Goal: Task Accomplishment & Management: Manage account settings

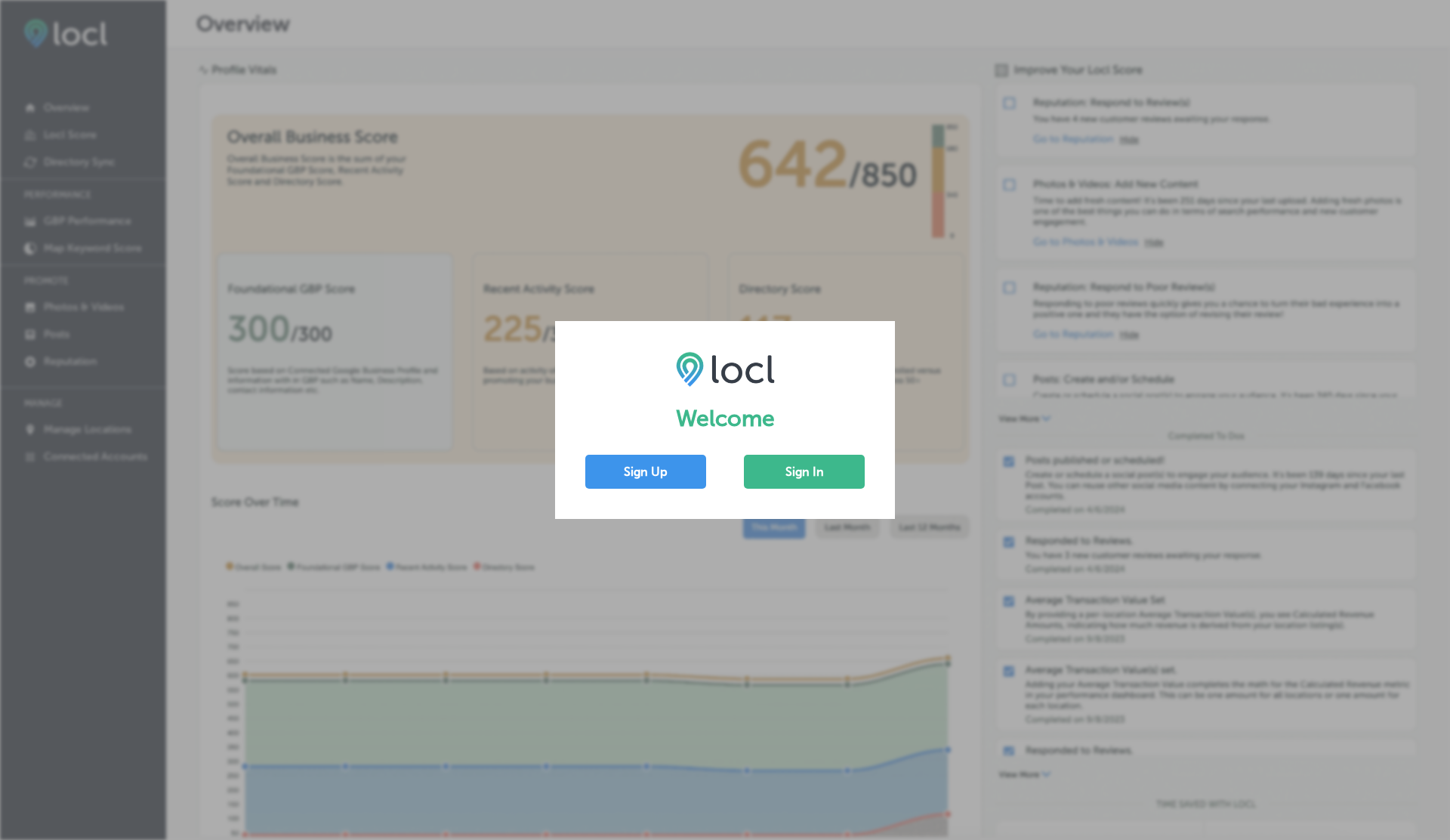
click at [817, 450] on div "Welcome Sign Up Sign In" at bounding box center [725, 420] width 340 height 197
click at [816, 460] on button "Sign In" at bounding box center [805, 471] width 121 height 34
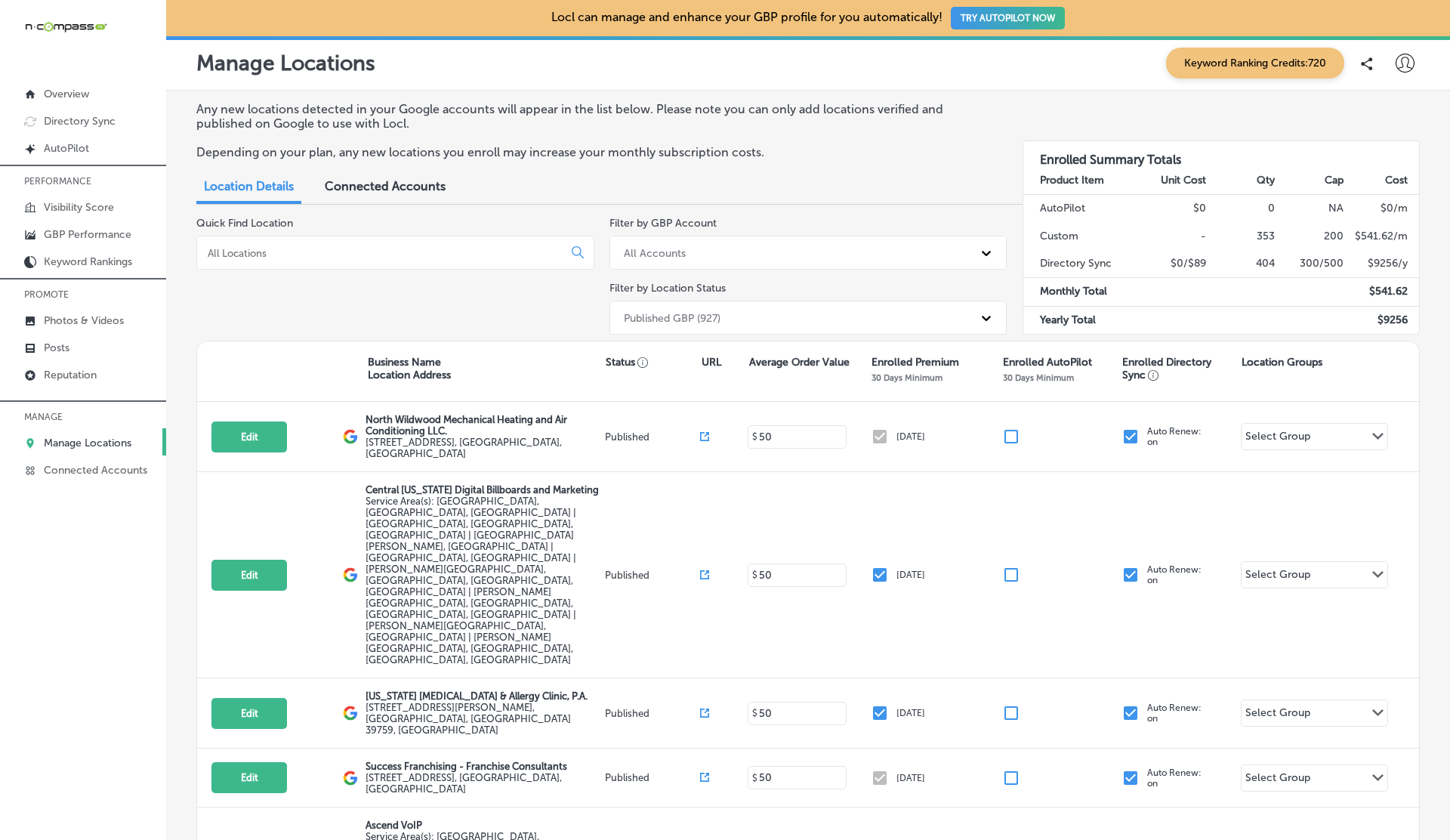
click at [769, 323] on div "Published GBP (927)" at bounding box center [795, 317] width 358 height 25
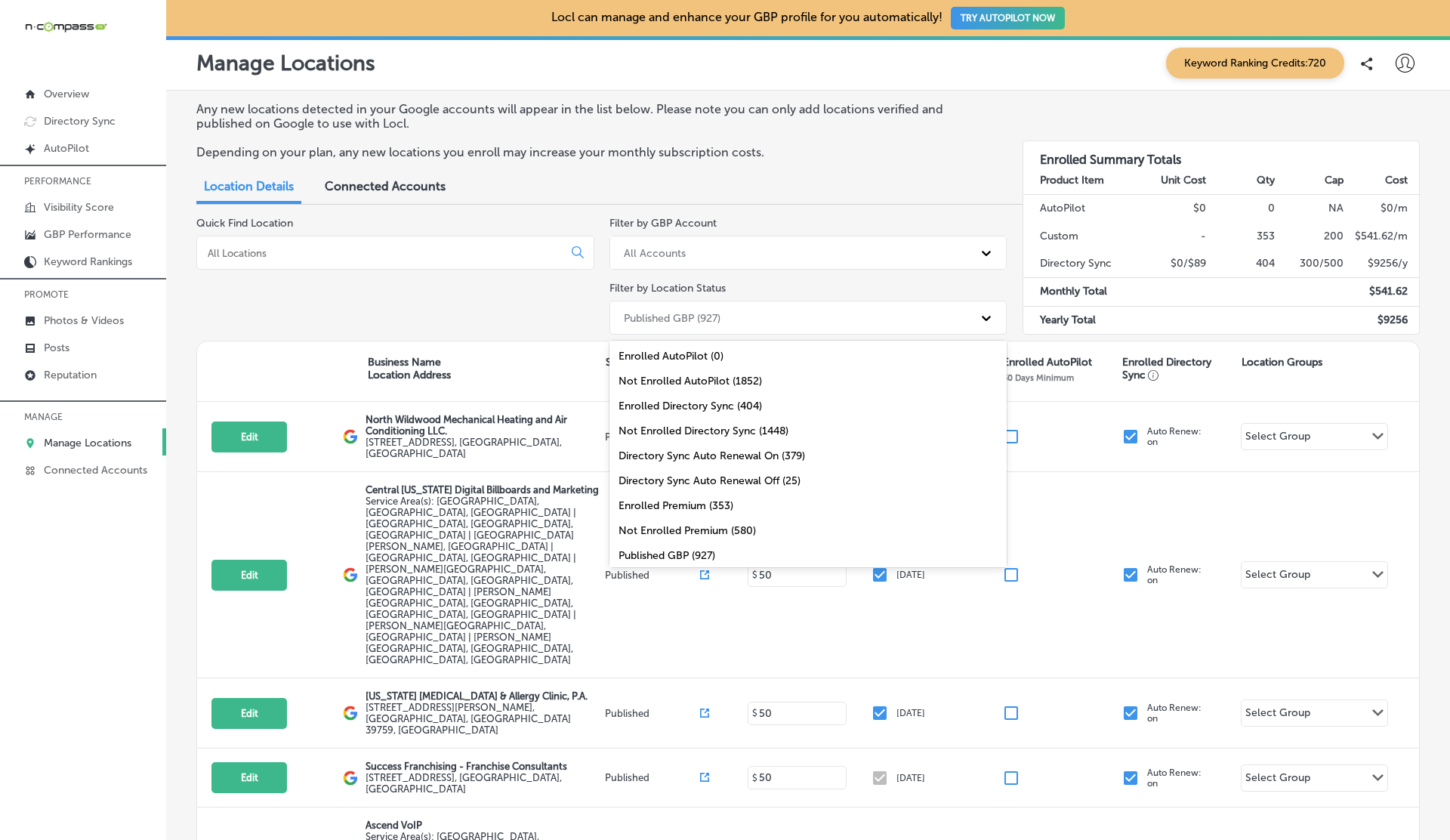
scroll to position [49, 0]
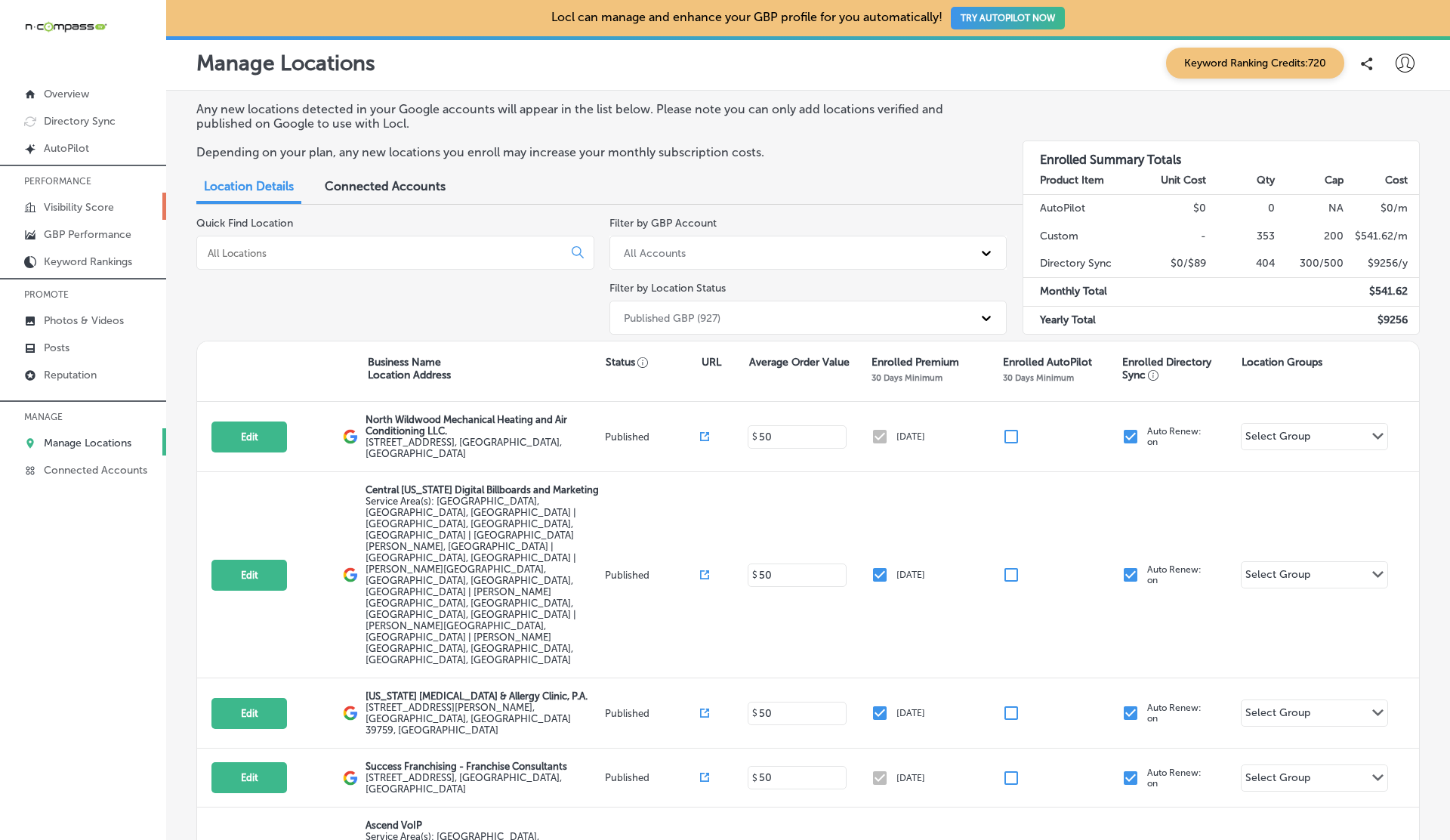
click at [49, 207] on p "Visibility Score" at bounding box center [78, 207] width 71 height 13
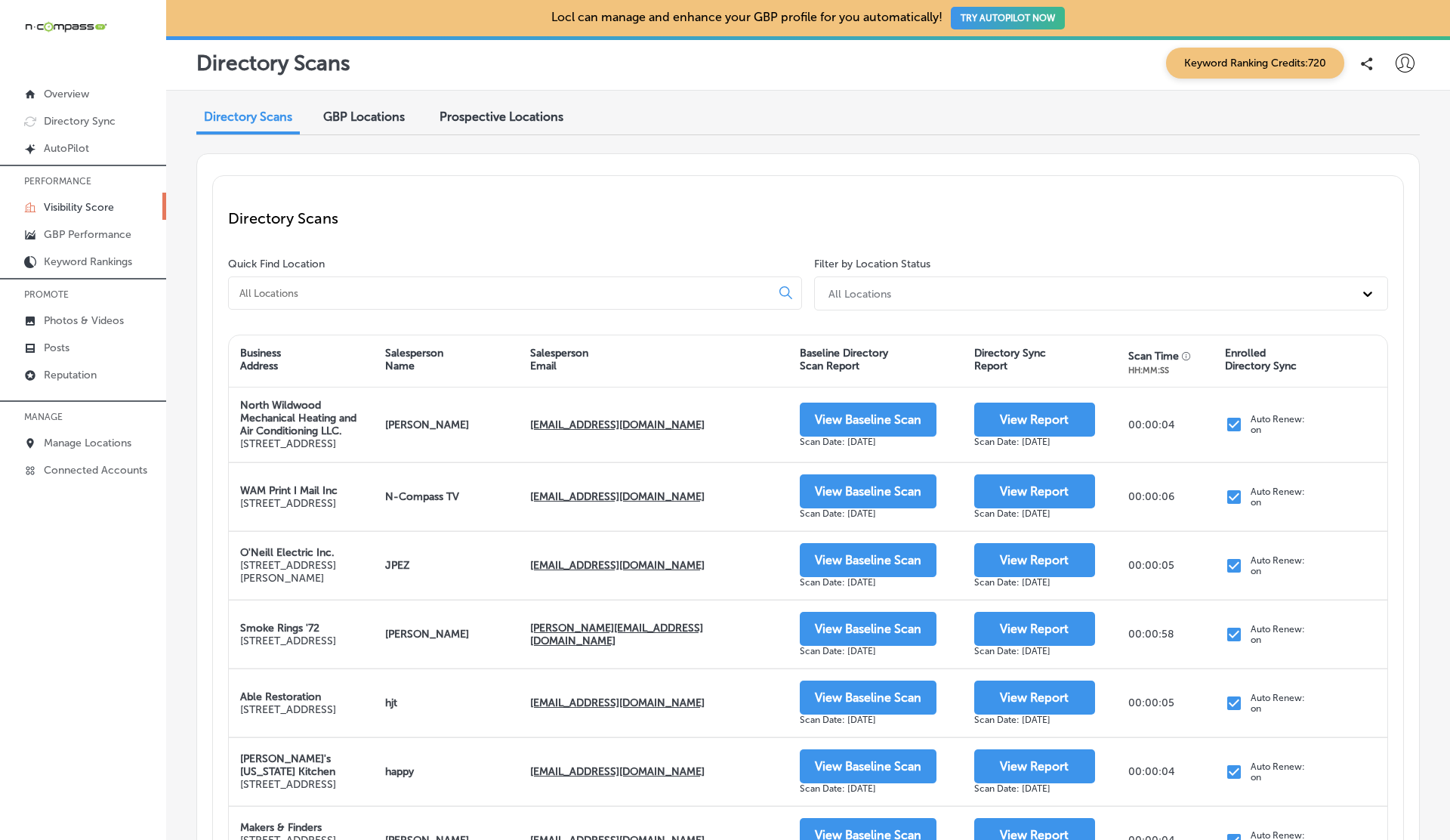
click at [352, 126] on div "GBP Locations" at bounding box center [364, 118] width 104 height 32
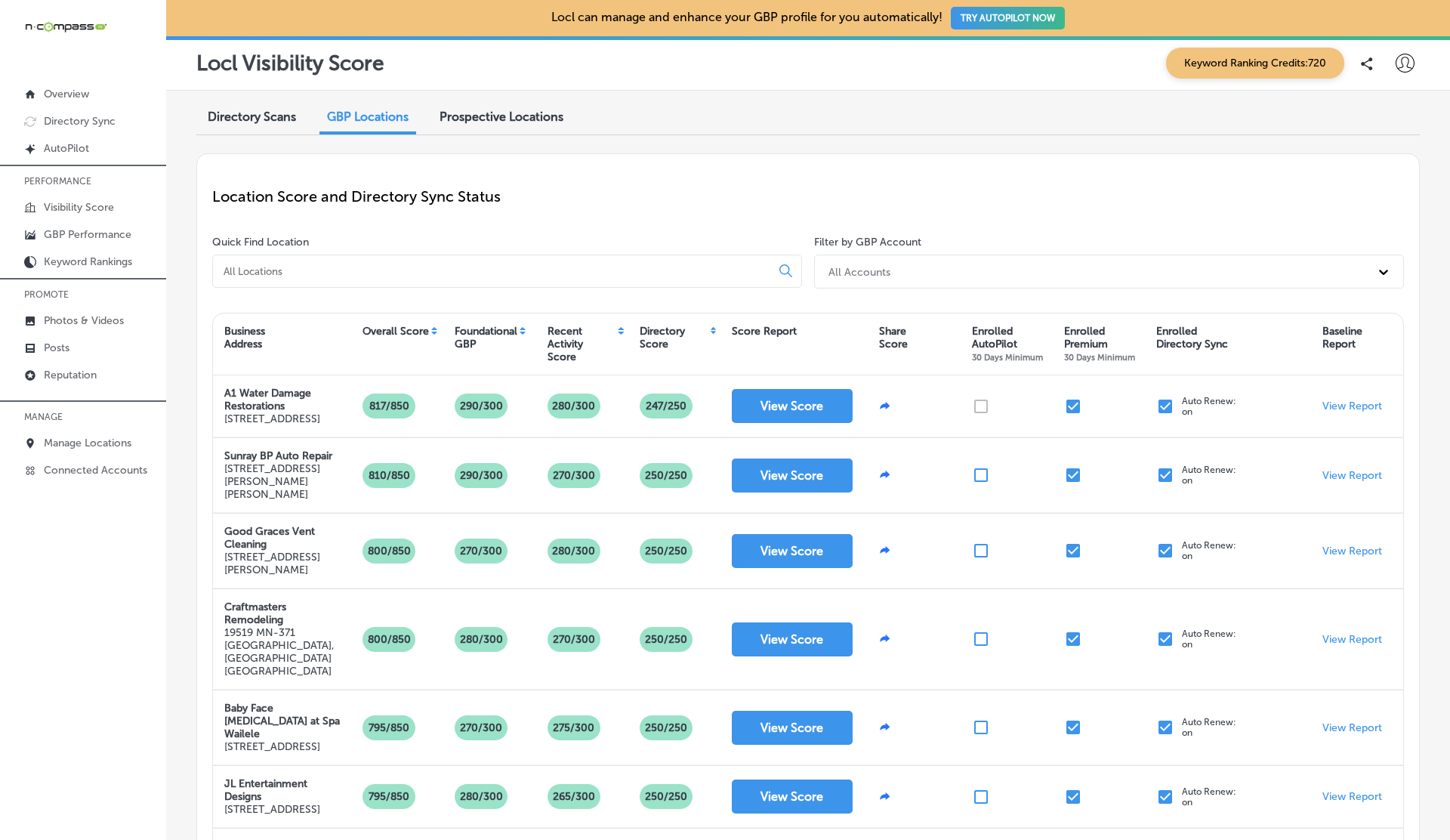
click at [848, 272] on div "All Accounts" at bounding box center [859, 271] width 62 height 13
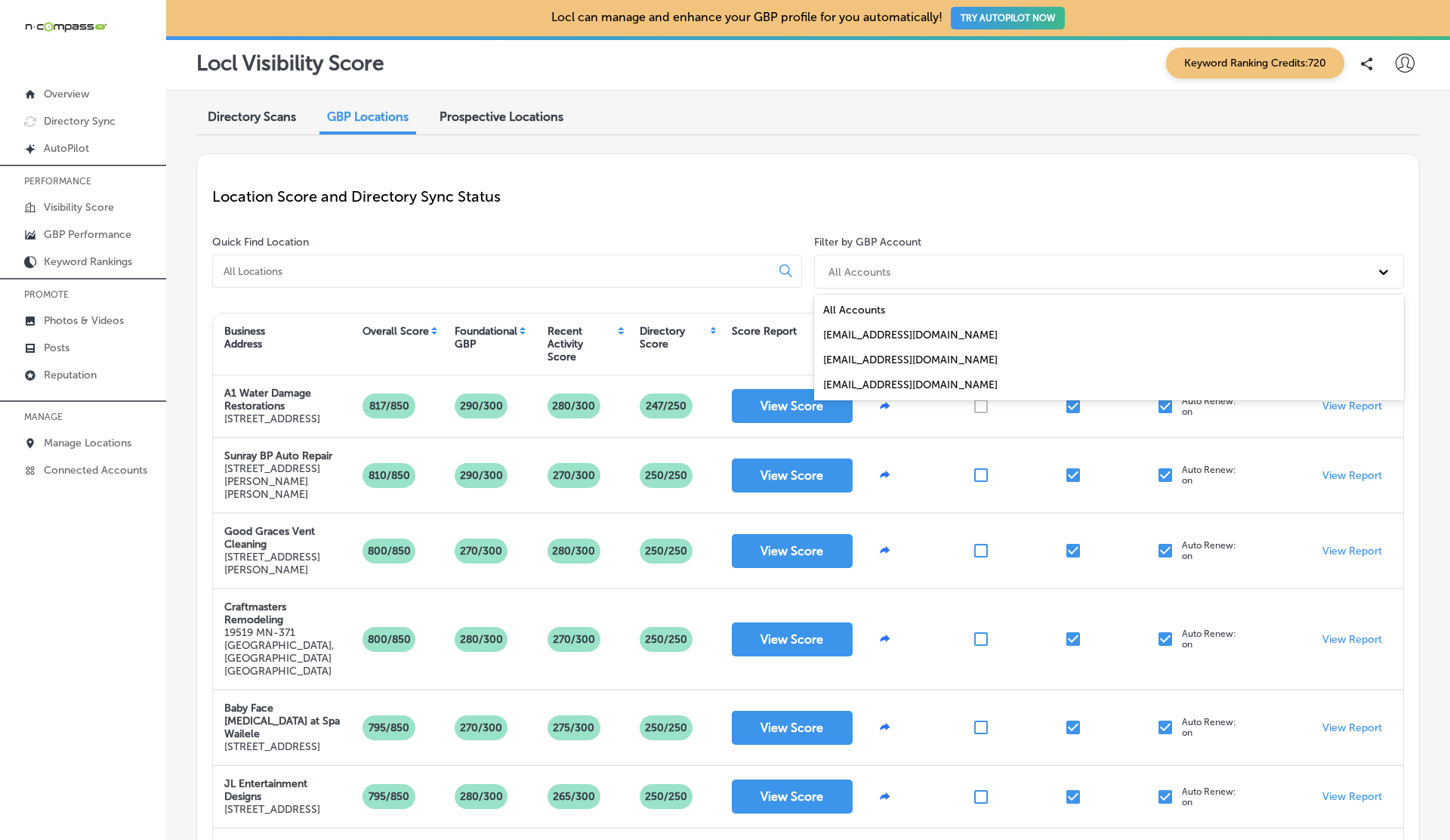
click at [773, 185] on div "Location Score and Directory Sync Status" at bounding box center [808, 197] width 1192 height 54
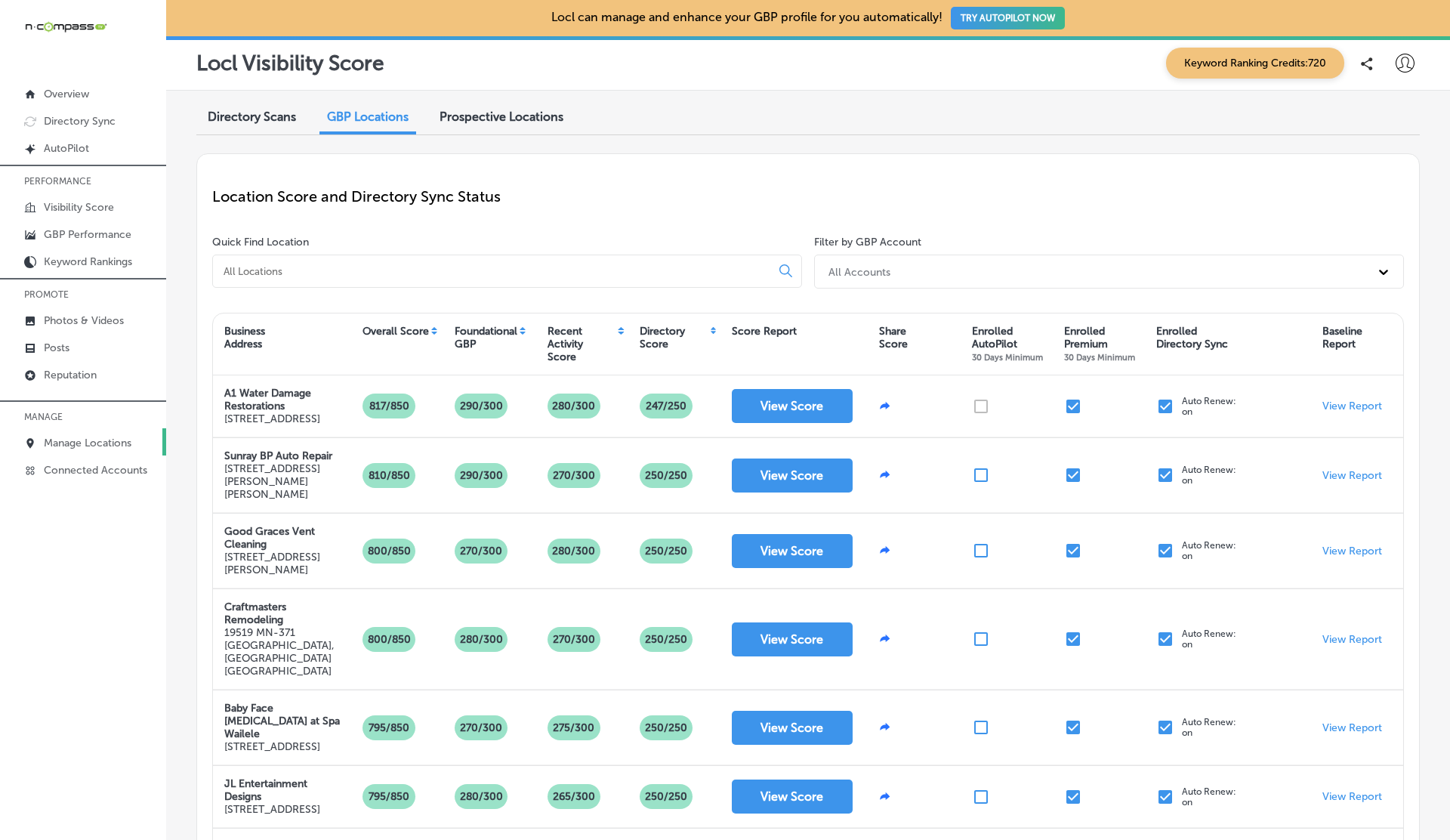
click at [84, 437] on p "Manage Locations" at bounding box center [87, 443] width 88 height 13
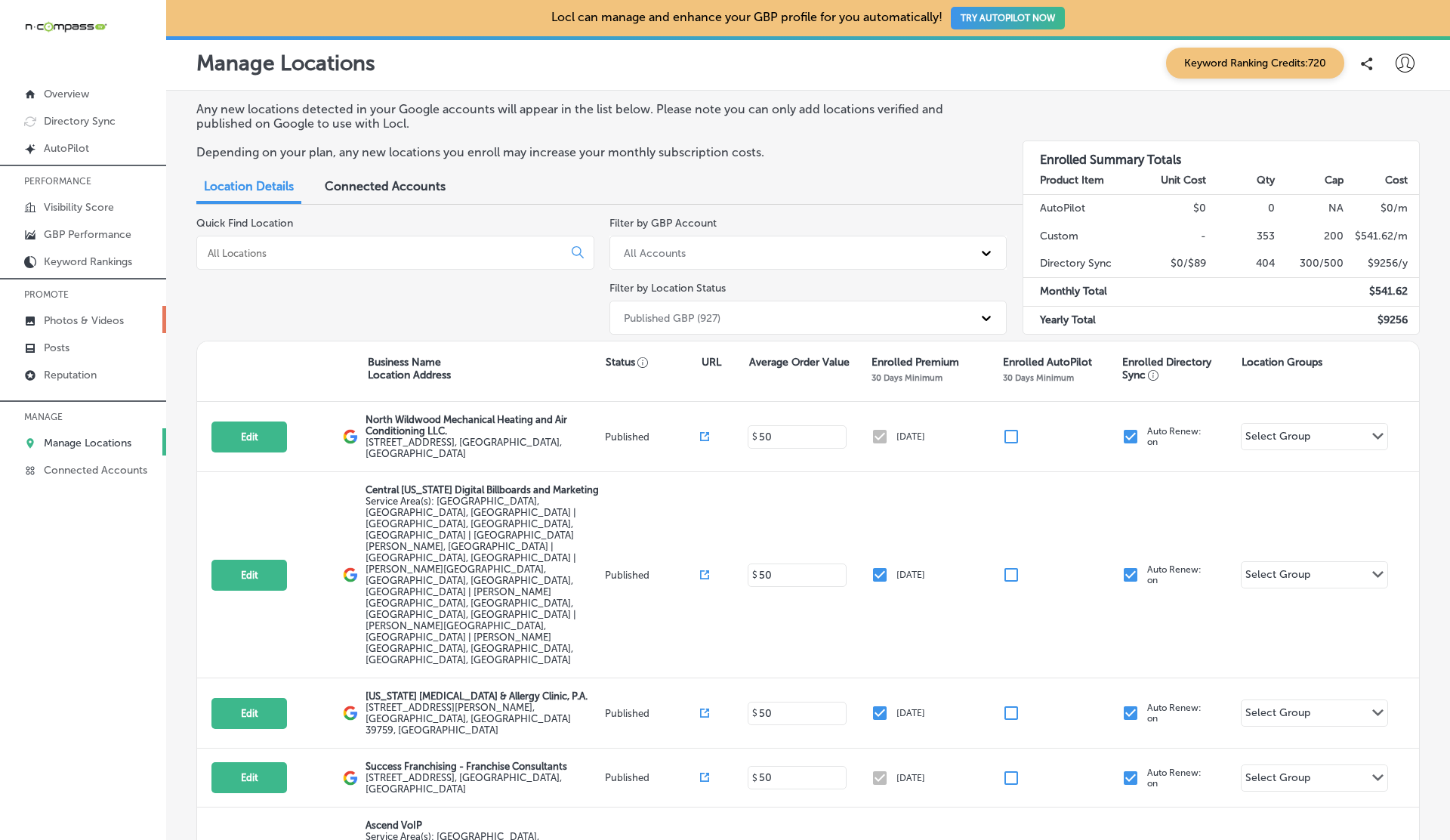
click at [57, 314] on p "Photos & Videos" at bounding box center [83, 320] width 80 height 13
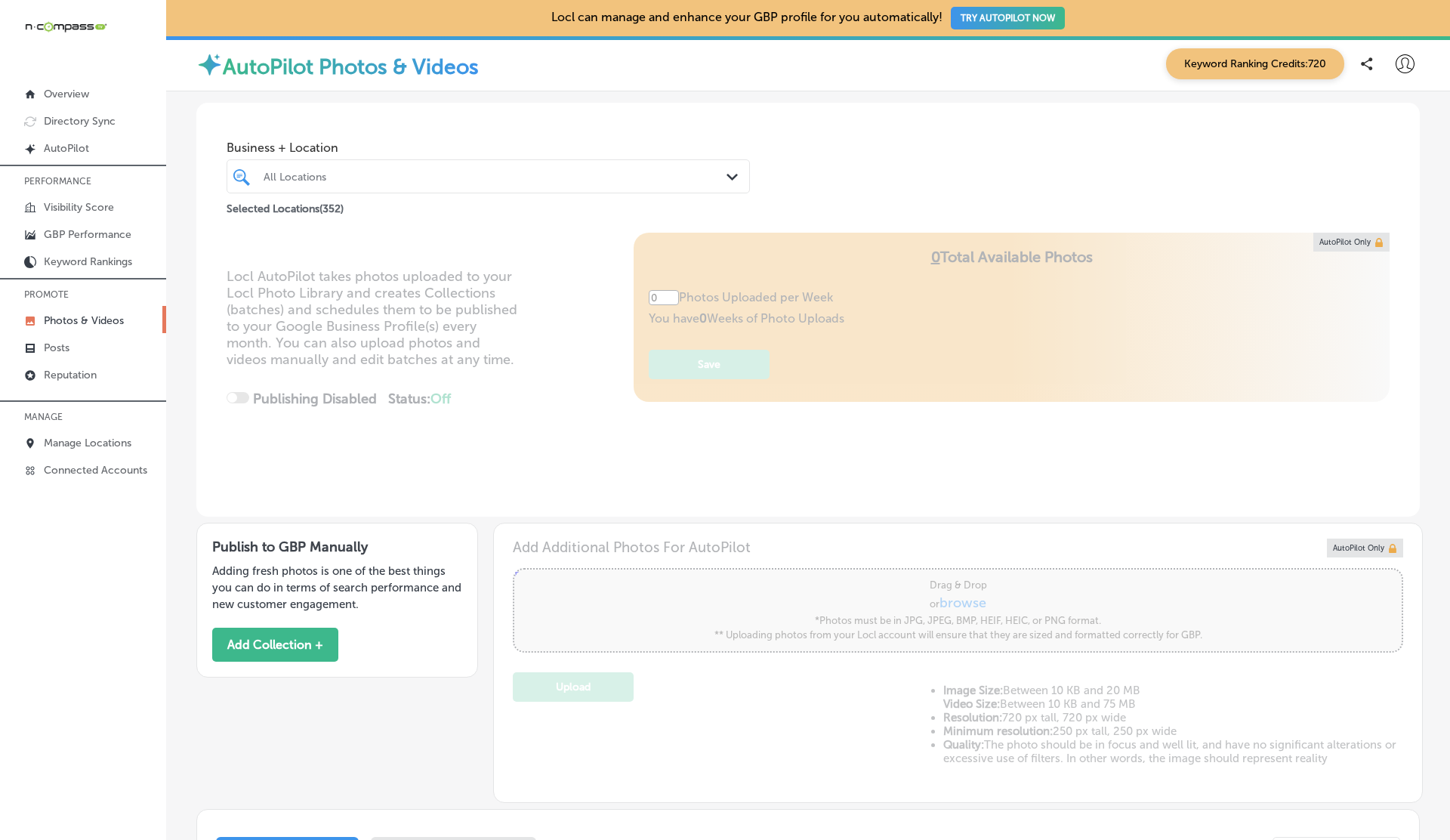
type input "5"
click at [977, 465] on div "Locl AutoPilot takes photos uploaded to your Locl Photo Library and creates Col…" at bounding box center [808, 374] width 1224 height 284
click at [86, 445] on p "Manage Locations" at bounding box center [87, 443] width 88 height 13
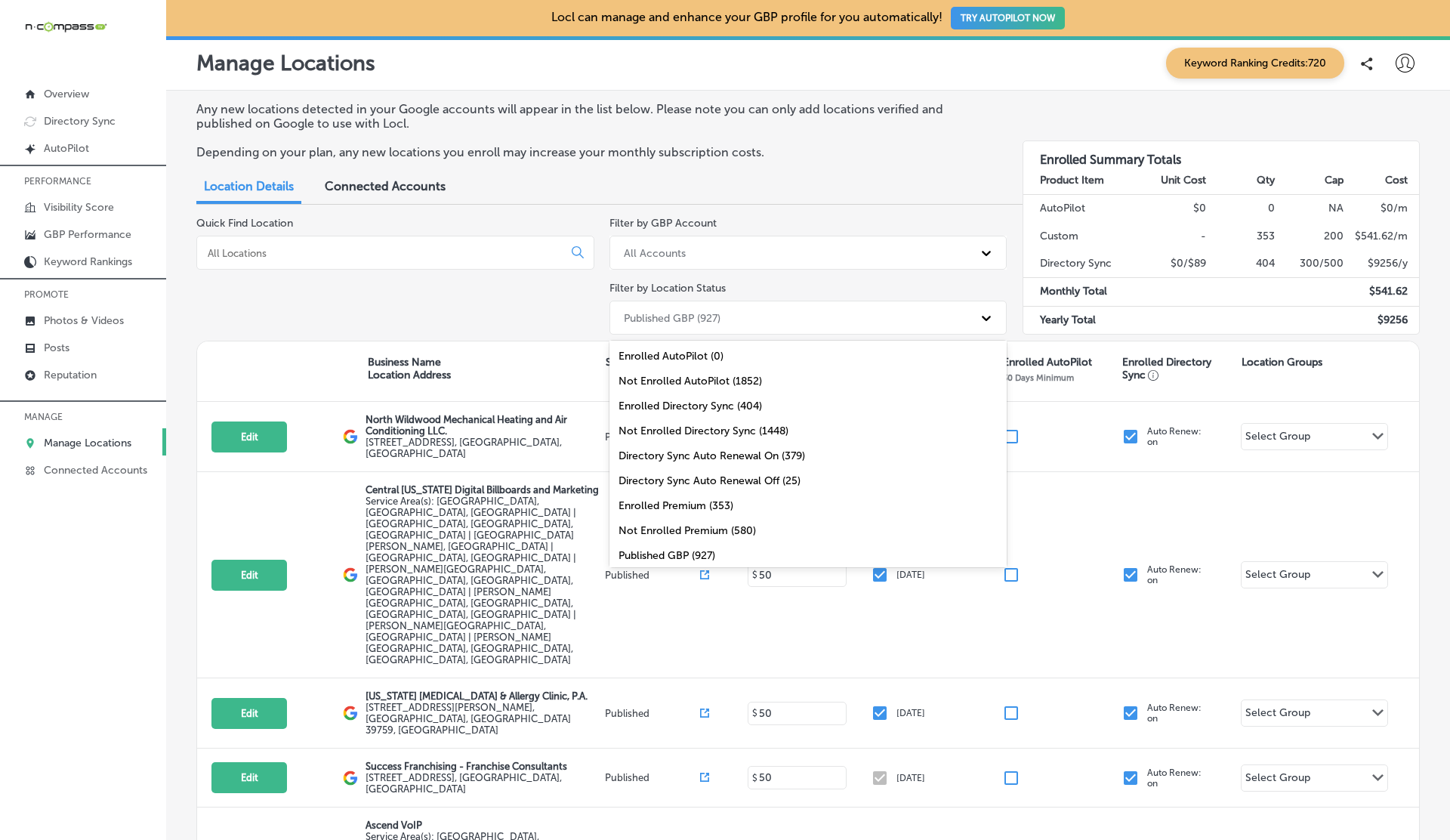
click at [717, 310] on div "Published GBP (927)" at bounding box center [795, 317] width 358 height 25
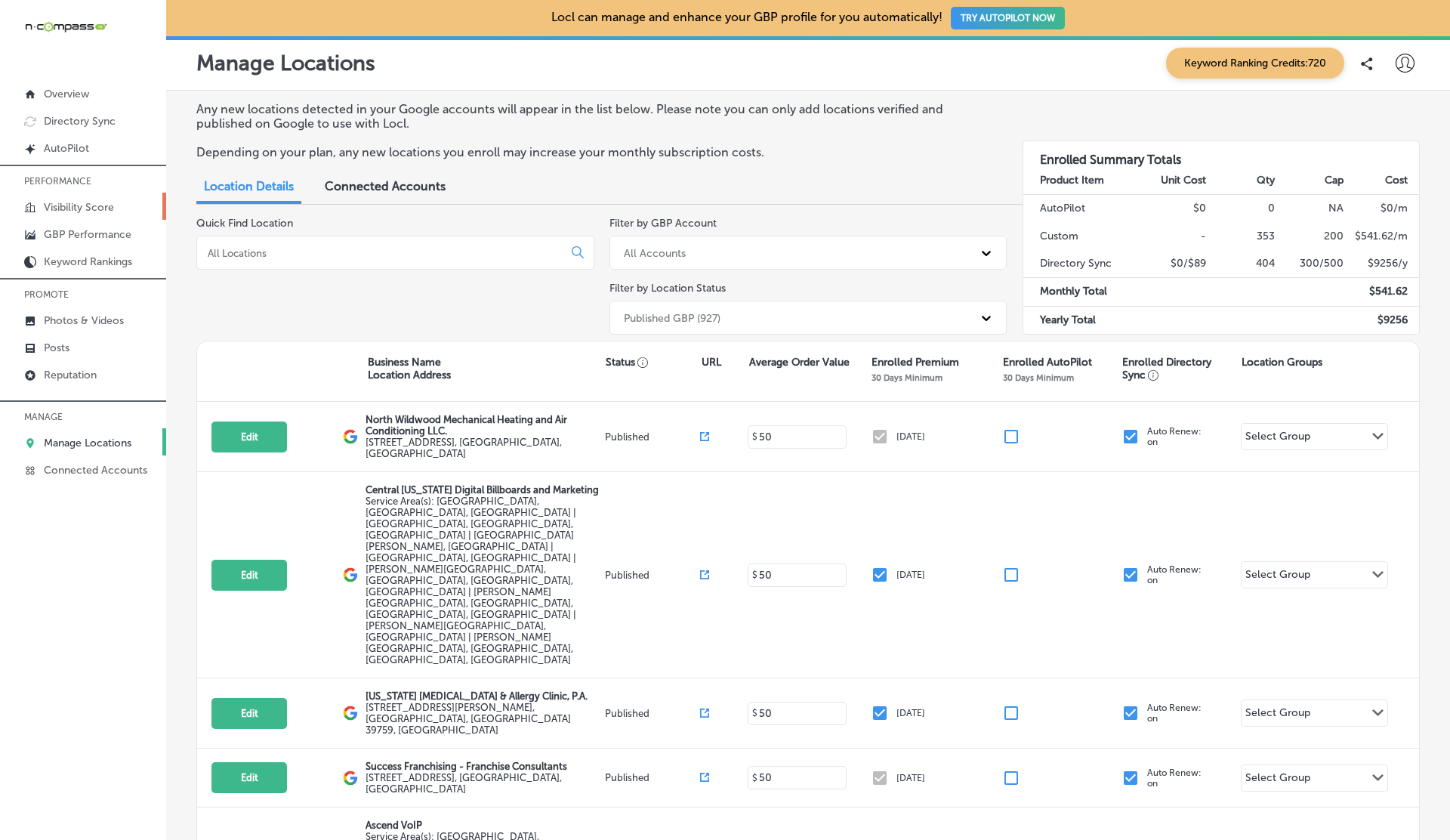
click at [77, 209] on p "Visibility Score" at bounding box center [78, 207] width 71 height 13
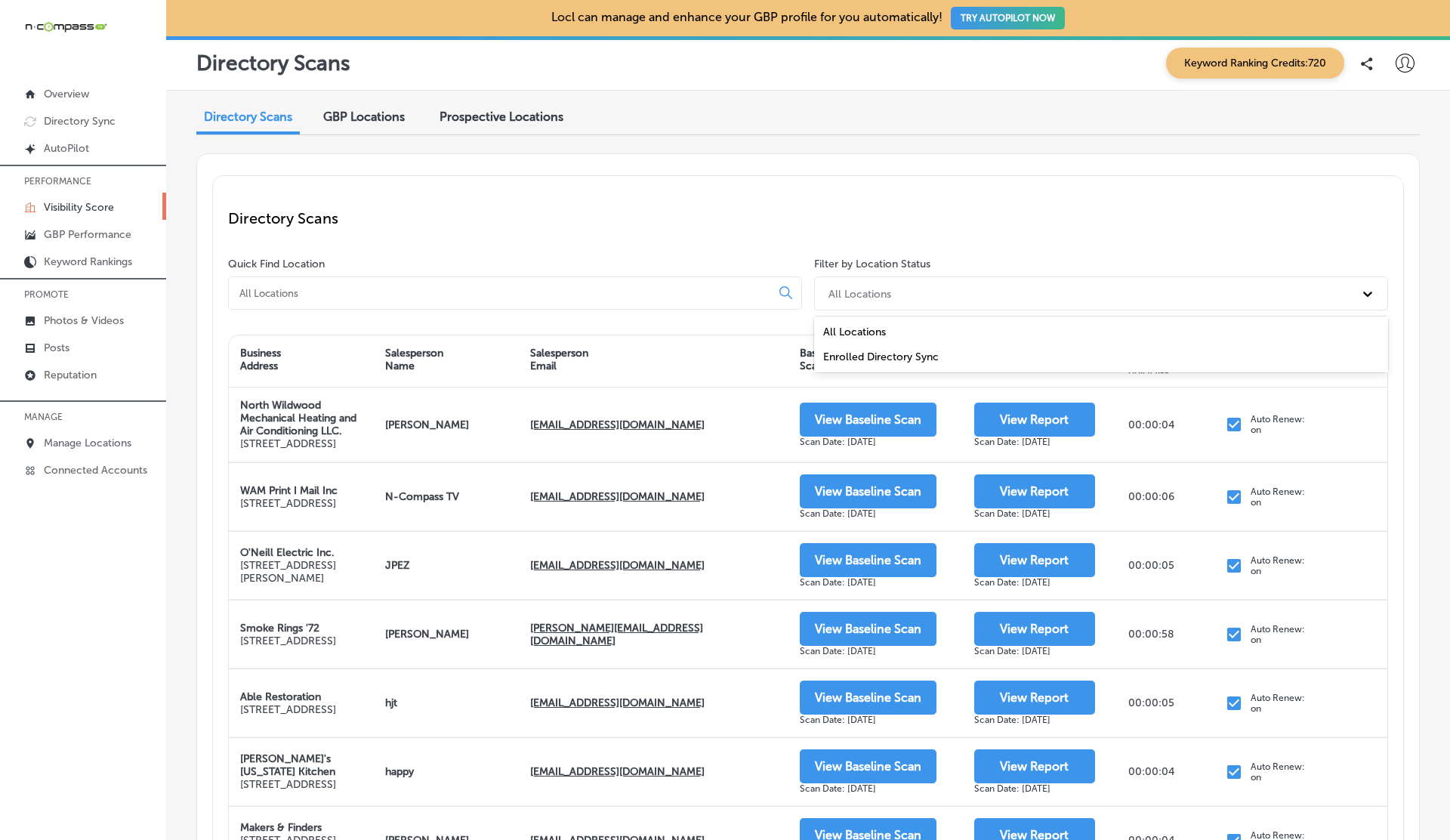
click at [899, 289] on div "All Locations" at bounding box center [1087, 293] width 533 height 25
click at [352, 105] on div "GBP Locations" at bounding box center [364, 118] width 104 height 32
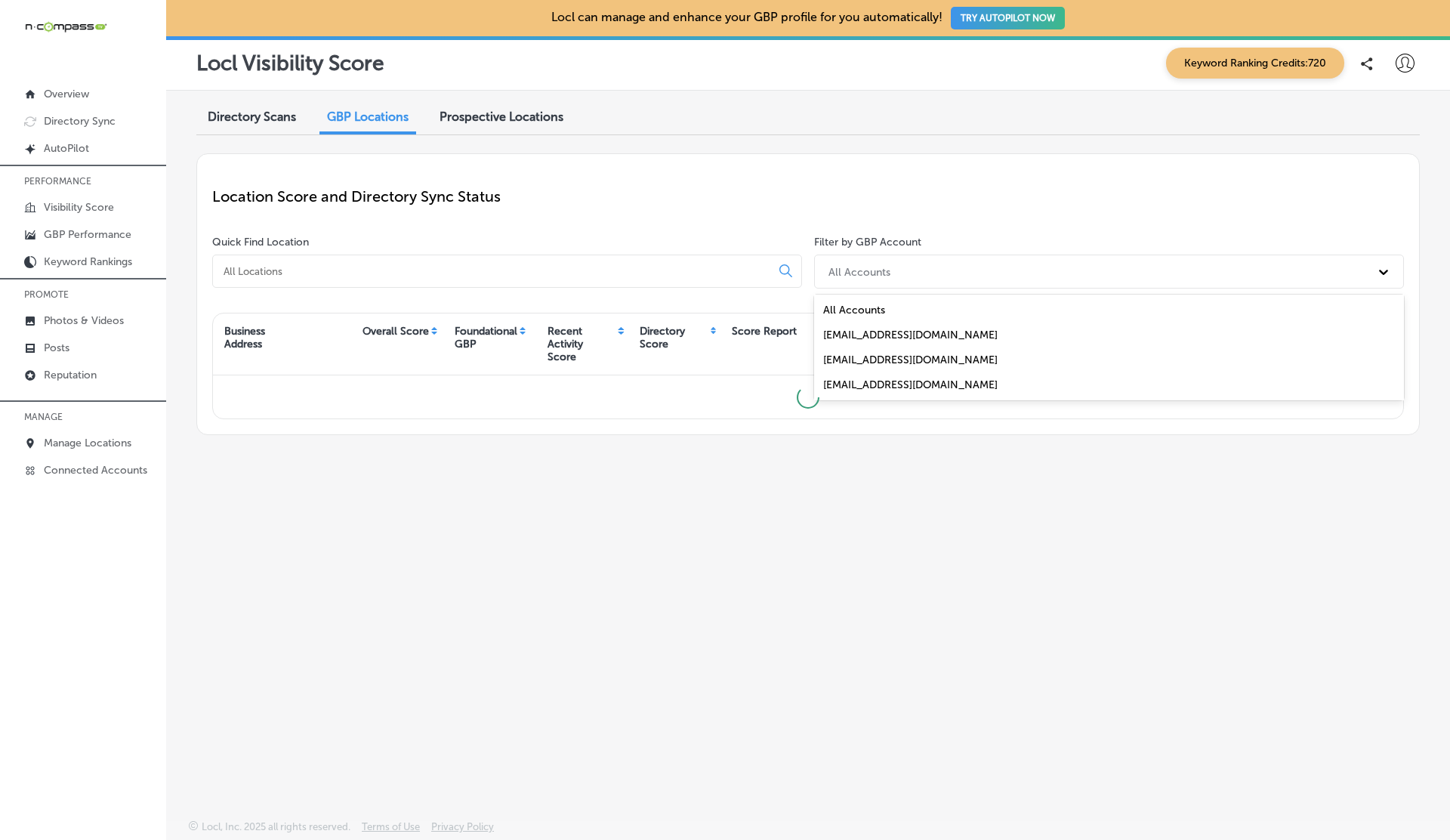
click at [919, 254] on div "All Accounts" at bounding box center [1109, 271] width 590 height 34
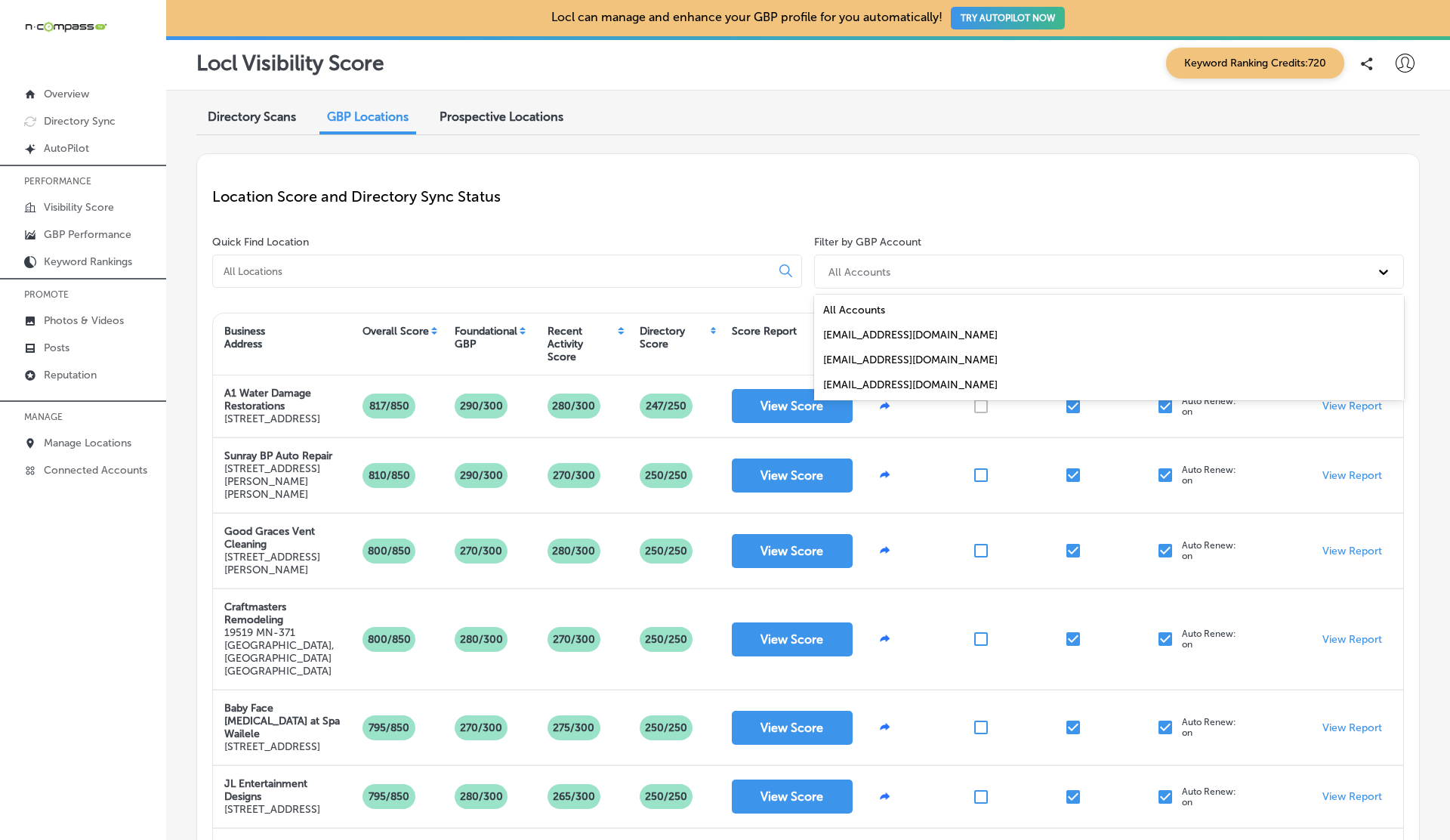
click at [523, 110] on span "Prospective Locations" at bounding box center [501, 117] width 124 height 14
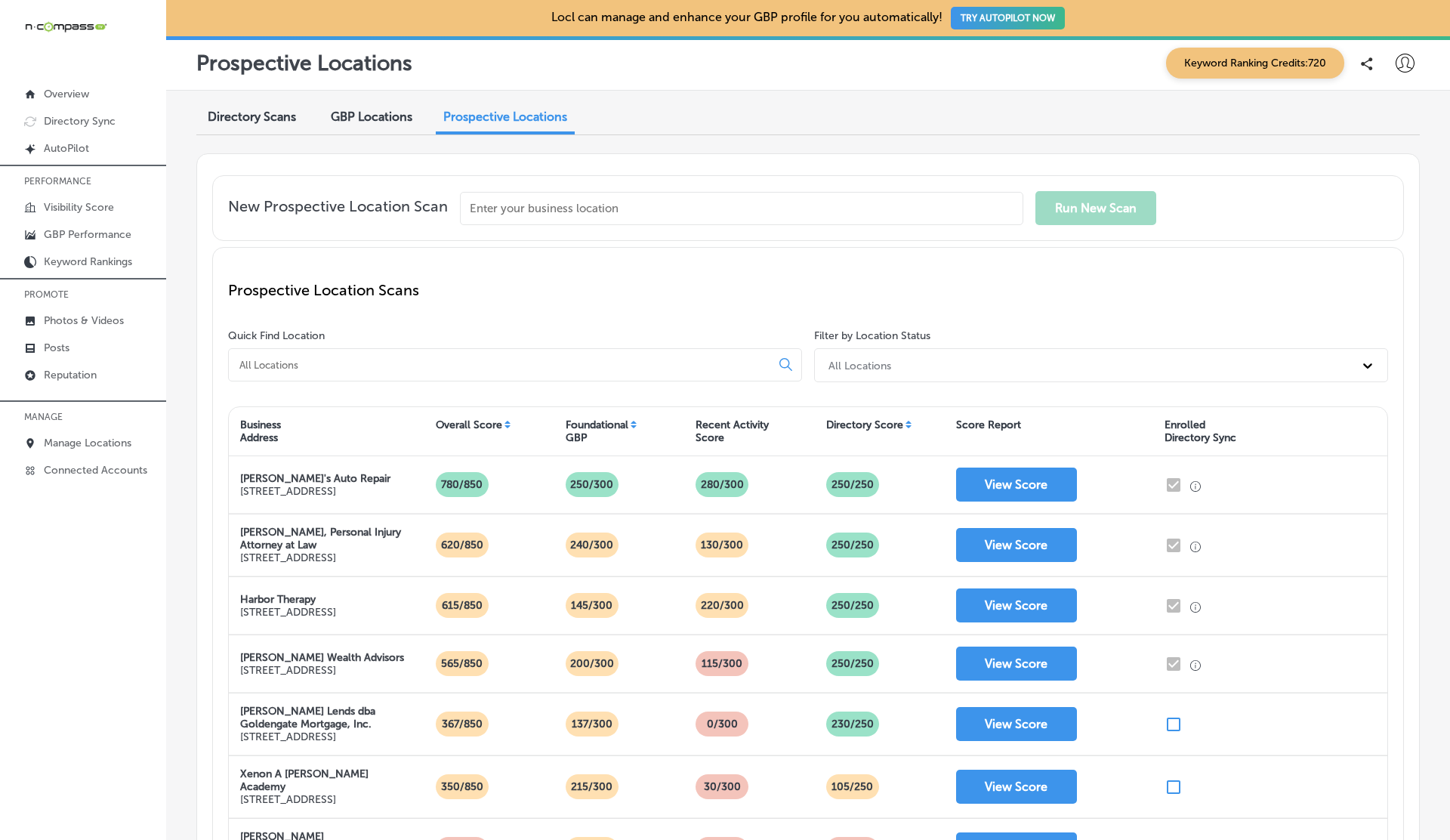
click at [372, 109] on div "GBP Locations" at bounding box center [371, 118] width 104 height 32
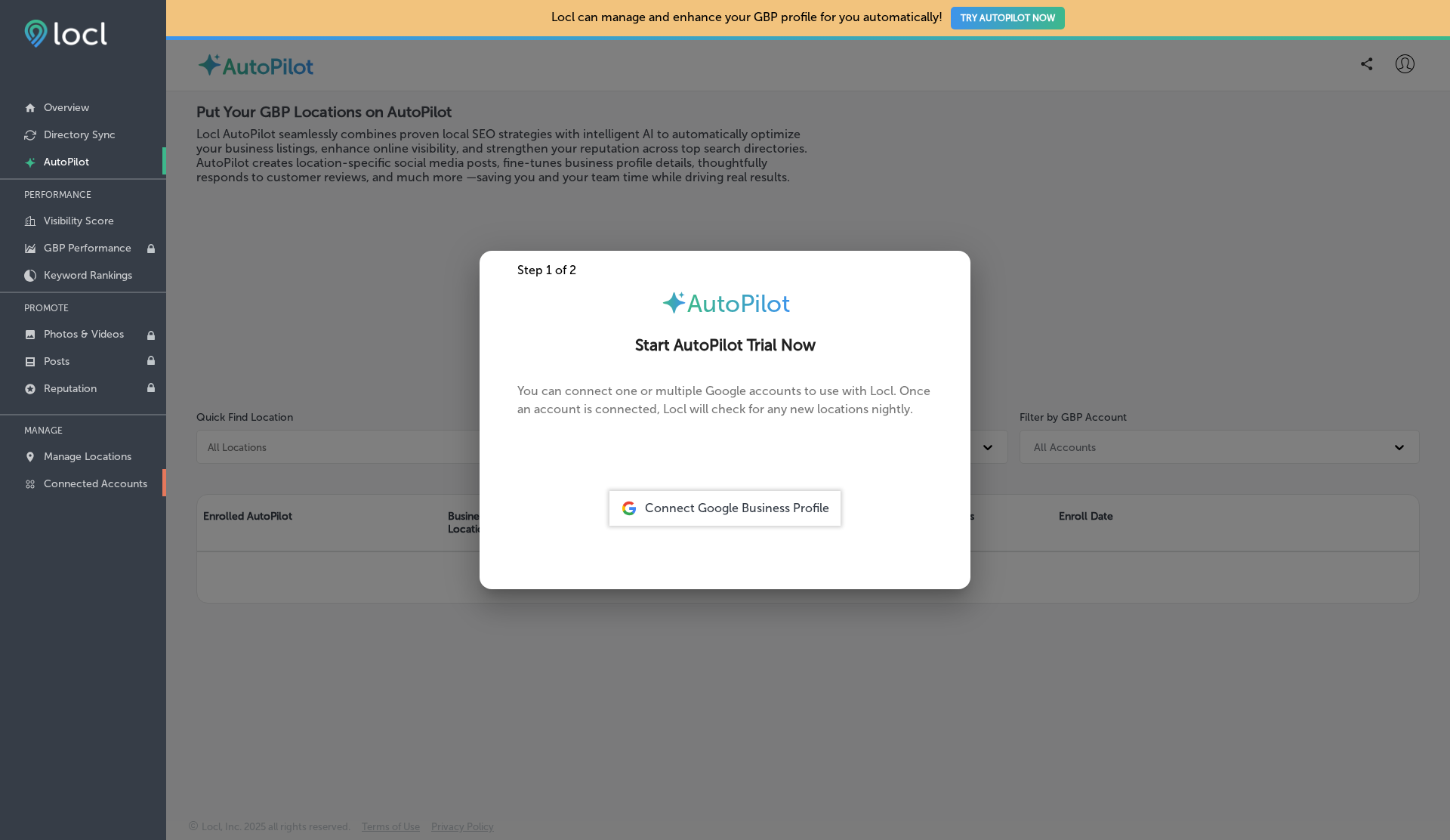
click at [86, 483] on p "Connected Accounts" at bounding box center [95, 483] width 104 height 13
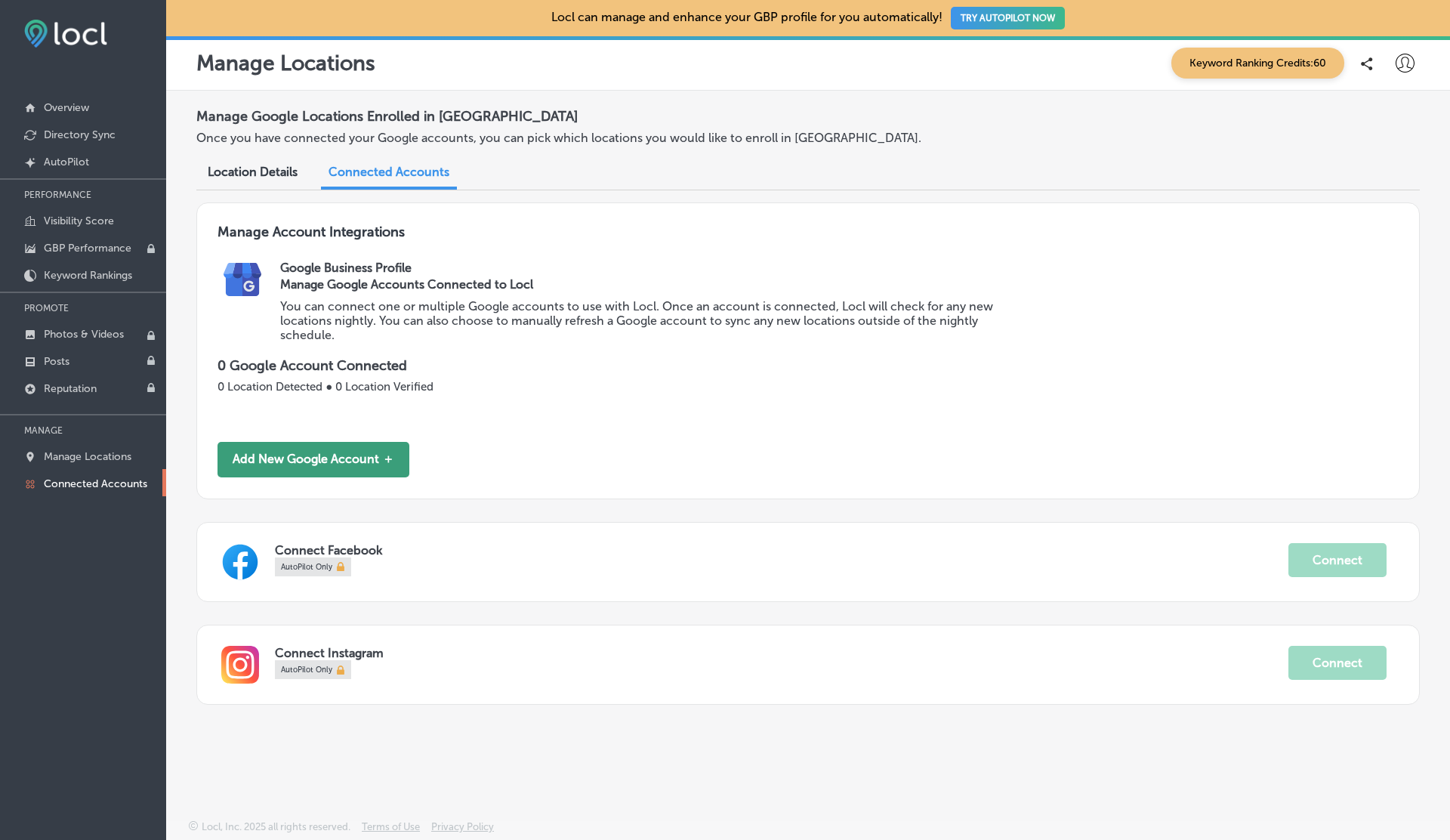
click at [300, 462] on button "Add New Google Account ＋" at bounding box center [313, 460] width 192 height 36
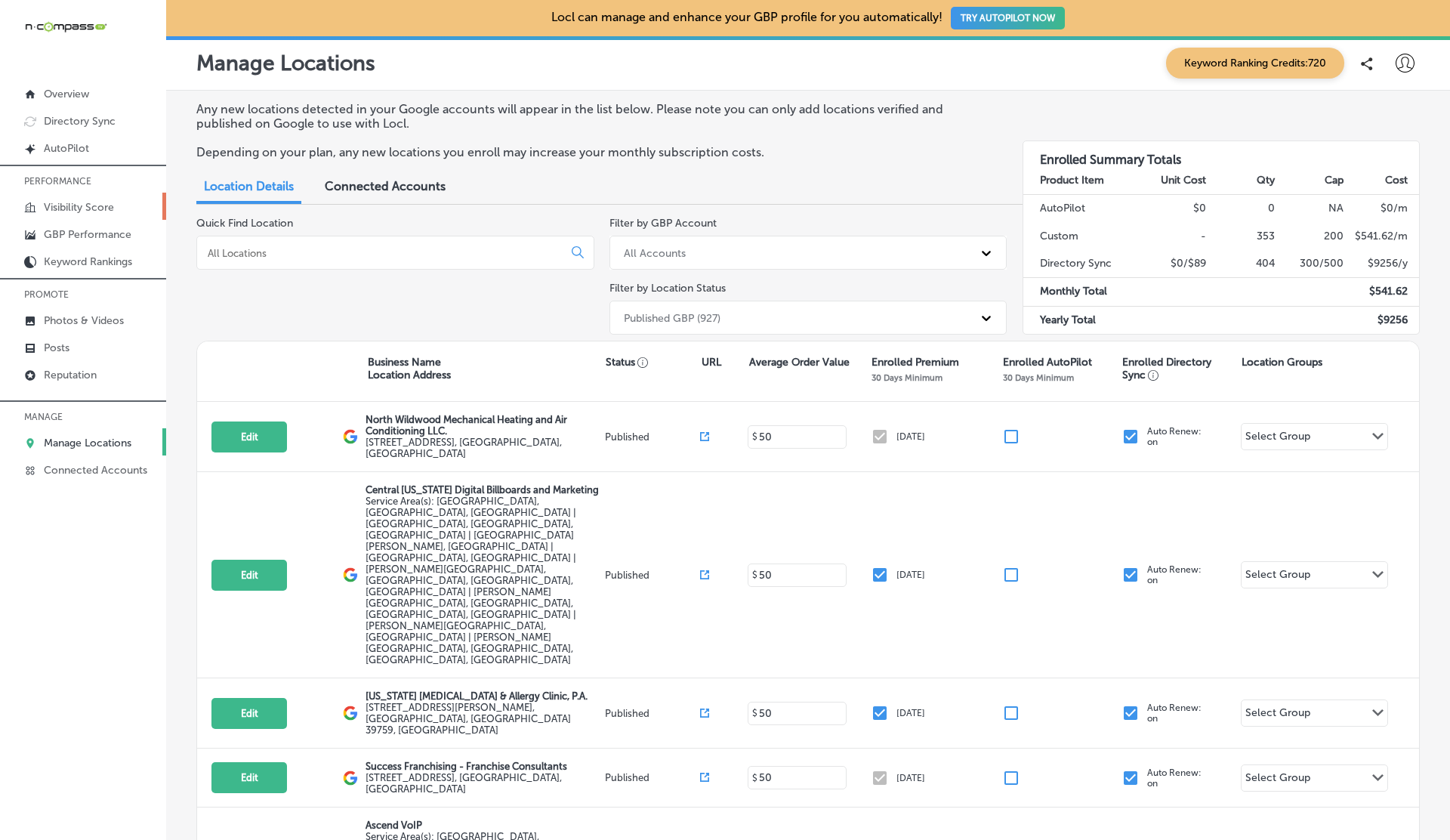
click at [78, 208] on p "Visibility Score" at bounding box center [78, 207] width 71 height 13
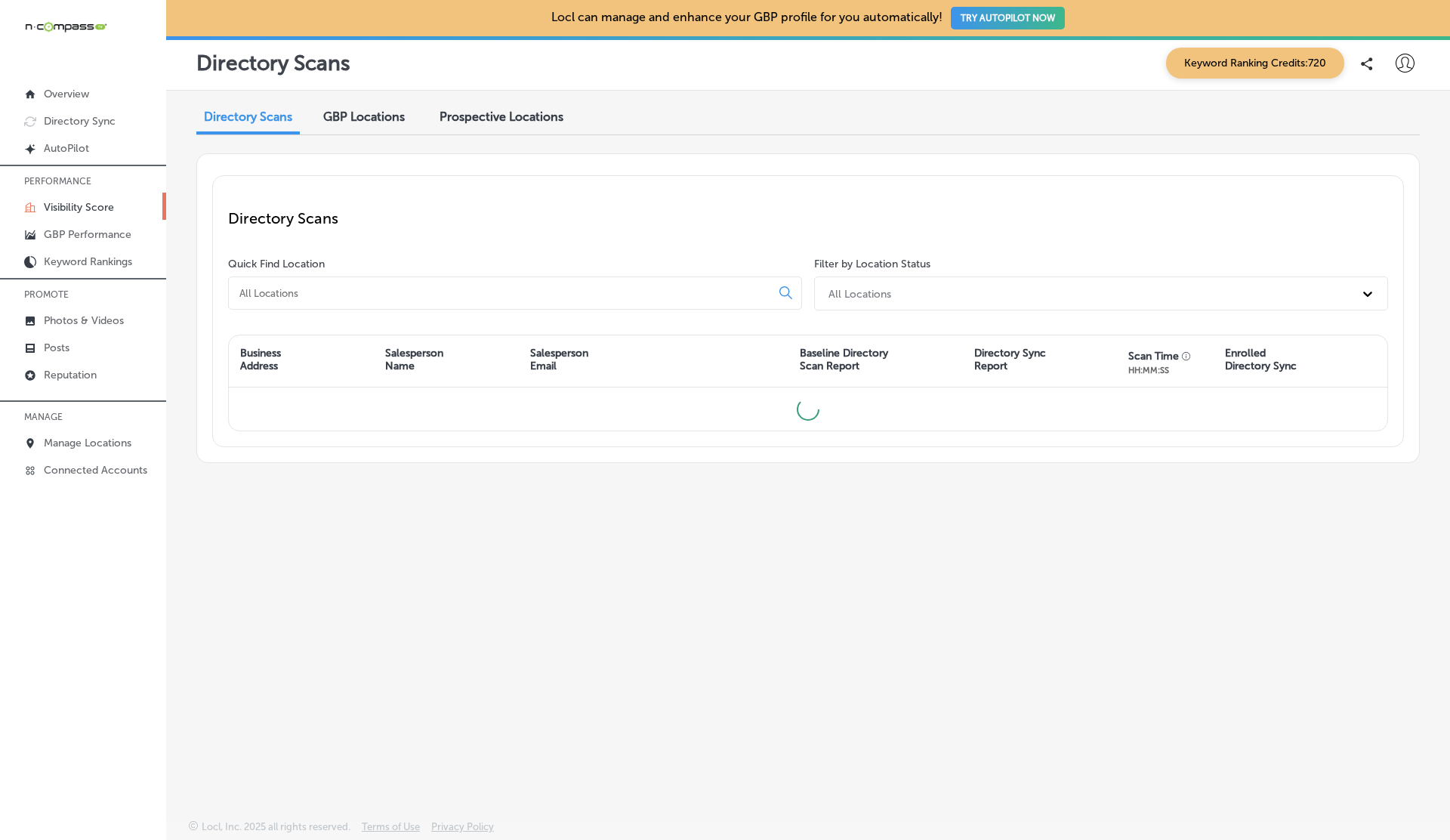
click at [874, 299] on div "All Locations" at bounding box center [1087, 293] width 533 height 25
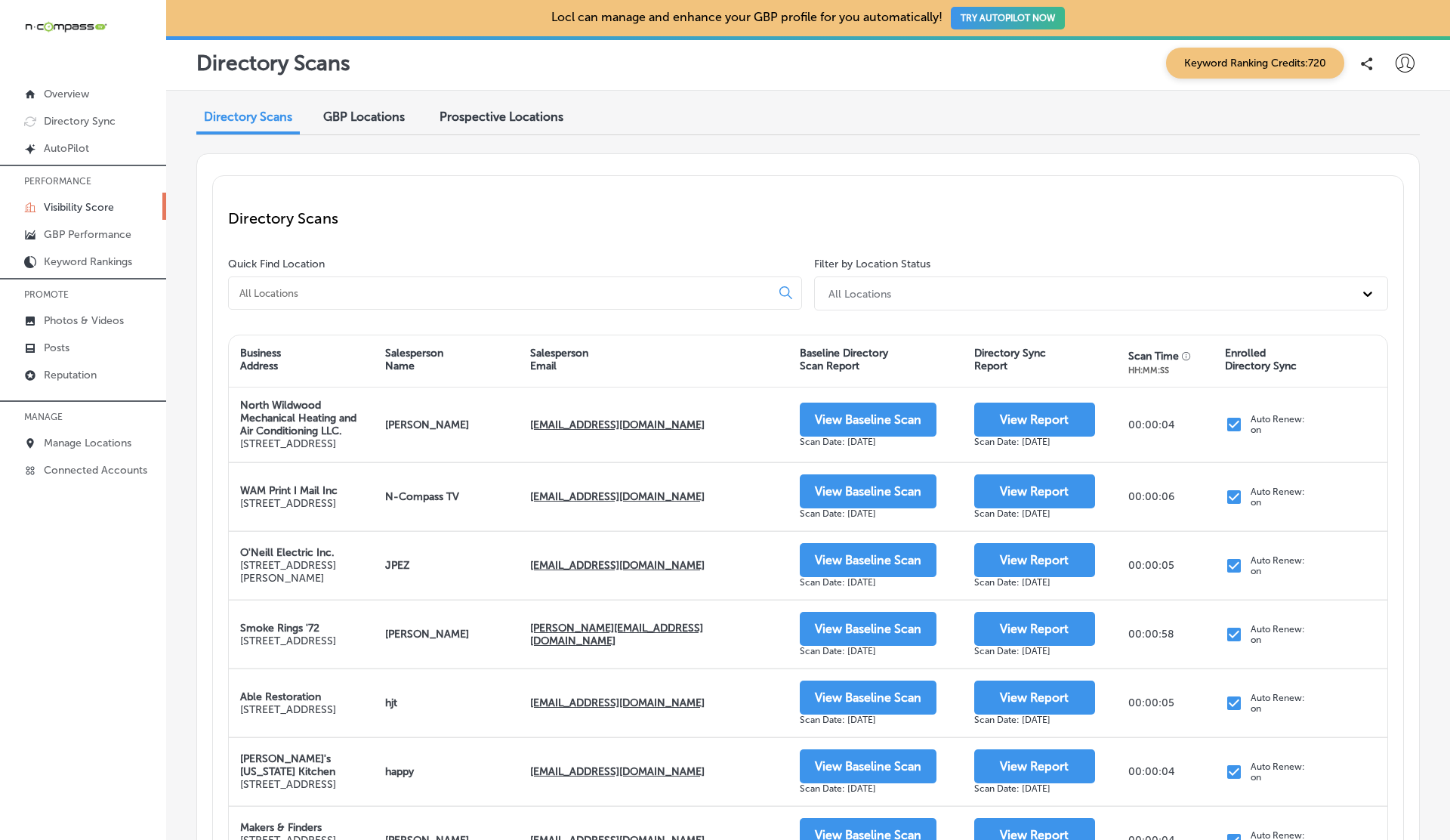
click at [360, 124] on div "GBP Locations" at bounding box center [364, 118] width 104 height 32
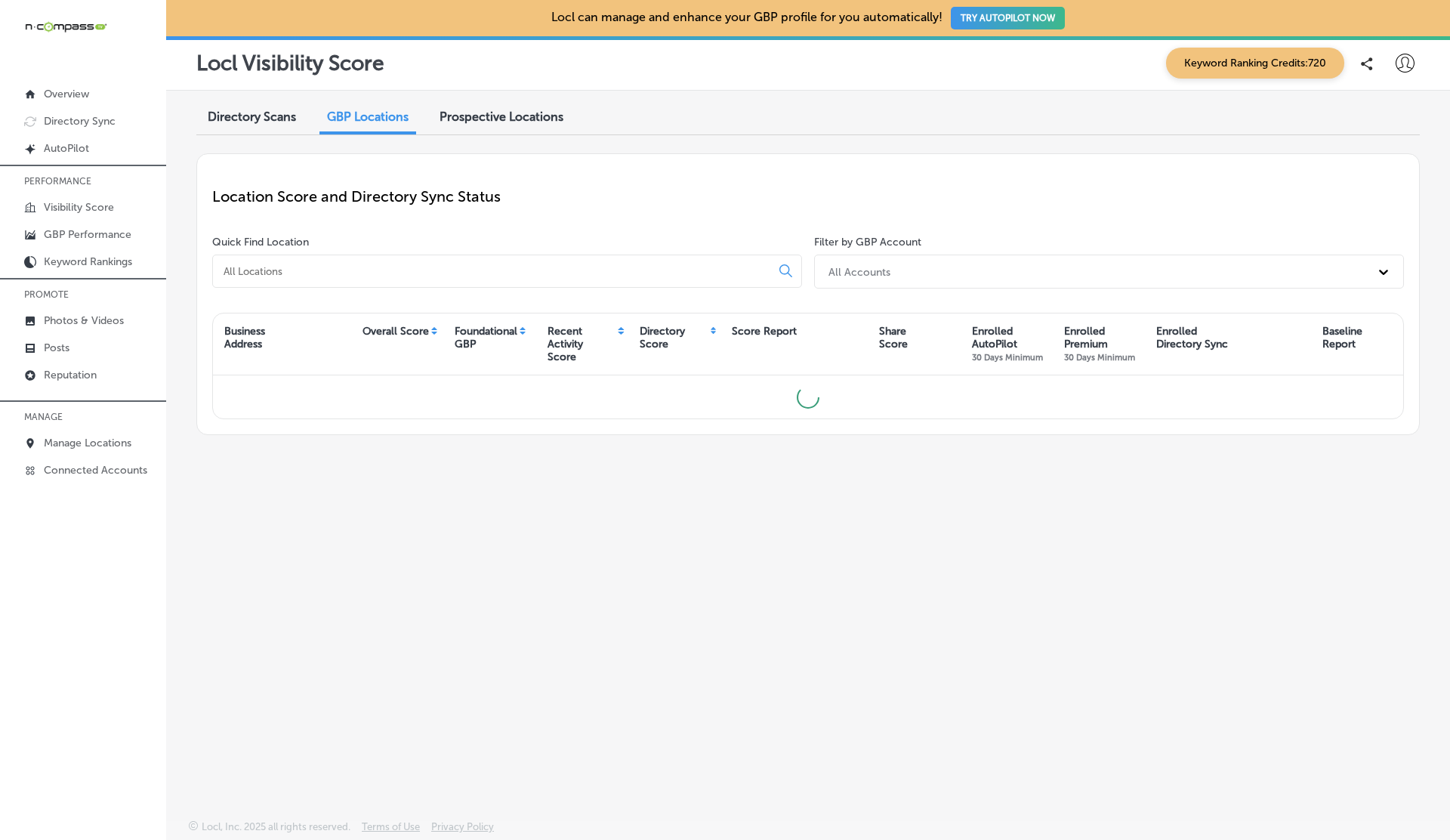
click at [892, 276] on div "All Accounts" at bounding box center [1095, 271] width 549 height 25
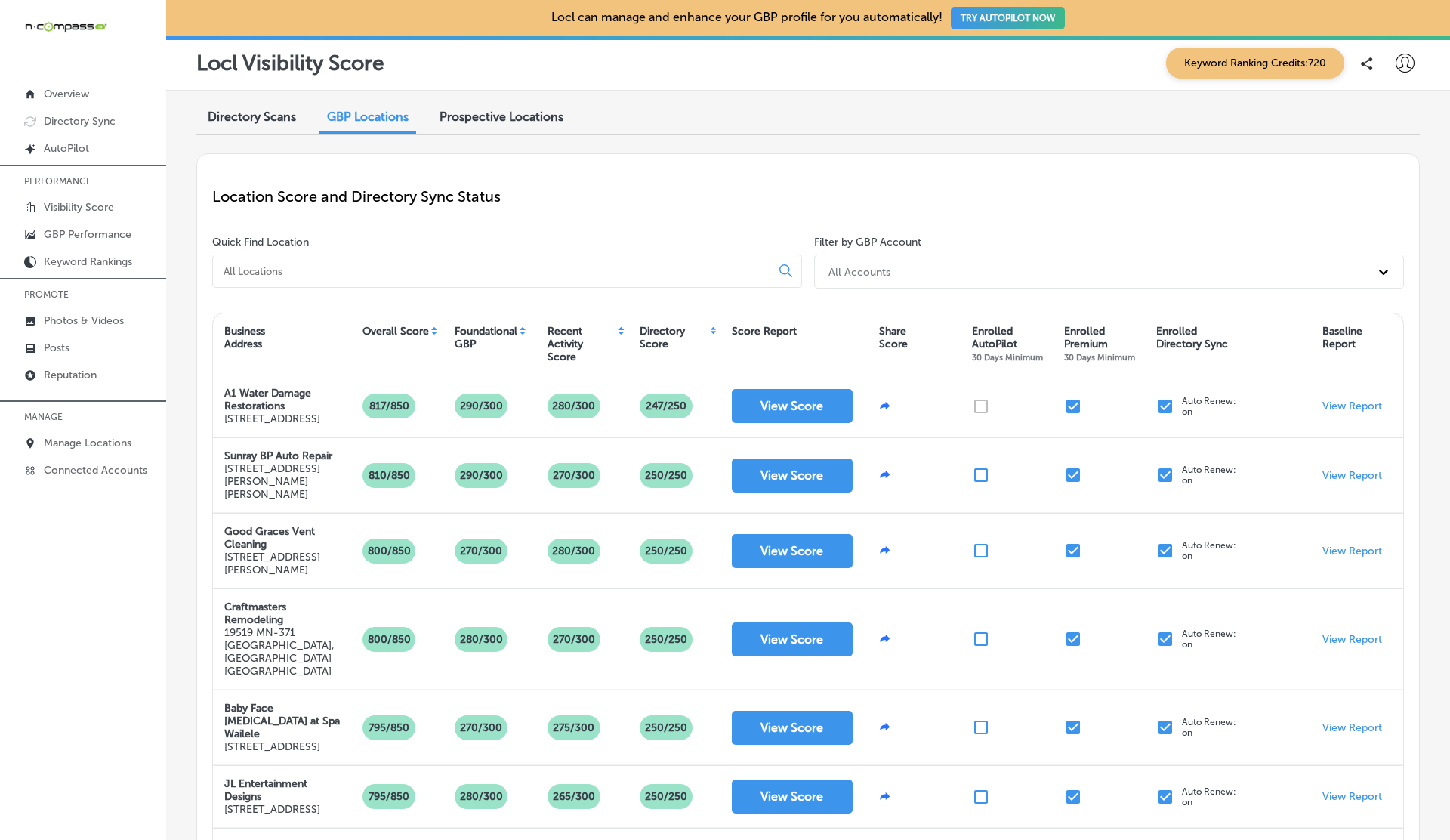
click at [240, 112] on span "Directory Scans" at bounding box center [252, 117] width 89 height 14
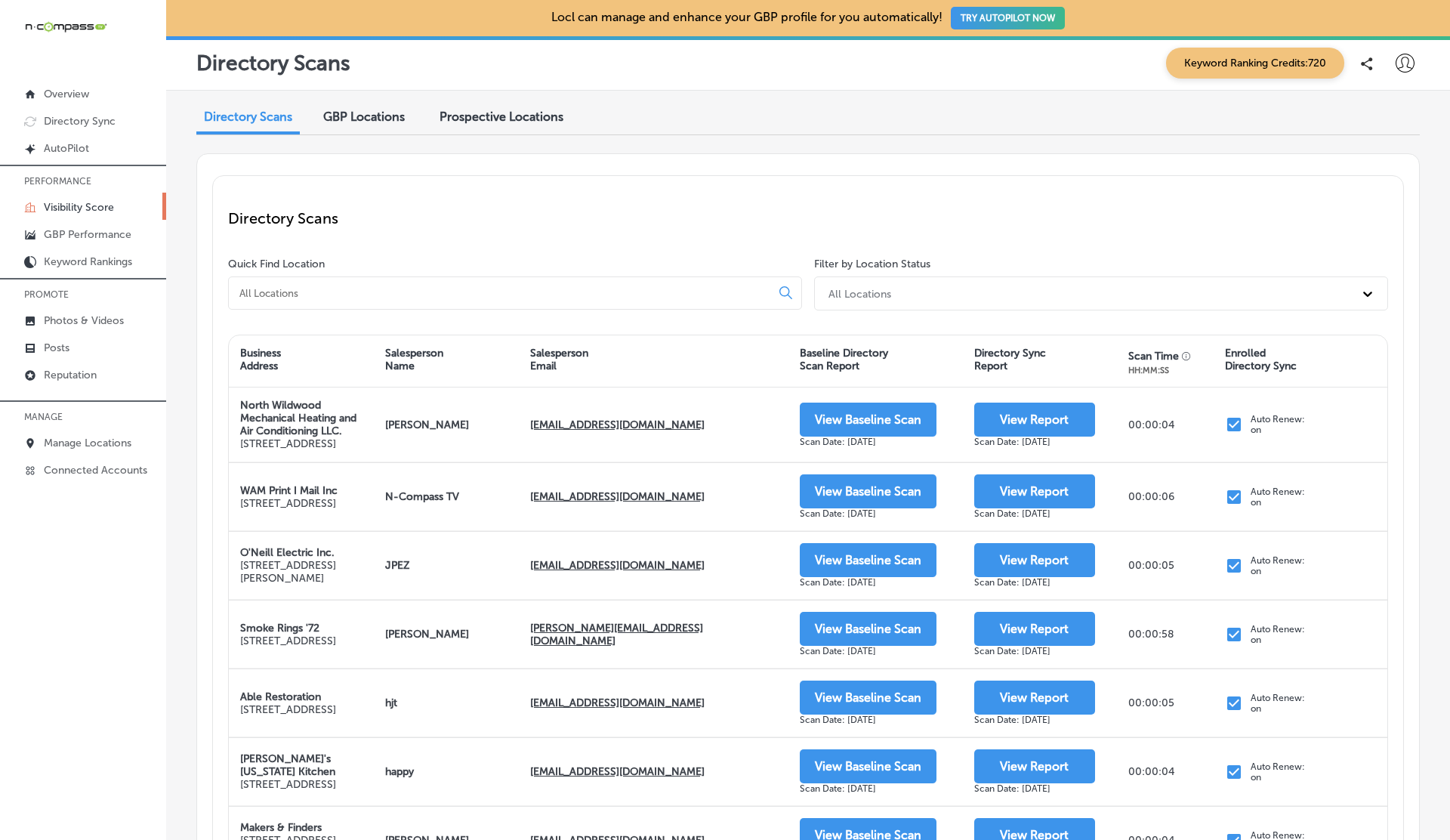
click at [540, 130] on div "Prospective Locations" at bounding box center [501, 118] width 146 height 32
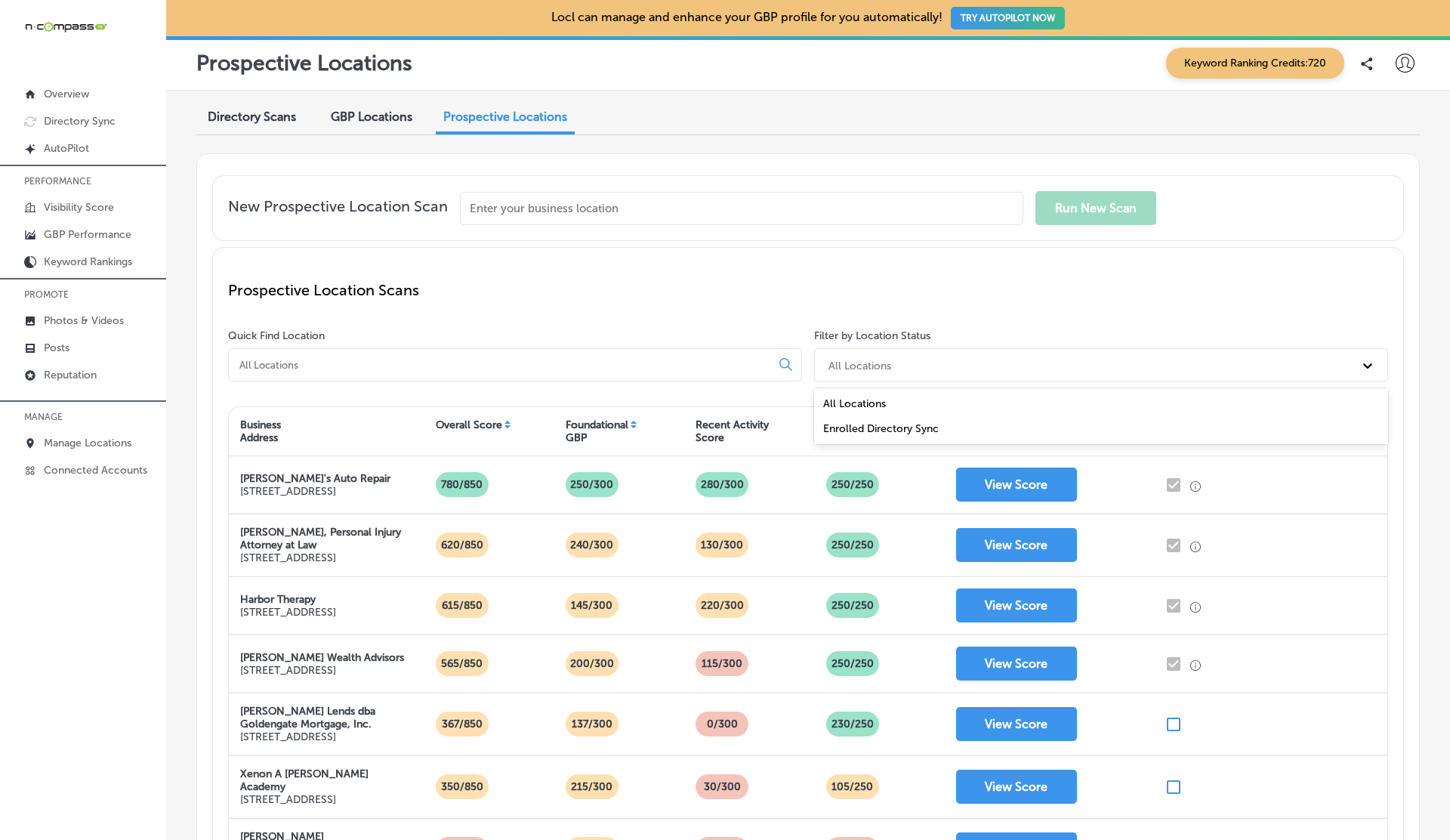
click at [860, 357] on div "All Locations" at bounding box center [1087, 364] width 533 height 25
click at [71, 443] on p "Manage Locations" at bounding box center [87, 443] width 88 height 13
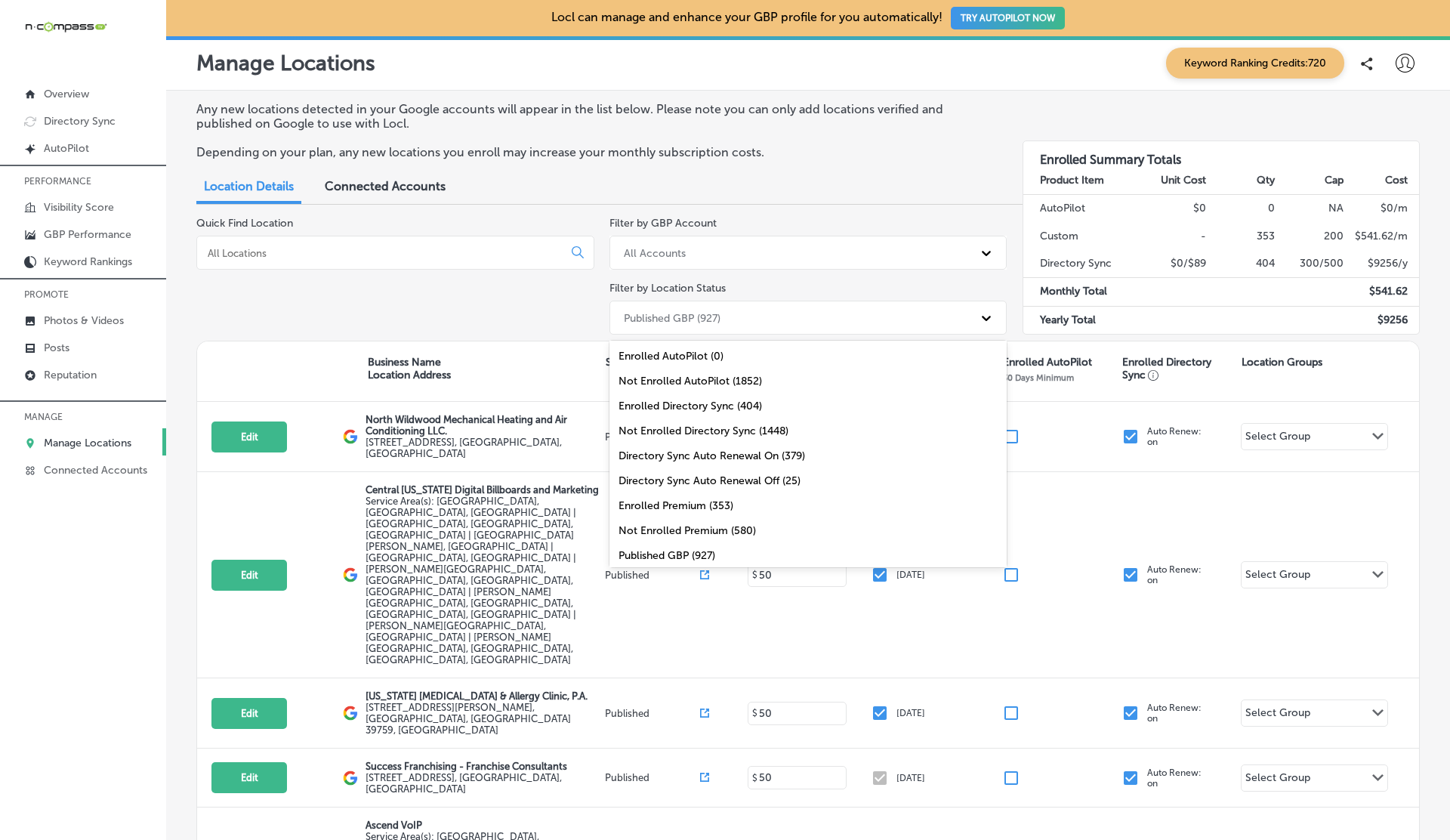
click at [684, 314] on div "Published GBP (927)" at bounding box center [673, 317] width 97 height 13
click at [673, 423] on div "Not Enrolled Directory Sync (1448)" at bounding box center [809, 431] width 398 height 25
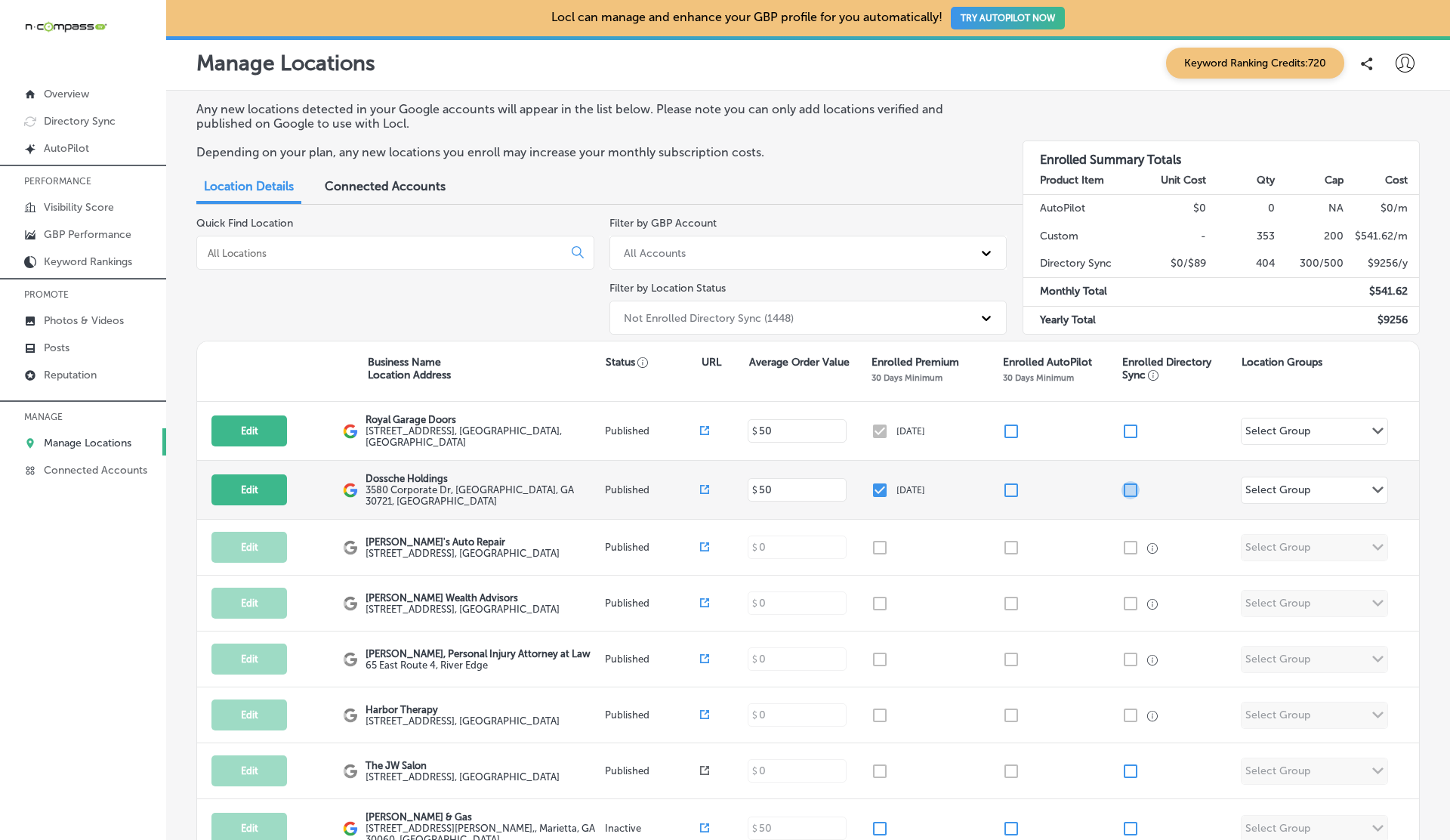
click at [1134, 483] on input "checkbox" at bounding box center [1131, 489] width 18 height 18
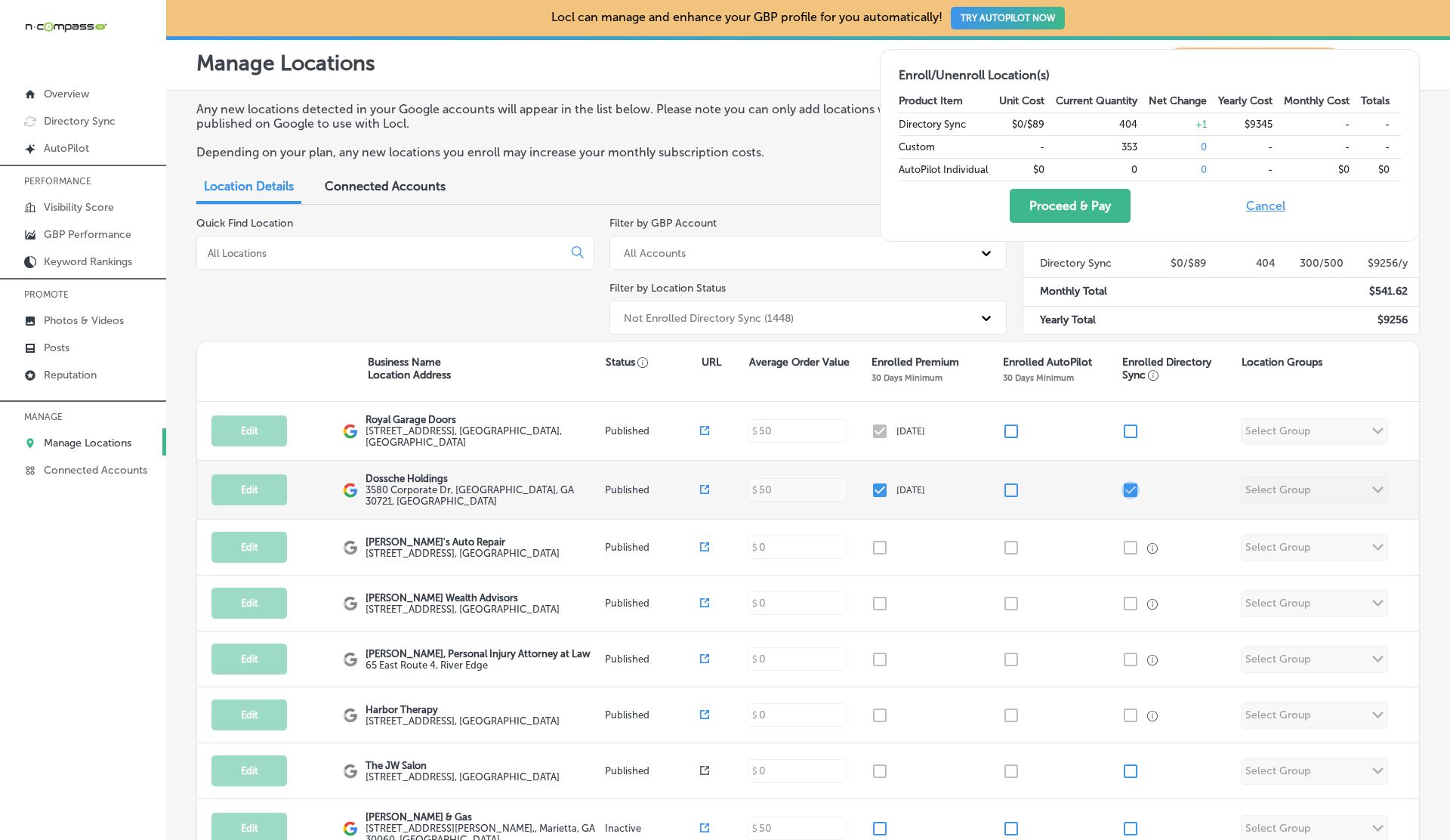
click at [1134, 483] on input "checkbox" at bounding box center [1131, 489] width 18 height 18
checkbox input "false"
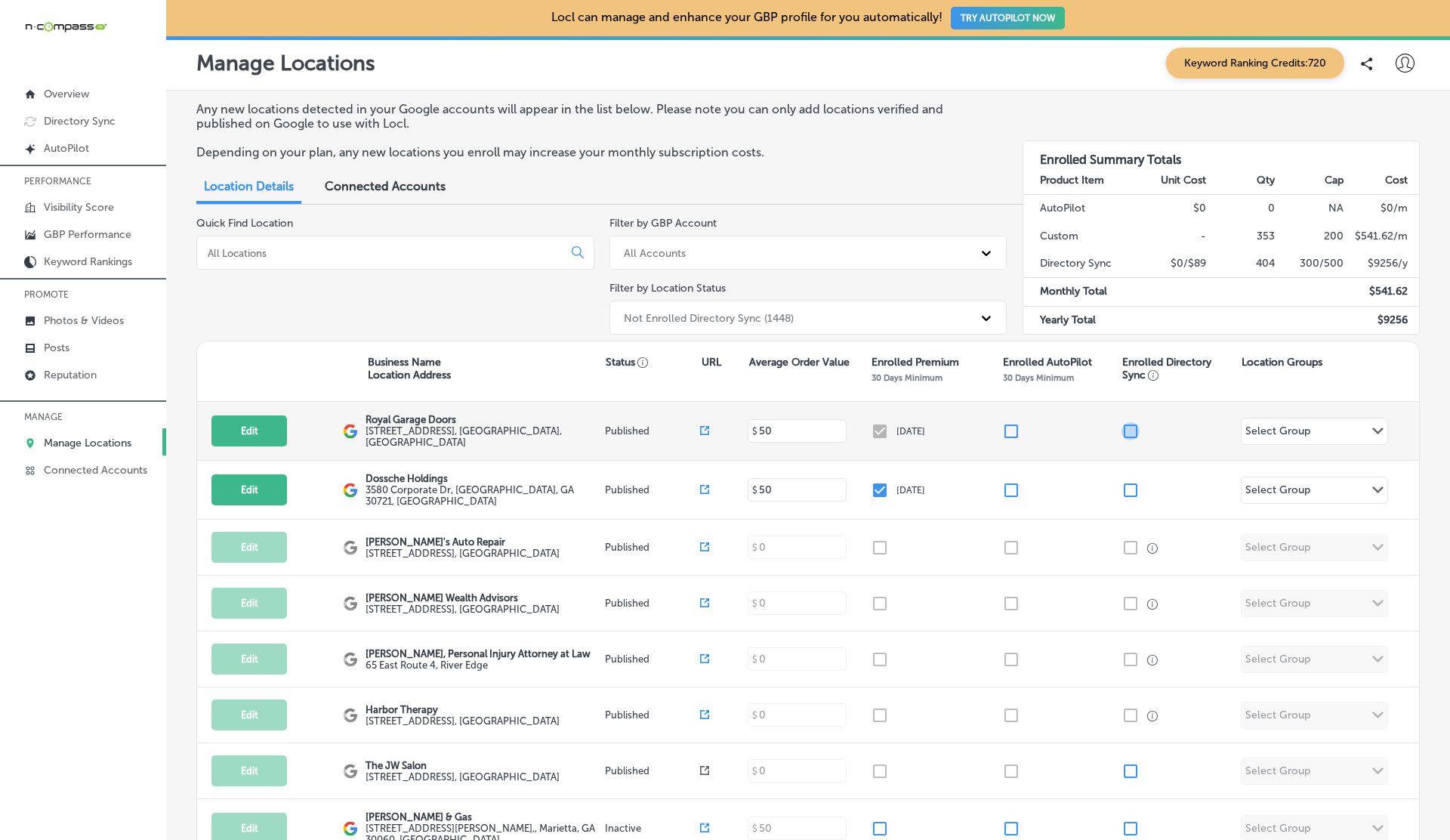
click at [1133, 433] on input "checkbox" at bounding box center [1131, 431] width 18 height 18
checkbox input "true"
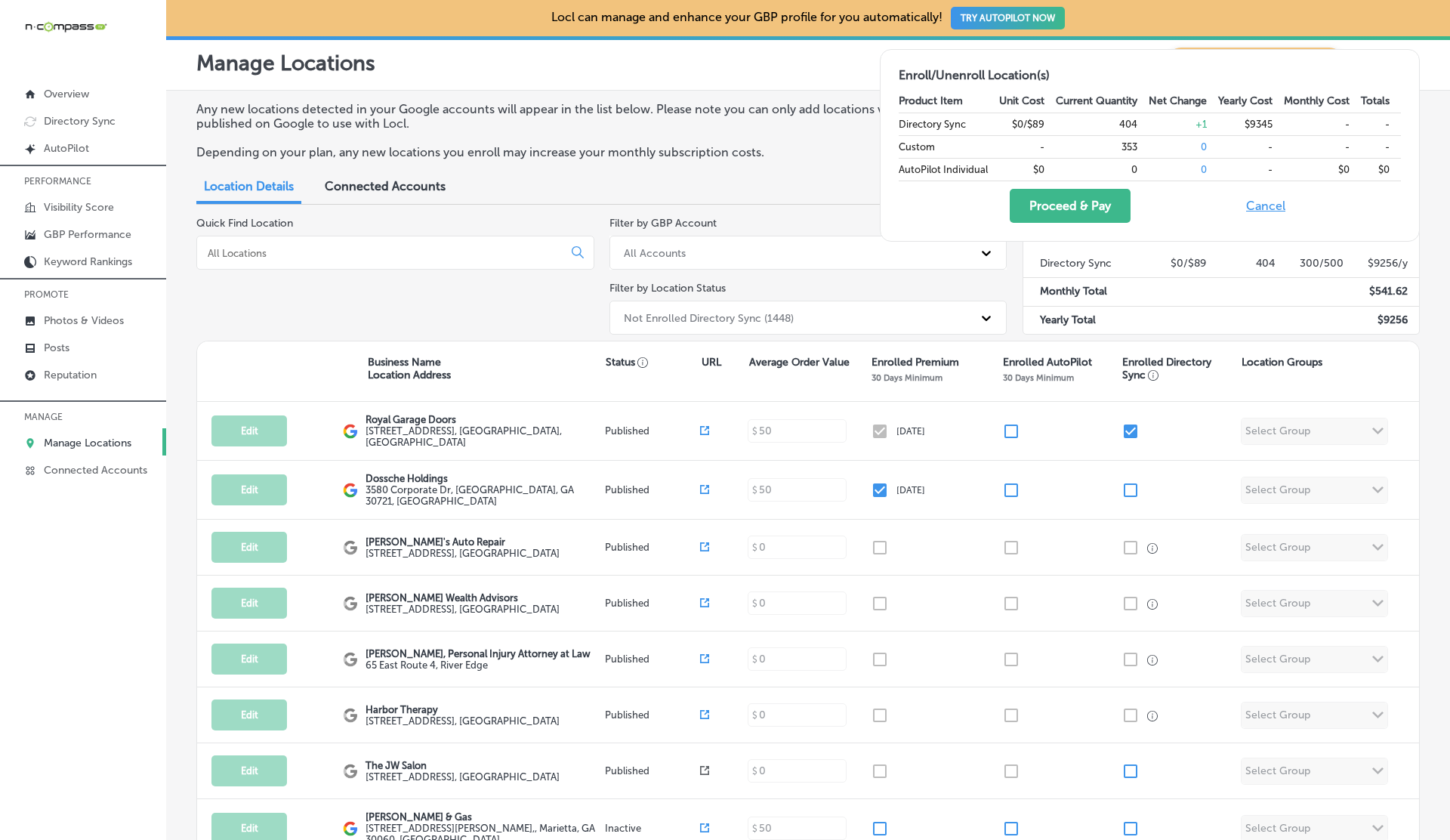
click at [418, 177] on div "Connected Accounts" at bounding box center [385, 187] width 144 height 32
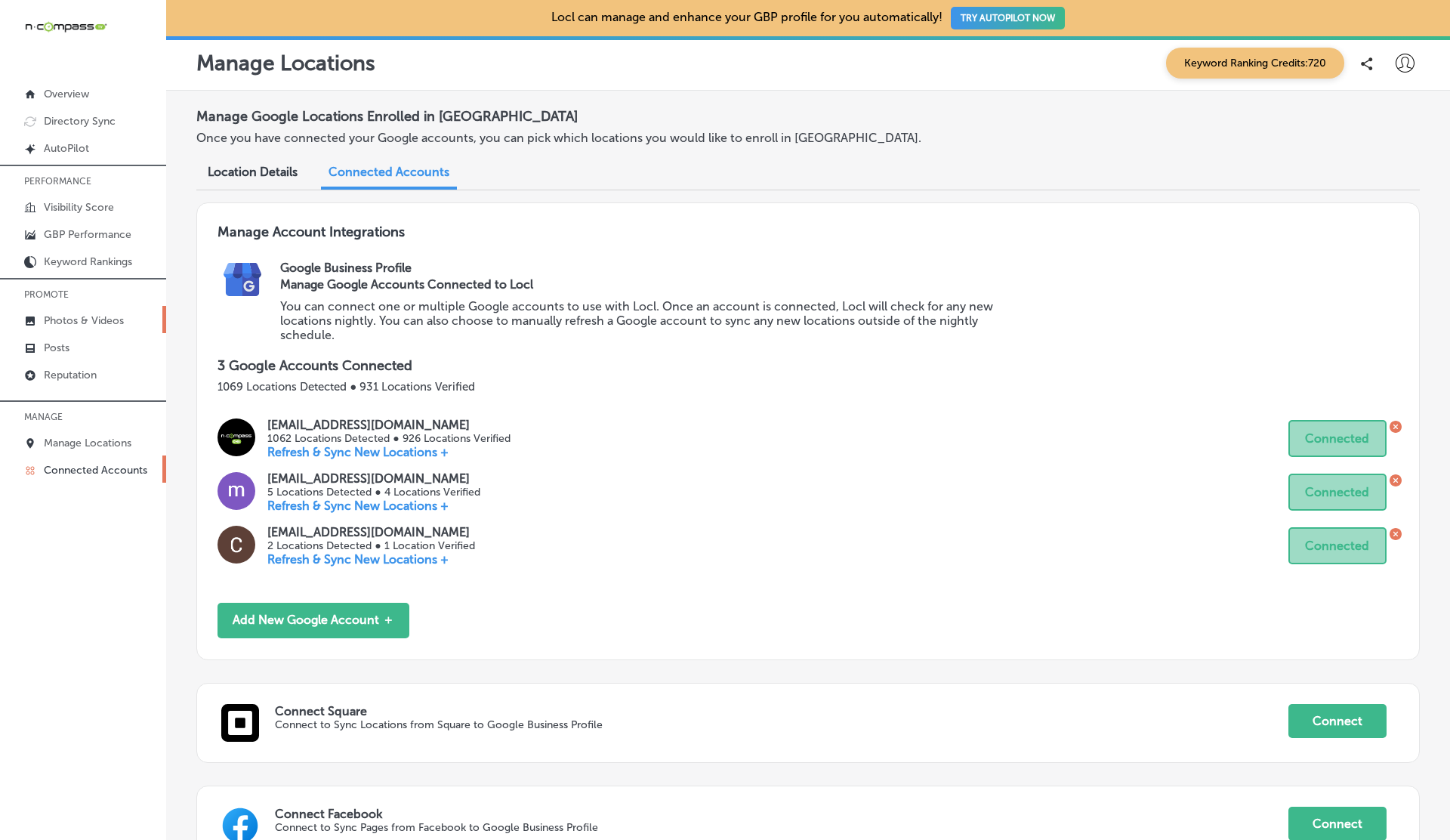
click at [77, 315] on p "Photos & Videos" at bounding box center [83, 320] width 80 height 13
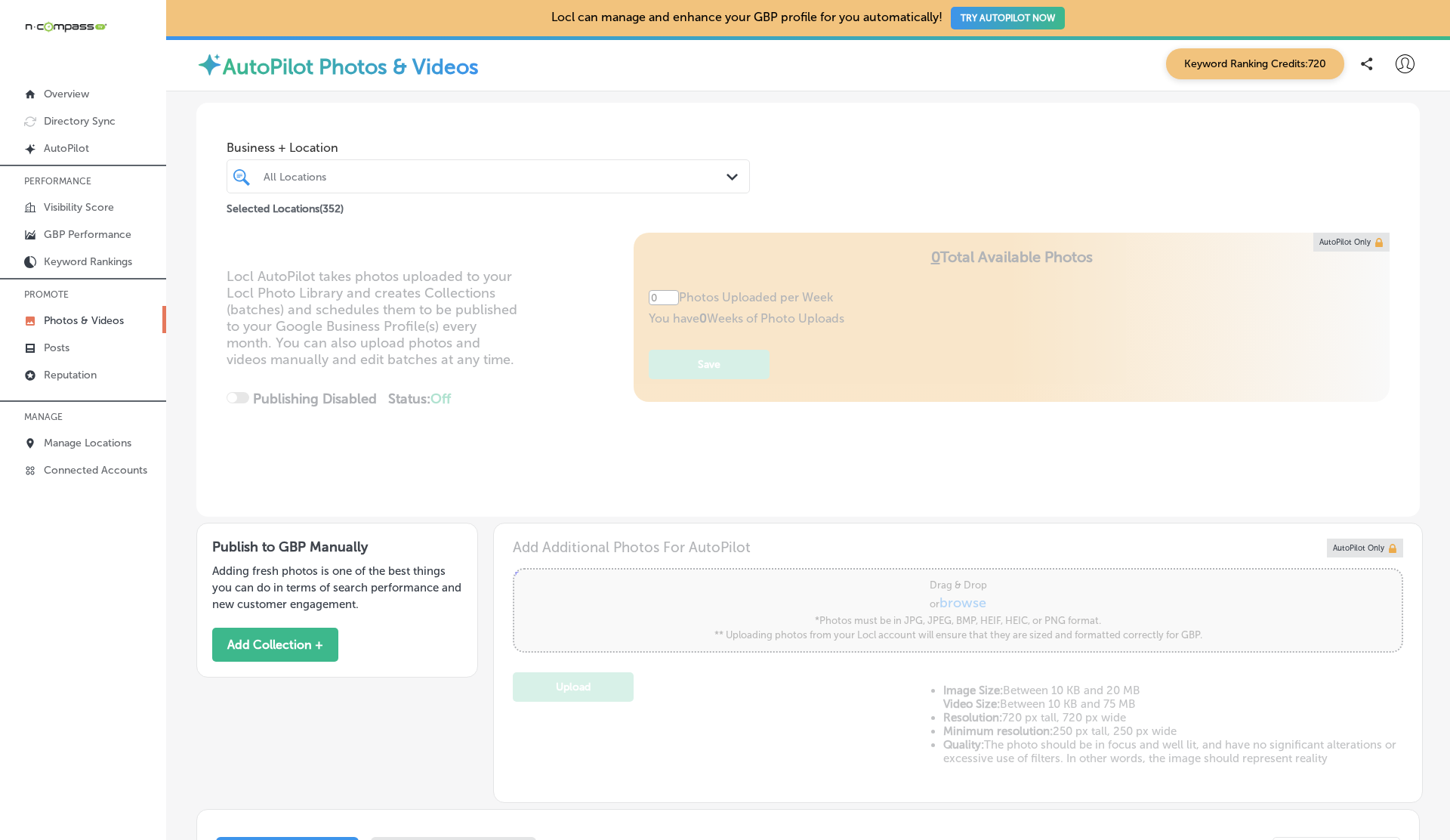
type input "5"
click at [1405, 69] on icon at bounding box center [1406, 64] width 19 height 19
click at [1368, 203] on p "Log Out" at bounding box center [1372, 194] width 45 height 18
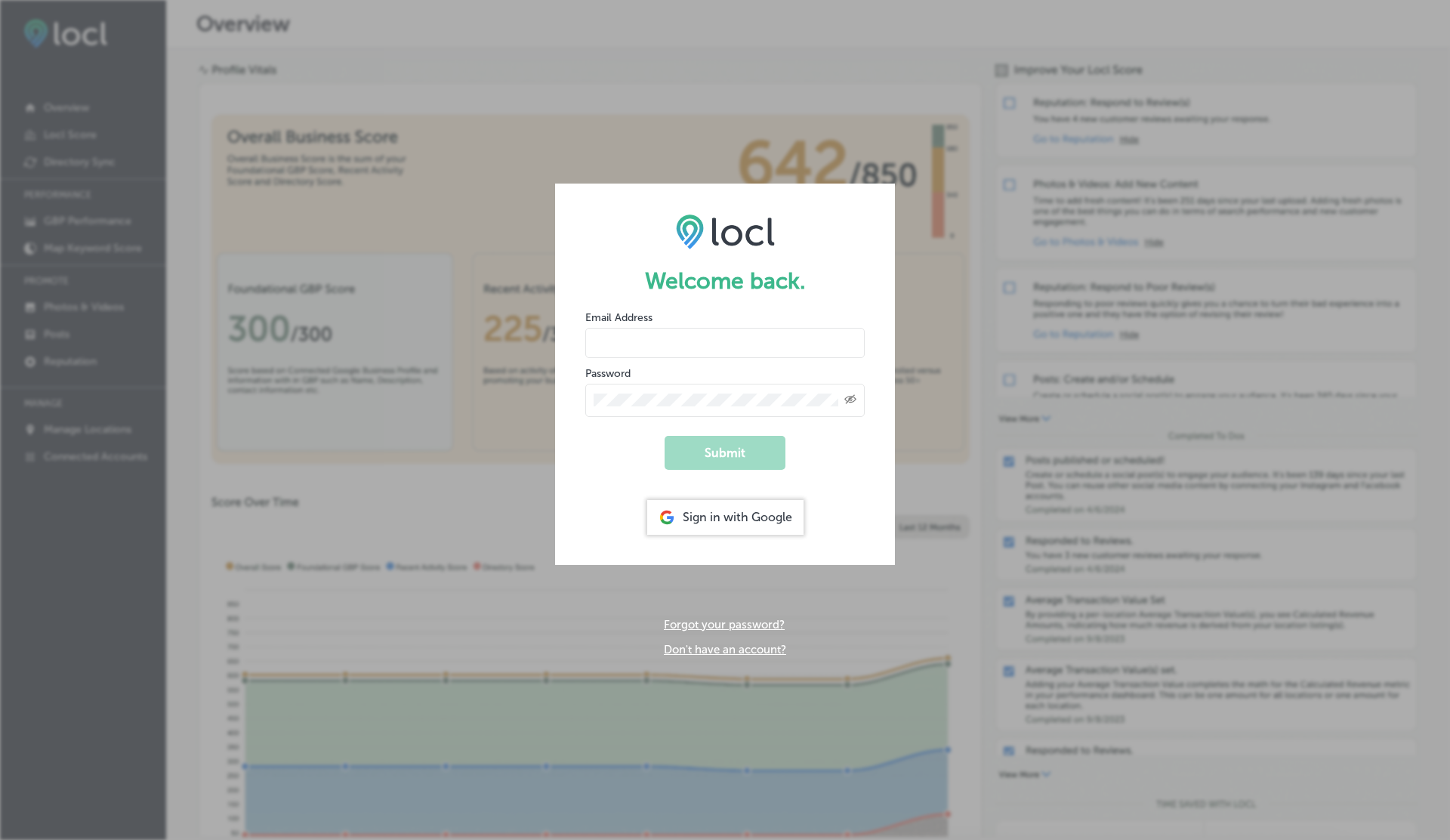
click at [701, 620] on link "Forgot your password?" at bounding box center [725, 625] width 121 height 14
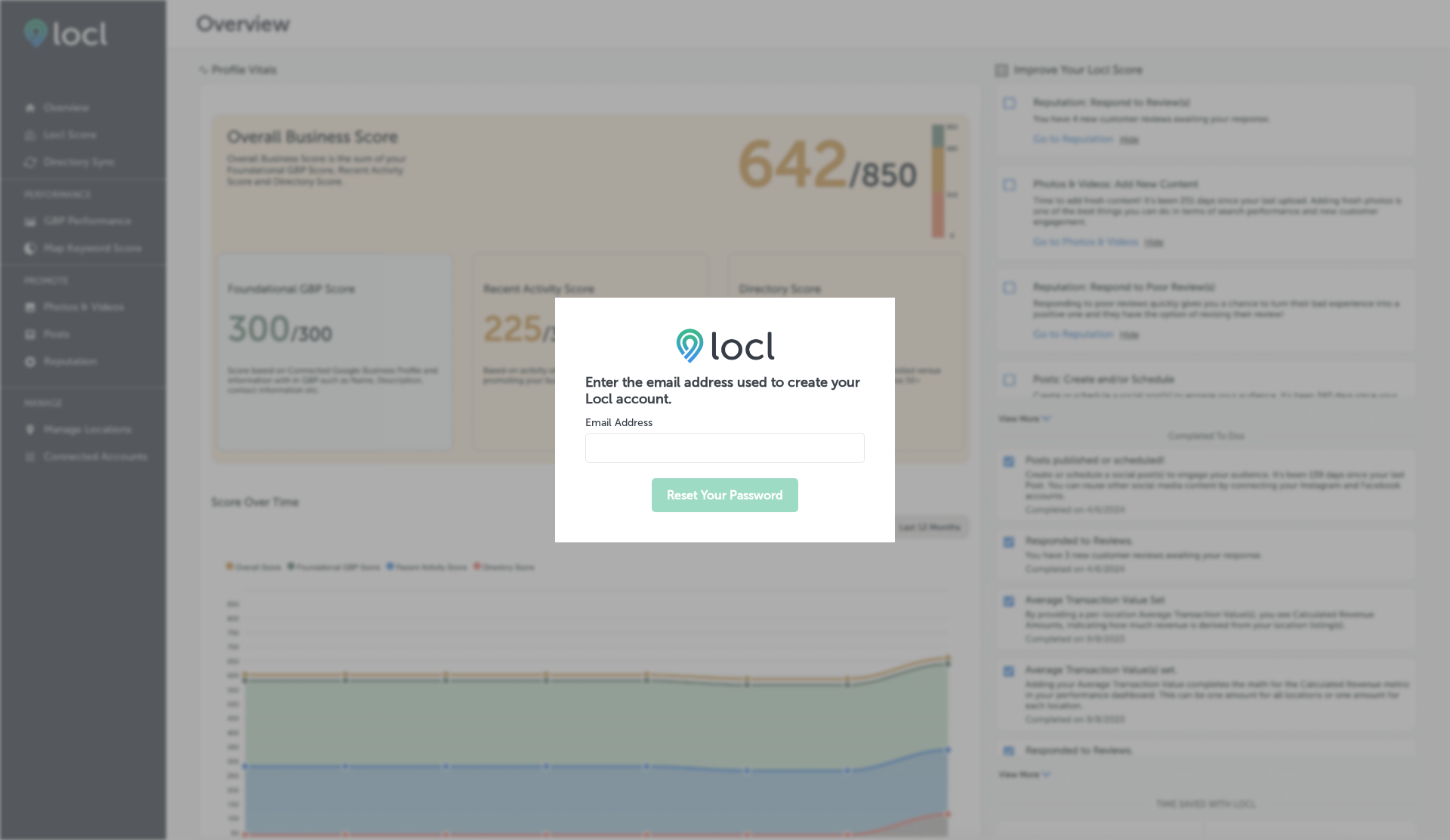
click at [737, 365] on link at bounding box center [725, 358] width 99 height 14
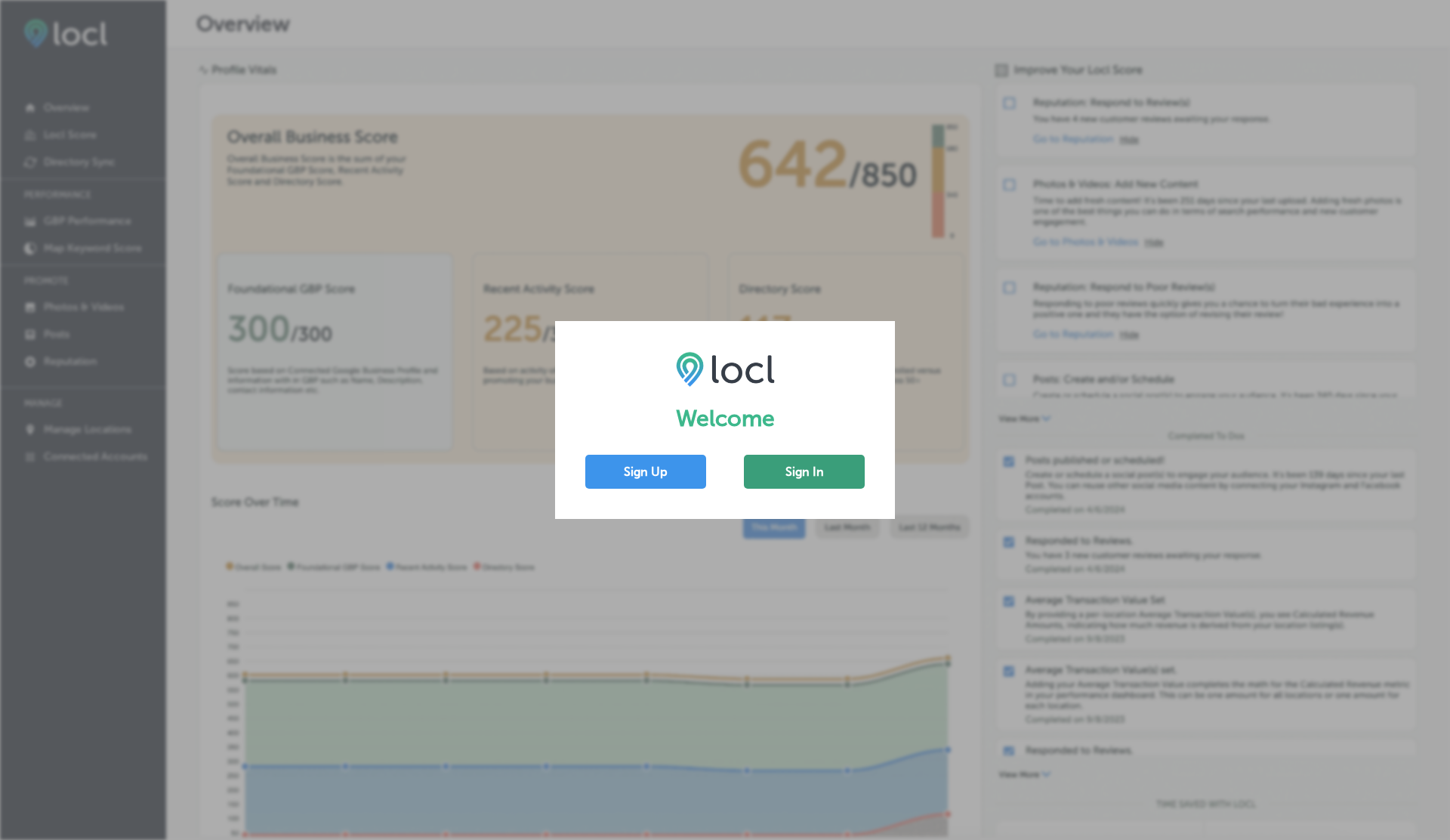
click at [777, 466] on button "Sign In" at bounding box center [805, 471] width 121 height 34
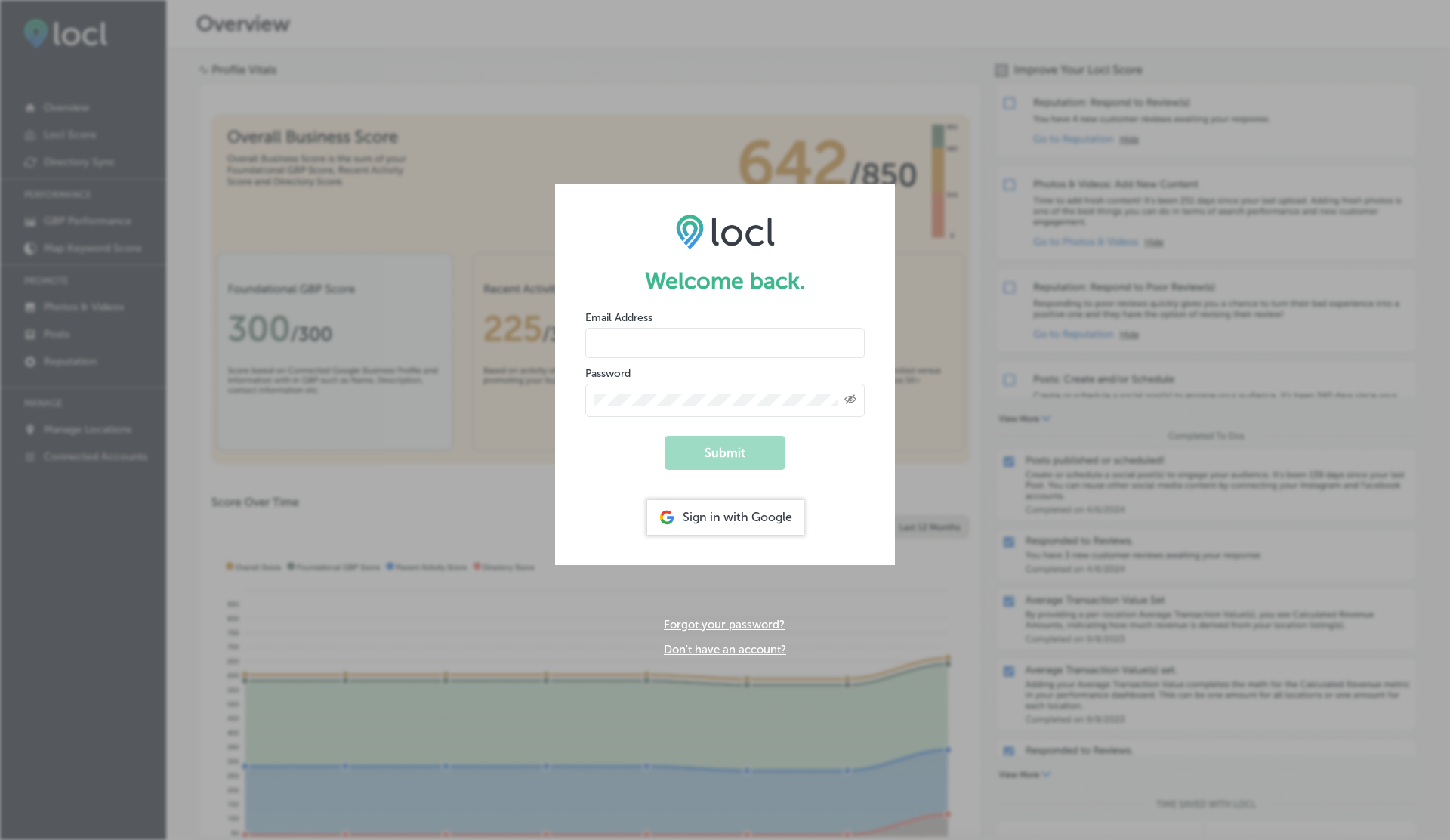
click at [732, 650] on link "Don't have an account?" at bounding box center [725, 649] width 123 height 14
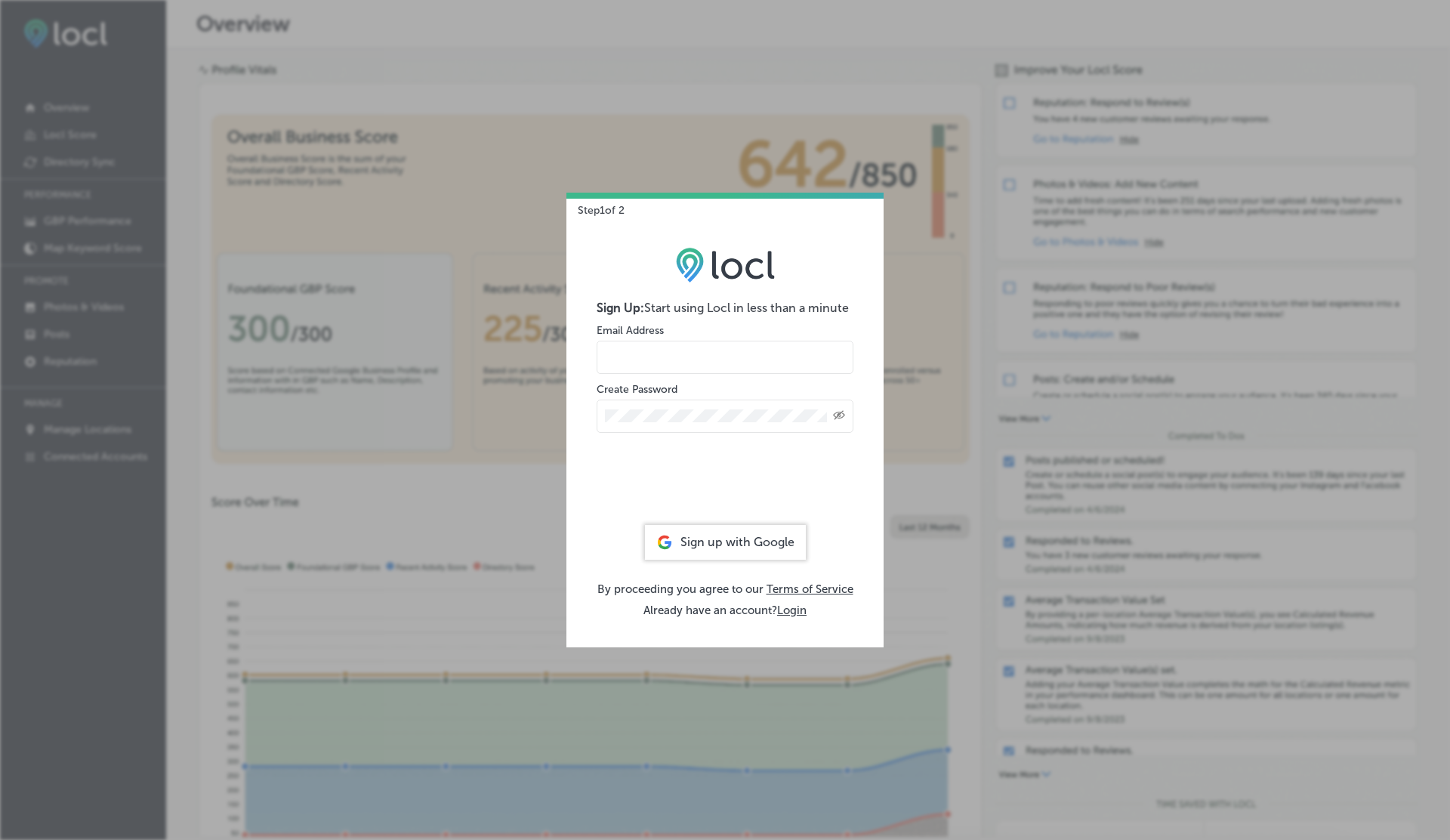
click at [664, 384] on label "Create Password" at bounding box center [637, 389] width 81 height 13
click at [653, 365] on input "email" at bounding box center [725, 357] width 257 height 33
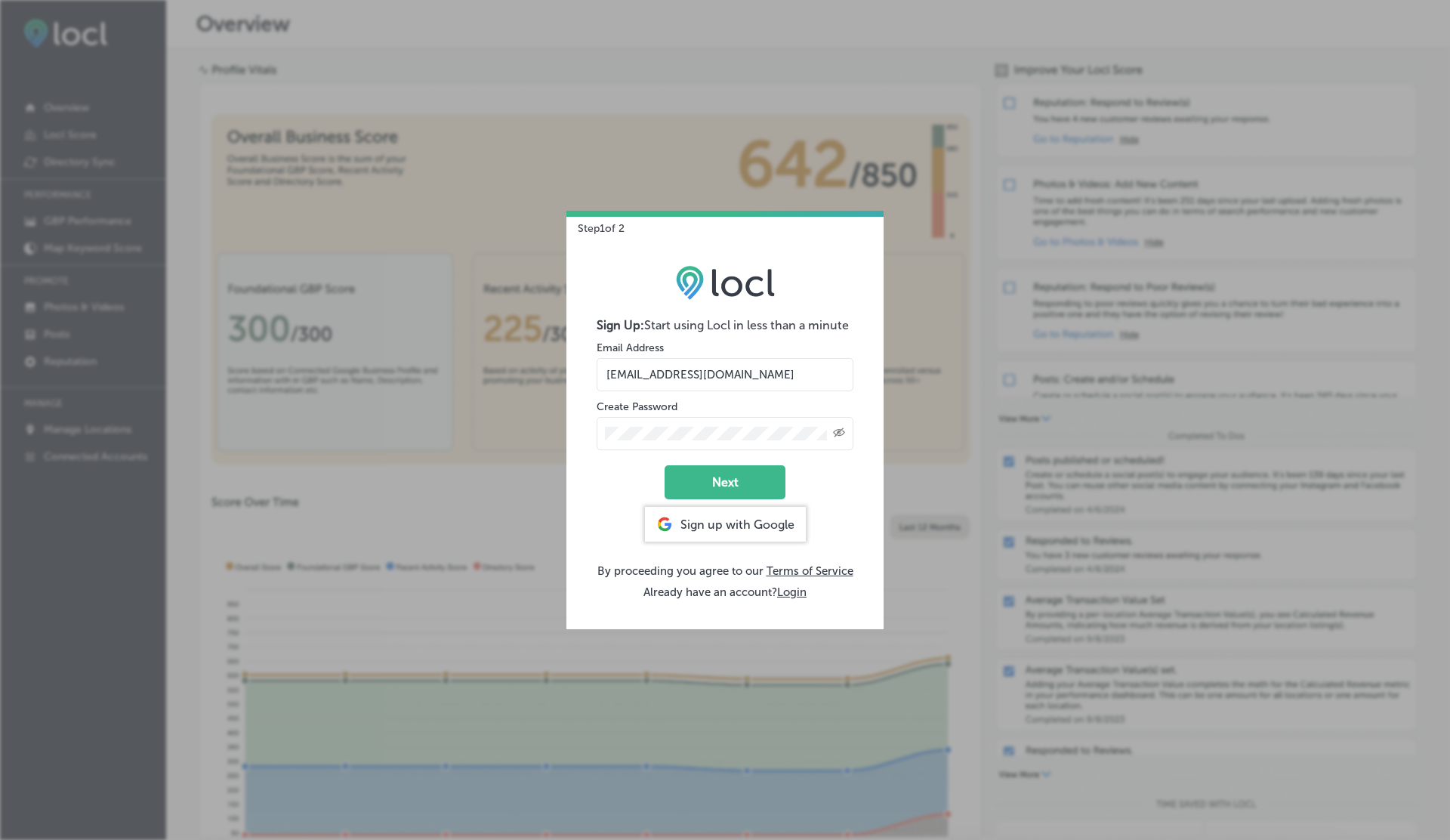
click at [707, 481] on button "Next" at bounding box center [725, 483] width 121 height 34
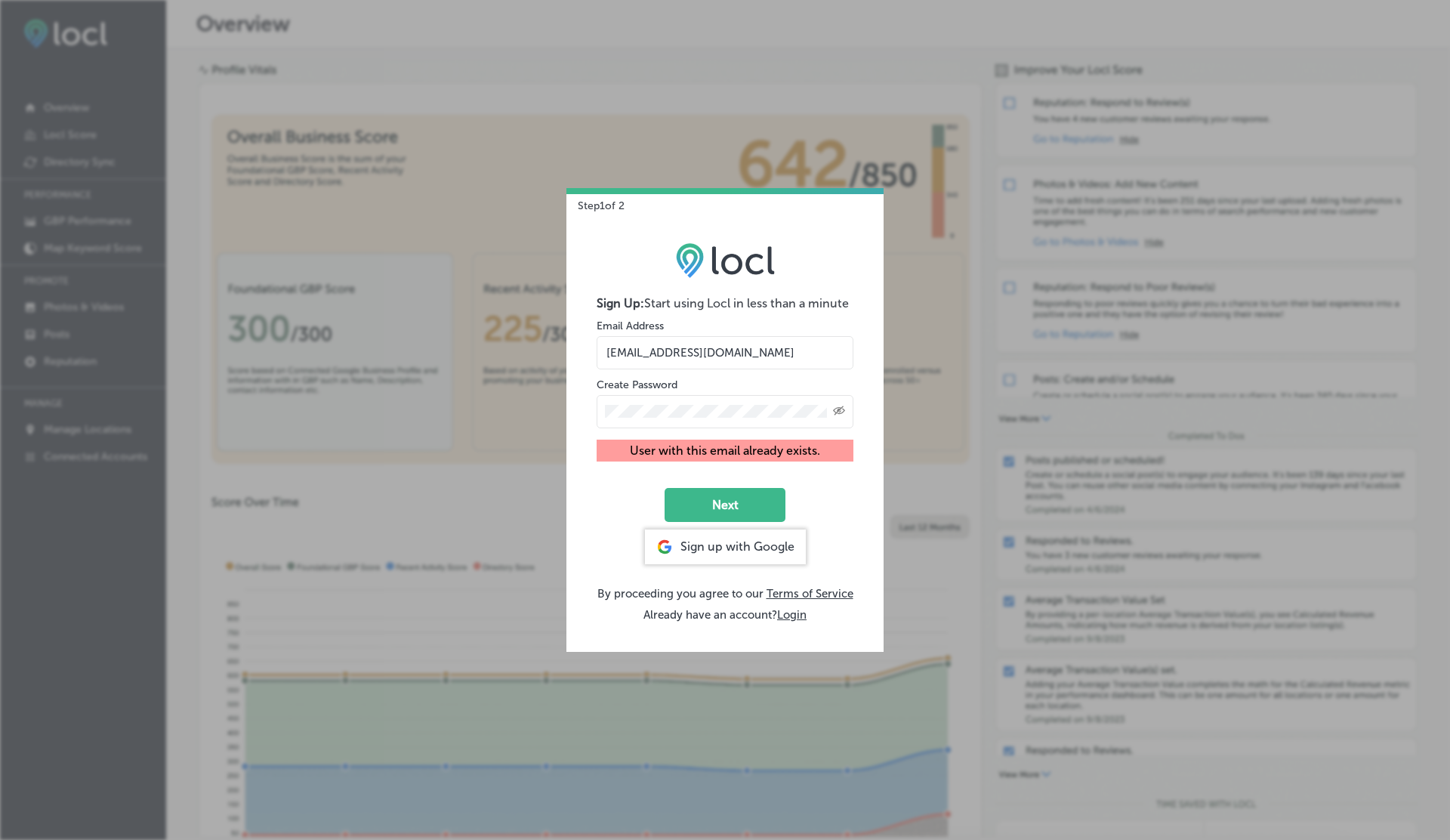
click at [743, 351] on input "vasilikigreece69+testap02@gmail.com" at bounding box center [725, 352] width 257 height 33
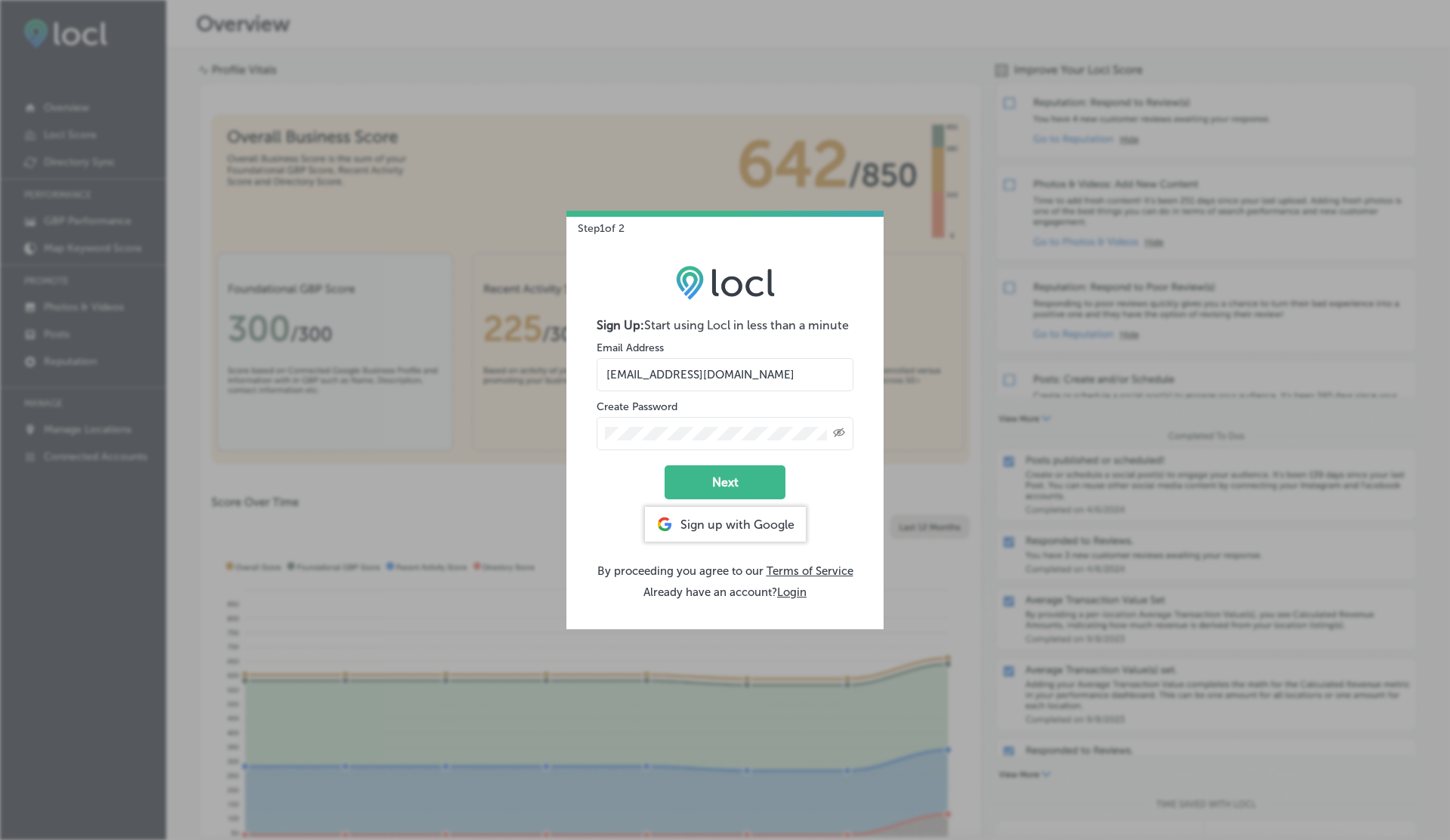
click at [665, 466] on button "Next" at bounding box center [725, 483] width 121 height 34
type input "vasilikigreece69+testap07@gmail.com"
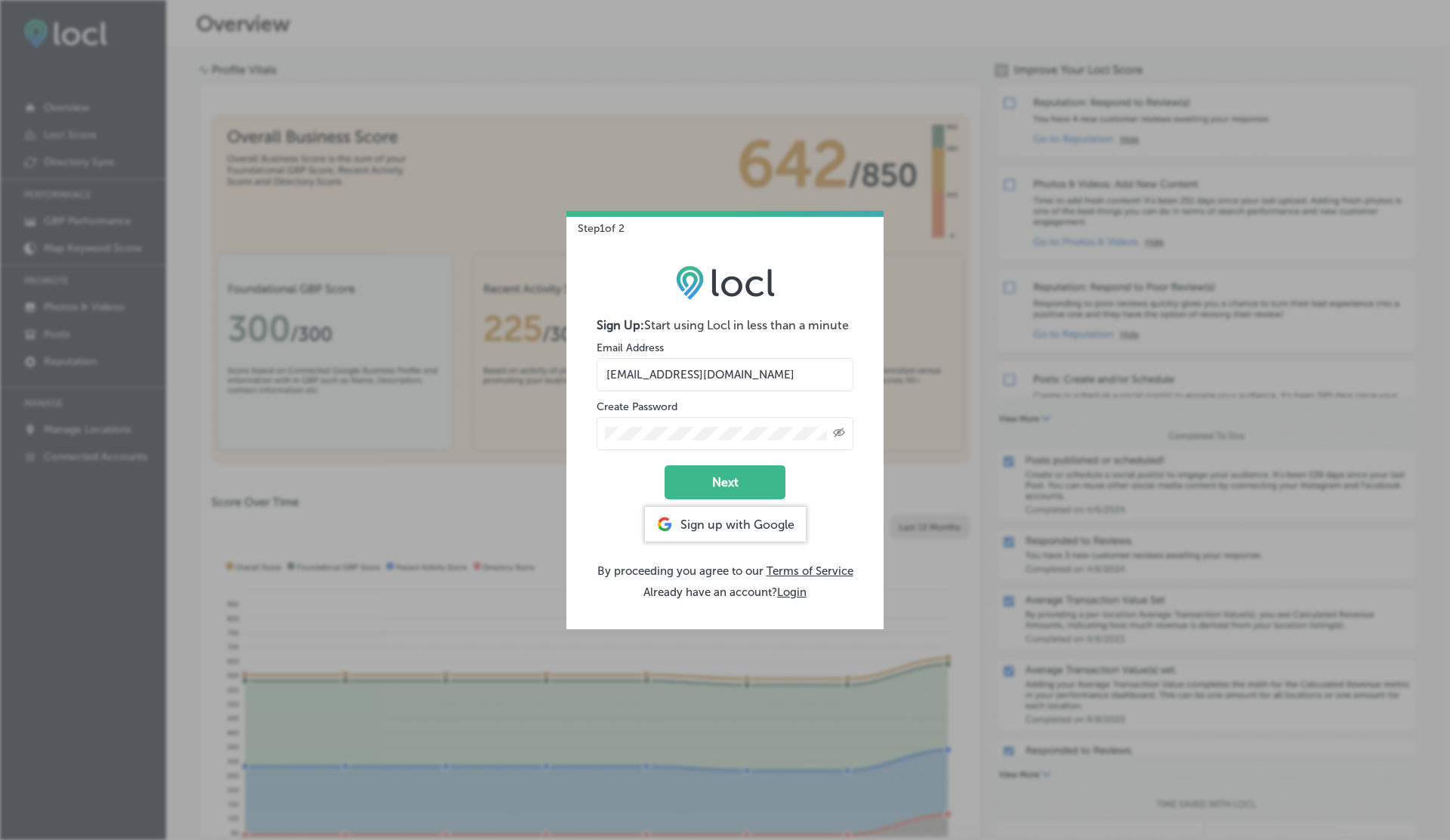
click at [665, 466] on button "Next" at bounding box center [725, 483] width 121 height 34
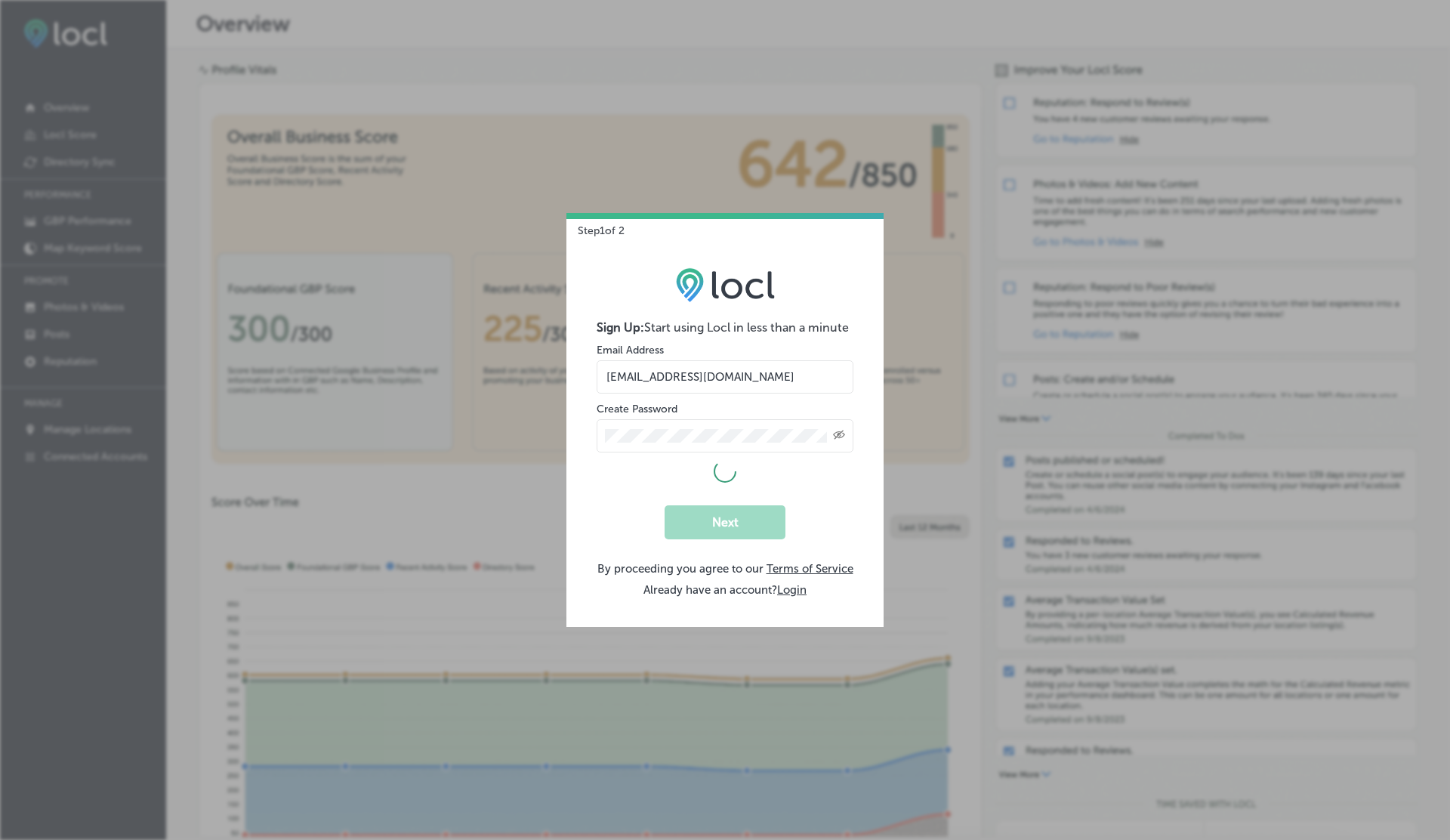
select select "US"
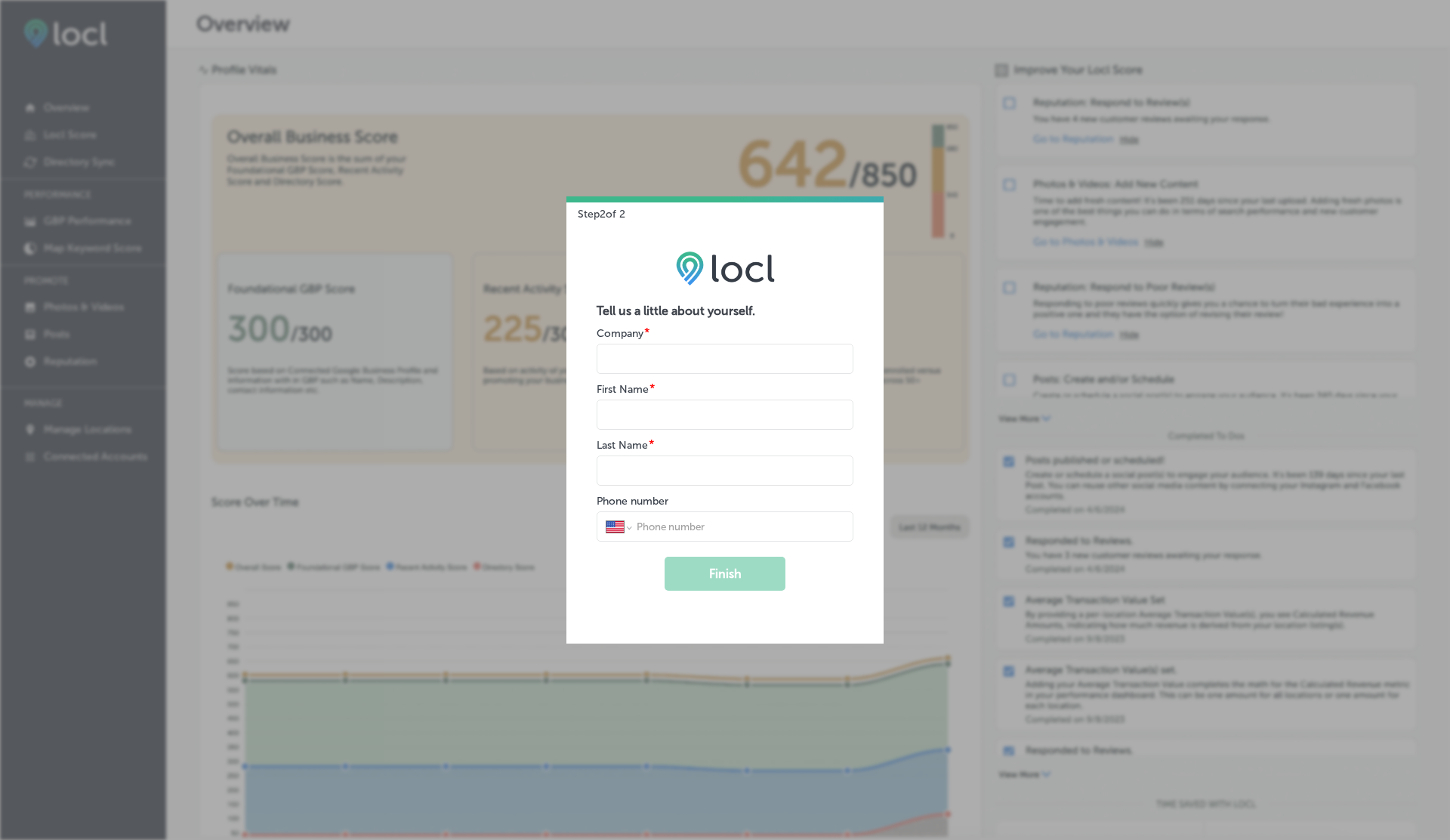
click at [628, 362] on input "name" at bounding box center [725, 358] width 257 height 30
type input "V"
type input "G"
click at [665, 557] on button "Finish" at bounding box center [725, 574] width 121 height 34
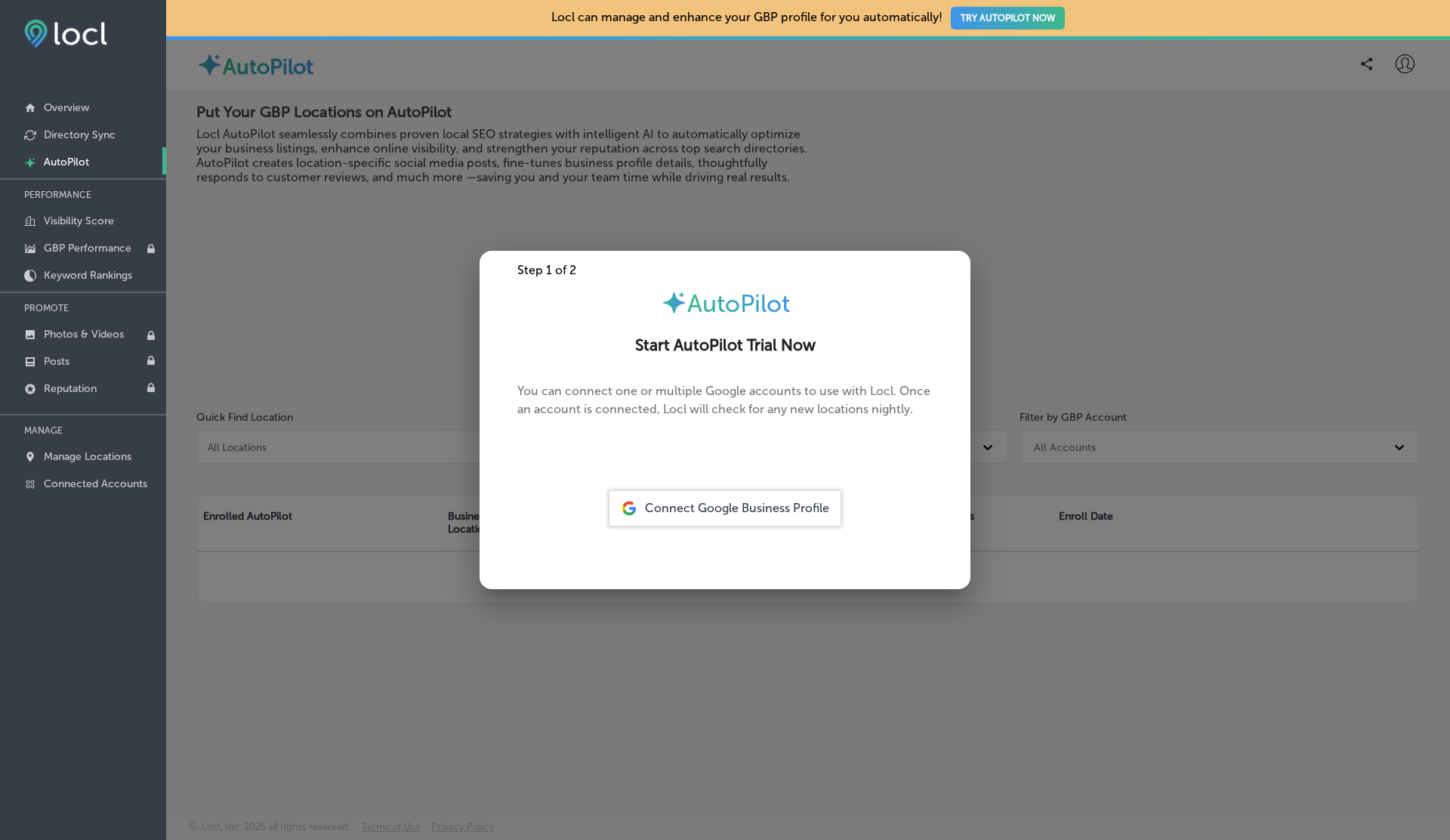
click at [719, 507] on span "Connect Google Business Profile" at bounding box center [737, 507] width 184 height 14
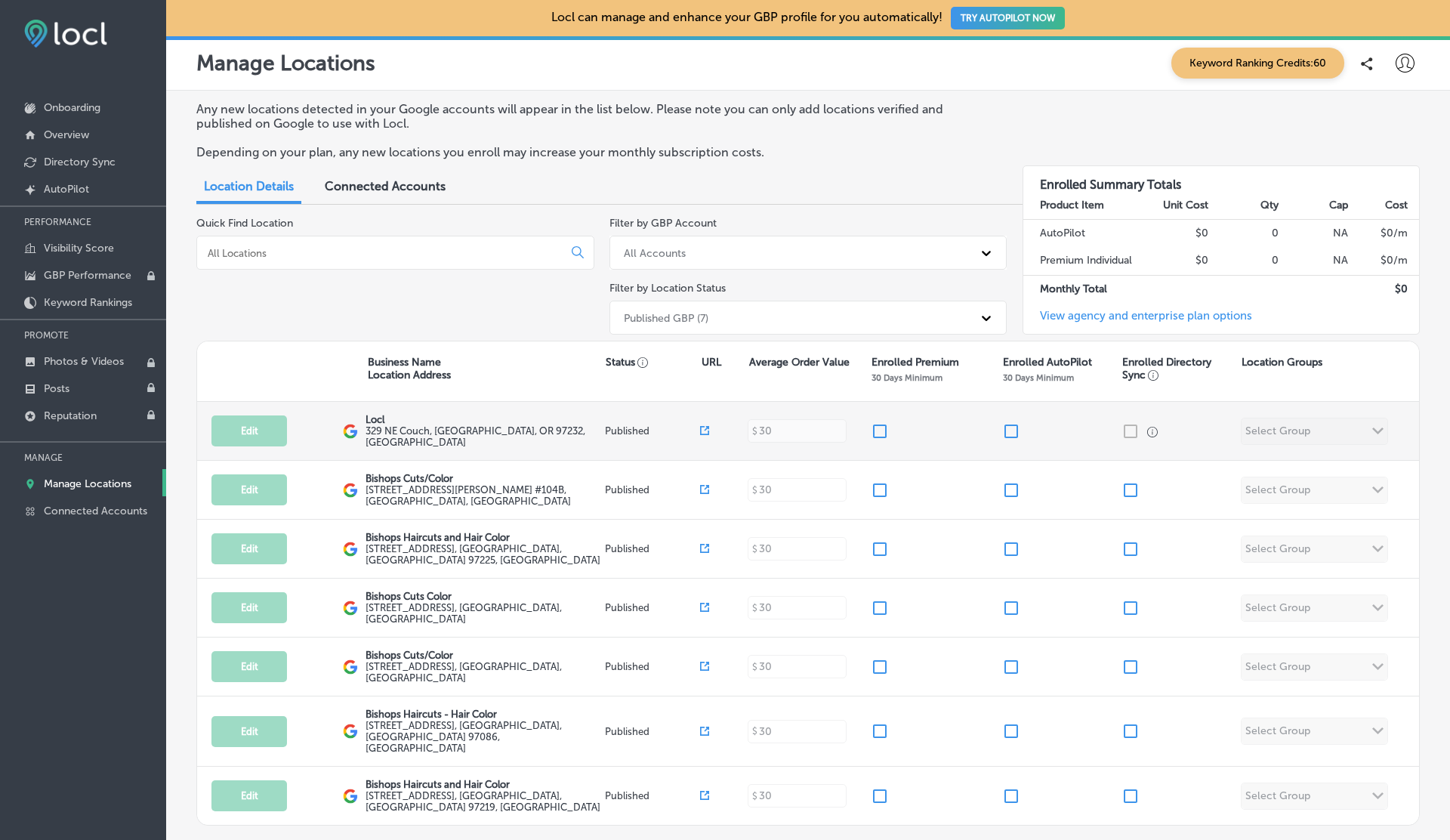
click at [879, 427] on input "checkbox" at bounding box center [880, 431] width 18 height 18
checkbox input "true"
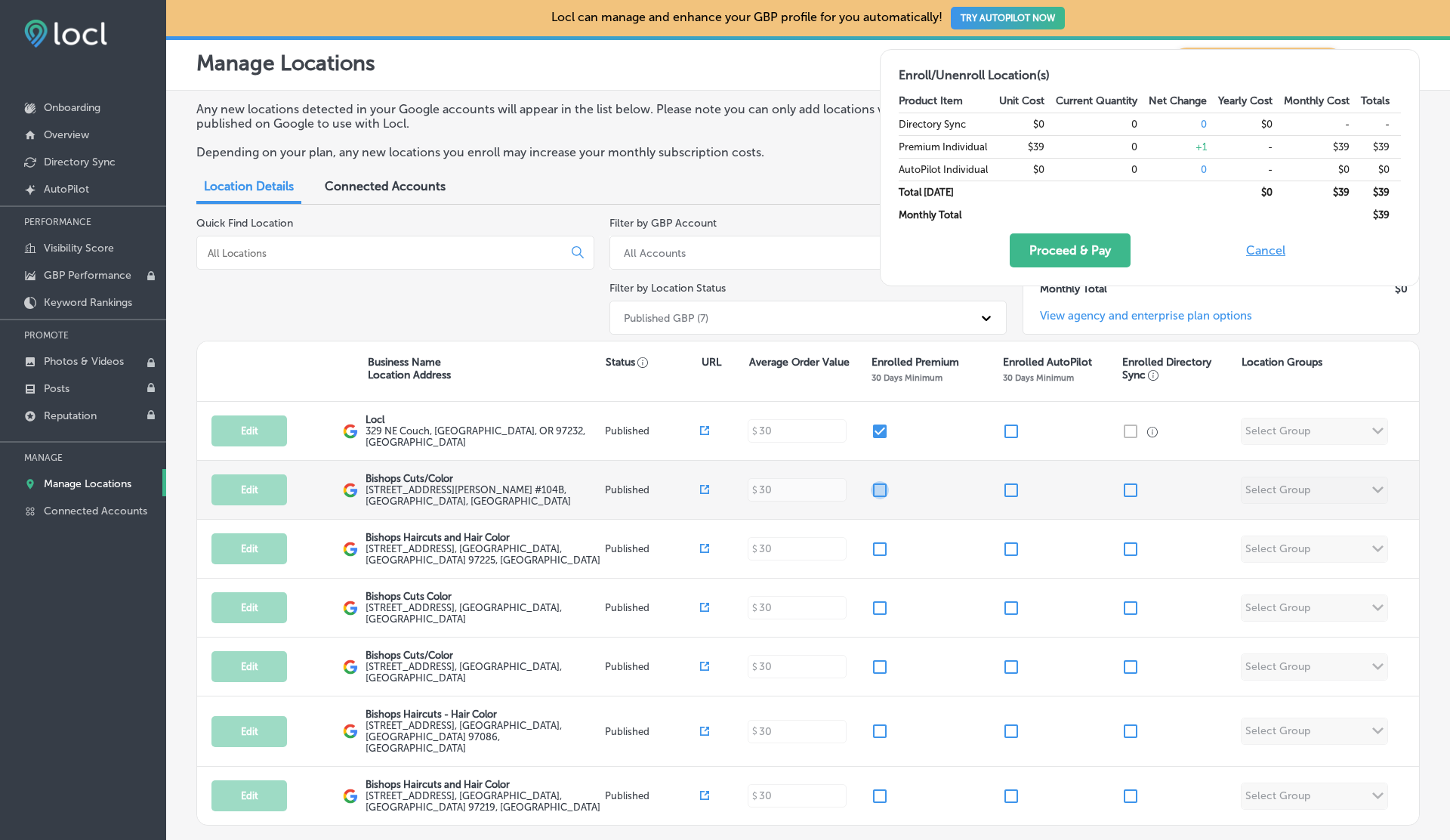
click at [879, 492] on input "checkbox" at bounding box center [880, 489] width 18 height 18
checkbox input "true"
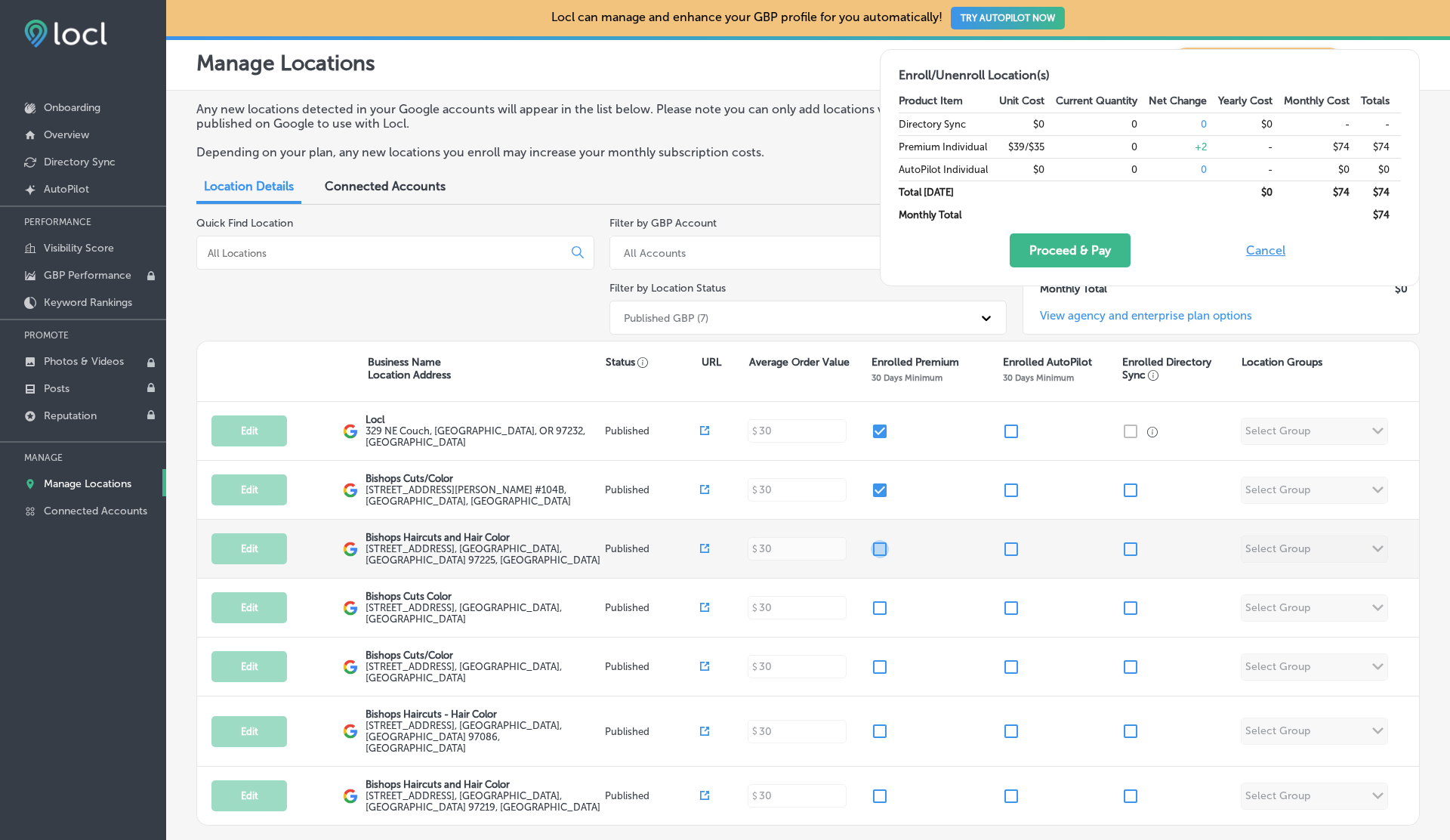
click at [879, 540] on input "checkbox" at bounding box center [880, 548] width 18 height 18
checkbox input "true"
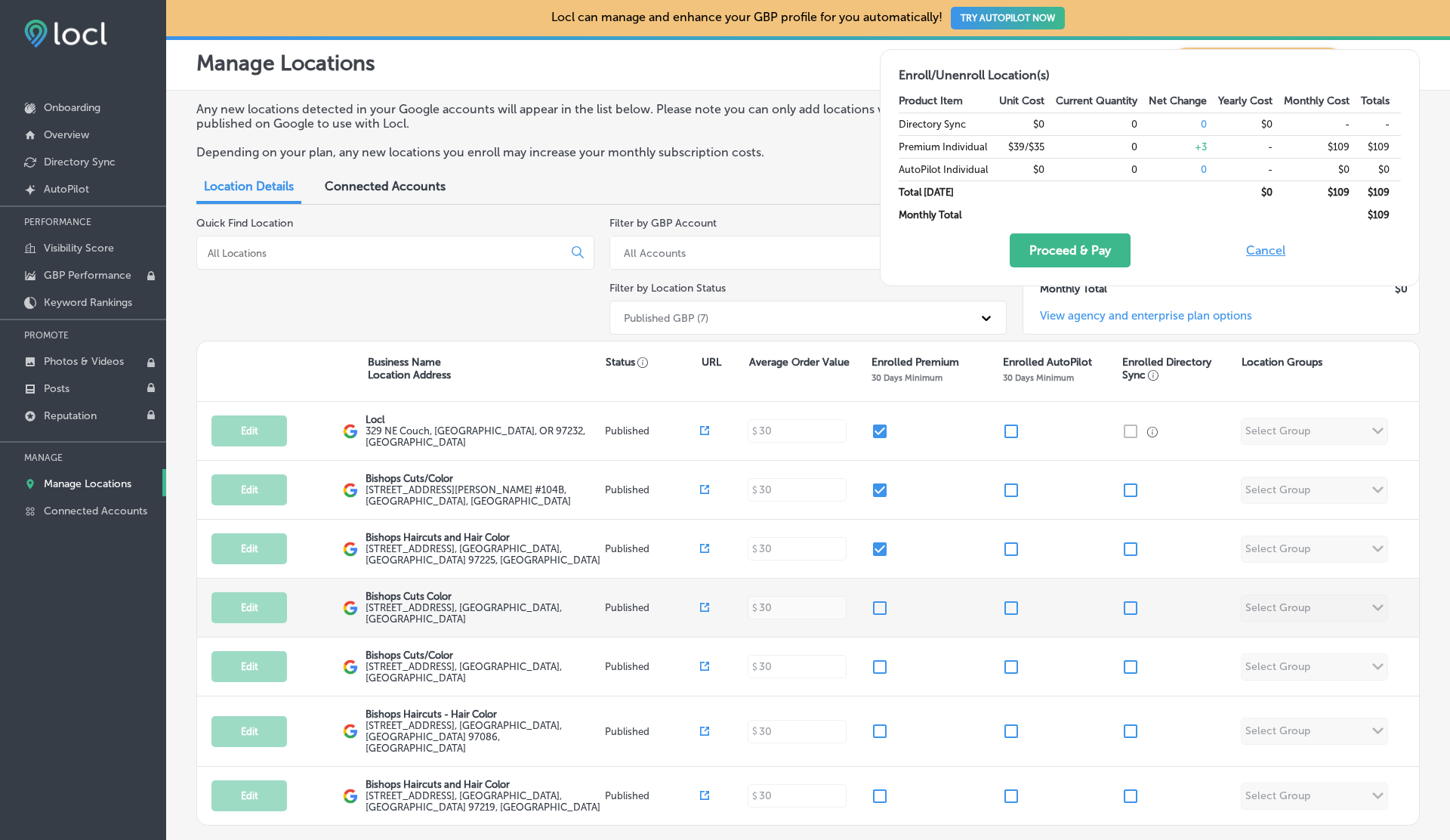
click at [879, 599] on input "checkbox" at bounding box center [880, 608] width 18 height 18
checkbox input "true"
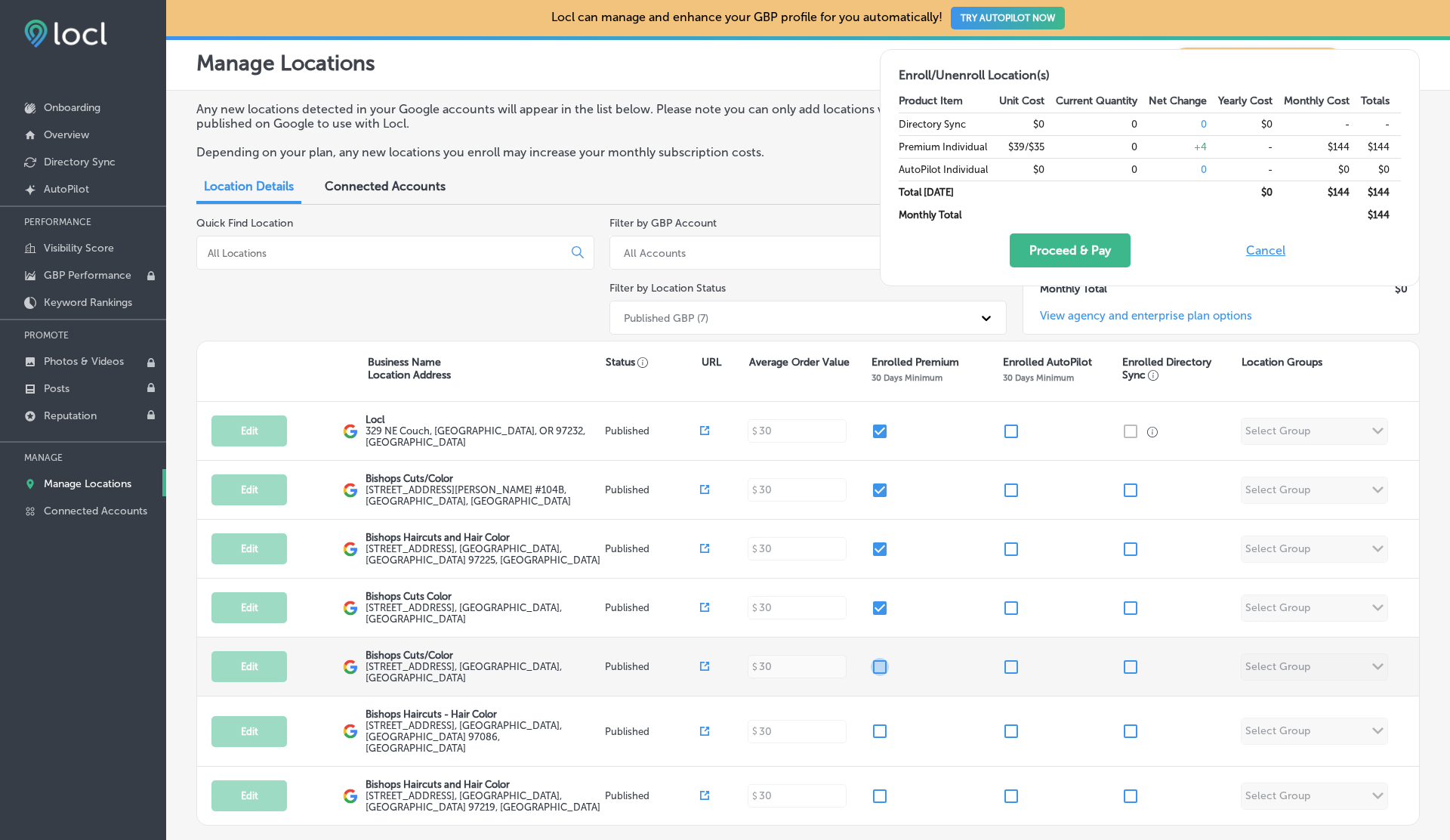
click at [880, 659] on input "checkbox" at bounding box center [880, 666] width 18 height 18
checkbox input "true"
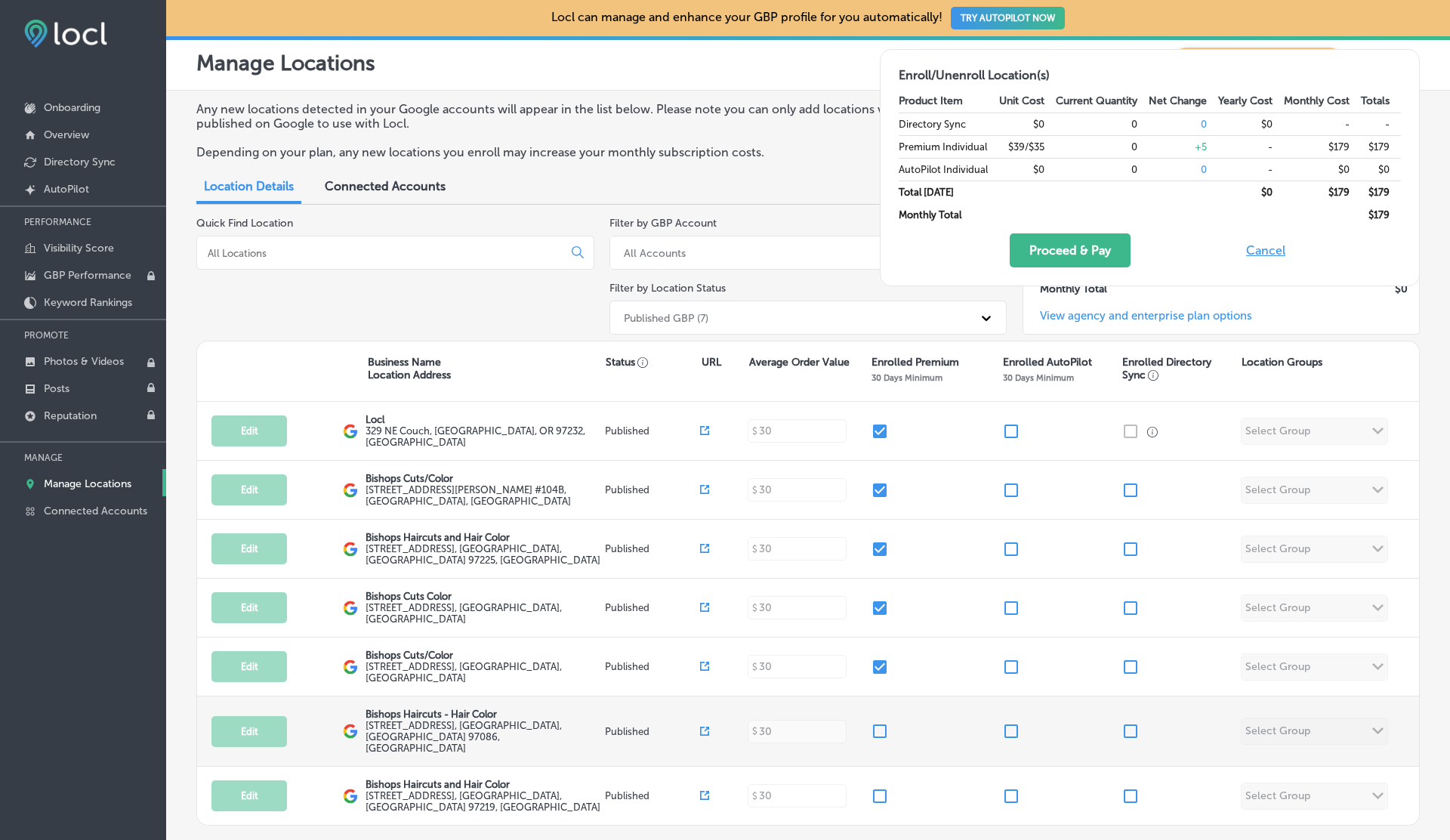
click at [880, 722] on input "checkbox" at bounding box center [880, 730] width 18 height 18
checkbox input "true"
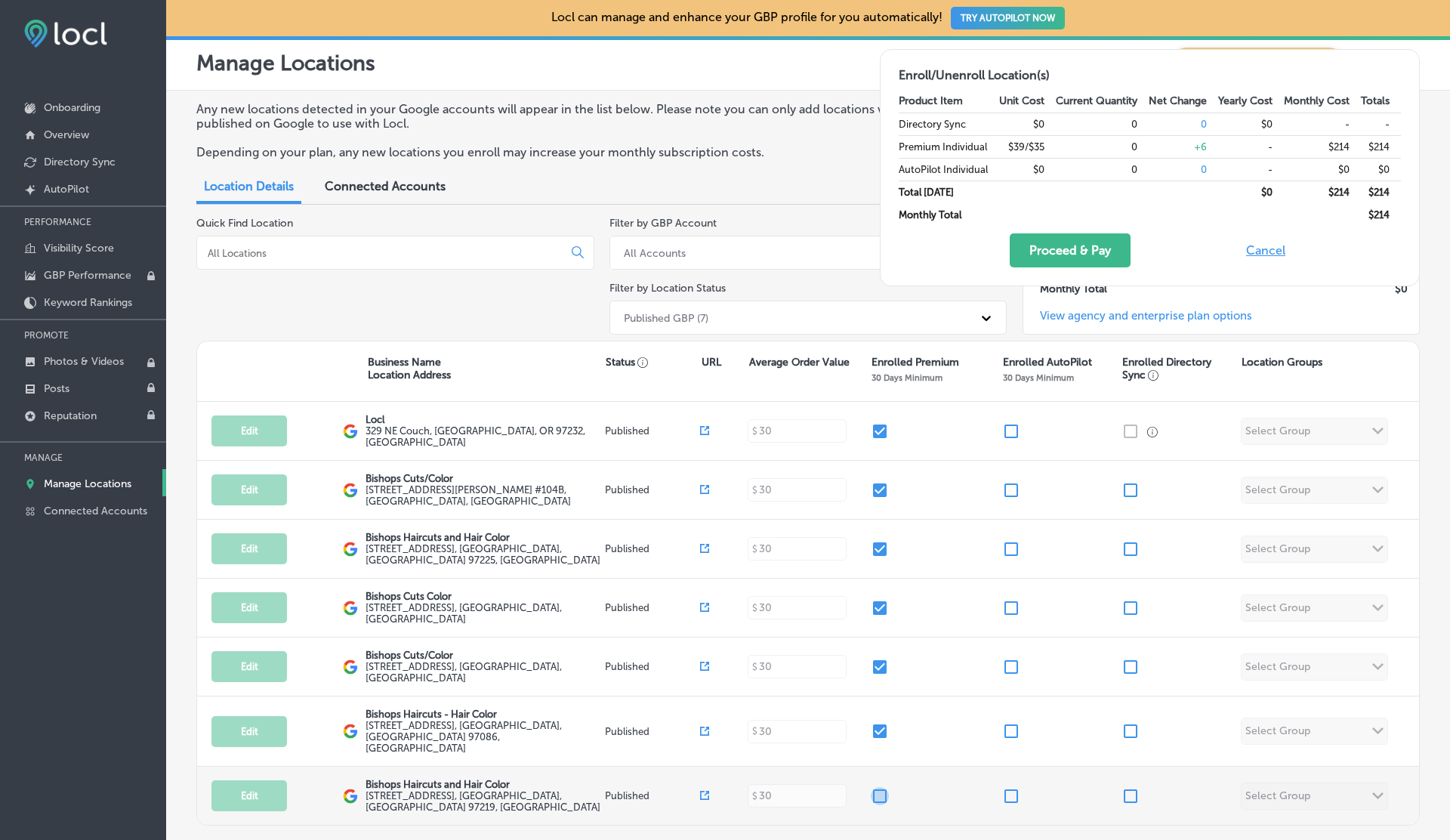
click at [880, 786] on input "checkbox" at bounding box center [880, 795] width 18 height 18
click at [883, 786] on input "checkbox" at bounding box center [880, 795] width 18 height 18
checkbox input "false"
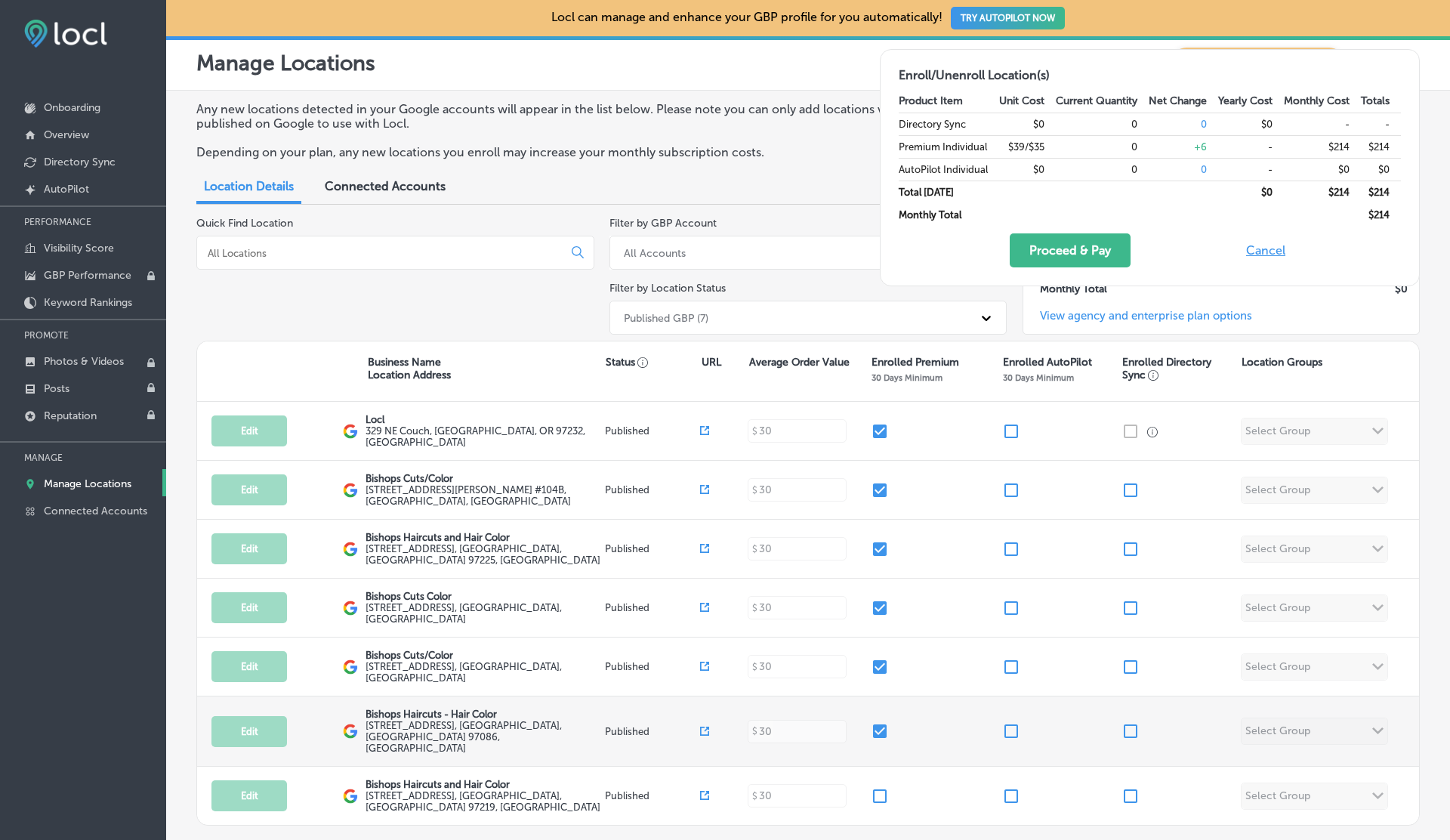
click at [883, 723] on input "checkbox" at bounding box center [880, 730] width 18 height 18
checkbox input "false"
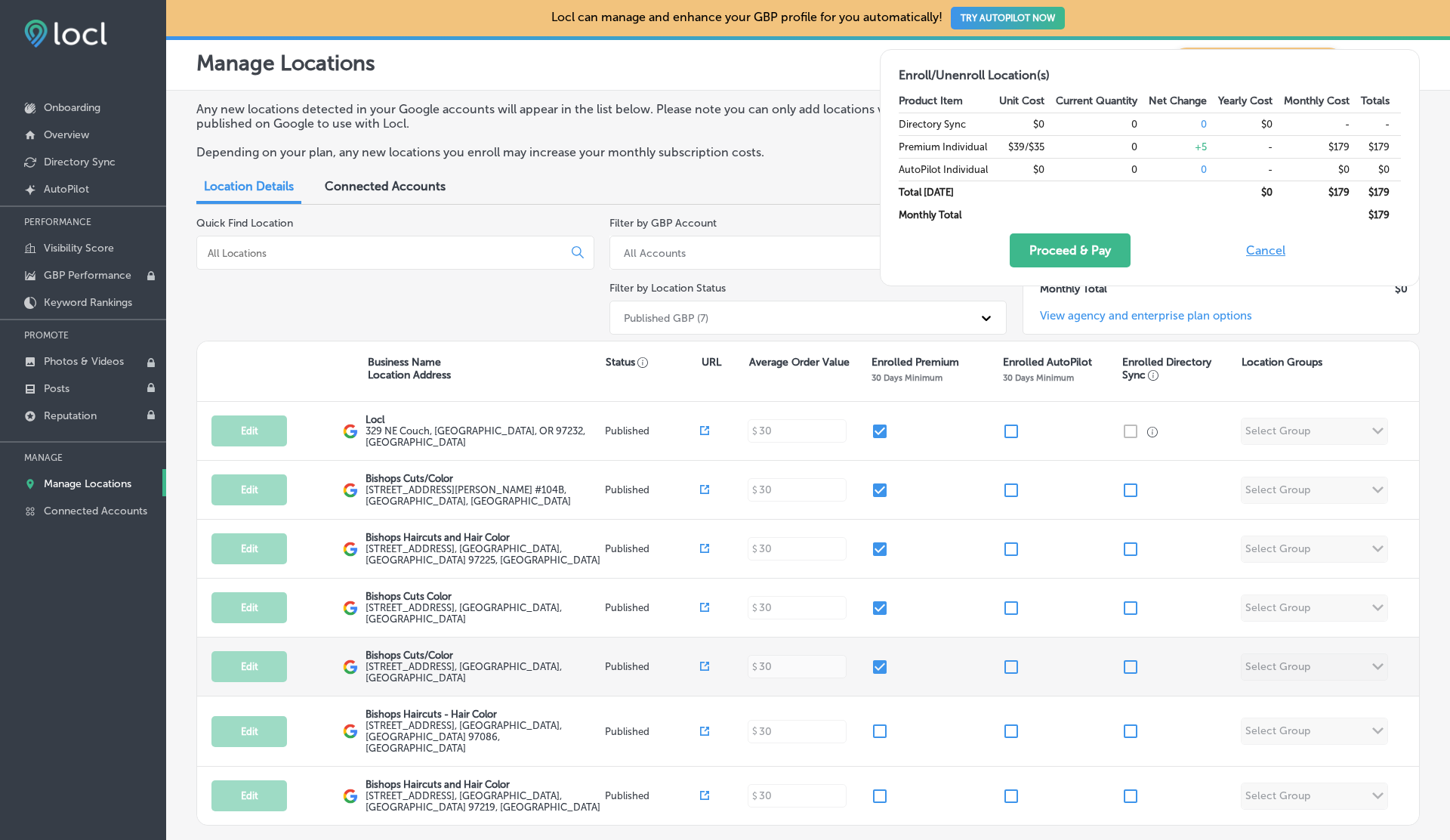
click at [882, 667] on input "checkbox" at bounding box center [880, 666] width 18 height 18
checkbox input "false"
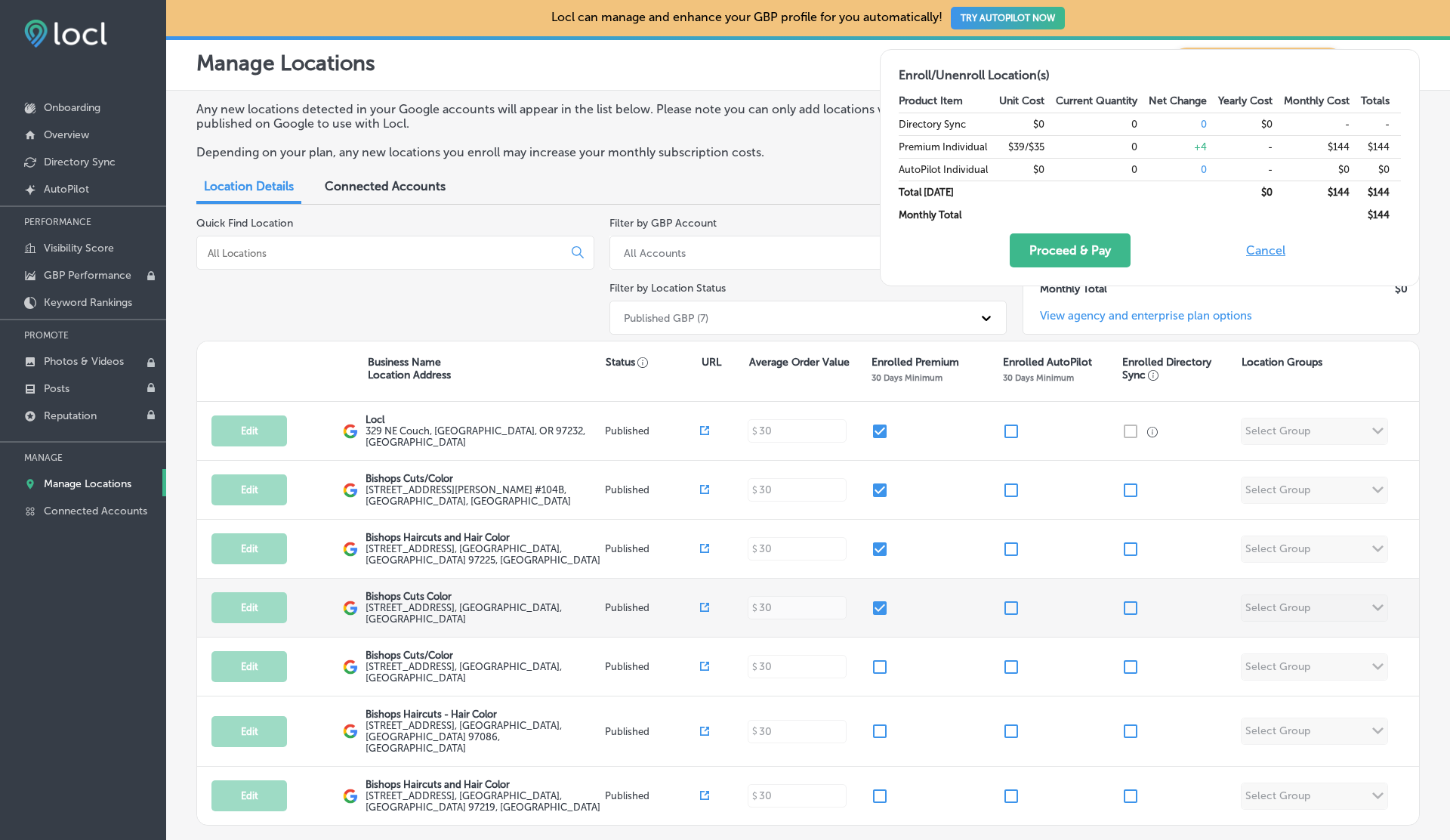
click at [883, 606] on input "checkbox" at bounding box center [880, 608] width 18 height 18
checkbox input "false"
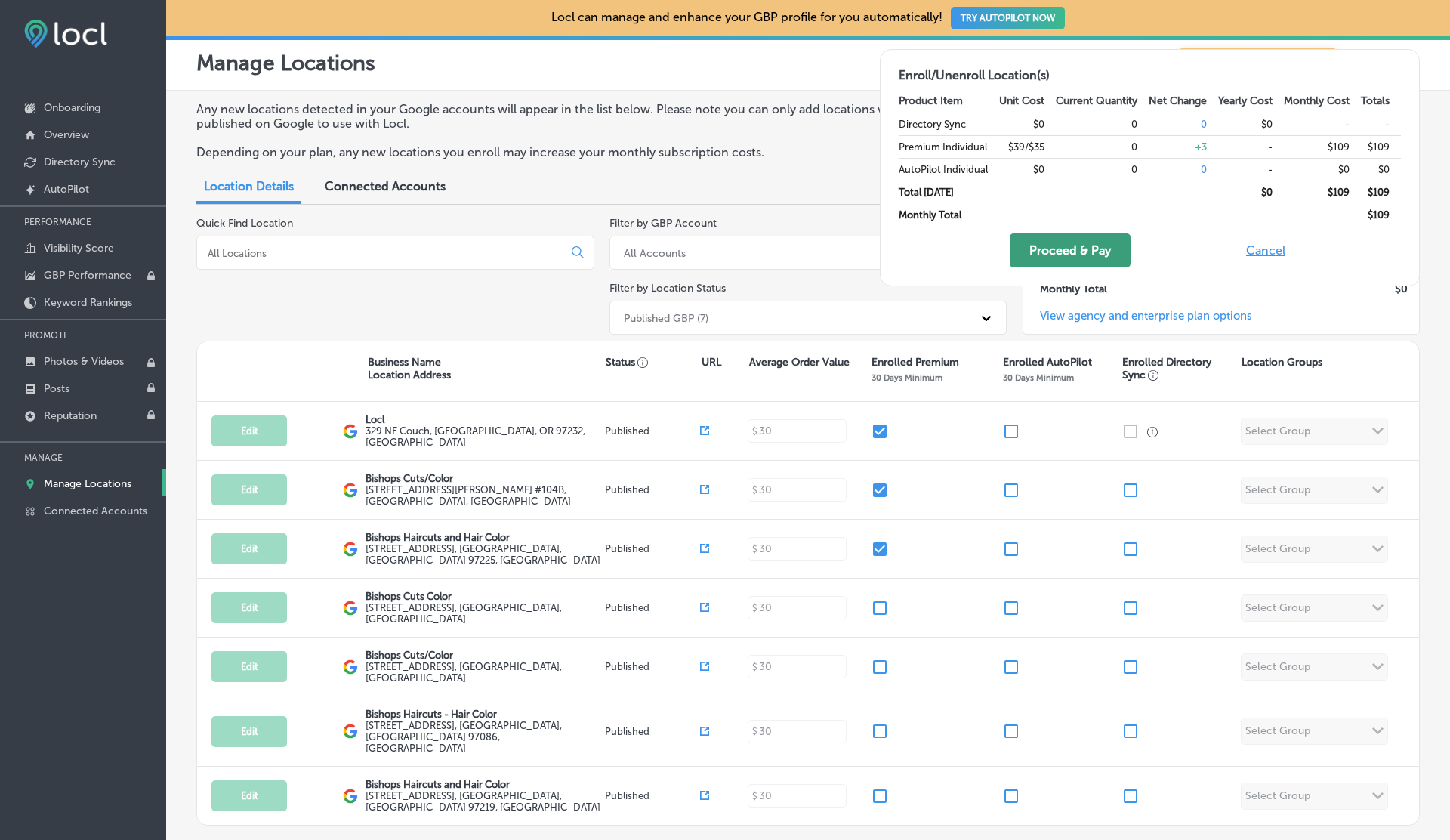
click at [1069, 252] on button "Proceed & Pay" at bounding box center [1070, 250] width 121 height 34
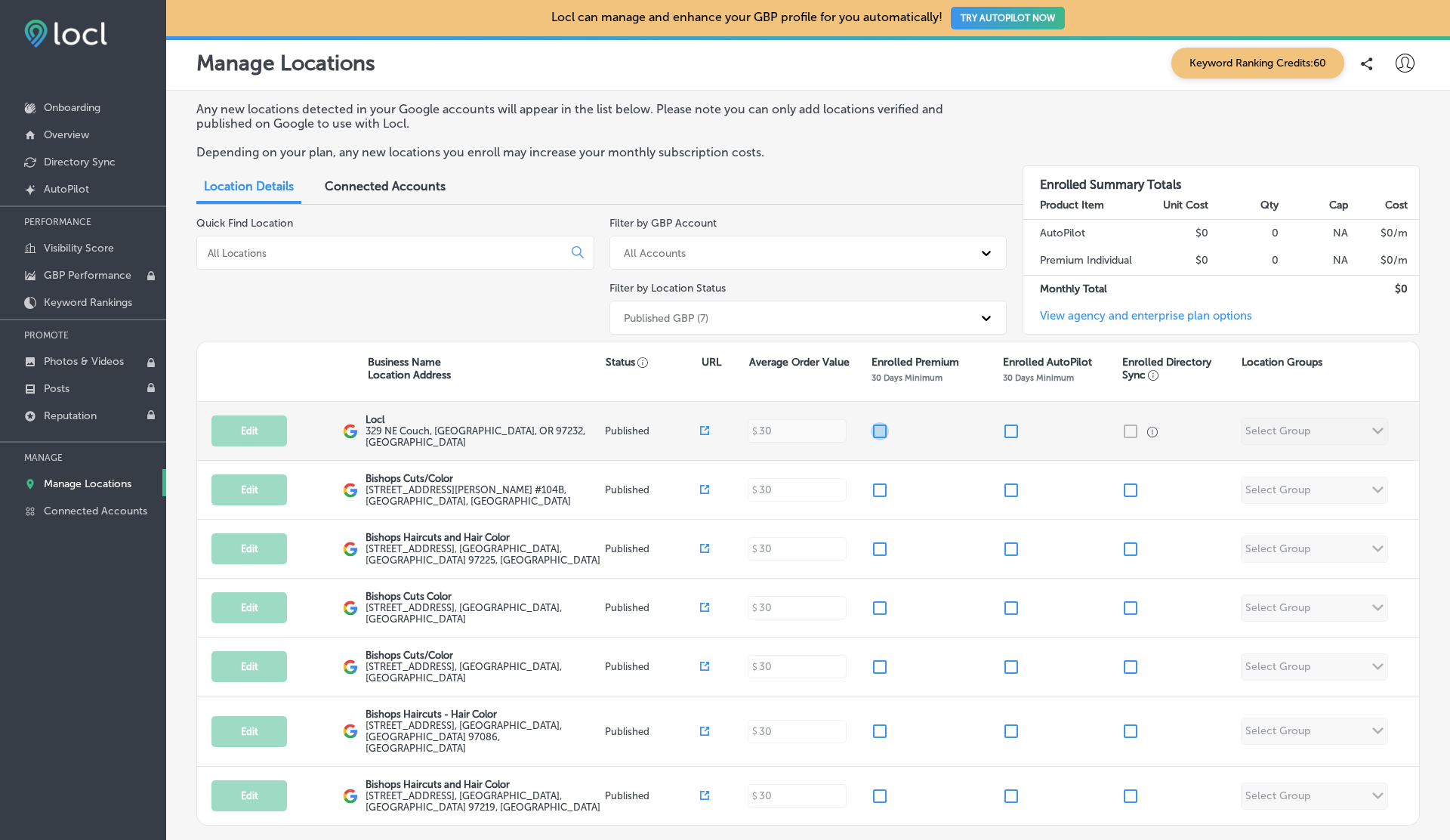
click at [883, 425] on input "checkbox" at bounding box center [880, 431] width 18 height 18
checkbox input "true"
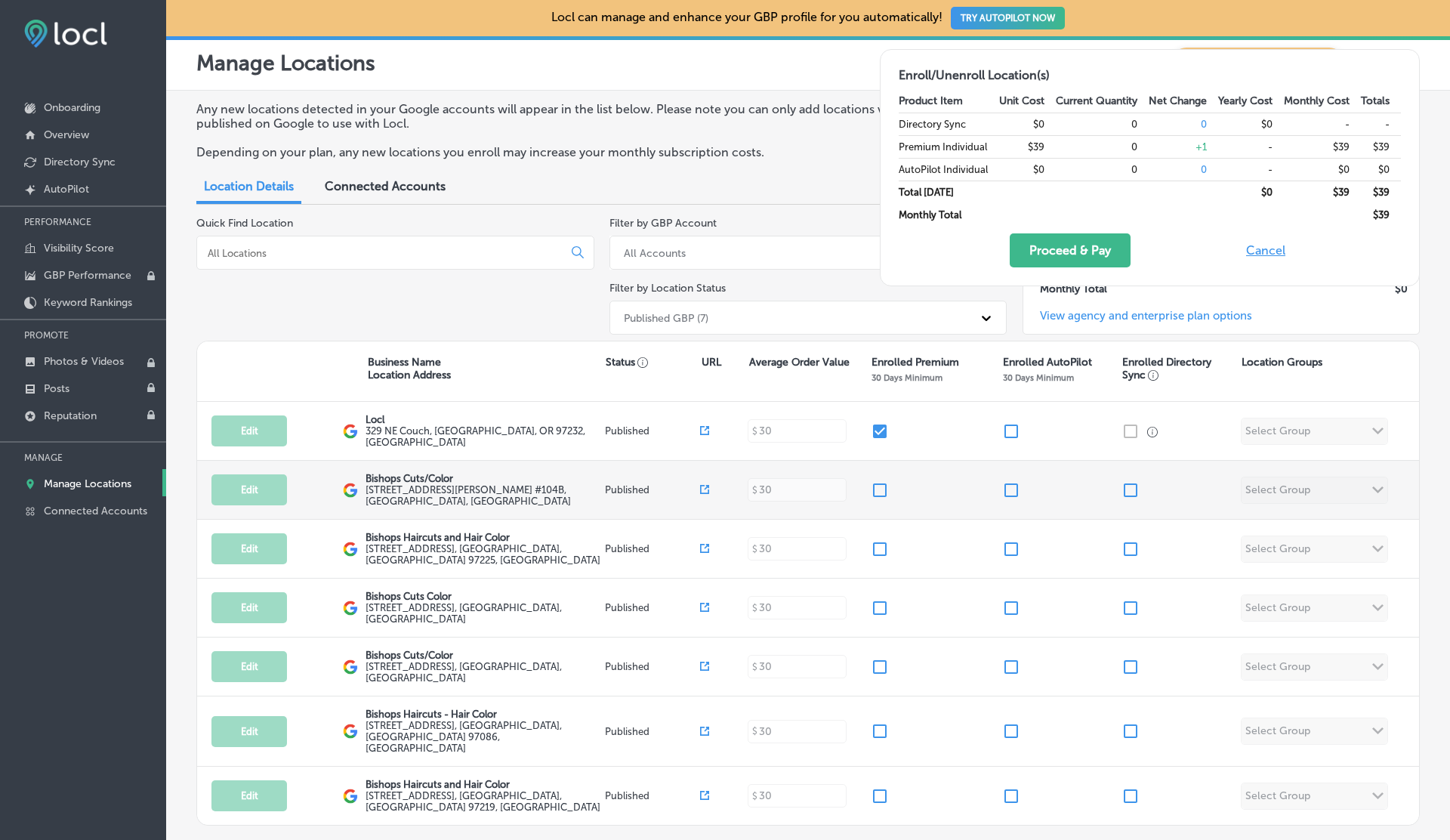
click at [882, 486] on input "checkbox" at bounding box center [880, 489] width 18 height 18
checkbox input "true"
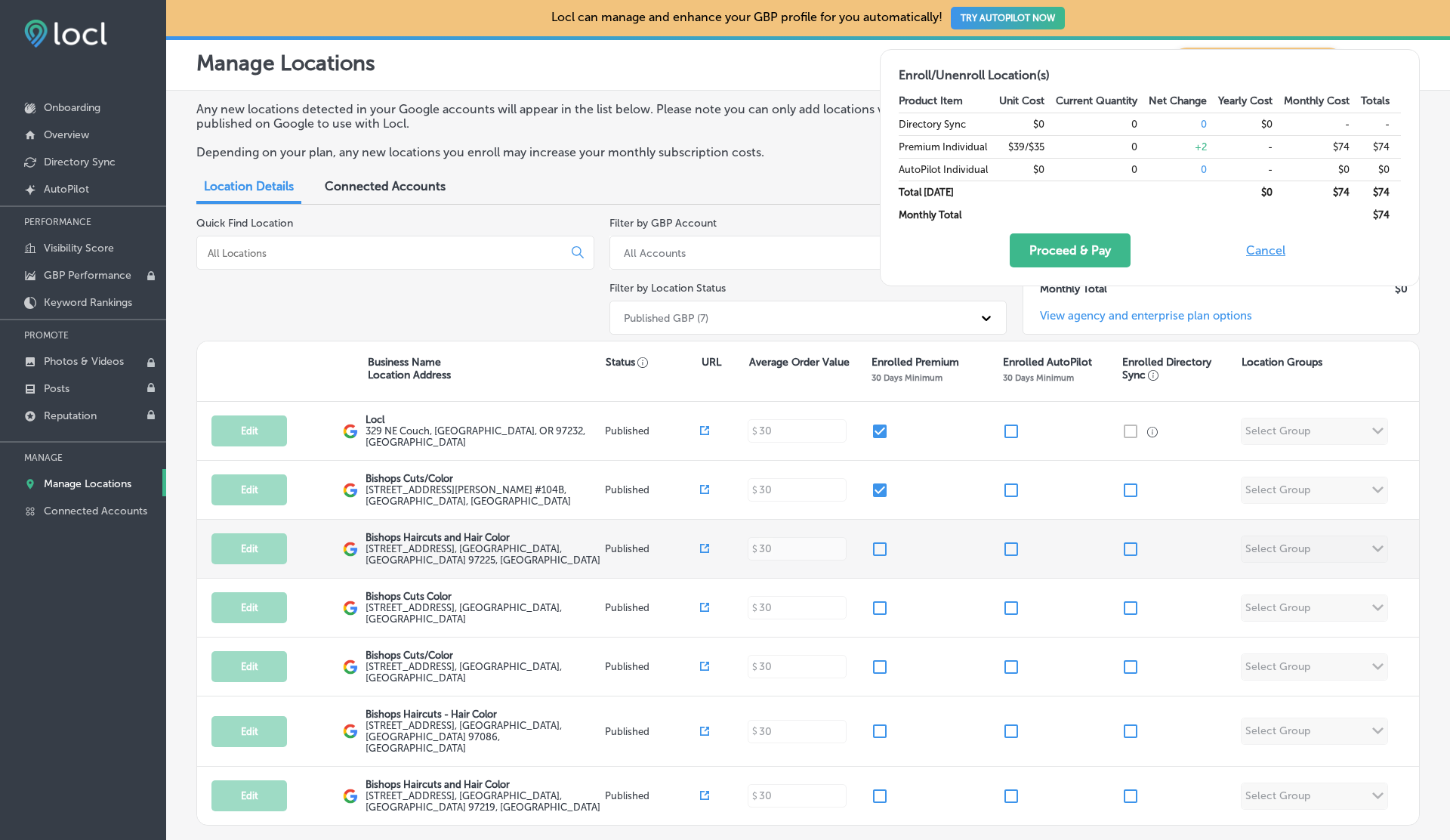
click at [882, 540] on input "checkbox" at bounding box center [880, 548] width 18 height 18
checkbox input "true"
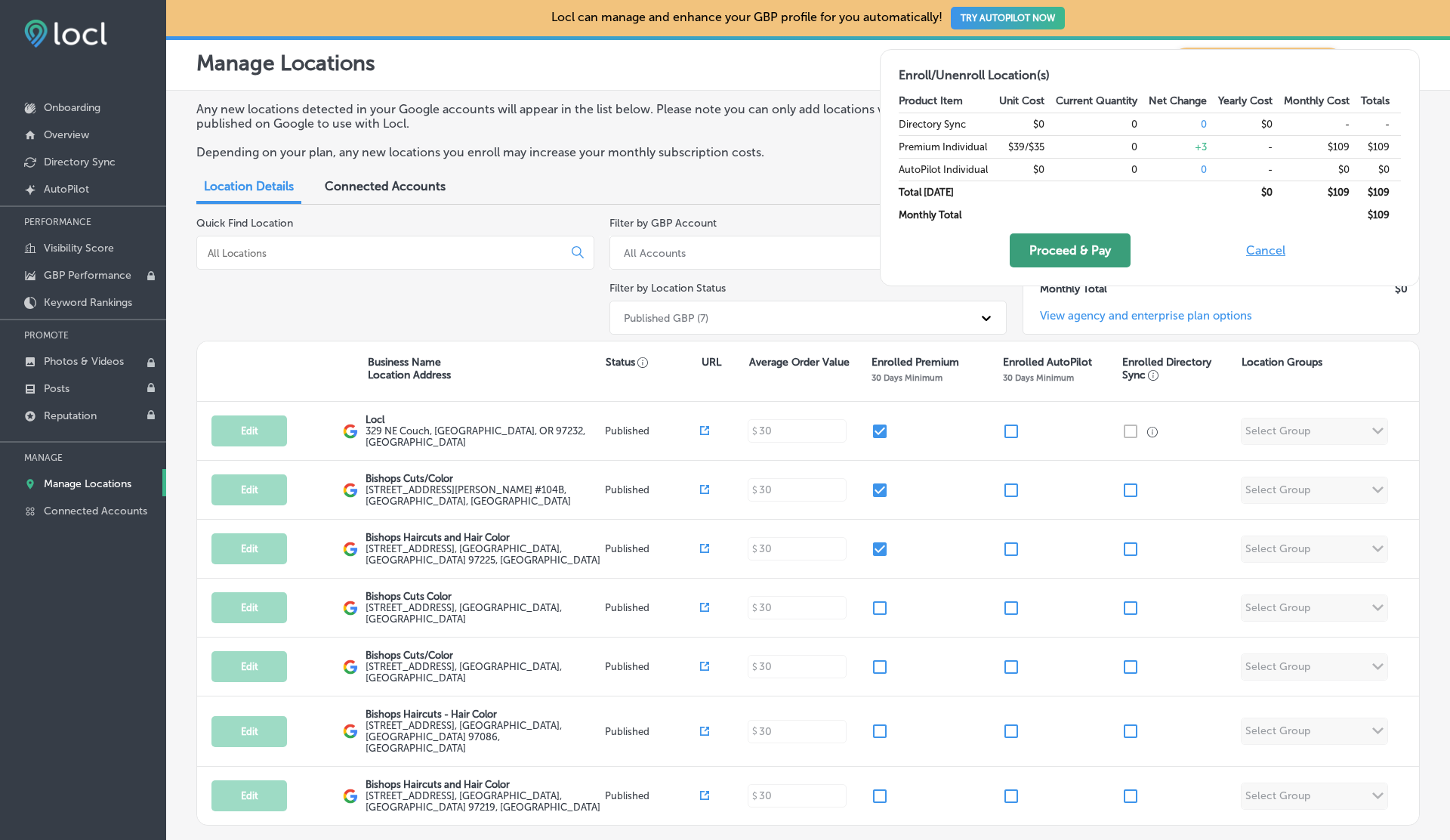
click at [1078, 254] on button "Proceed & Pay" at bounding box center [1070, 250] width 121 height 34
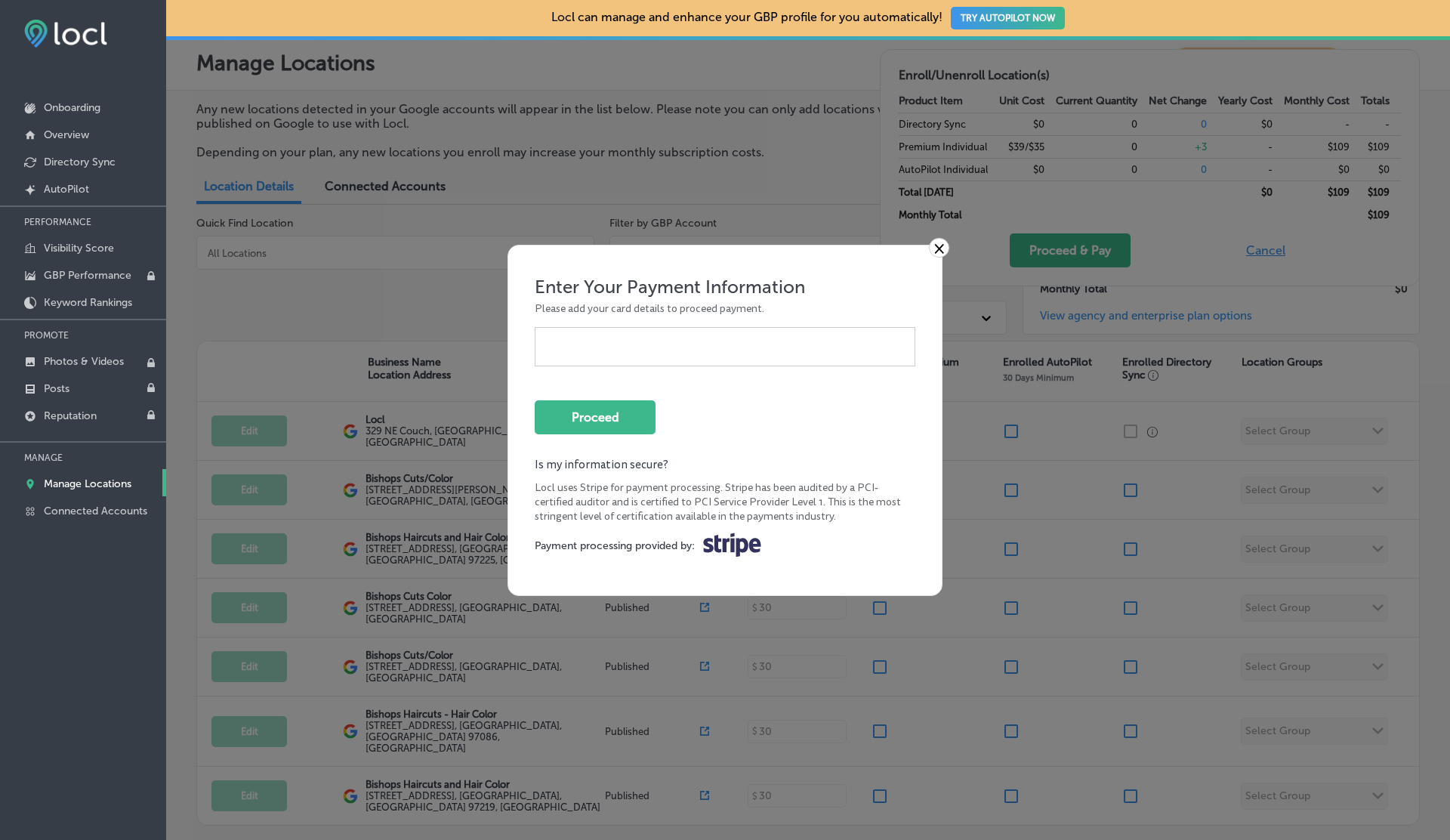
click at [630, 335] on div at bounding box center [725, 346] width 381 height 39
click at [608, 412] on button "Proceed" at bounding box center [595, 417] width 121 height 34
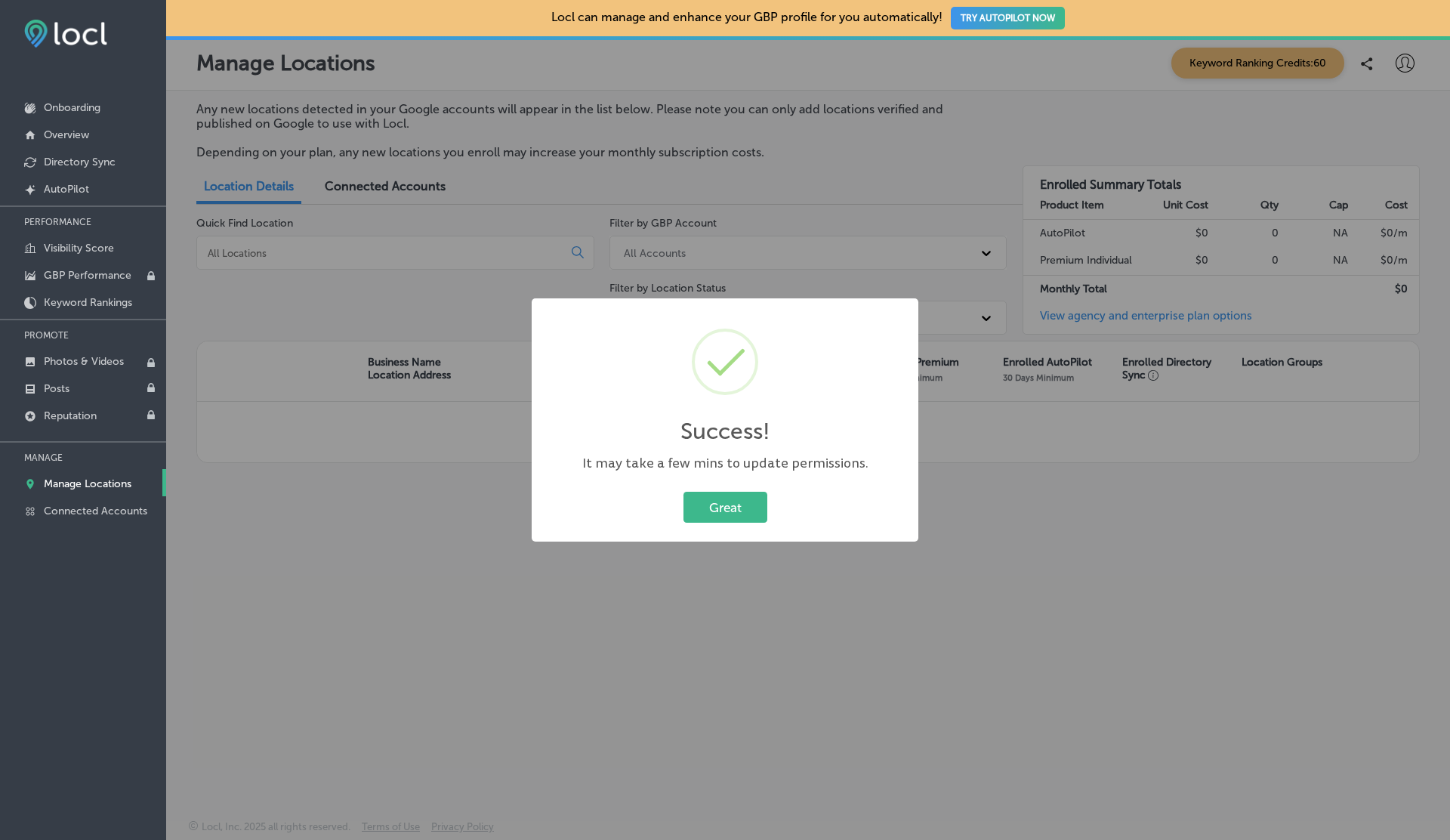
click at [684, 492] on button "Great" at bounding box center [725, 507] width 83 height 31
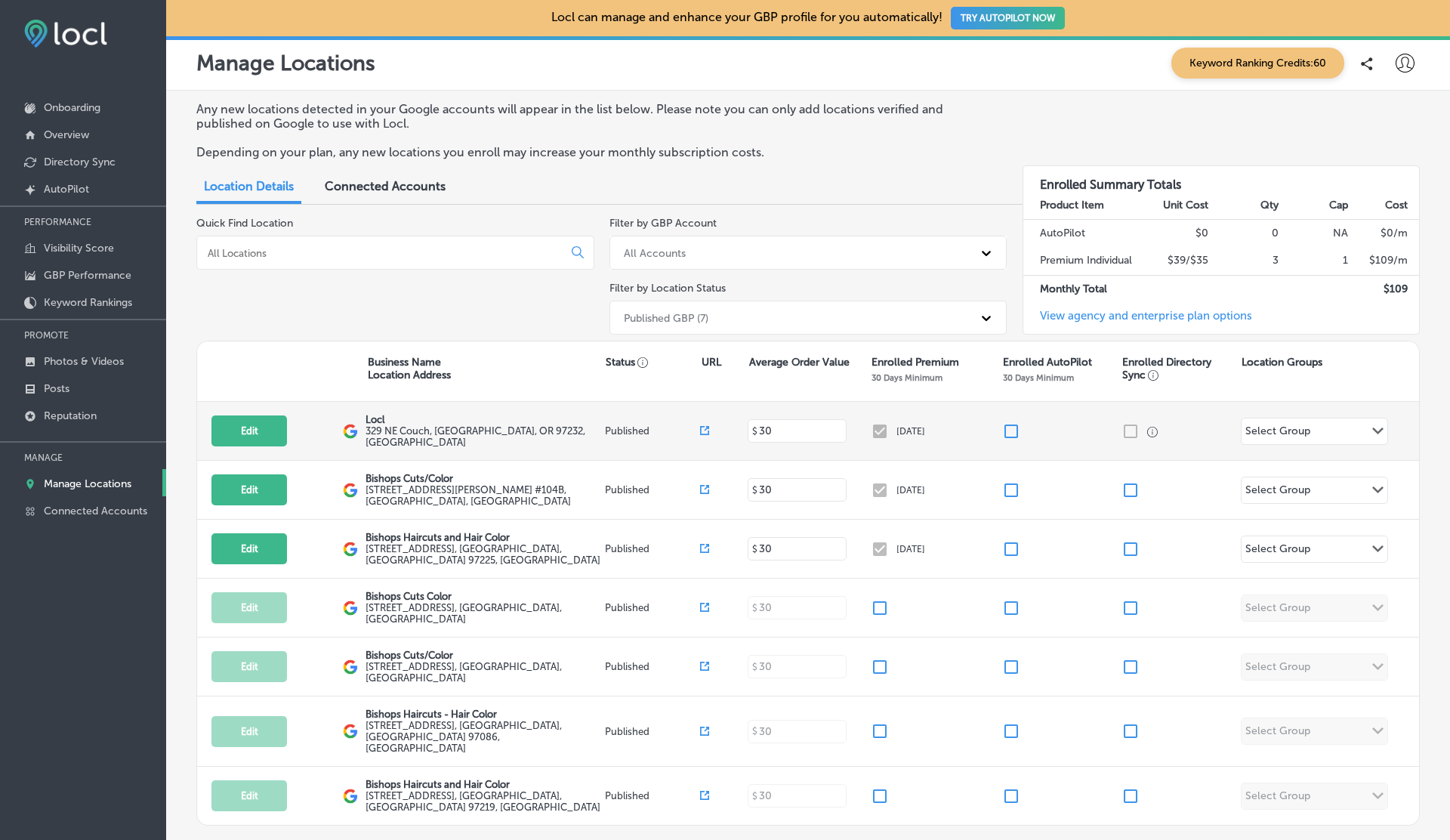
click at [1013, 428] on input "checkbox" at bounding box center [1011, 431] width 18 height 18
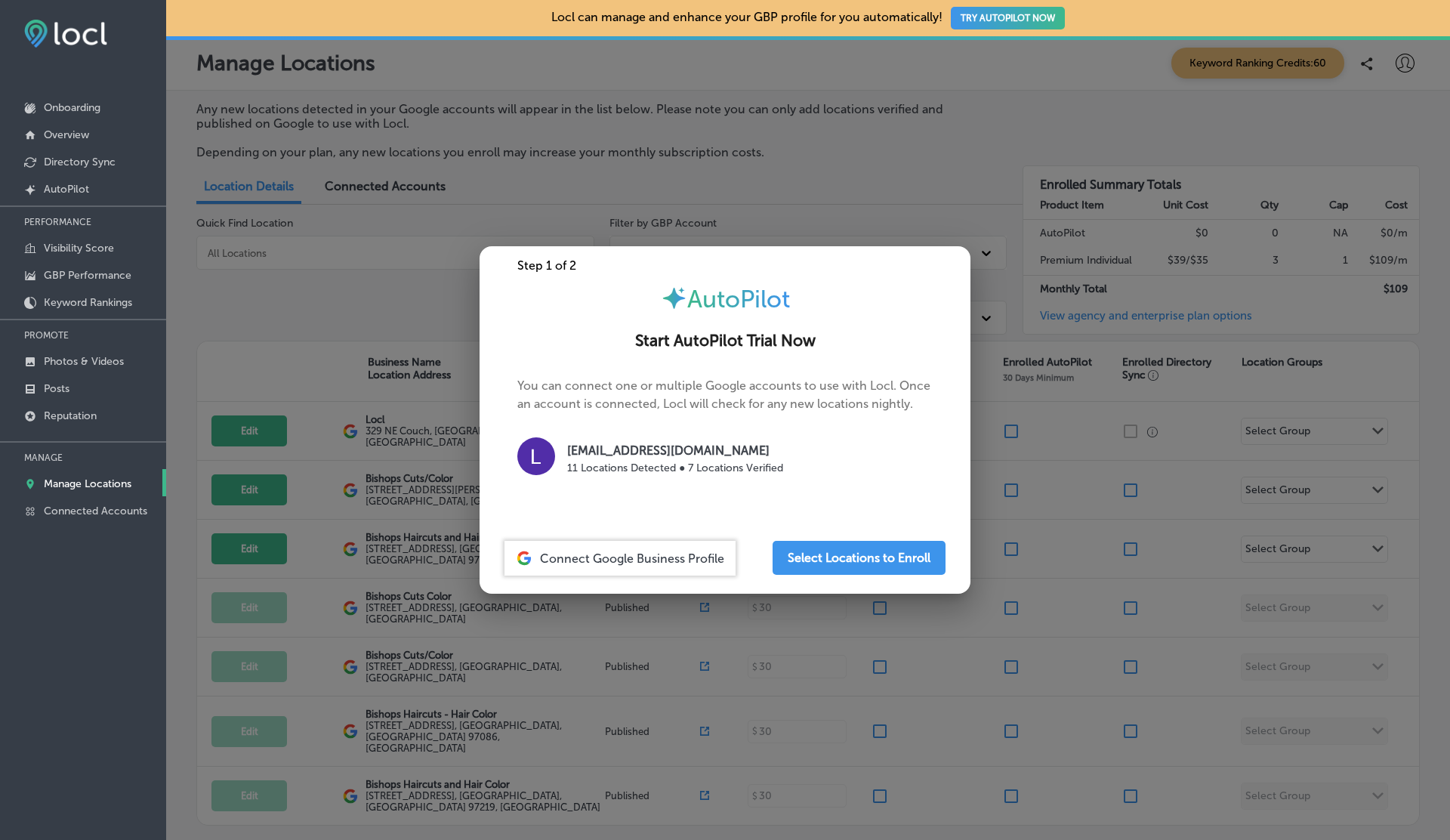
click at [1010, 483] on div at bounding box center [725, 420] width 1450 height 840
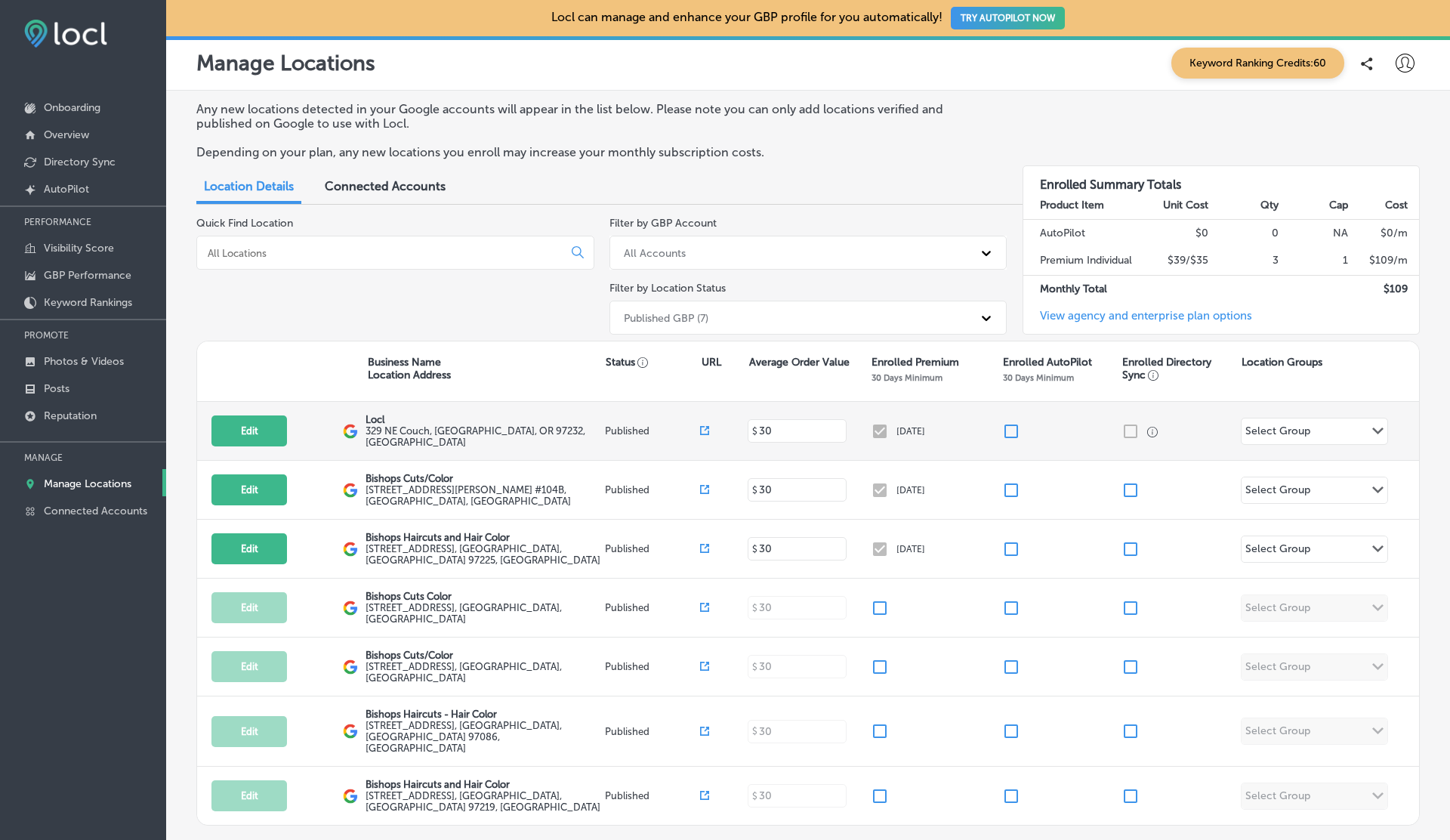
click at [1014, 426] on input "checkbox" at bounding box center [1011, 431] width 18 height 18
checkbox input "false"
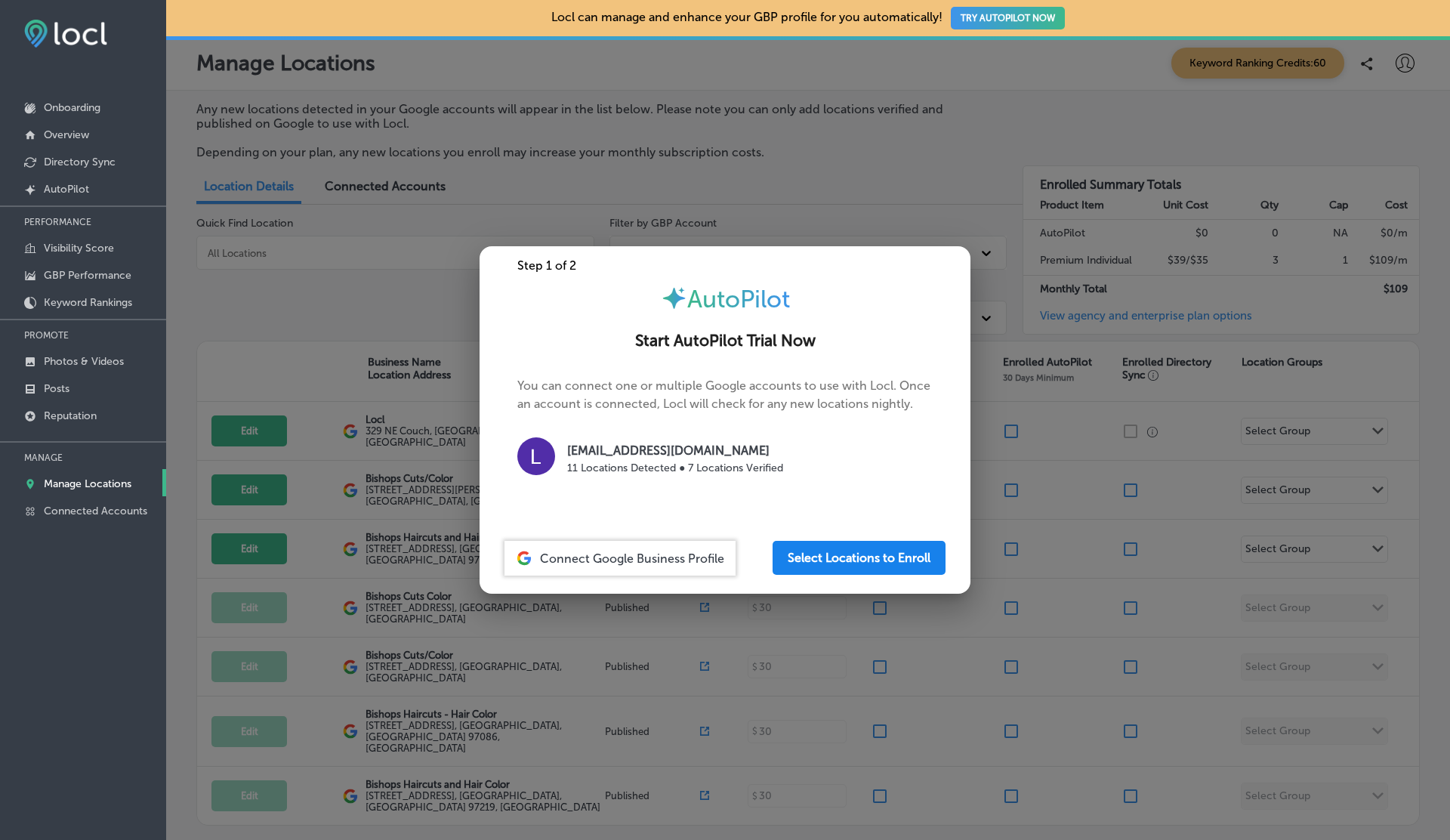
click at [834, 562] on button "Select Locations to Enroll" at bounding box center [859, 557] width 173 height 34
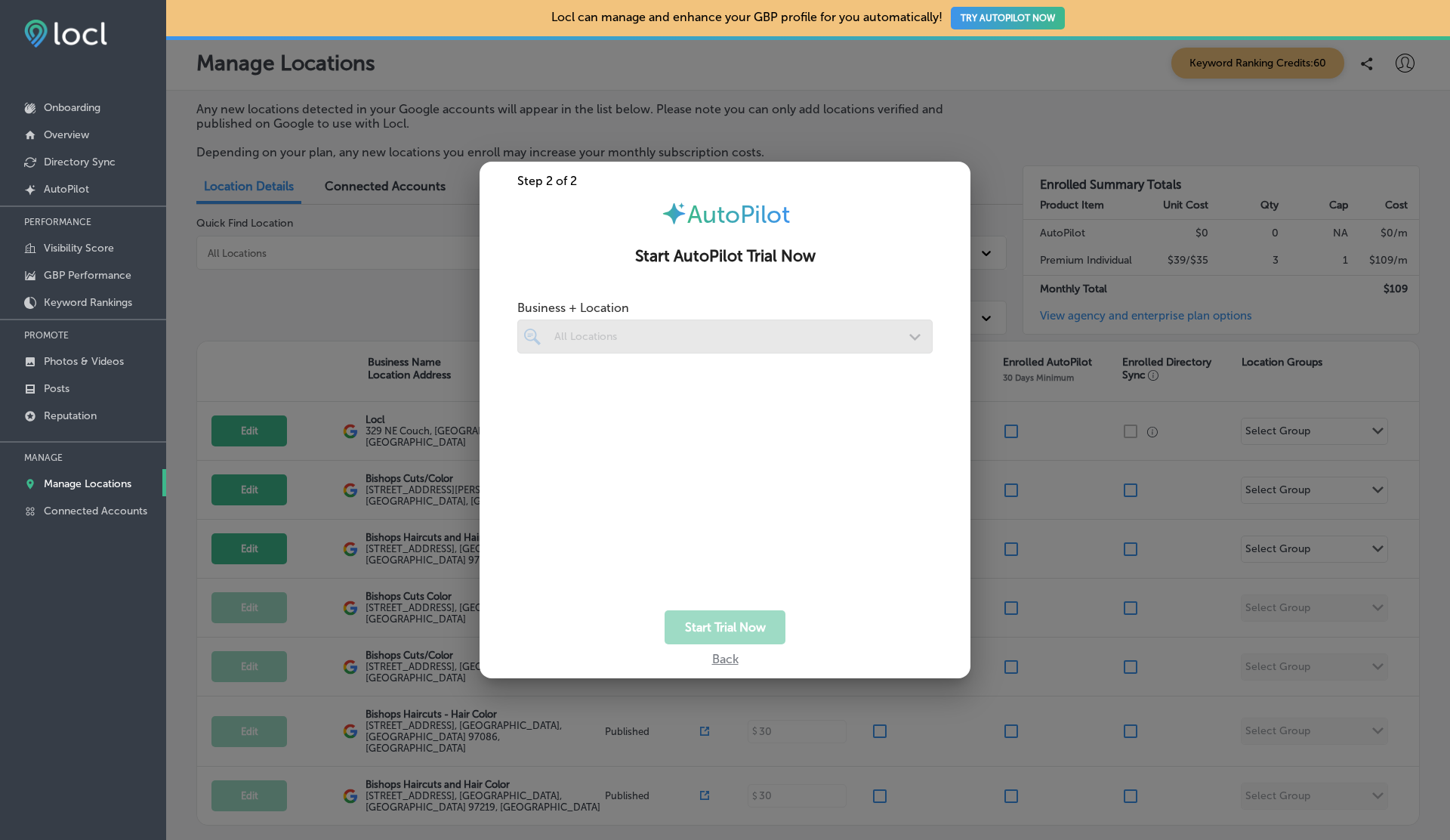
click at [639, 336] on div at bounding box center [725, 336] width 416 height 34
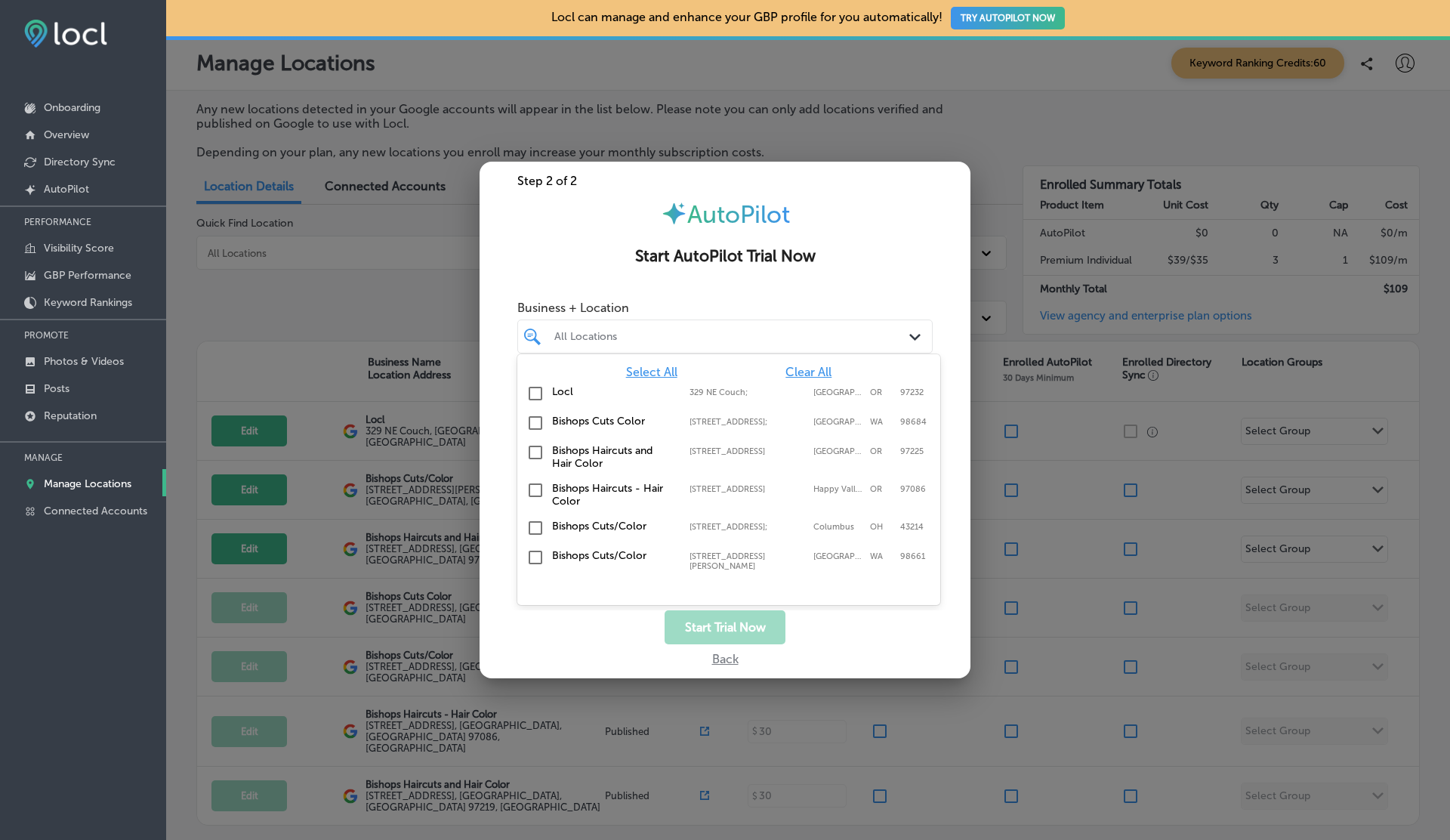
click at [610, 336] on div "All Locations" at bounding box center [732, 336] width 357 height 13
click at [557, 393] on label "Locl" at bounding box center [614, 391] width 123 height 13
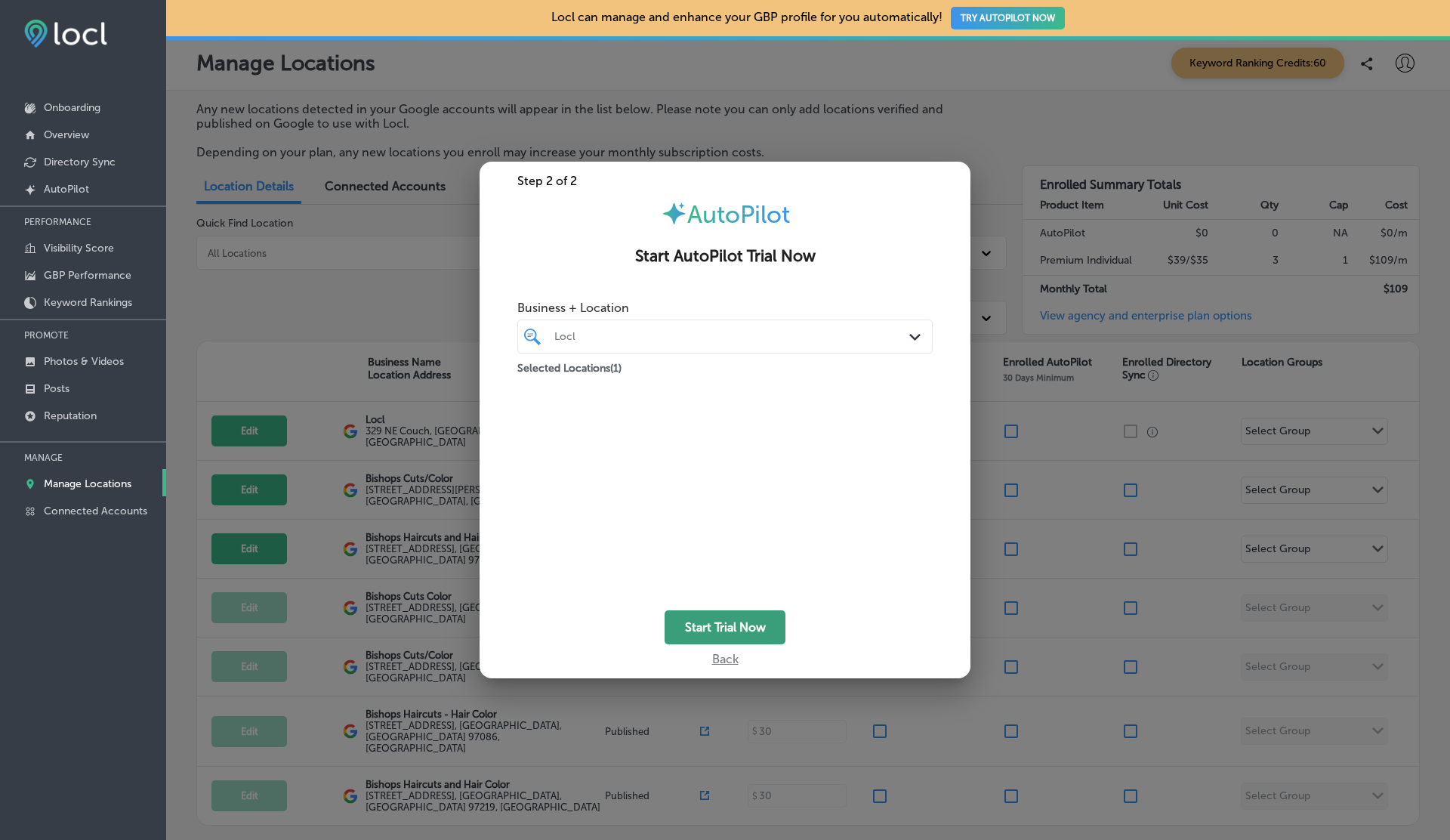
click at [741, 618] on button "Start Trial Now" at bounding box center [725, 627] width 121 height 34
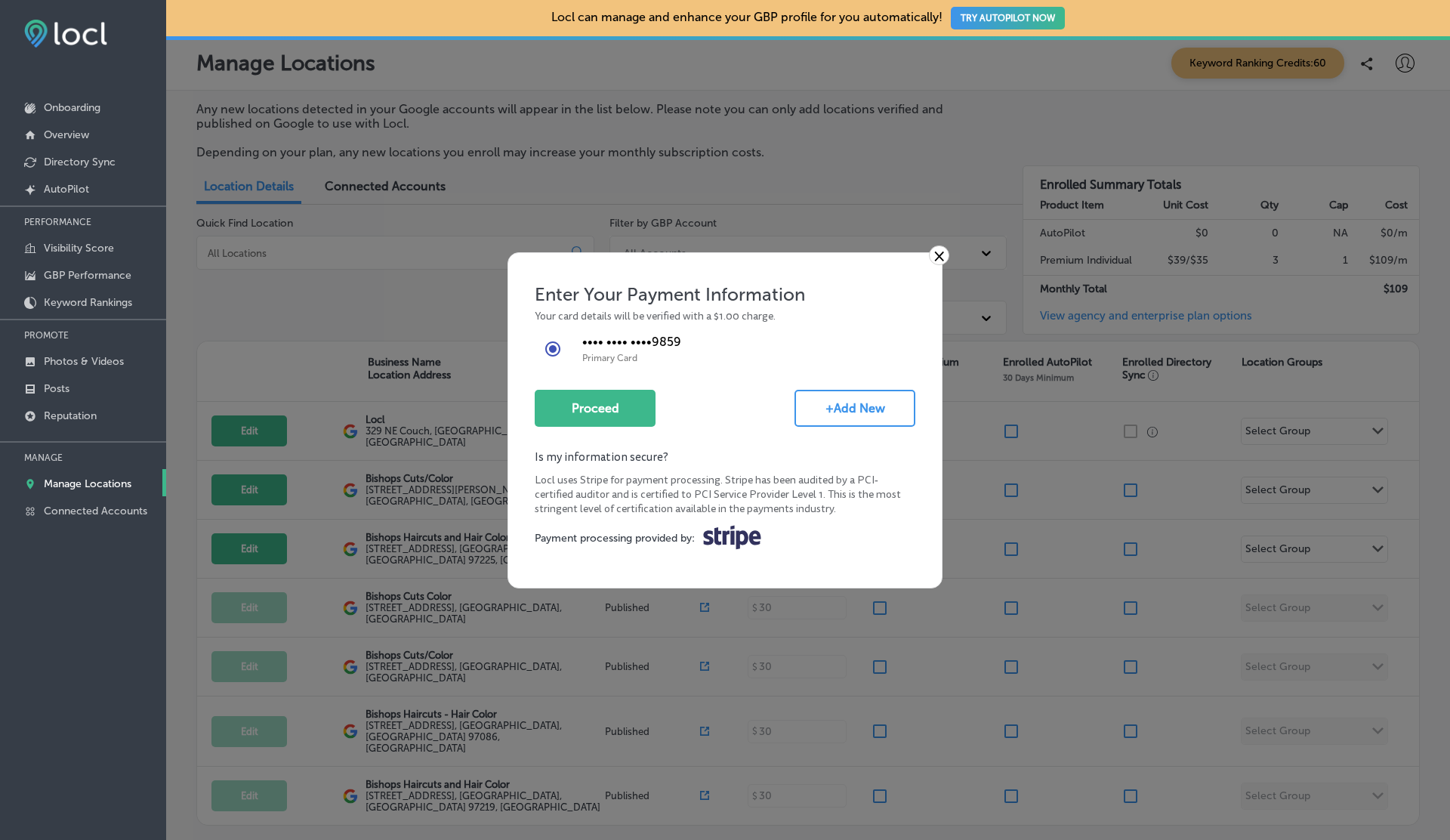
click at [936, 253] on link "×" at bounding box center [939, 254] width 20 height 20
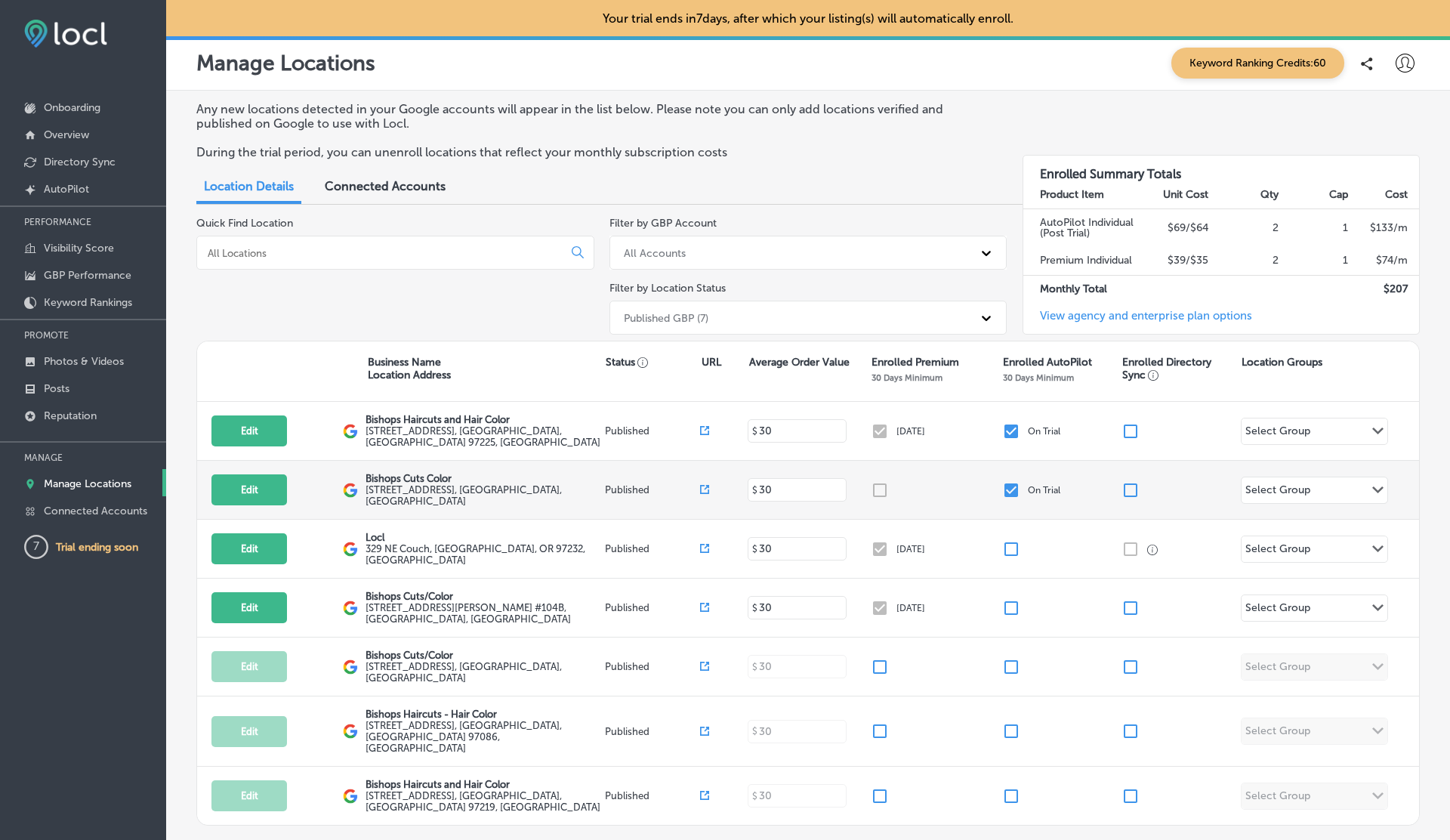
click at [1021, 486] on div "On Trial" at bounding box center [1062, 489] width 119 height 18
click at [995, 486] on div at bounding box center [937, 489] width 131 height 18
click at [1017, 487] on input "checkbox" at bounding box center [1011, 489] width 18 height 18
checkbox input "true"
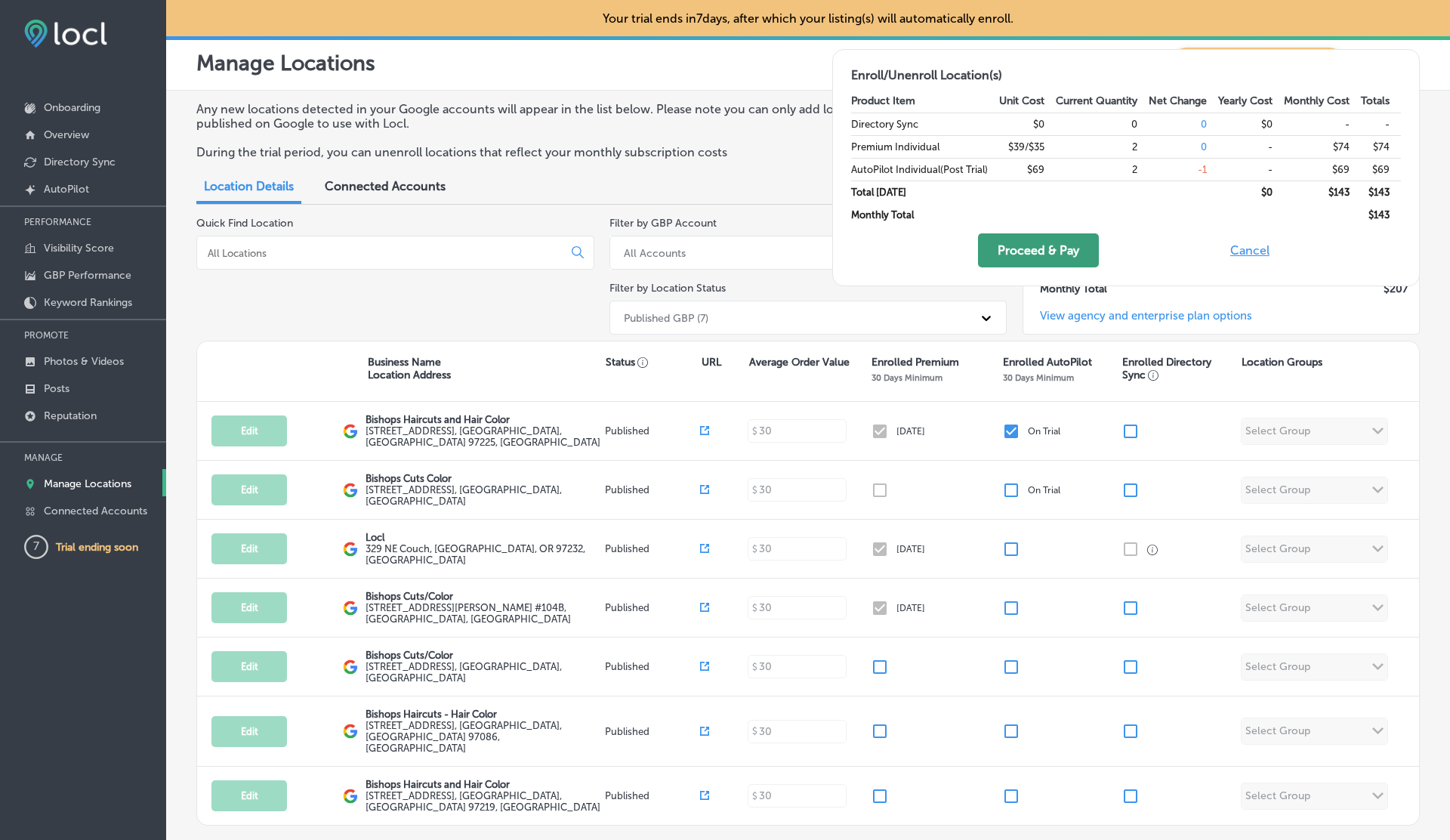
click at [1033, 253] on button "Proceed & Pay" at bounding box center [1039, 250] width 121 height 34
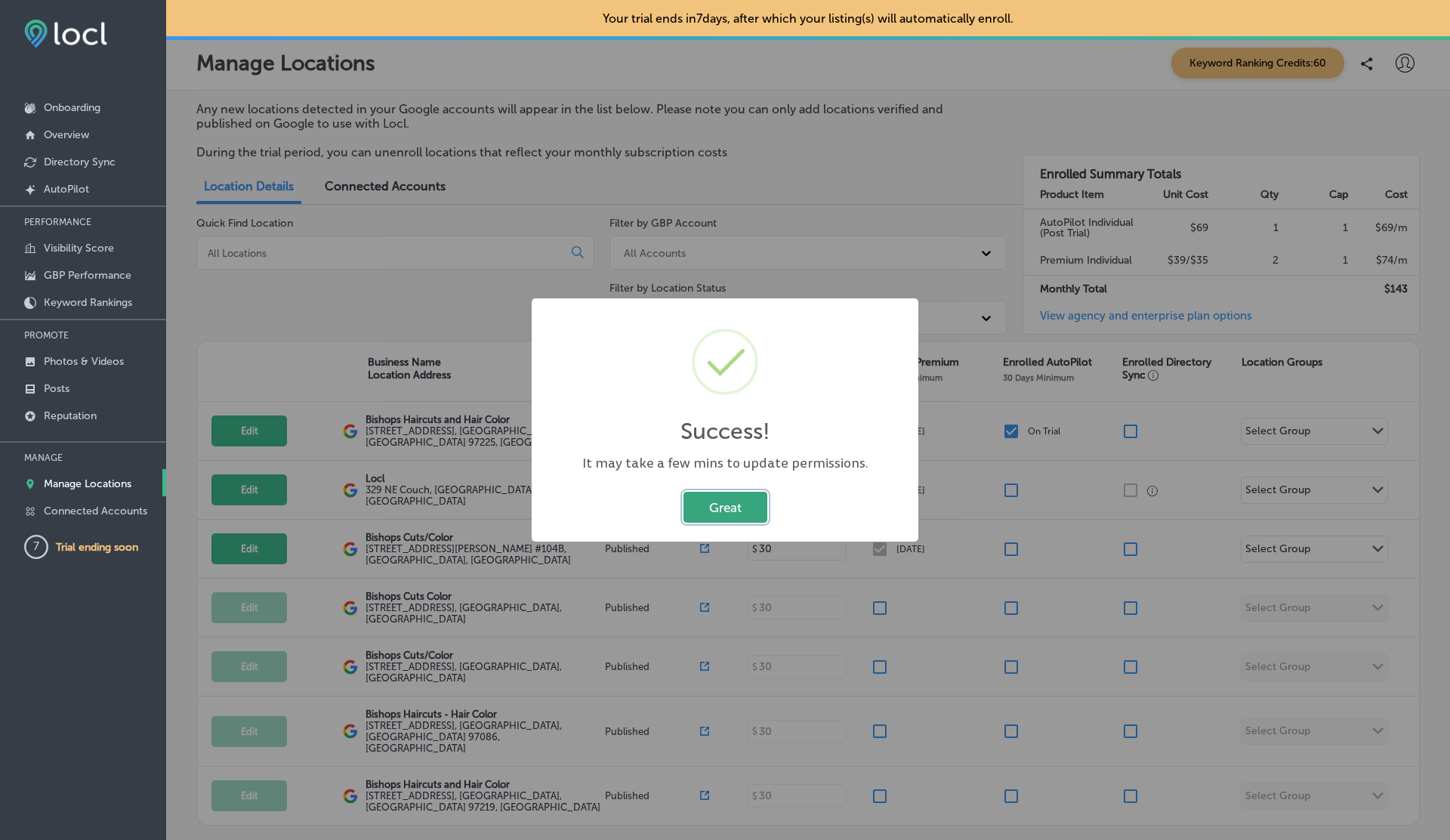
click at [730, 499] on button "Great" at bounding box center [725, 507] width 83 height 31
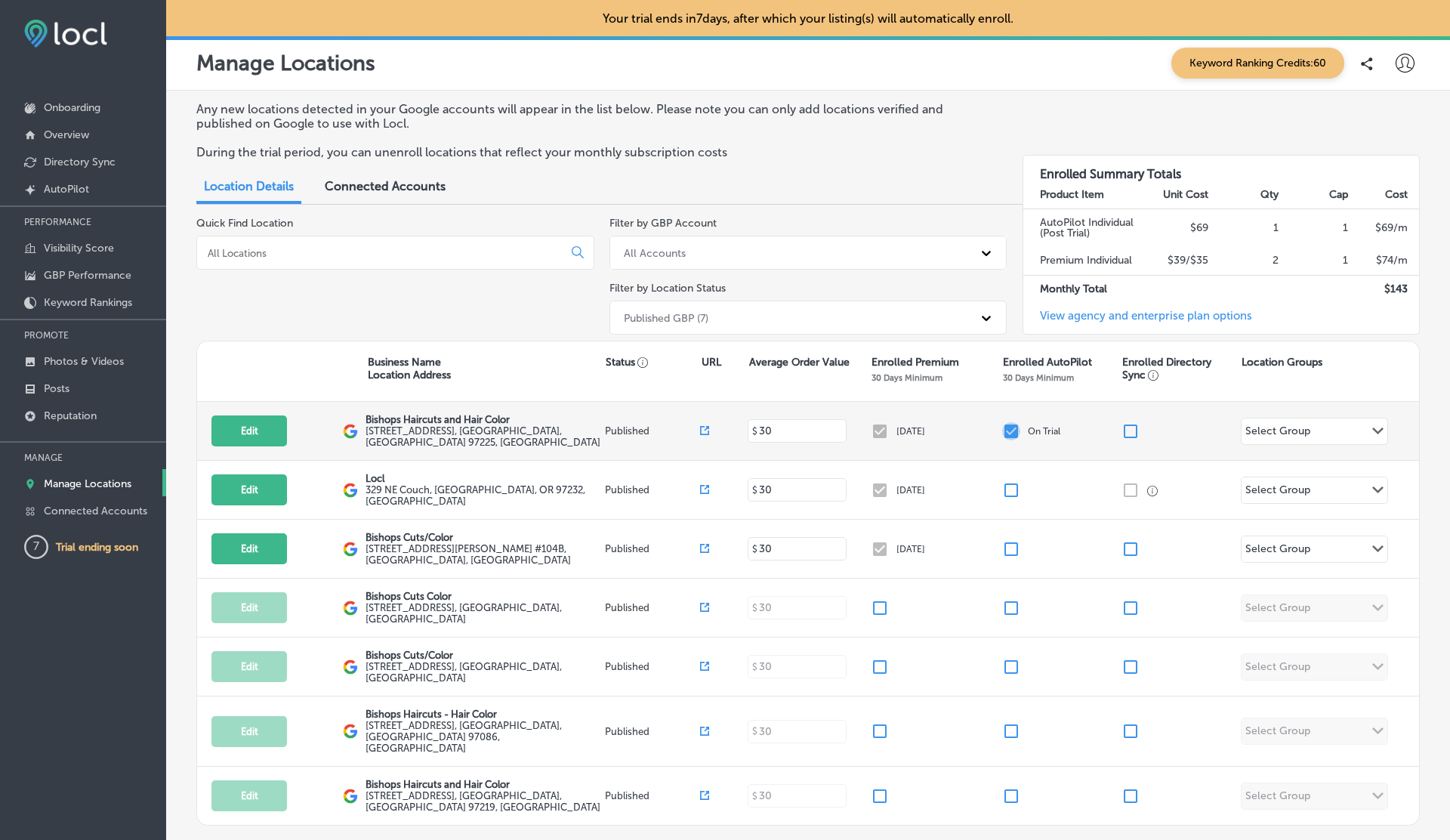
click at [1012, 431] on input "checkbox" at bounding box center [1011, 431] width 18 height 18
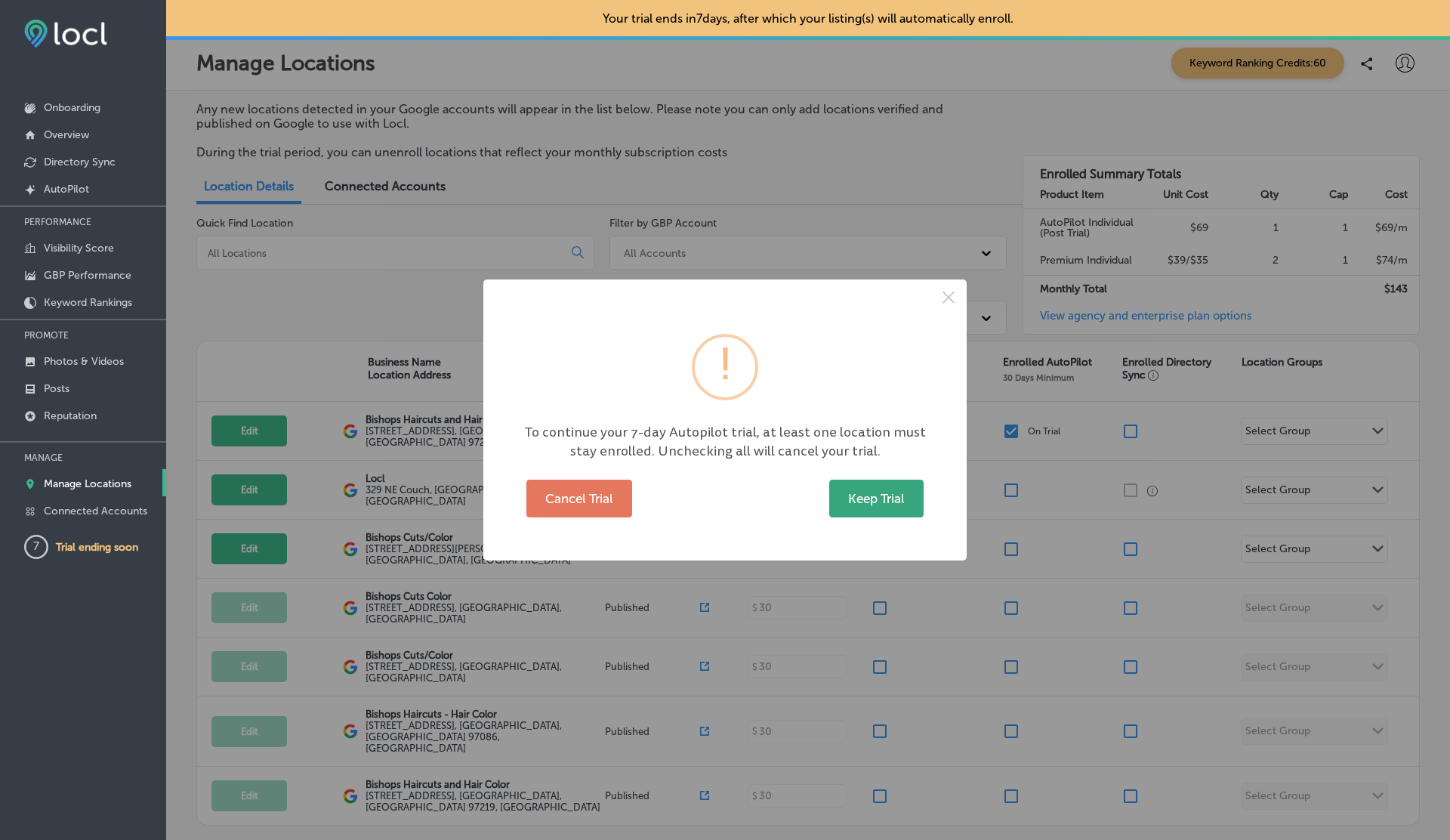
click at [899, 505] on button "Keep Trial" at bounding box center [876, 498] width 95 height 37
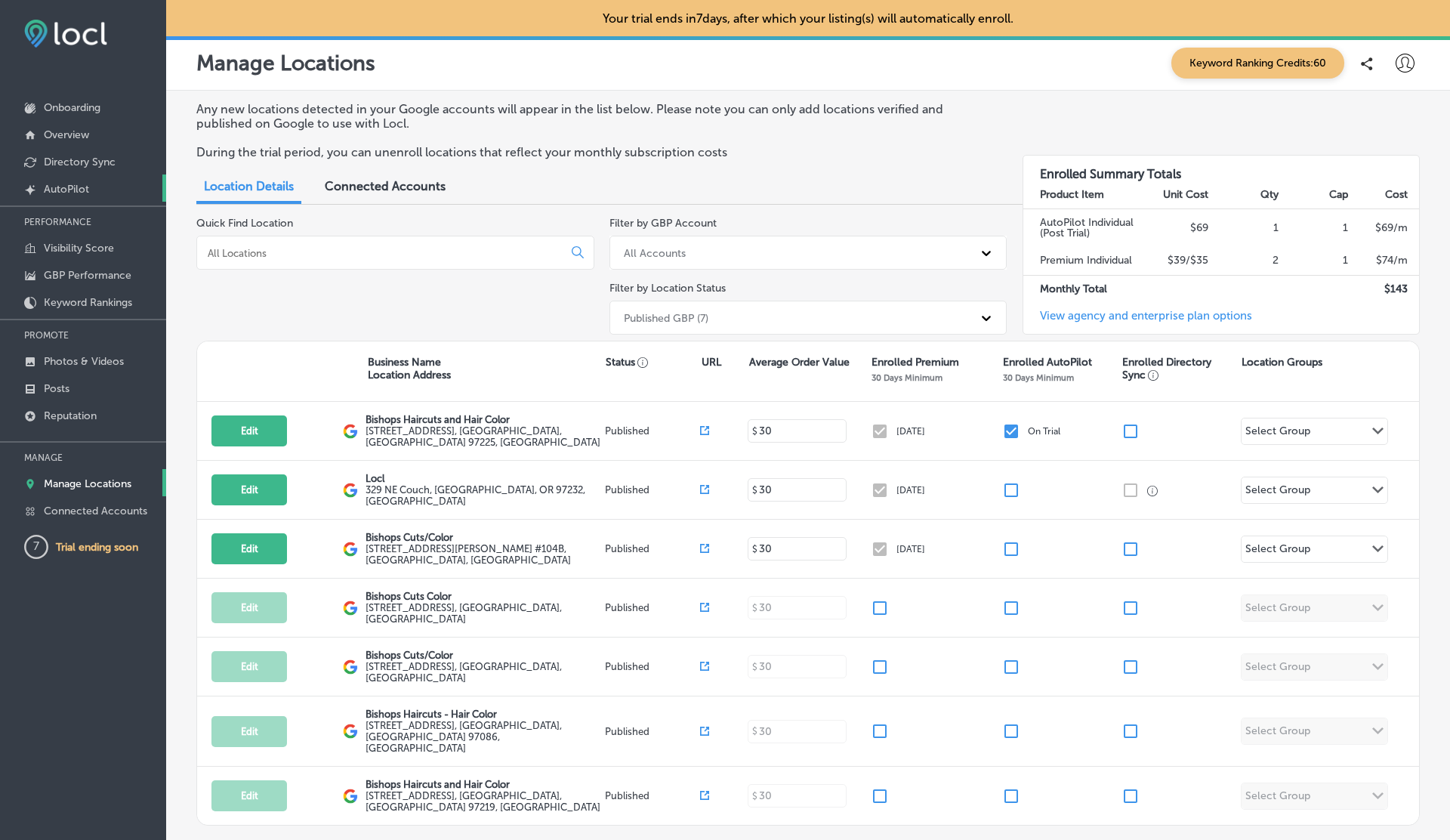
click at [80, 185] on p "AutoPilot" at bounding box center [66, 189] width 45 height 13
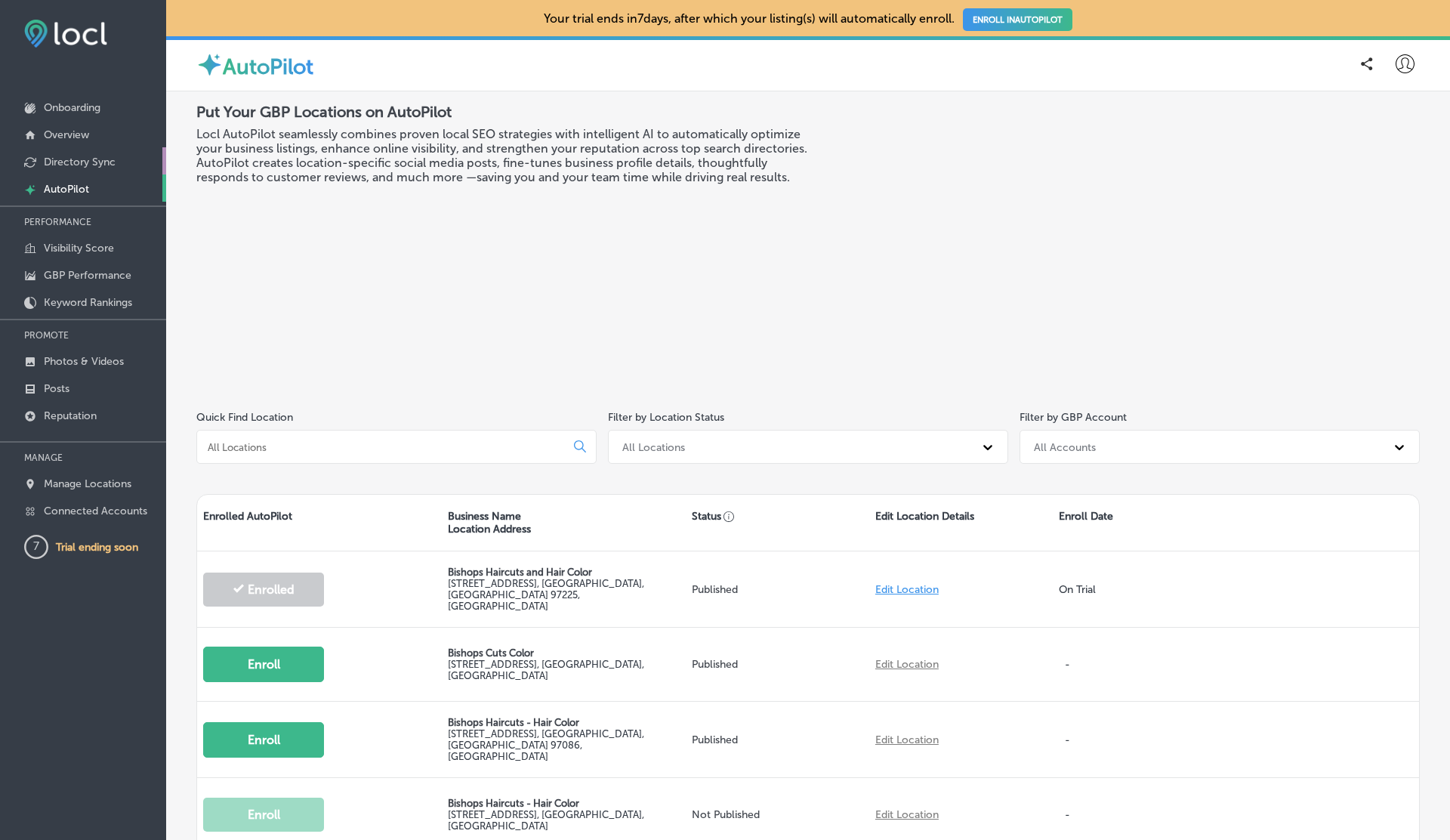
click at [81, 167] on p "Directory Sync" at bounding box center [79, 162] width 72 height 13
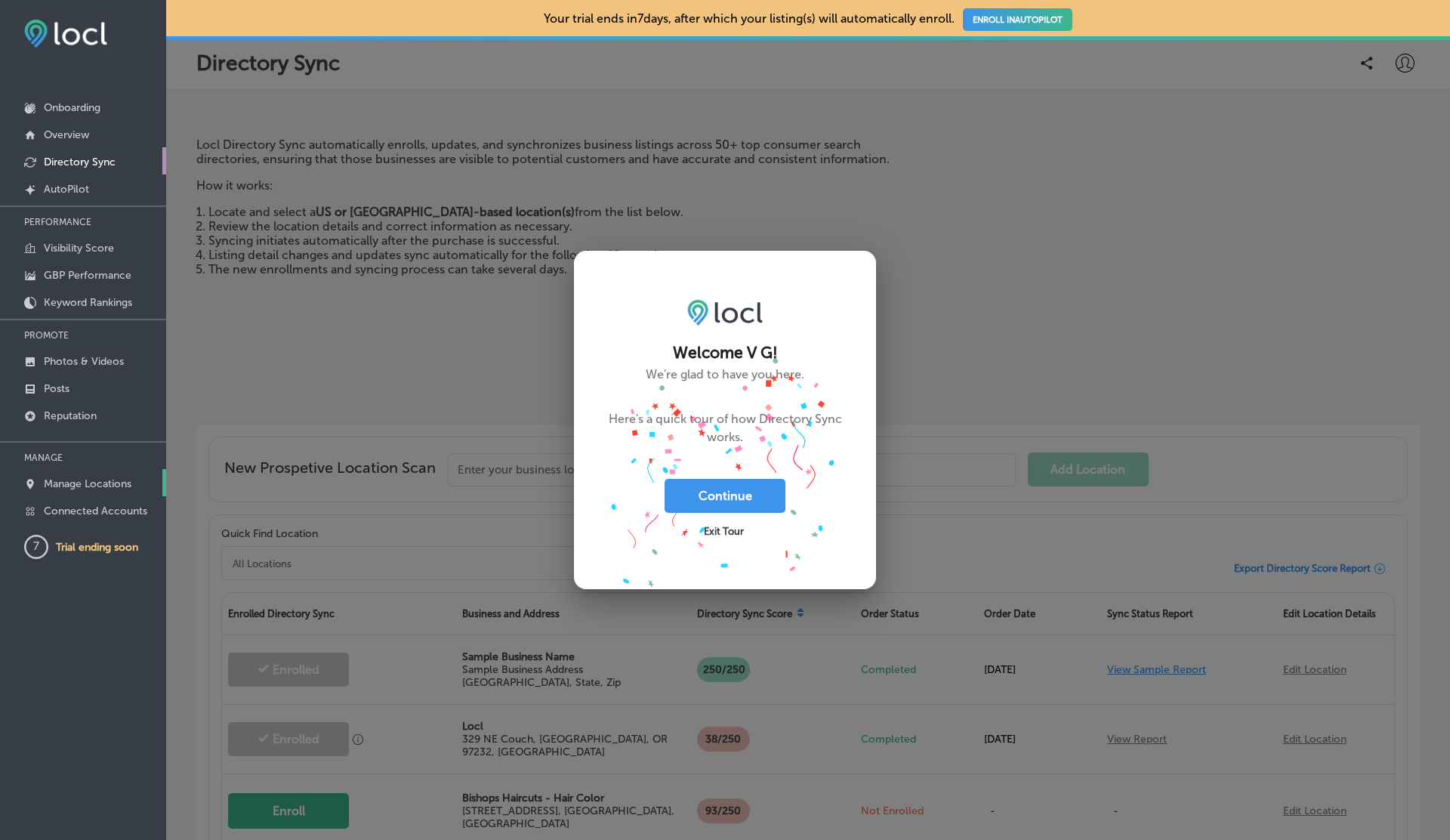
click at [90, 485] on p "Manage Locations" at bounding box center [87, 483] width 88 height 13
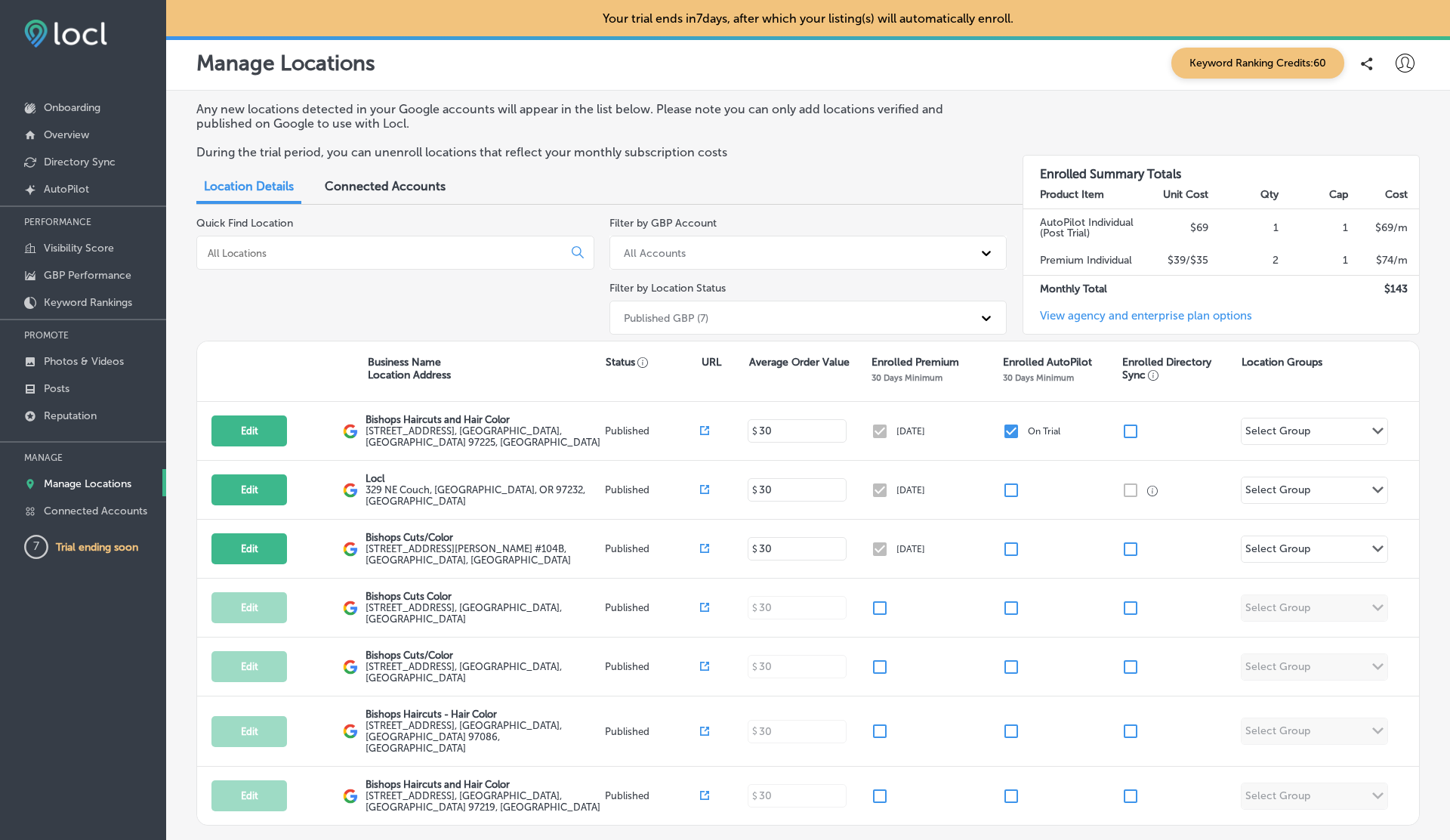
click at [1400, 69] on icon at bounding box center [1406, 63] width 19 height 19
click at [1378, 119] on p "My Account" at bounding box center [1384, 117] width 68 height 18
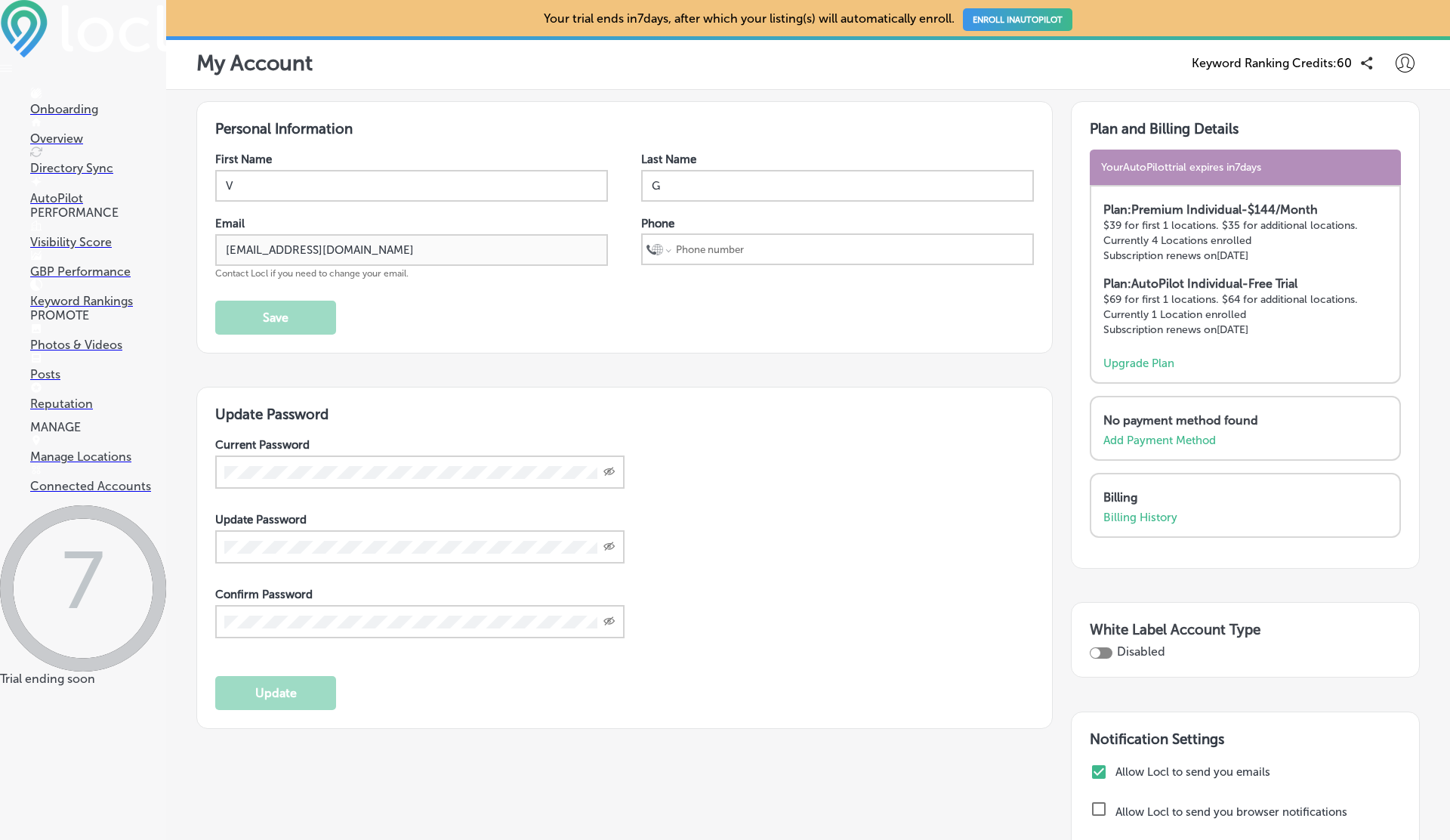
click at [69, 191] on p "AutoPilot" at bounding box center [98, 197] width 136 height 14
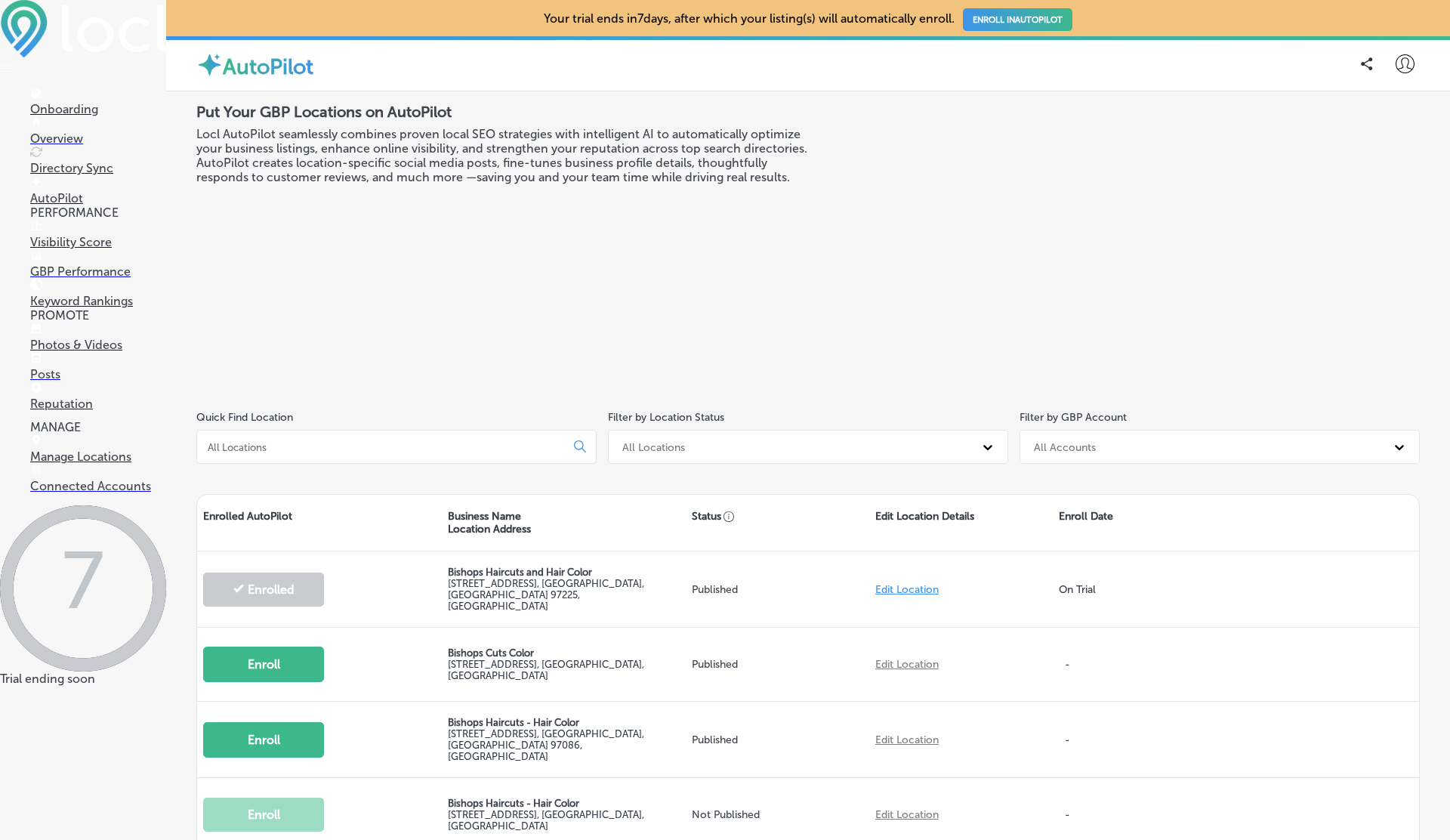
click at [70, 351] on p "Photos & Videos" at bounding box center [98, 345] width 136 height 14
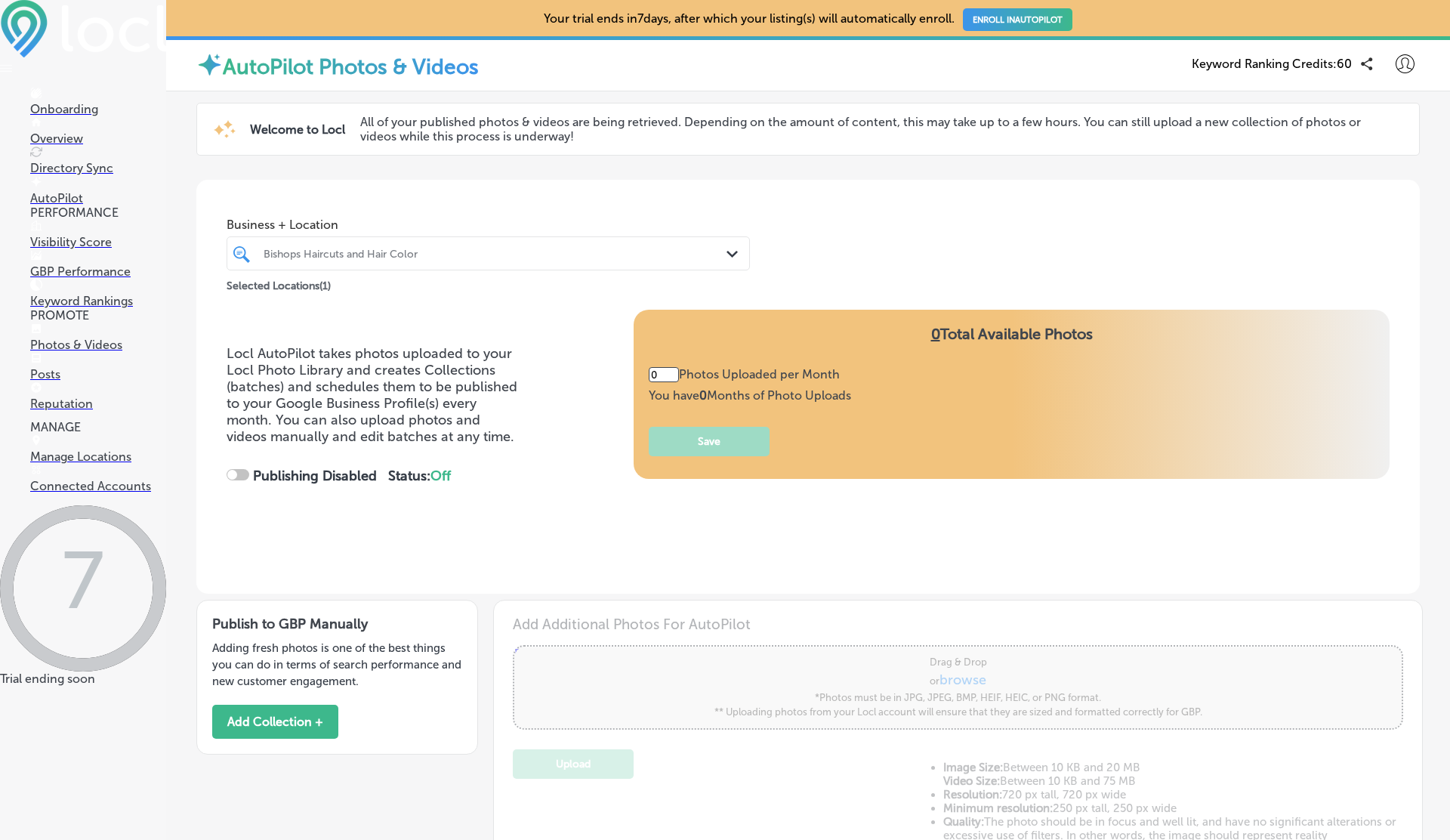
type input "5"
checkbox input "true"
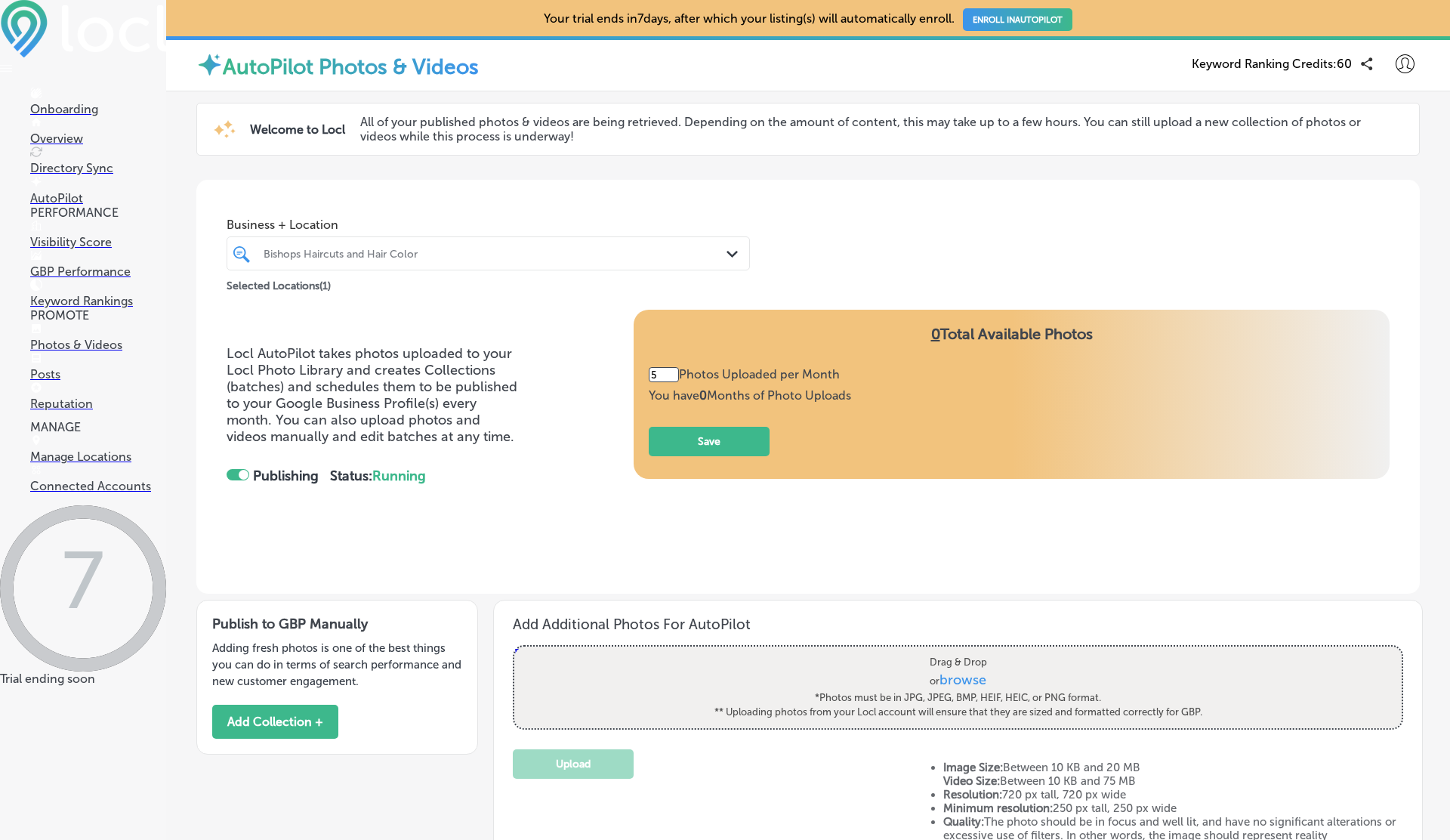
click at [387, 258] on div "Bishops Haircuts and Hair Color" at bounding box center [496, 253] width 465 height 13
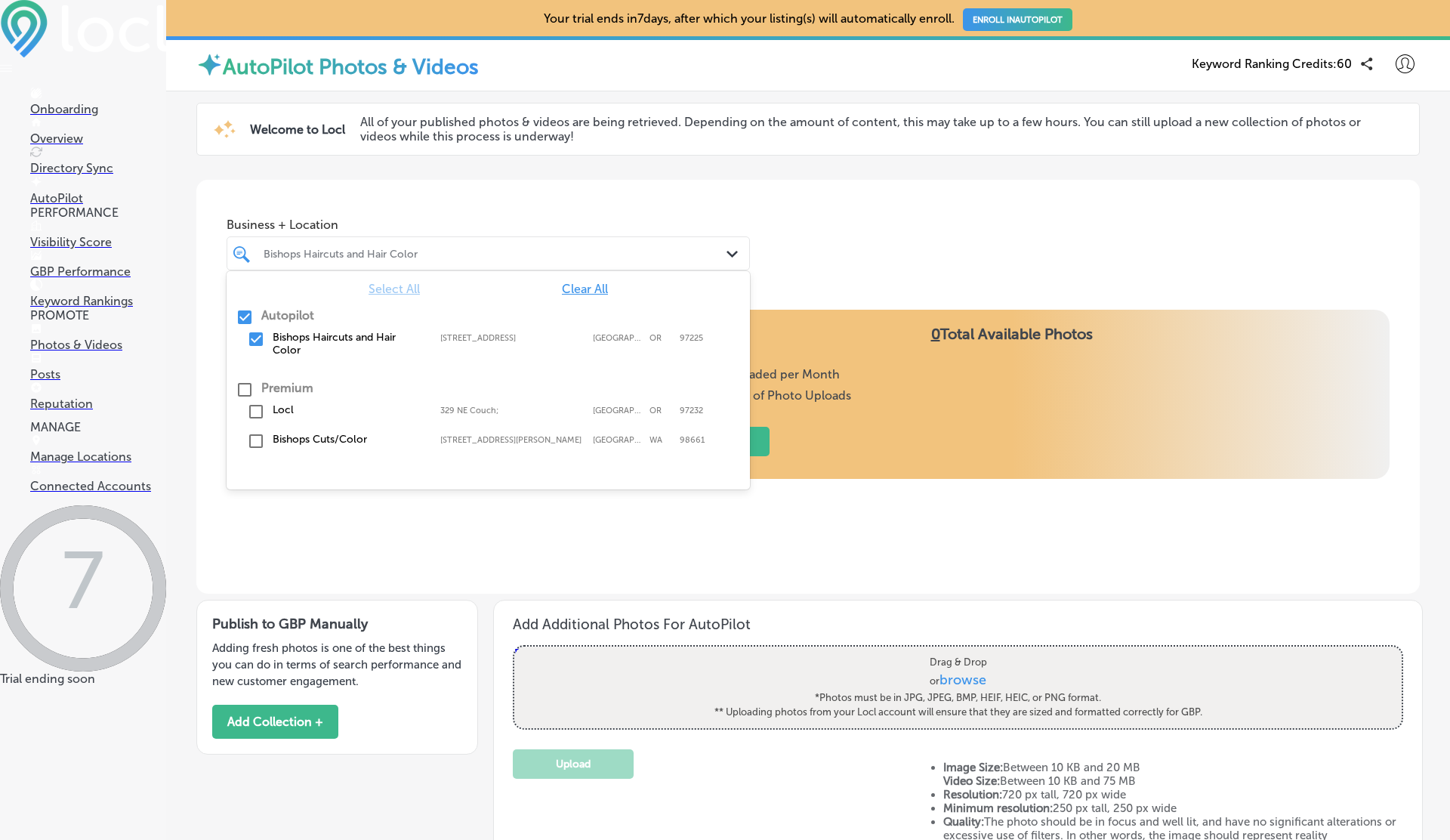
click at [387, 258] on div "Bishops Haircuts and Hair Color" at bounding box center [496, 253] width 465 height 13
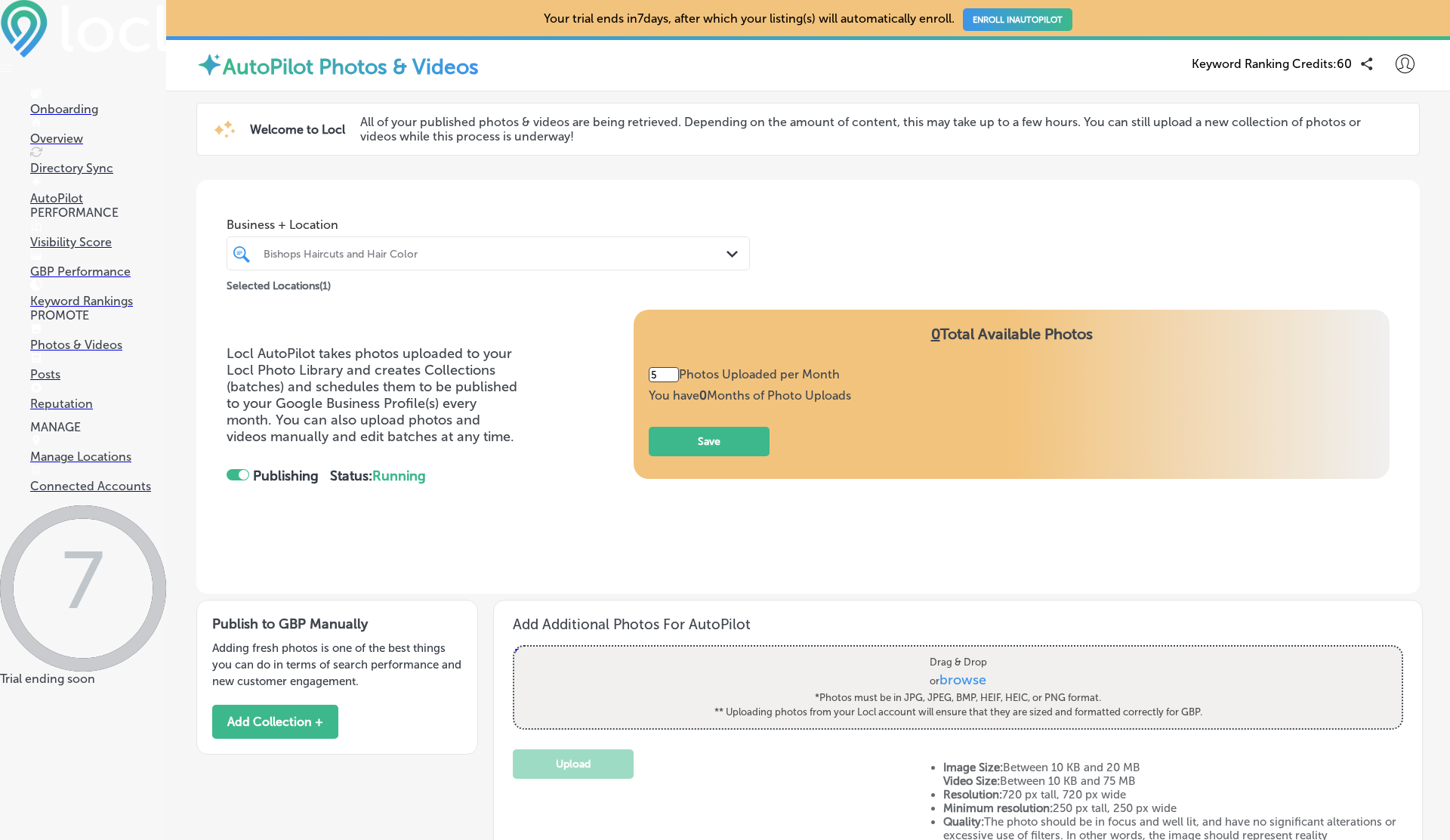
click at [91, 464] on p "Manage Locations" at bounding box center [98, 456] width 136 height 14
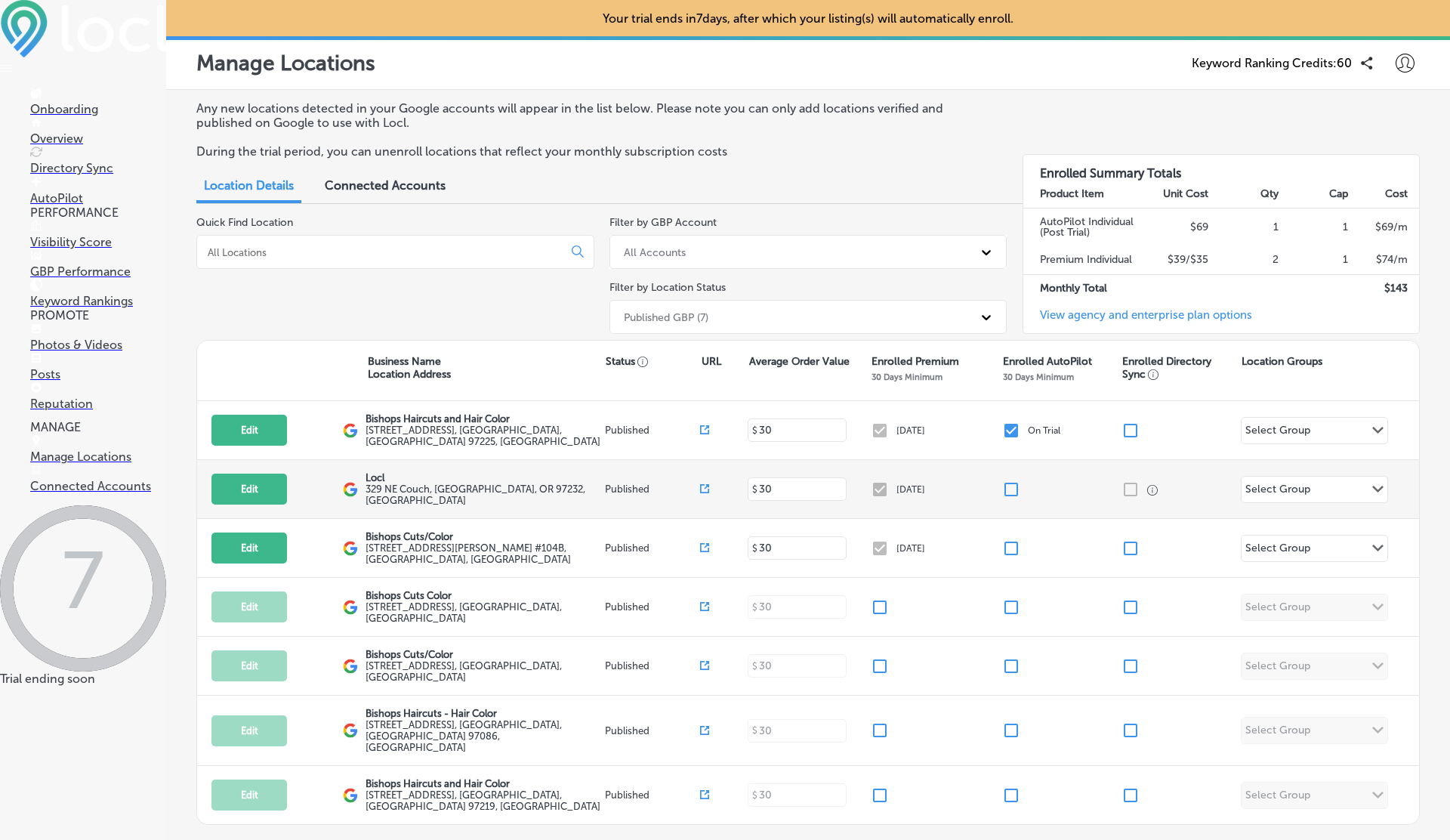
click at [1016, 483] on input "checkbox" at bounding box center [1011, 489] width 18 height 18
checkbox input "false"
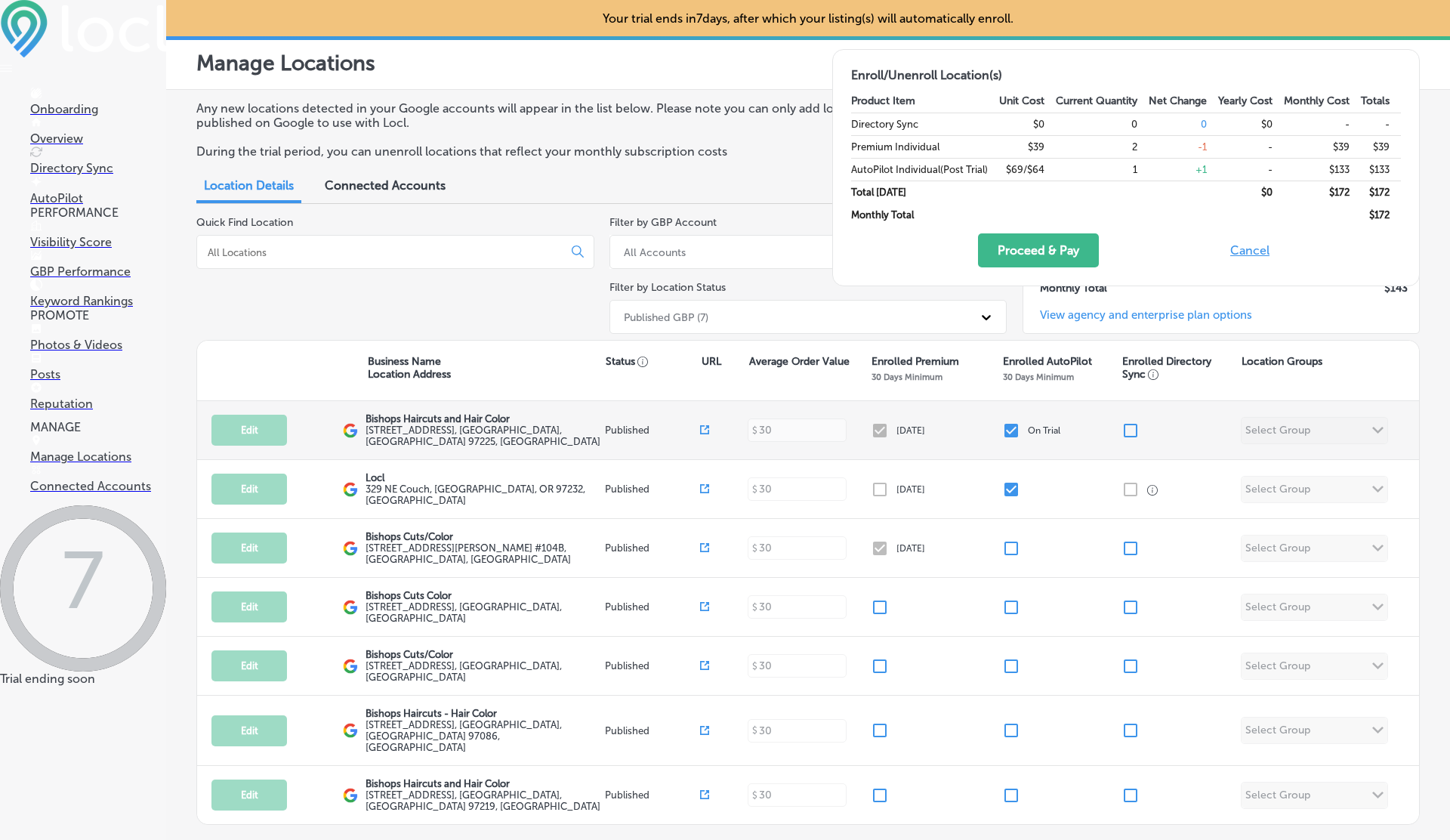
click at [1010, 431] on input "checkbox" at bounding box center [1011, 430] width 18 height 18
checkbox input "true"
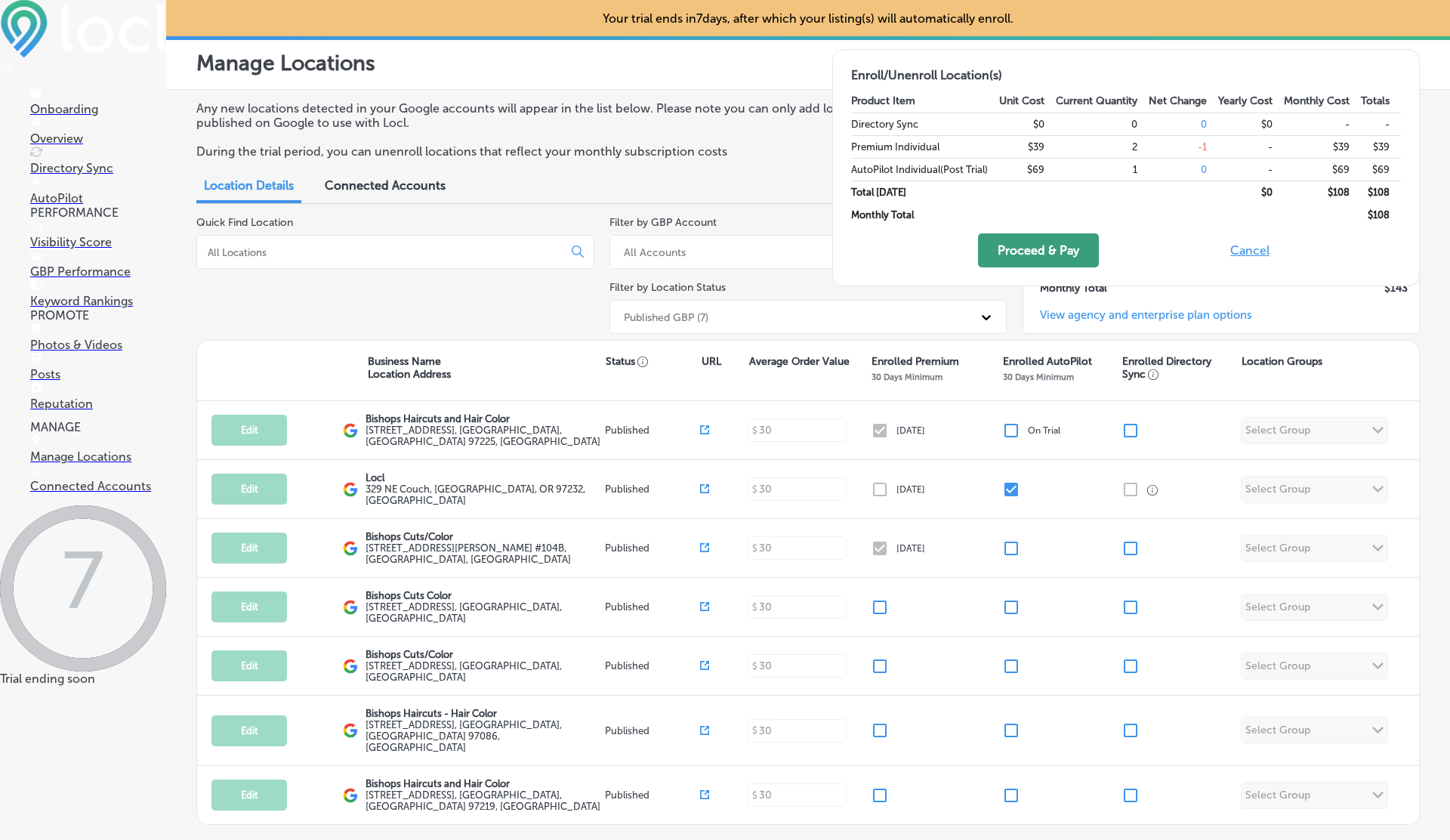
click at [1047, 249] on button "Proceed & Pay" at bounding box center [1039, 250] width 121 height 34
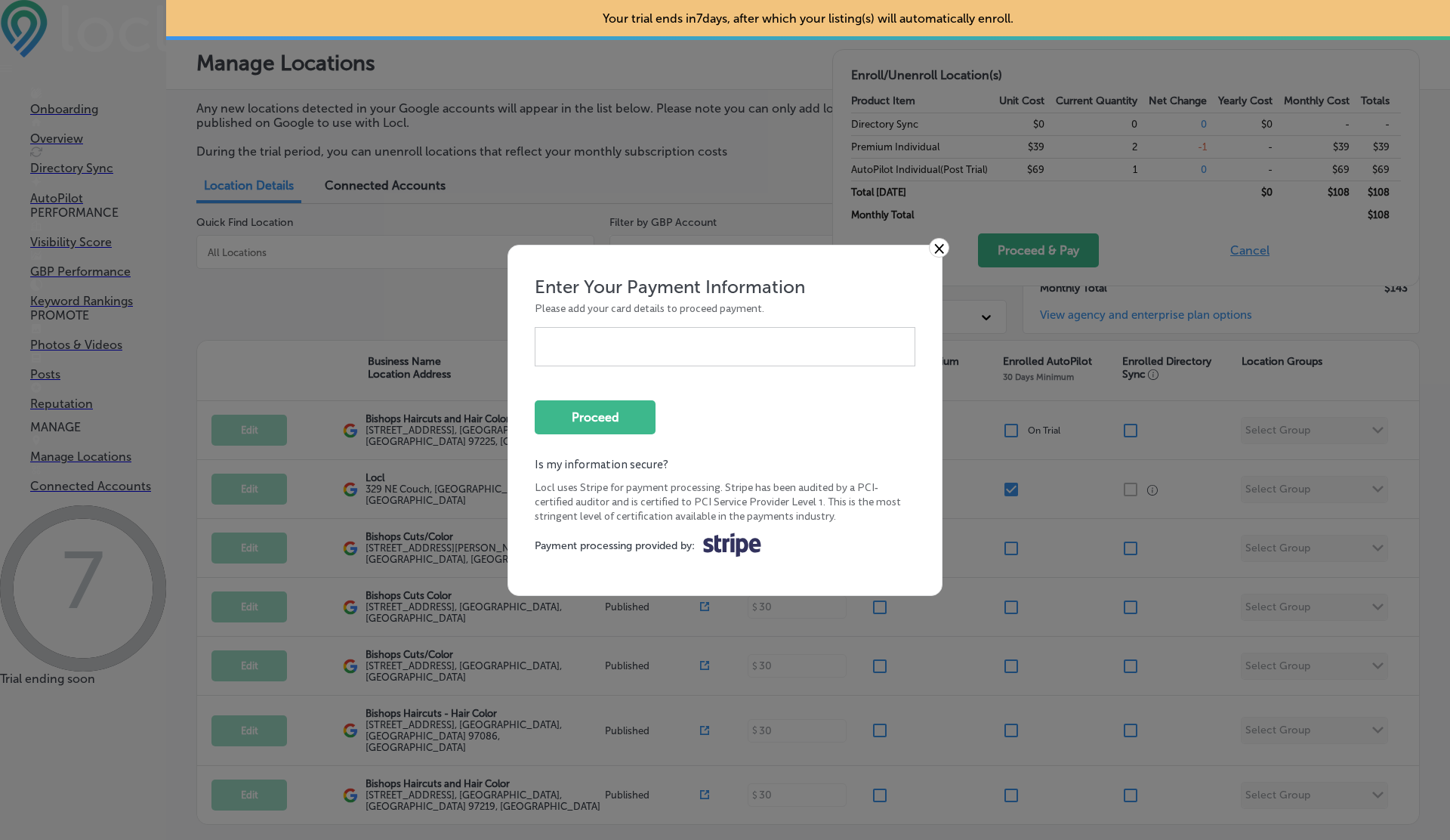
click at [941, 246] on link "×" at bounding box center [939, 247] width 20 height 20
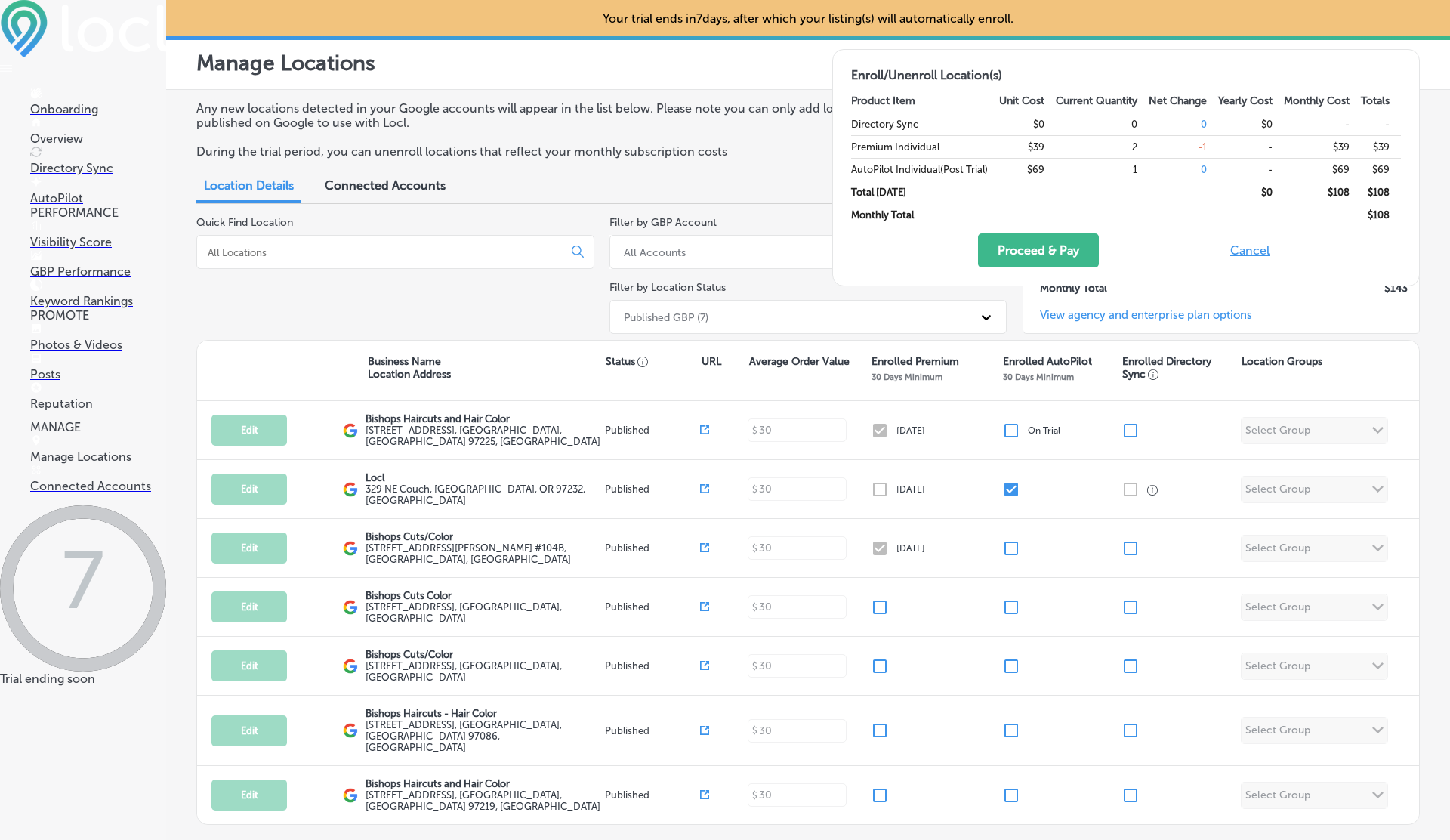
click at [1247, 249] on button "Cancel" at bounding box center [1250, 250] width 49 height 34
checkbox input "true"
checkbox input "false"
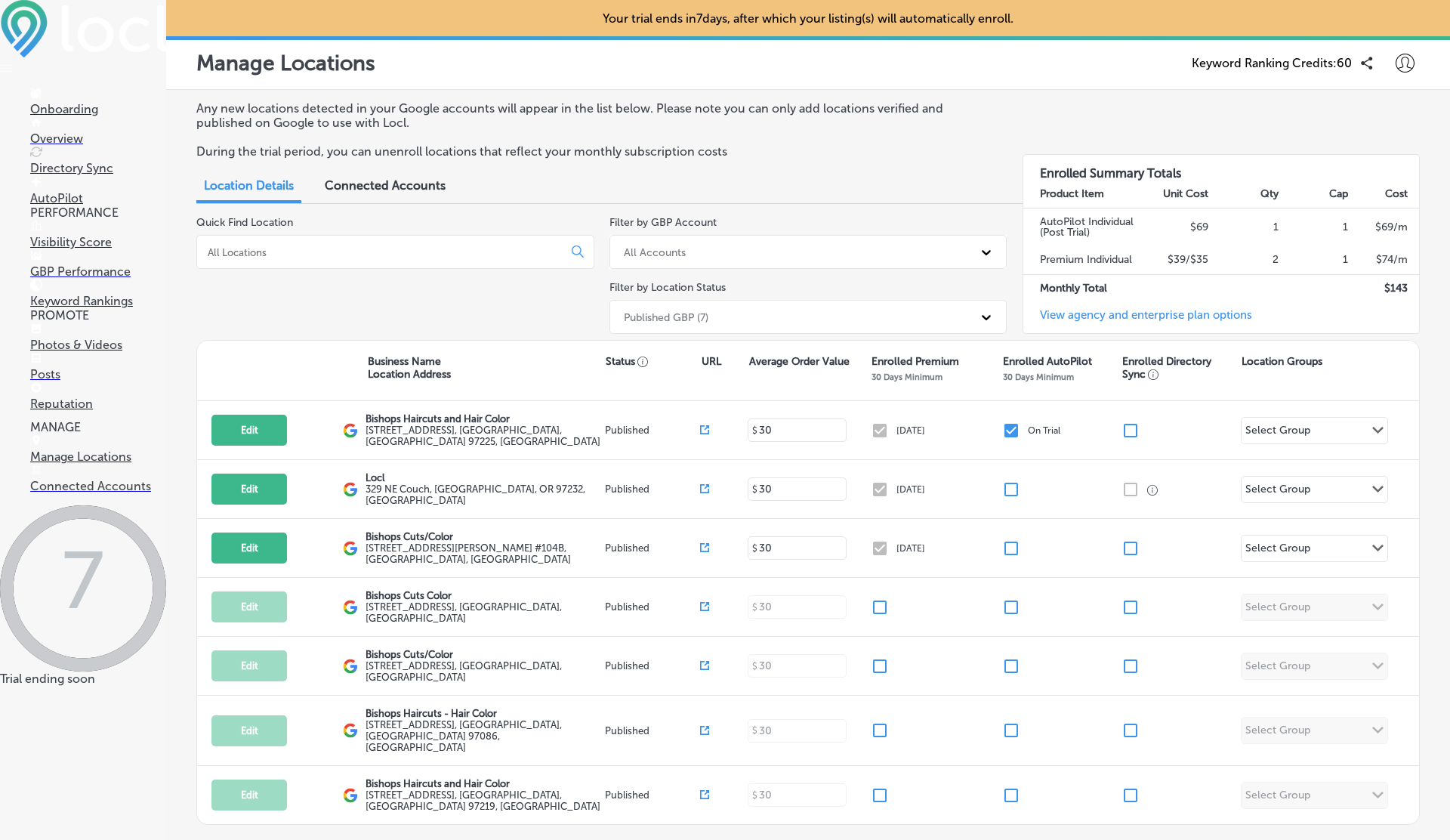
click at [76, 381] on link "Posts" at bounding box center [98, 367] width 136 height 29
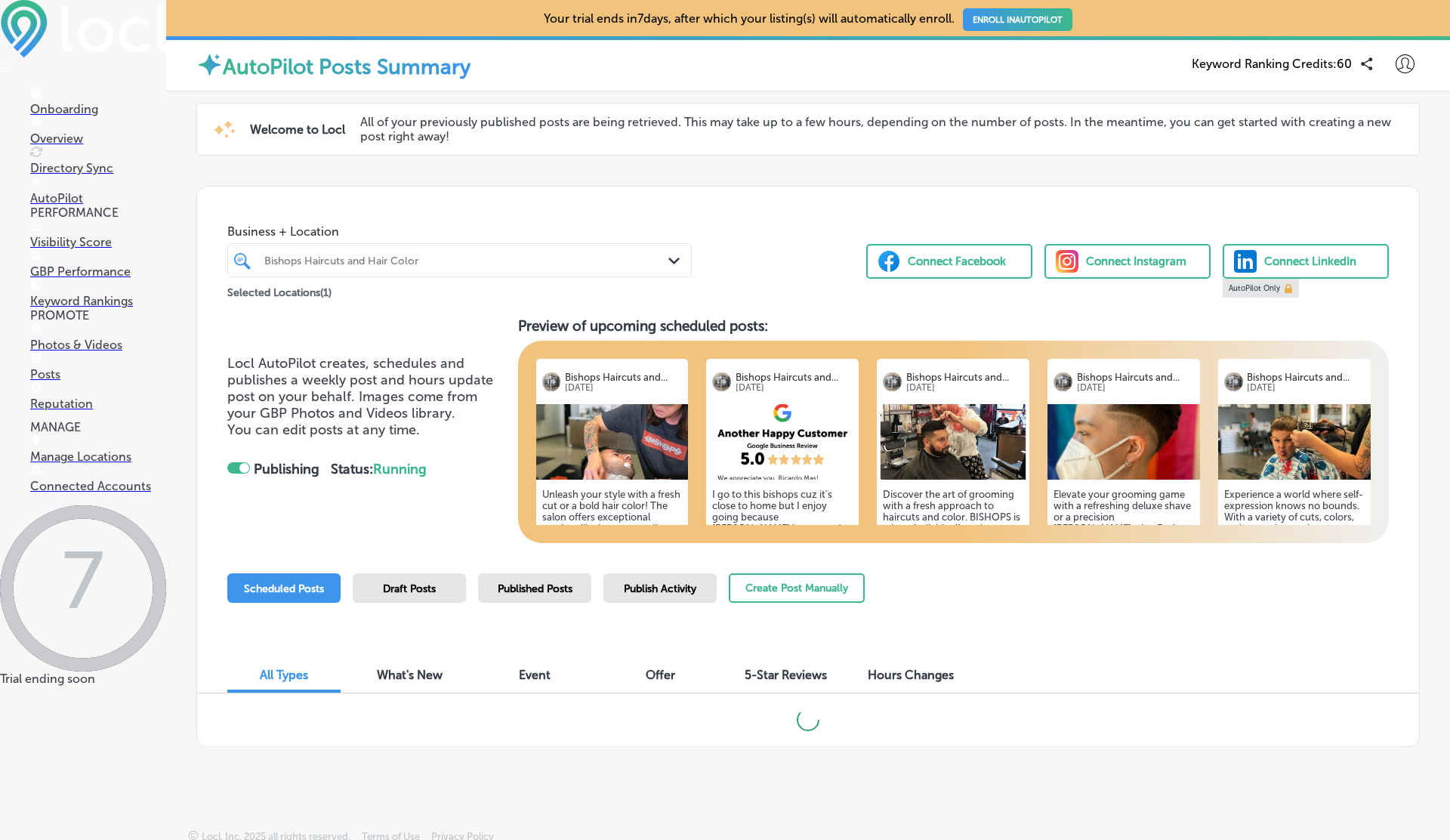
click at [239, 468] on div at bounding box center [244, 468] width 10 height 10
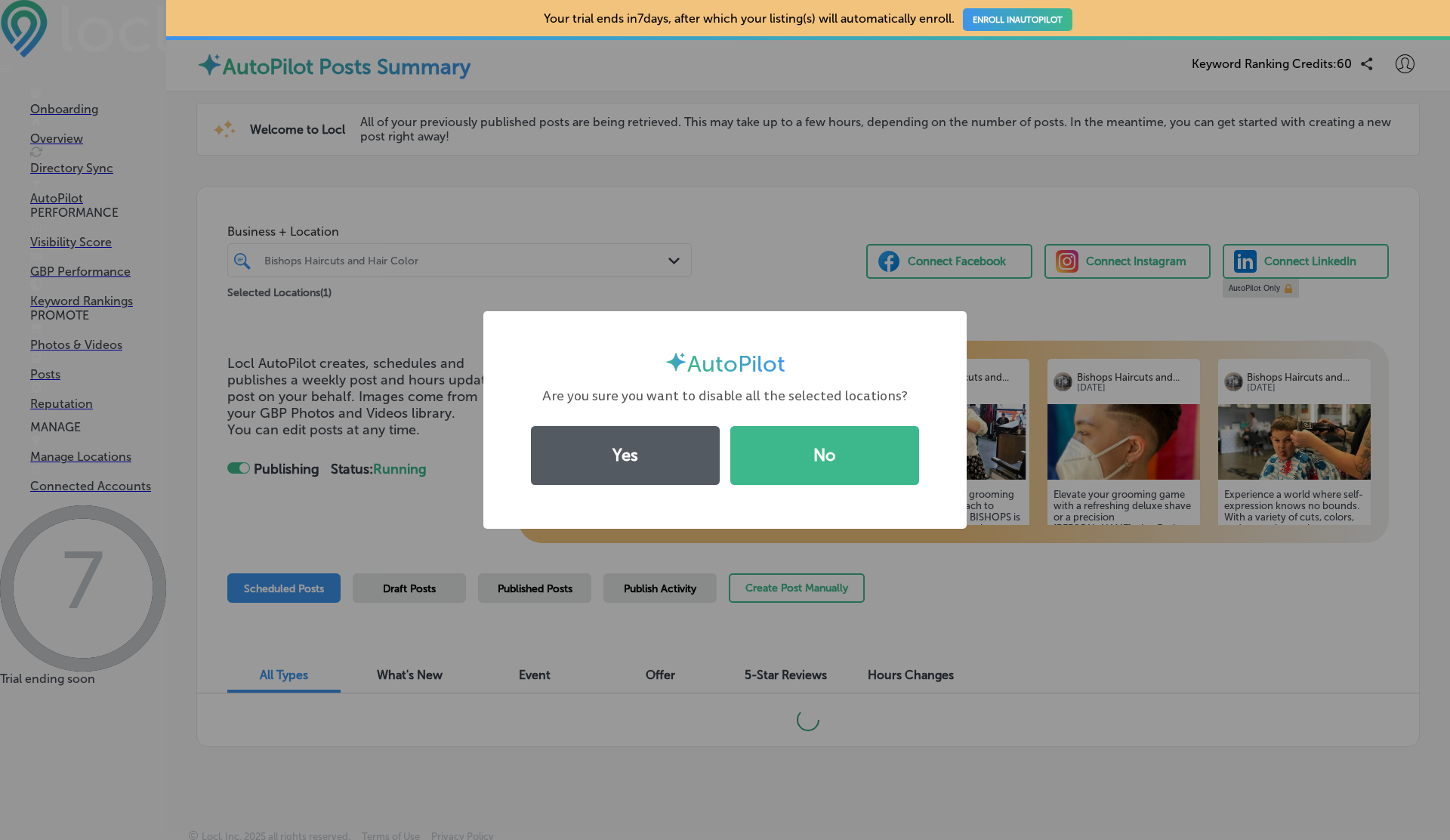
click at [624, 453] on button "Yes" at bounding box center [626, 454] width 189 height 59
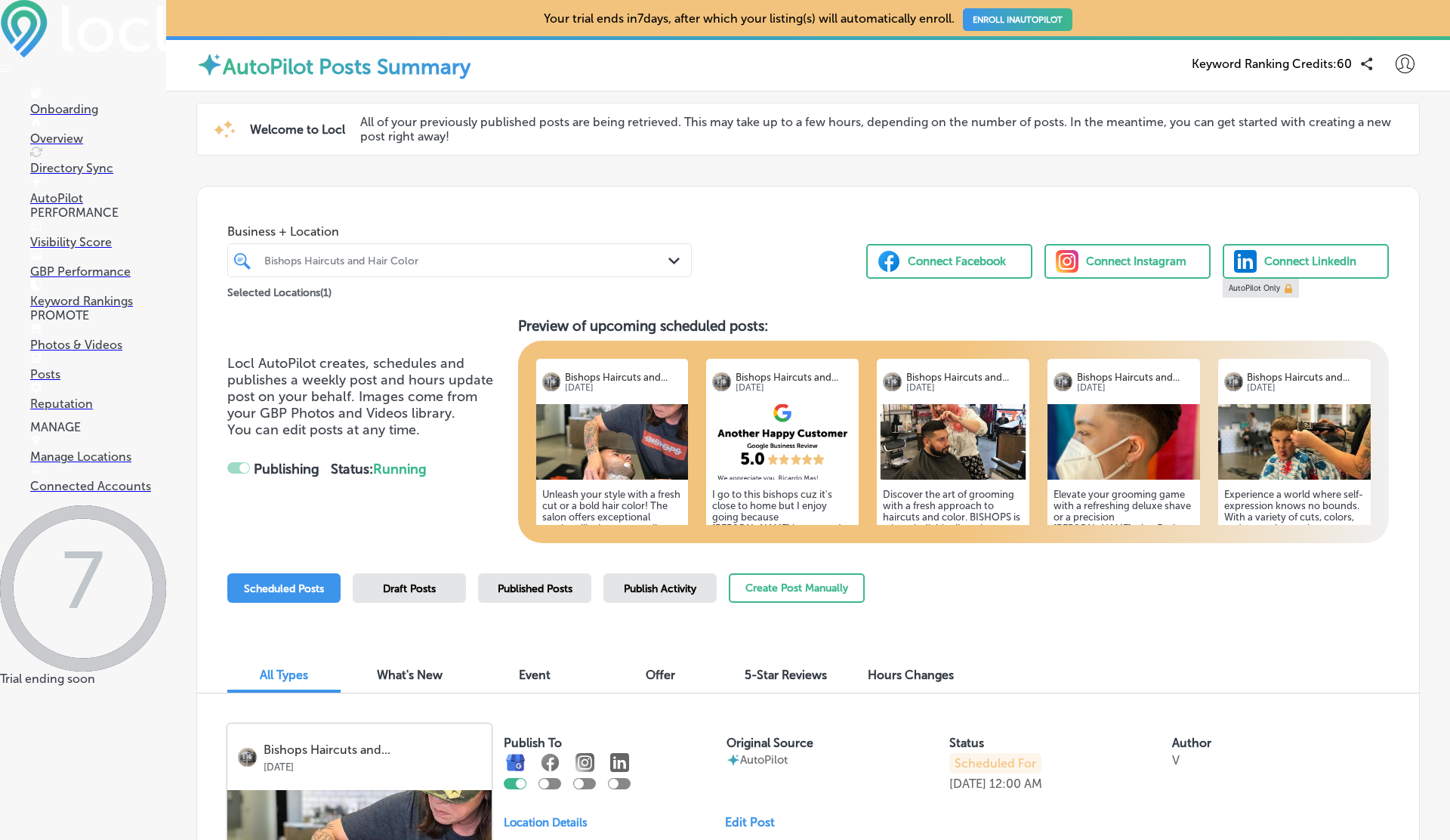
checkbox input "false"
click at [58, 411] on p "Reputation" at bounding box center [98, 403] width 136 height 14
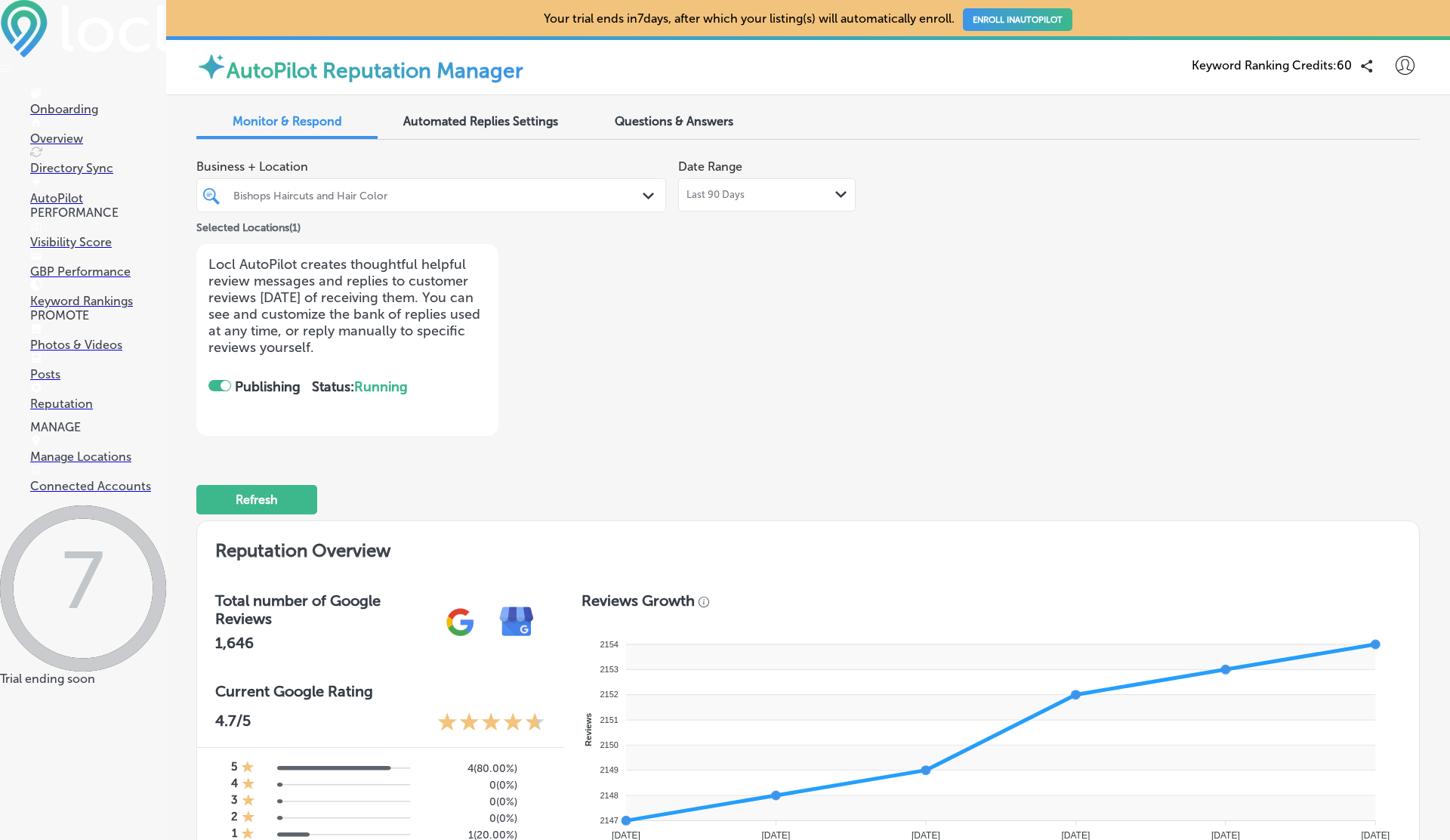
click at [222, 385] on div at bounding box center [226, 386] width 10 height 10
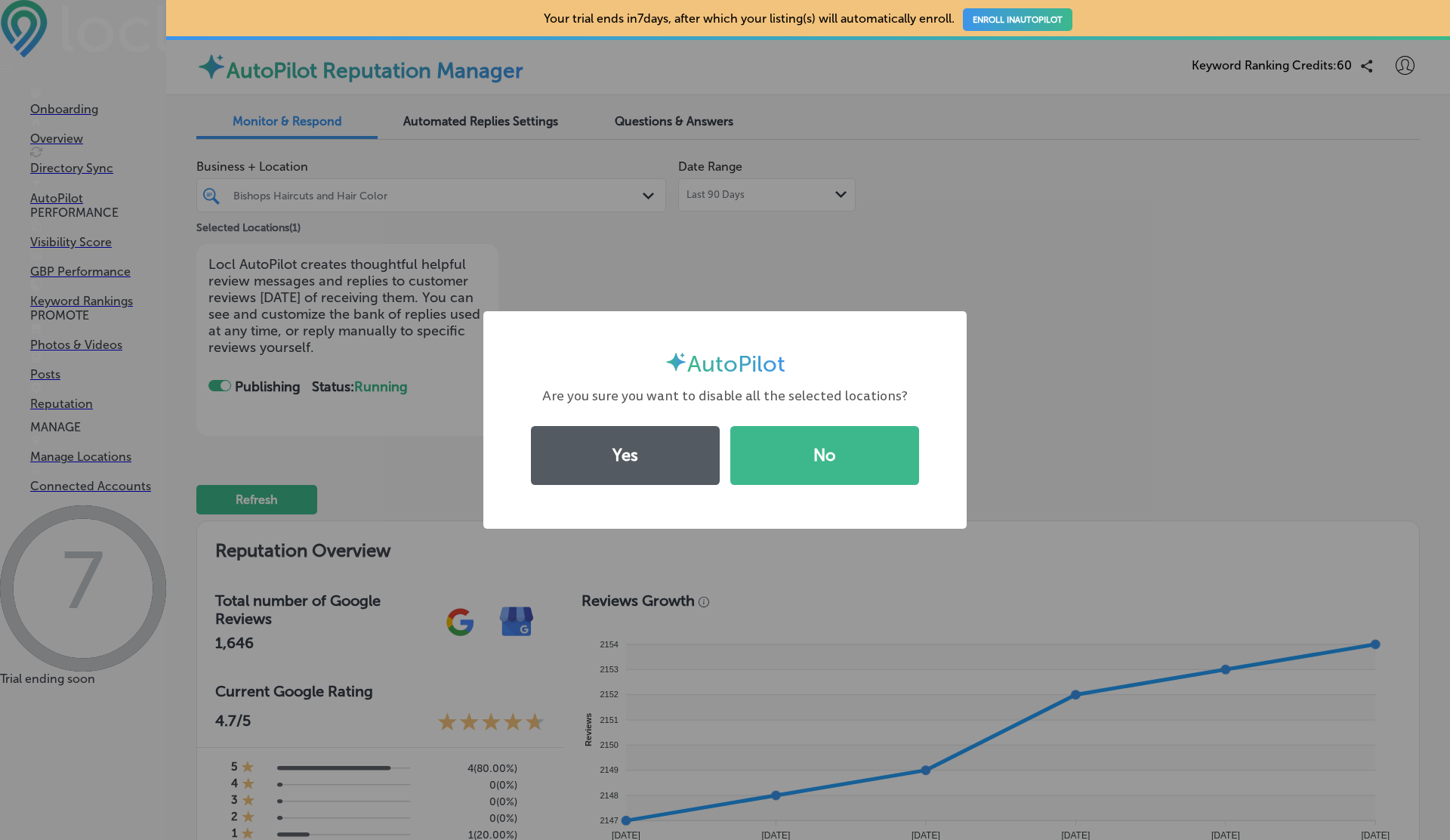
click at [618, 471] on button "Yes" at bounding box center [626, 454] width 189 height 59
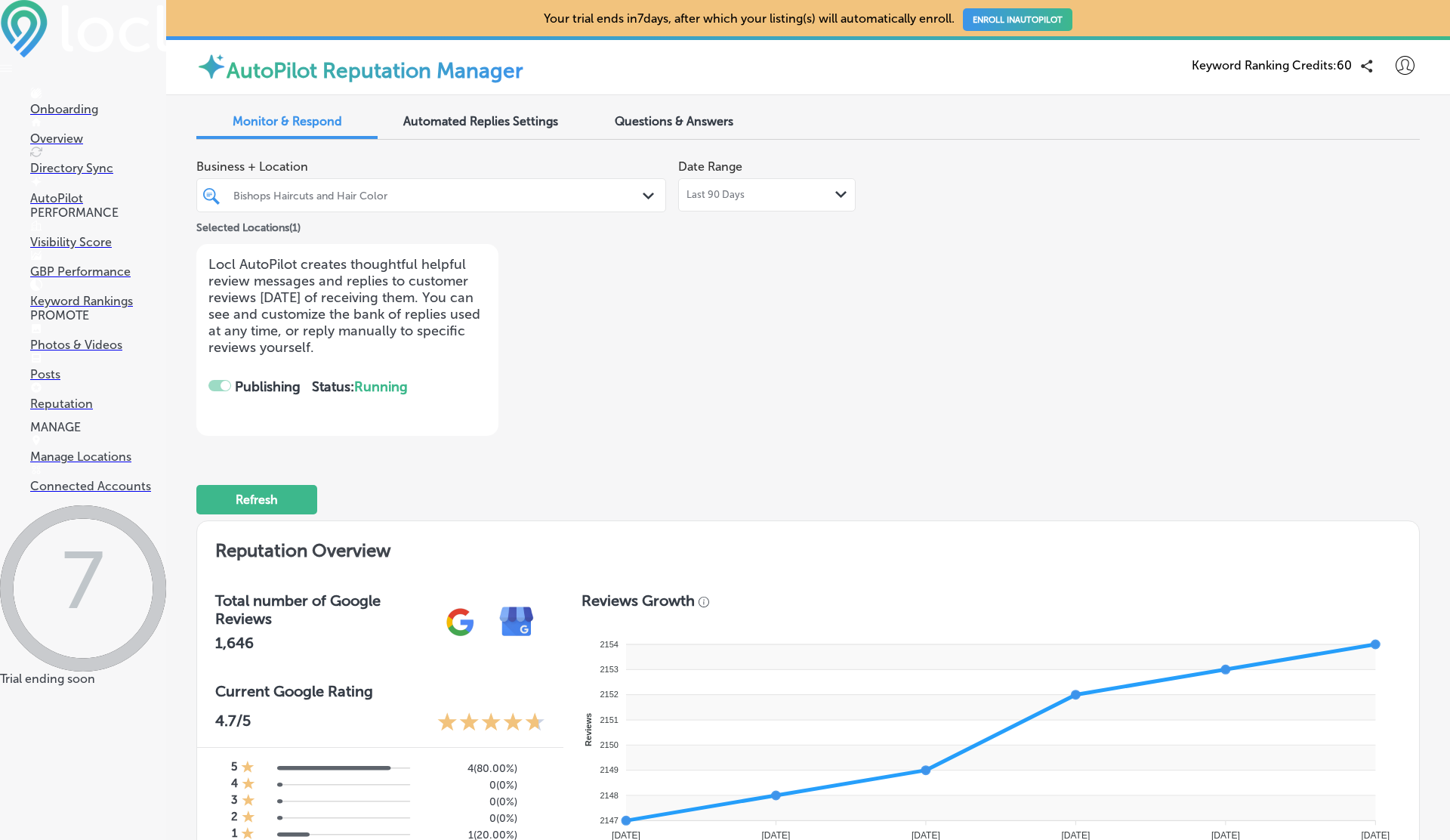
checkbox input "false"
click at [87, 464] on p "Manage Locations" at bounding box center [98, 456] width 136 height 14
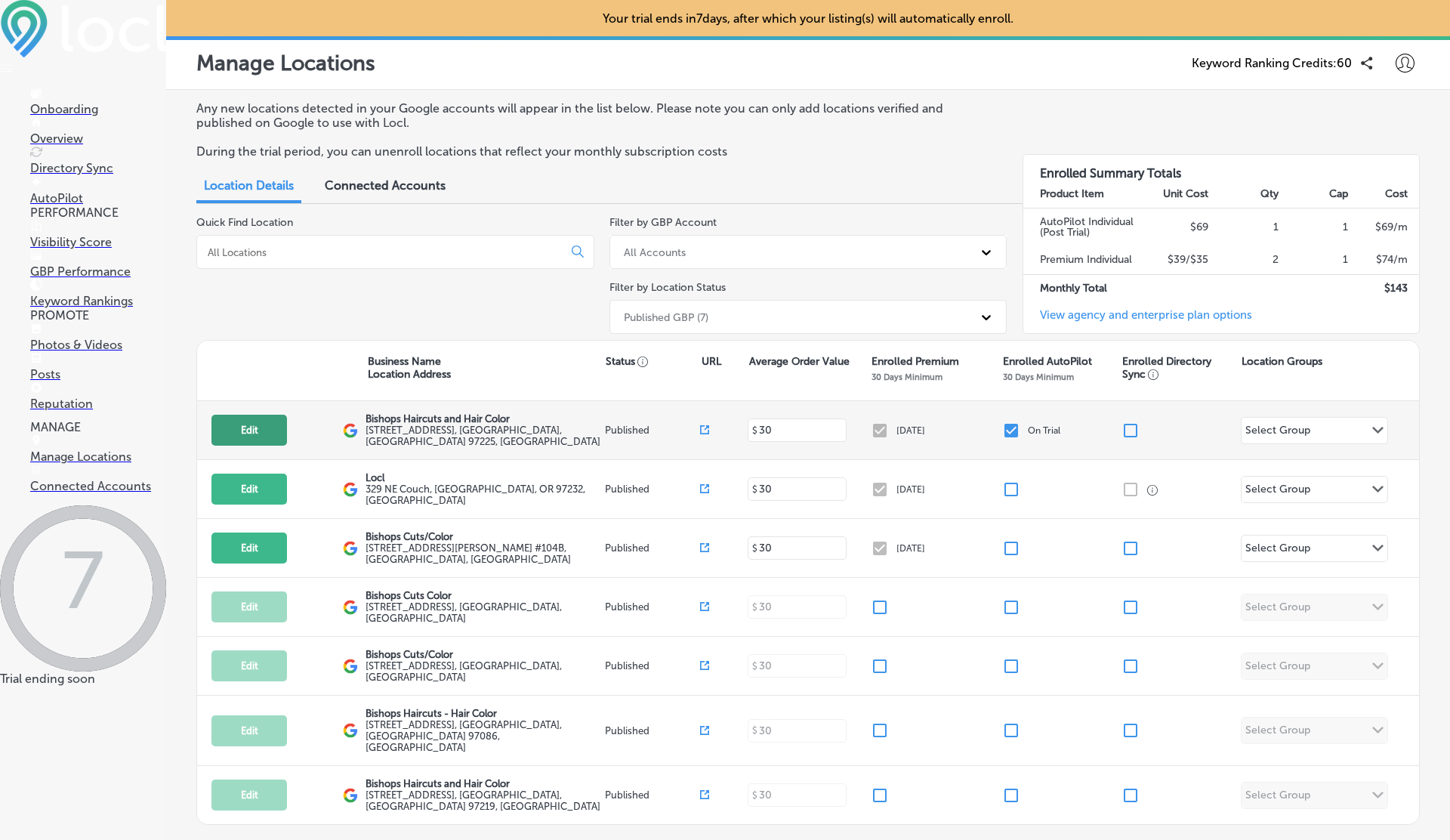
click at [265, 423] on button "Edit" at bounding box center [249, 430] width 76 height 31
select select "US"
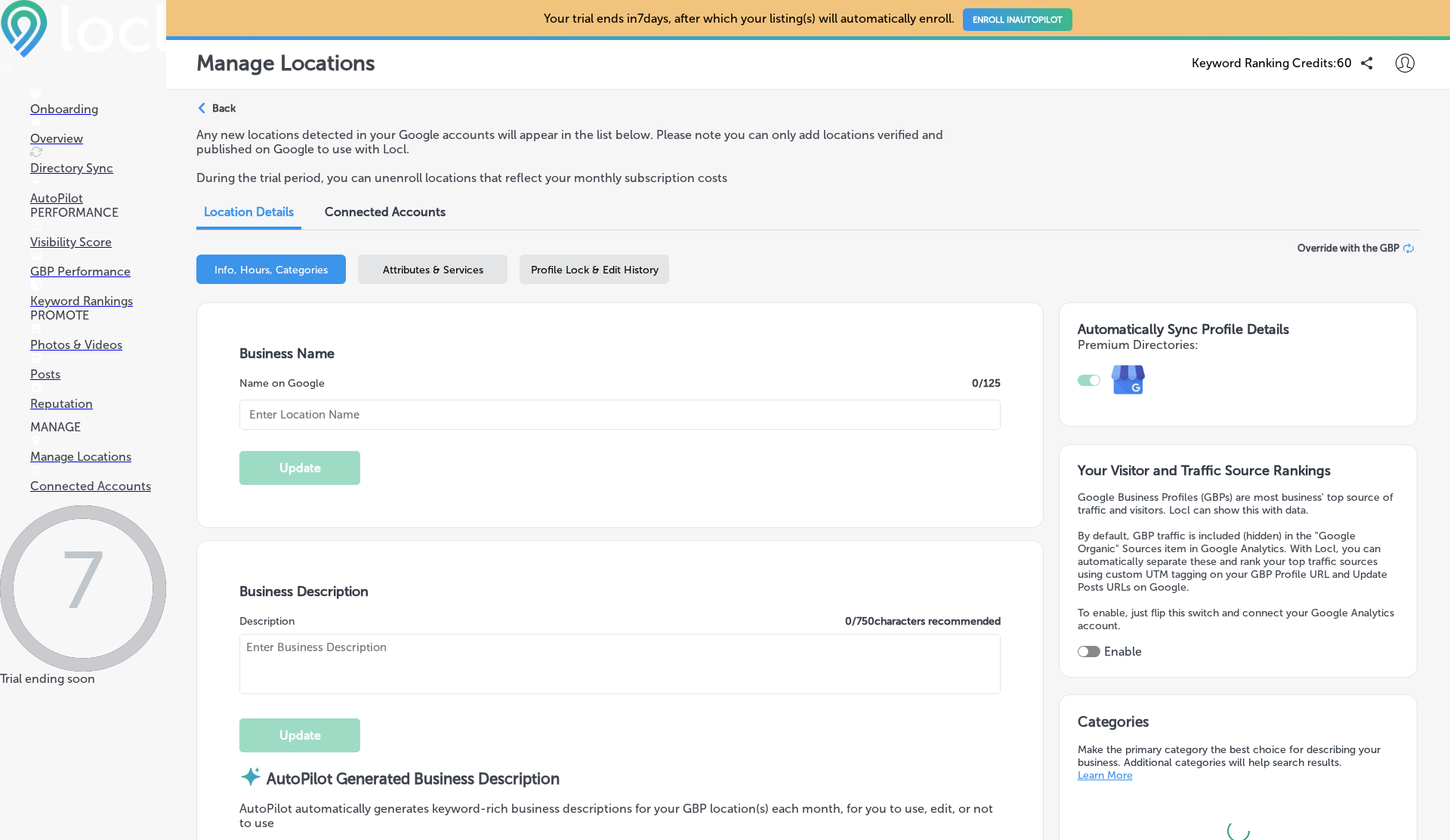
checkbox input "true"
type input "Bishops Haircuts and Hair Color"
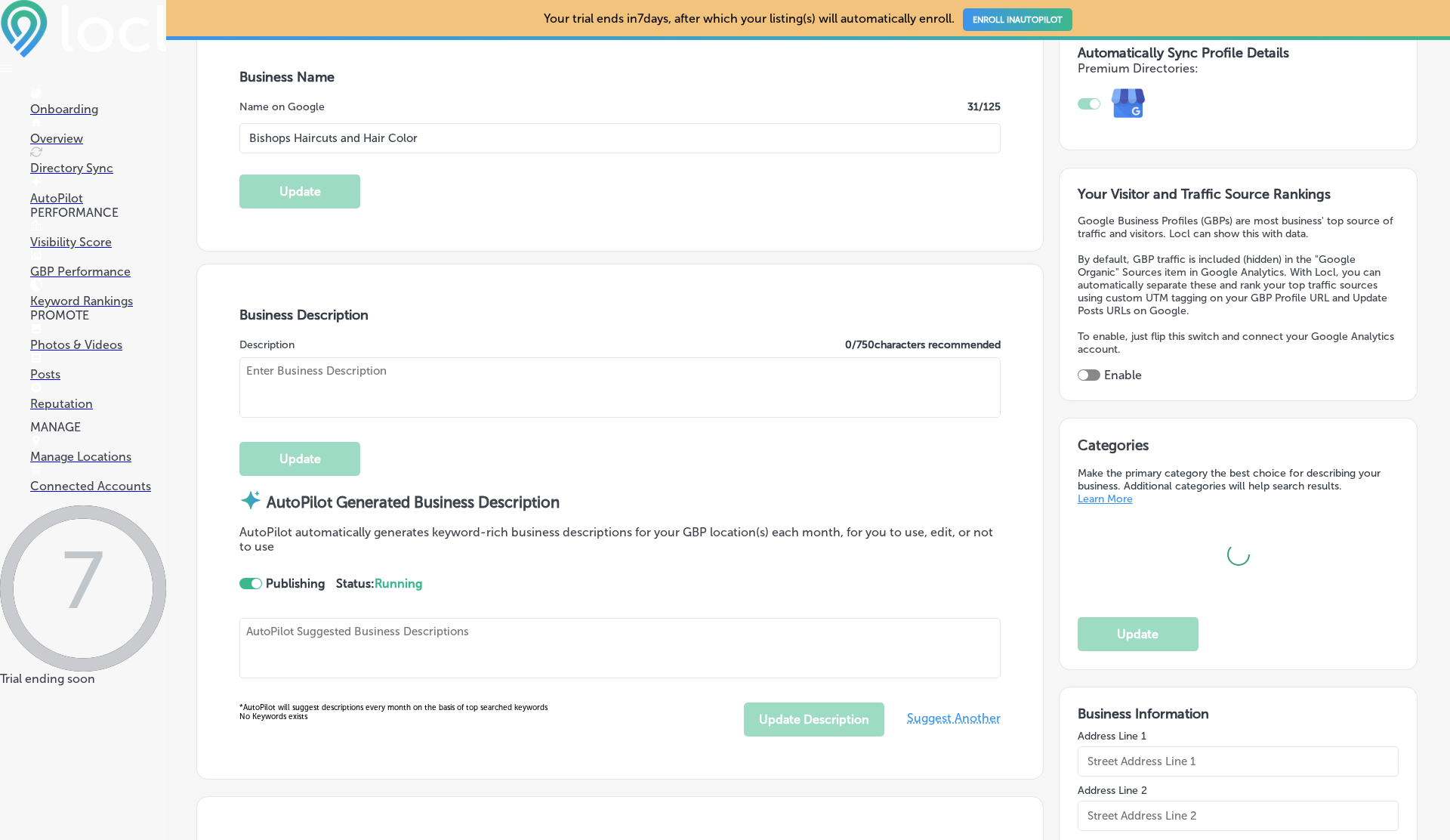
scroll to position [283, 0]
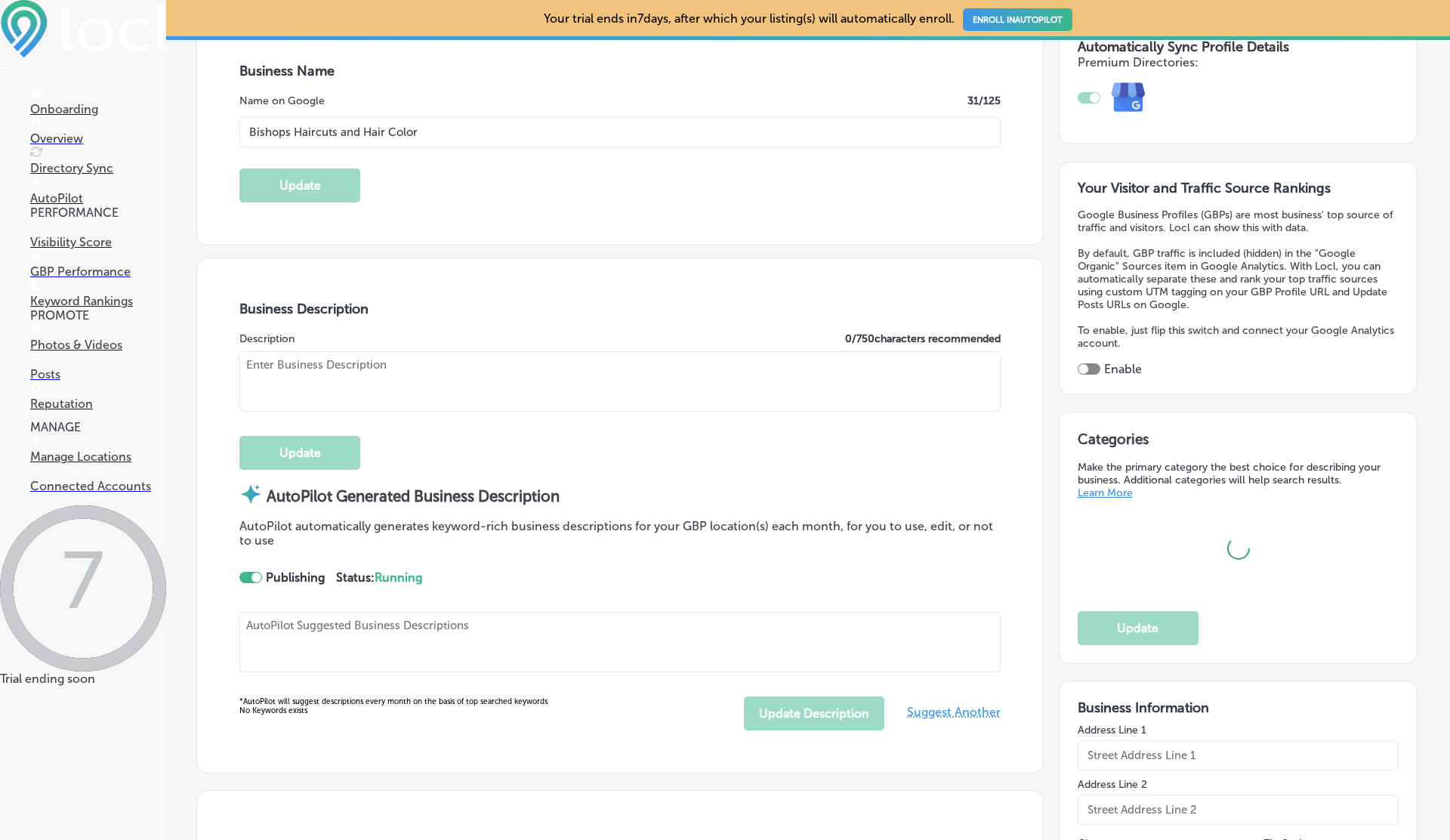
type textarea "BISHOPS Haircuts and Hair Color is a unisex hair care haven, redefining self-ex…"
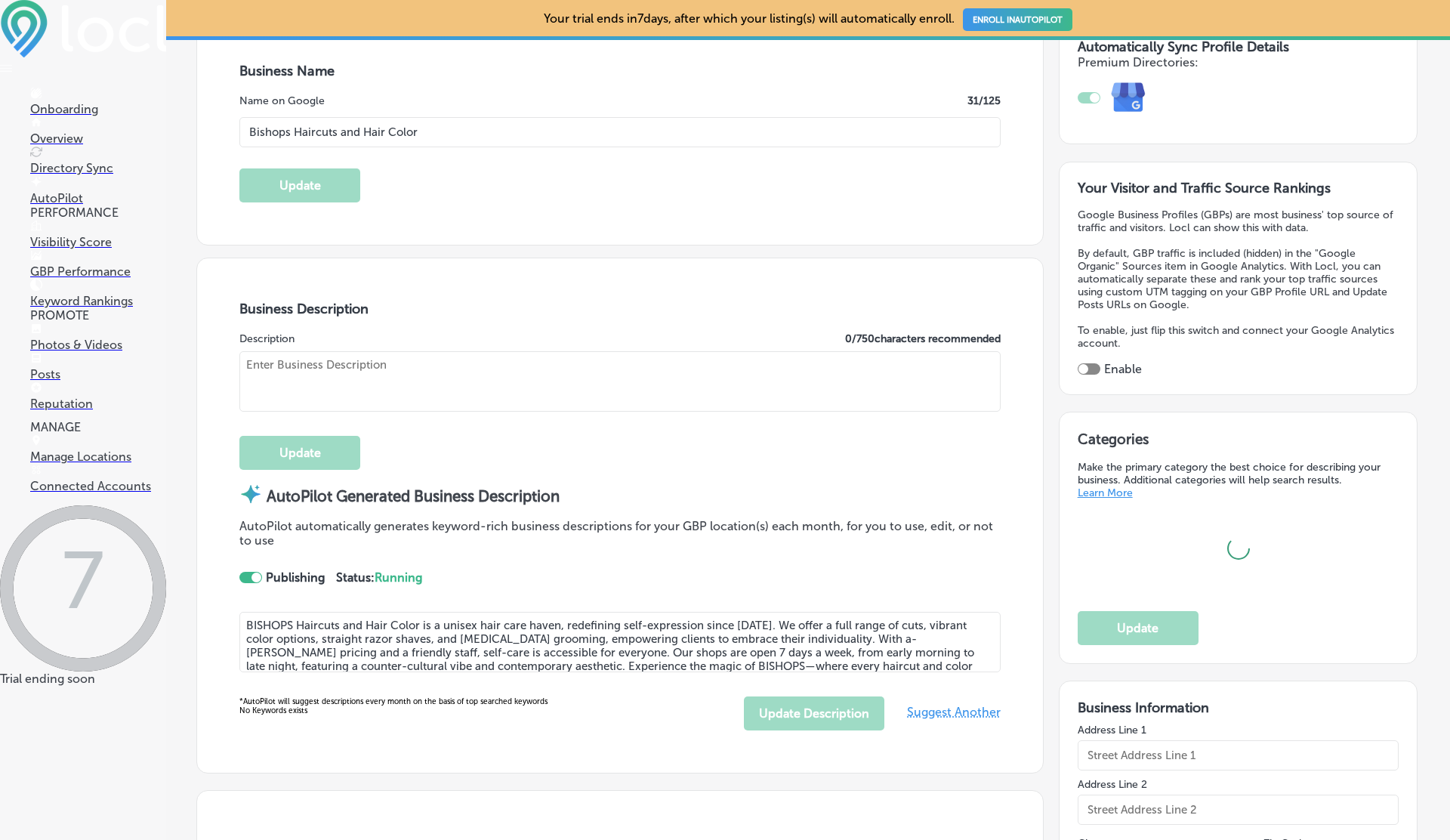
type input "[STREET_ADDRESS]"
type input "Portland"
type input "97225"
type input "US"
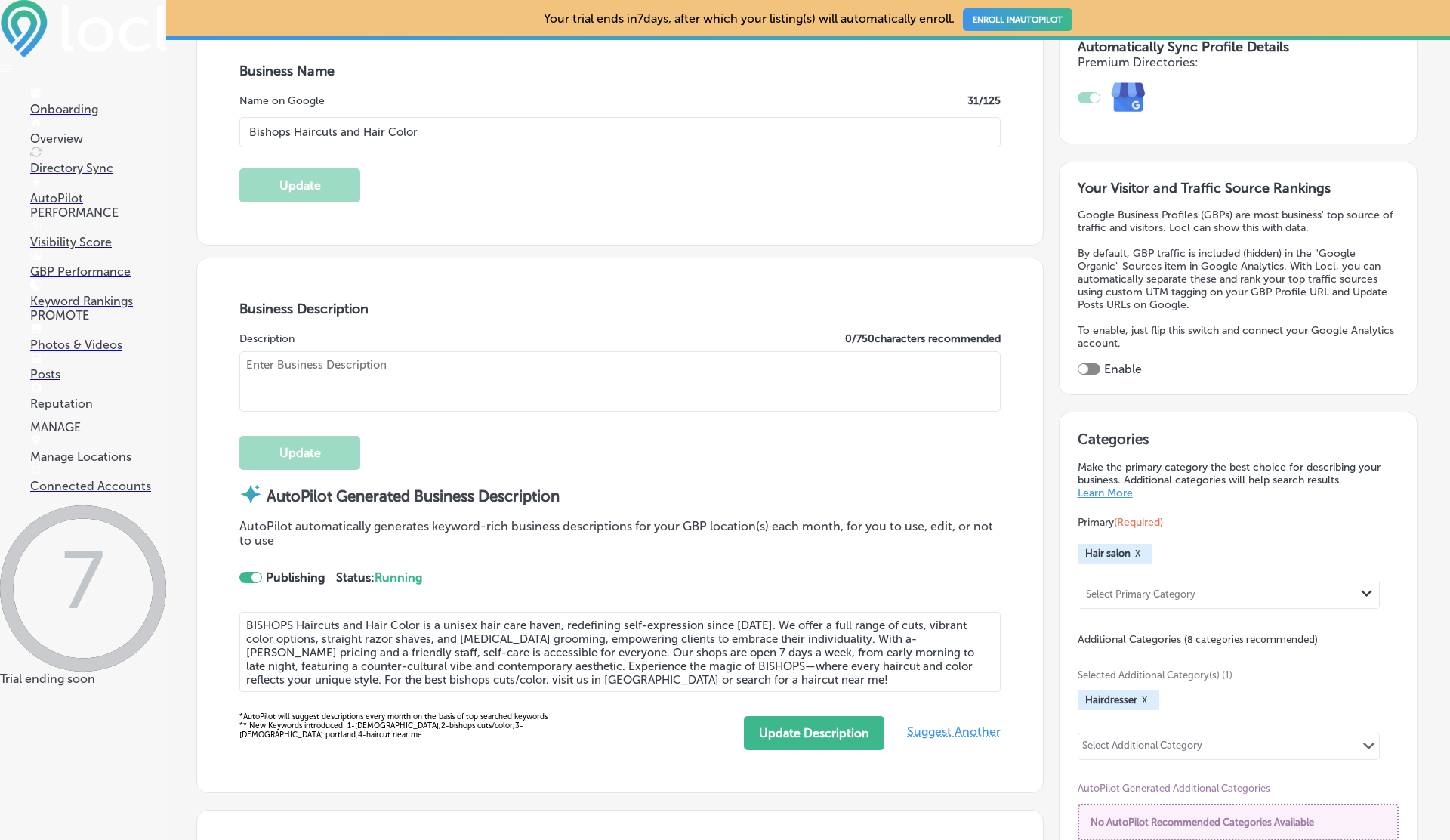
type input "https://bishops.co/raleigh-hills"
click at [255, 573] on div at bounding box center [256, 578] width 10 height 10
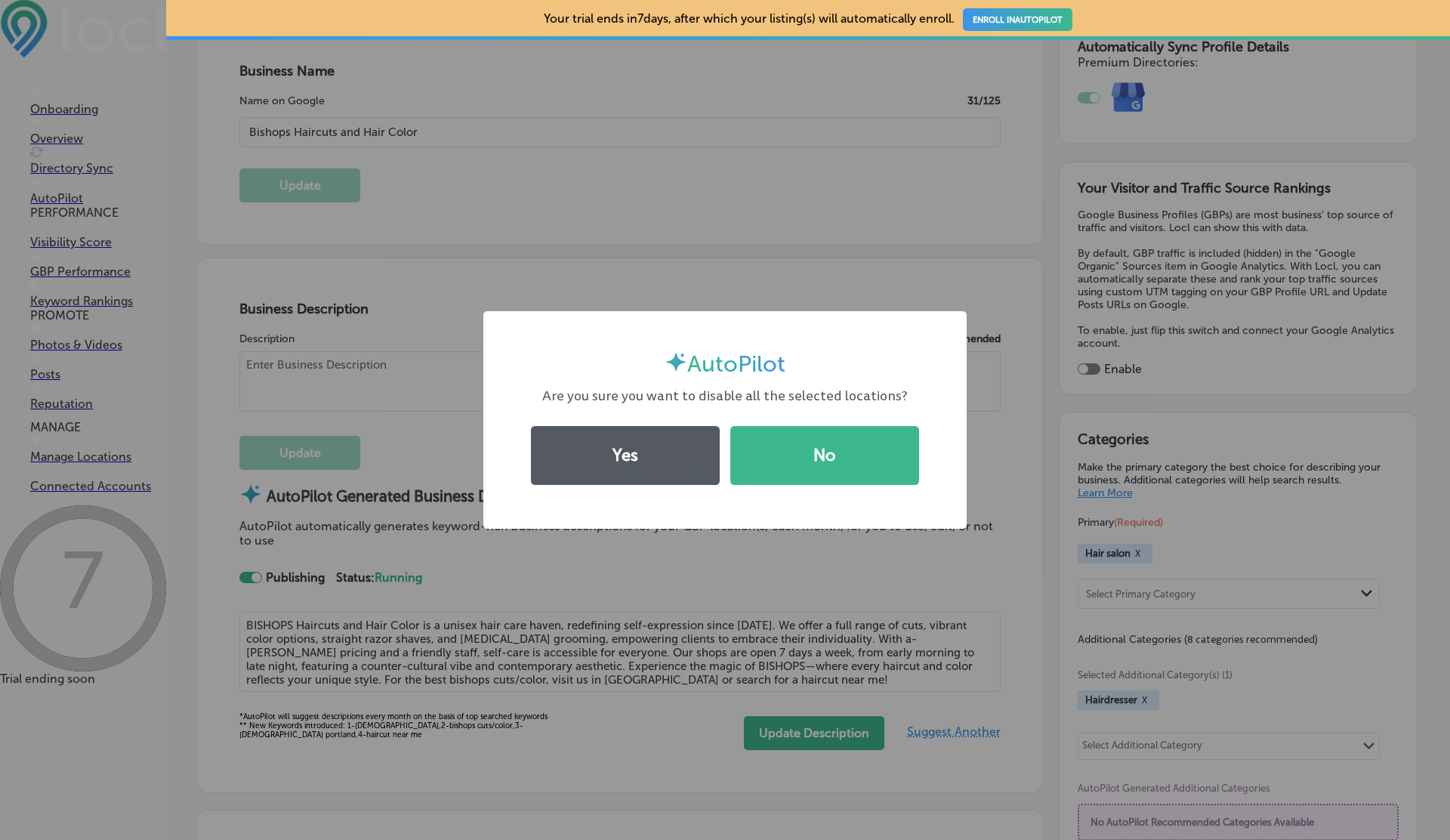
checkbox input "true"
click at [620, 449] on button "Yes" at bounding box center [626, 454] width 189 height 59
type textarea "BISHOPS Haircuts and Hair Color is a unisex hair care haven redefining self-exp…"
type input "+1 503 546 9086"
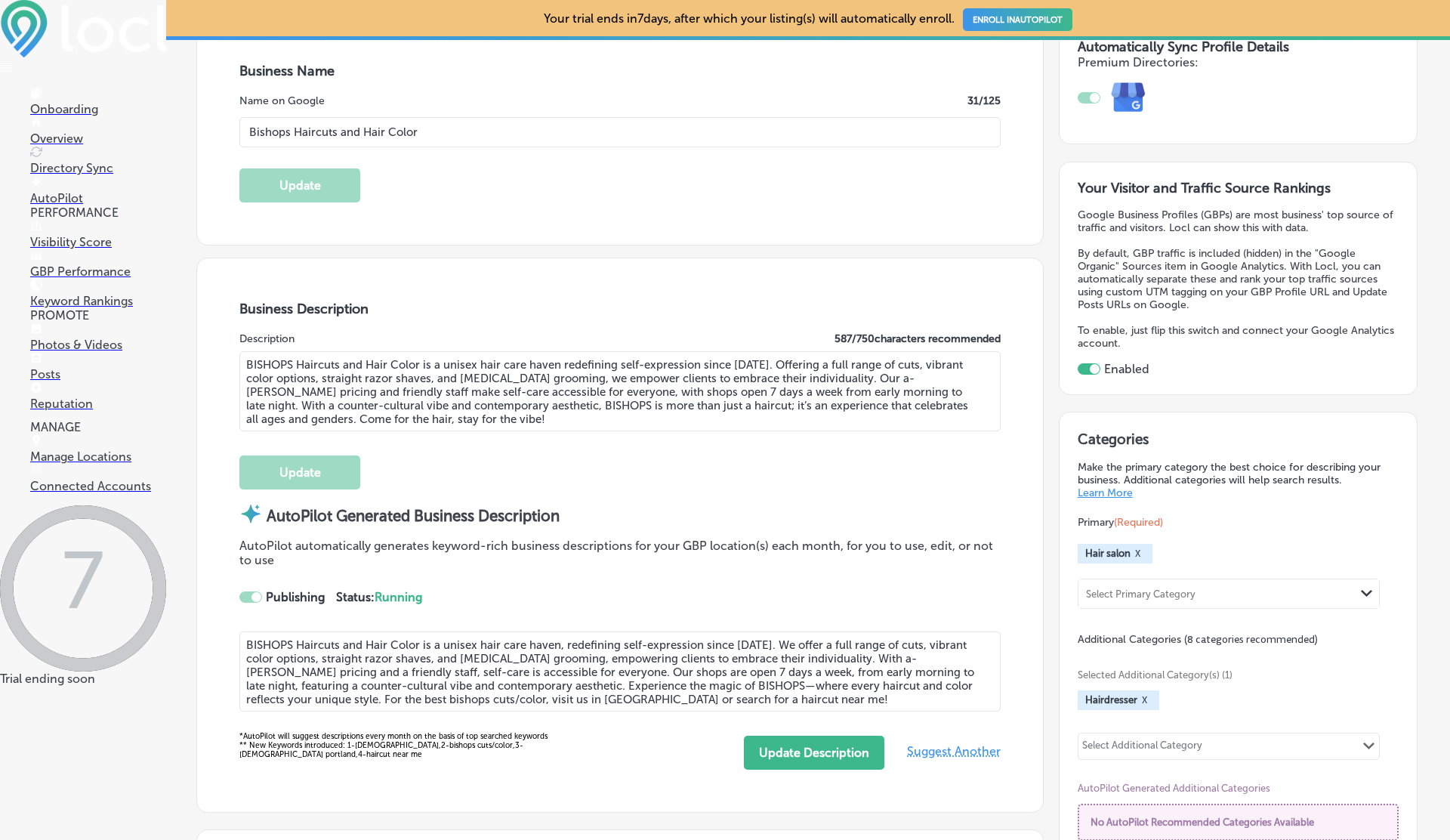
checkbox input "false"
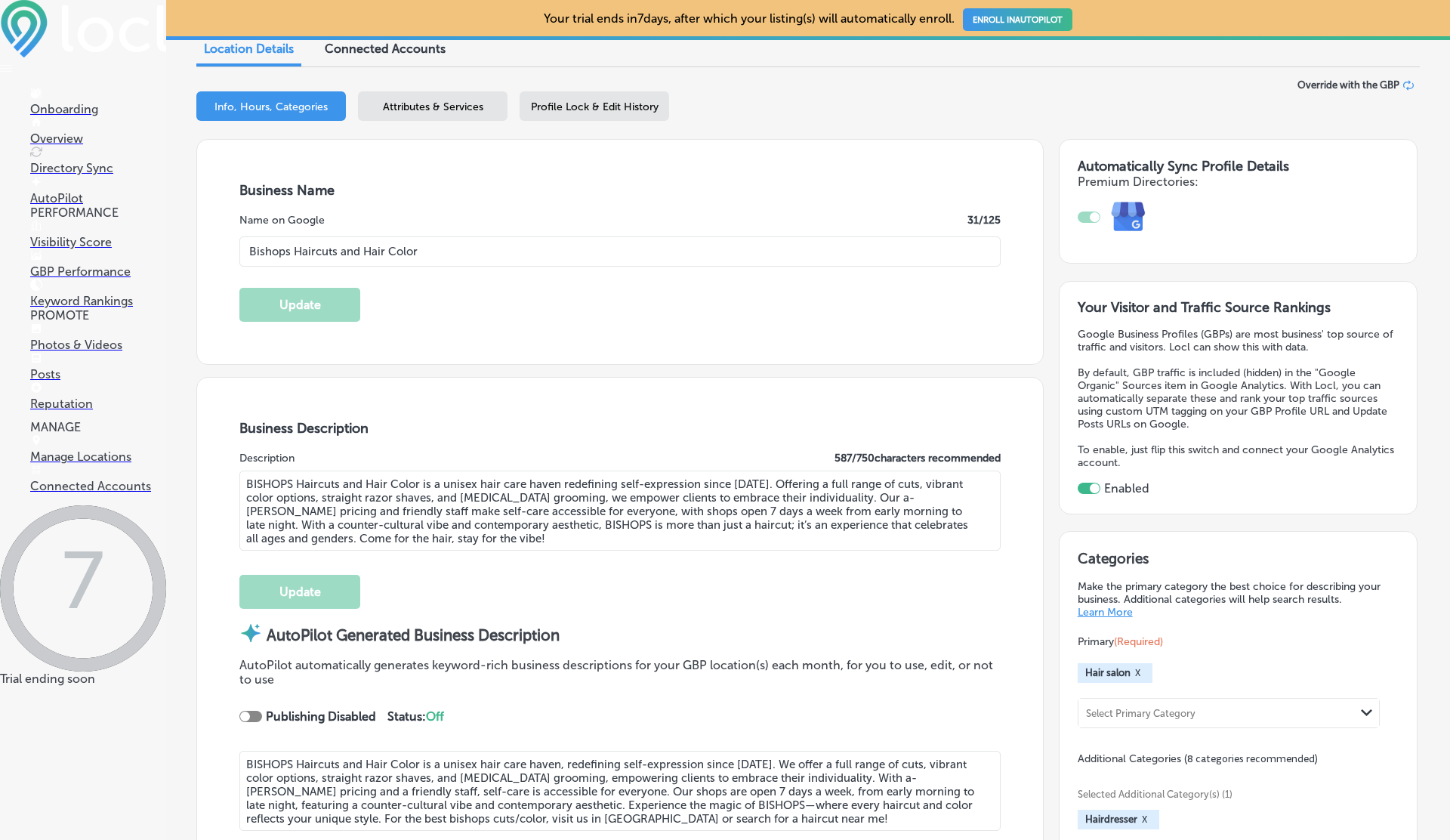
scroll to position [0, 0]
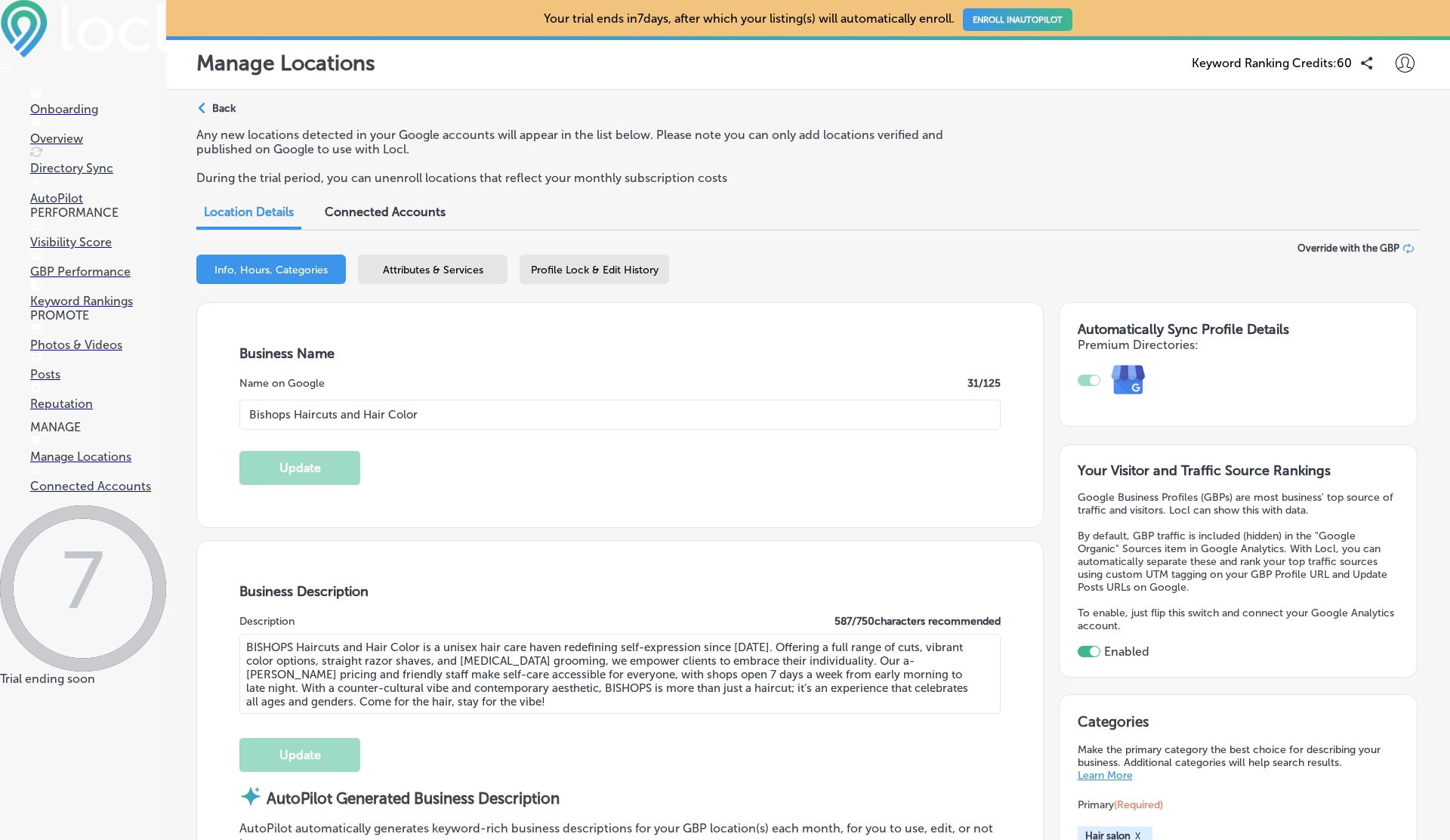
click at [128, 464] on p "Manage Locations" at bounding box center [98, 456] width 136 height 14
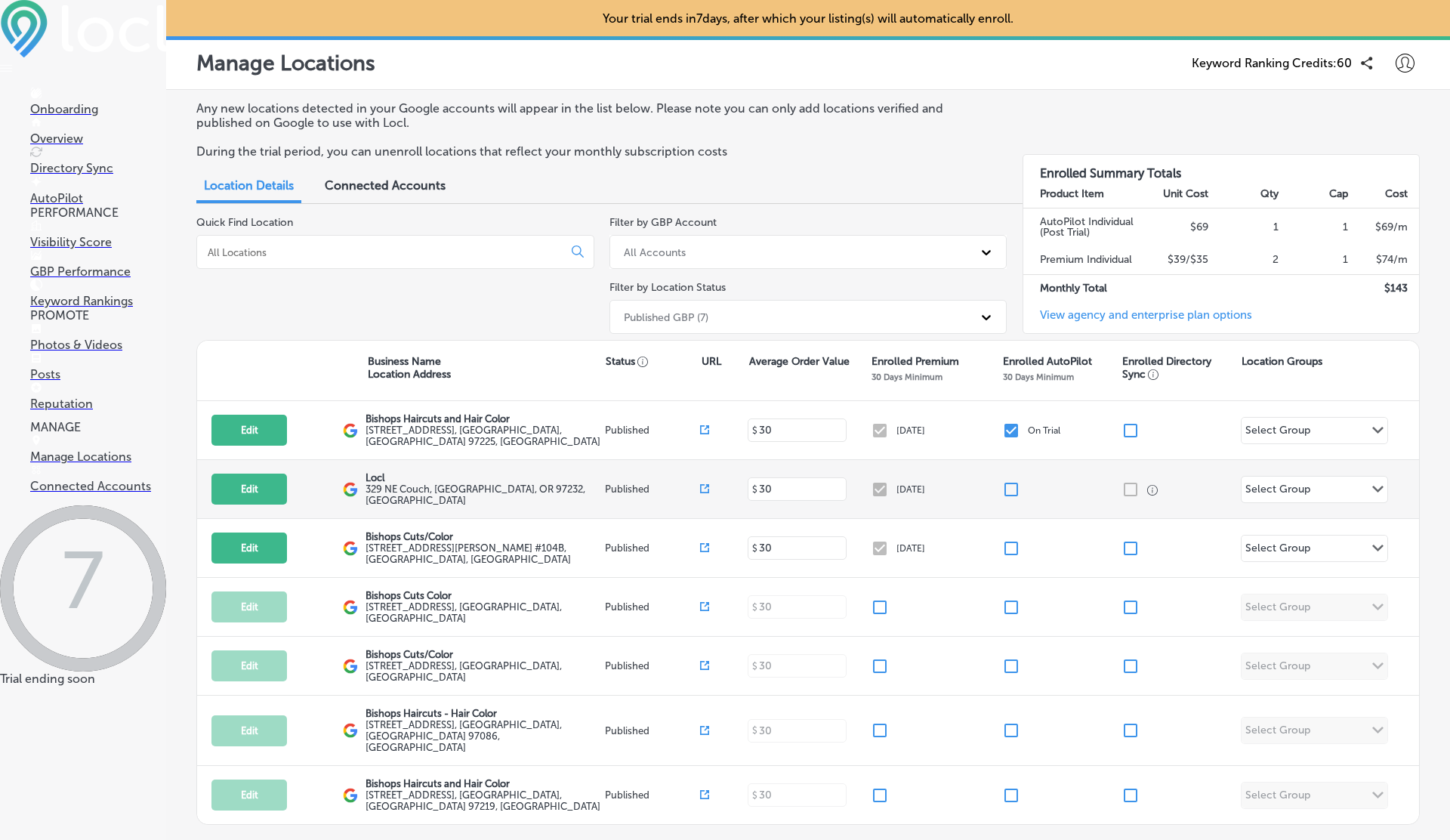
click at [1013, 491] on input "checkbox" at bounding box center [1011, 489] width 18 height 18
checkbox input "false"
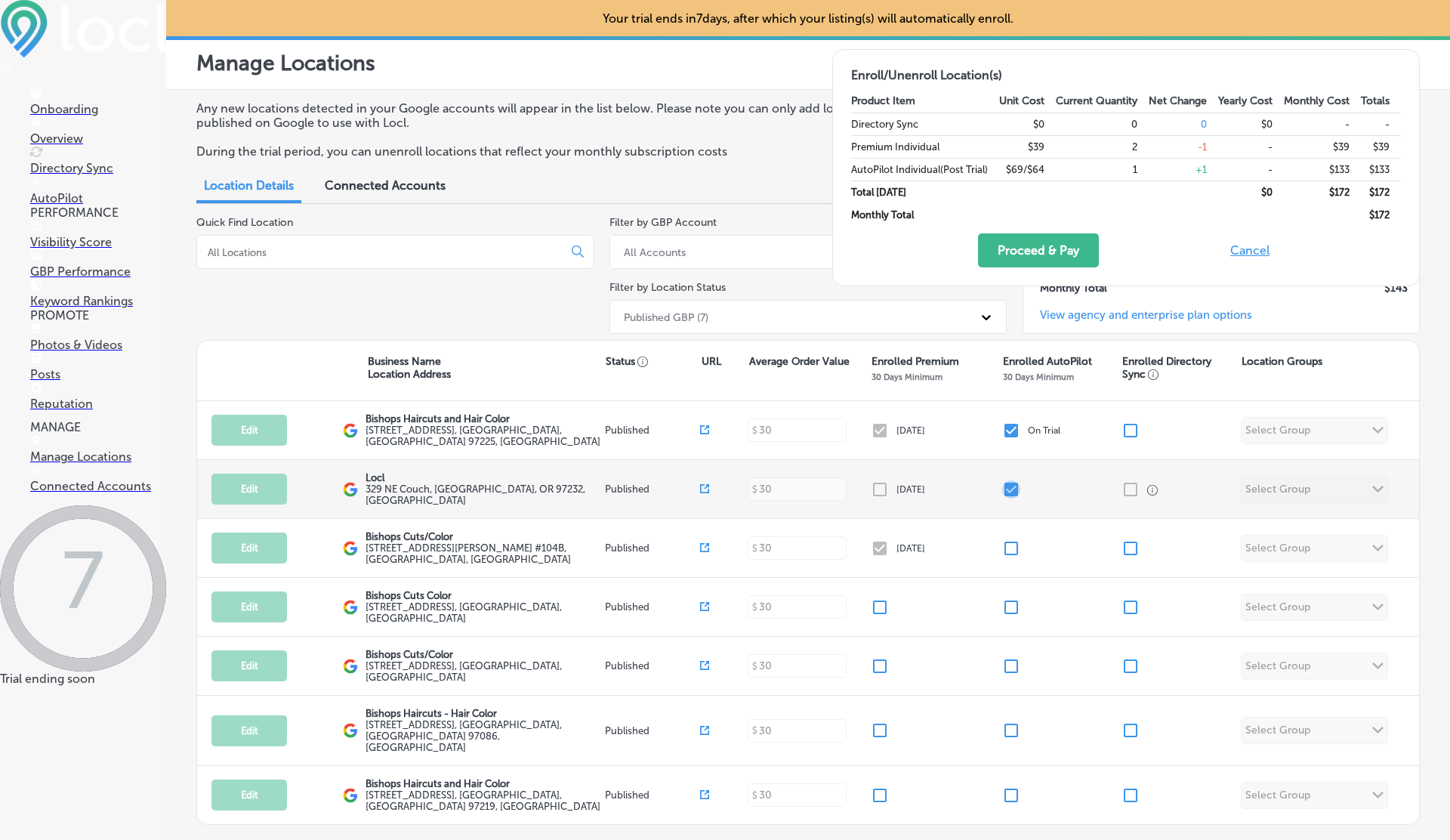
click at [1013, 491] on input "checkbox" at bounding box center [1011, 489] width 18 height 18
checkbox input "true"
click at [1013, 491] on input "checkbox" at bounding box center [1011, 489] width 18 height 18
checkbox input "true"
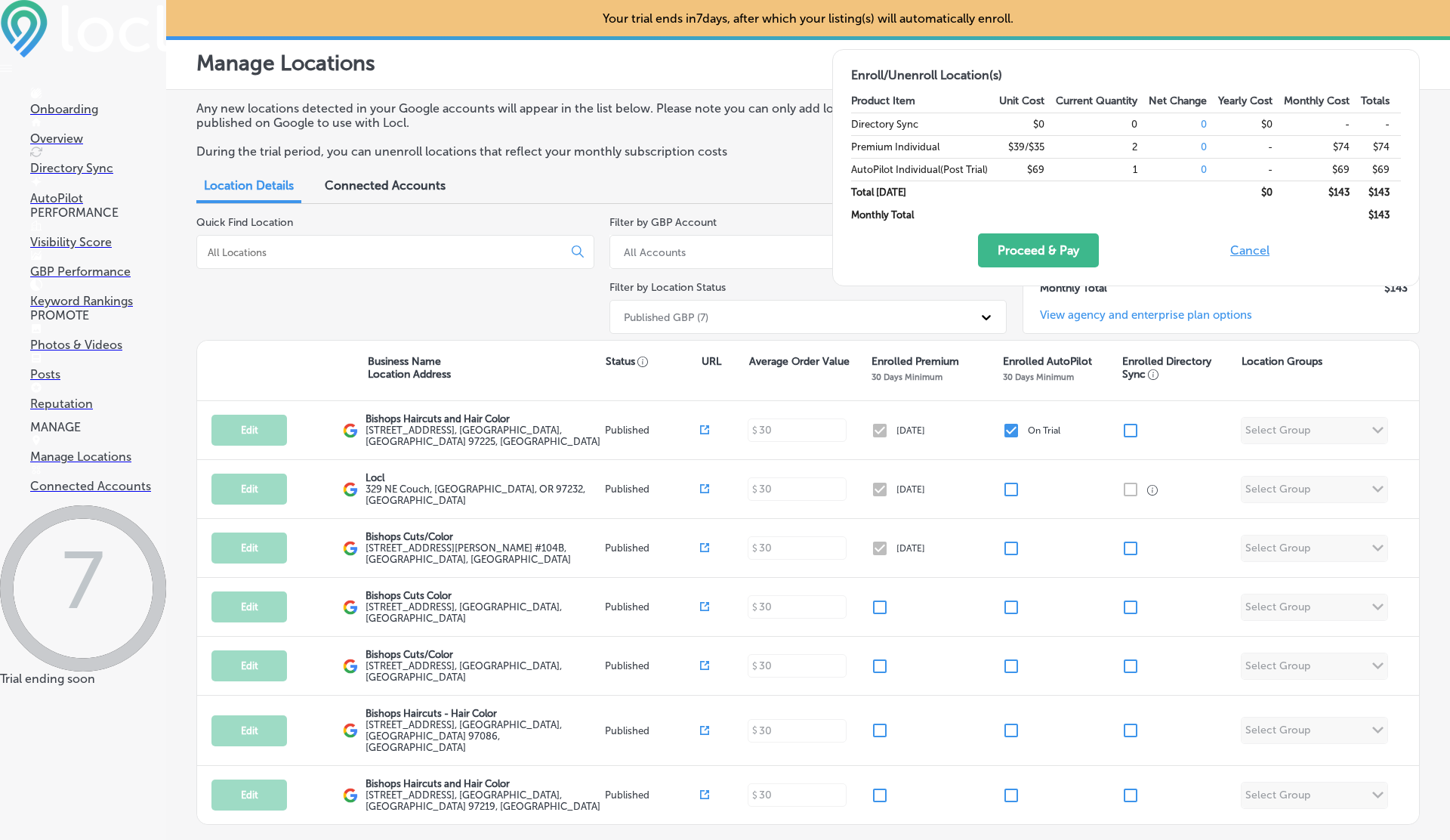
click at [1259, 246] on button "Cancel" at bounding box center [1250, 250] width 49 height 34
checkbox input "false"
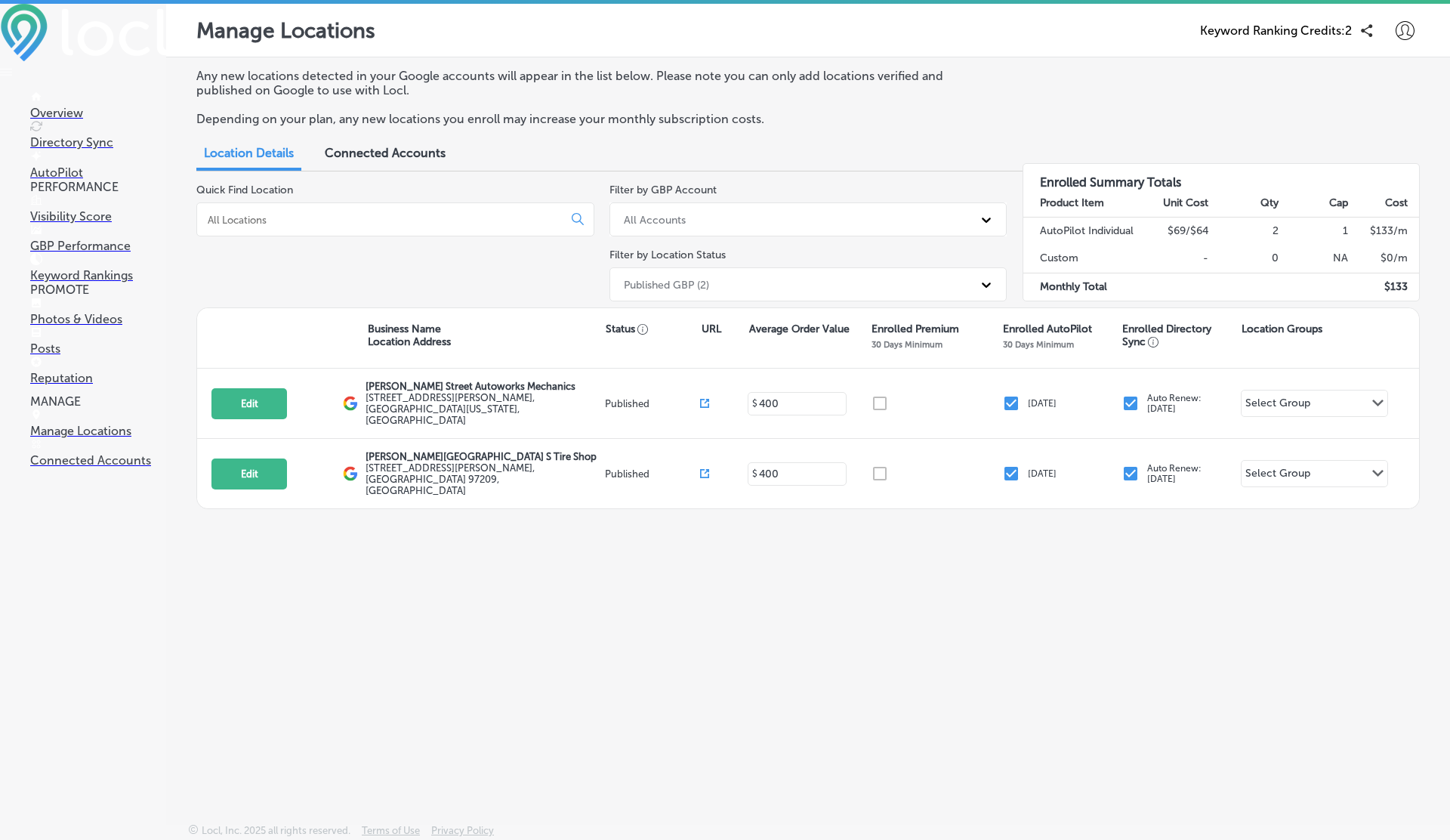
click at [77, 385] on p "Reputation" at bounding box center [98, 378] width 136 height 14
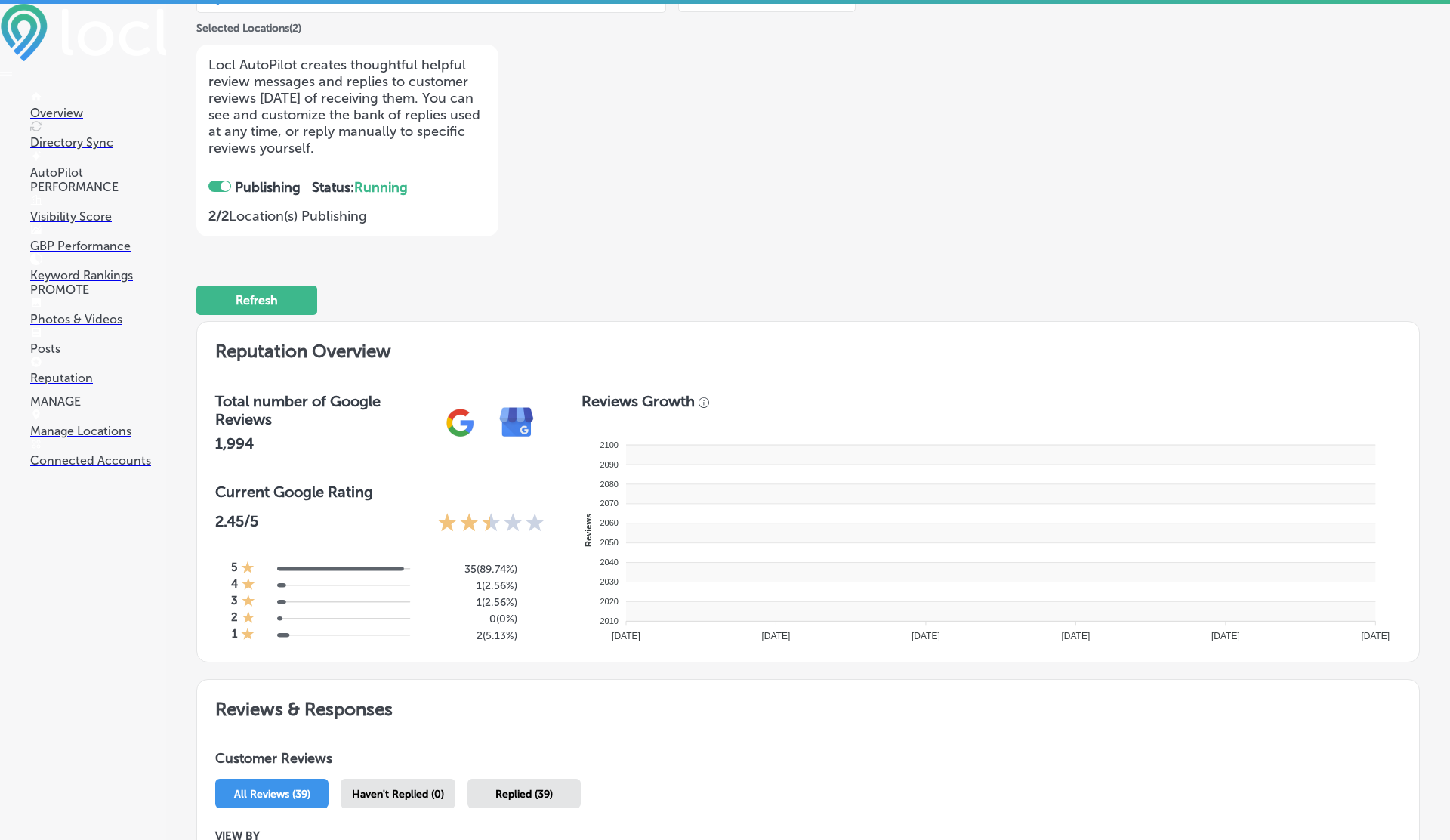
checkbox input "true"
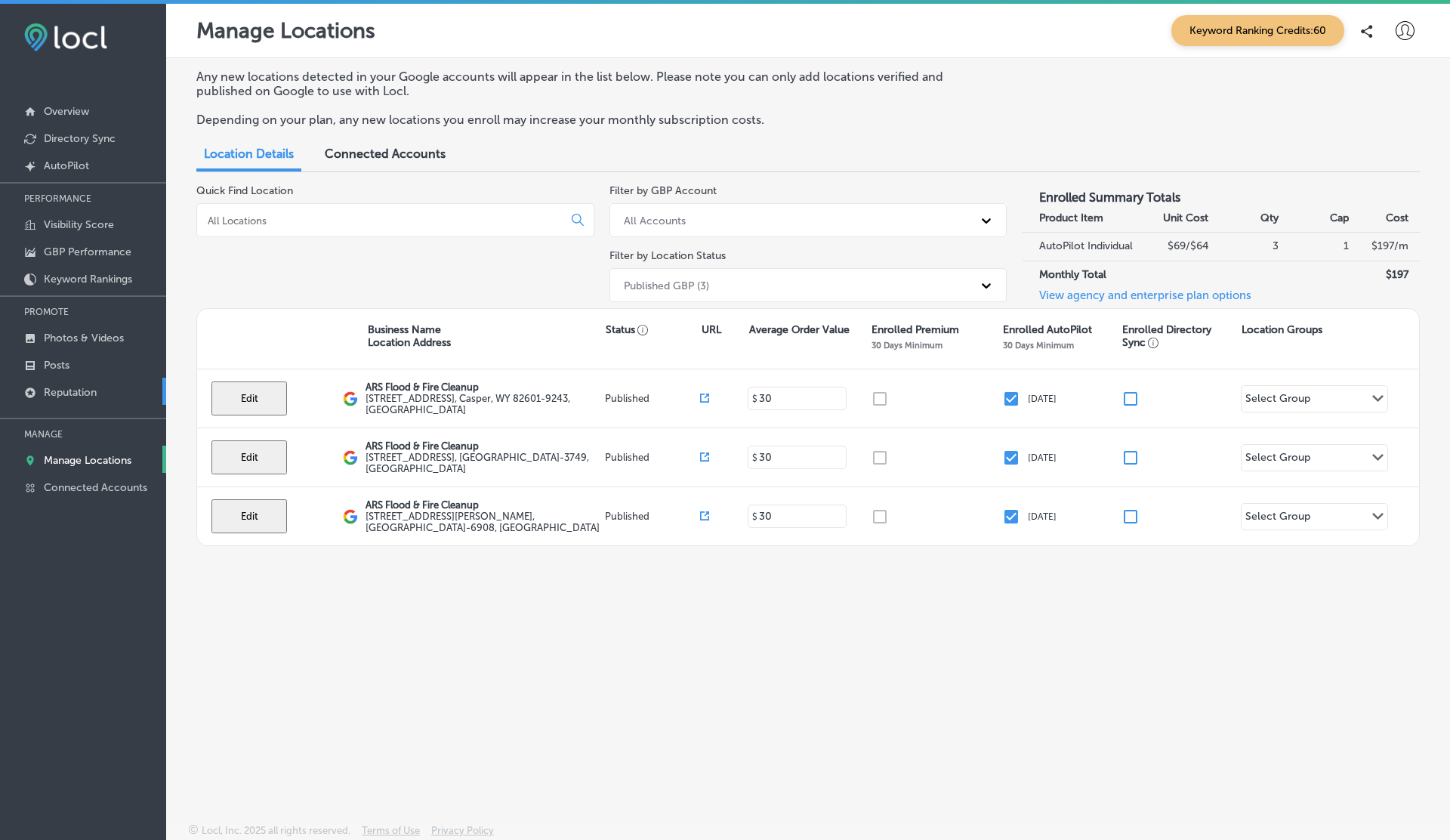
click at [69, 387] on p "Reputation" at bounding box center [70, 391] width 53 height 13
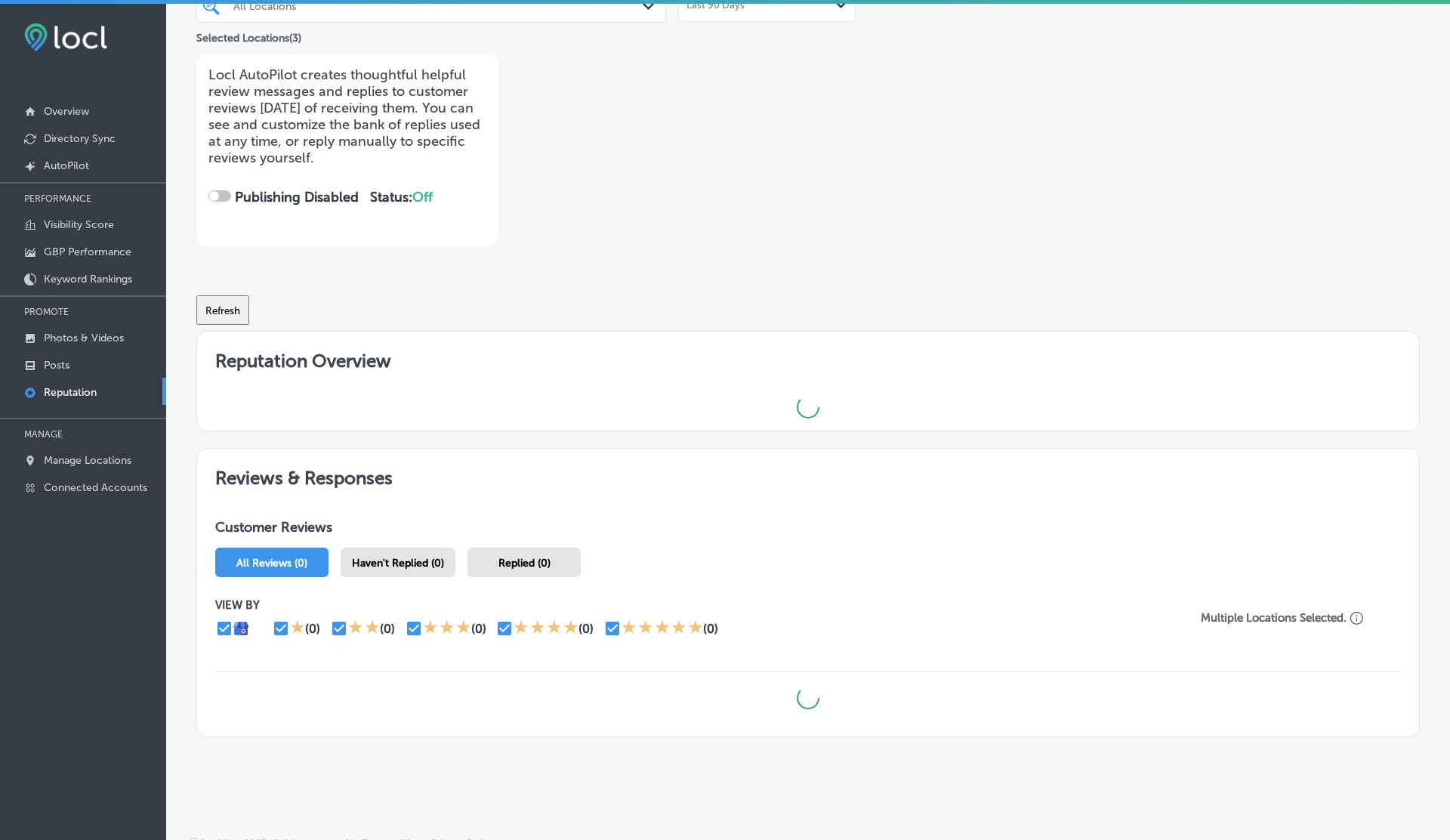
scroll to position [167, 0]
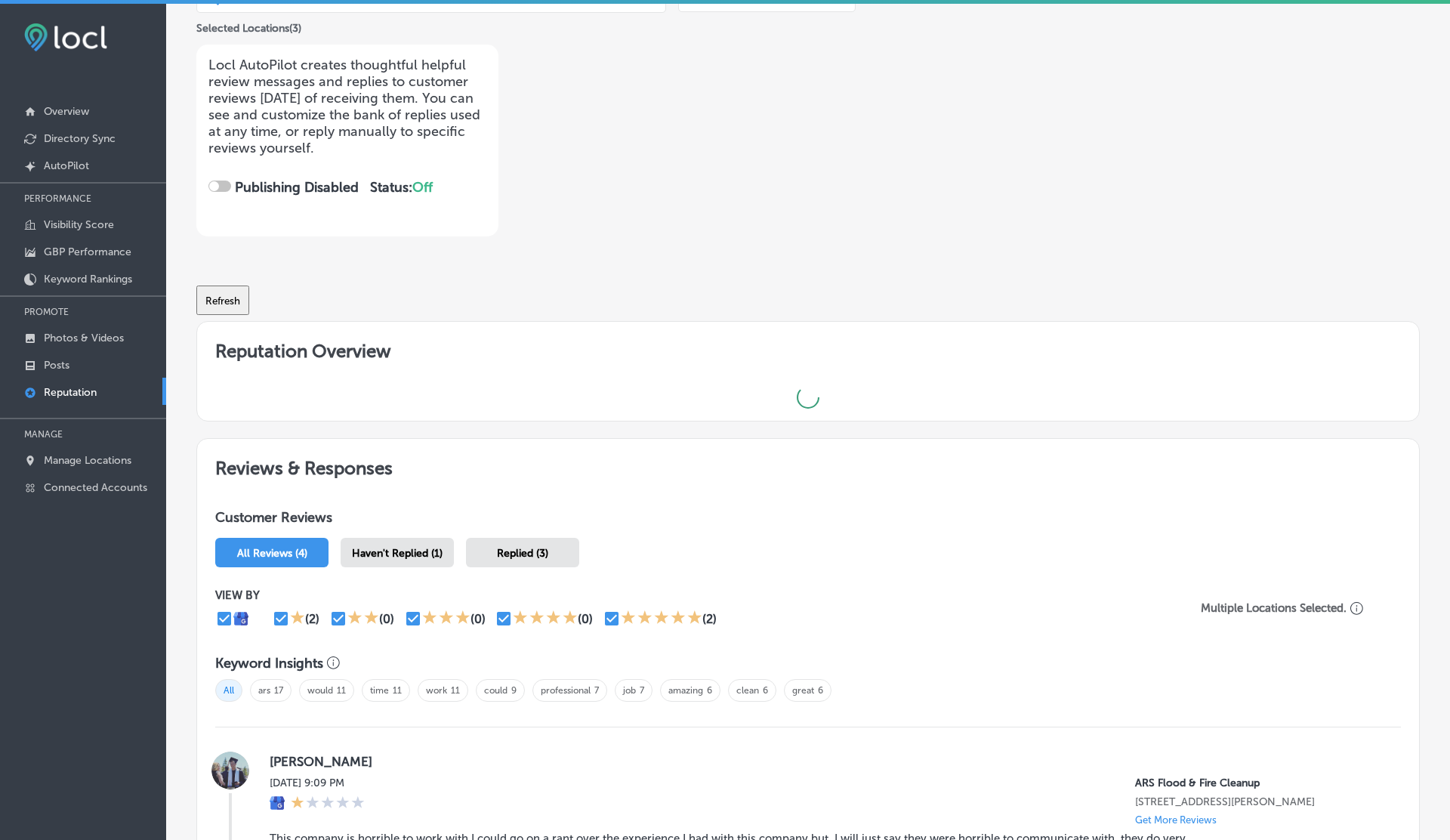
checkbox input "true"
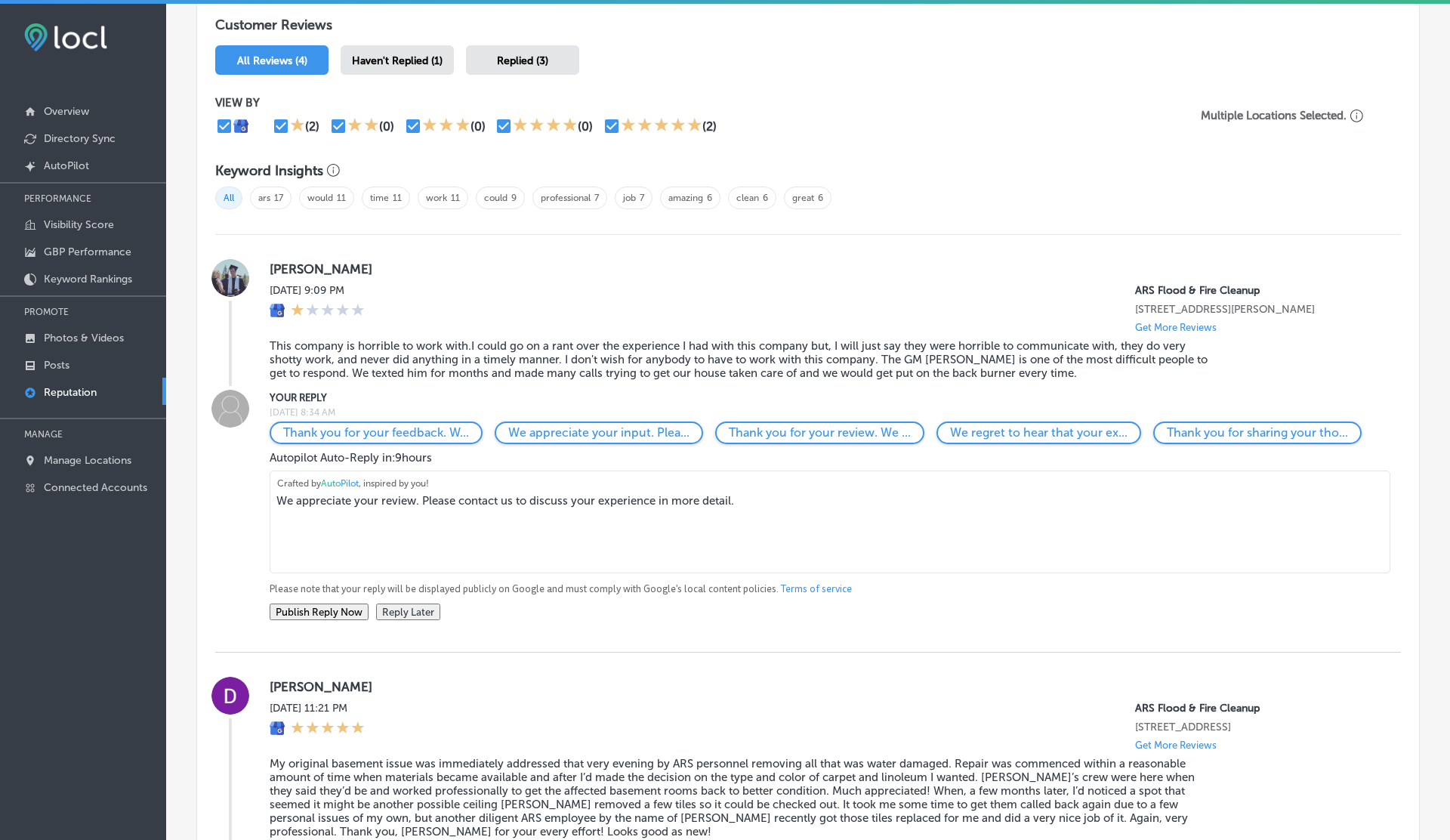
scroll to position [879, 0]
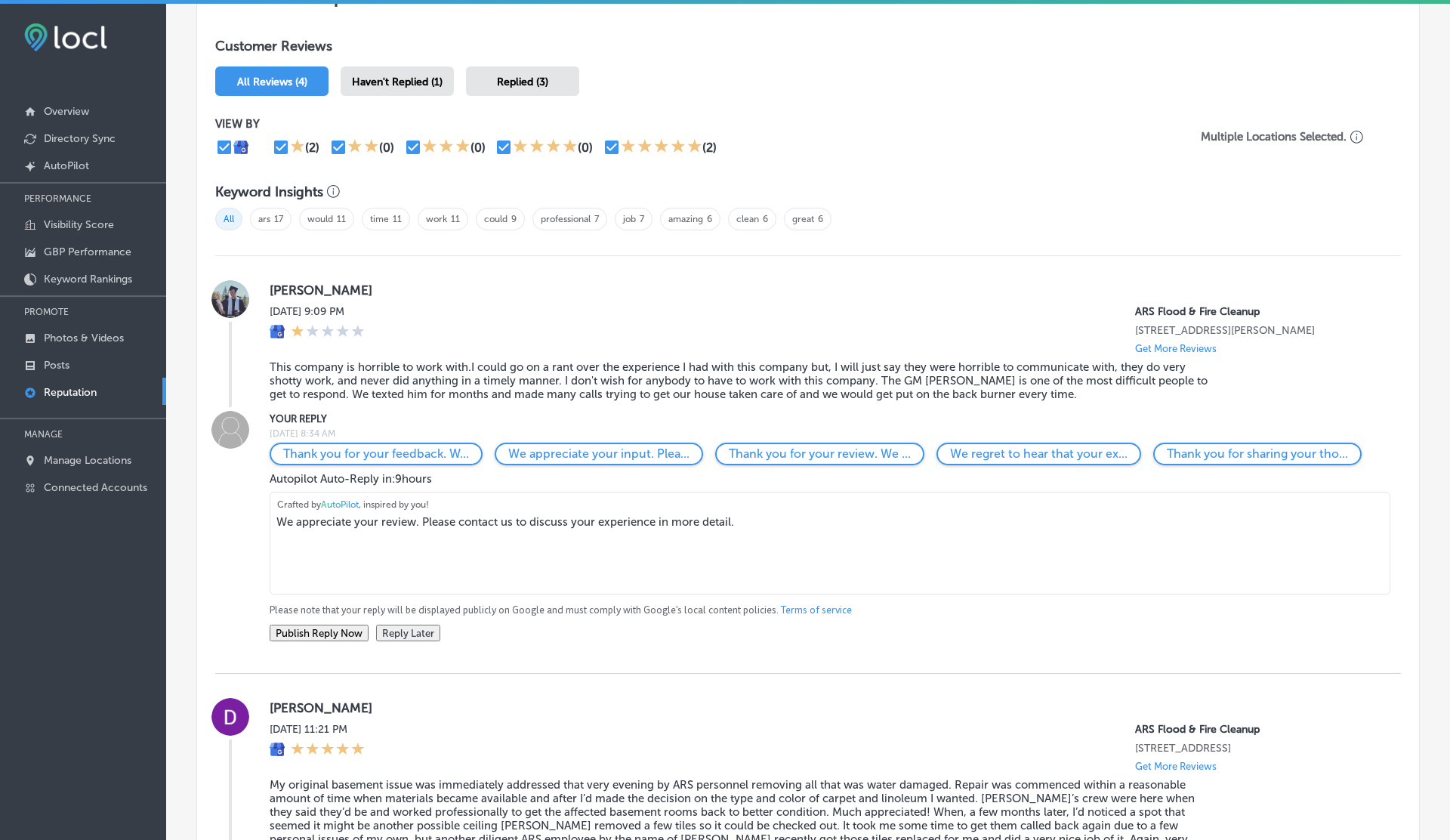
click at [387, 77] on span "Haven't Replied (1)" at bounding box center [397, 82] width 90 height 13
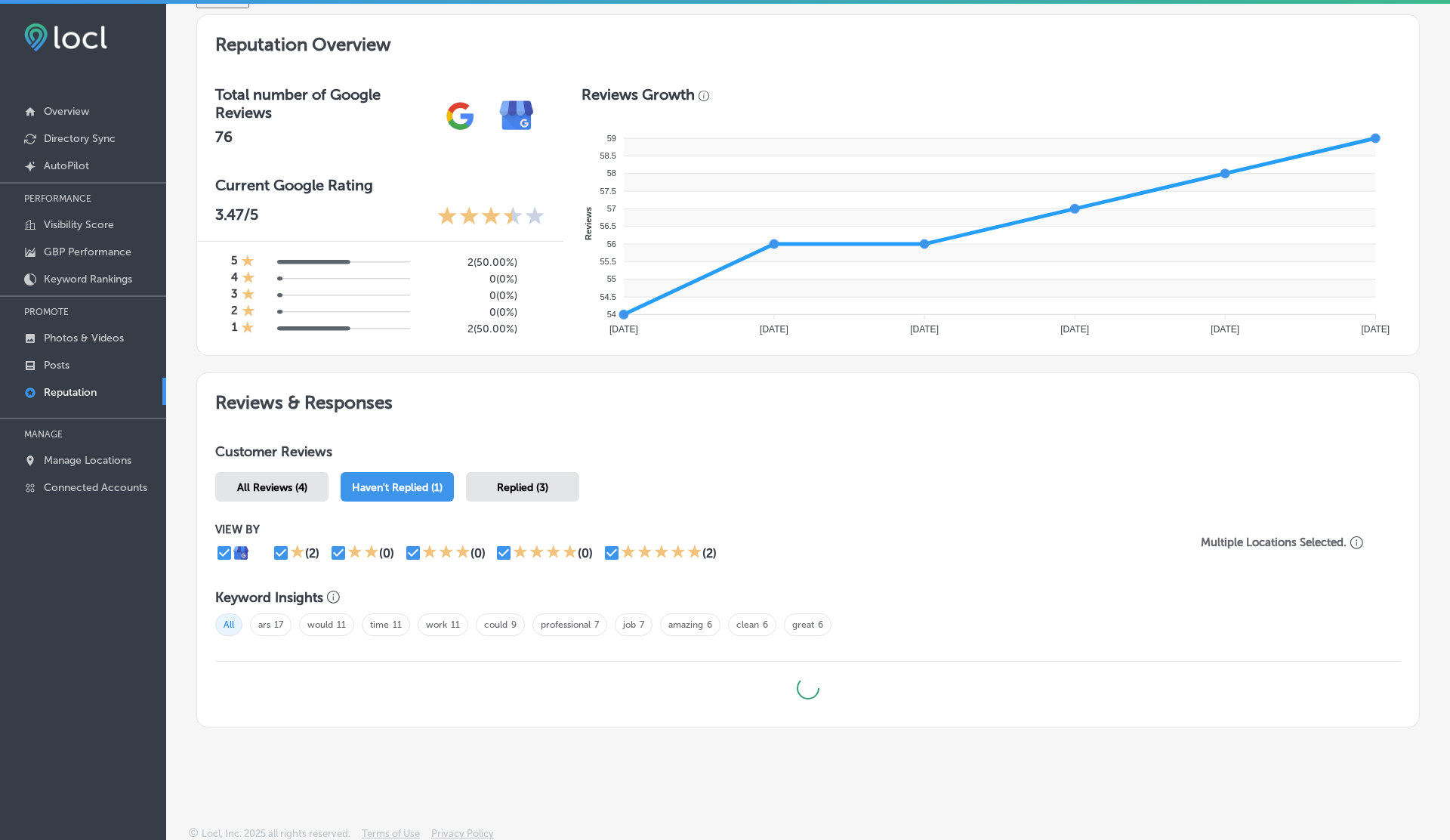
scroll to position [875, 0]
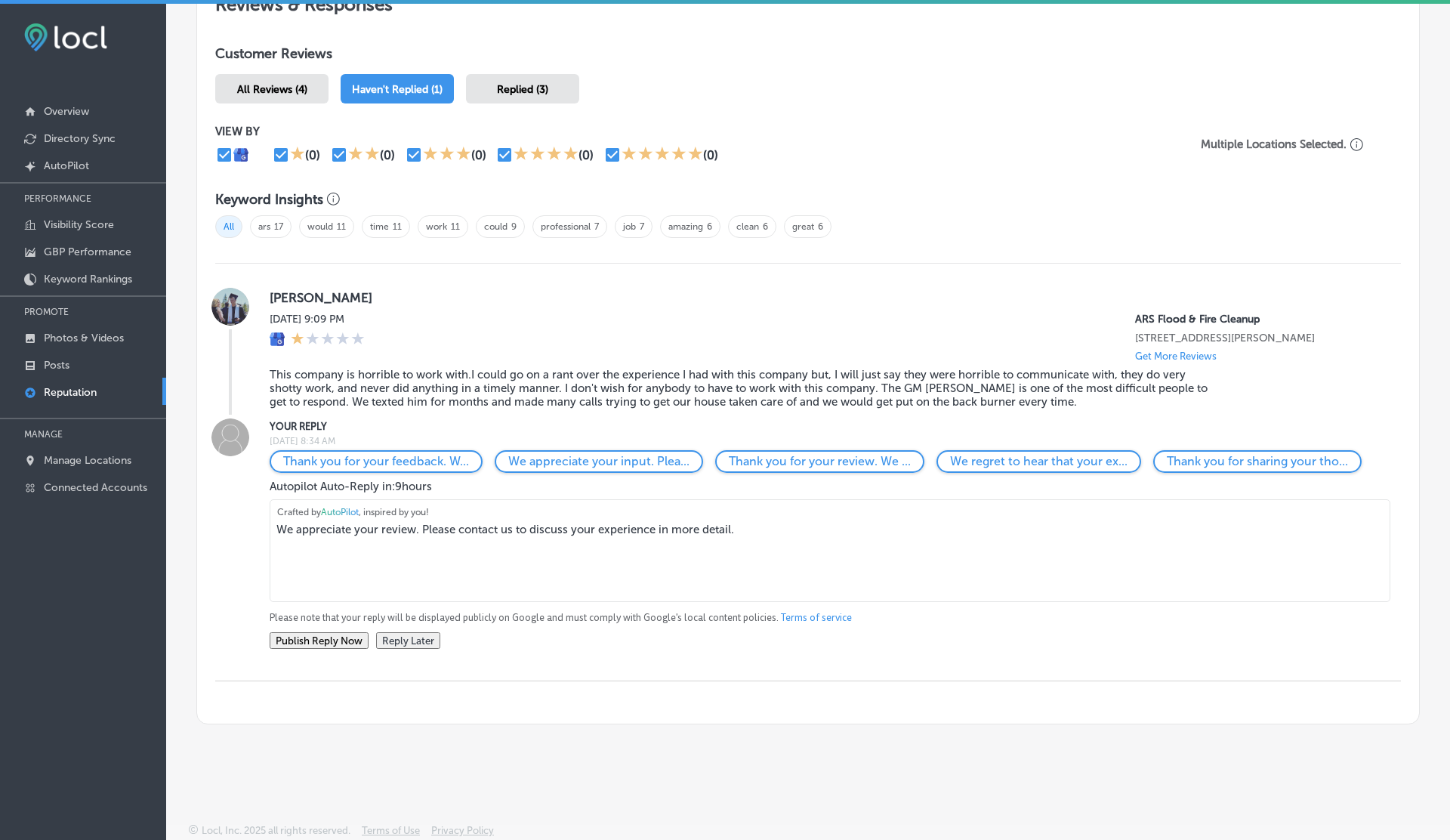
click at [524, 85] on span "Replied (3)" at bounding box center [523, 89] width 51 height 13
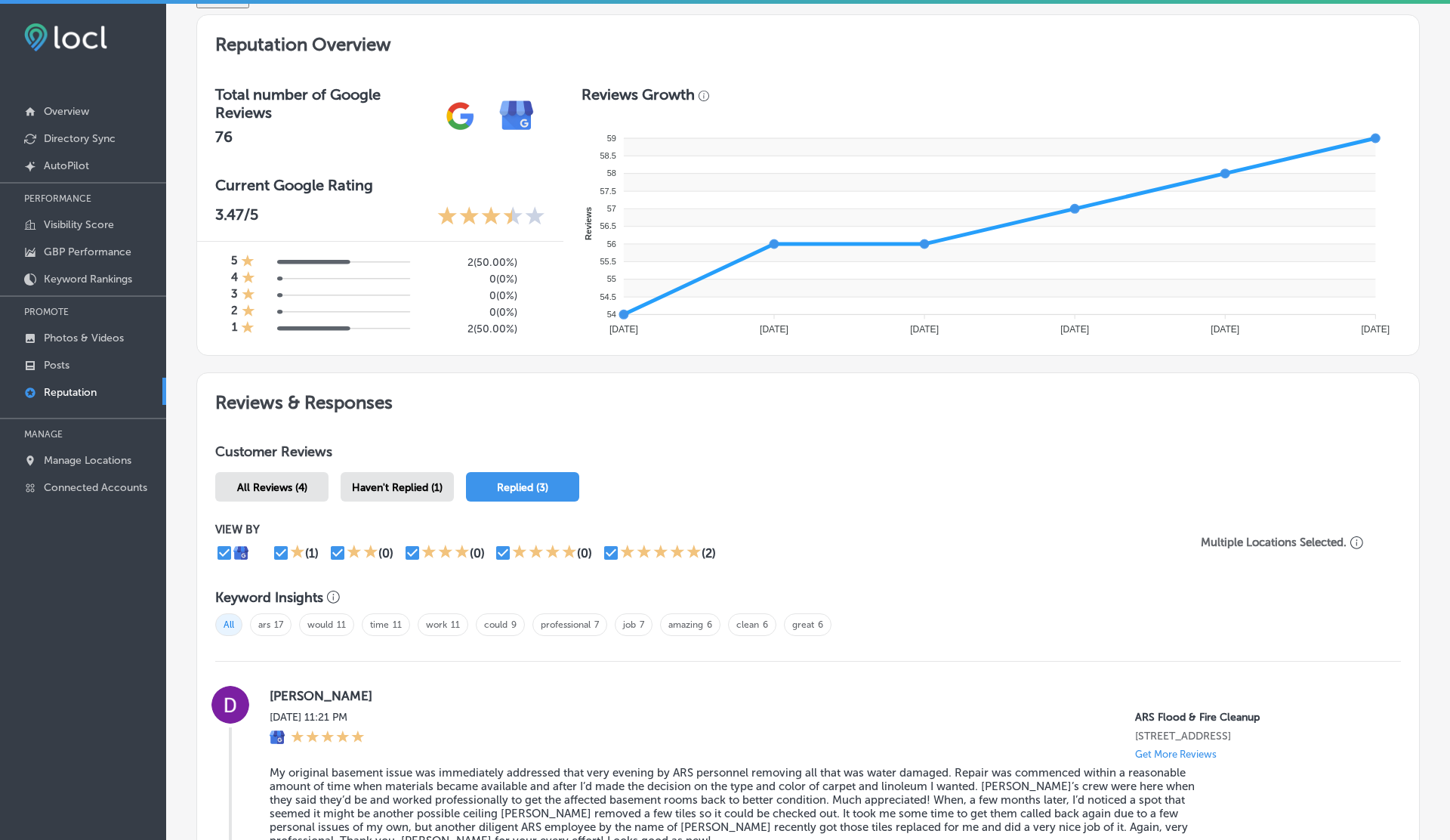
scroll to position [879, 0]
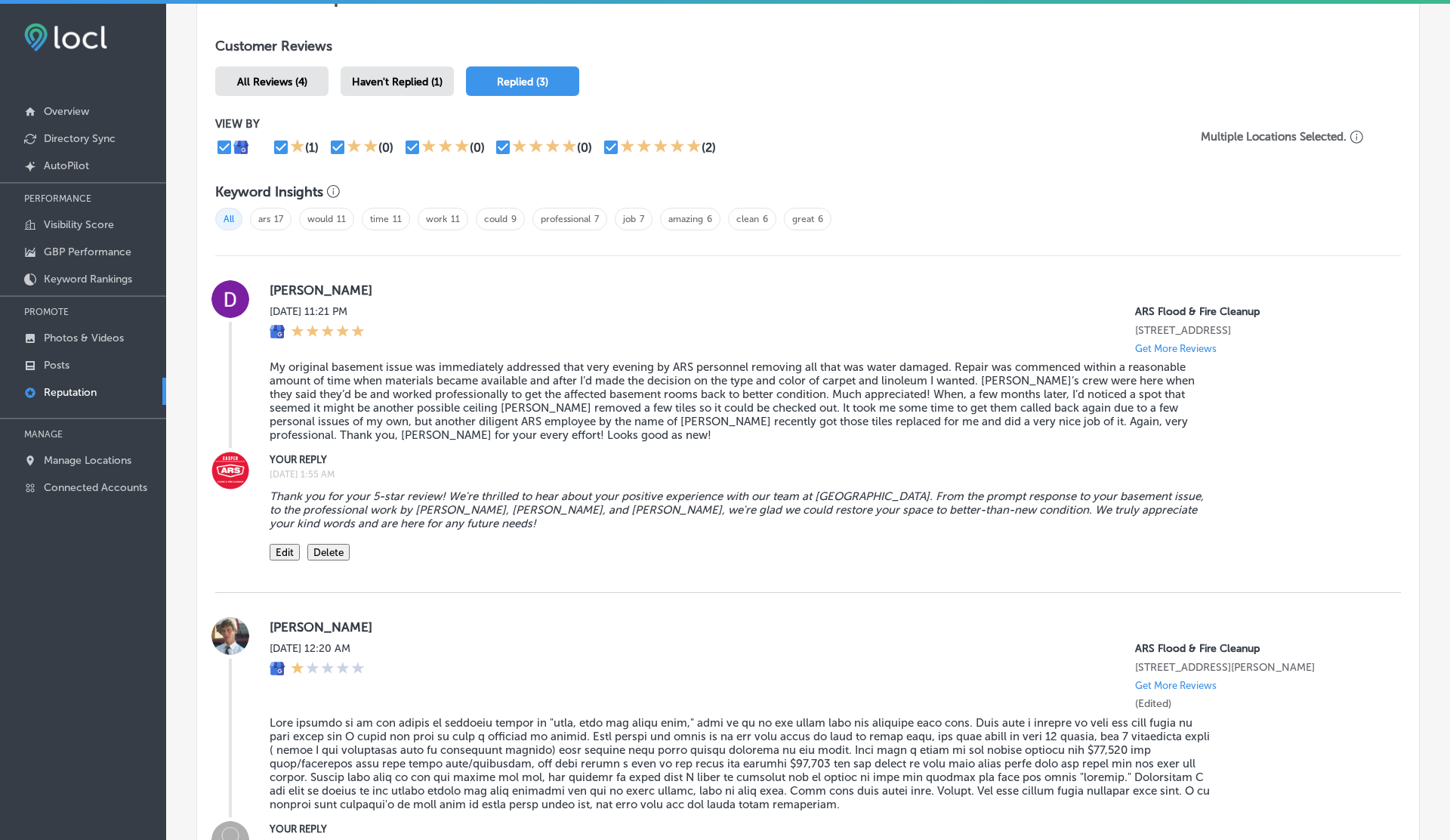
click at [395, 76] on span "Haven't Replied (1)" at bounding box center [397, 82] width 90 height 13
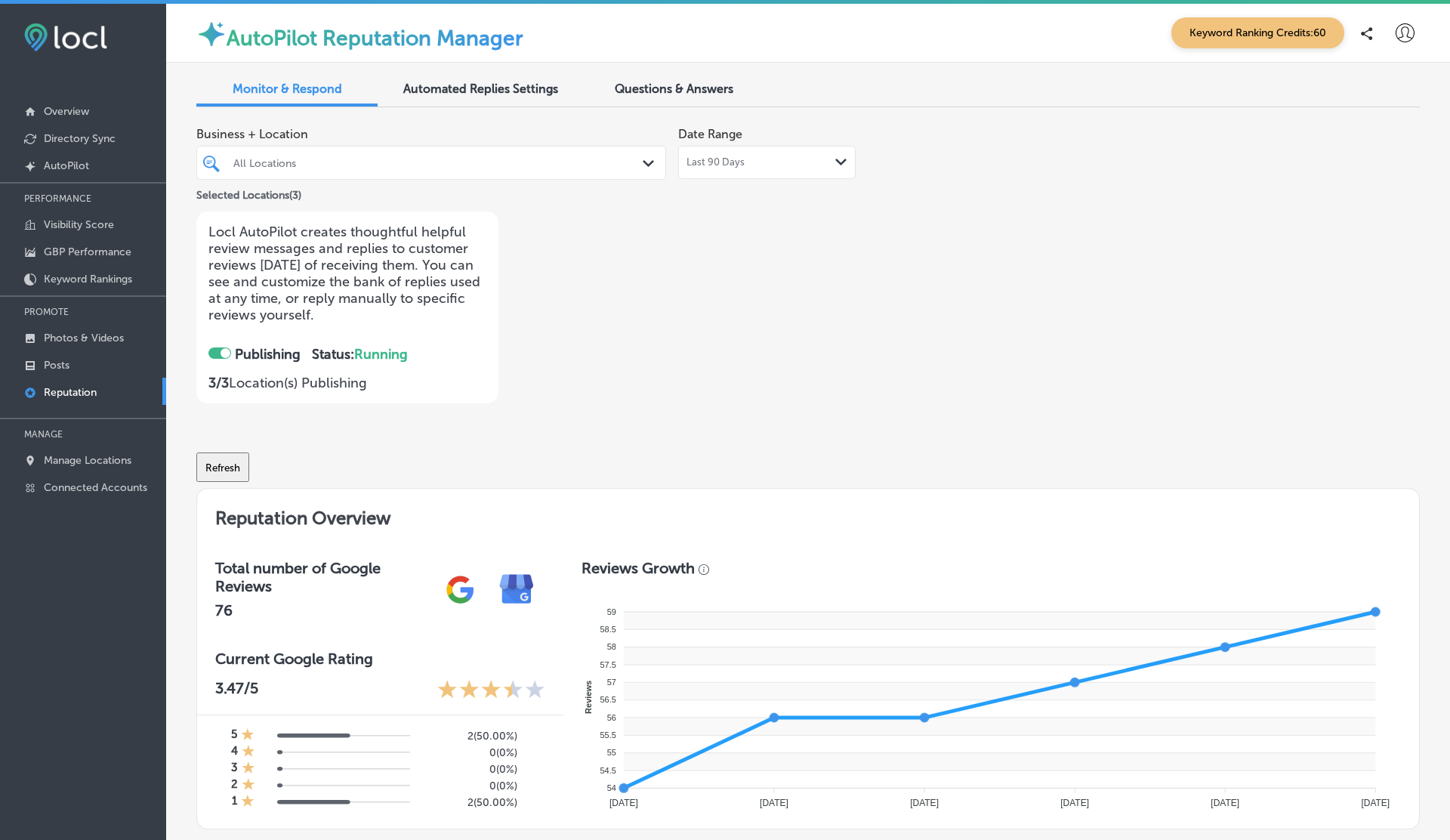
click at [1404, 34] on icon at bounding box center [1406, 33] width 19 height 19
click at [1382, 169] on p "Log Out" at bounding box center [1372, 162] width 45 height 18
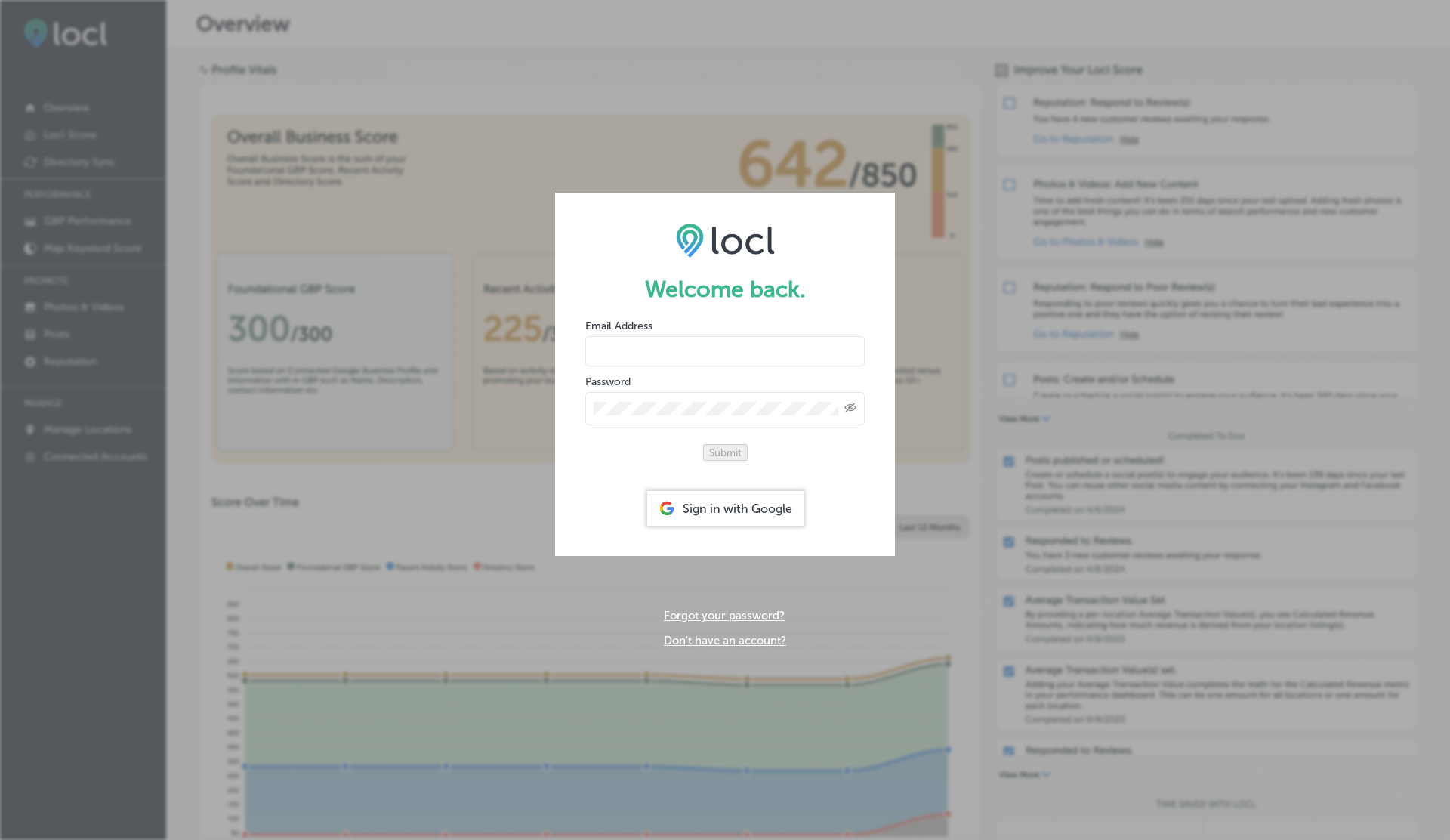
click at [646, 357] on input "email" at bounding box center [725, 351] width 279 height 30
type input "vasilikigreece69+ap01@gmail.com"
click at [703, 444] on button "Submit" at bounding box center [725, 453] width 44 height 17
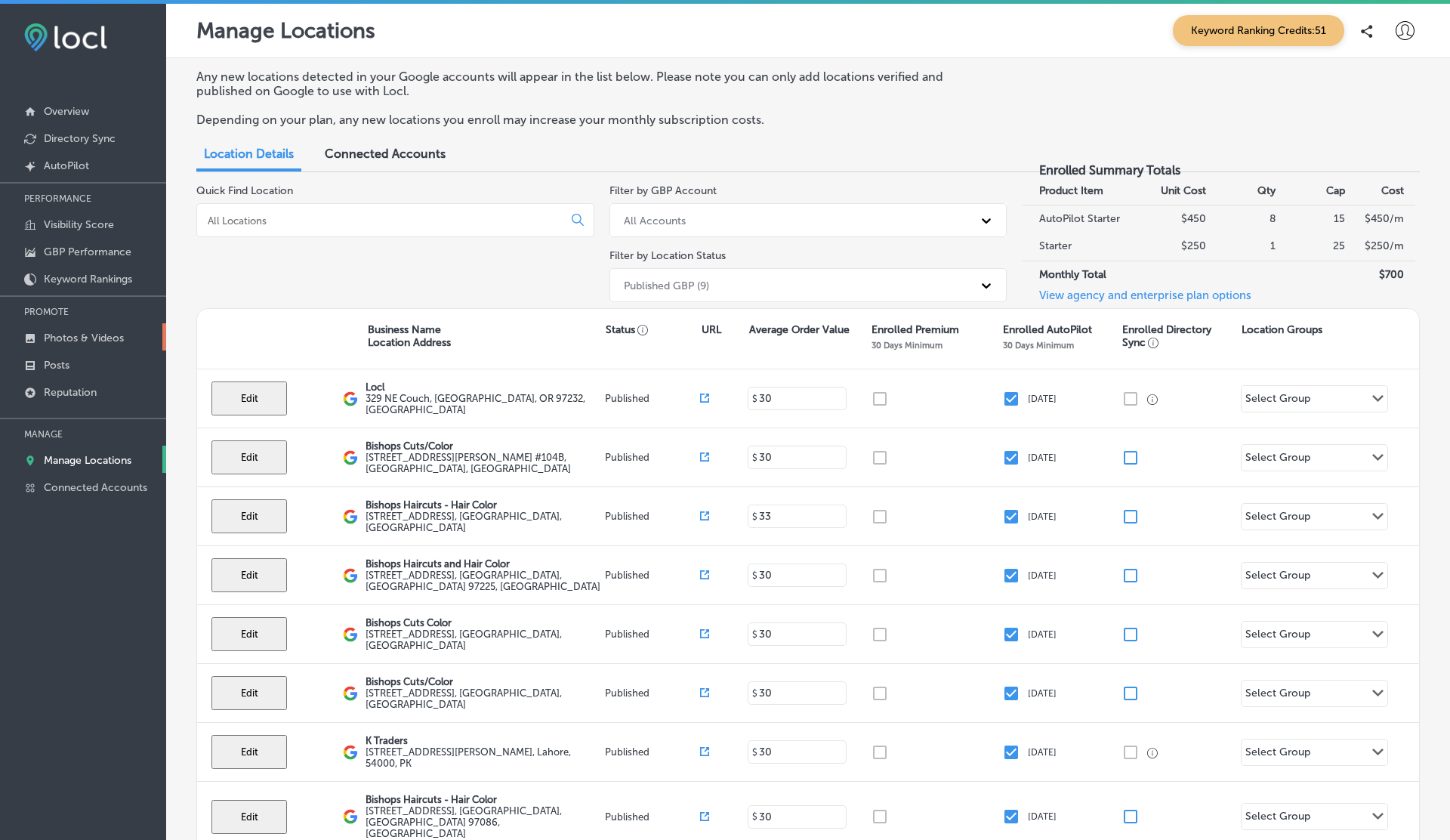
click at [64, 334] on p "Photos & Videos" at bounding box center [83, 337] width 80 height 13
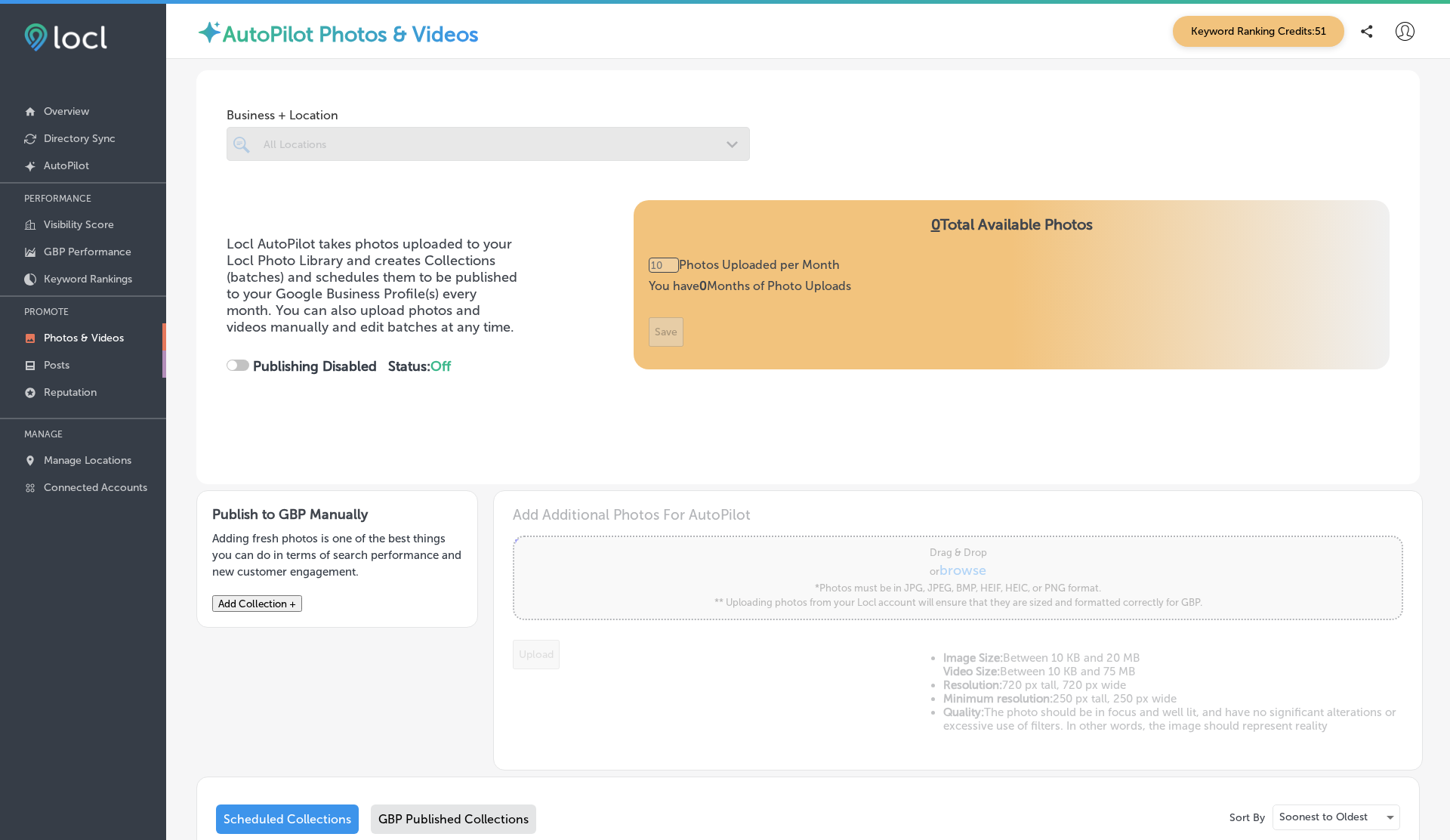
type input "0"
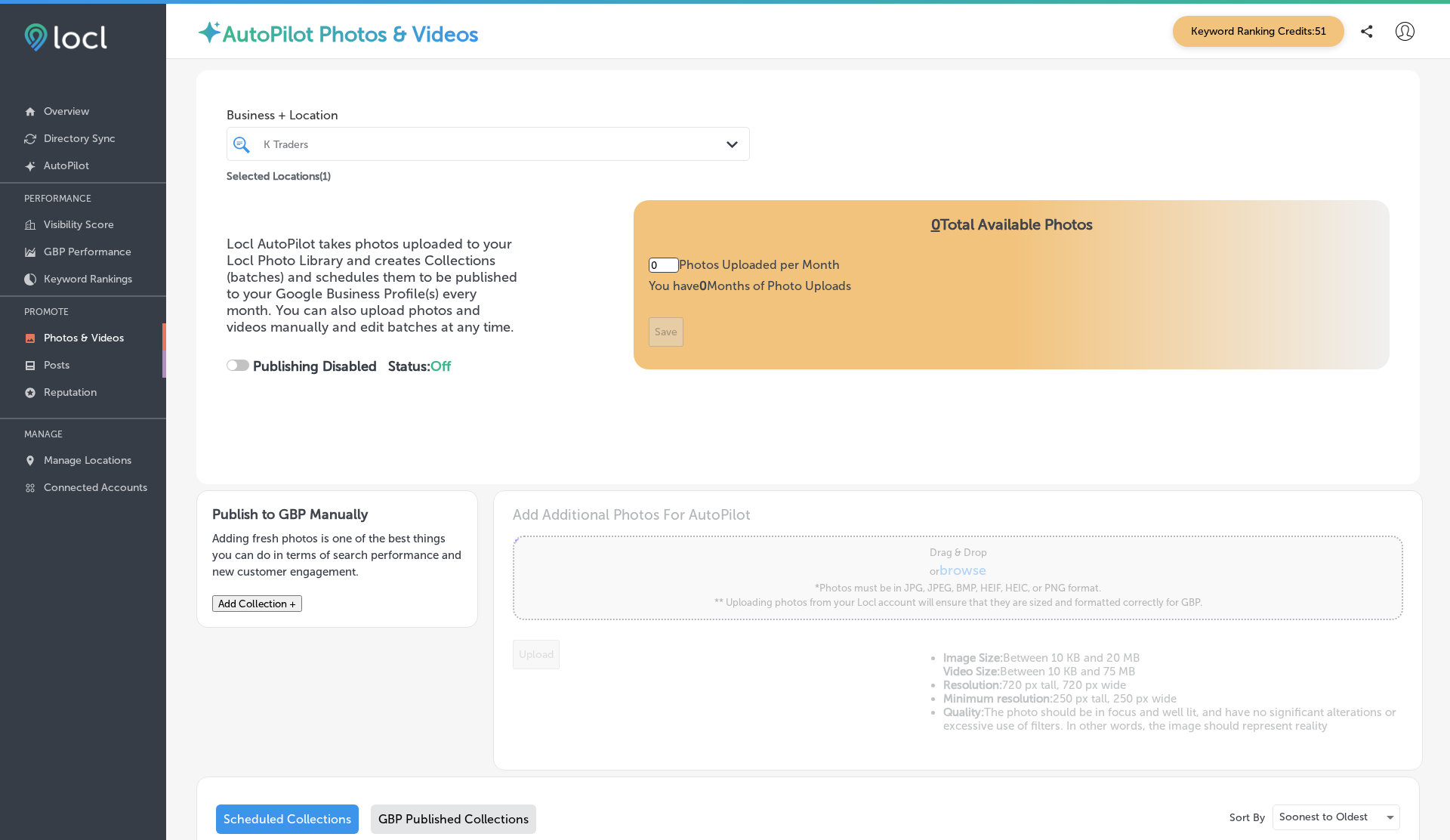
click at [65, 366] on p "Posts" at bounding box center [56, 364] width 26 height 13
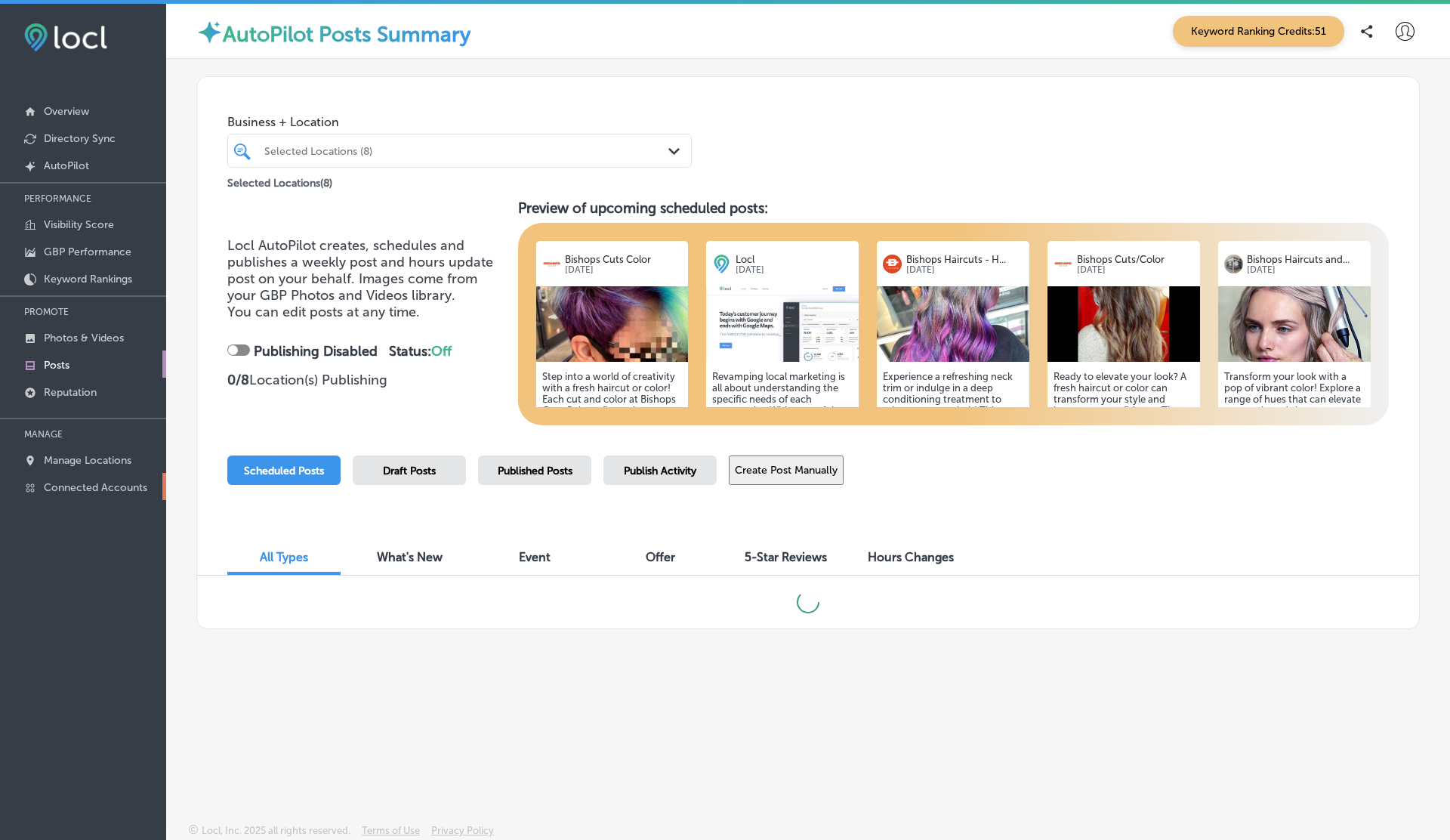
click at [73, 485] on p "Connected Accounts" at bounding box center [95, 487] width 104 height 13
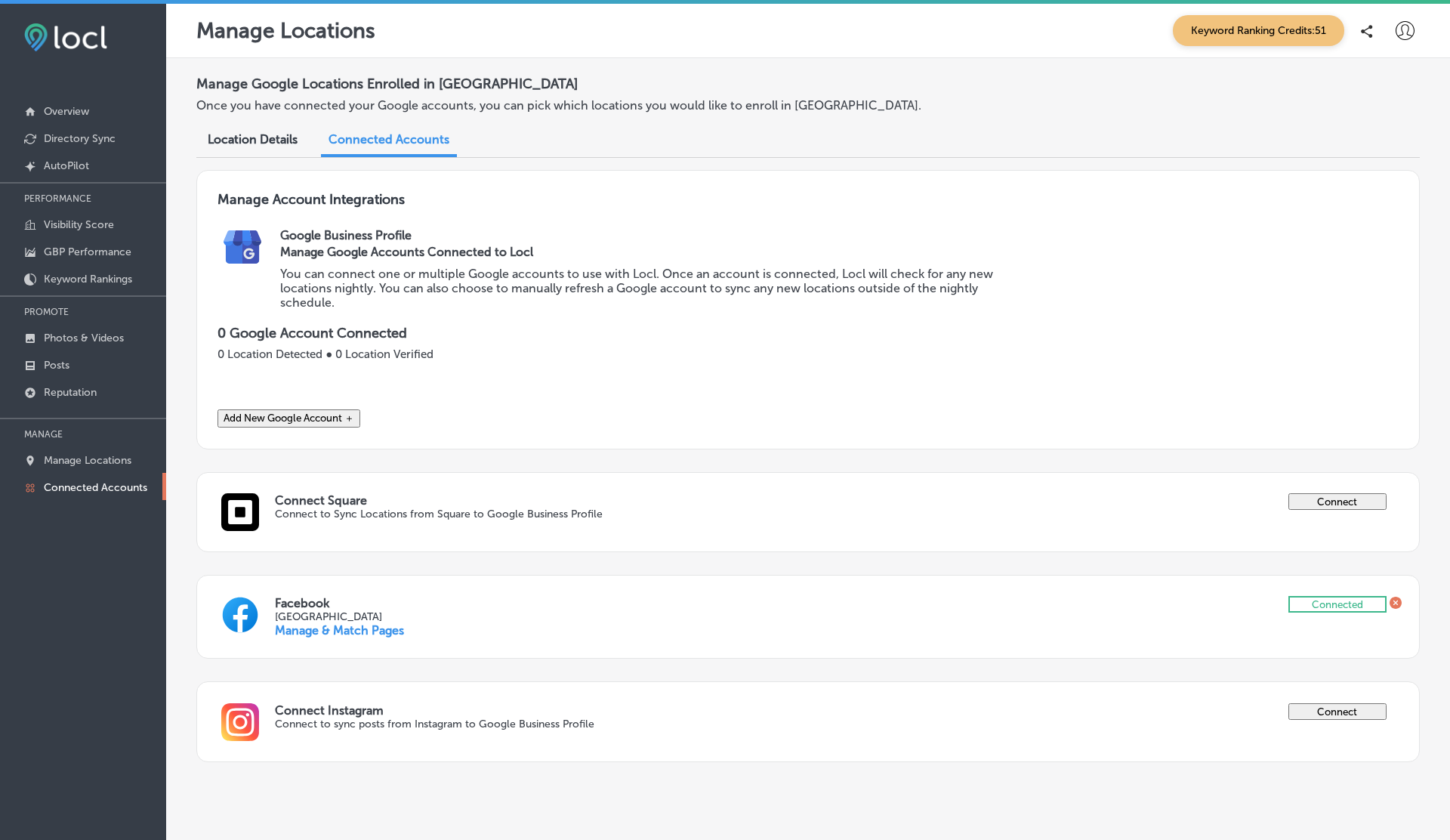
scroll to position [60, 0]
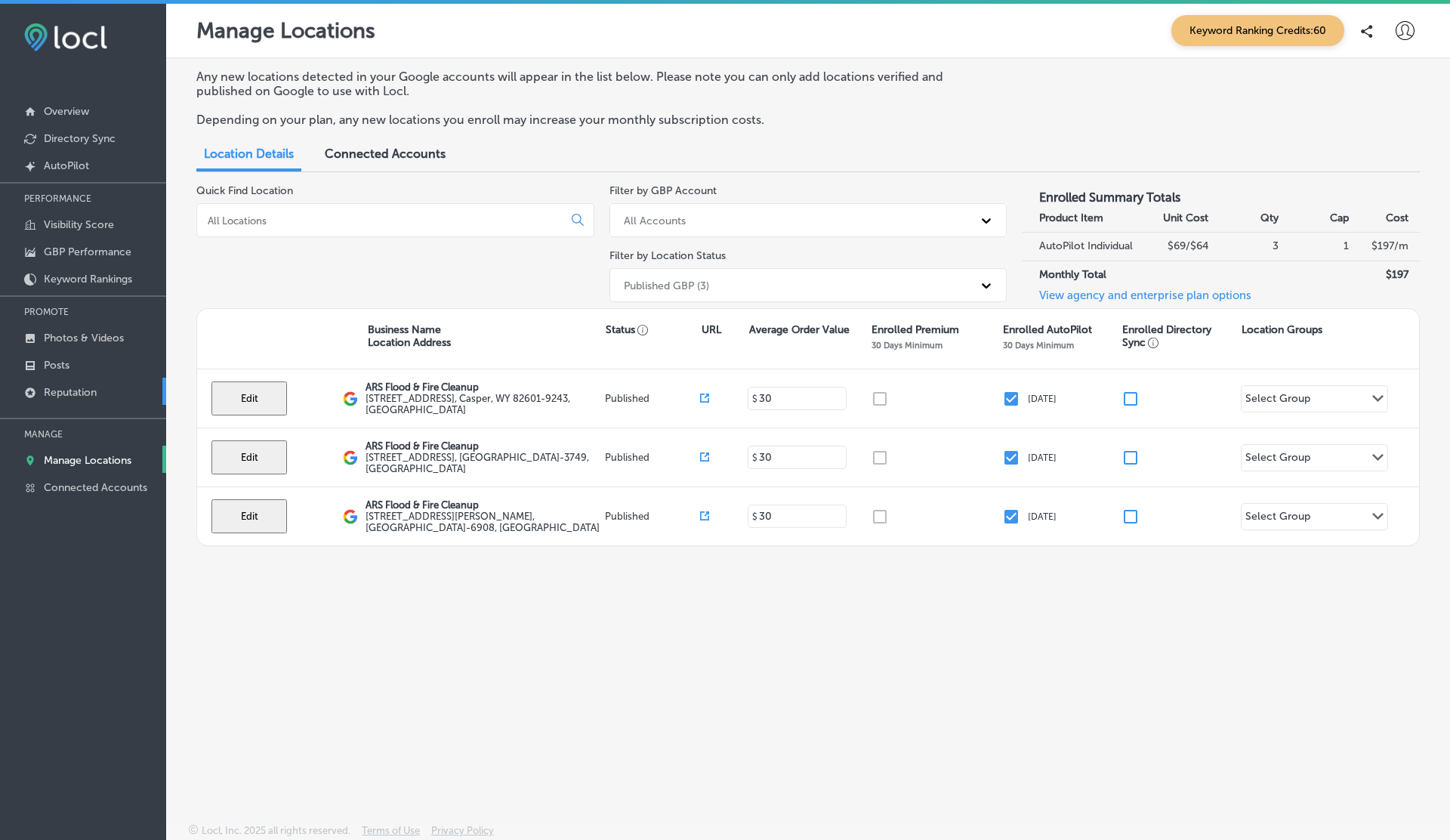
click at [75, 391] on p "Reputation" at bounding box center [70, 391] width 53 height 13
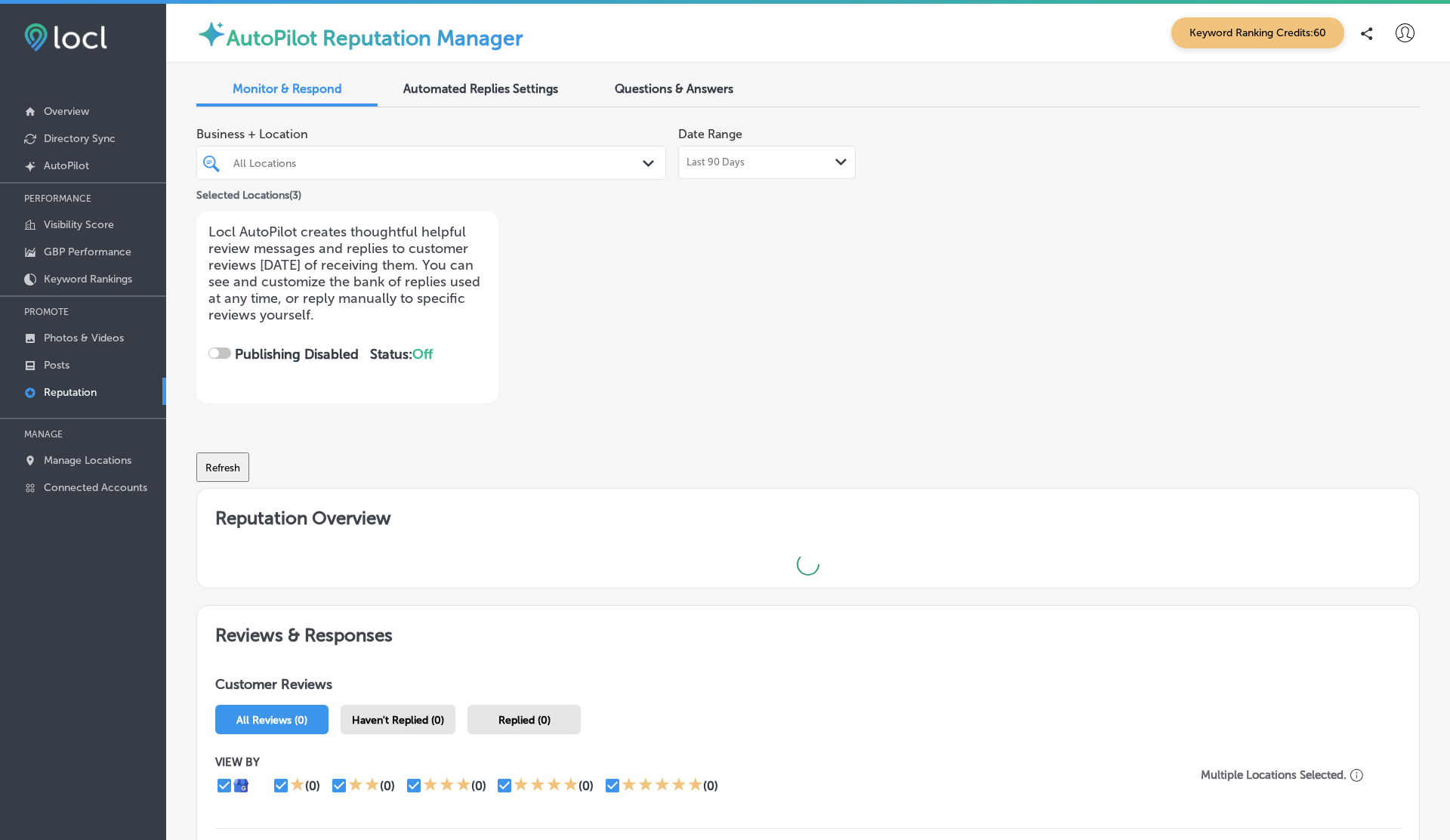
checkbox input "true"
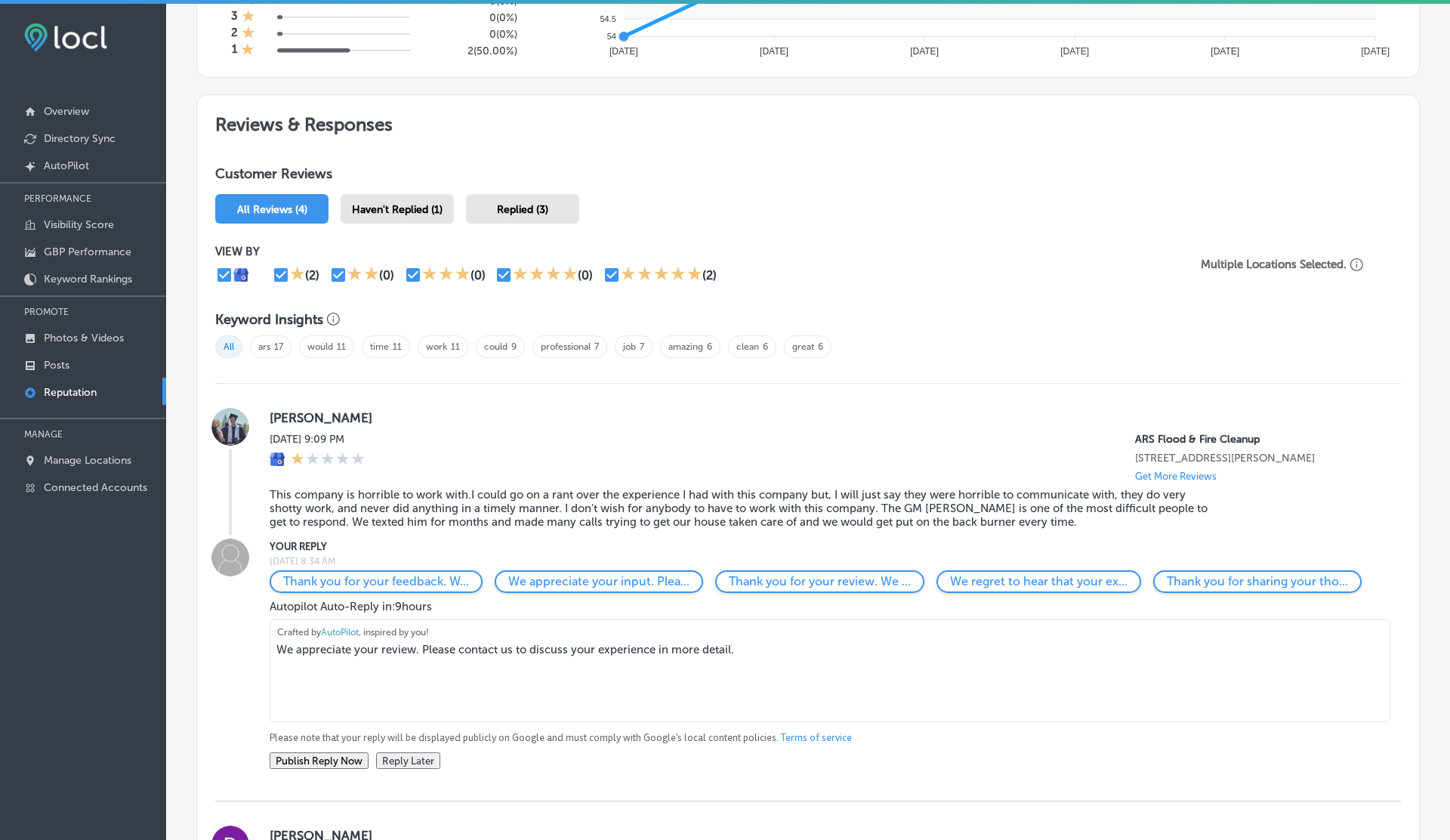
scroll to position [753, 0]
drag, startPoint x: 270, startPoint y: 601, endPoint x: 316, endPoint y: 605, distance: 46.2
click at [316, 605] on span "Autopilot Auto-Reply in: 9 hours" at bounding box center [351, 605] width 163 height 14
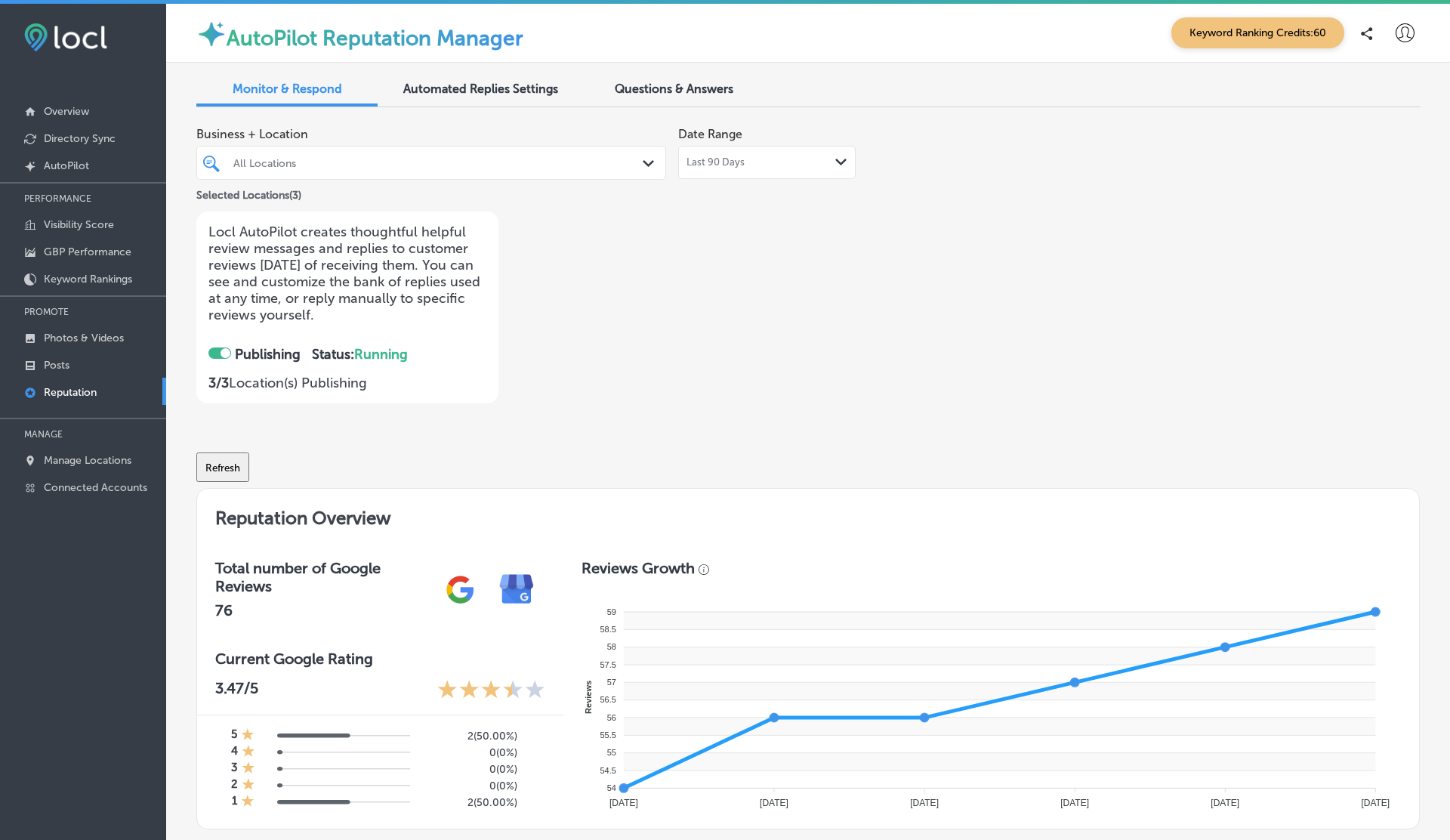
click at [1408, 19] on div at bounding box center [1404, 32] width 30 height 30
click at [1347, 169] on icon at bounding box center [1344, 163] width 12 height 12
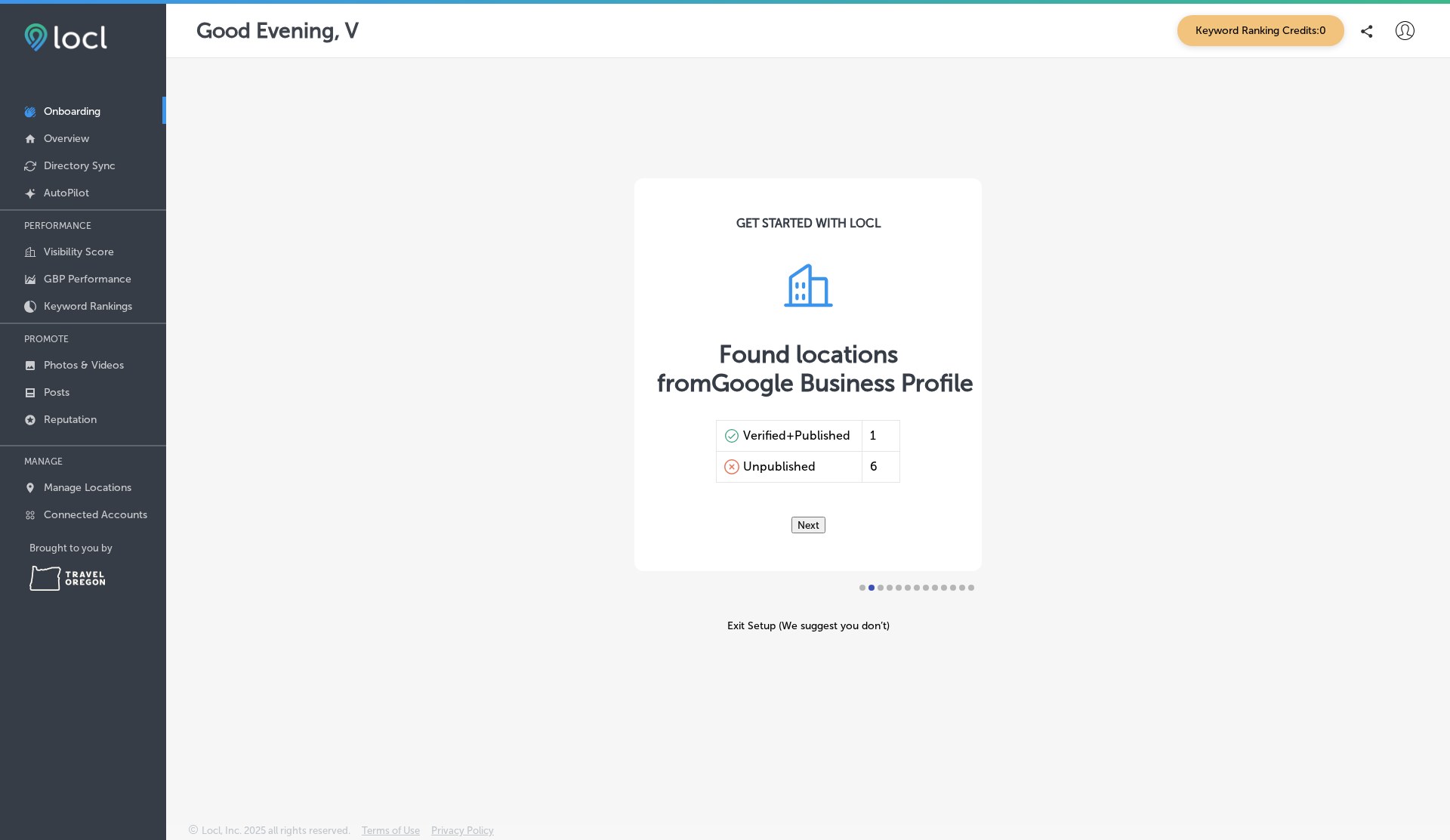
click at [79, 106] on p "Onboarding" at bounding box center [72, 111] width 57 height 13
click at [817, 517] on button "Next" at bounding box center [809, 525] width 34 height 17
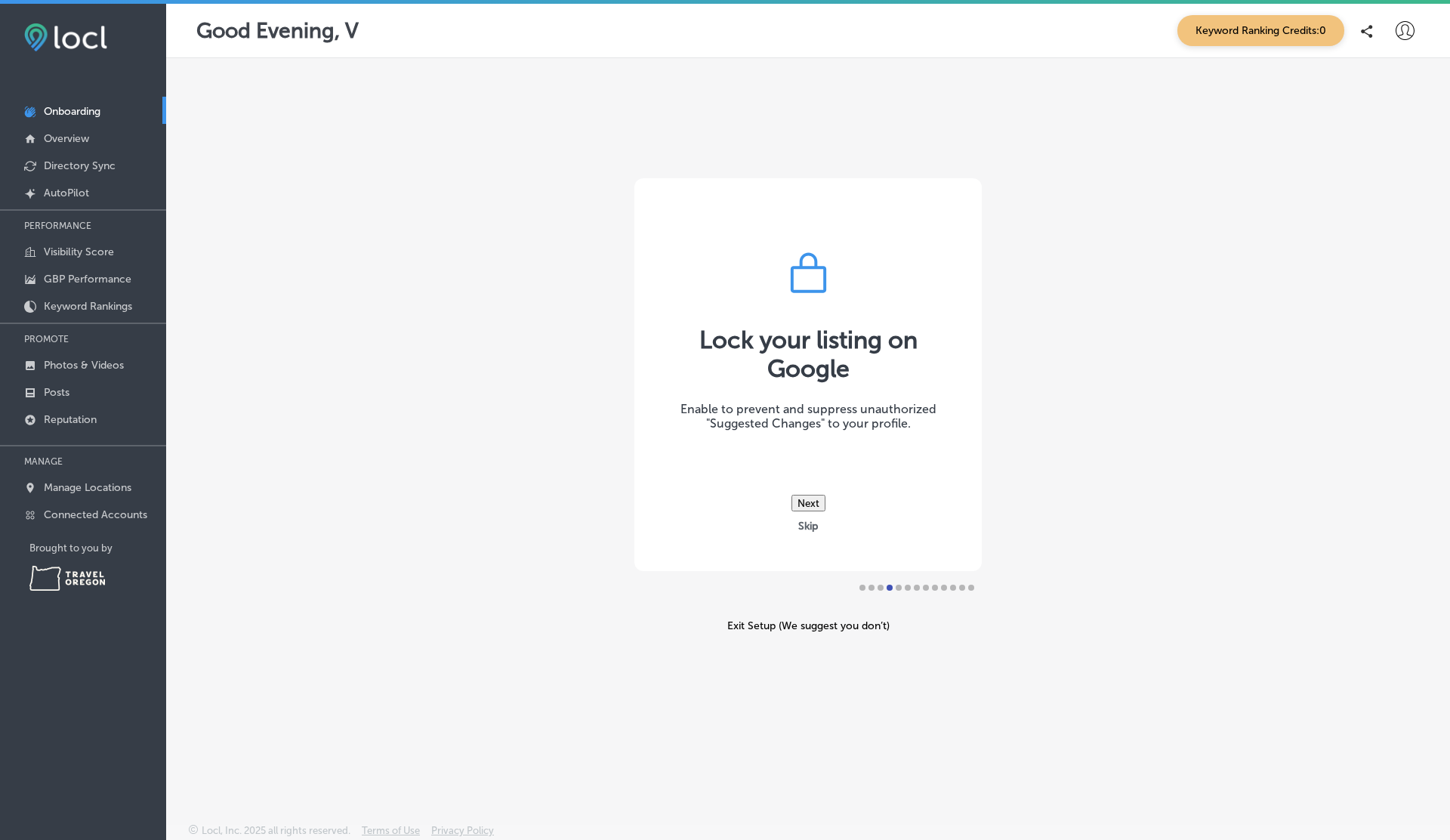
click at [814, 524] on button "Skip" at bounding box center [808, 526] width 29 height 14
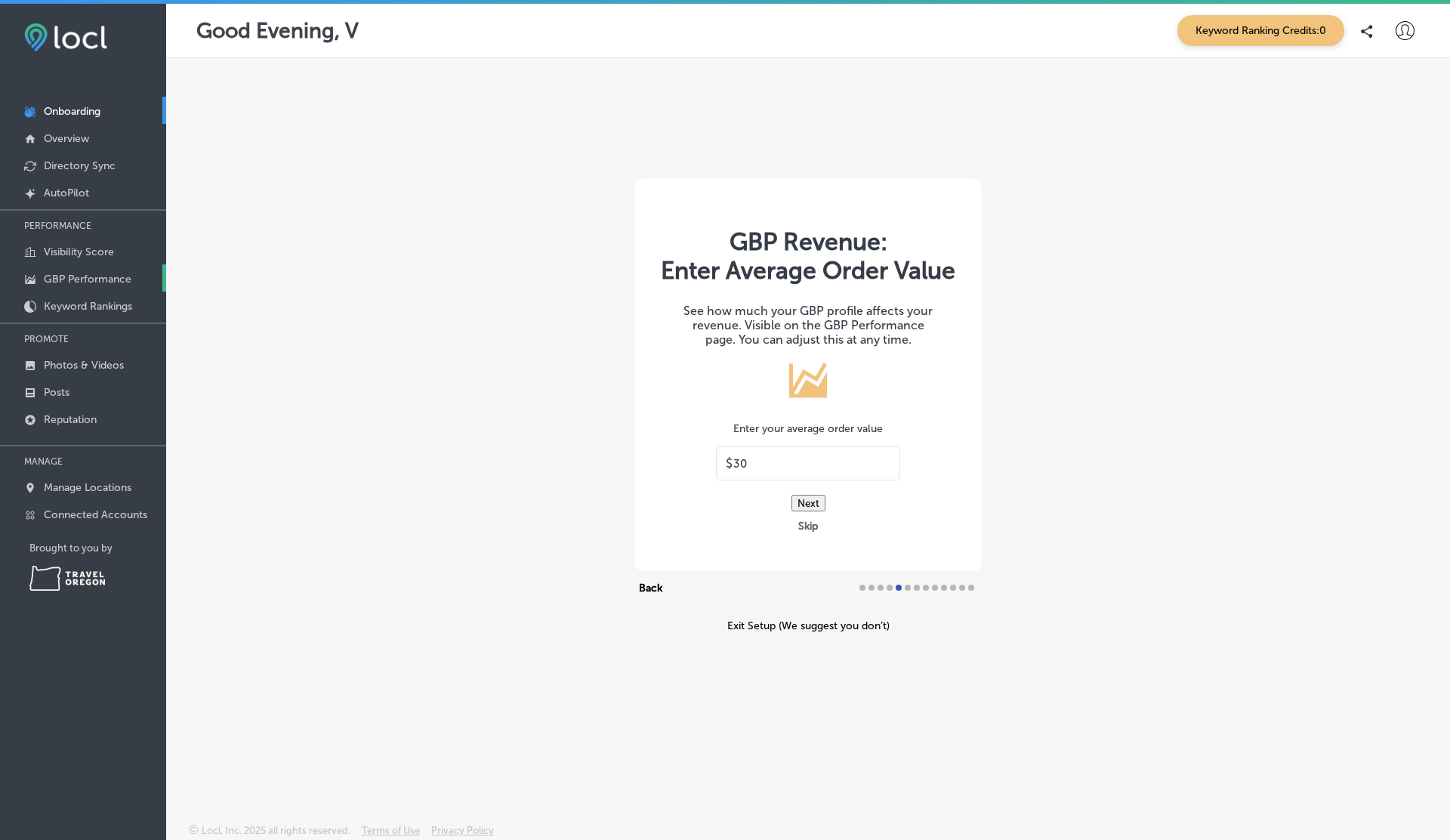
click at [81, 277] on p "GBP Performance" at bounding box center [87, 278] width 88 height 13
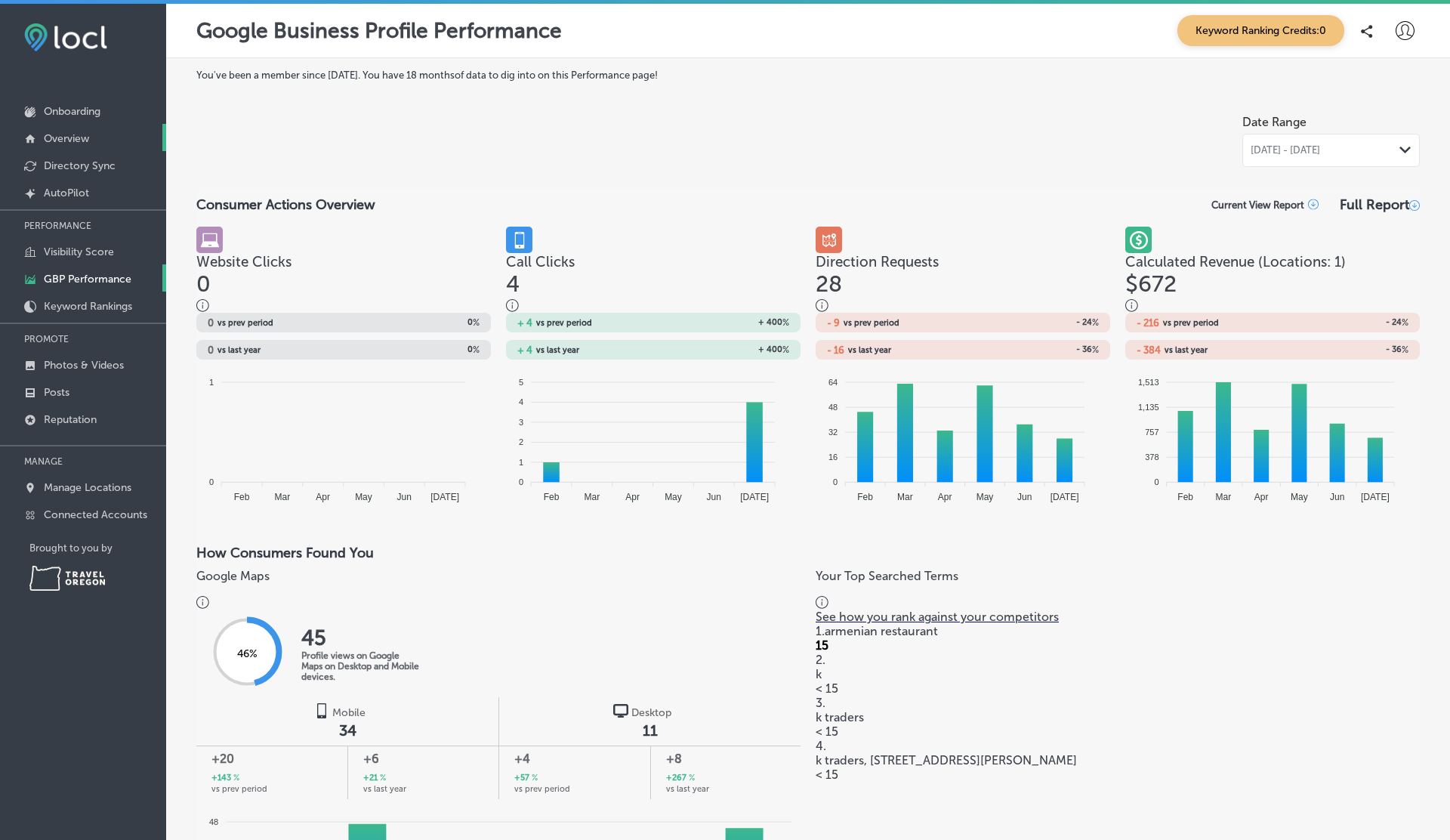
click at [79, 142] on p "Overview" at bounding box center [66, 138] width 45 height 13
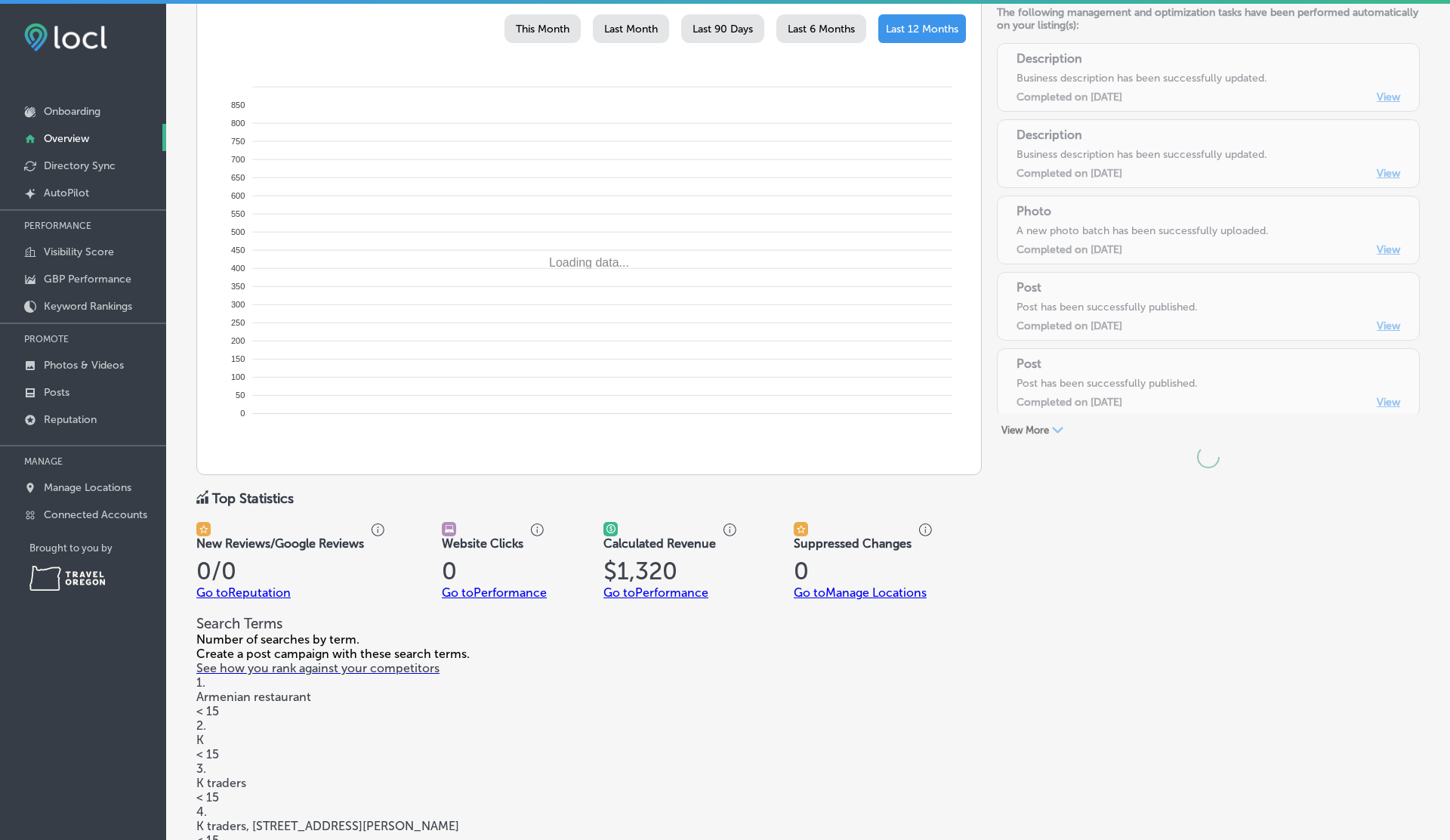
scroll to position [671, 0]
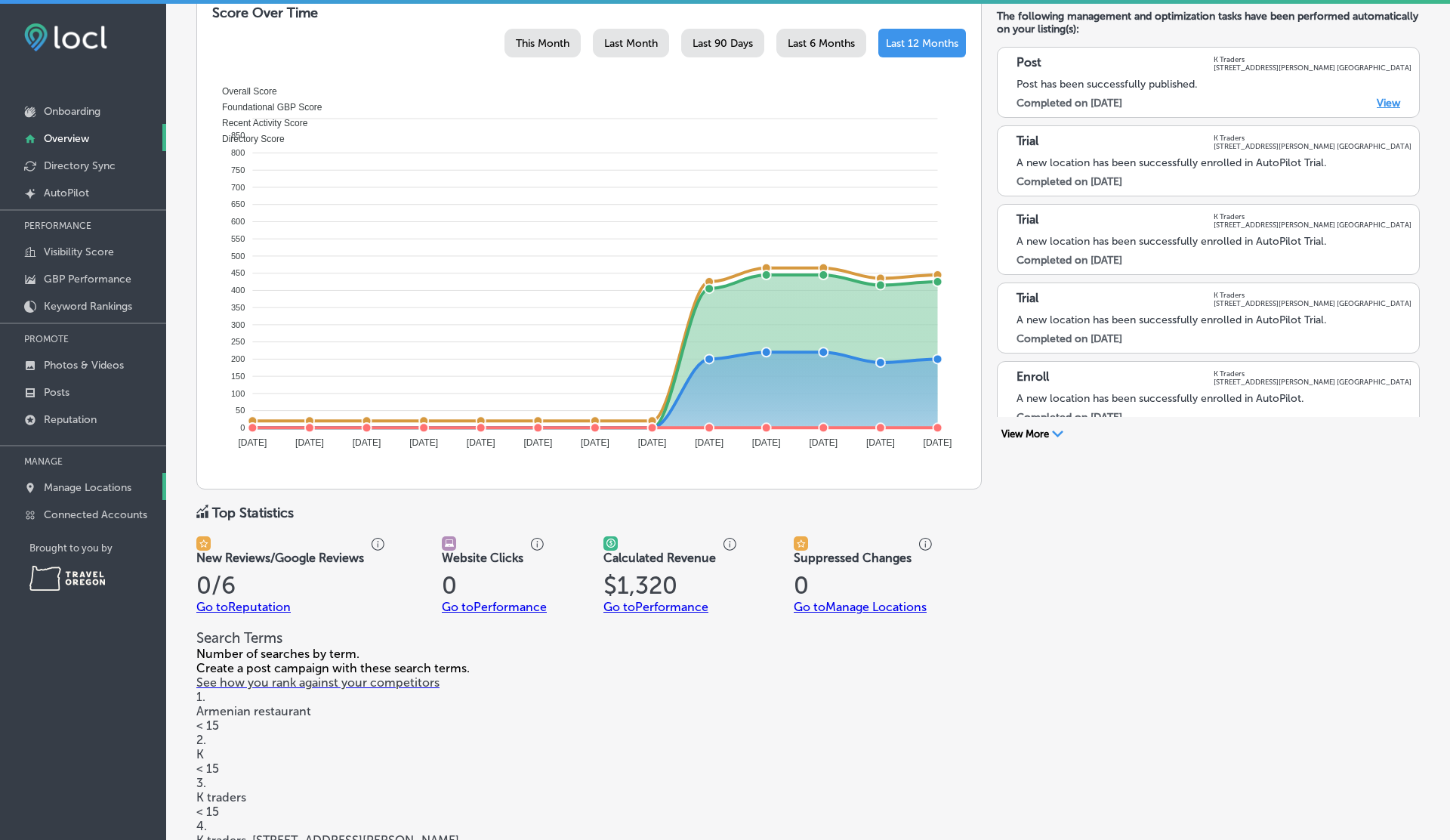
click at [94, 487] on p "Manage Locations" at bounding box center [87, 487] width 88 height 13
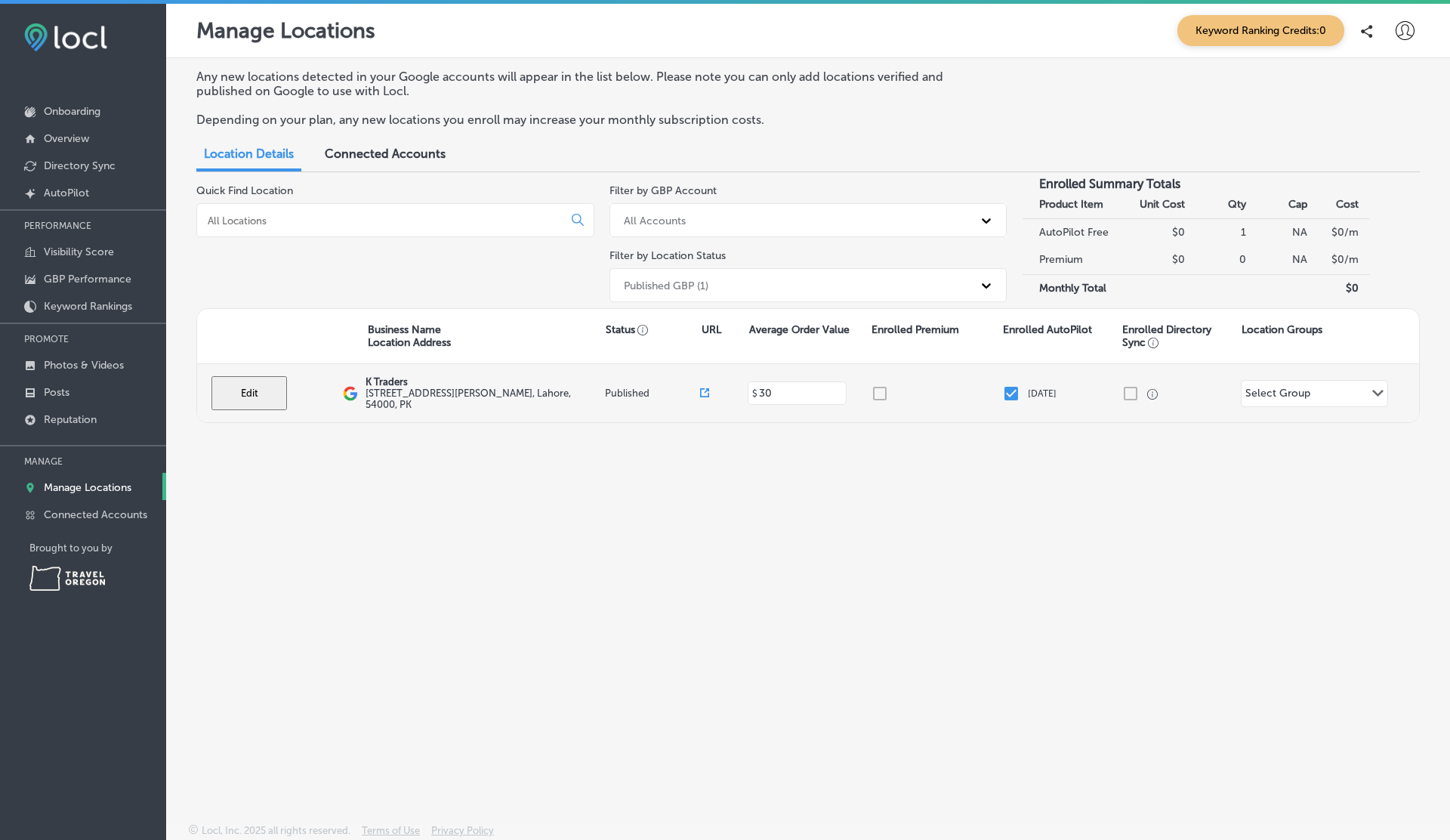
click at [1009, 391] on input "checkbox" at bounding box center [1011, 393] width 18 height 18
checkbox input "true"
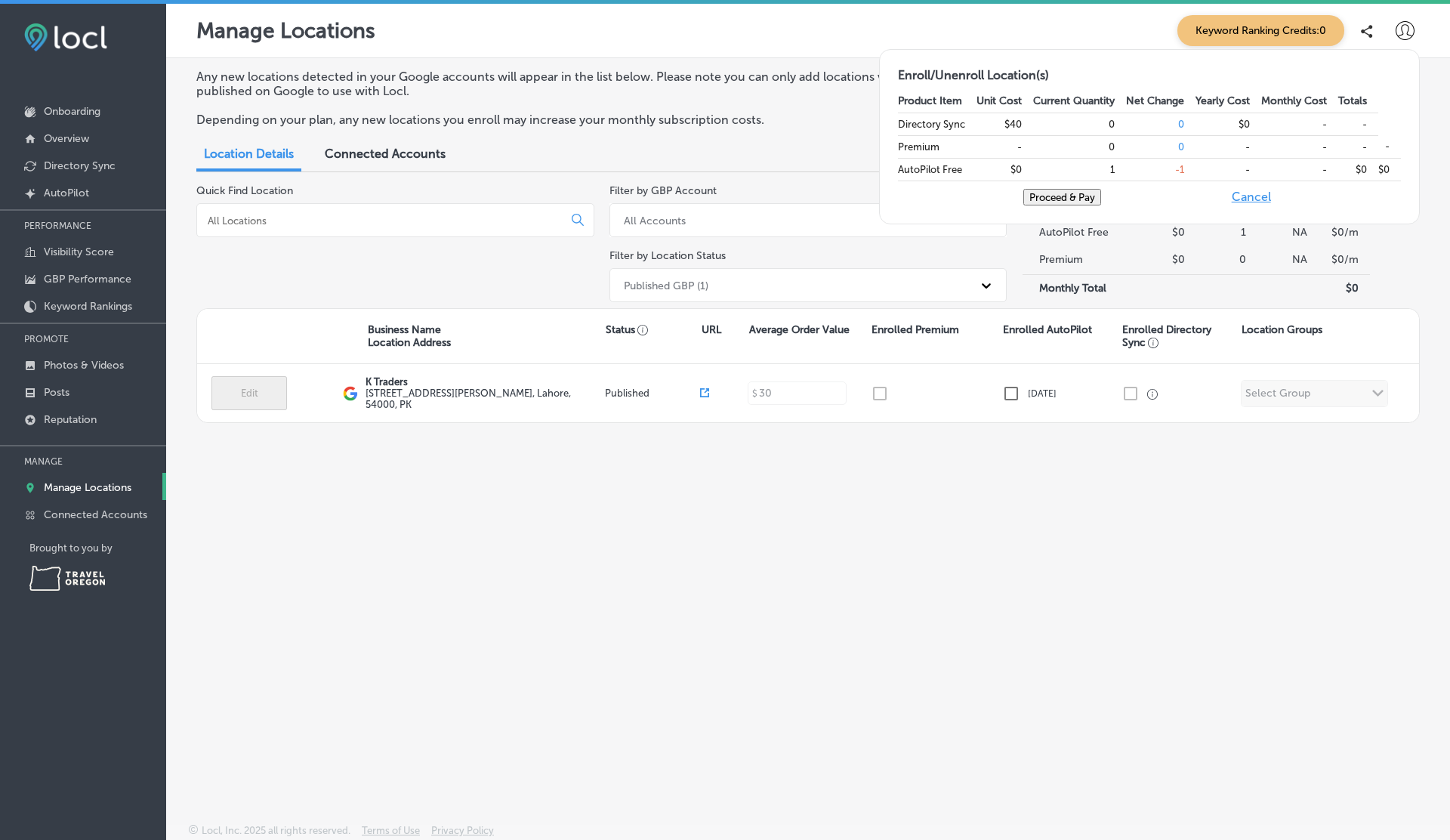
click at [1274, 205] on button "Cancel" at bounding box center [1252, 197] width 49 height 17
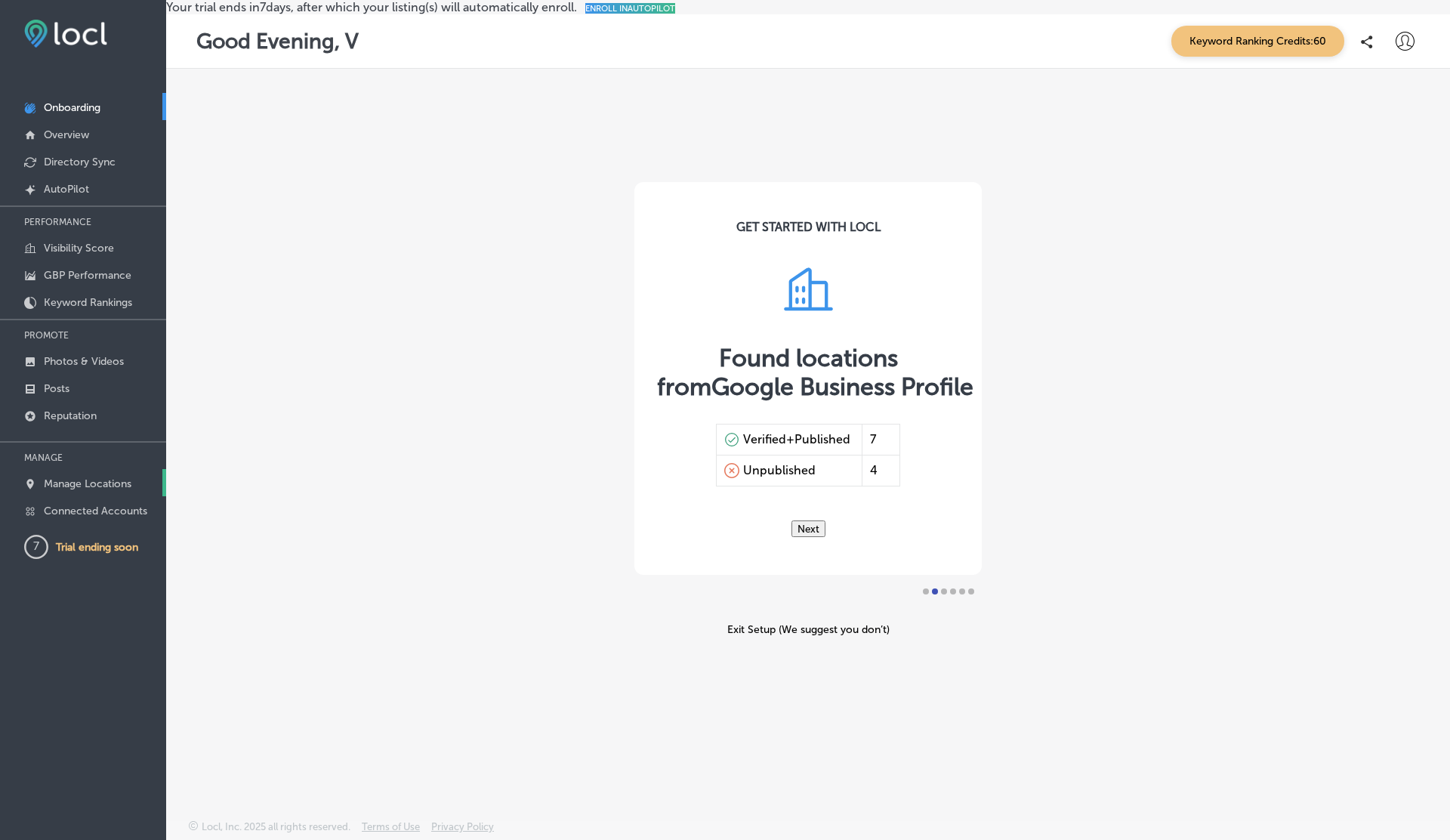
click at [50, 477] on p "Manage Locations" at bounding box center [87, 483] width 88 height 13
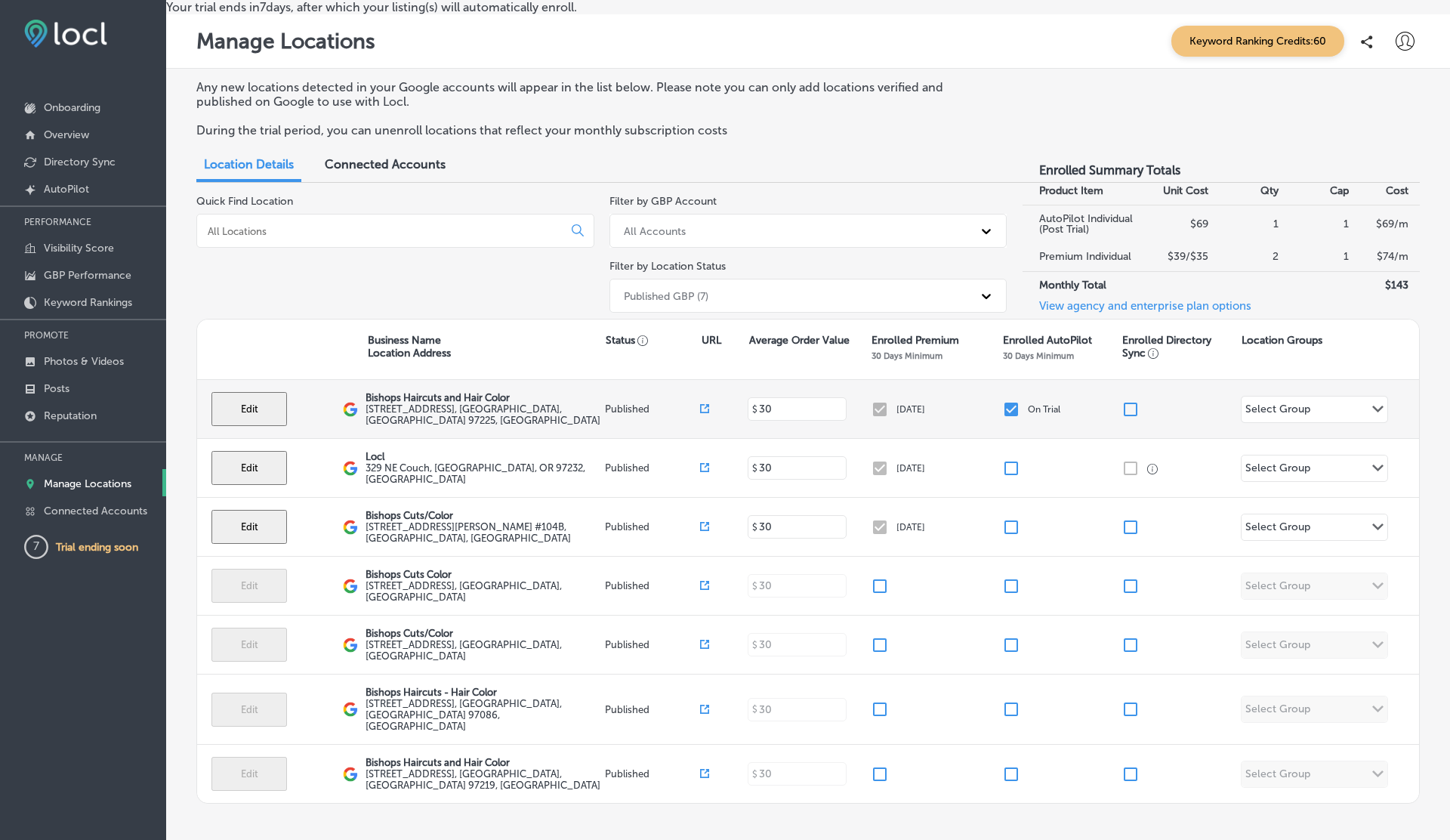
click at [1009, 419] on input "checkbox" at bounding box center [1011, 409] width 18 height 18
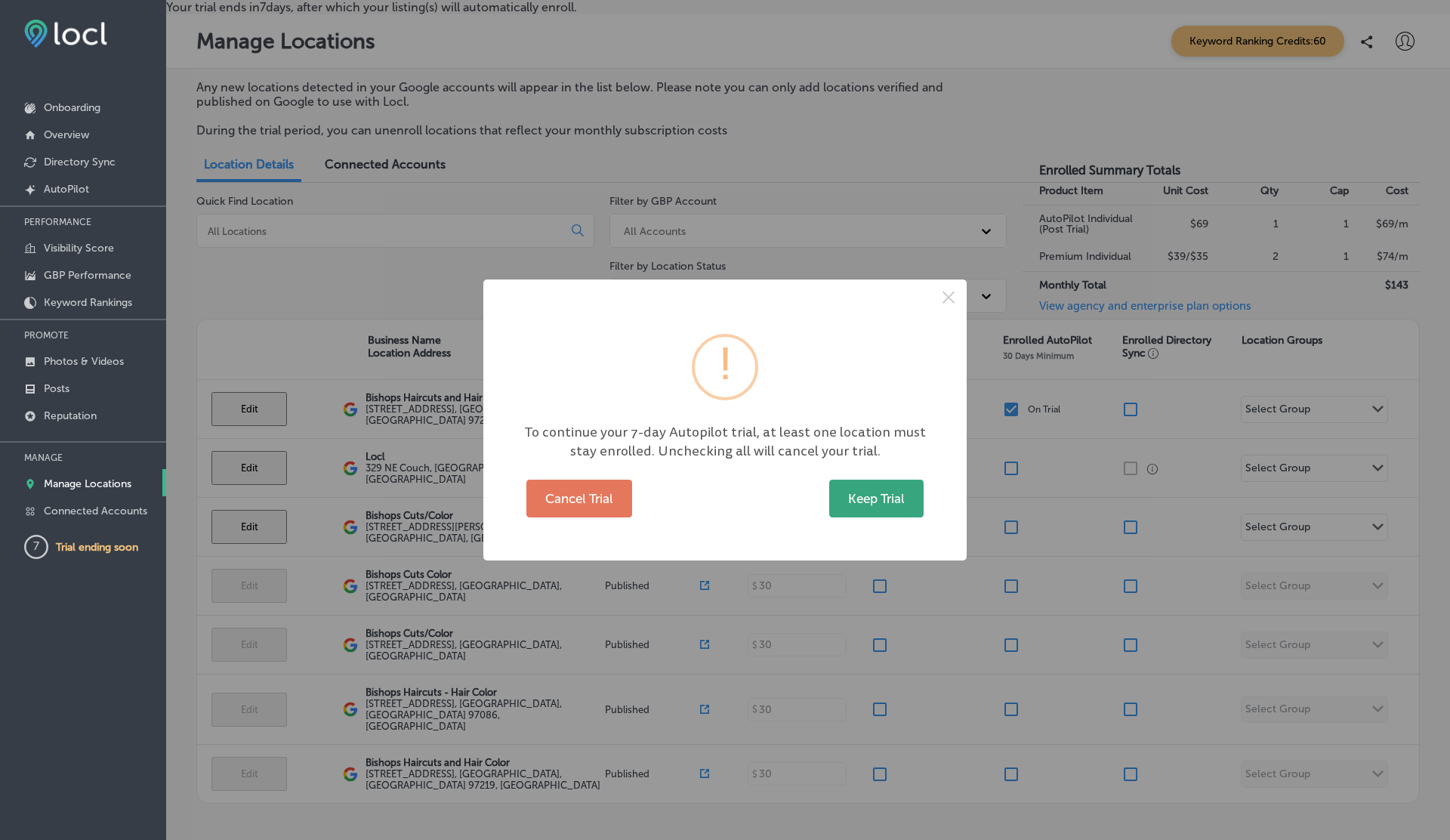
click at [874, 500] on button "Keep Trial" at bounding box center [876, 498] width 95 height 37
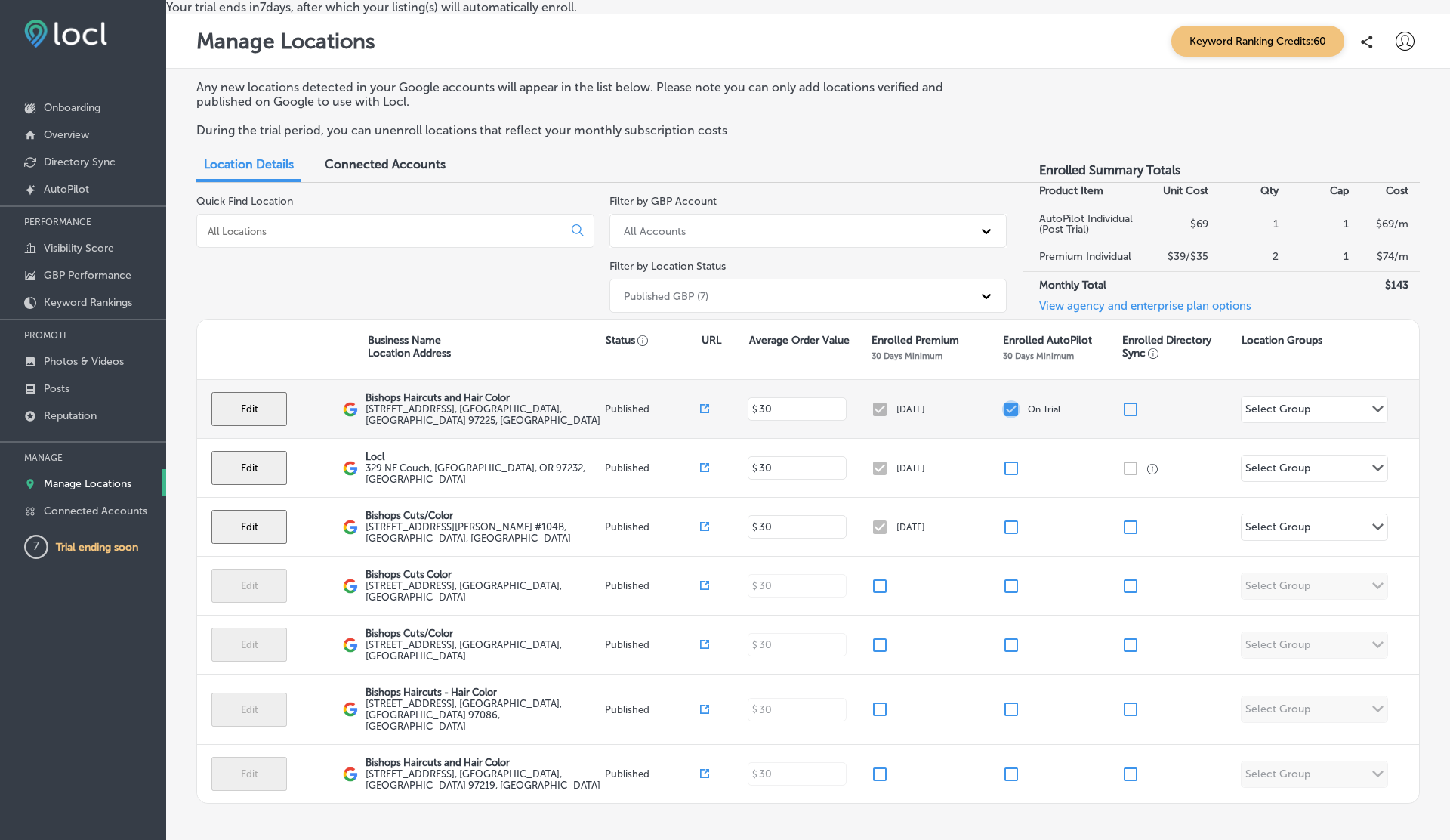
click at [1015, 419] on input "checkbox" at bounding box center [1011, 409] width 18 height 18
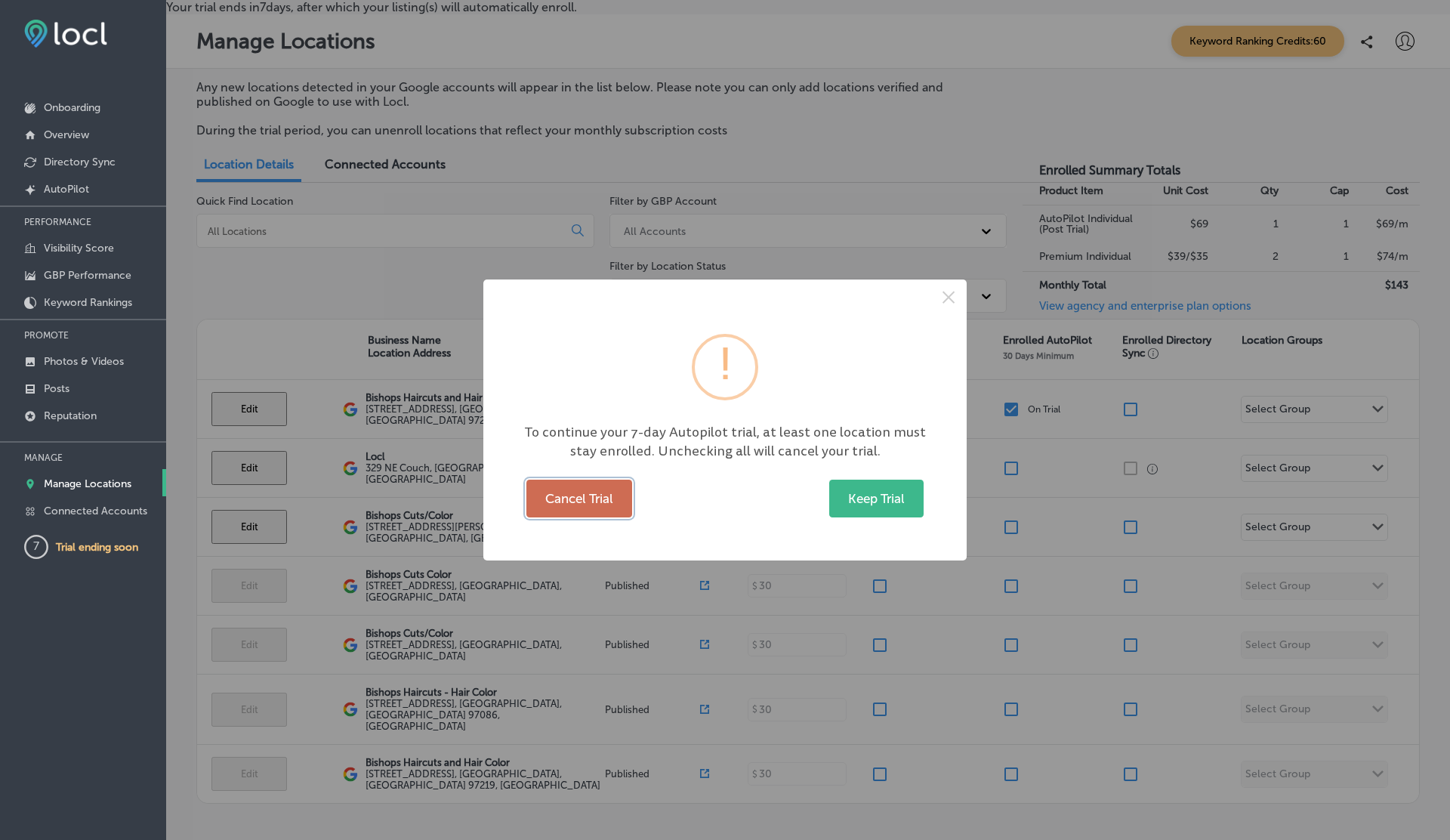
click at [605, 490] on button "Cancel Trial" at bounding box center [579, 498] width 106 height 37
checkbox input "false"
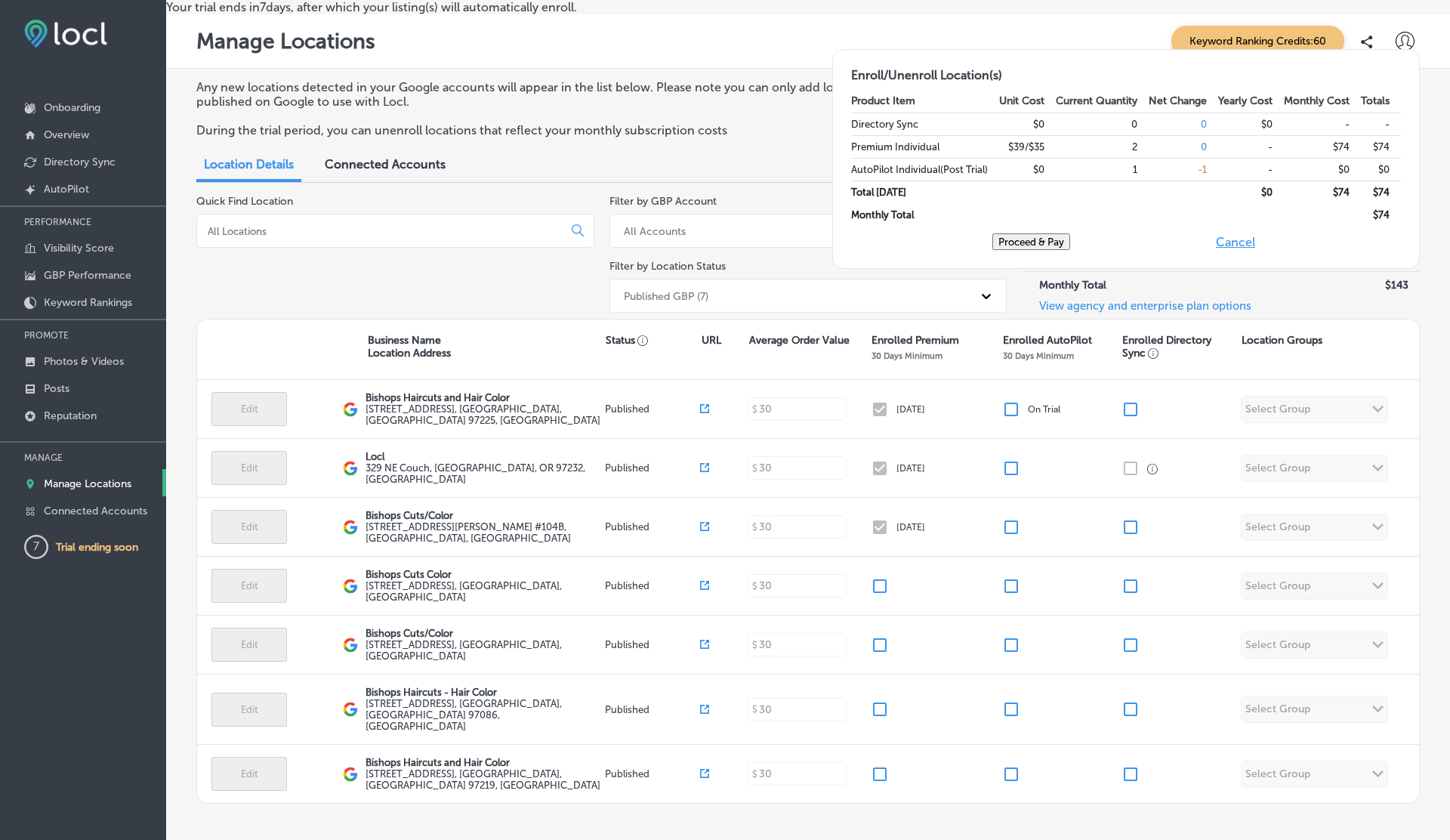
click at [1049, 245] on button "Proceed & Pay" at bounding box center [1031, 242] width 77 height 17
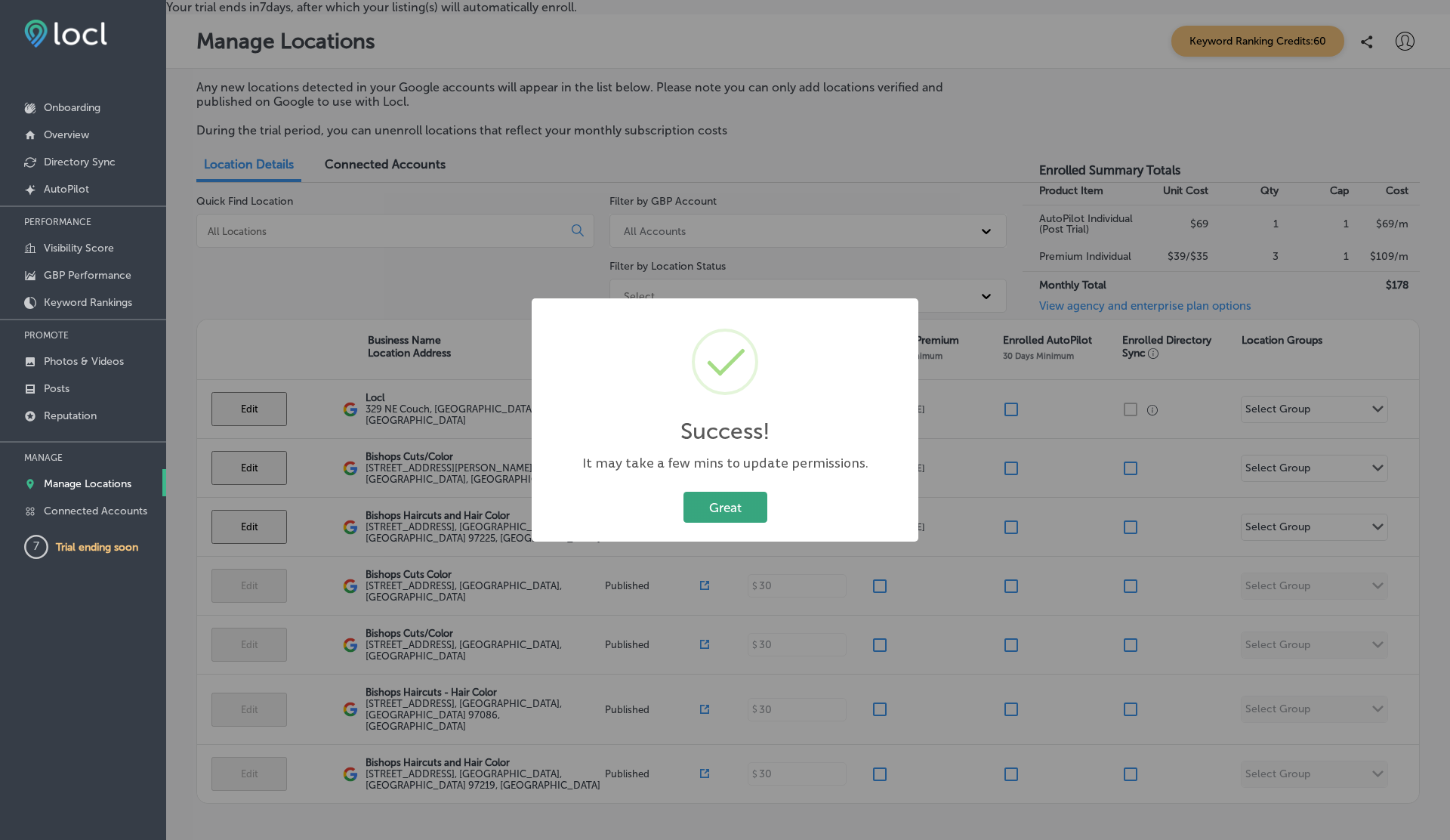
click at [715, 493] on button "Great" at bounding box center [725, 507] width 83 height 31
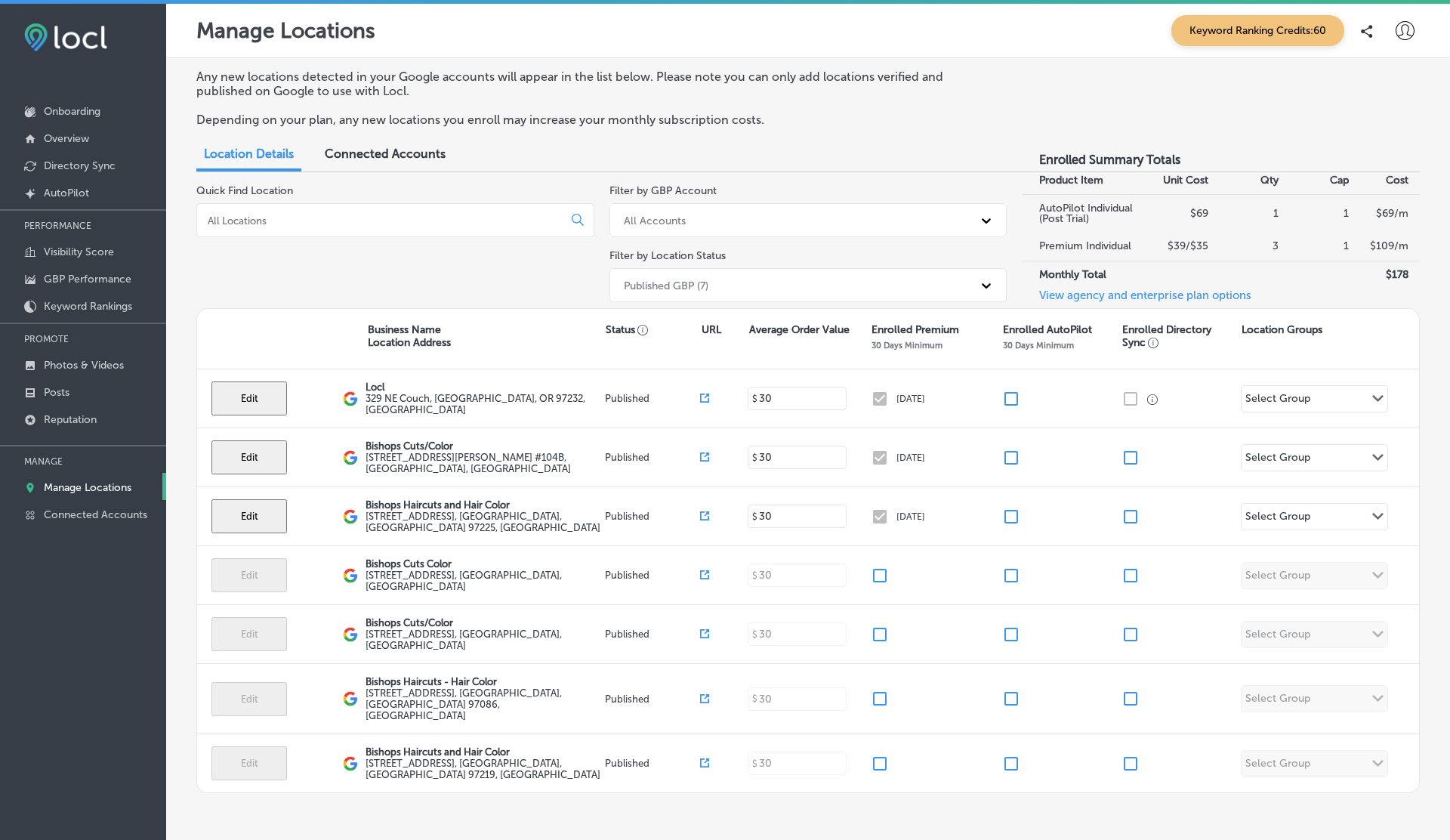
click at [1401, 23] on icon at bounding box center [1406, 31] width 19 height 19
click at [1350, 156] on p "Log Out" at bounding box center [1372, 162] width 45 height 18
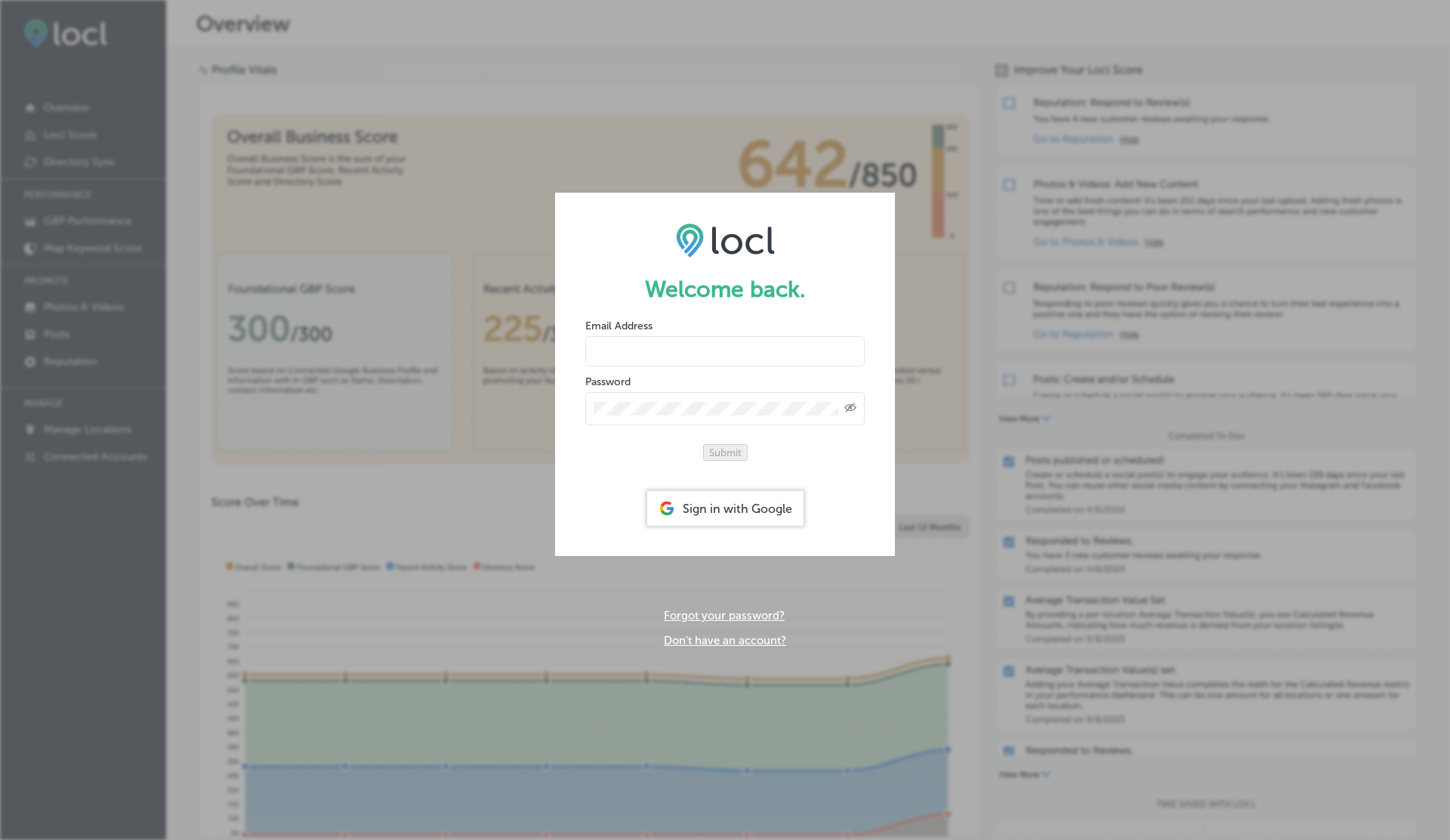
click at [760, 635] on div "Forgot your password? Don't have an account?" at bounding box center [725, 627] width 123 height 38
click at [747, 647] on link "Don't have an account?" at bounding box center [725, 640] width 123 height 14
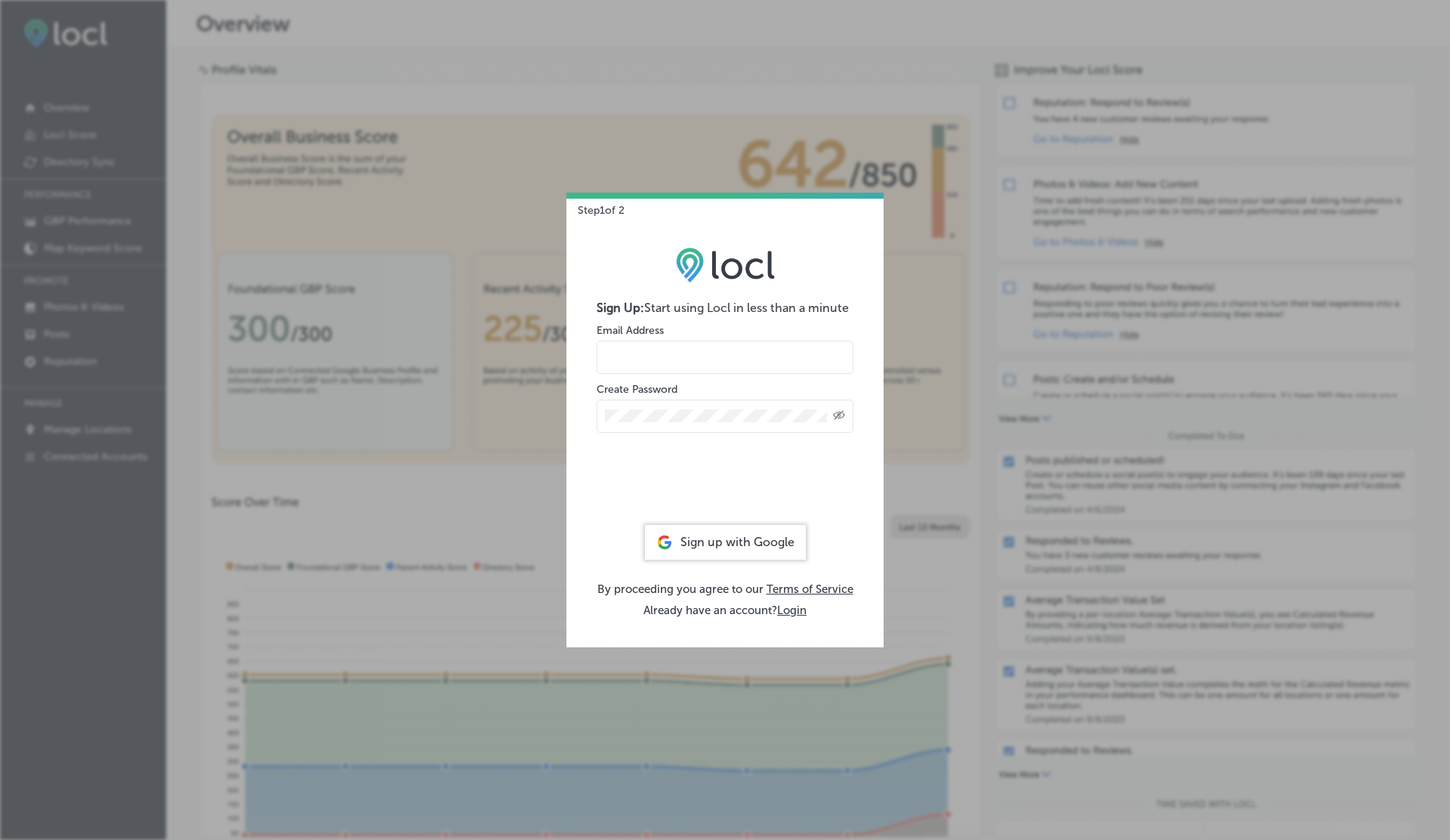
click at [650, 350] on input "email" at bounding box center [725, 357] width 257 height 33
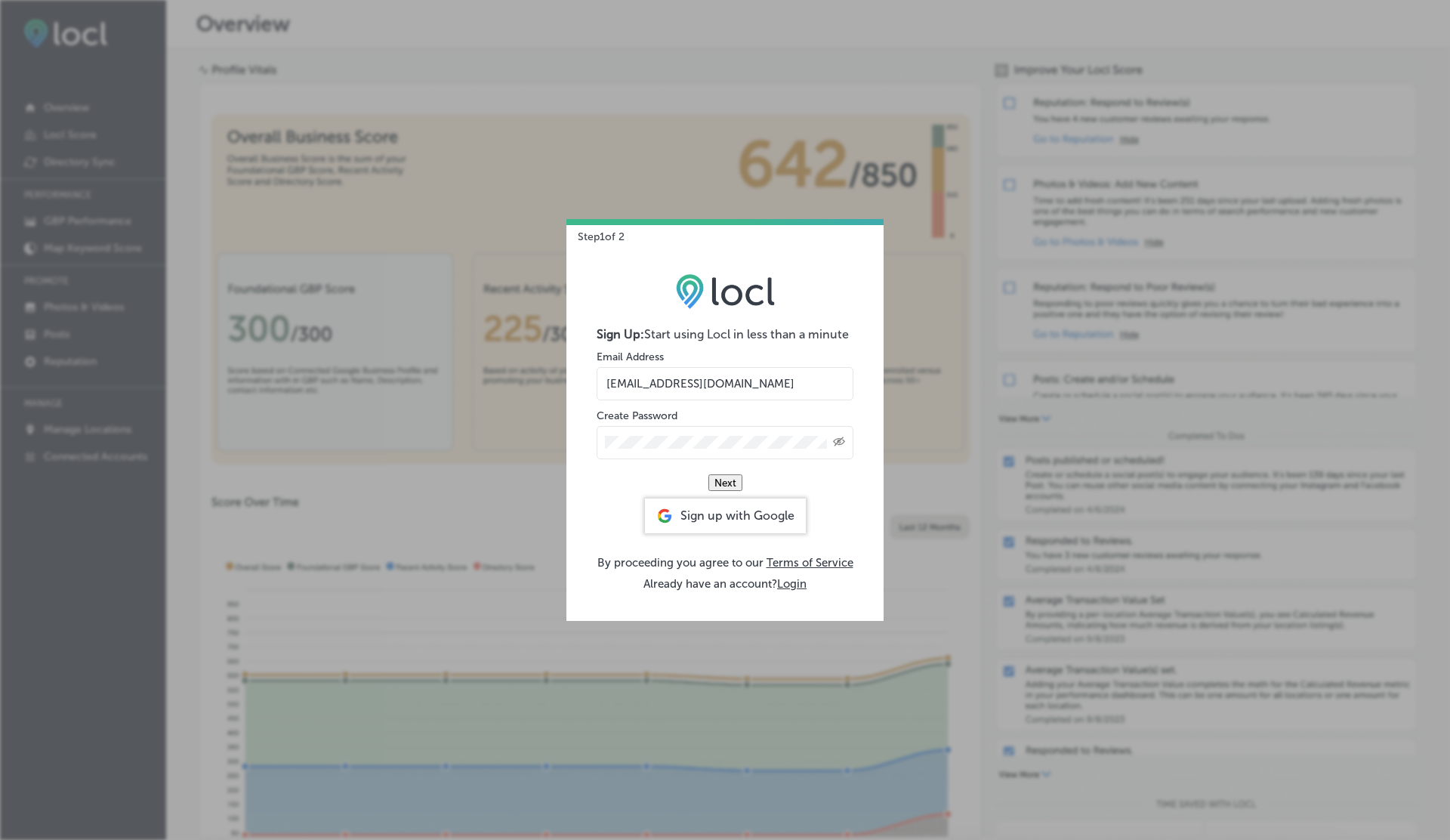
click at [639, 485] on form "Sign Up: Start using Locl in less than a minute Email Address vasilikigreece69+…" at bounding box center [725, 409] width 257 height 164
click at [732, 379] on input "vasilikigreece69+testap8@gmail.com" at bounding box center [725, 383] width 257 height 33
type input "vasilikigreece69+testap08@gmail.com"
click at [736, 479] on button "Next" at bounding box center [725, 483] width 34 height 17
select select "US"
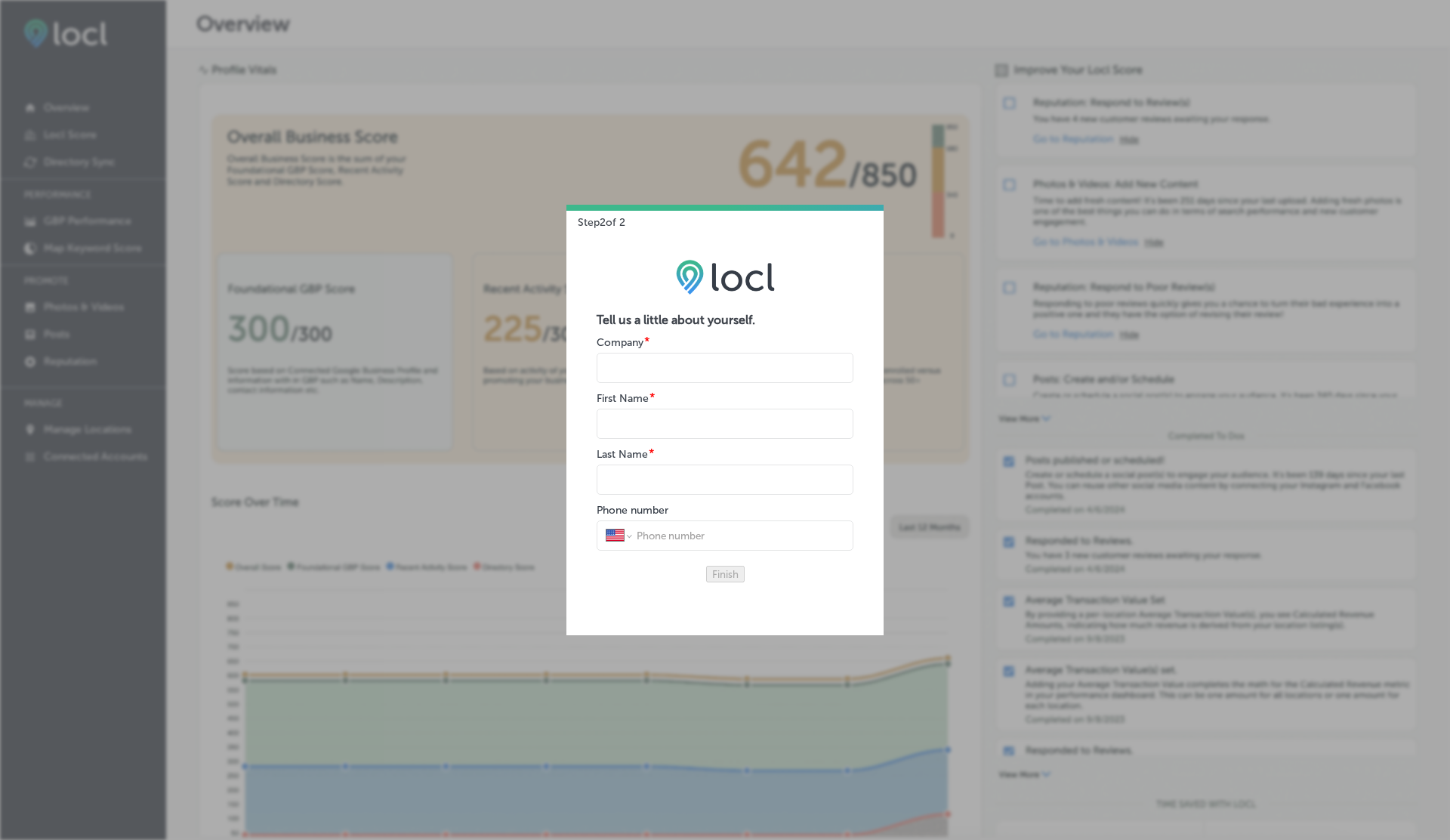
click at [645, 359] on input "name" at bounding box center [725, 367] width 257 height 30
type input "V"
type input "G"
click at [707, 566] on button "Finish" at bounding box center [725, 574] width 38 height 17
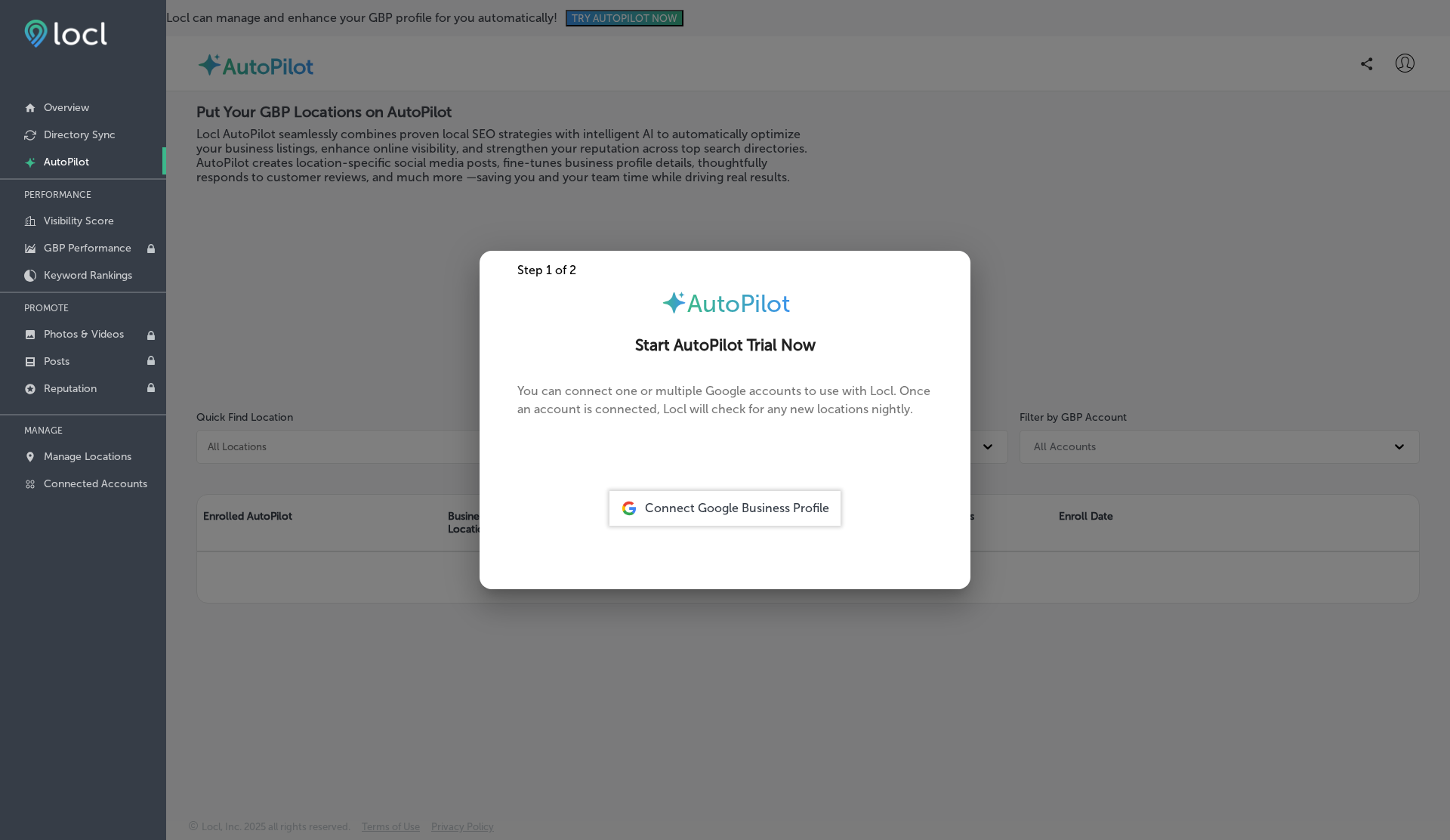
click at [720, 508] on span "Connect Google Business Profile" at bounding box center [737, 507] width 184 height 14
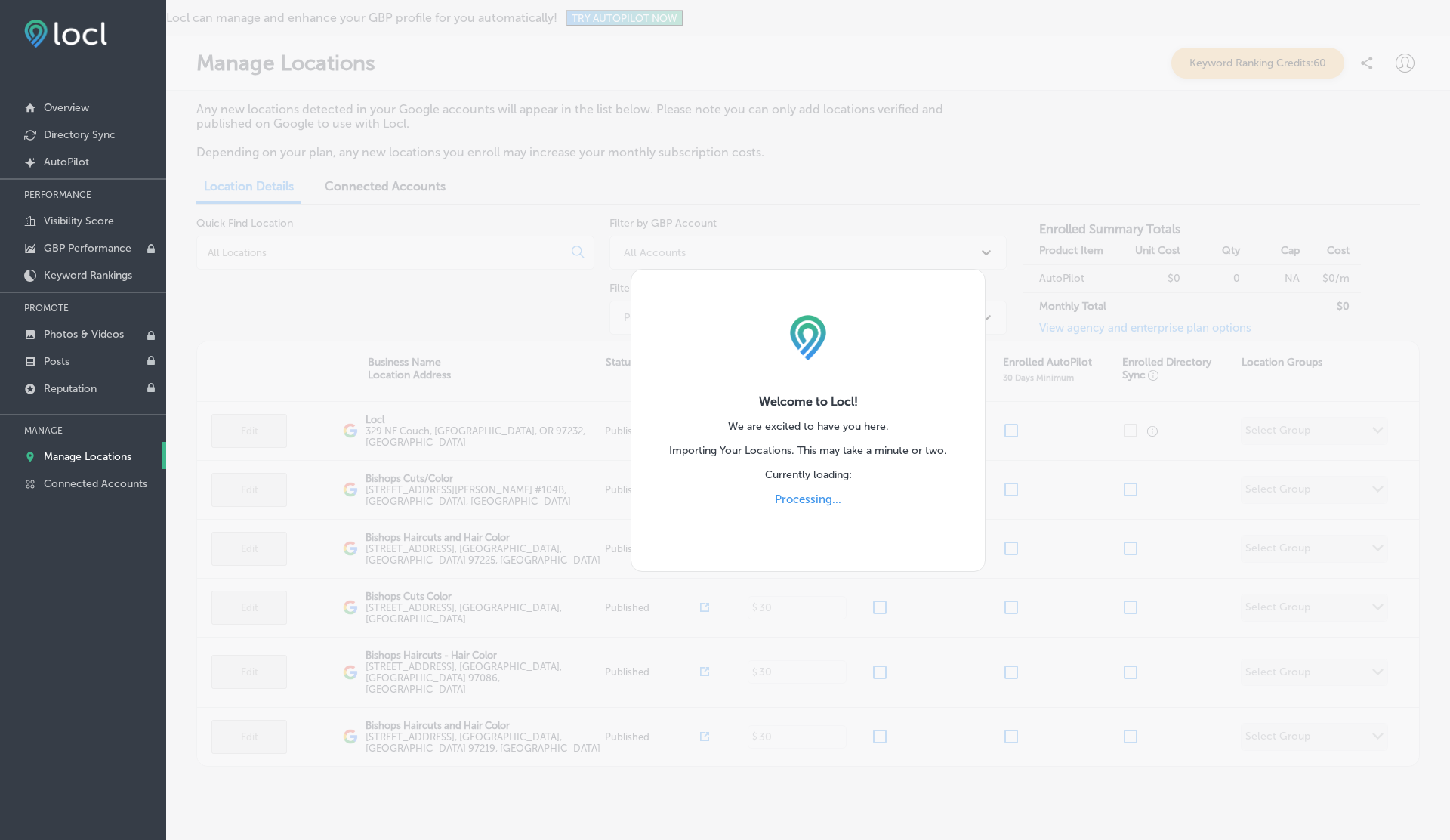
click at [869, 386] on div "Welcome to Locl! We are excited to have you here. Importing Your Locations. Thi…" at bounding box center [808, 420] width 355 height 303
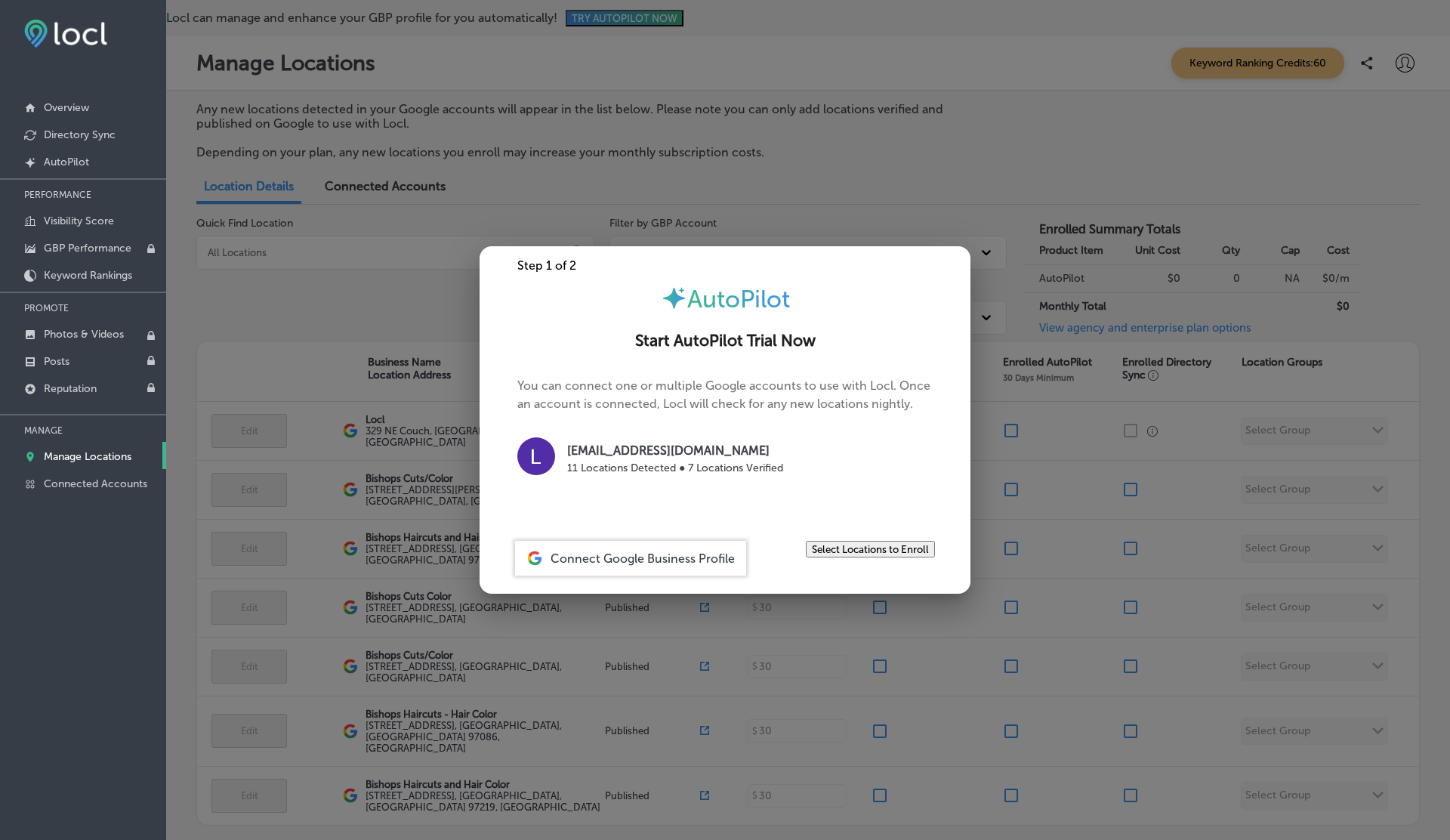
click at [1057, 404] on div at bounding box center [725, 420] width 1450 height 840
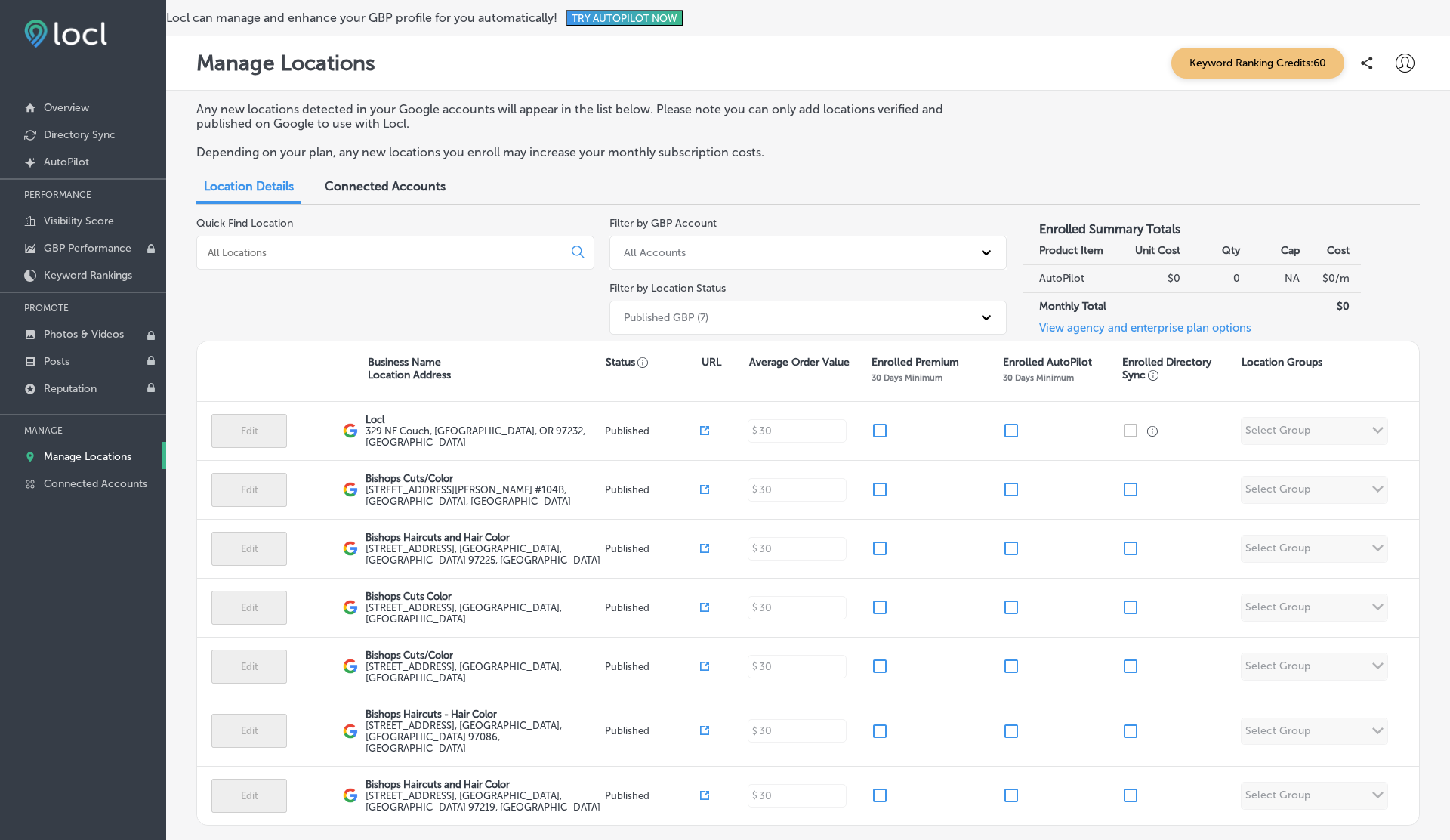
click at [1405, 61] on icon at bounding box center [1406, 63] width 19 height 19
click at [1382, 112] on p "My Account" at bounding box center [1384, 117] width 68 height 18
select select "US"
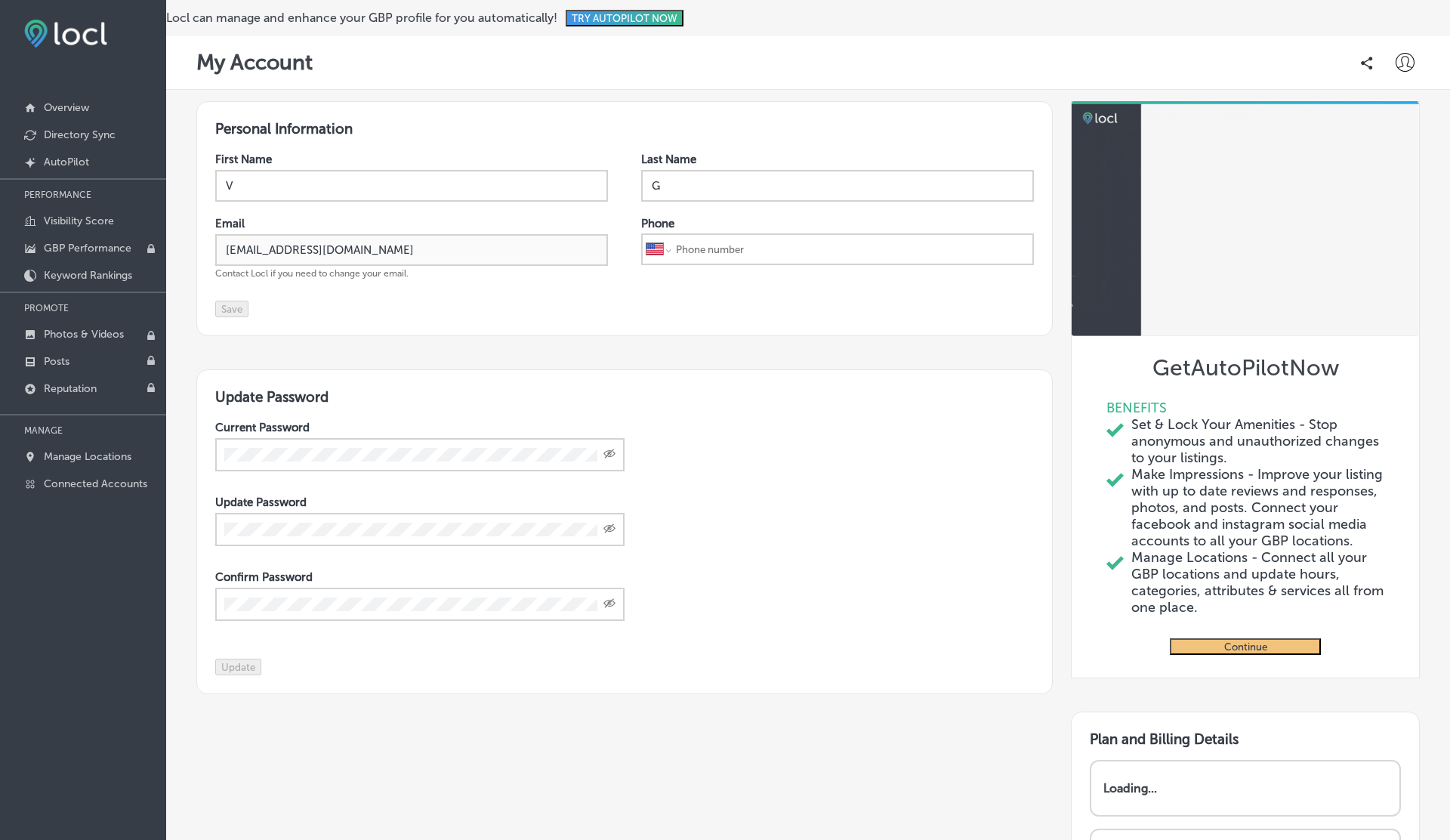
select select "US"
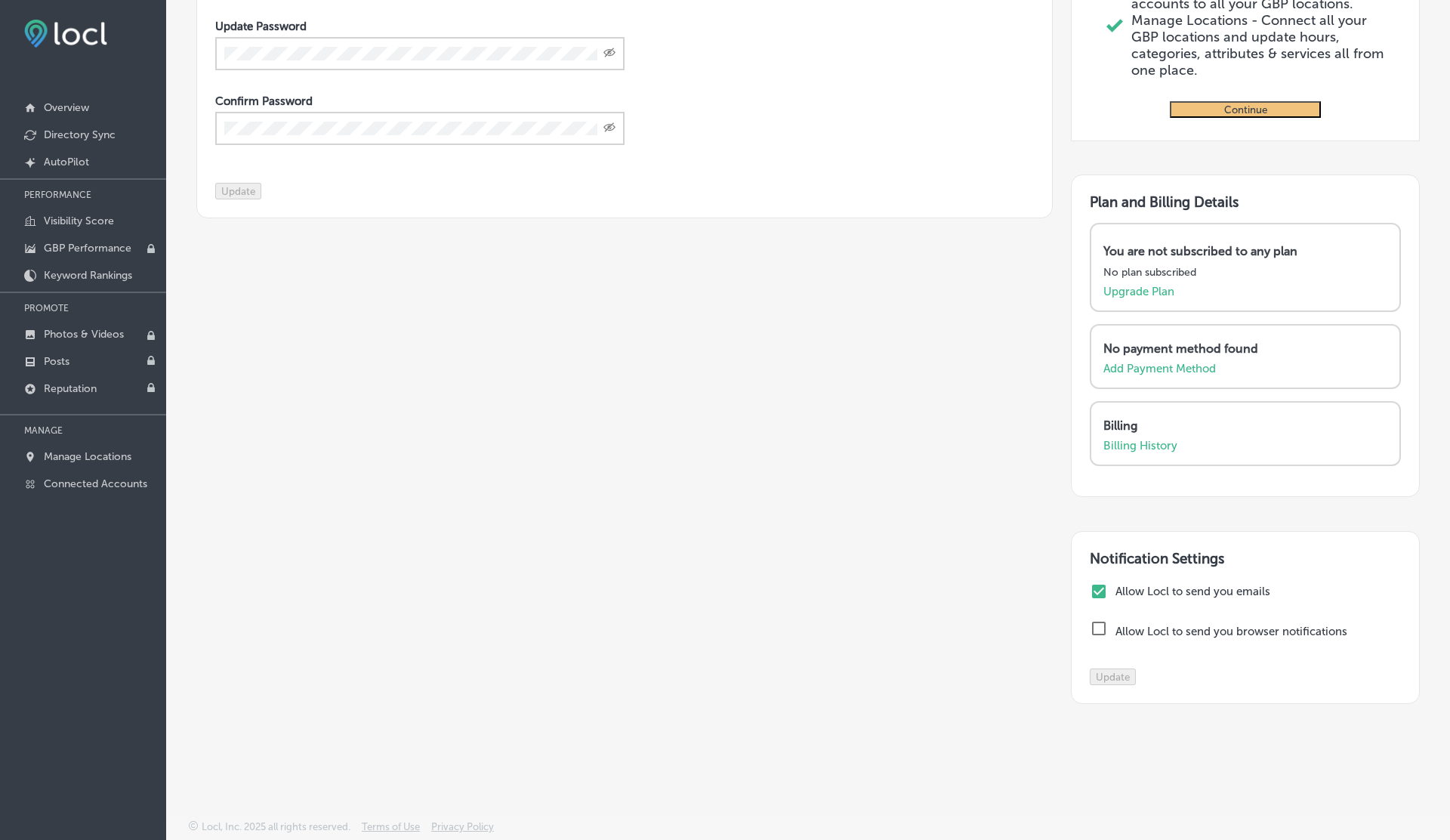
scroll to position [566, 0]
click at [1131, 362] on p "Add Payment Method" at bounding box center [1160, 369] width 112 height 14
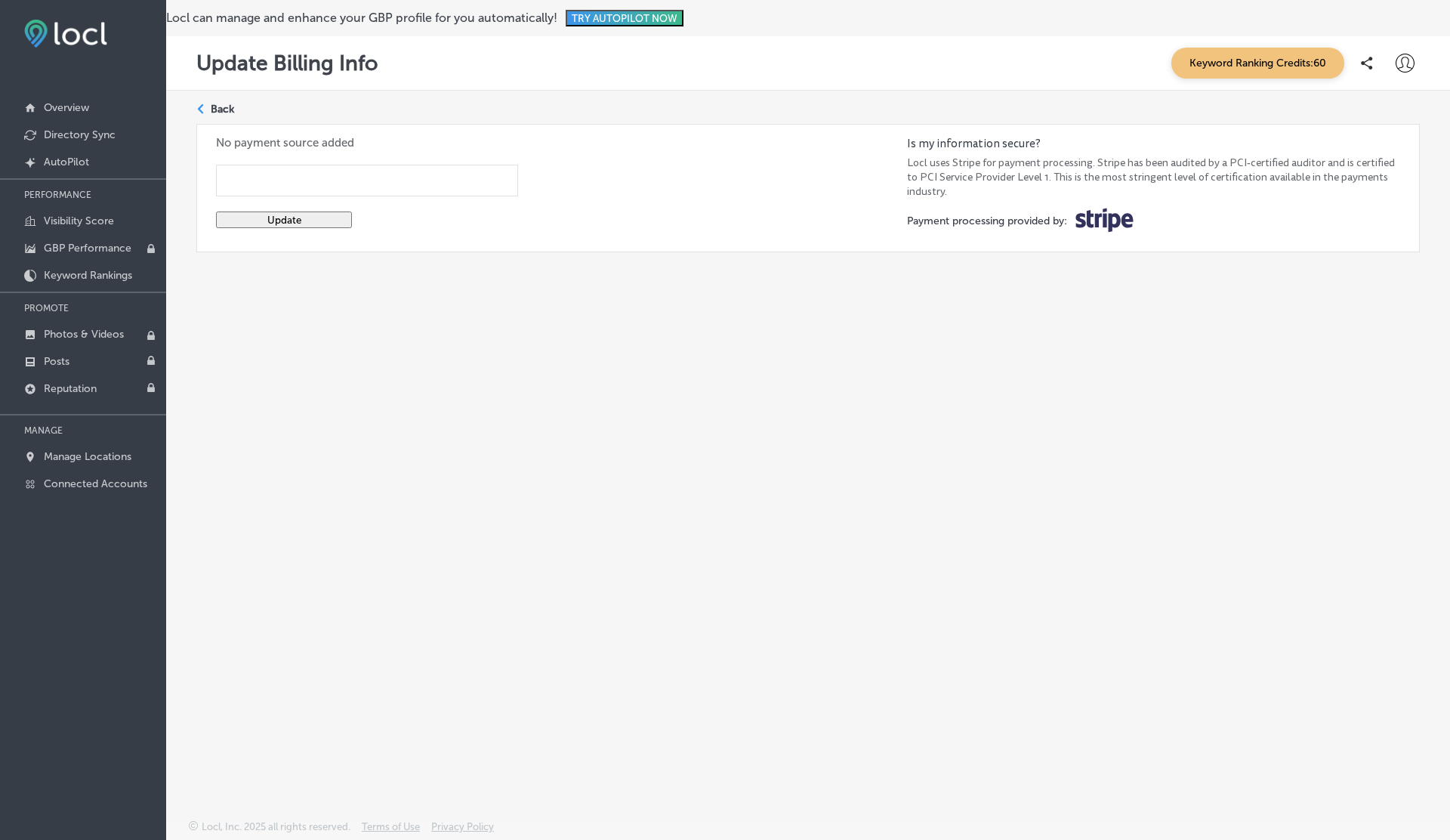
click at [329, 222] on button "Update" at bounding box center [284, 220] width 136 height 17
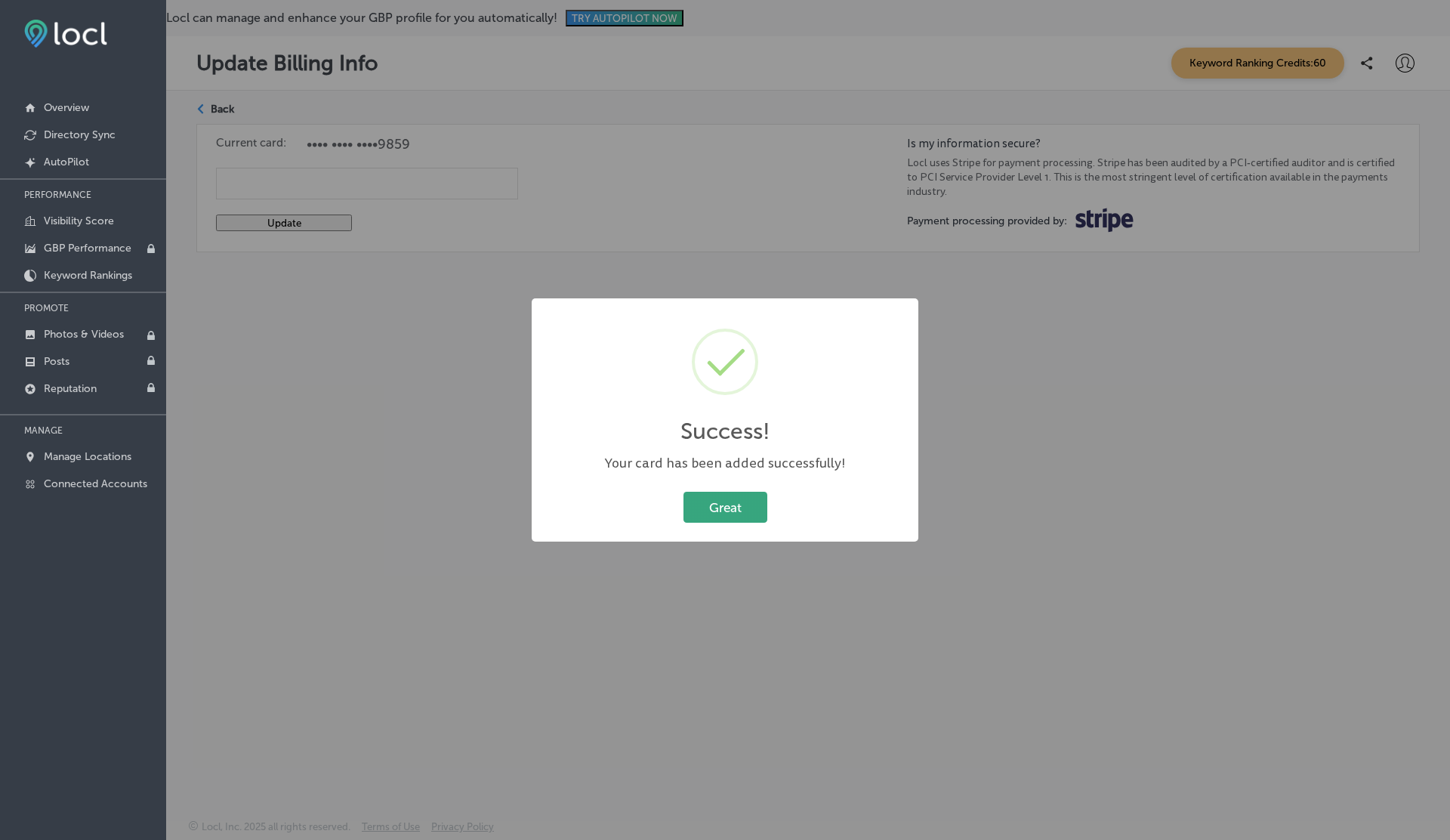
click at [718, 499] on button "Great" at bounding box center [725, 507] width 83 height 31
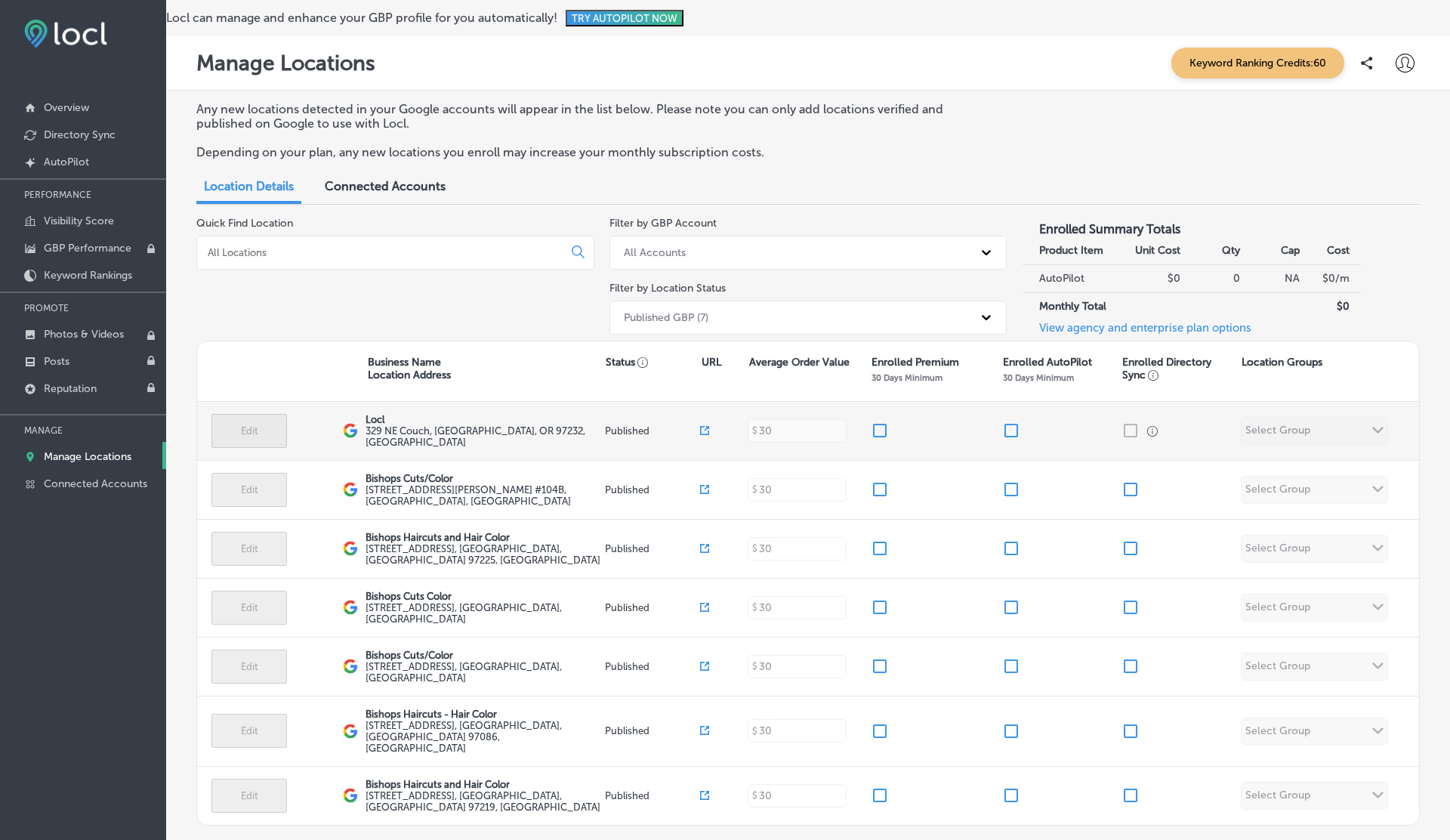
click at [883, 426] on input "checkbox" at bounding box center [880, 430] width 18 height 18
checkbox input "true"
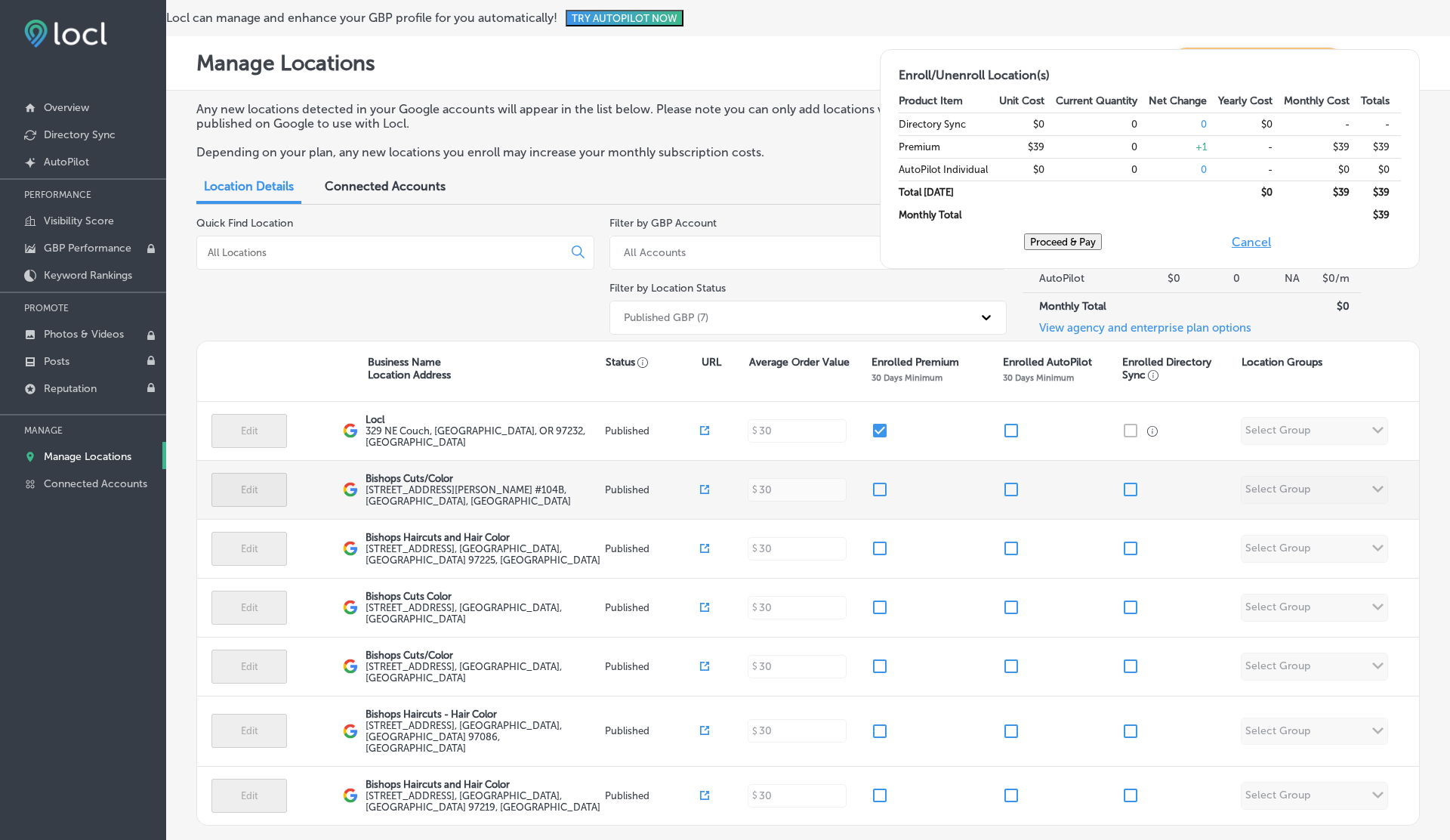
click at [883, 483] on input "checkbox" at bounding box center [880, 489] width 18 height 18
checkbox input "true"
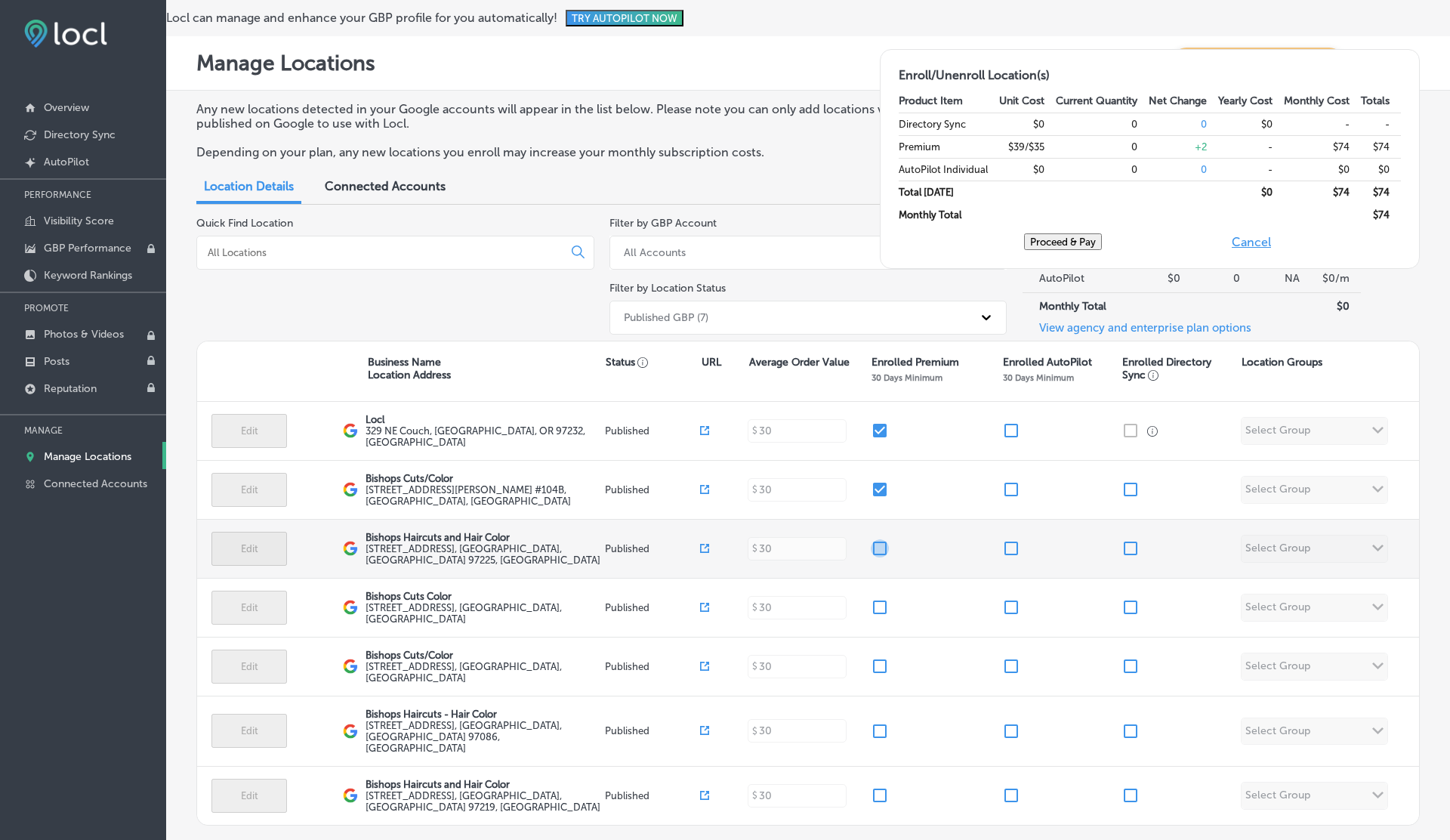
click at [880, 548] on input "checkbox" at bounding box center [880, 547] width 18 height 18
checkbox input "true"
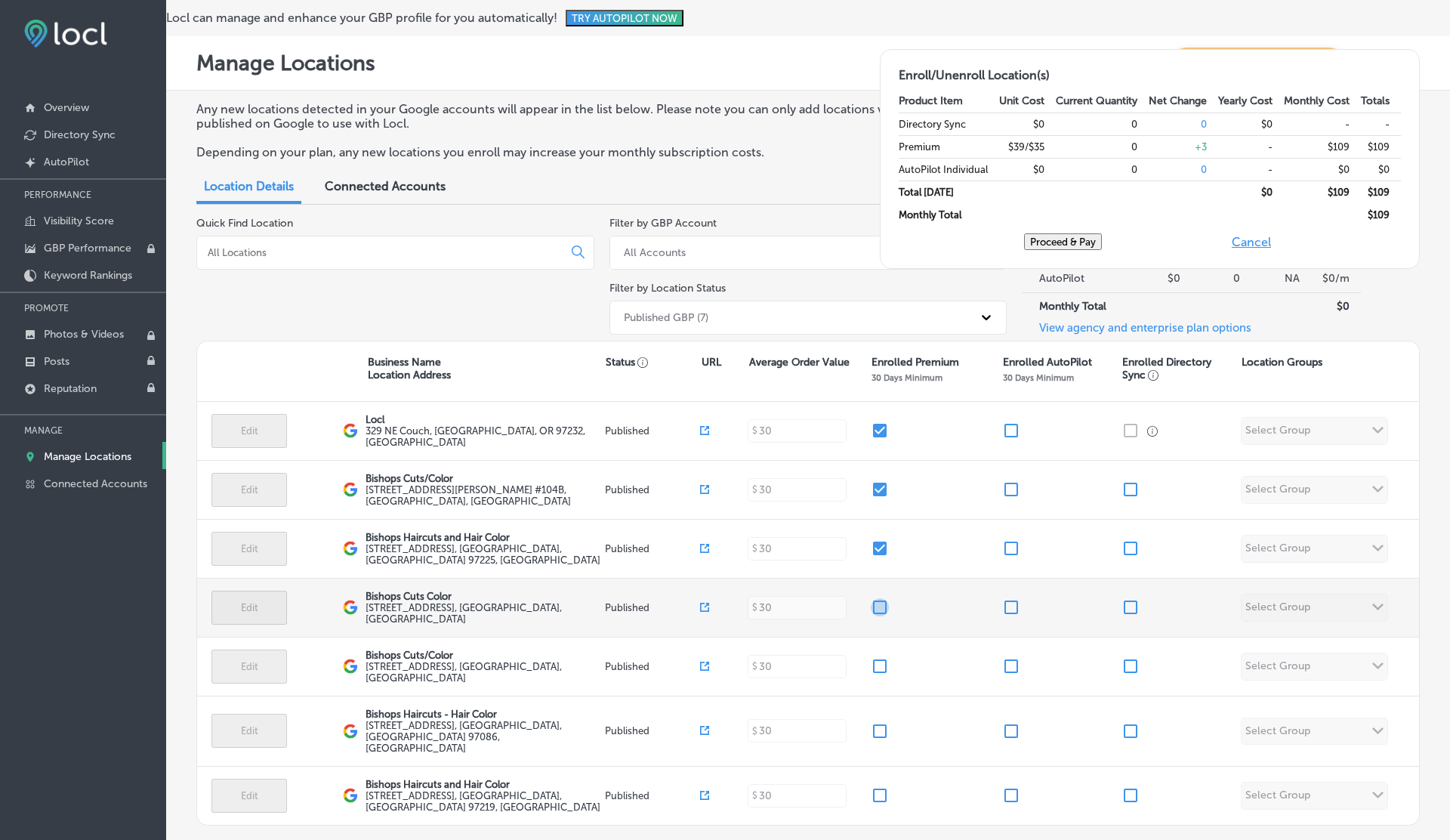
click at [879, 611] on input "checkbox" at bounding box center [880, 607] width 18 height 18
checkbox input "true"
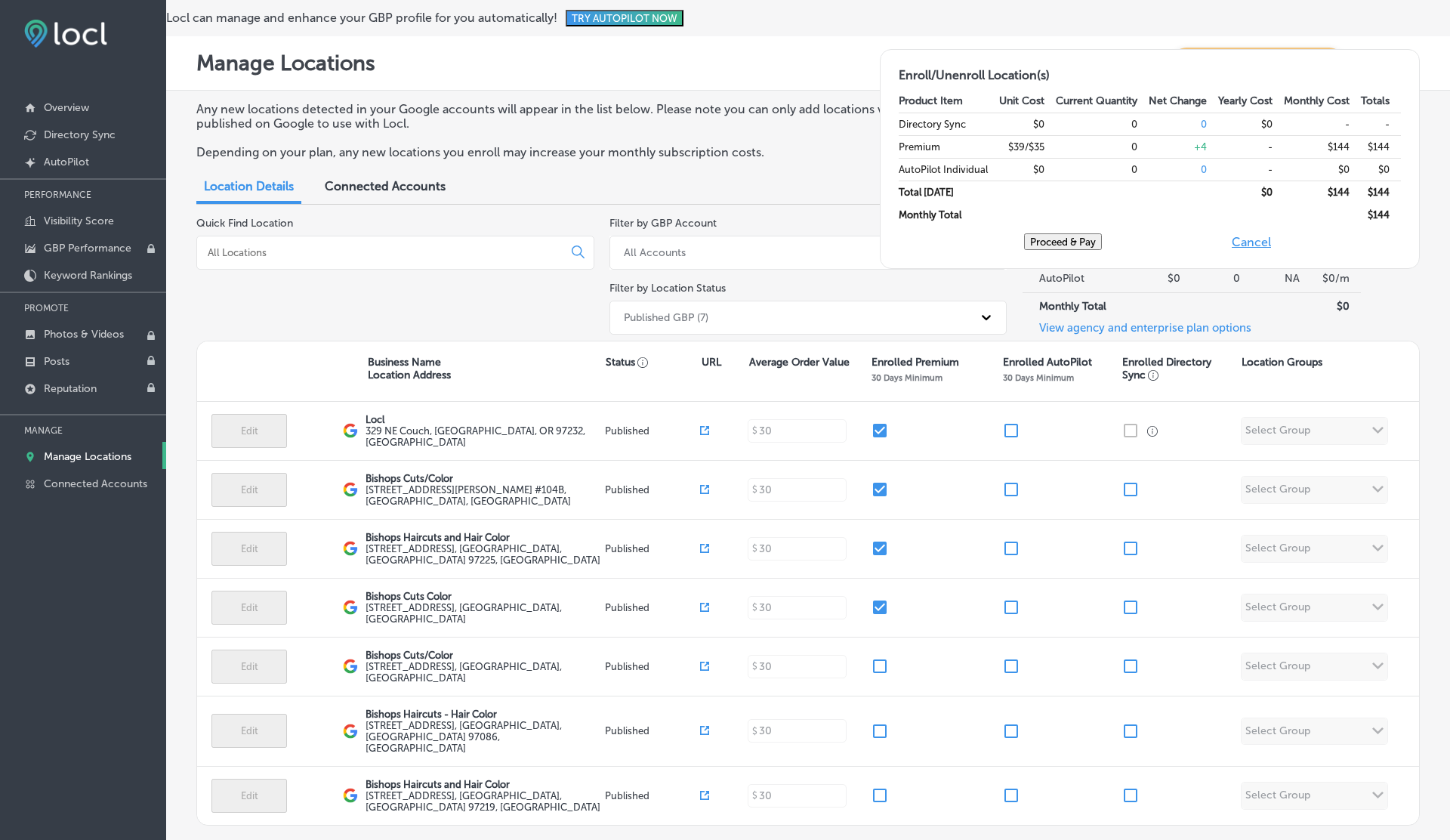
click at [1102, 237] on button "Proceed & Pay" at bounding box center [1063, 242] width 77 height 17
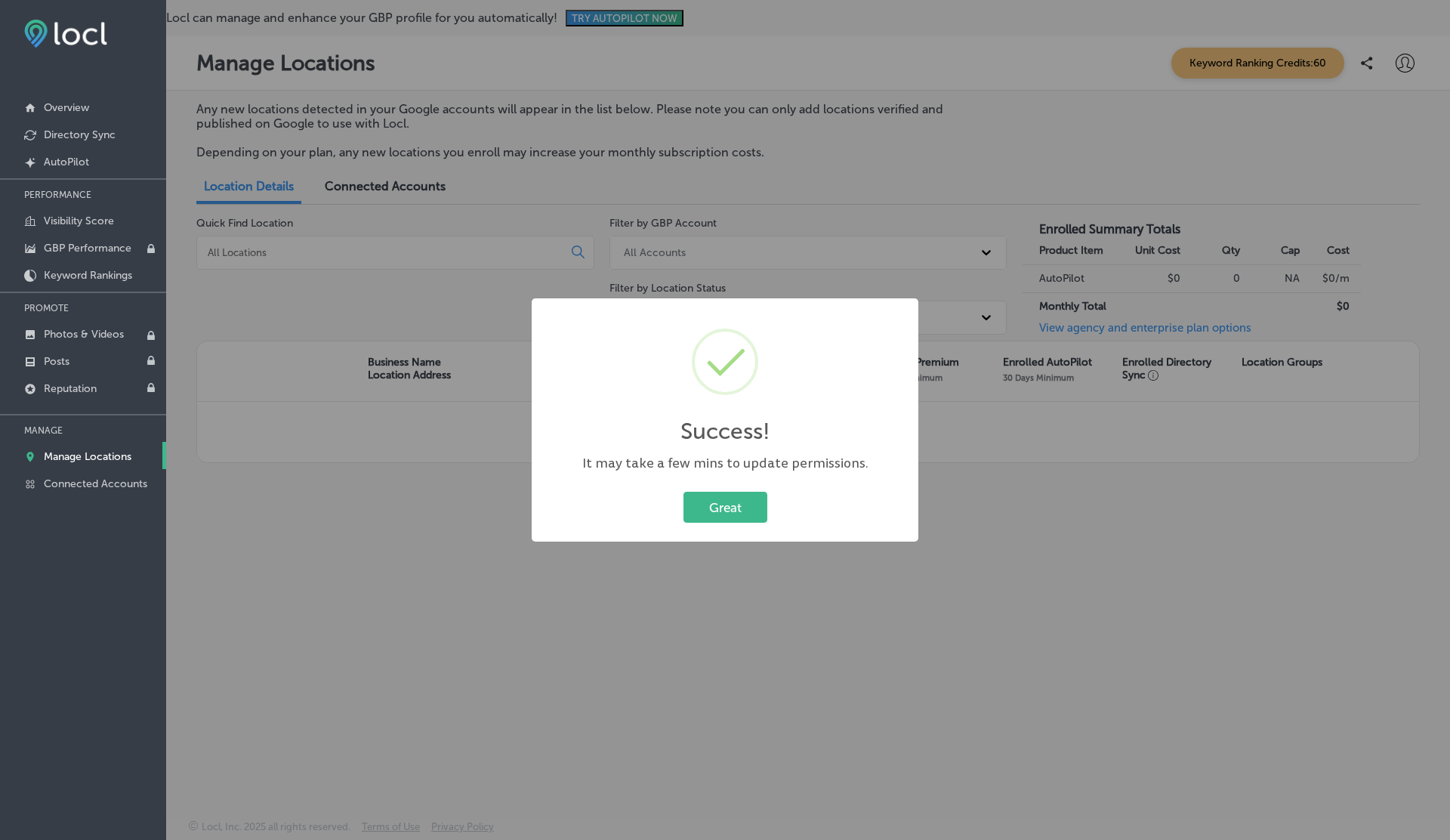
click at [684, 492] on button "Great" at bounding box center [725, 507] width 83 height 31
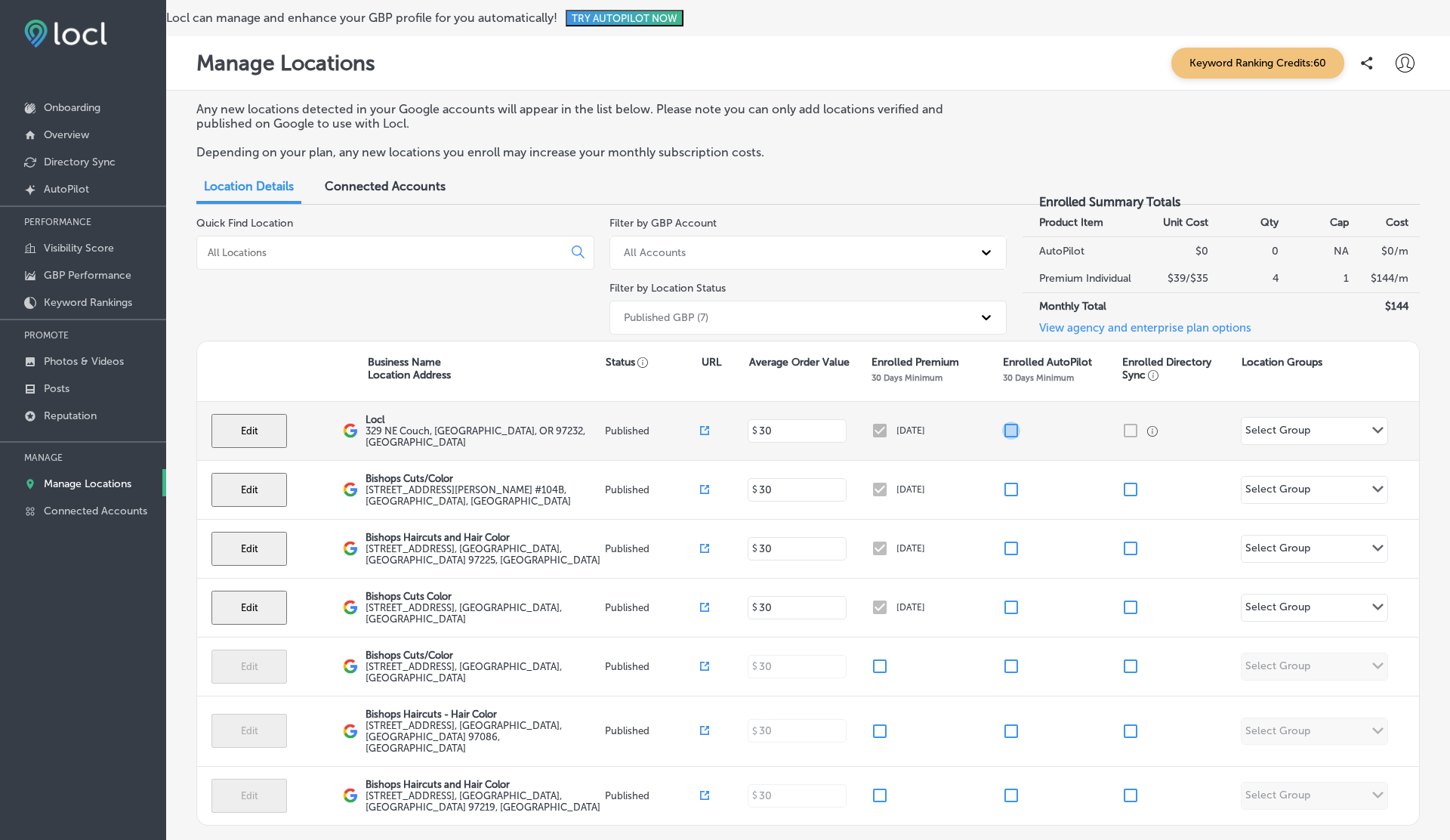
click at [1011, 433] on input "checkbox" at bounding box center [1011, 430] width 18 height 18
checkbox input "false"
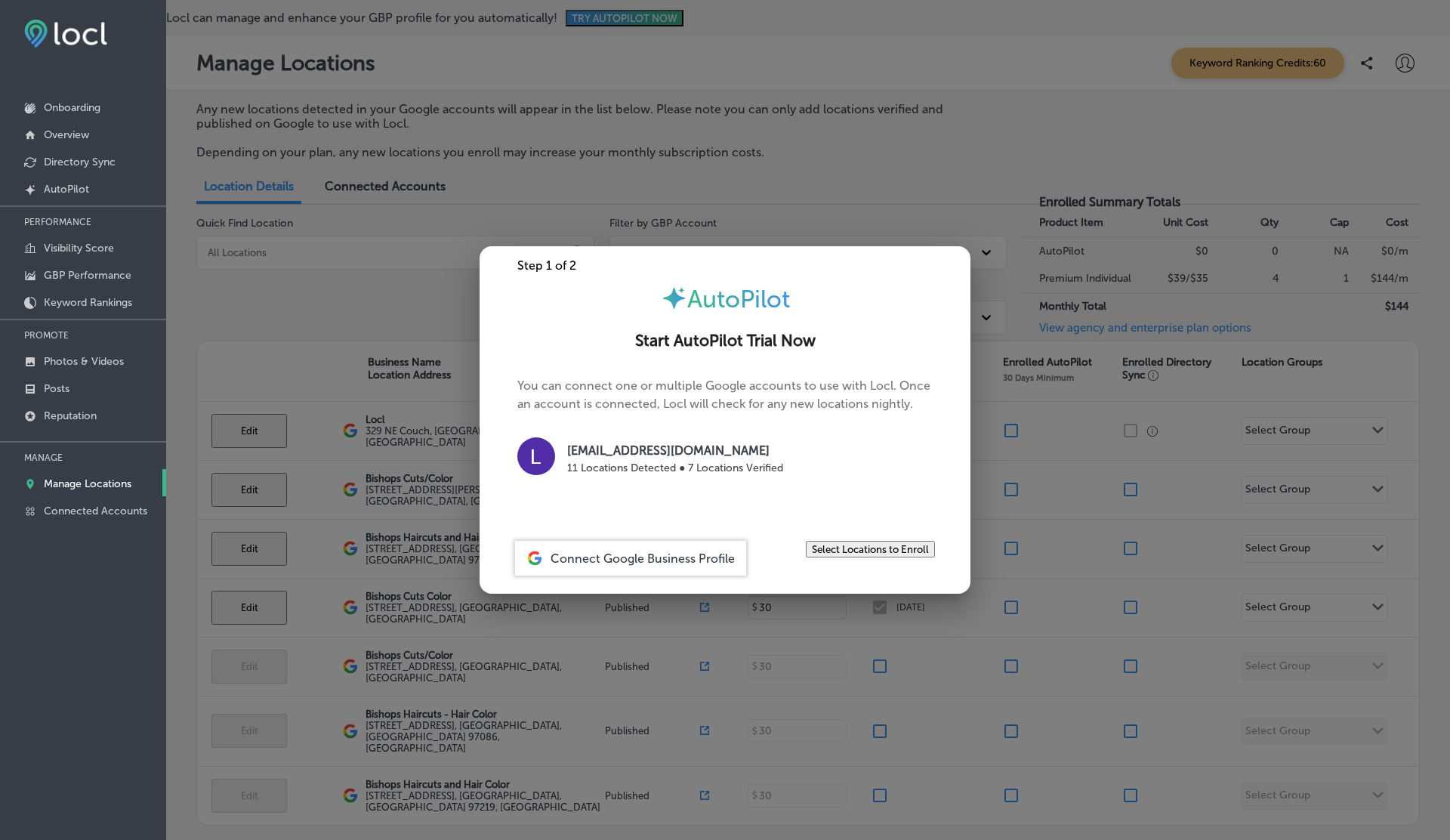
click at [871, 552] on button "Select Locations to Enroll" at bounding box center [871, 549] width 129 height 17
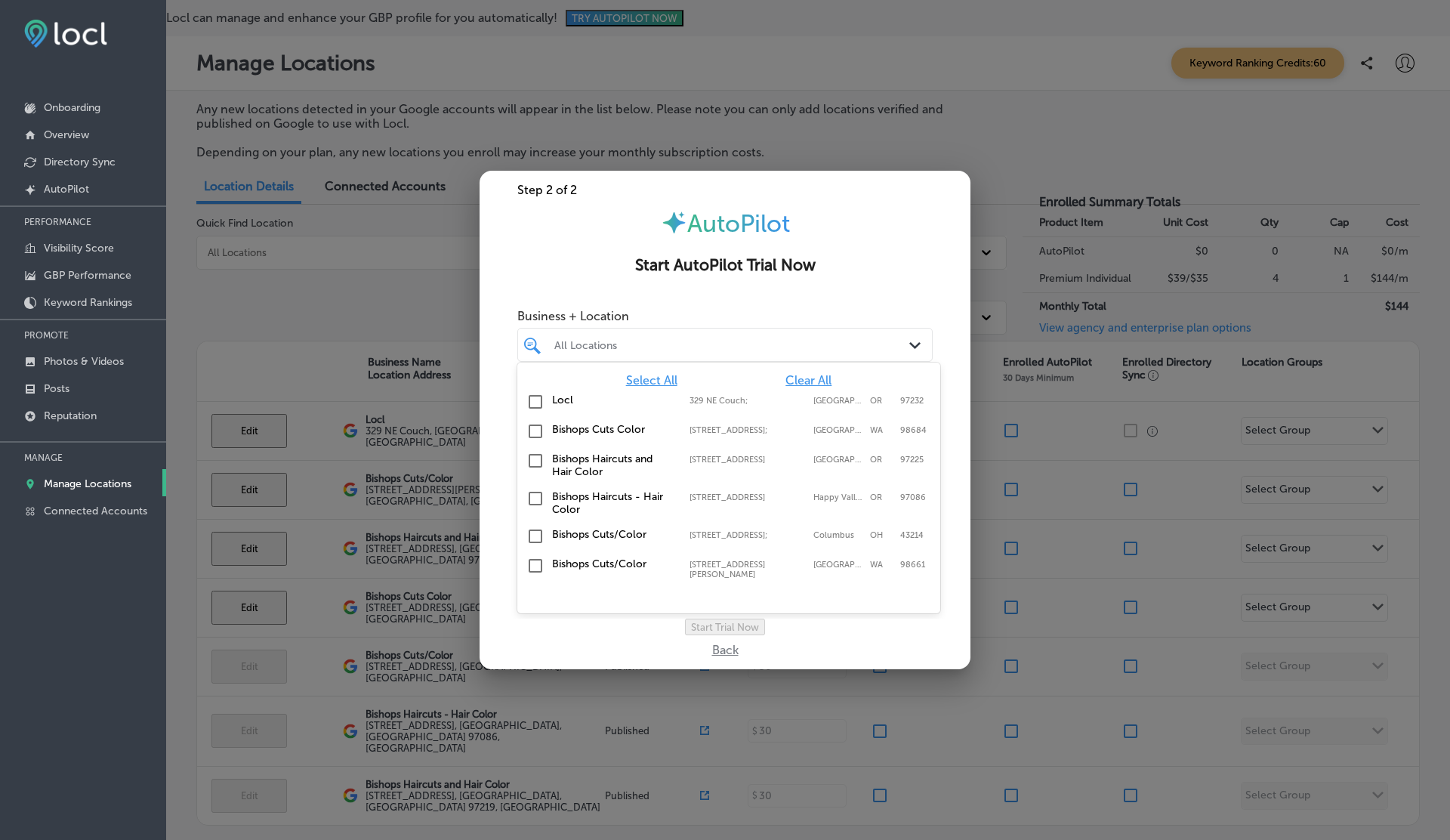
click at [673, 338] on div "All Locations" at bounding box center [732, 344] width 357 height 13
click at [537, 395] on input "checkbox" at bounding box center [535, 401] width 18 height 18
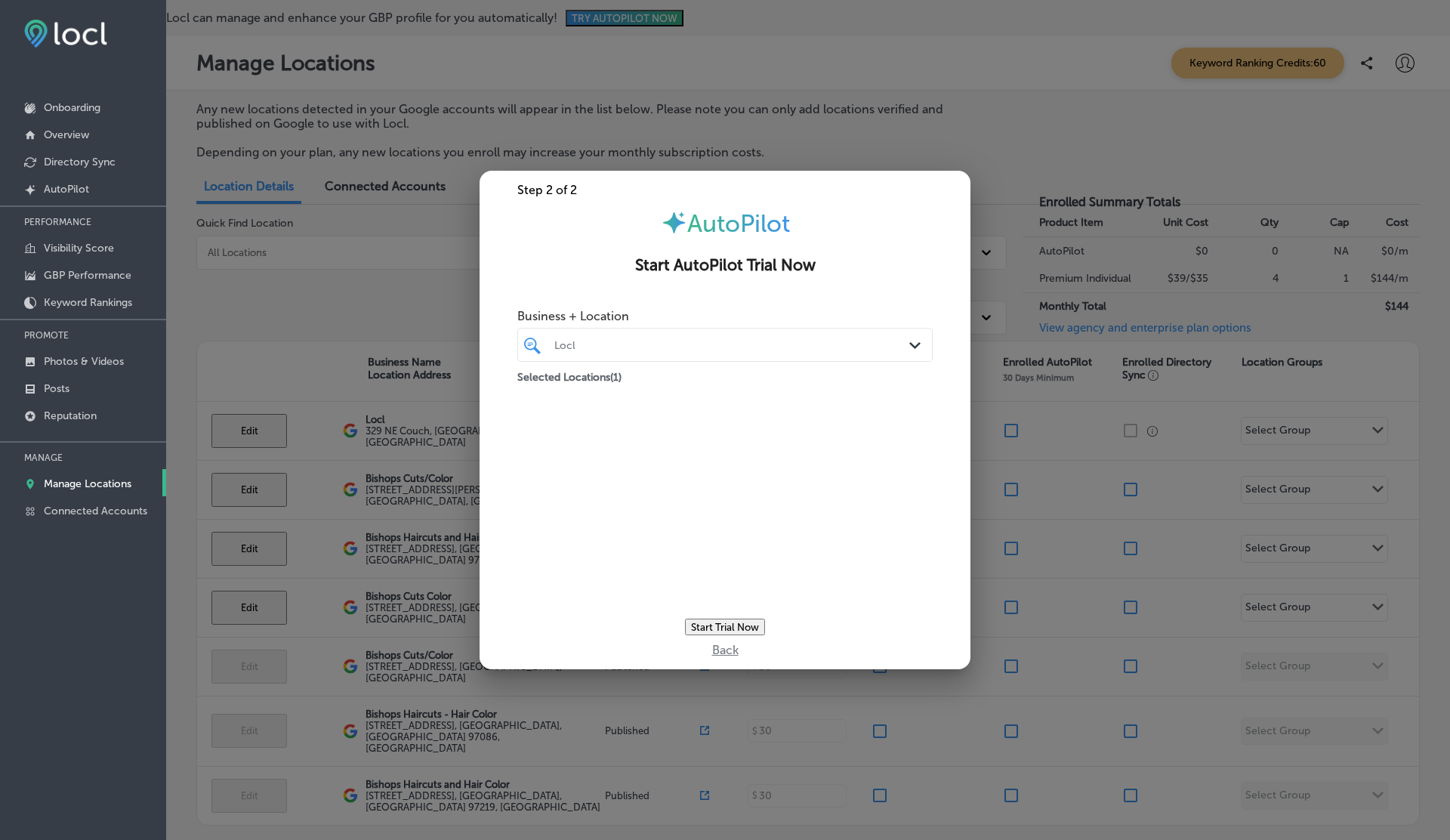
click at [718, 301] on div "Business + Location Locl Path Created with Sketch." at bounding box center [725, 331] width 416 height 60
click at [728, 627] on button "Start Trial Now" at bounding box center [725, 627] width 80 height 17
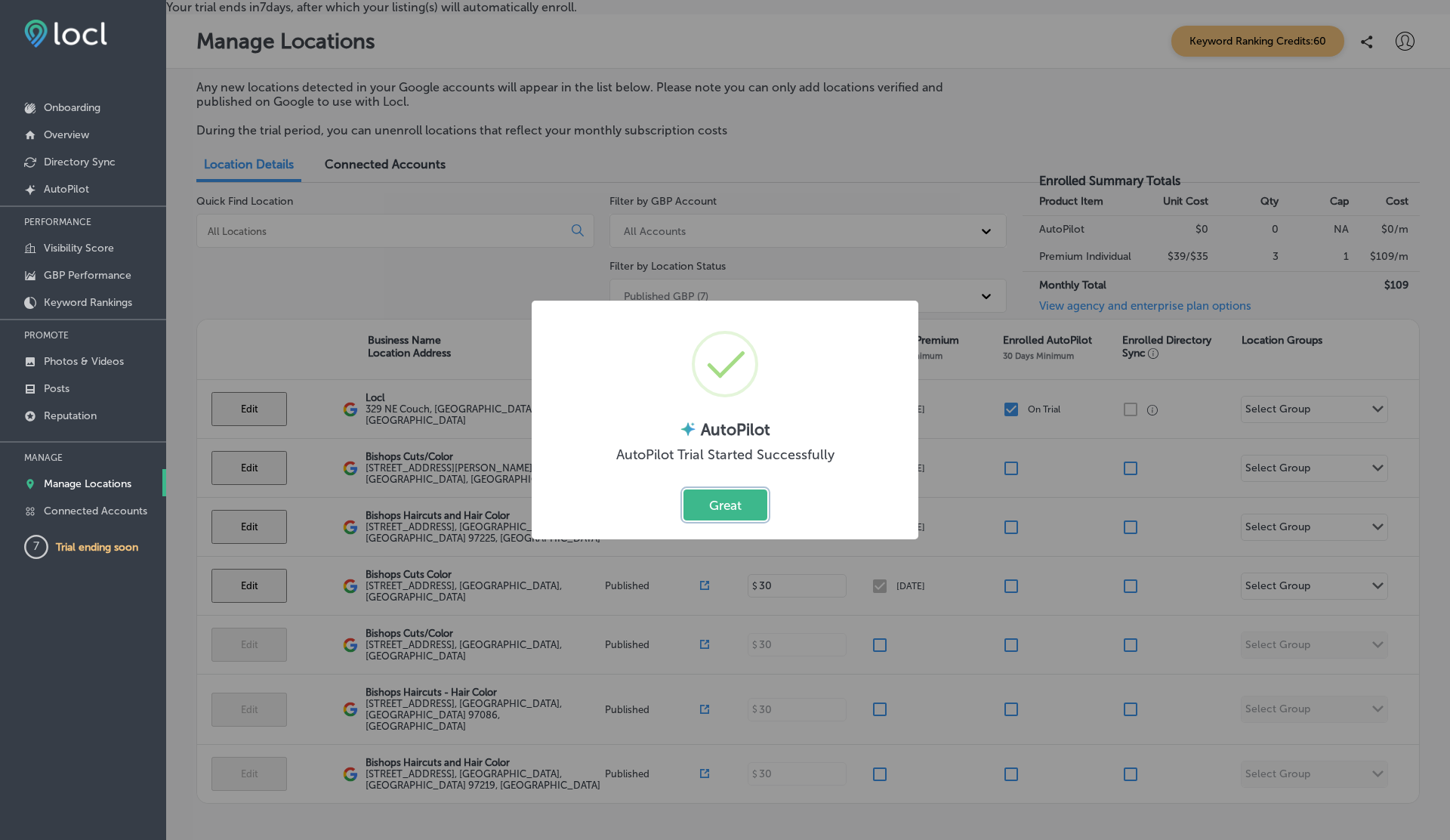
click at [684, 489] on button "Great" at bounding box center [725, 505] width 83 height 31
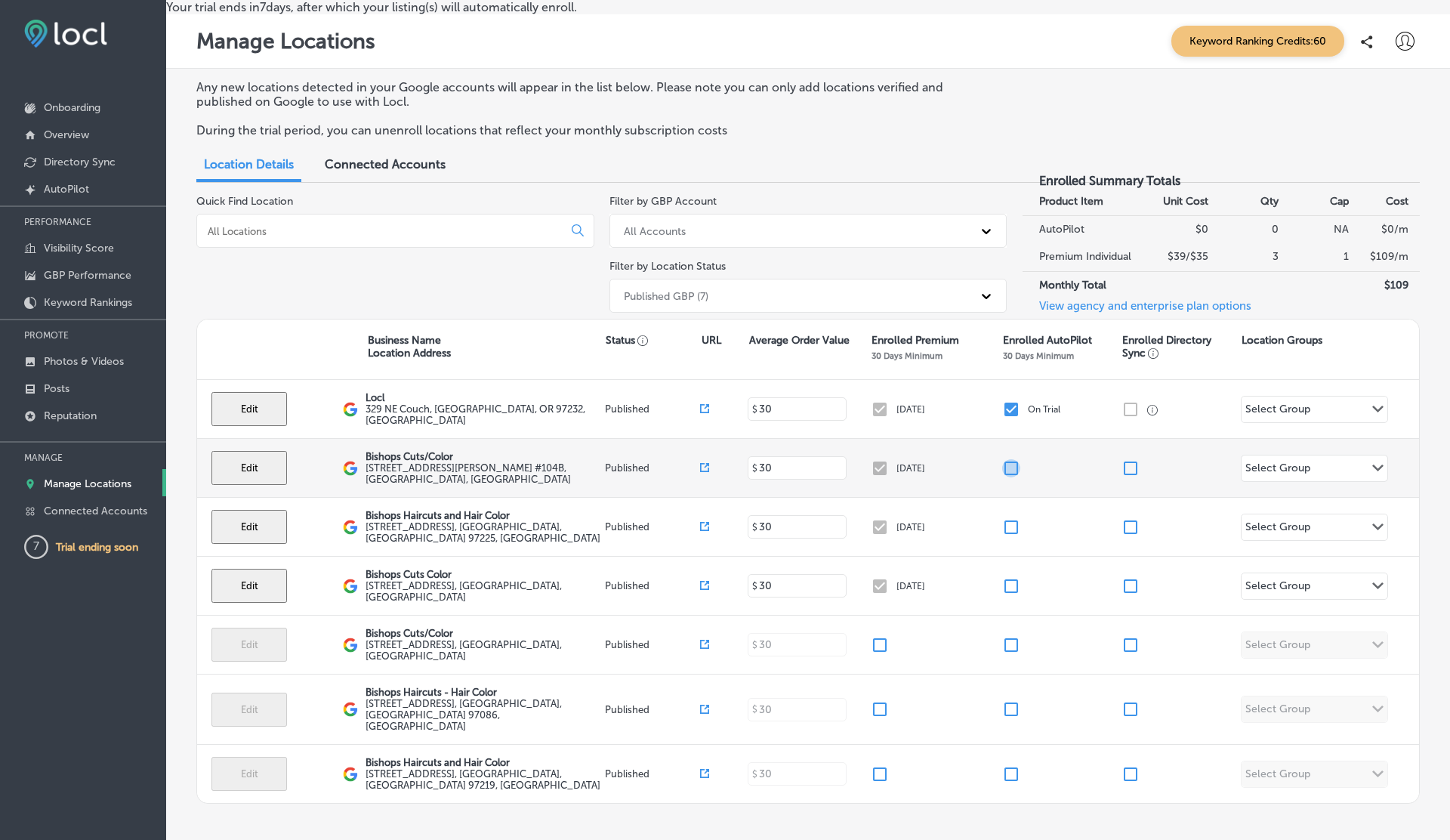
click at [1005, 477] on input "checkbox" at bounding box center [1011, 467] width 18 height 18
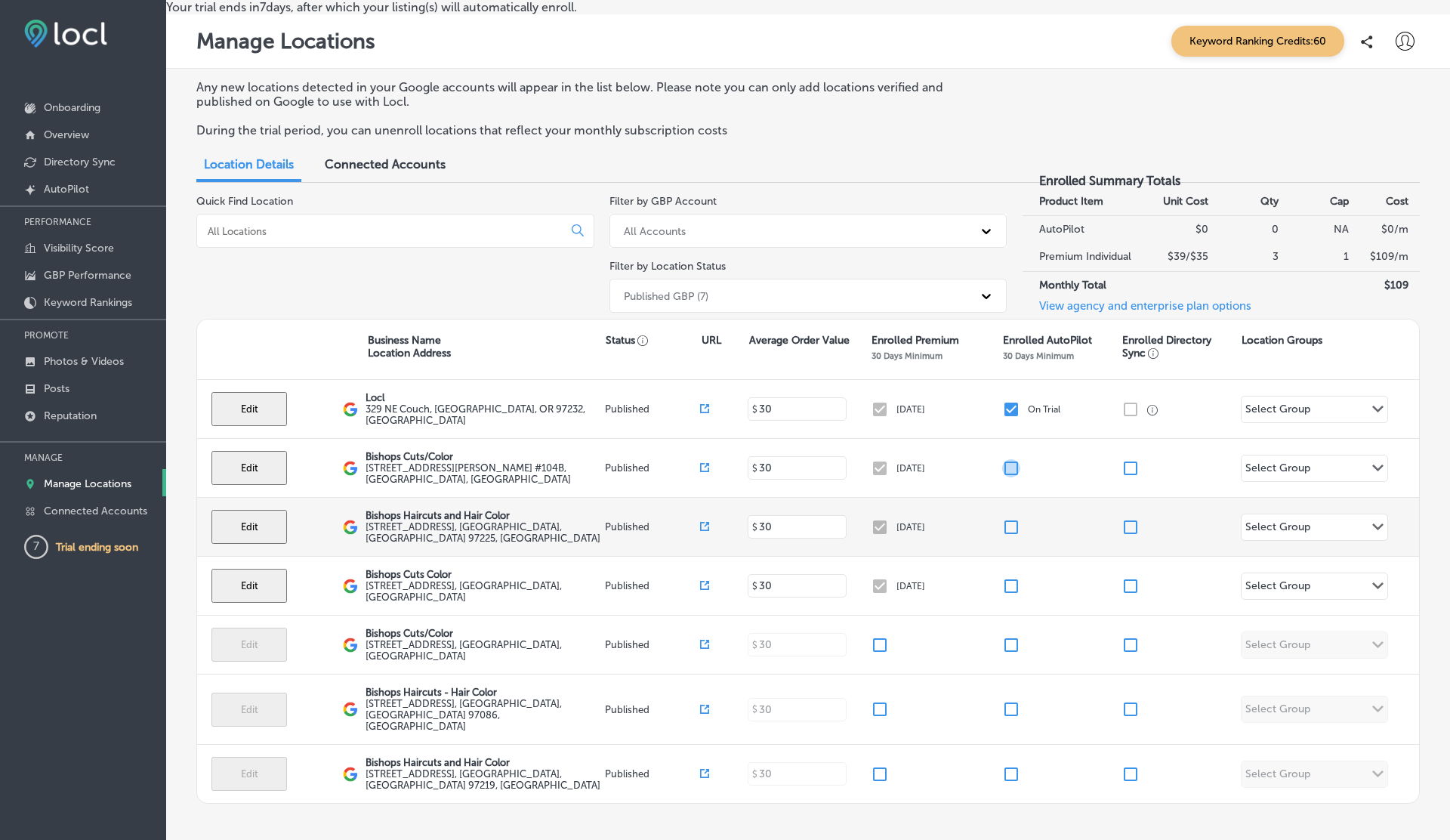
checkbox input "false"
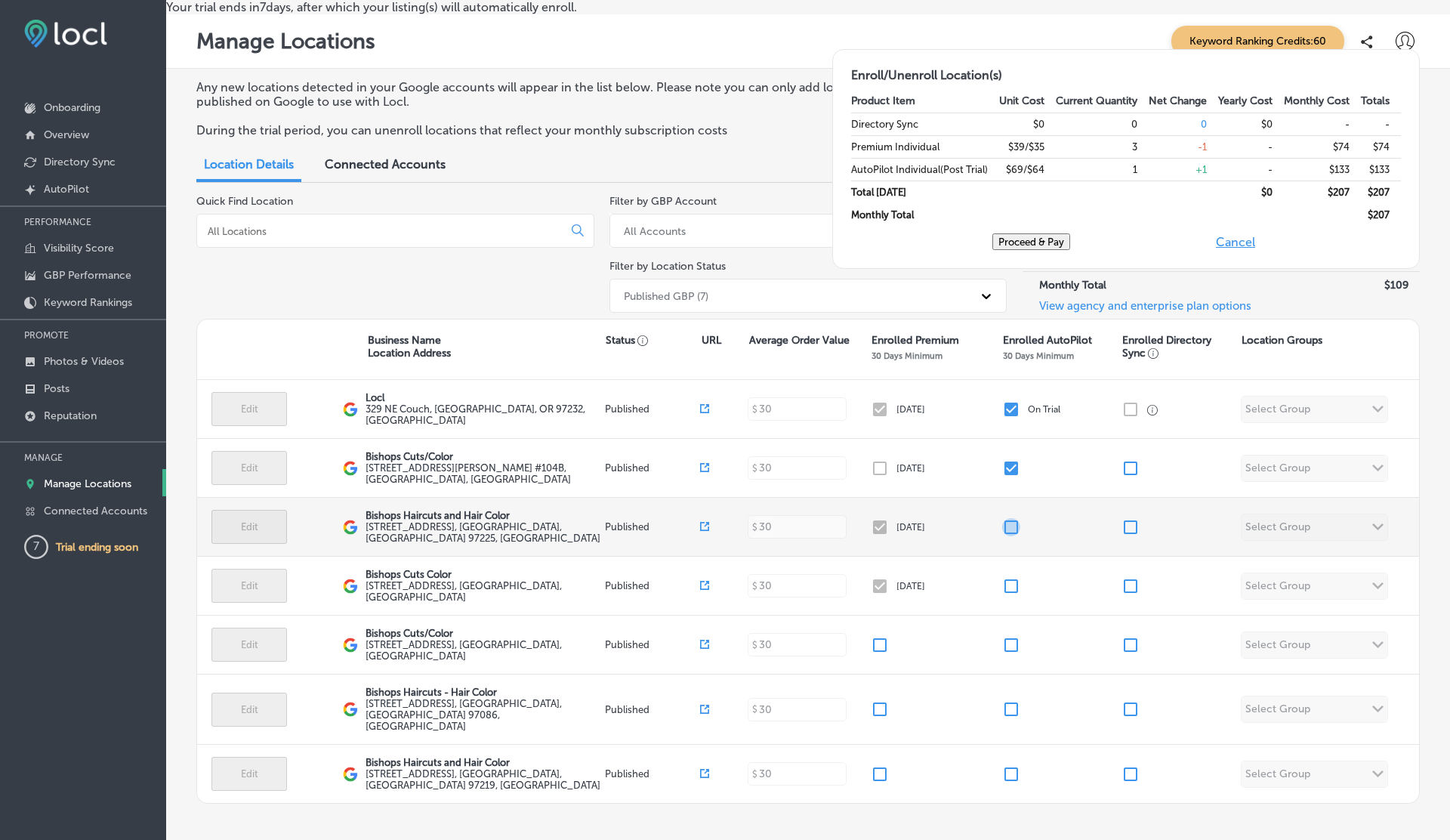
click at [1006, 536] on input "checkbox" at bounding box center [1011, 527] width 18 height 18
checkbox input "true"
checkbox input "false"
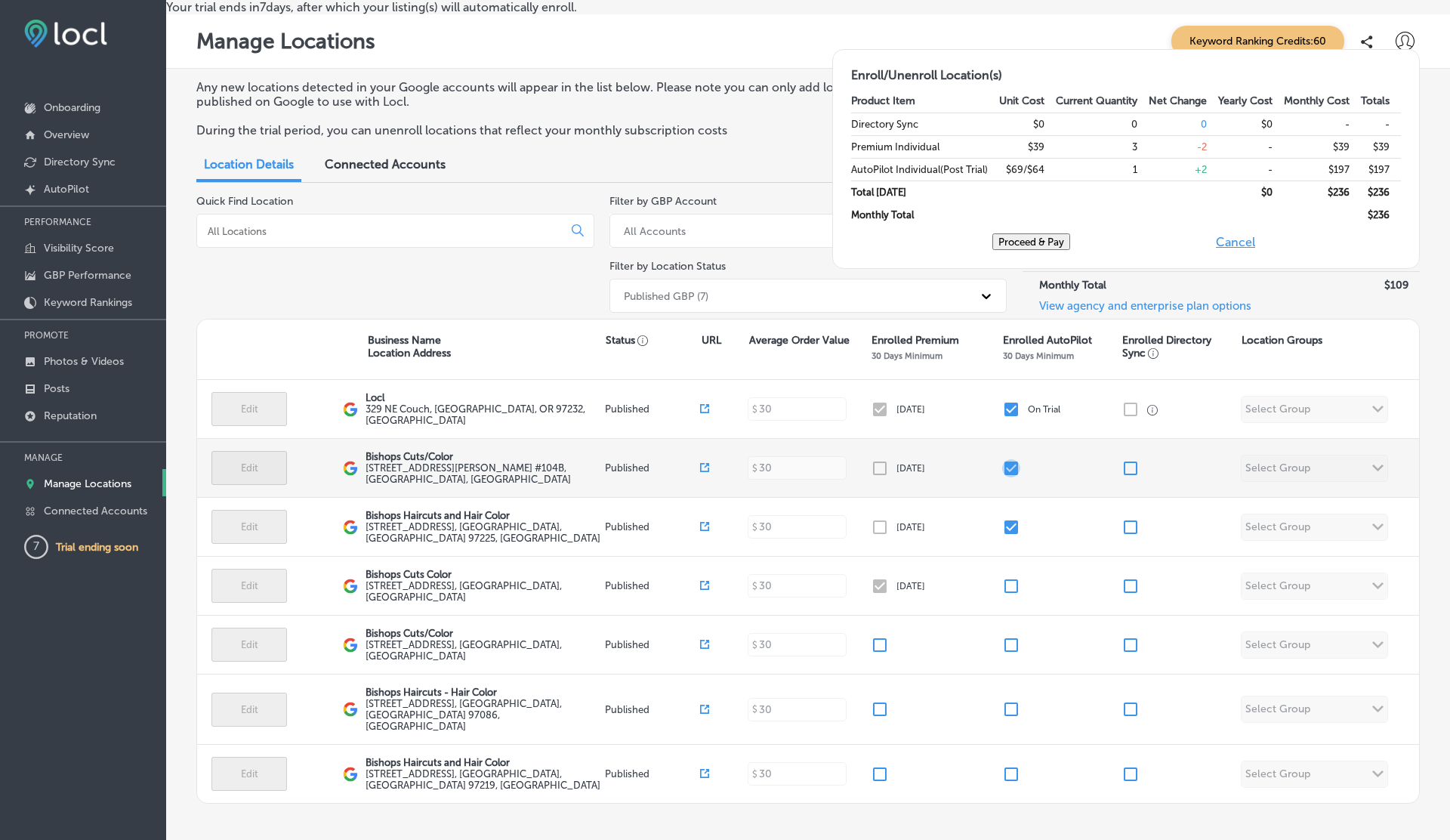
click at [1014, 477] on input "checkbox" at bounding box center [1011, 467] width 18 height 18
checkbox input "true"
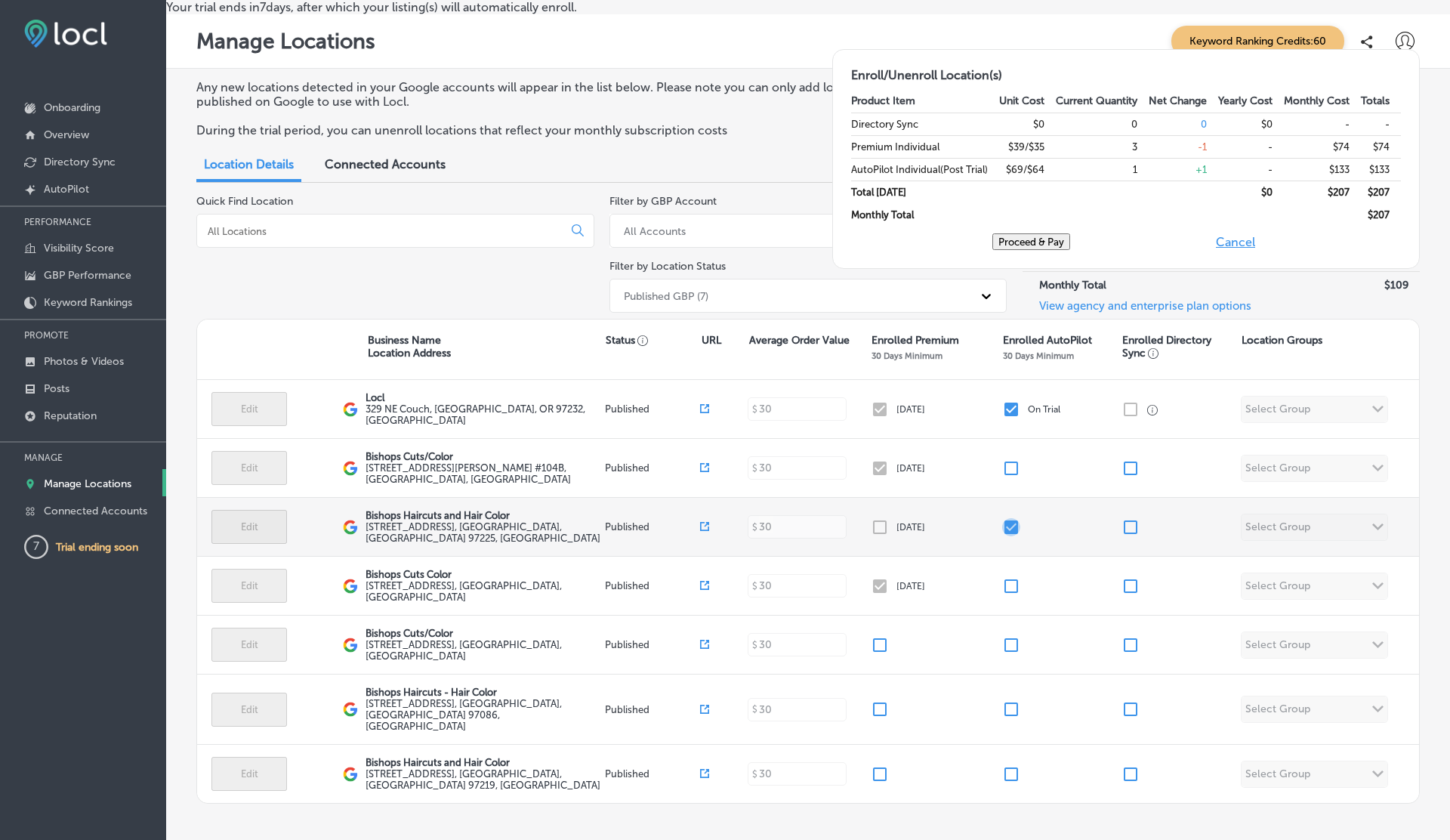
click at [1014, 536] on input "checkbox" at bounding box center [1011, 527] width 18 height 18
checkbox input "false"
checkbox input "true"
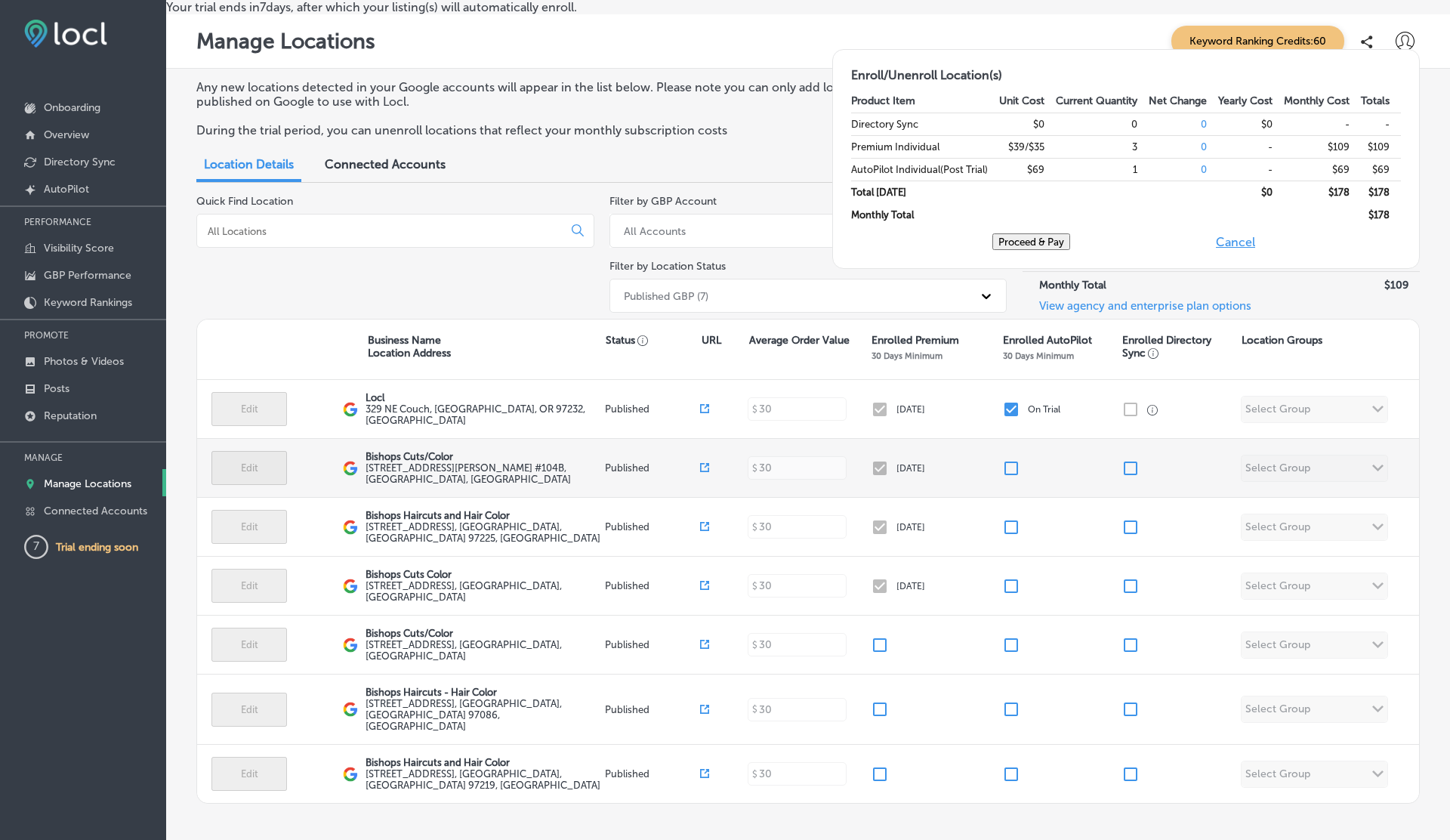
click at [1010, 477] on input "checkbox" at bounding box center [1011, 467] width 18 height 18
checkbox input "false"
click at [1010, 477] on input "checkbox" at bounding box center [1011, 467] width 18 height 18
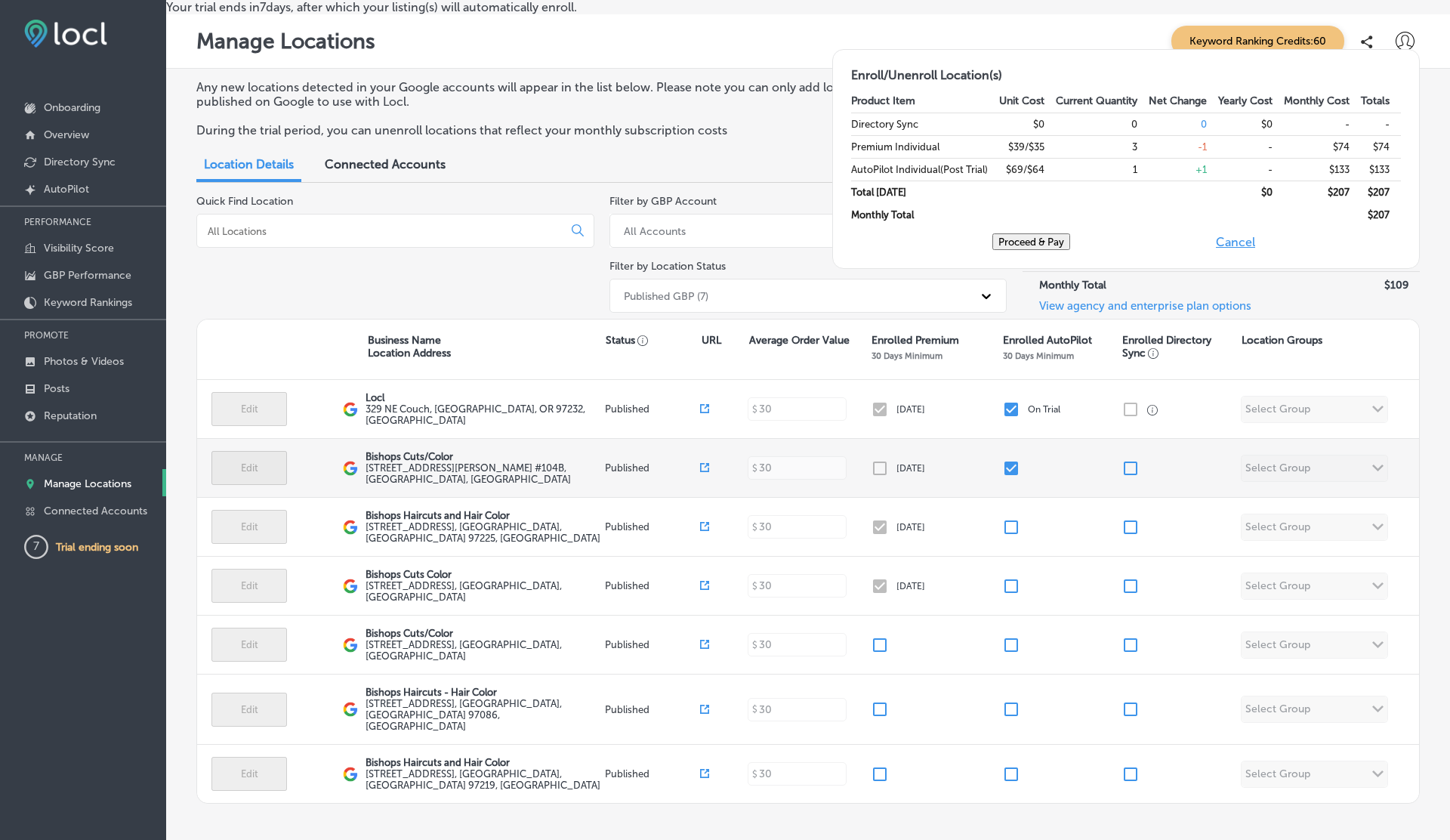
checkbox input "true"
click at [1011, 477] on input "checkbox" at bounding box center [1011, 467] width 18 height 18
checkbox input "true"
click at [1011, 477] on input "checkbox" at bounding box center [1011, 467] width 18 height 18
checkbox input "false"
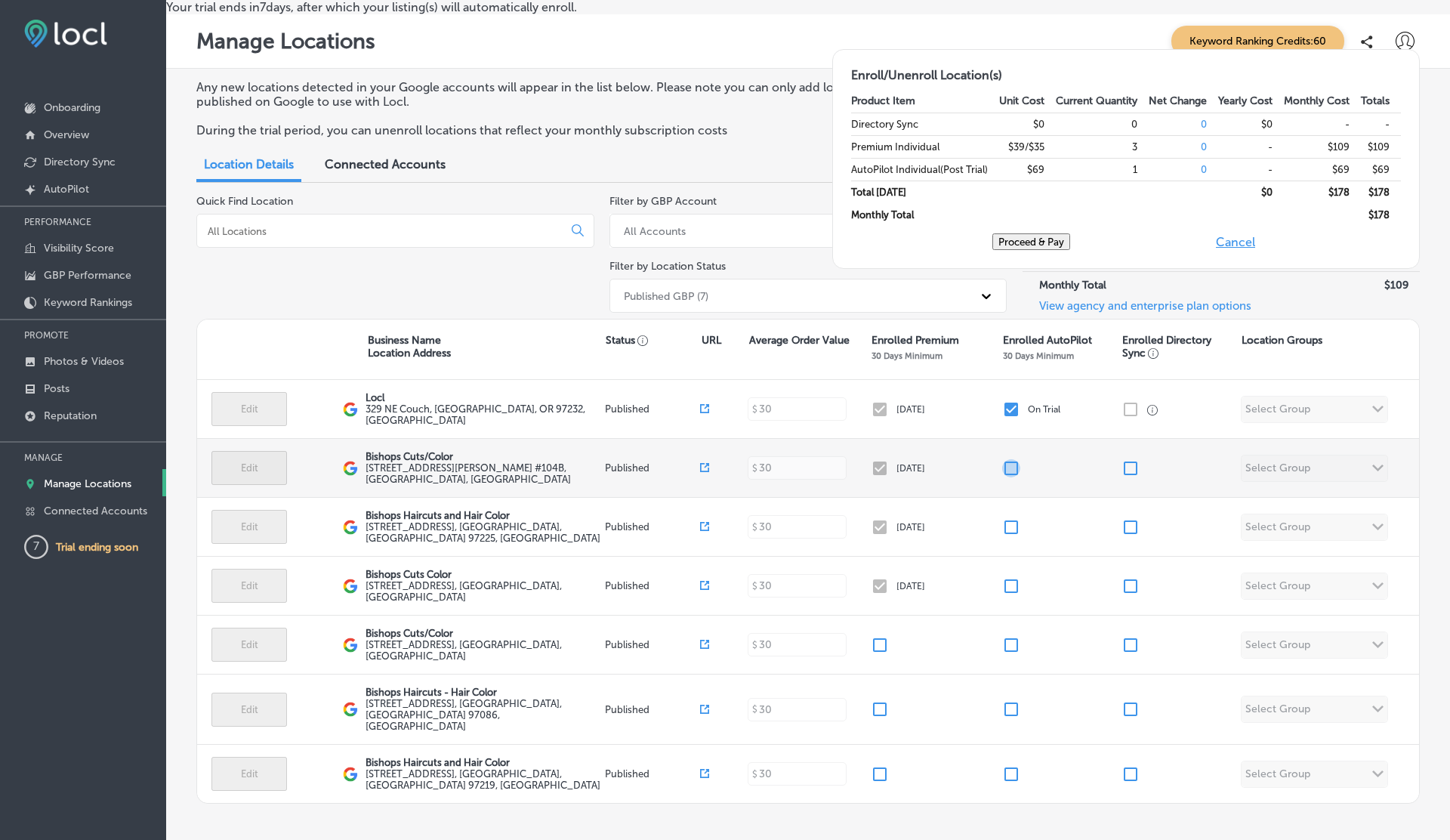
click at [1011, 477] on input "checkbox" at bounding box center [1011, 467] width 18 height 18
checkbox input "false"
click at [1011, 477] on input "checkbox" at bounding box center [1011, 467] width 18 height 18
checkbox input "true"
click at [1011, 477] on input "checkbox" at bounding box center [1011, 467] width 18 height 18
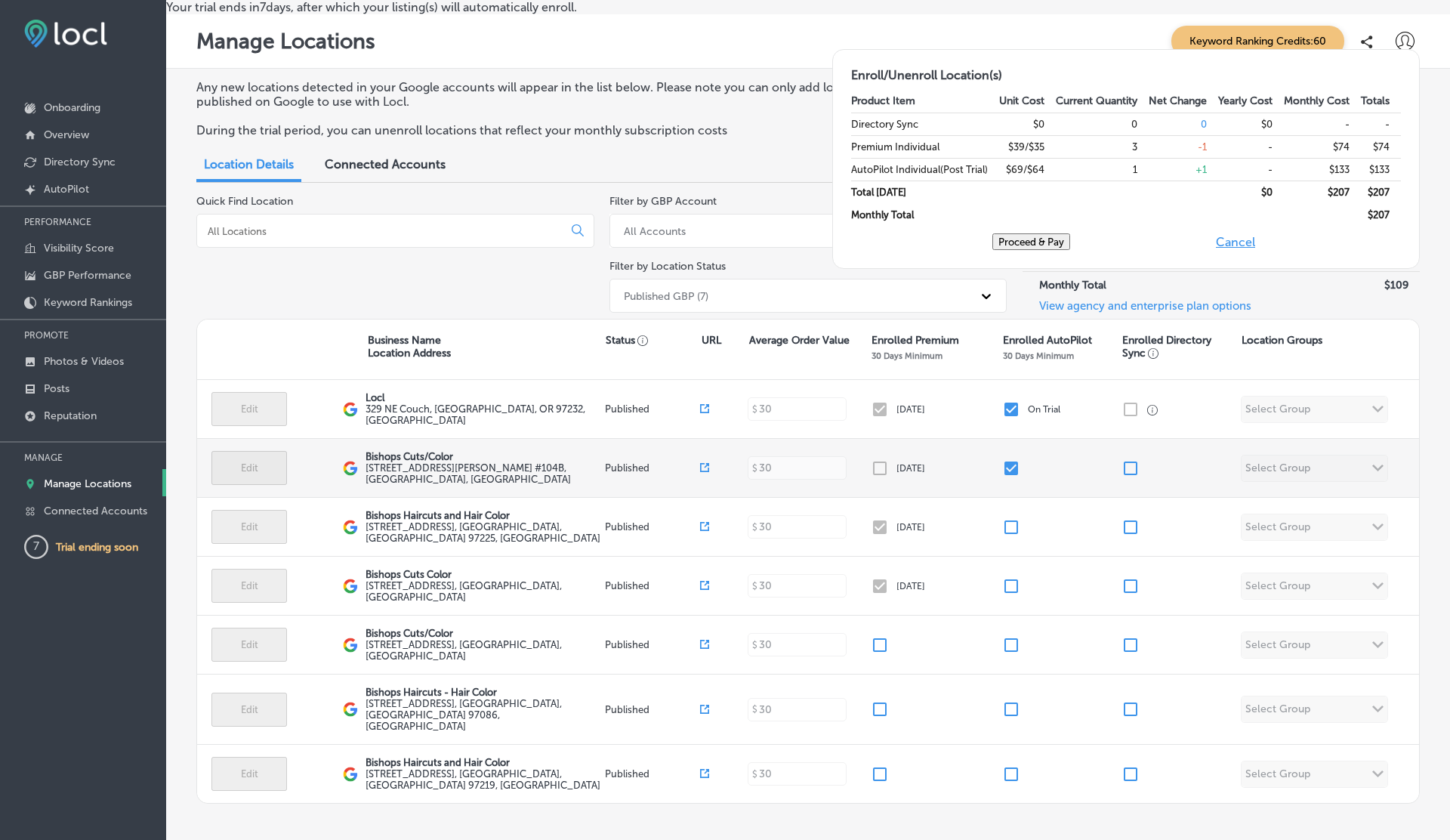
checkbox input "true"
click at [1011, 477] on input "checkbox" at bounding box center [1011, 467] width 18 height 18
checkbox input "false"
click at [1011, 477] on input "checkbox" at bounding box center [1011, 467] width 18 height 18
checkbox input "false"
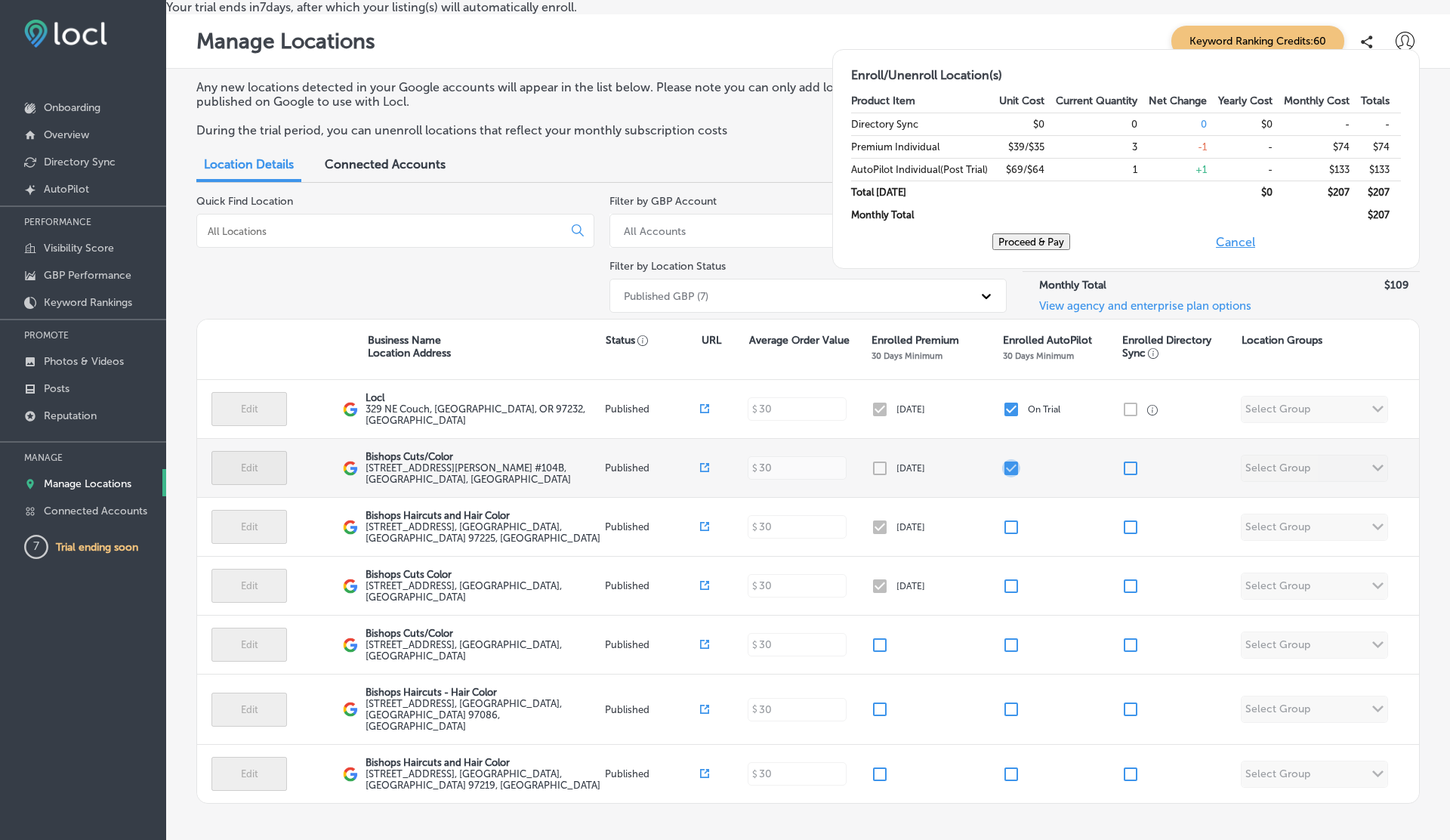
click at [1011, 477] on input "checkbox" at bounding box center [1011, 467] width 18 height 18
checkbox input "true"
click at [1011, 477] on input "checkbox" at bounding box center [1011, 467] width 18 height 18
checkbox input "true"
click at [1011, 477] on input "checkbox" at bounding box center [1011, 467] width 18 height 18
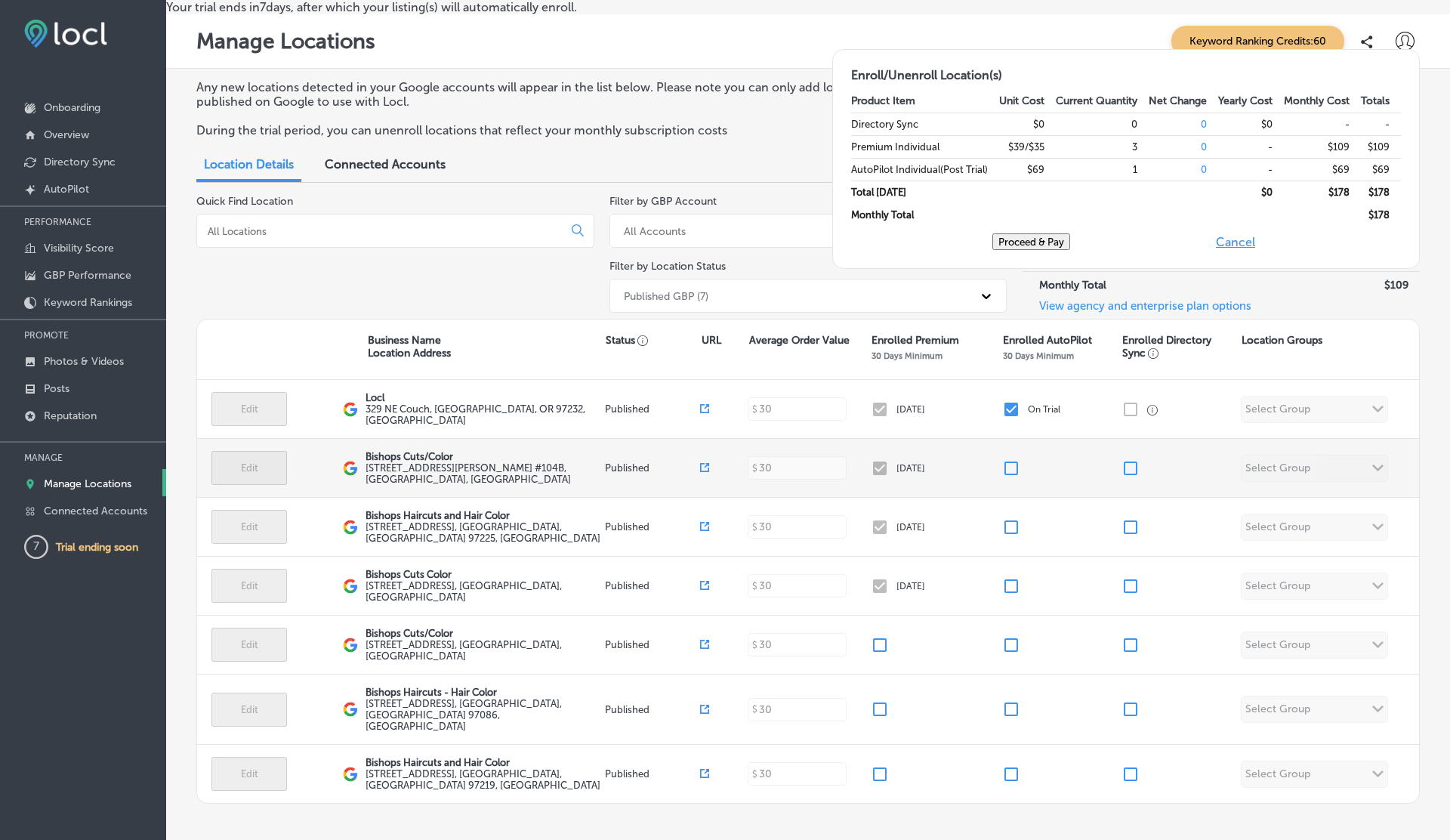
checkbox input "false"
click at [1011, 477] on input "checkbox" at bounding box center [1011, 467] width 18 height 18
checkbox input "false"
click at [1011, 477] on input "checkbox" at bounding box center [1011, 467] width 18 height 18
checkbox input "true"
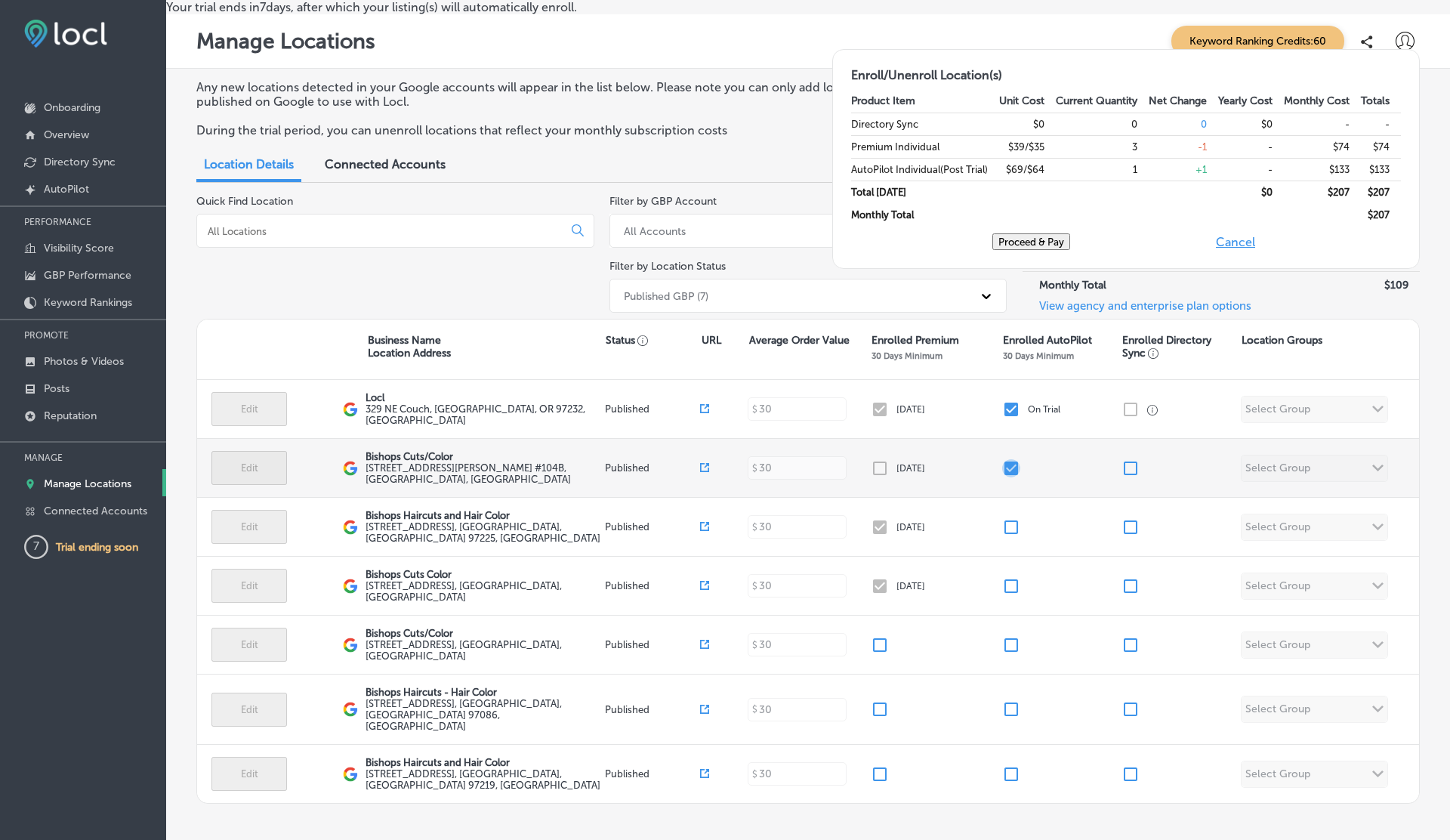
click at [1011, 477] on input "checkbox" at bounding box center [1011, 467] width 18 height 18
checkbox input "true"
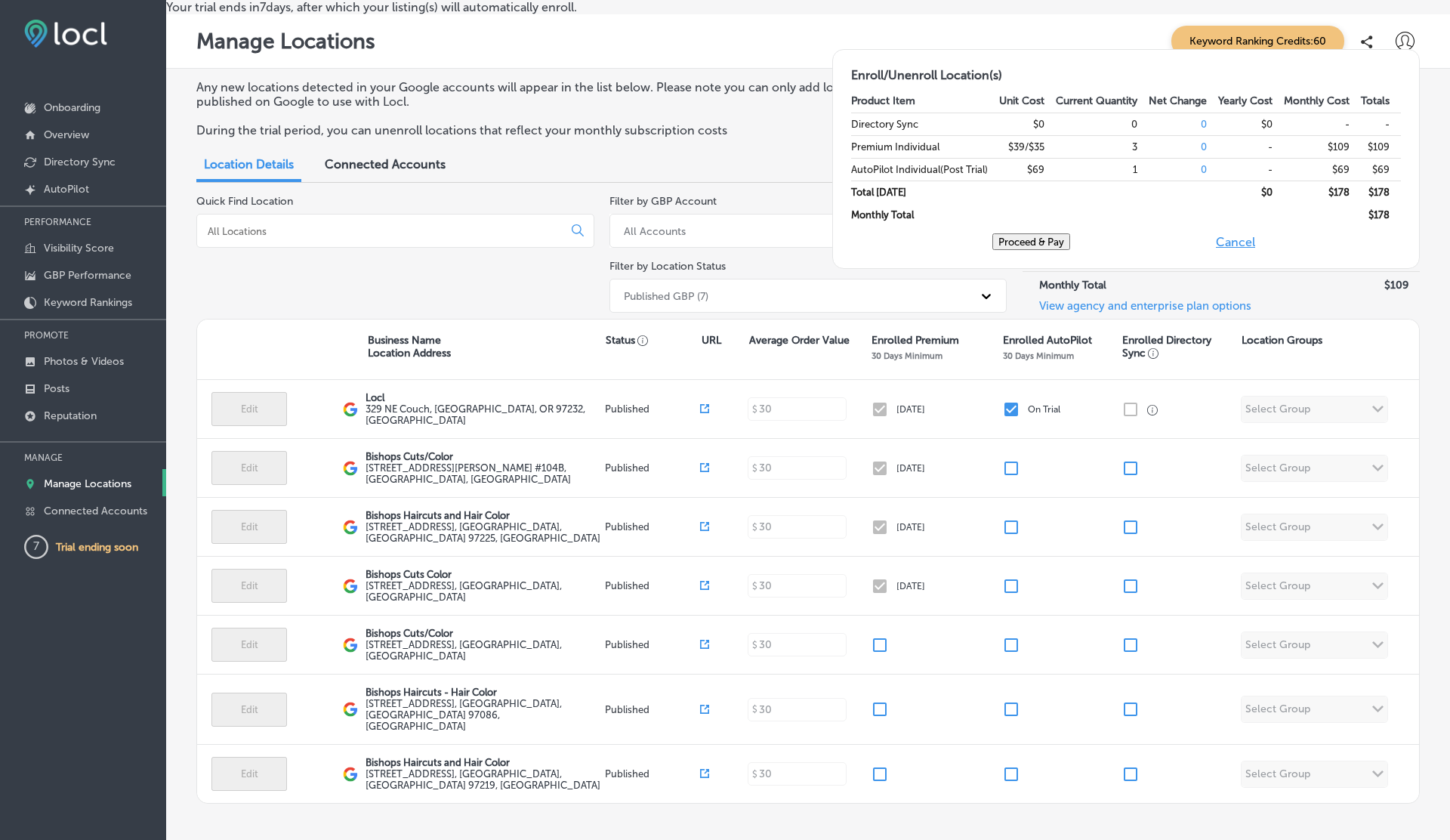
click at [1252, 250] on button "Cancel" at bounding box center [1235, 242] width 49 height 17
checkbox input "false"
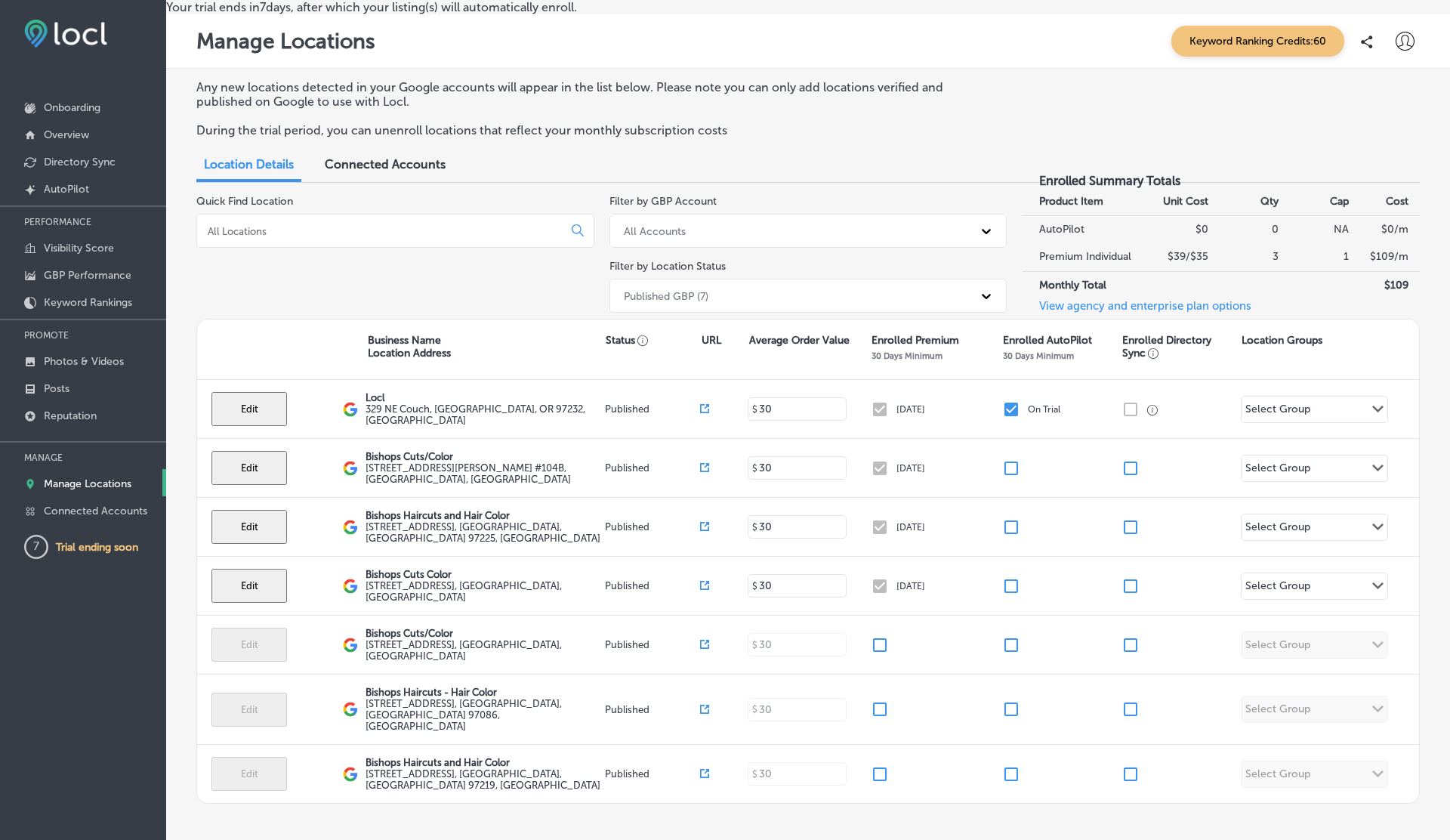
click at [1137, 315] on link "View agency and enterprise plan options" at bounding box center [1137, 311] width 229 height 25
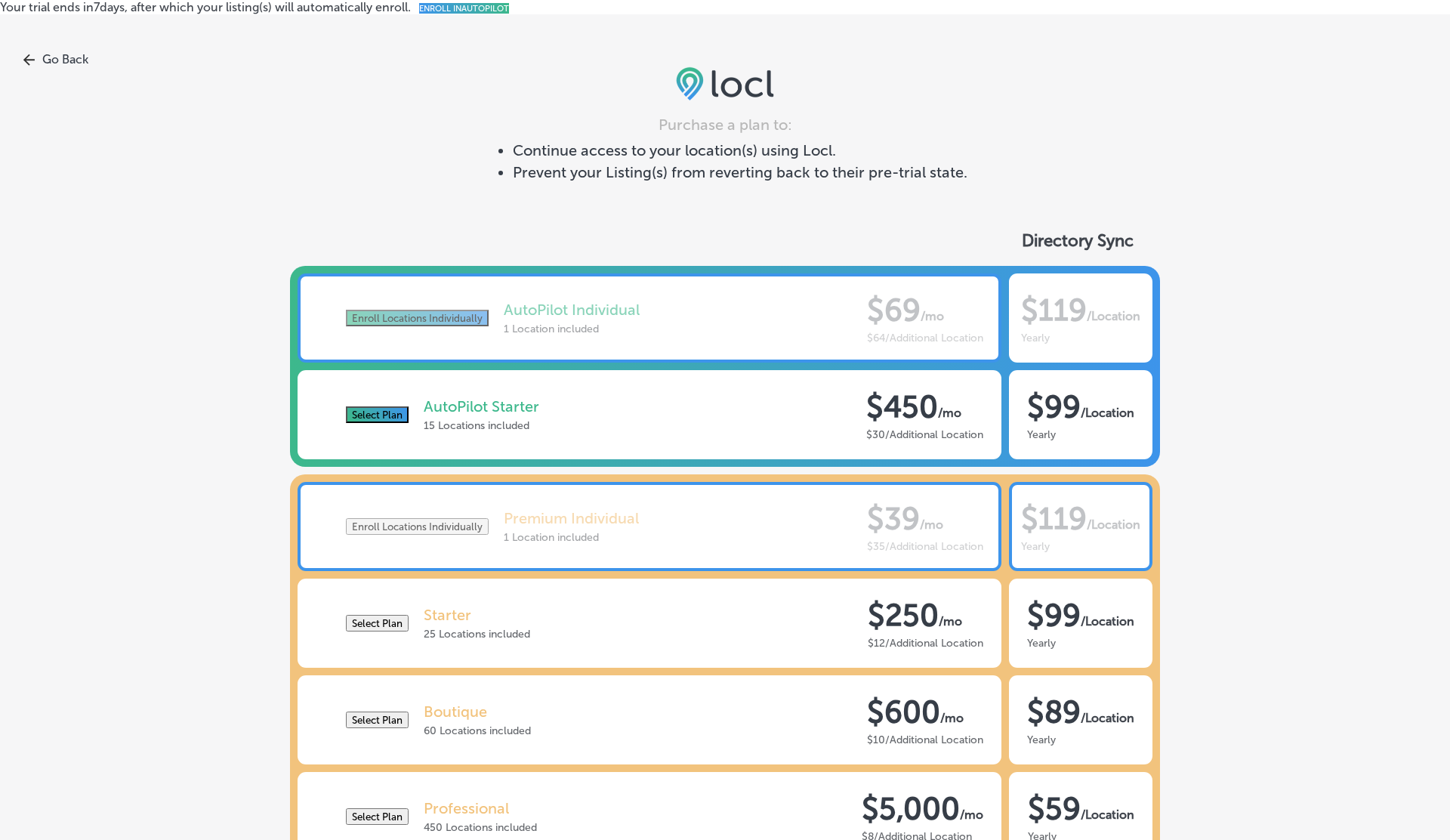
click at [393, 423] on button "Select Plan" at bounding box center [377, 414] width 63 height 17
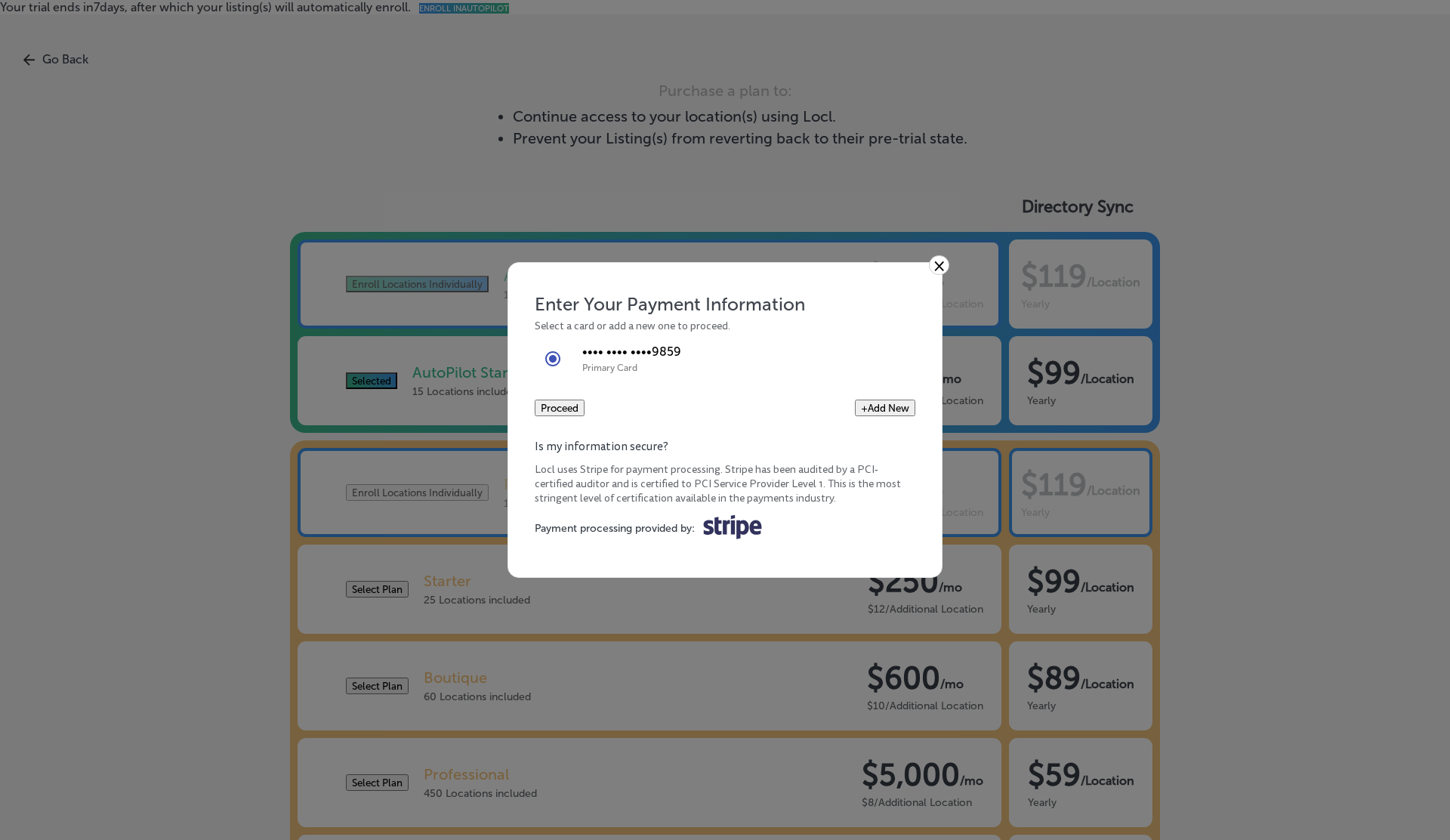
click at [585, 412] on button "Proceed" at bounding box center [559, 408] width 50 height 17
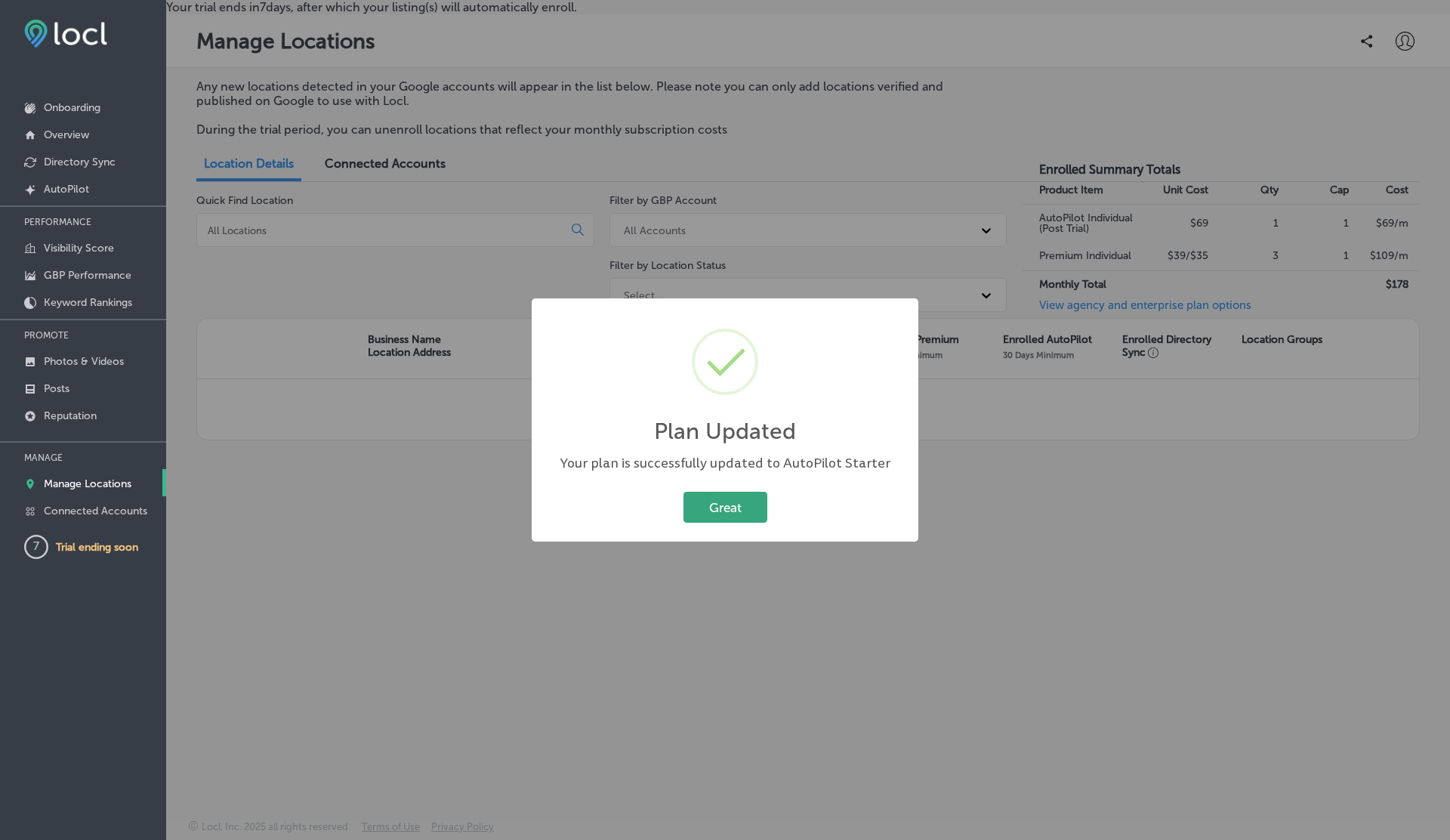
click at [713, 512] on button "Great" at bounding box center [725, 507] width 83 height 31
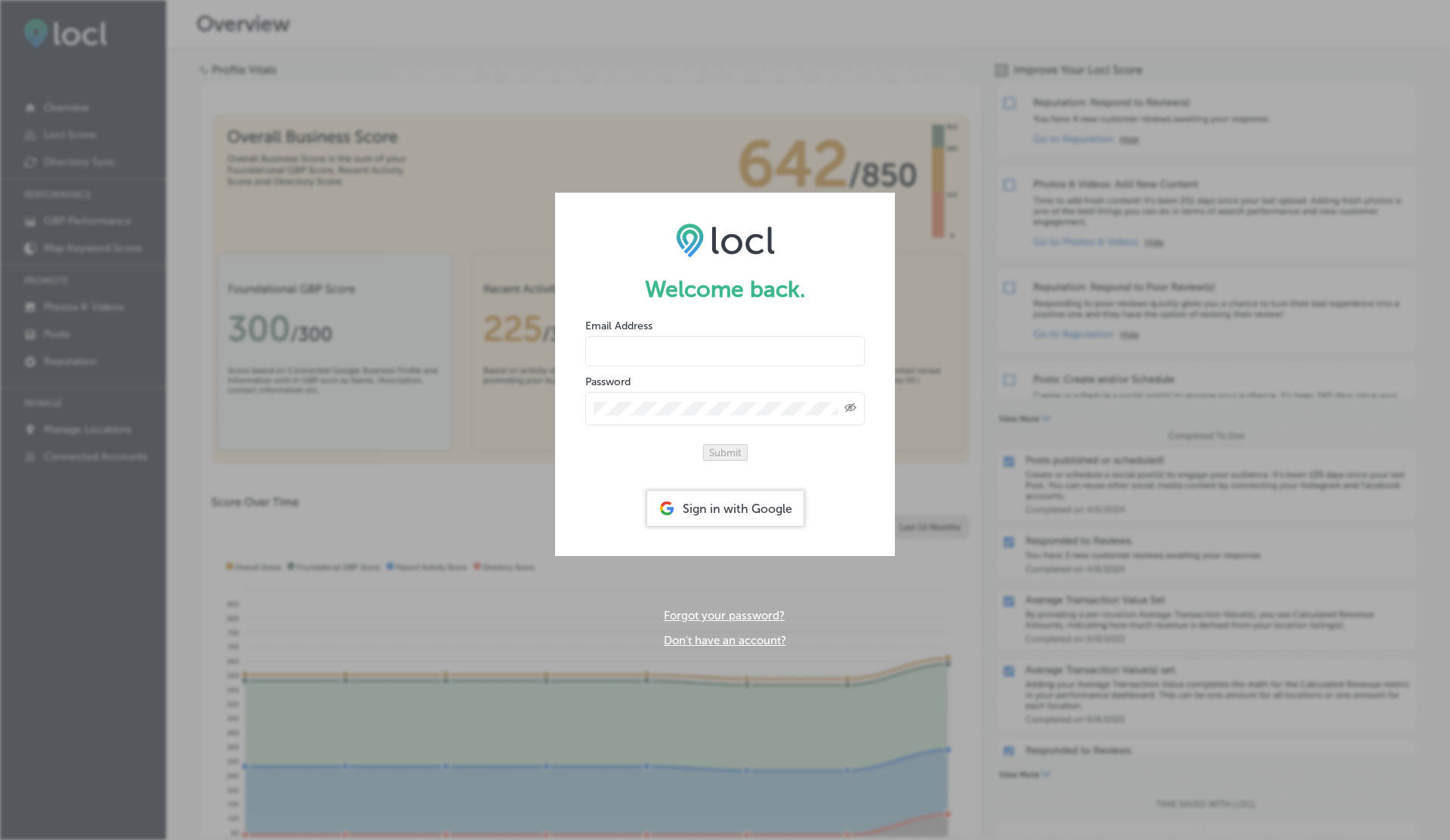
click at [678, 340] on input "email" at bounding box center [725, 351] width 279 height 30
paste input "[EMAIL_ADDRESS][DOMAIN_NAME]"
type input "[EMAIL_ADDRESS][DOMAIN_NAME]"
click at [703, 444] on button "Submit" at bounding box center [725, 453] width 44 height 17
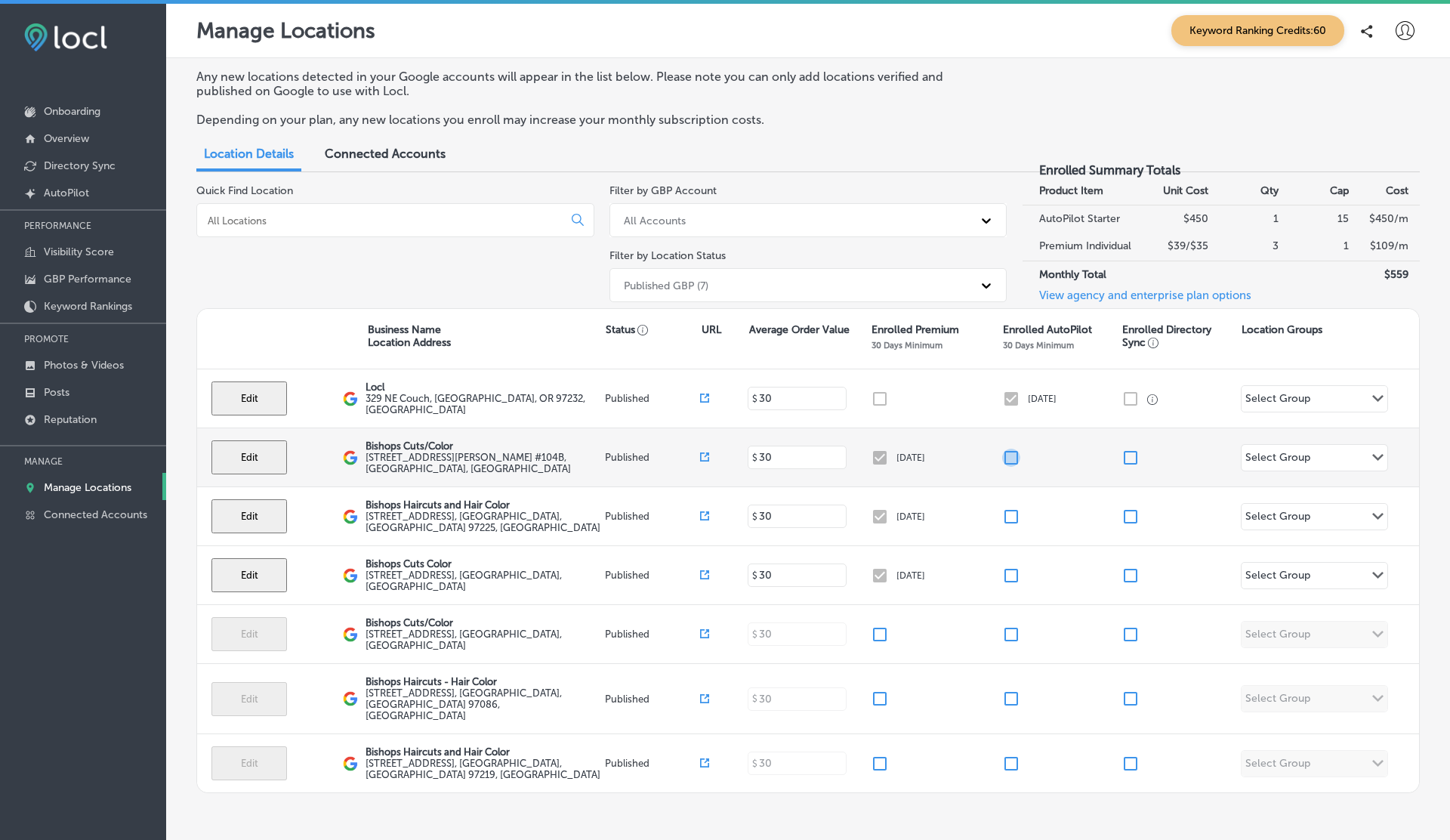
click at [1016, 458] on input "checkbox" at bounding box center [1011, 457] width 18 height 18
checkbox input "false"
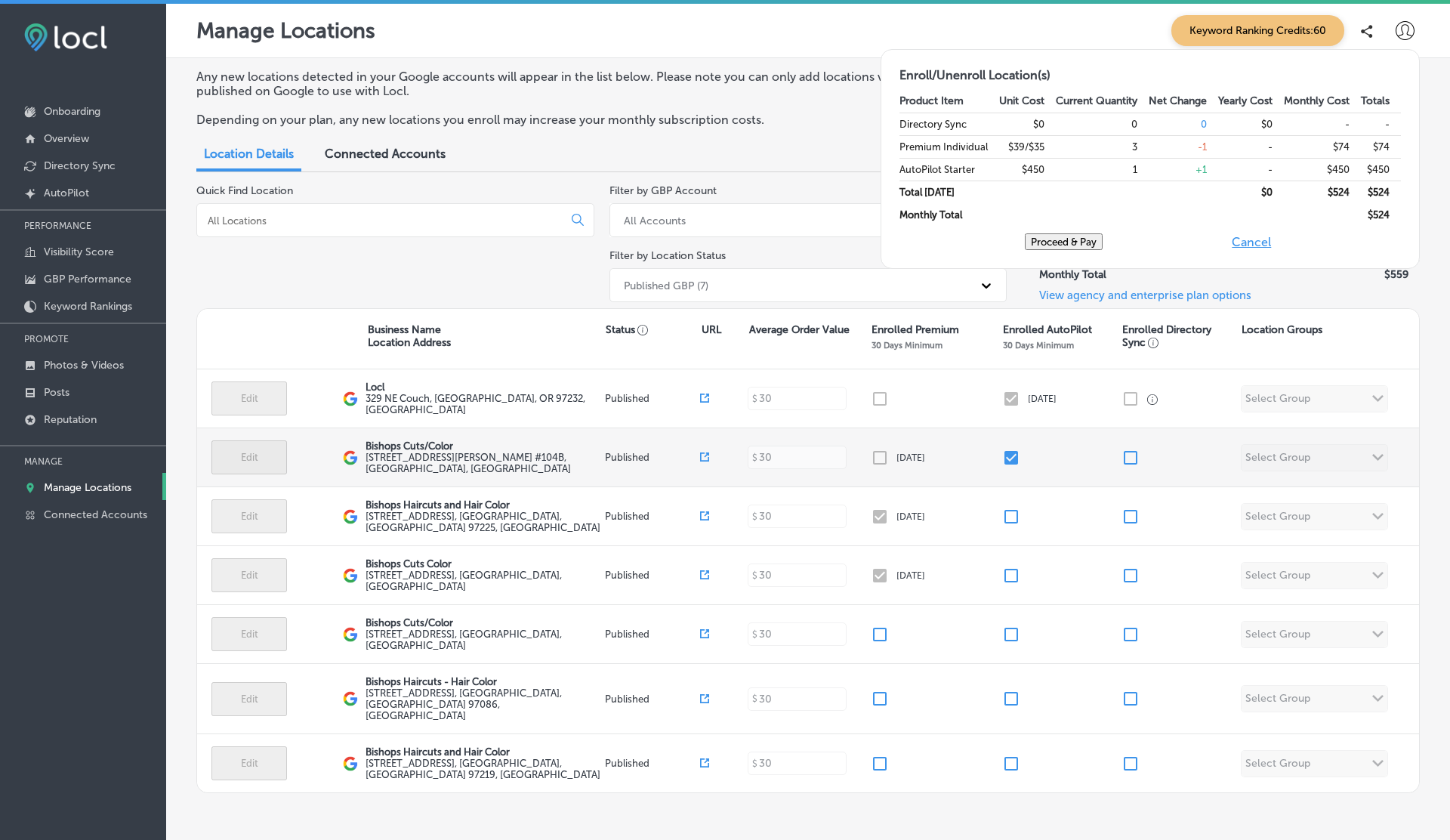
click at [1016, 458] on input "checkbox" at bounding box center [1011, 457] width 18 height 18
checkbox input "true"
click at [1015, 458] on input "checkbox" at bounding box center [1011, 457] width 18 height 18
checkbox input "true"
checkbox input "false"
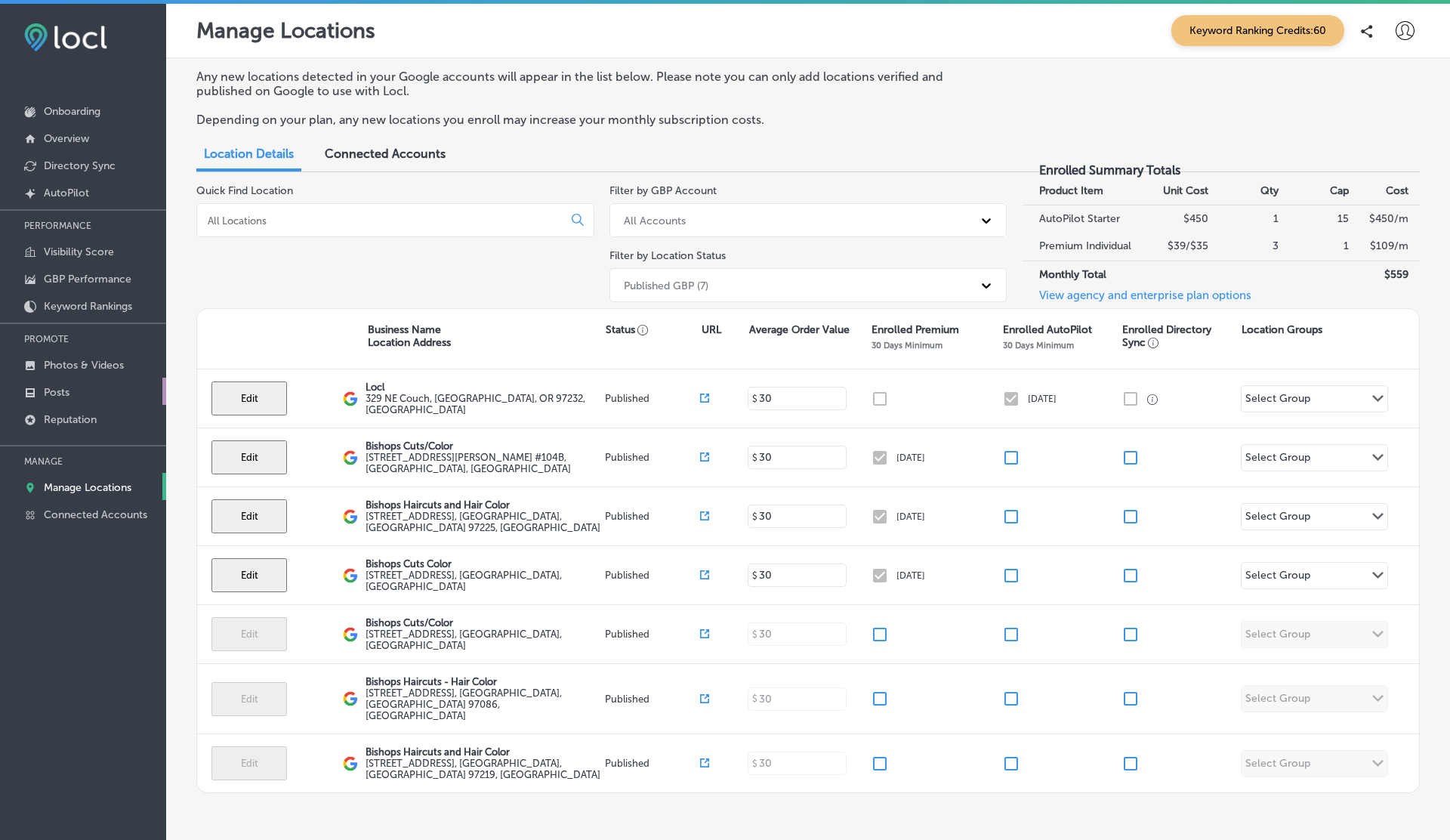
click at [66, 391] on p "Posts" at bounding box center [56, 391] width 26 height 13
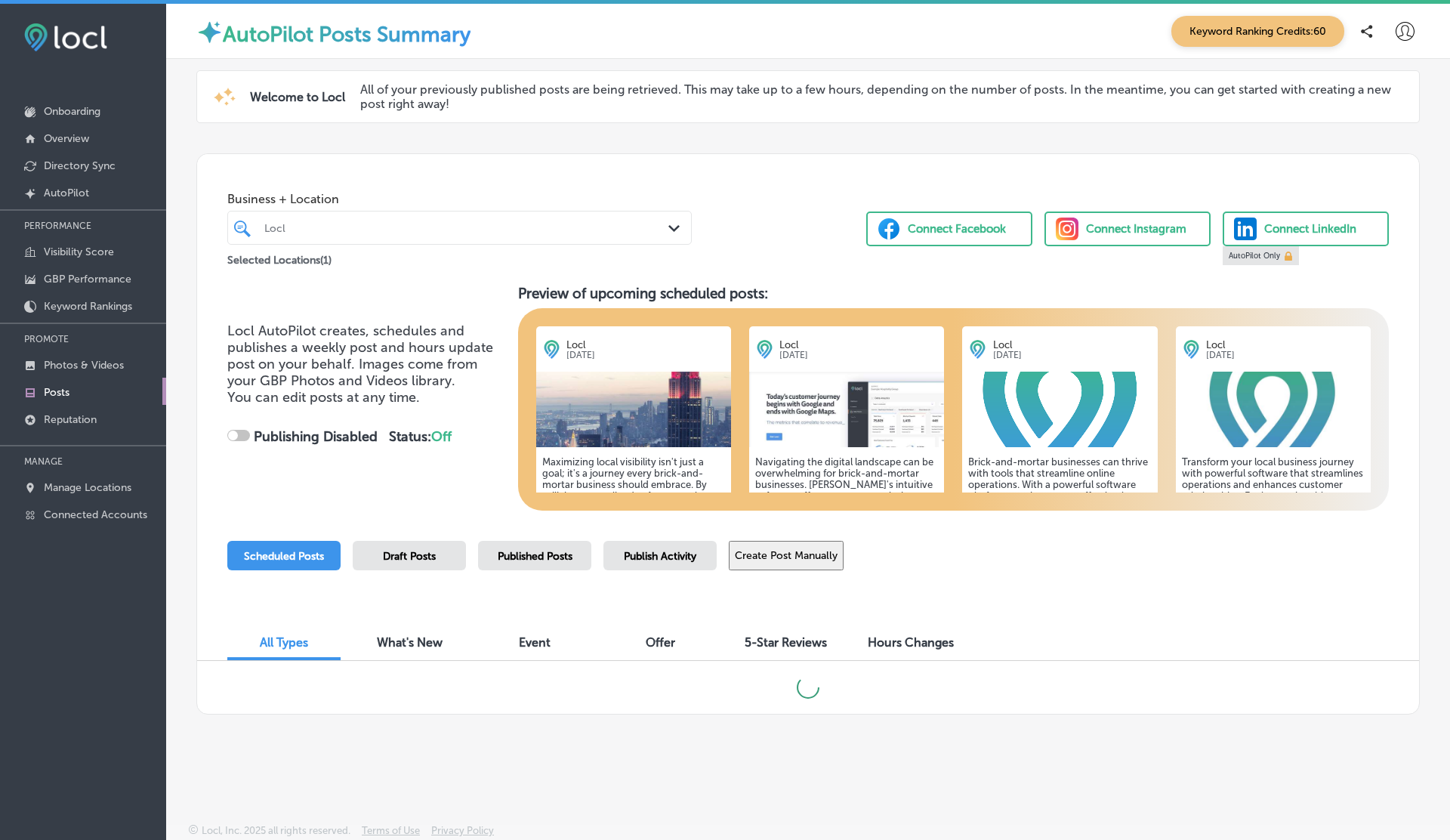
checkbox input "true"
click at [242, 432] on div at bounding box center [244, 436] width 10 height 10
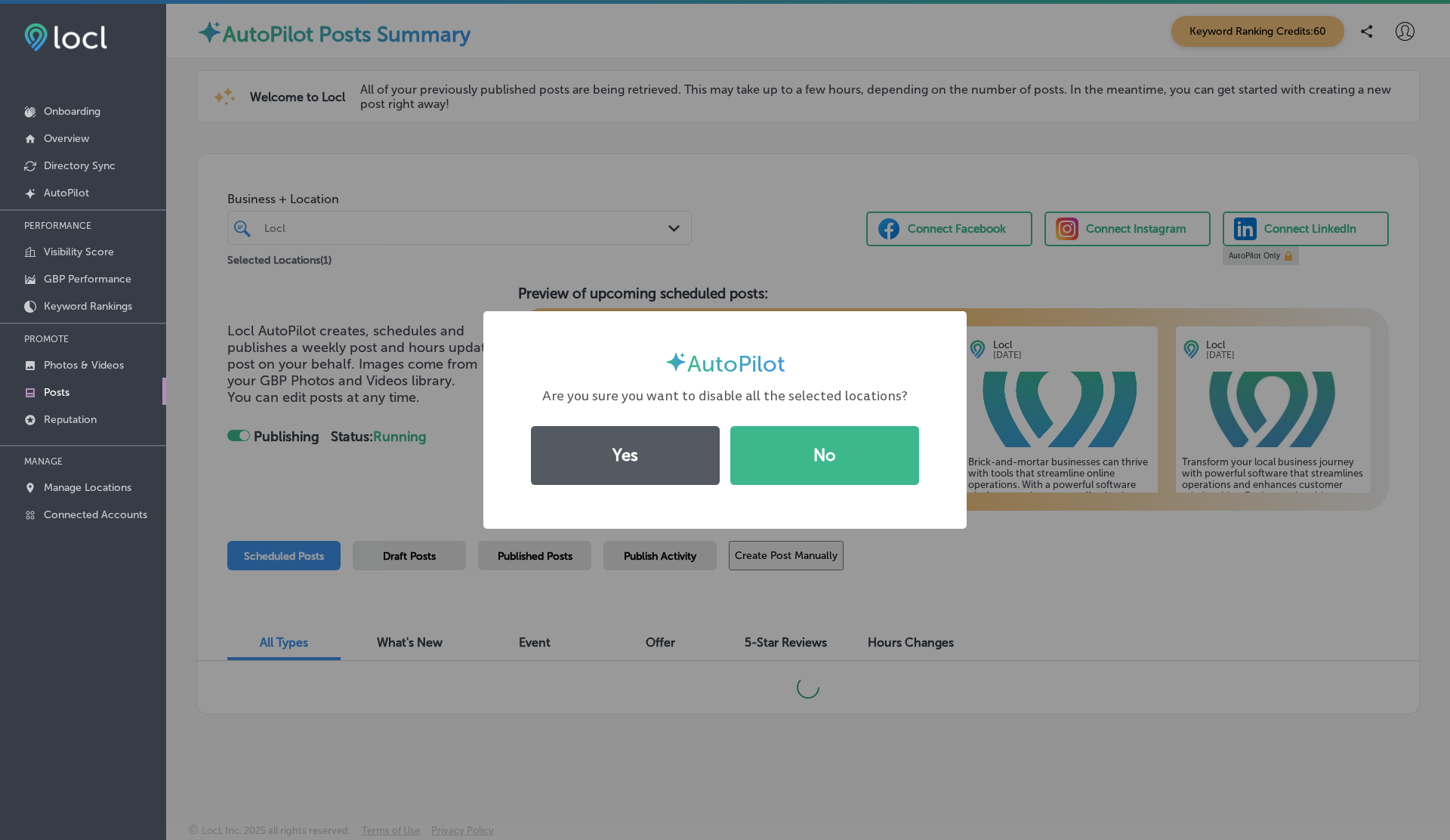
click at [618, 459] on button "Yes" at bounding box center [626, 454] width 189 height 59
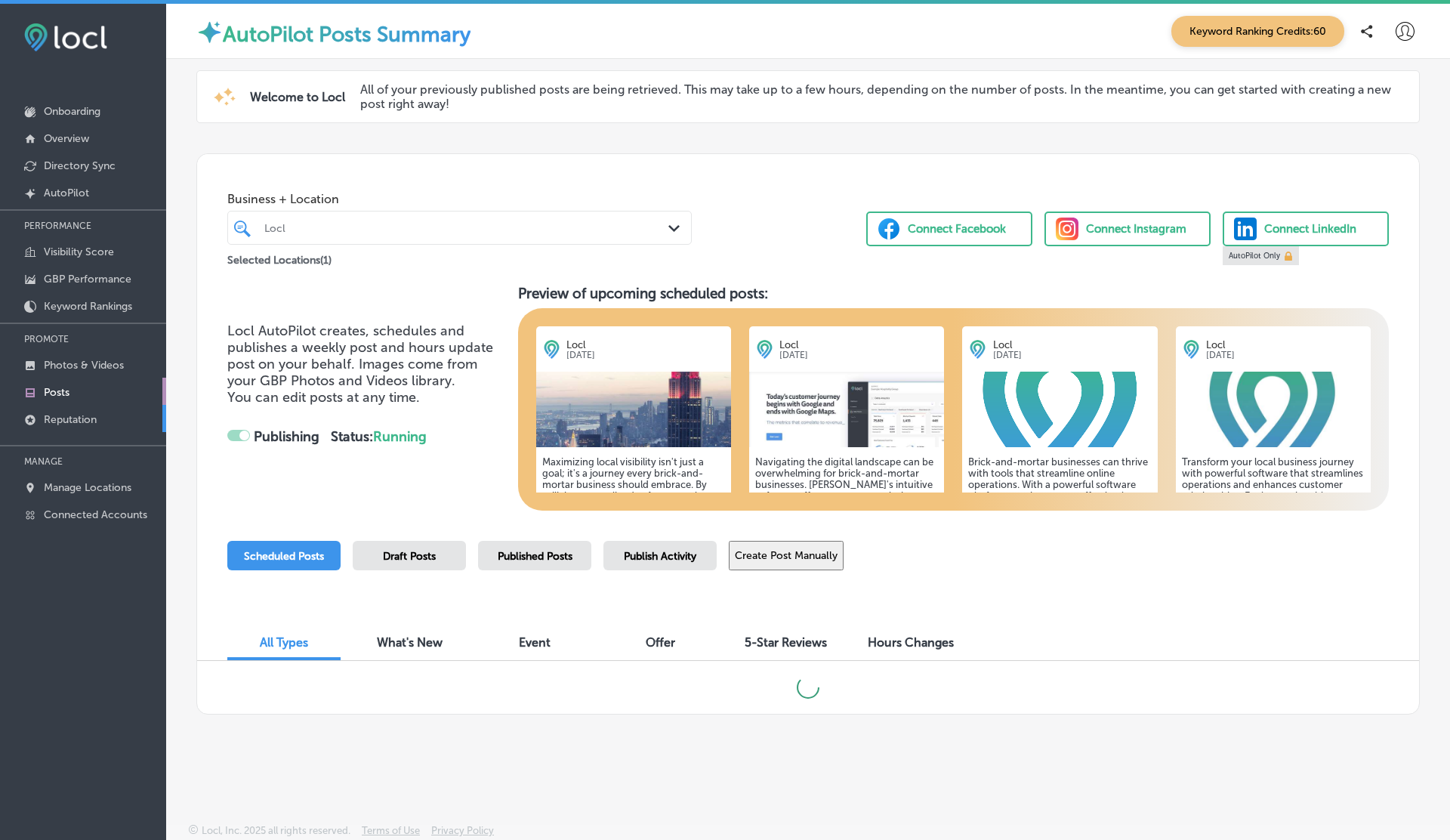
click at [57, 413] on p "Reputation" at bounding box center [70, 419] width 53 height 13
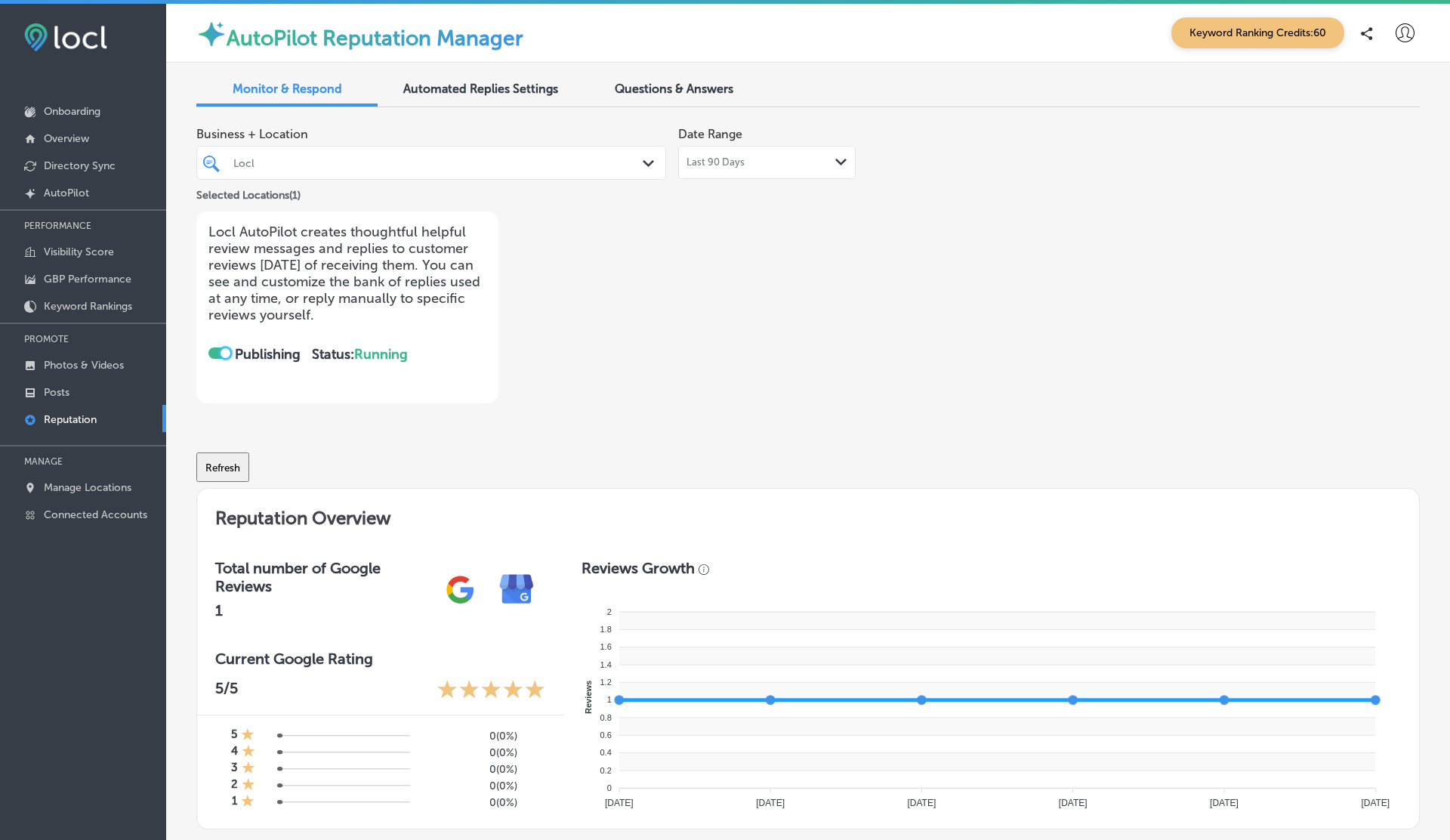
click at [221, 351] on div at bounding box center [226, 353] width 10 height 10
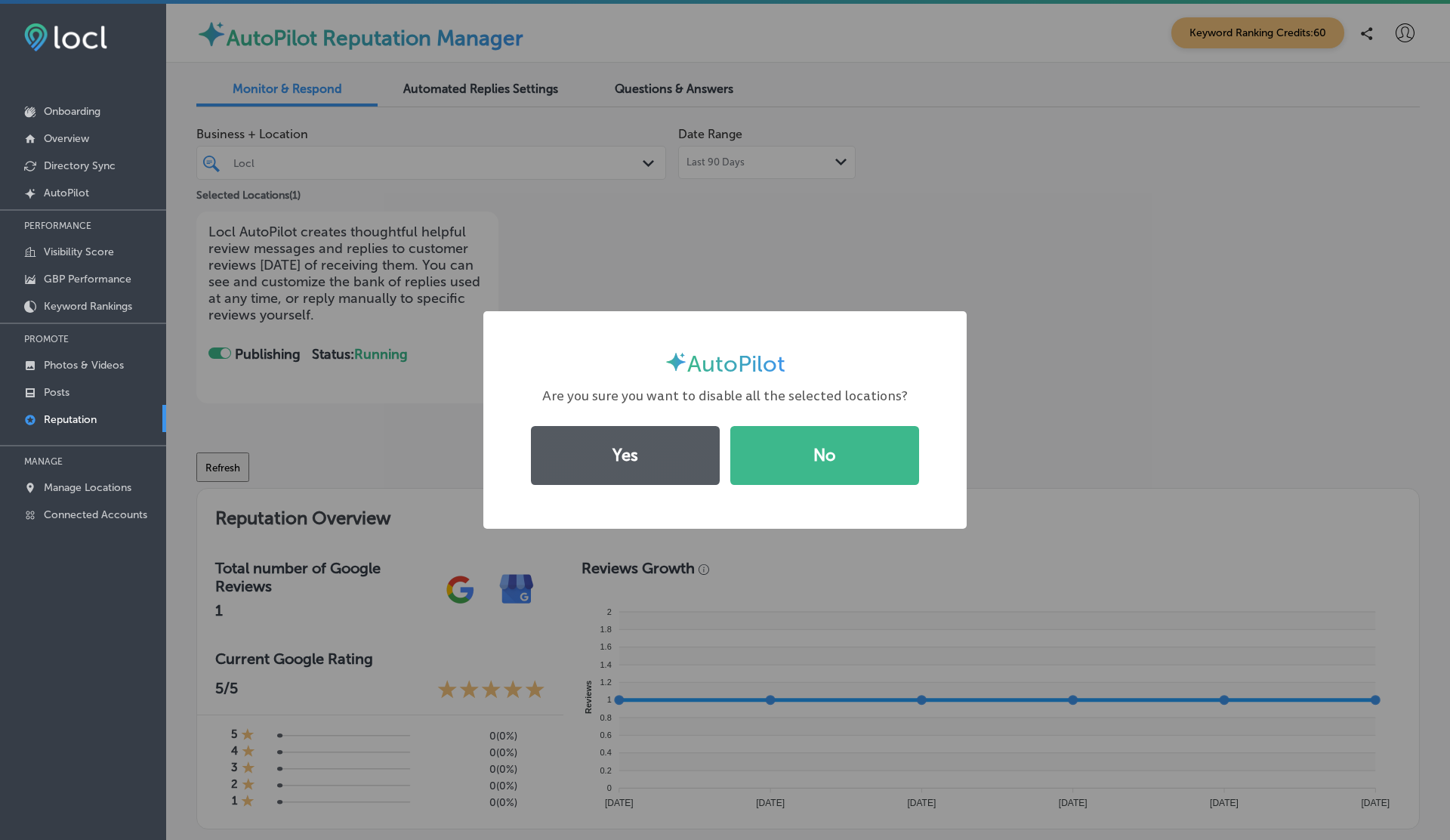
click at [635, 456] on button "Yes" at bounding box center [626, 454] width 189 height 59
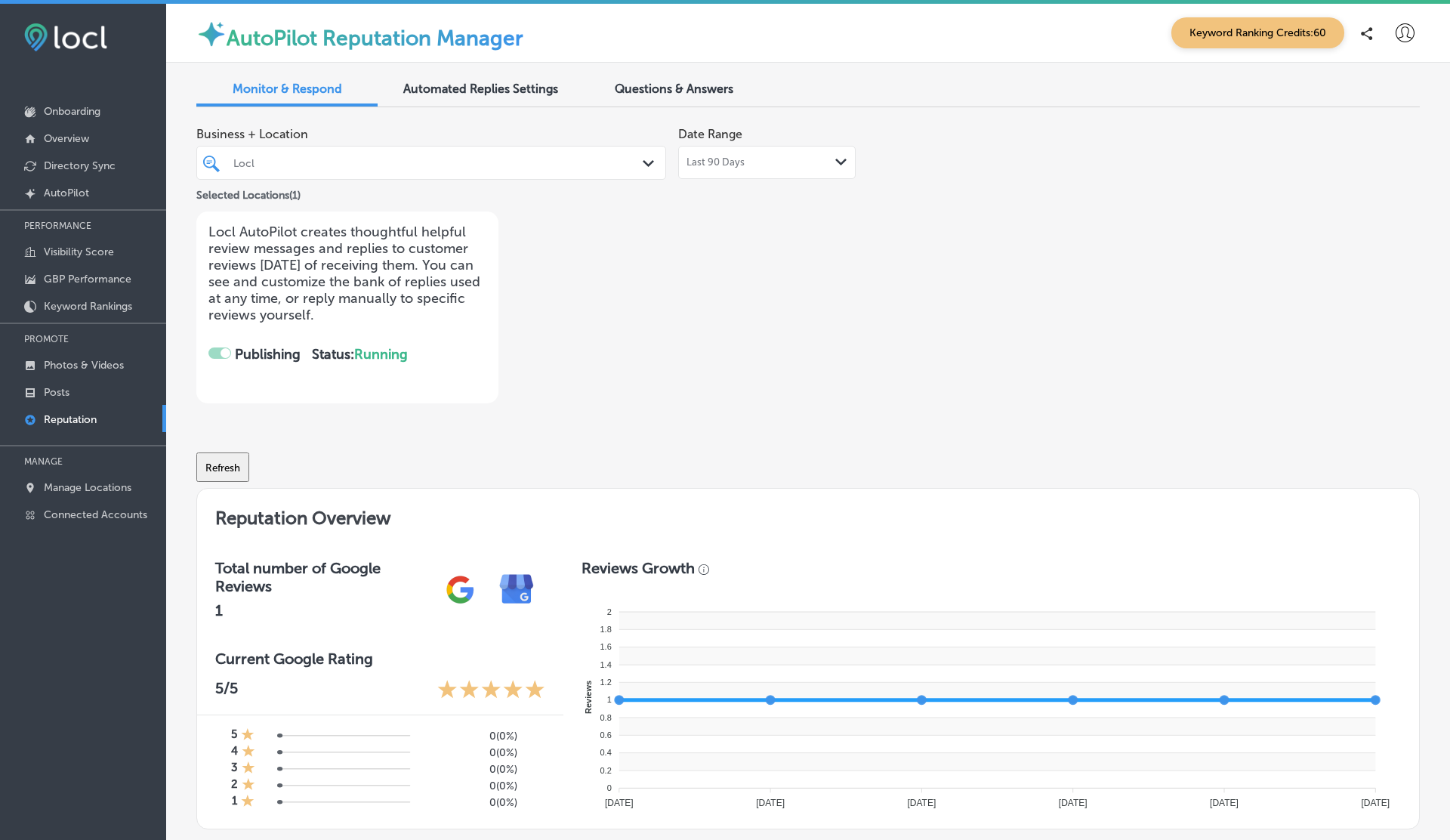
checkbox input "false"
click at [70, 390] on p "Posts" at bounding box center [56, 391] width 26 height 13
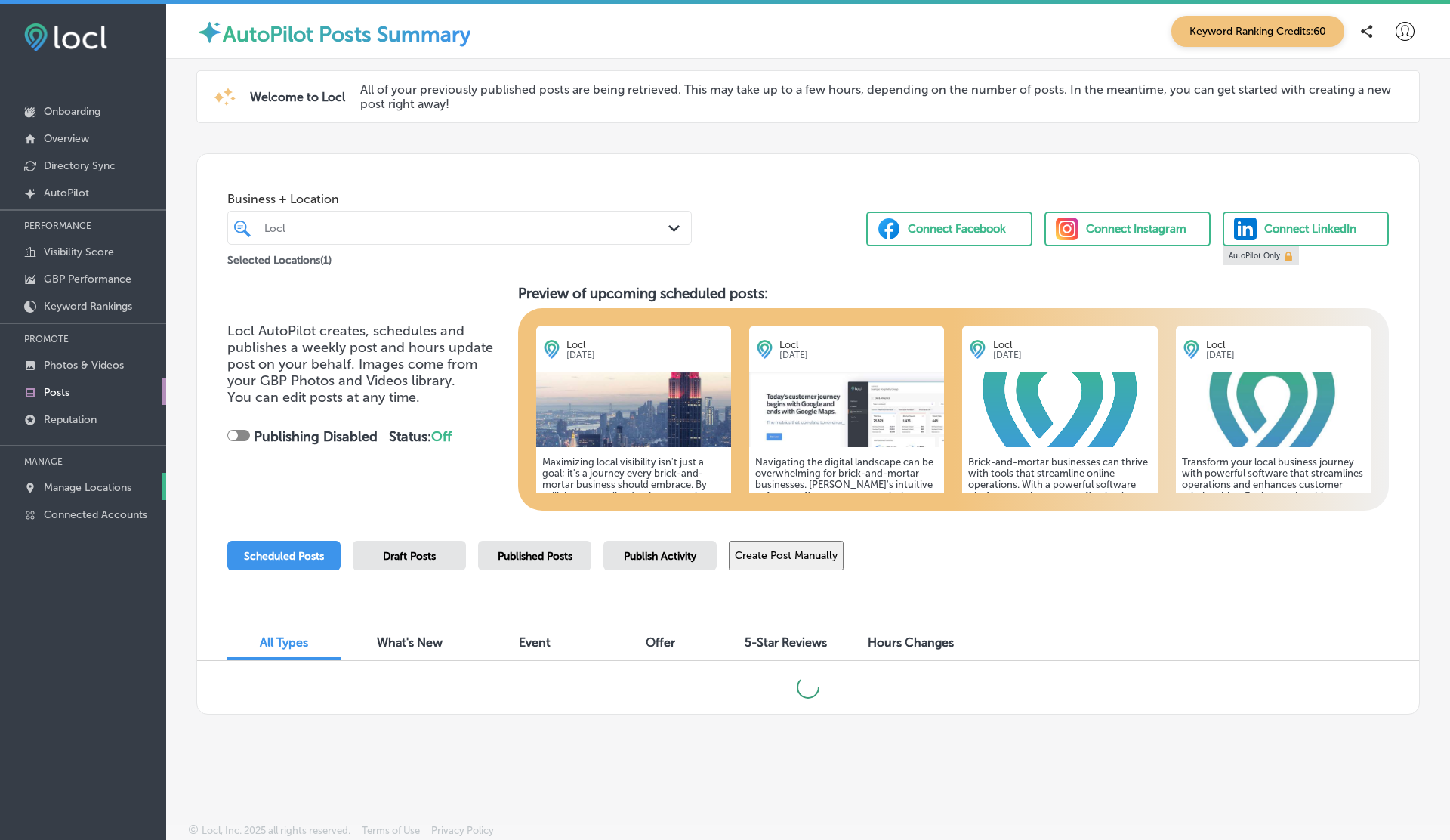
click at [86, 481] on p "Manage Locations" at bounding box center [87, 487] width 88 height 13
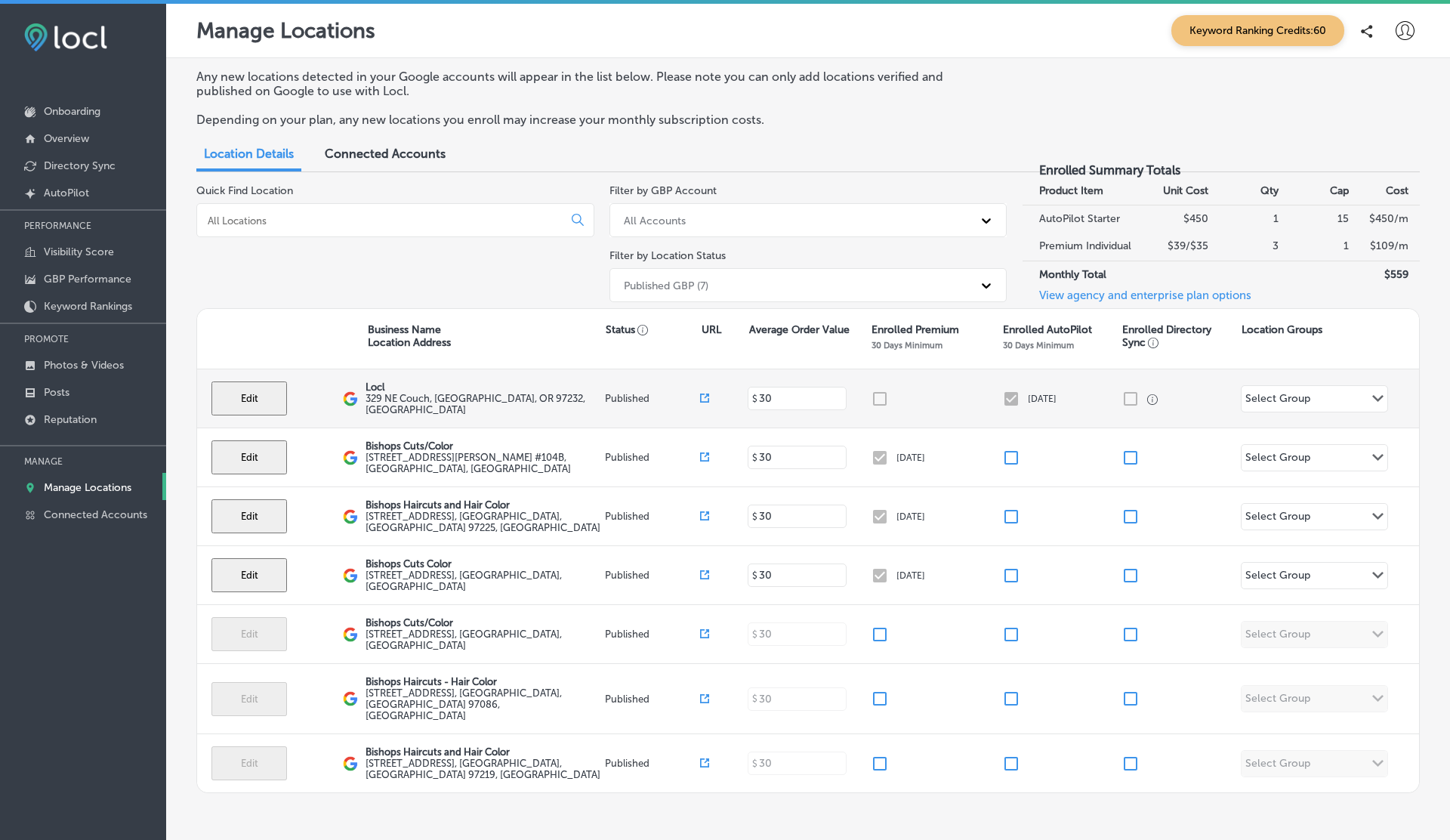
click at [242, 393] on button "Edit" at bounding box center [249, 398] width 76 height 34
select select "US"
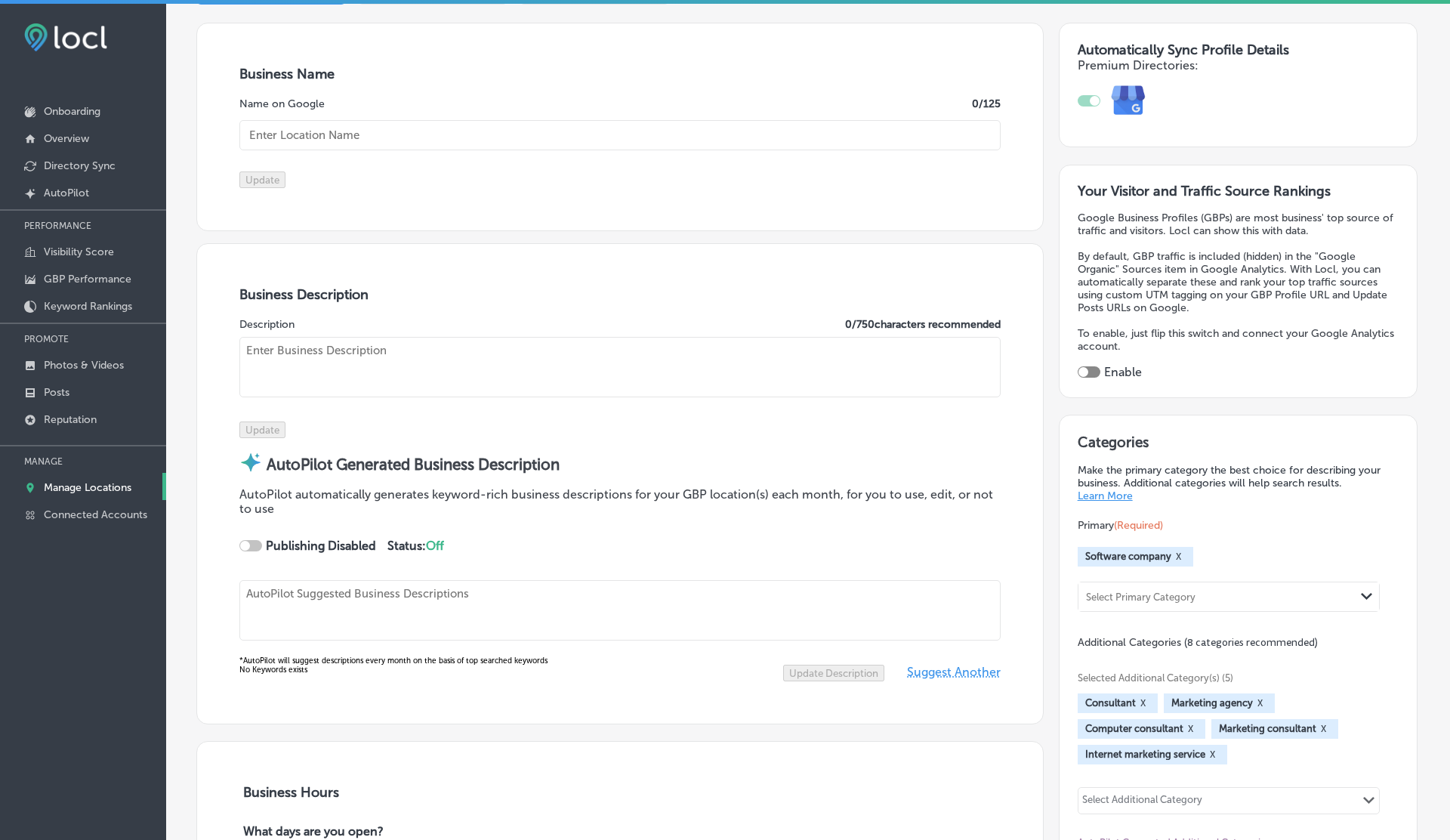
scroll to position [298, 0]
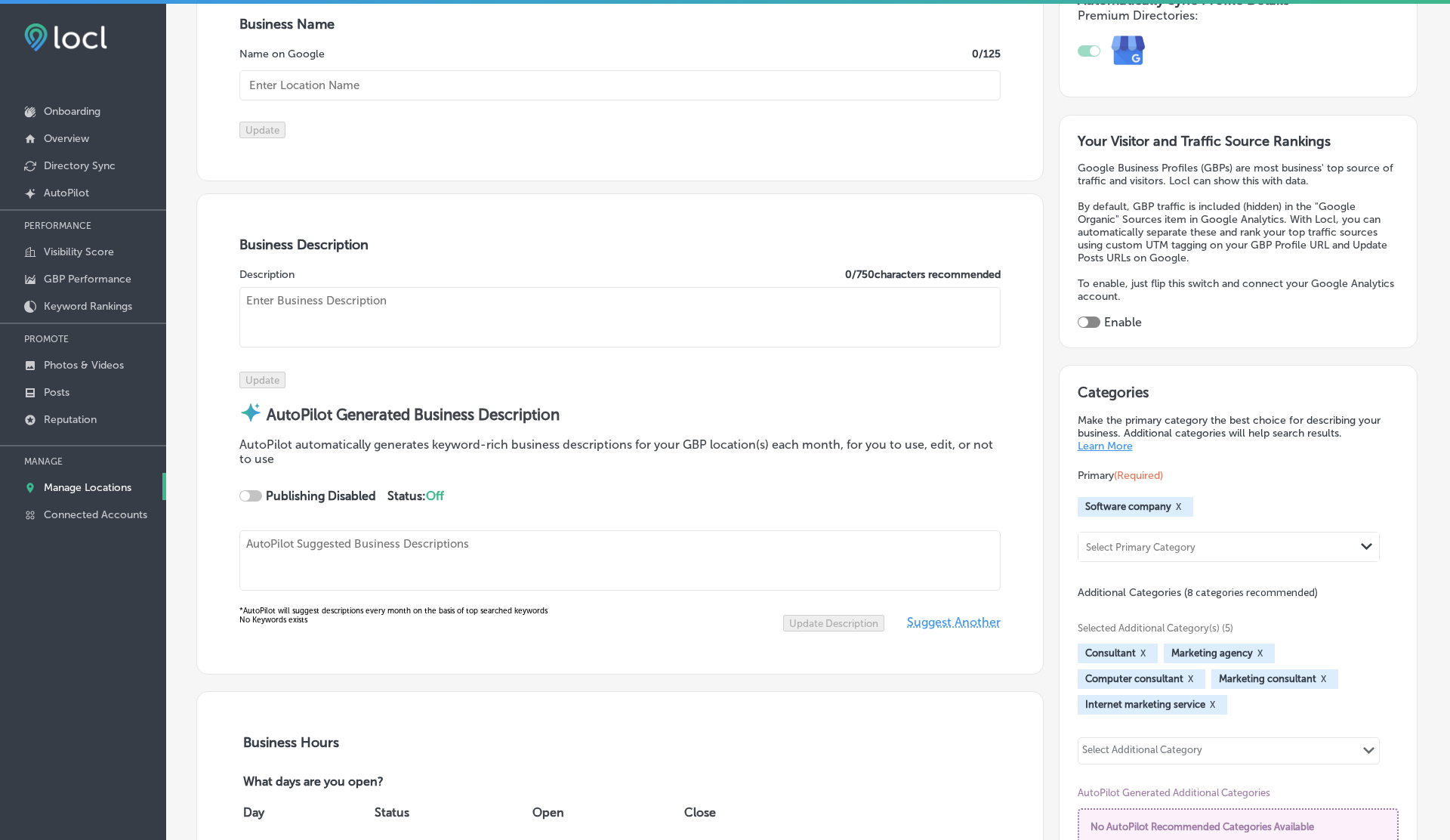
checkbox input "true"
type input "Locl"
click at [255, 500] on div at bounding box center [256, 496] width 10 height 10
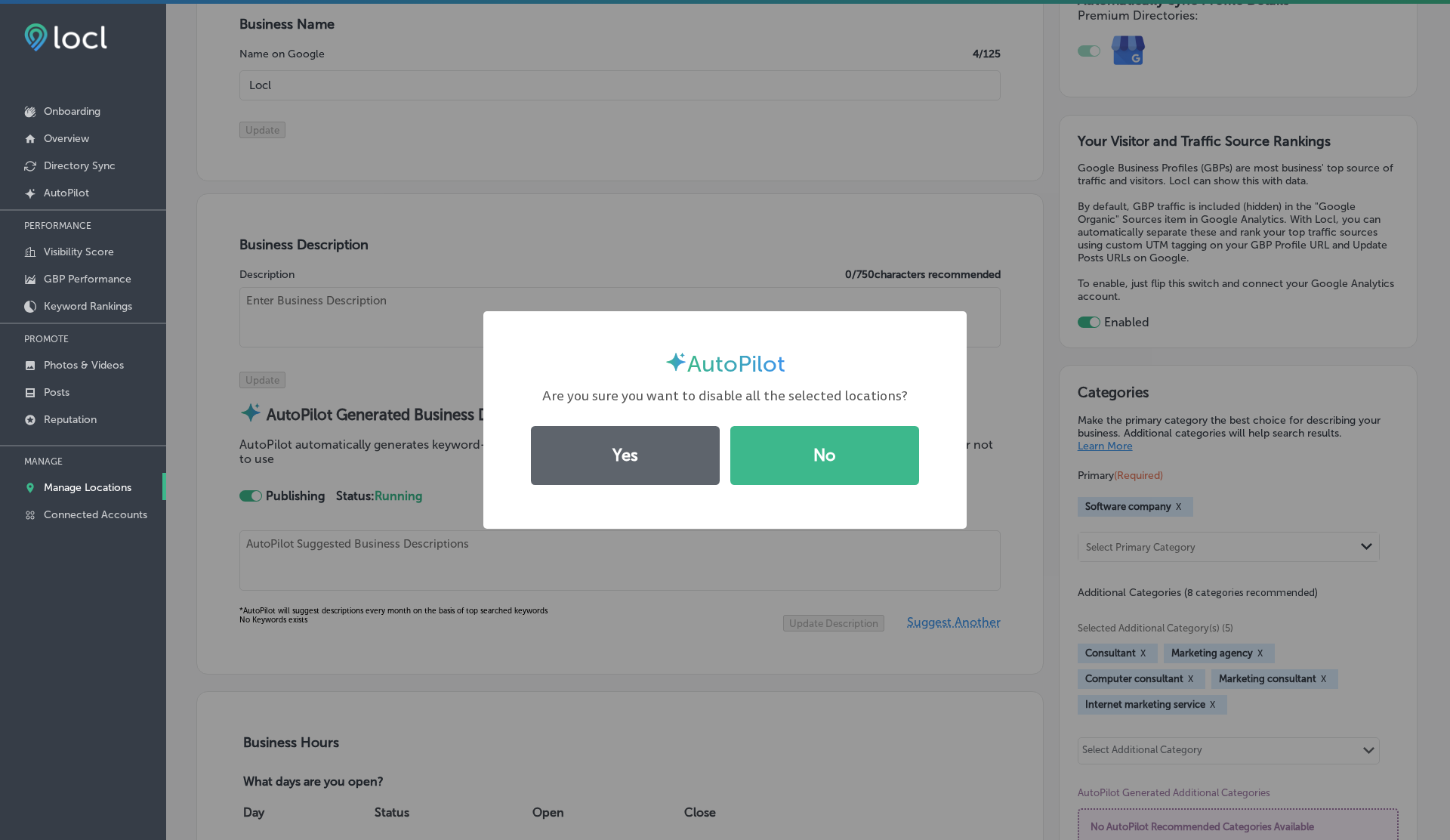
type textarea "Locl empowers brick-and-mortar businesses to thrive in today’s digital landscap…"
type input "329 NE Couch"
type input "Portland"
type input "97232"
type input "US"
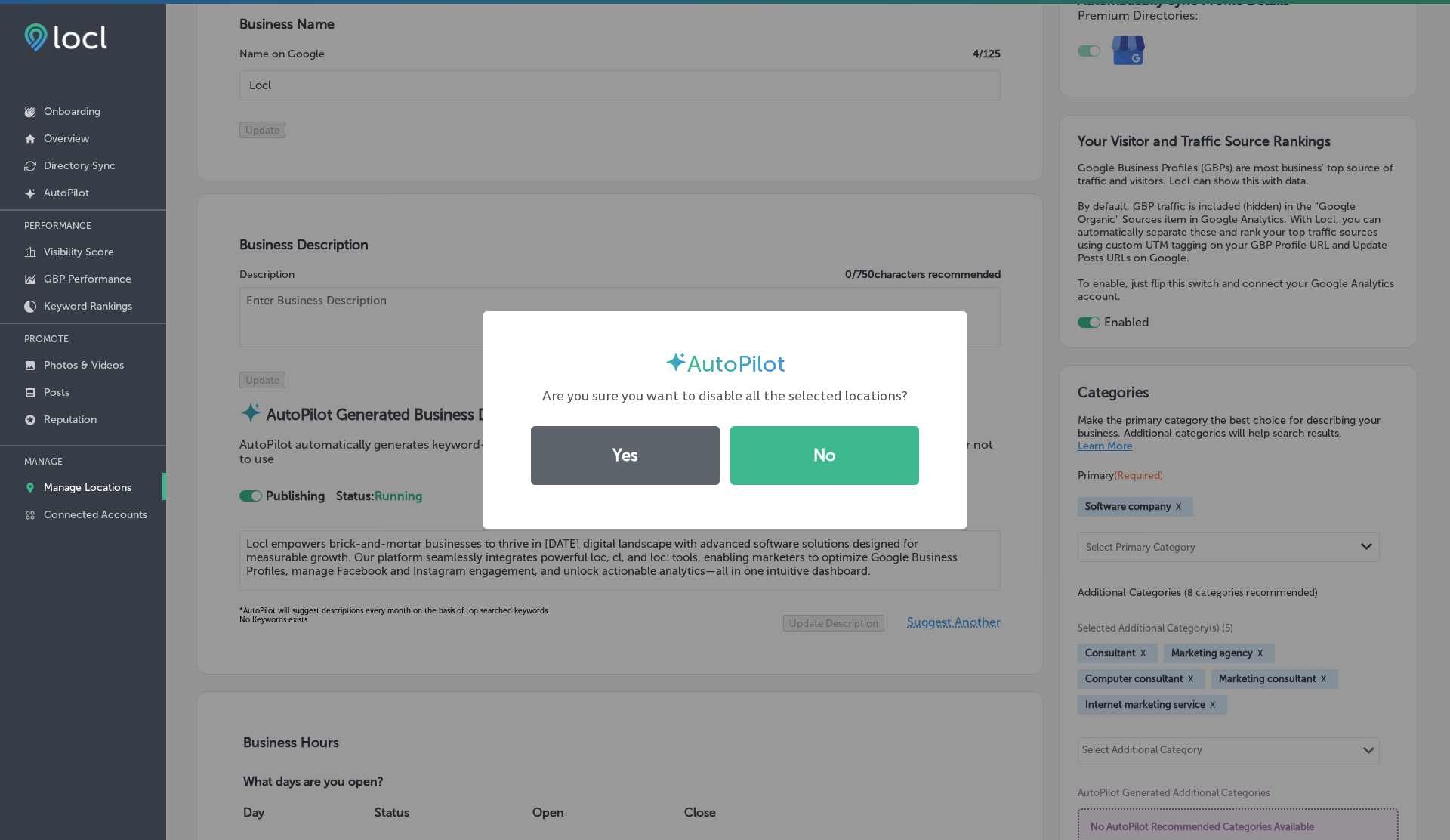
type input "https://www.locl.ai/"
type textarea "Locl empowers brick-and-mortar businesses to thrive in today’s digital landscap…"
type input "+1 503 956 6101"
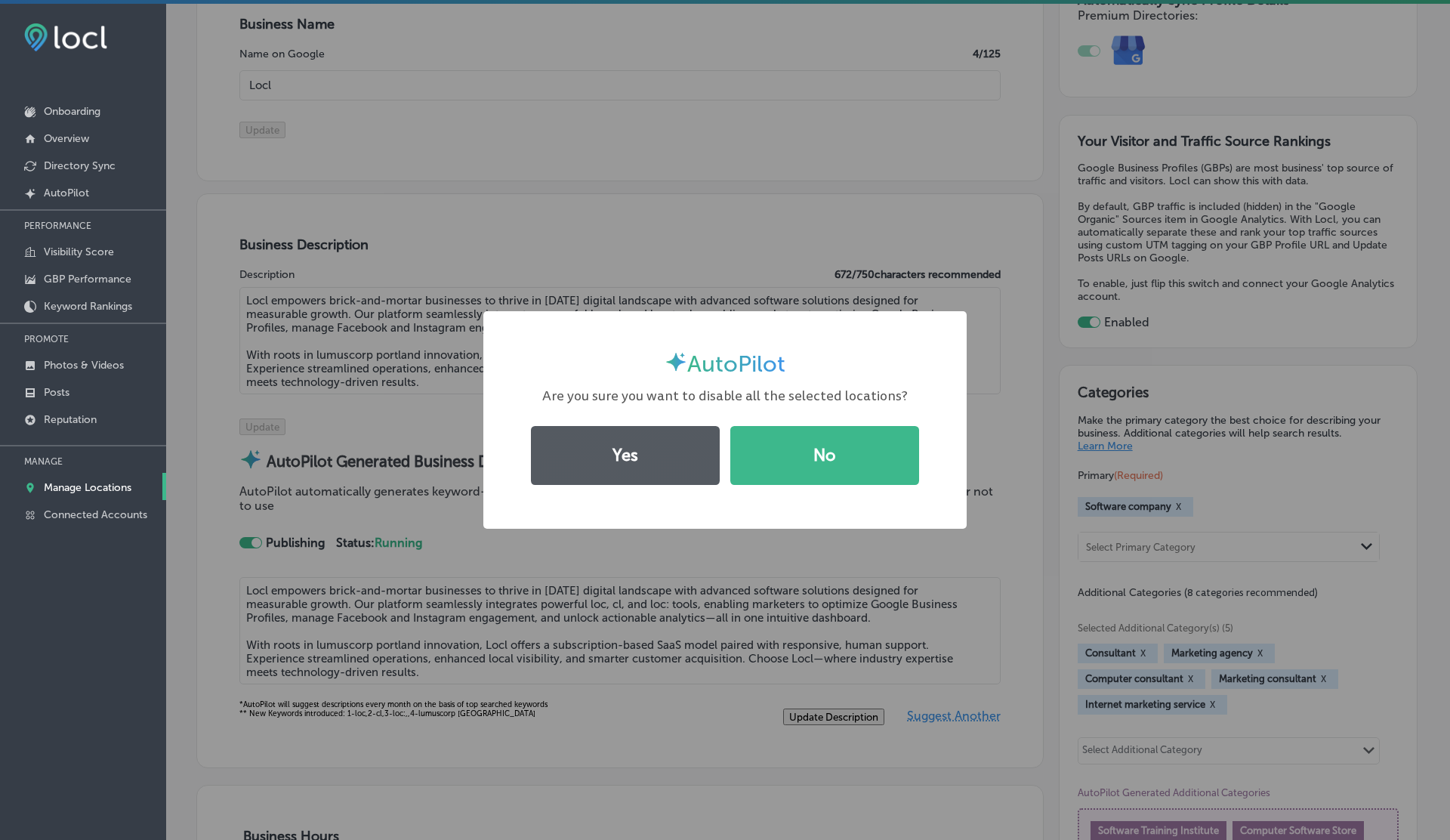
click at [553, 440] on button "Yes" at bounding box center [626, 454] width 189 height 59
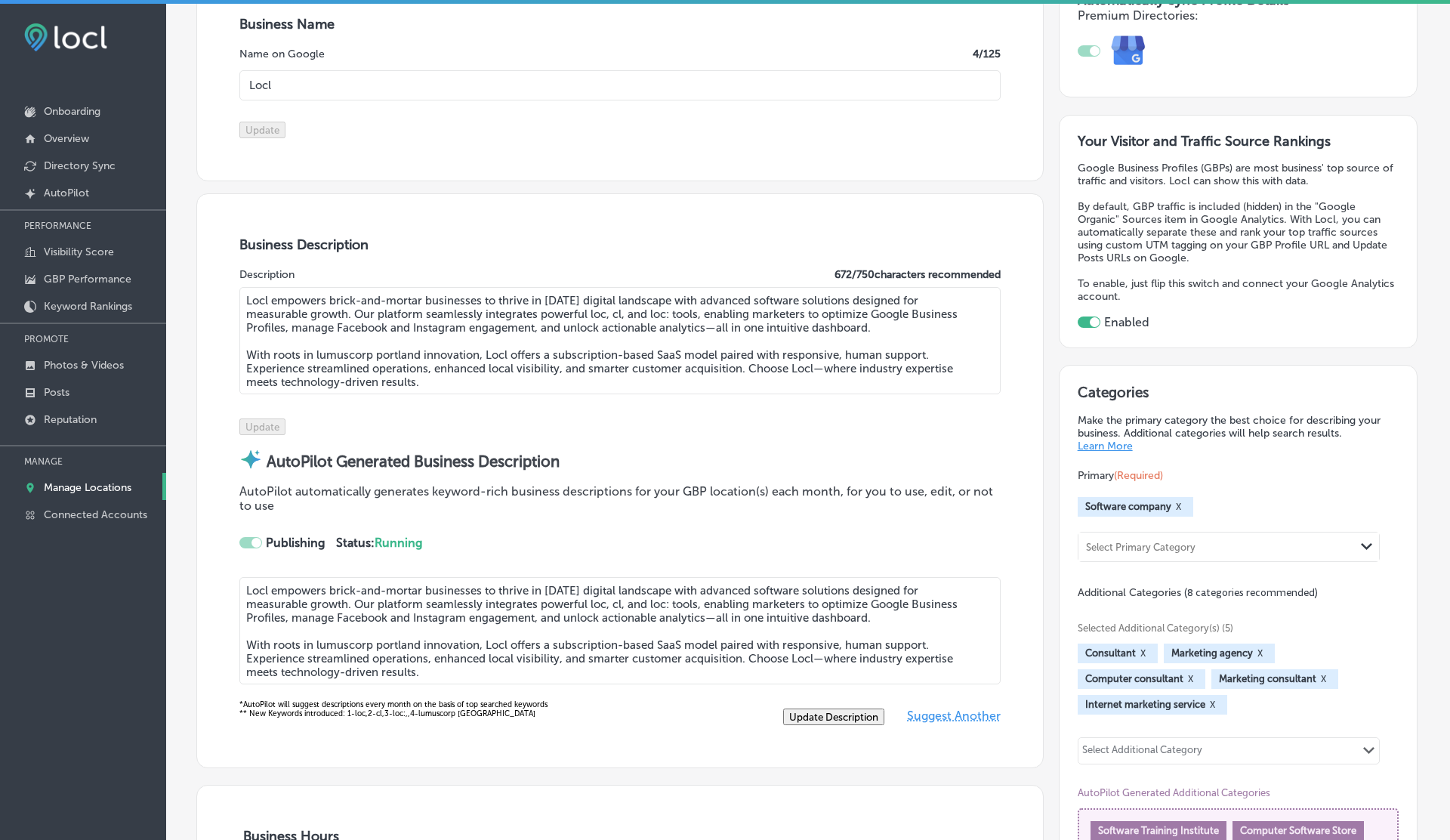
checkbox input "false"
click at [72, 483] on p "Manage Locations" at bounding box center [87, 487] width 88 height 13
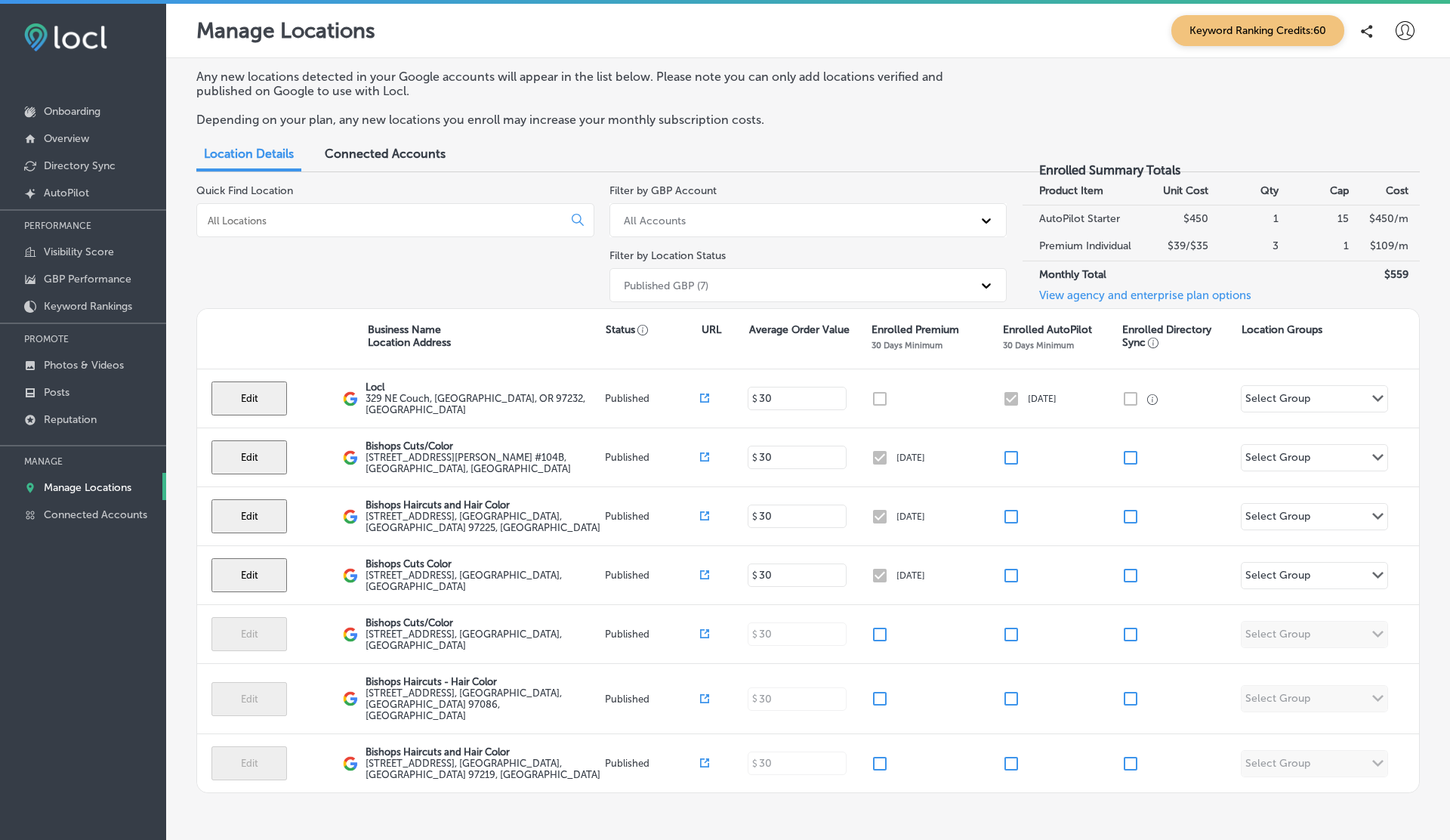
click at [1120, 289] on link "View agency and enterprise plan options" at bounding box center [1137, 300] width 229 height 25
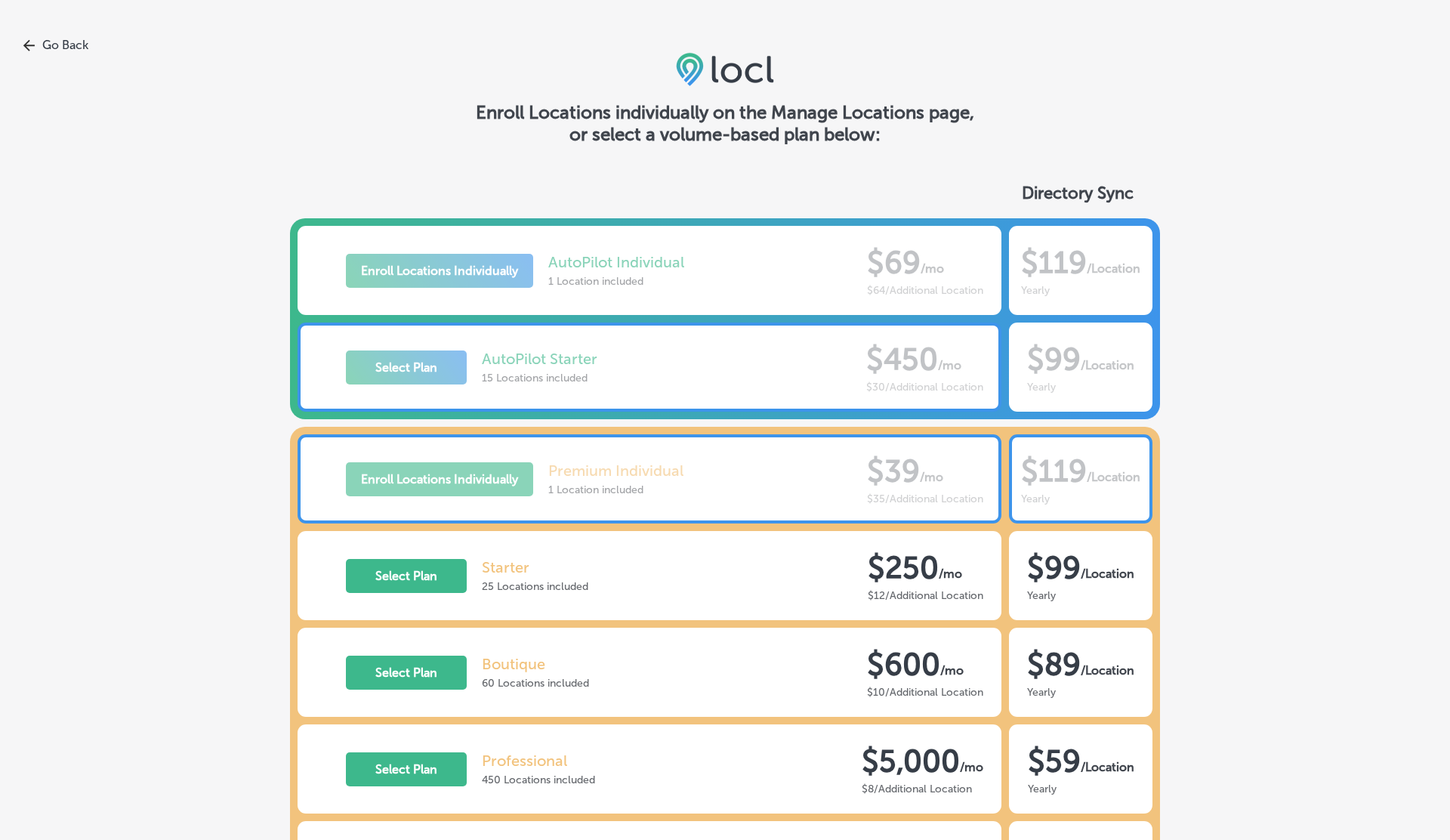
click at [37, 50] on link "Go Back" at bounding box center [725, 44] width 1450 height 14
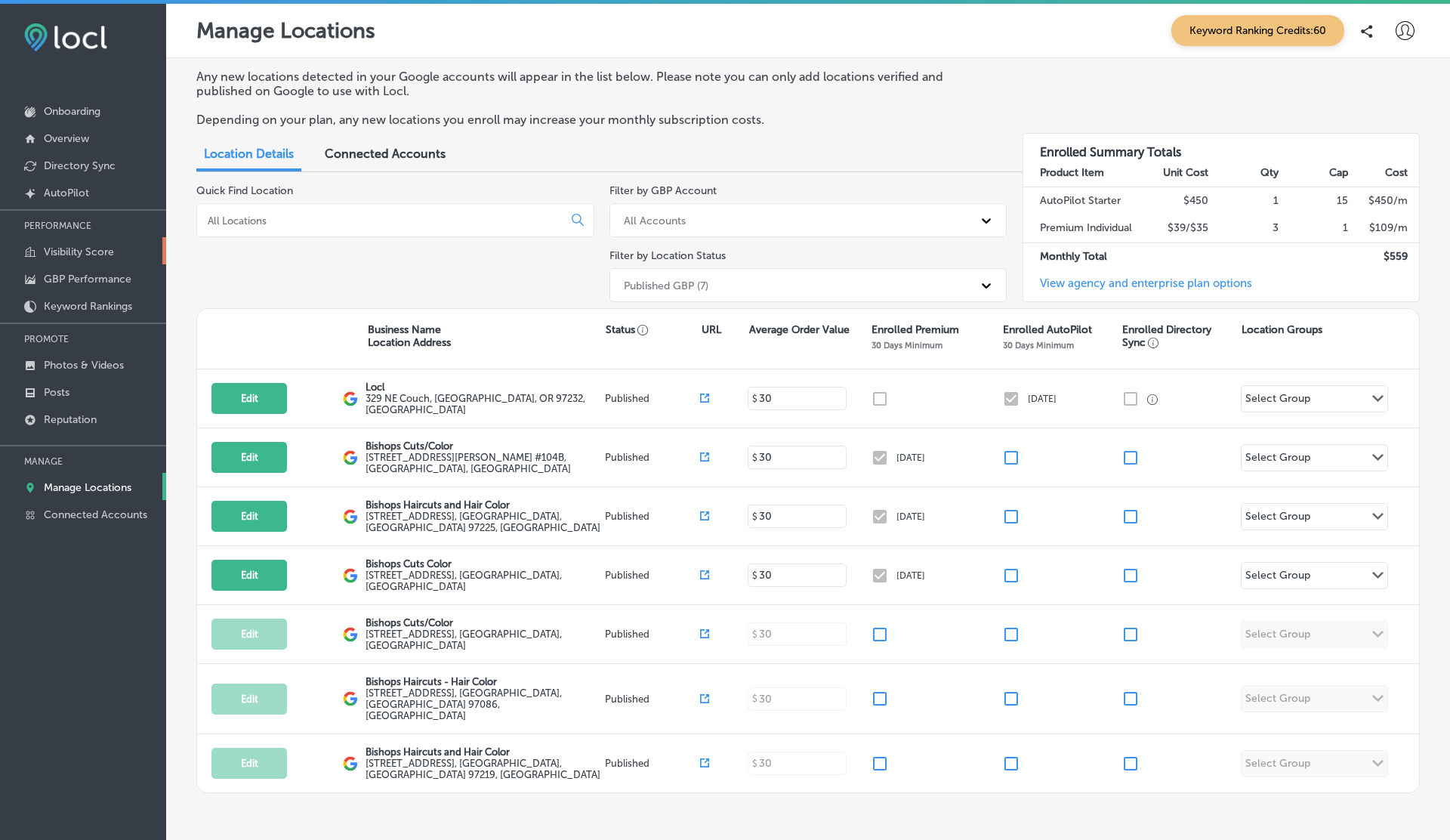
click at [79, 255] on p "Visibility Score" at bounding box center [78, 251] width 71 height 13
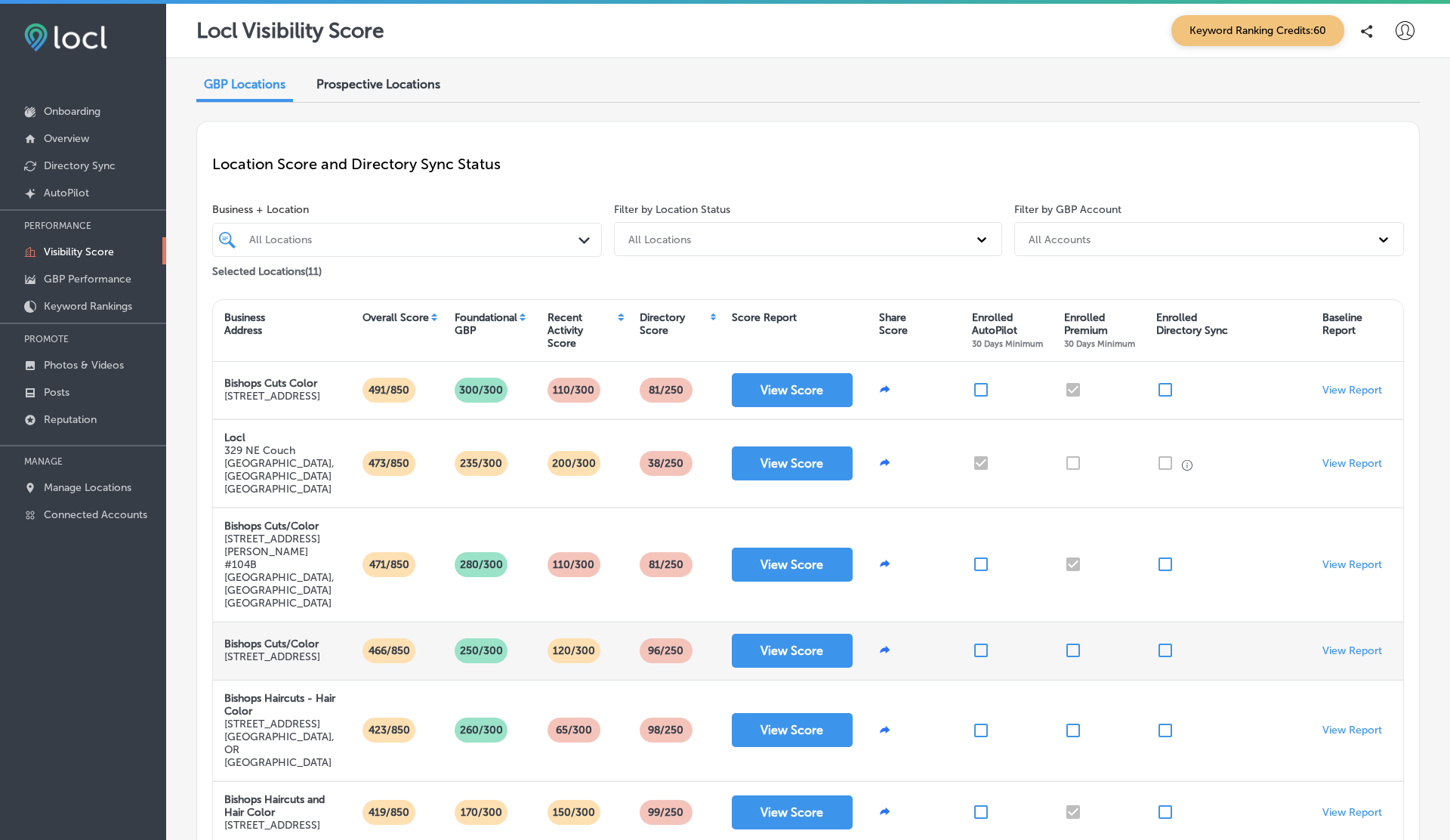
click at [1077, 641] on input "checkbox" at bounding box center [1073, 649] width 18 height 18
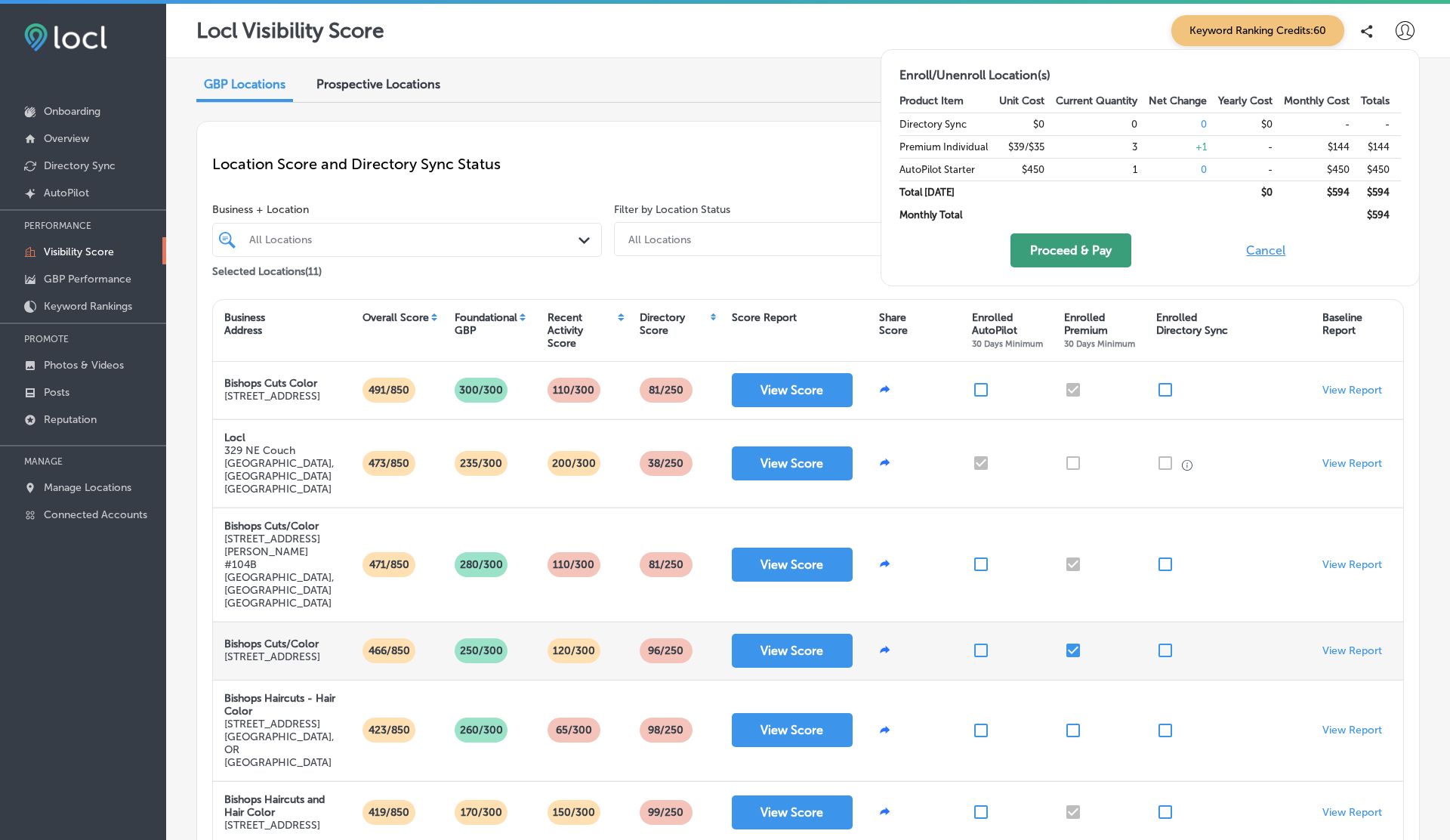
click at [1089, 252] on button "Proceed & Pay" at bounding box center [1071, 250] width 121 height 34
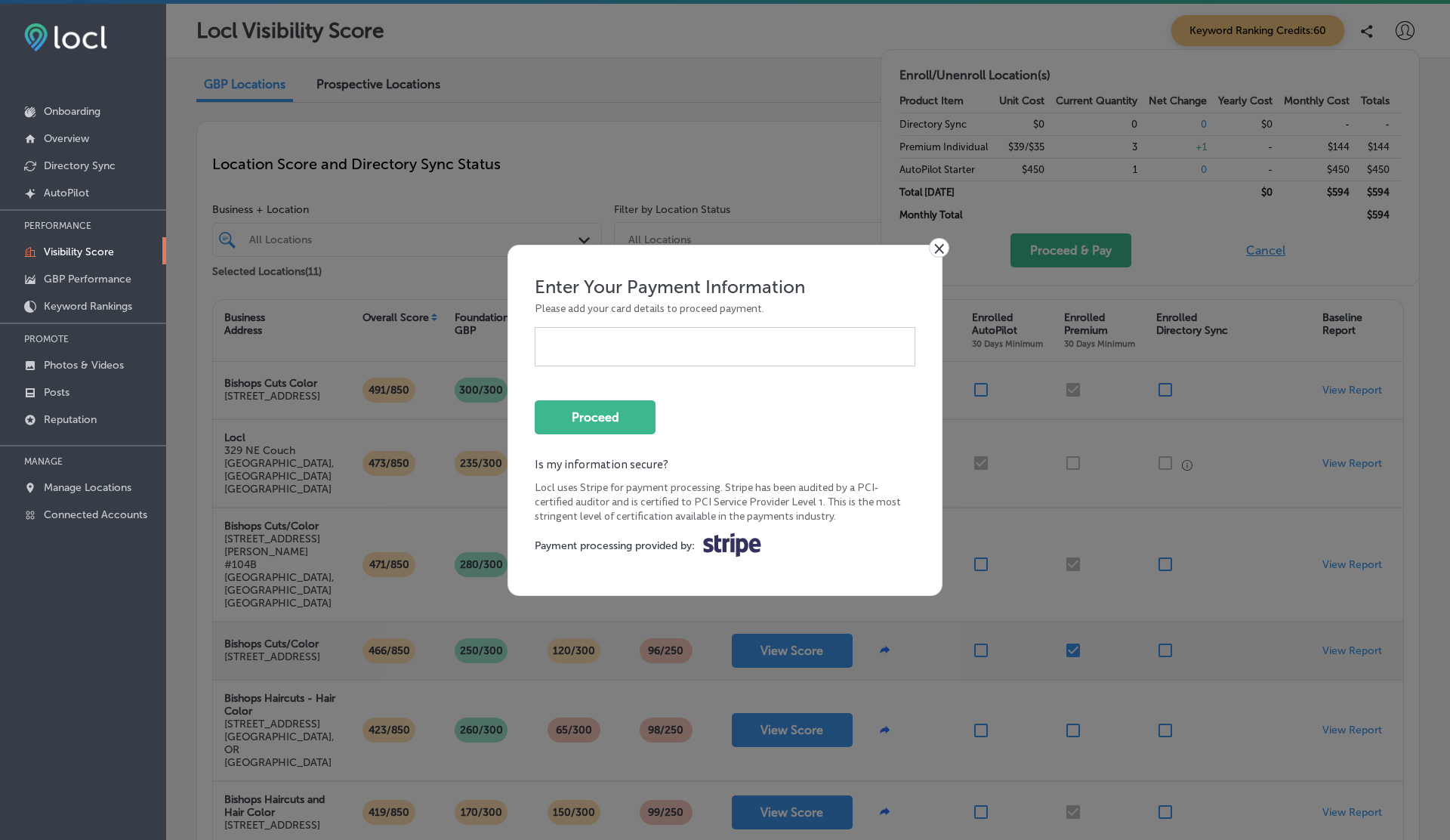
click at [934, 244] on link "×" at bounding box center [939, 247] width 20 height 20
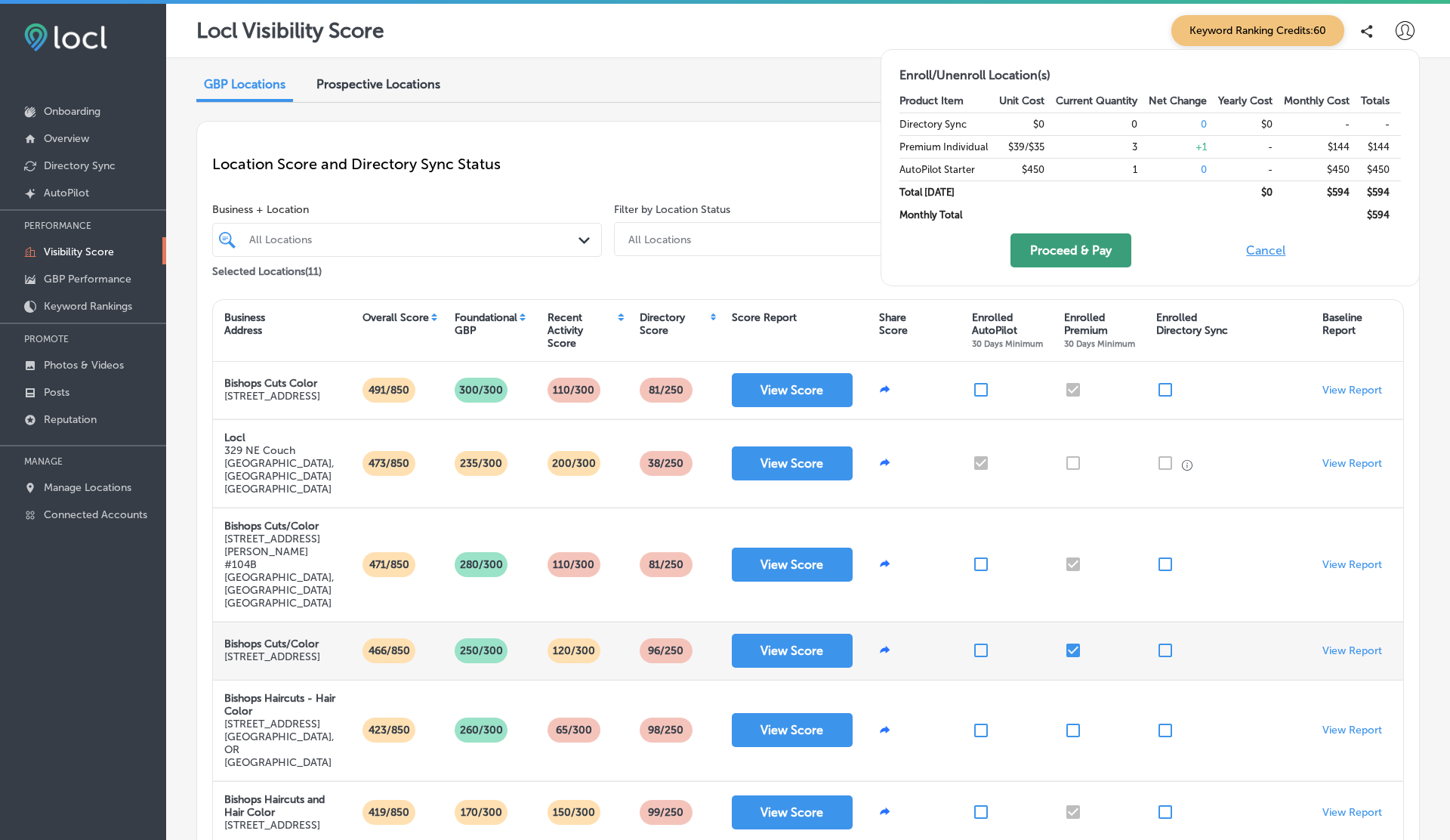
click at [1057, 255] on button "Proceed & Pay" at bounding box center [1071, 250] width 121 height 34
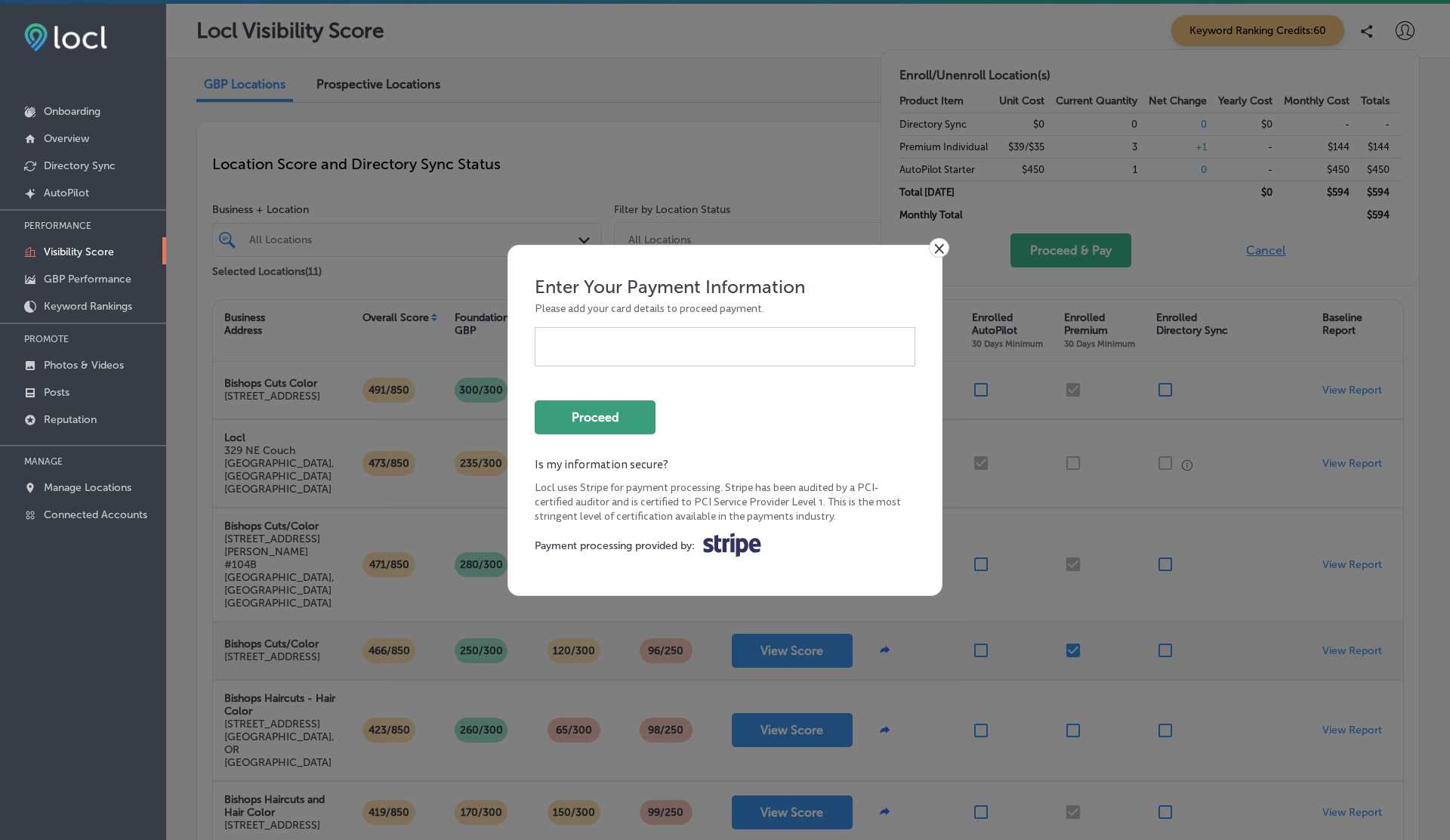
click at [584, 415] on button "Proceed" at bounding box center [595, 417] width 121 height 34
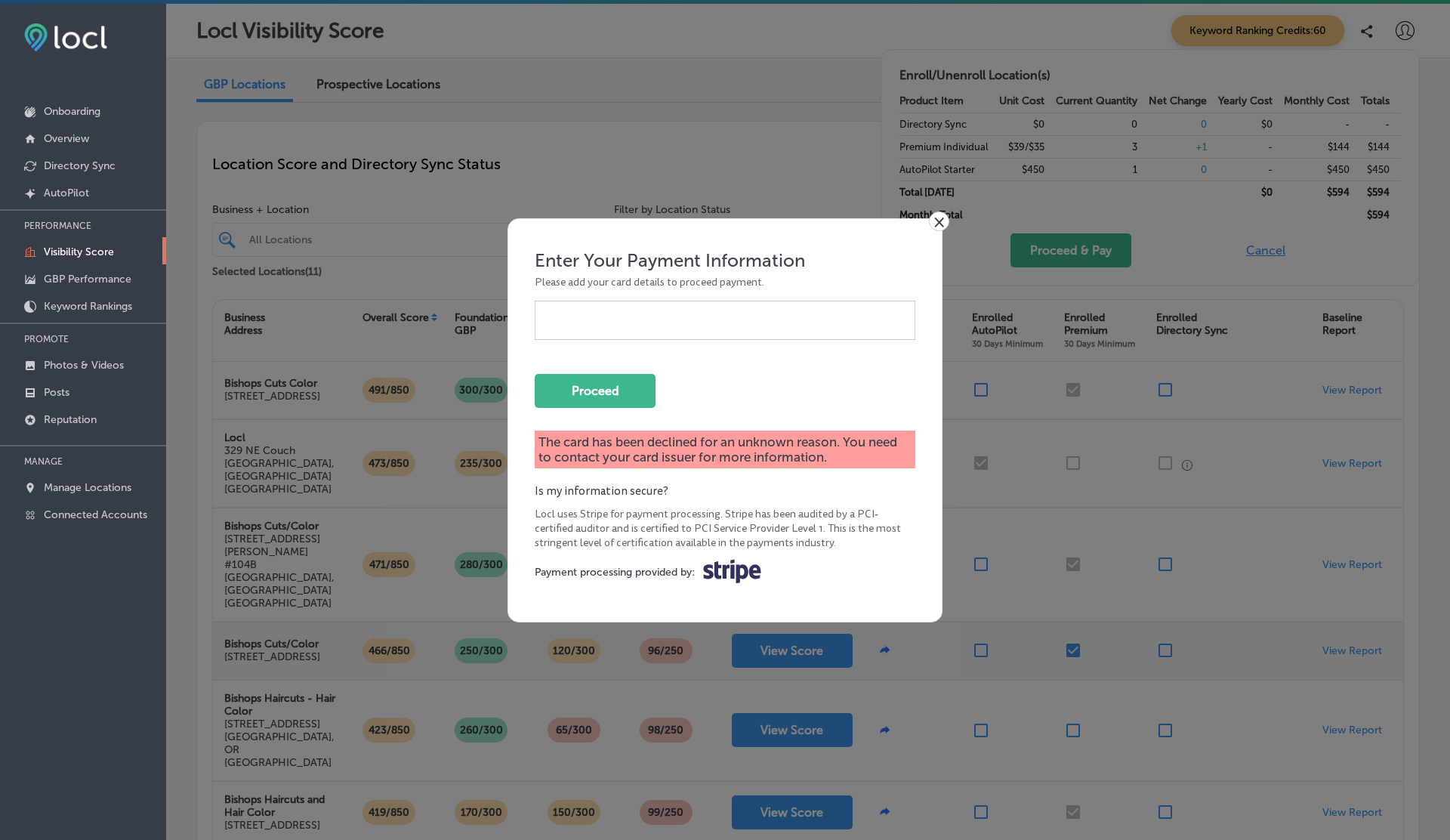
click at [937, 222] on link "×" at bounding box center [939, 220] width 20 height 20
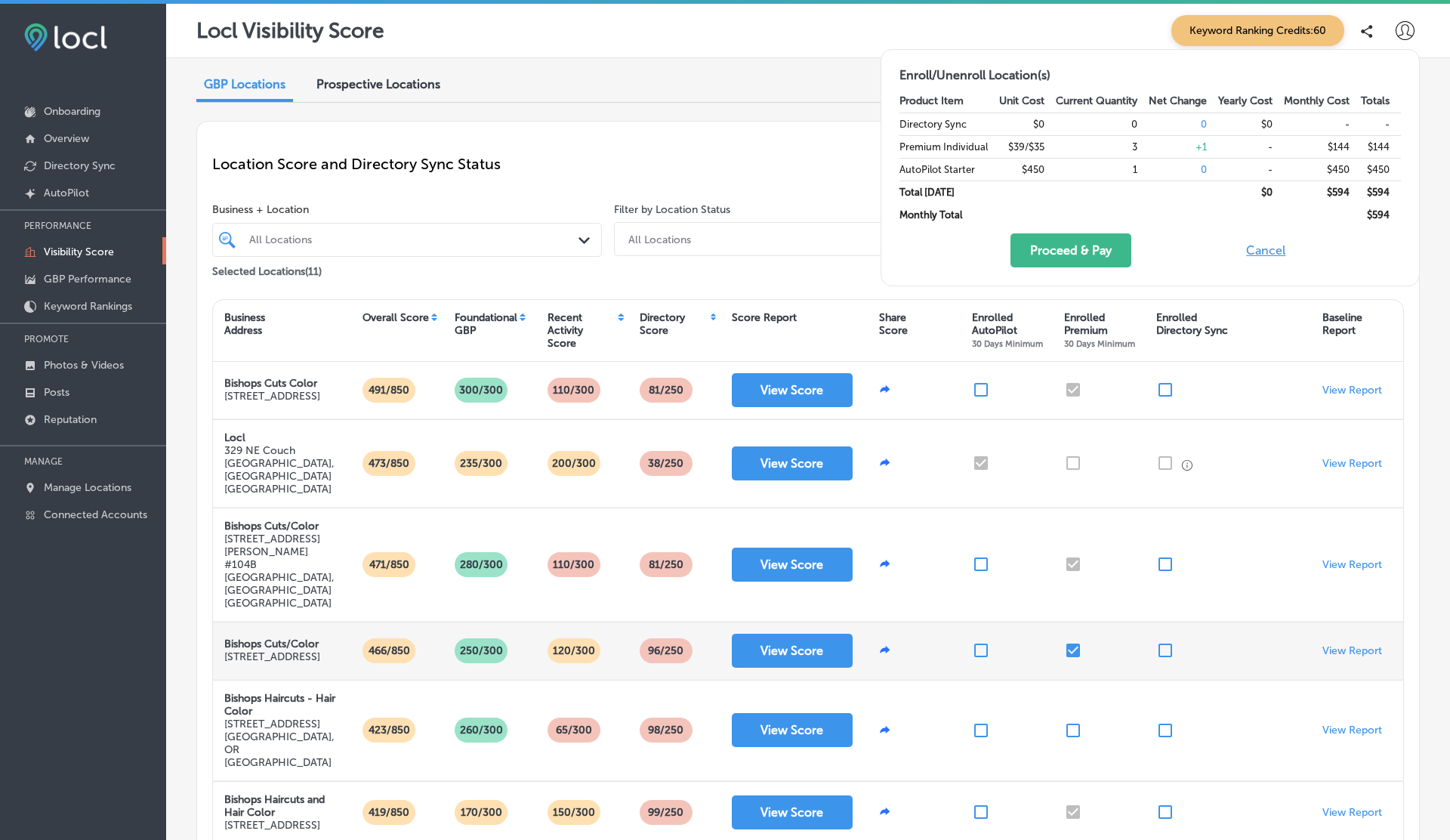
click at [1265, 251] on button "Cancel" at bounding box center [1266, 250] width 49 height 34
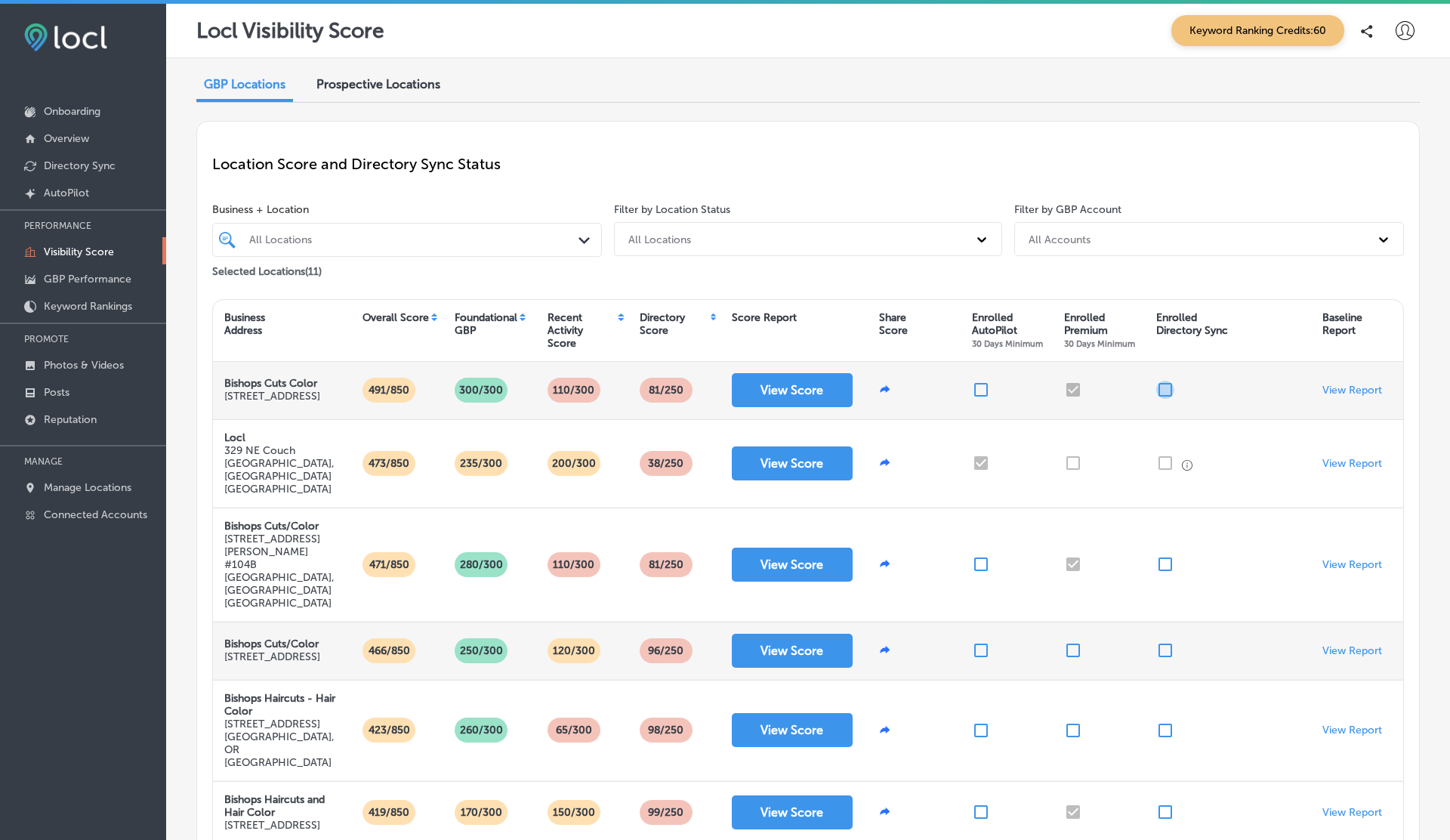
click at [1168, 394] on input "checkbox" at bounding box center [1165, 389] width 18 height 18
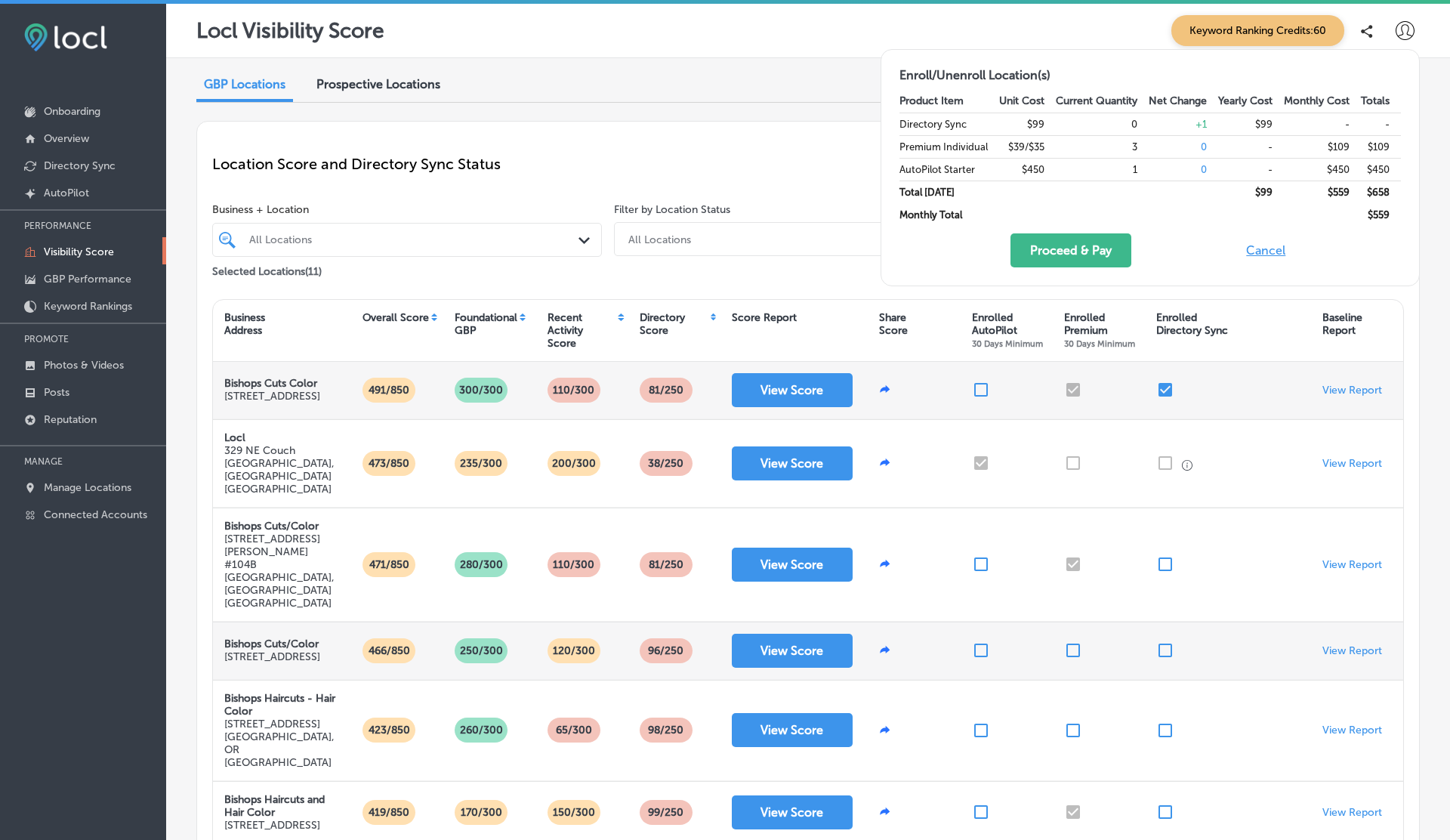
click at [1263, 247] on button "Cancel" at bounding box center [1266, 250] width 49 height 34
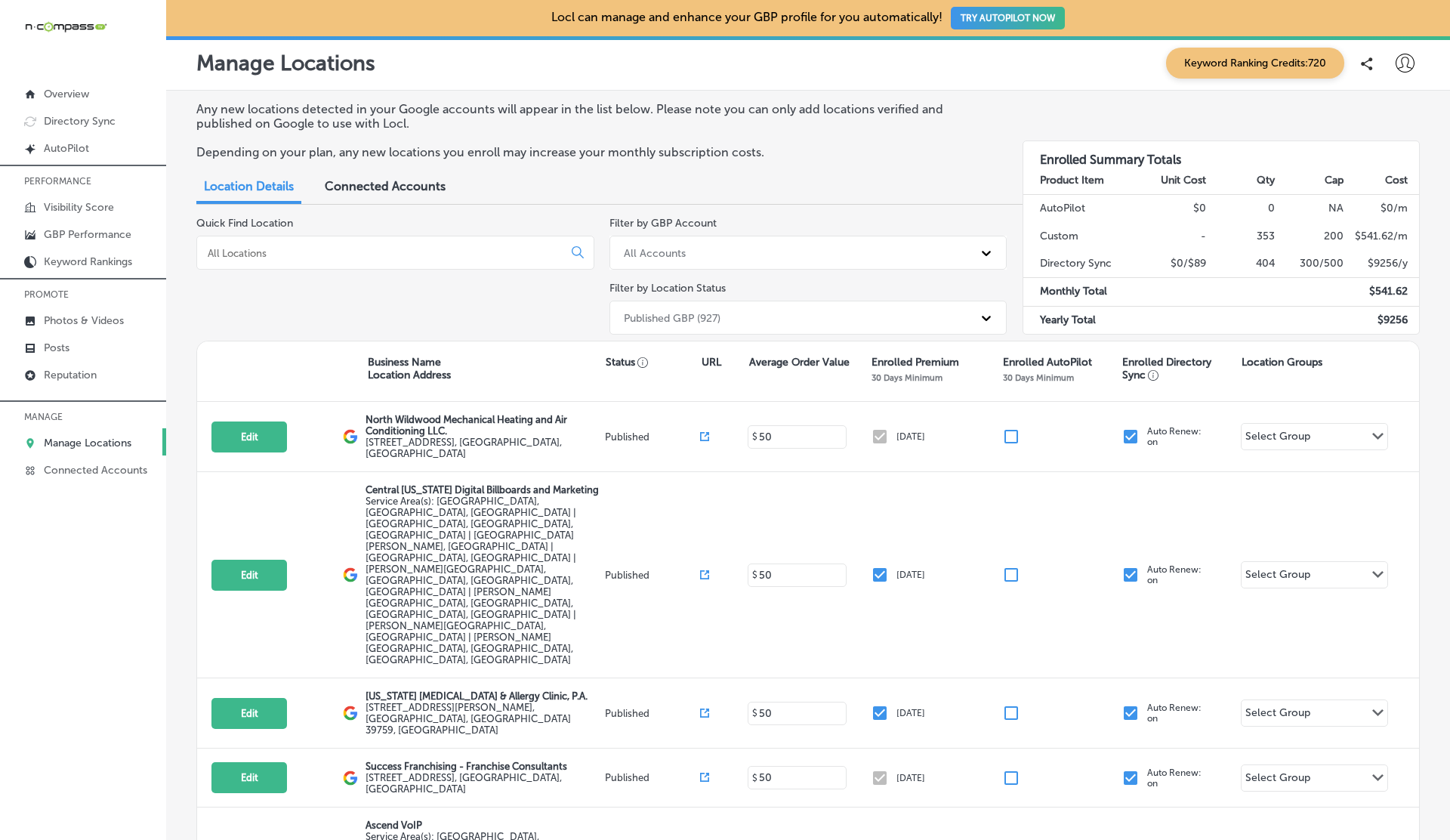
click at [363, 258] on input at bounding box center [382, 253] width 353 height 14
paste input "The Landscaping Company"
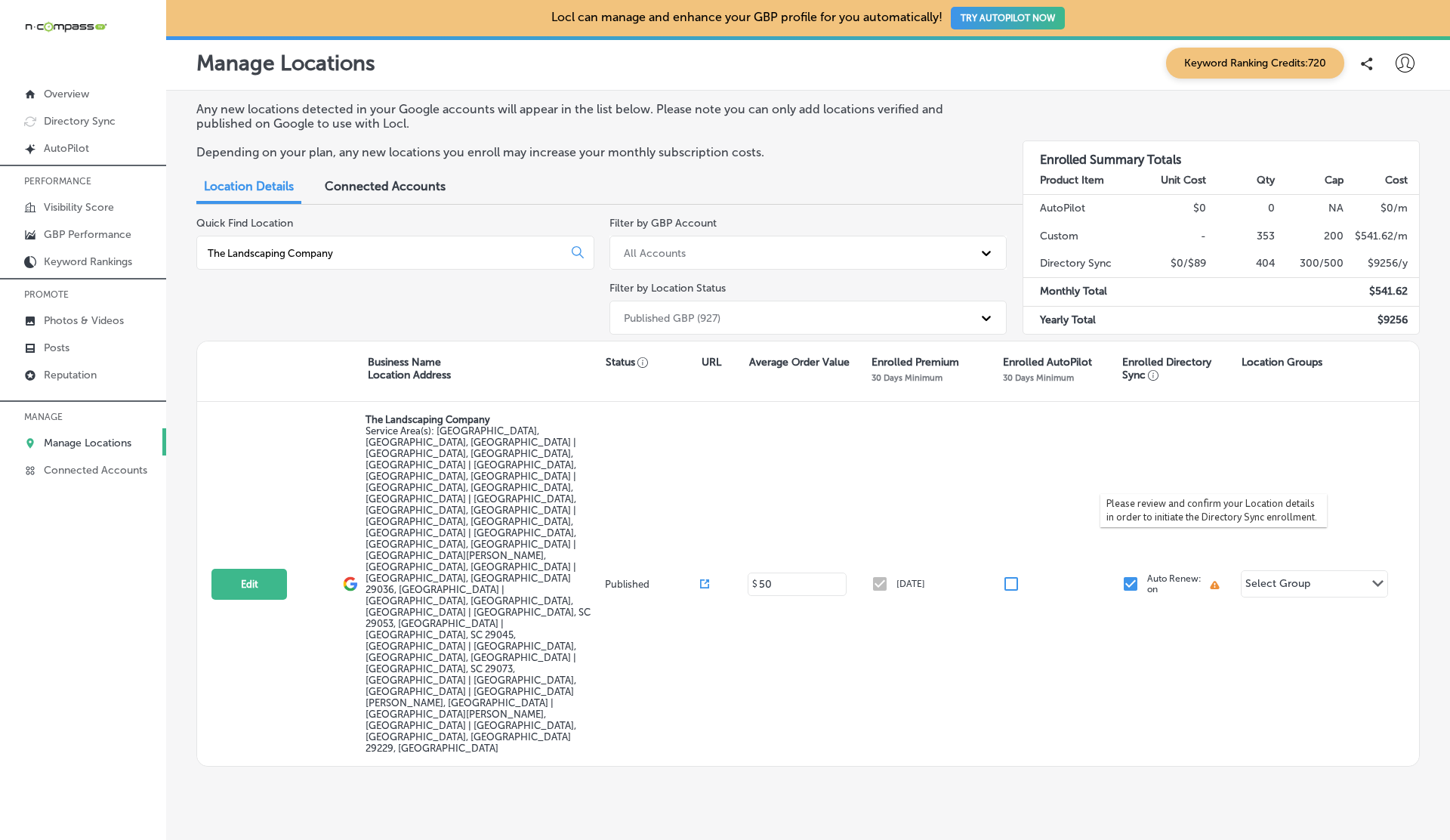
type input "The Landscaping Company"
click at [1209, 511] on div "Please review and confirm your Location details in order to initiate the Direct…" at bounding box center [1214, 510] width 226 height 33
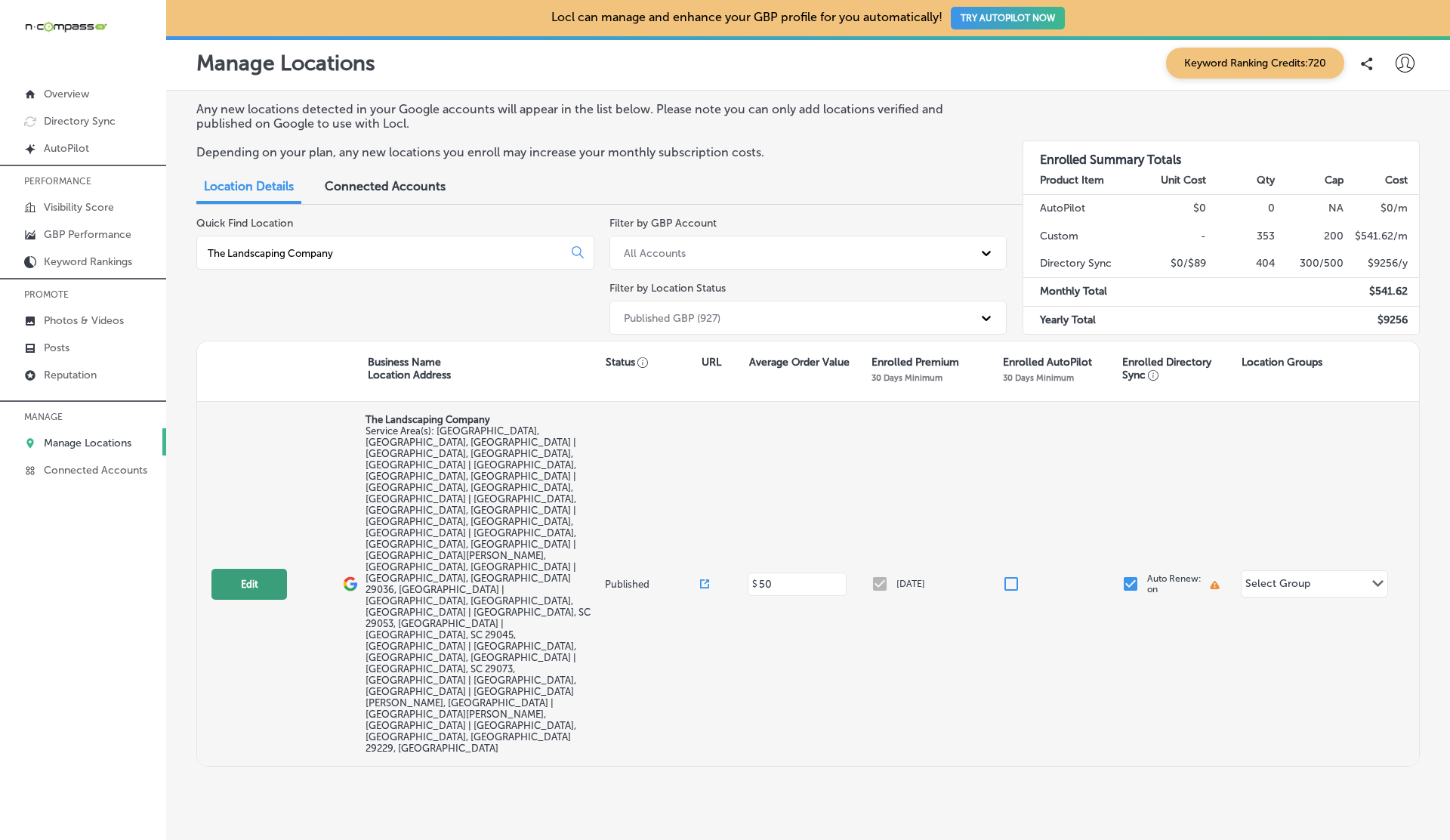
click at [244, 569] on button "Edit" at bounding box center [249, 584] width 76 height 31
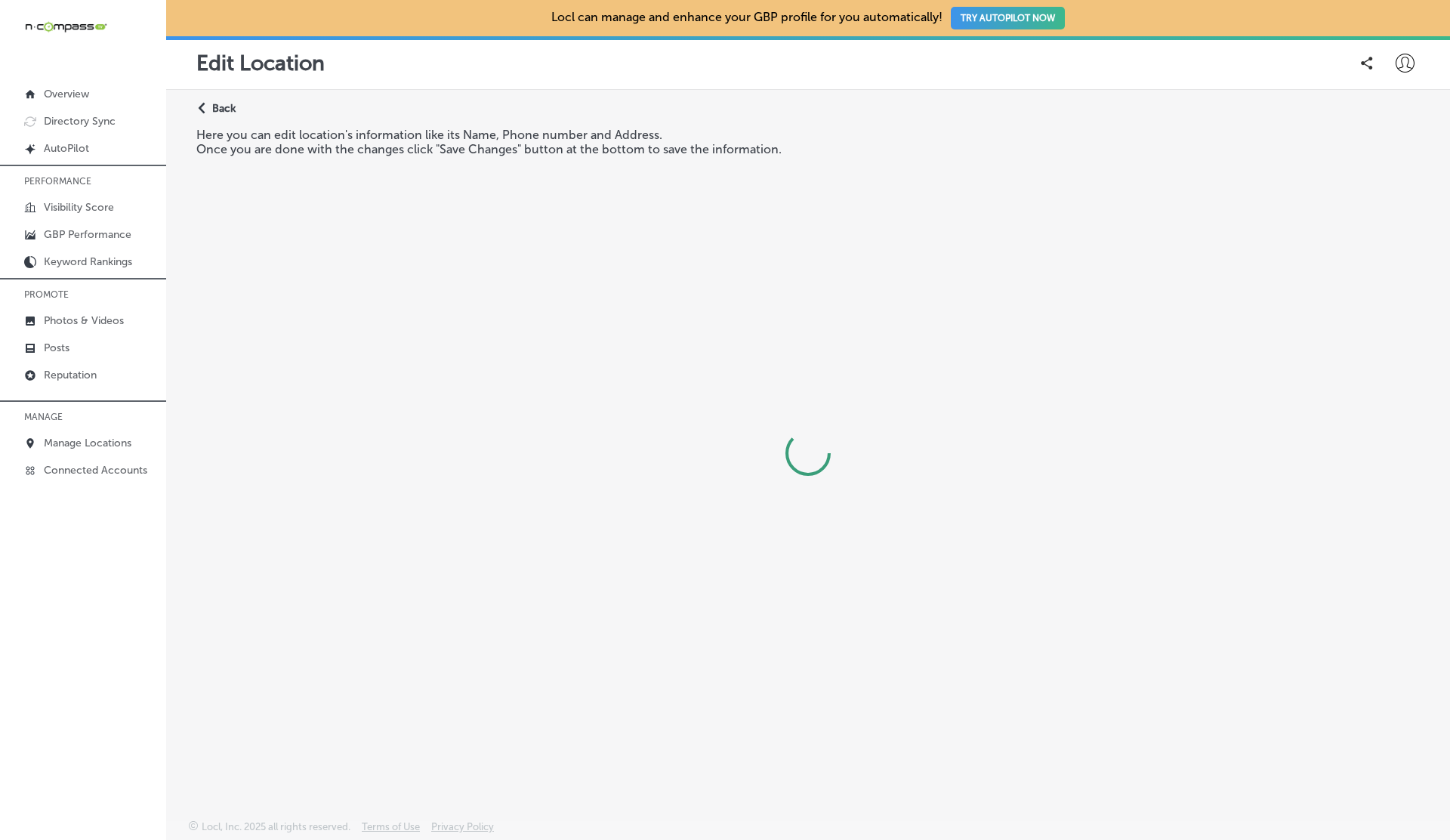
select select "US"
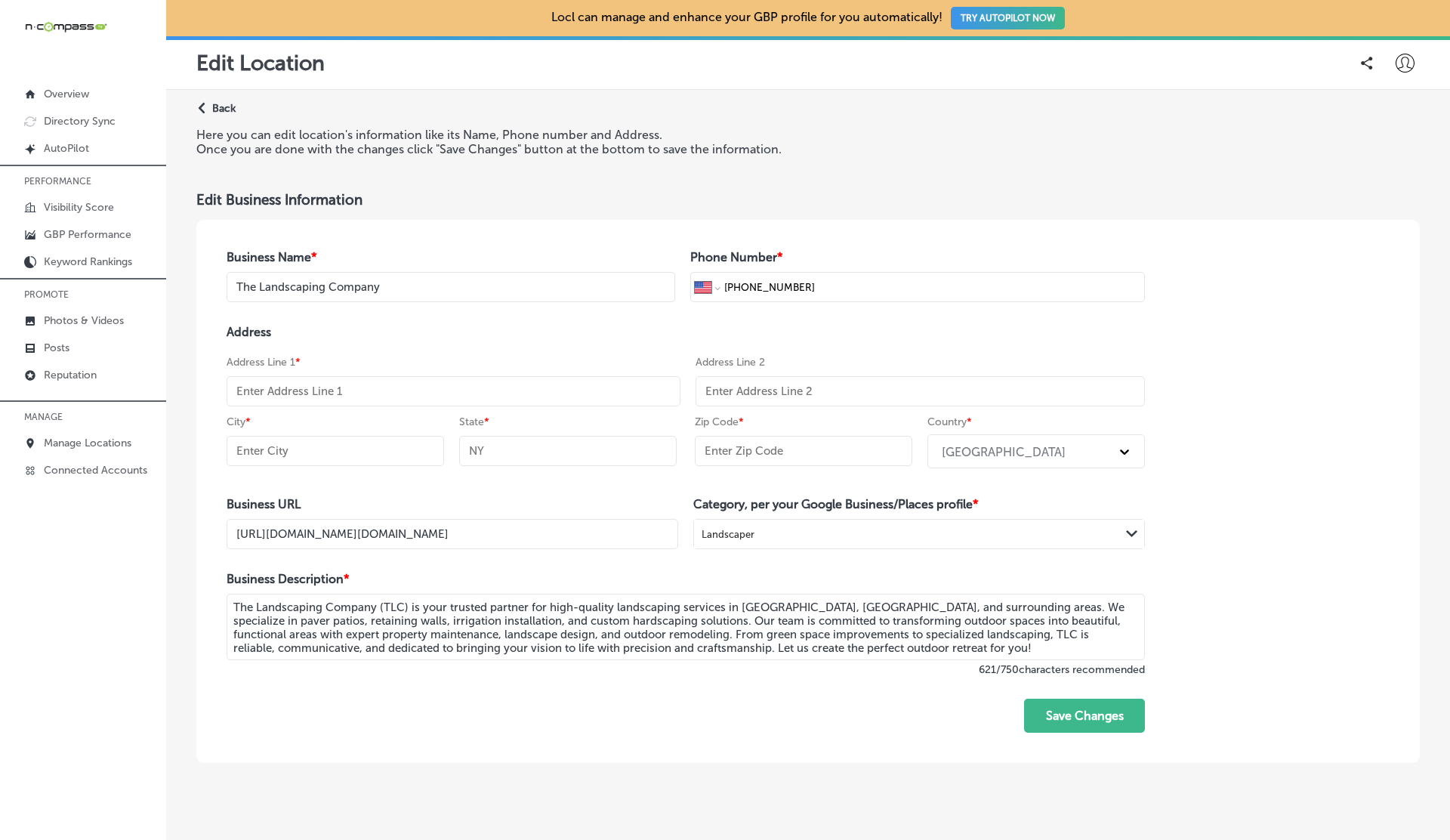
click at [215, 106] on p "Back" at bounding box center [224, 108] width 24 height 13
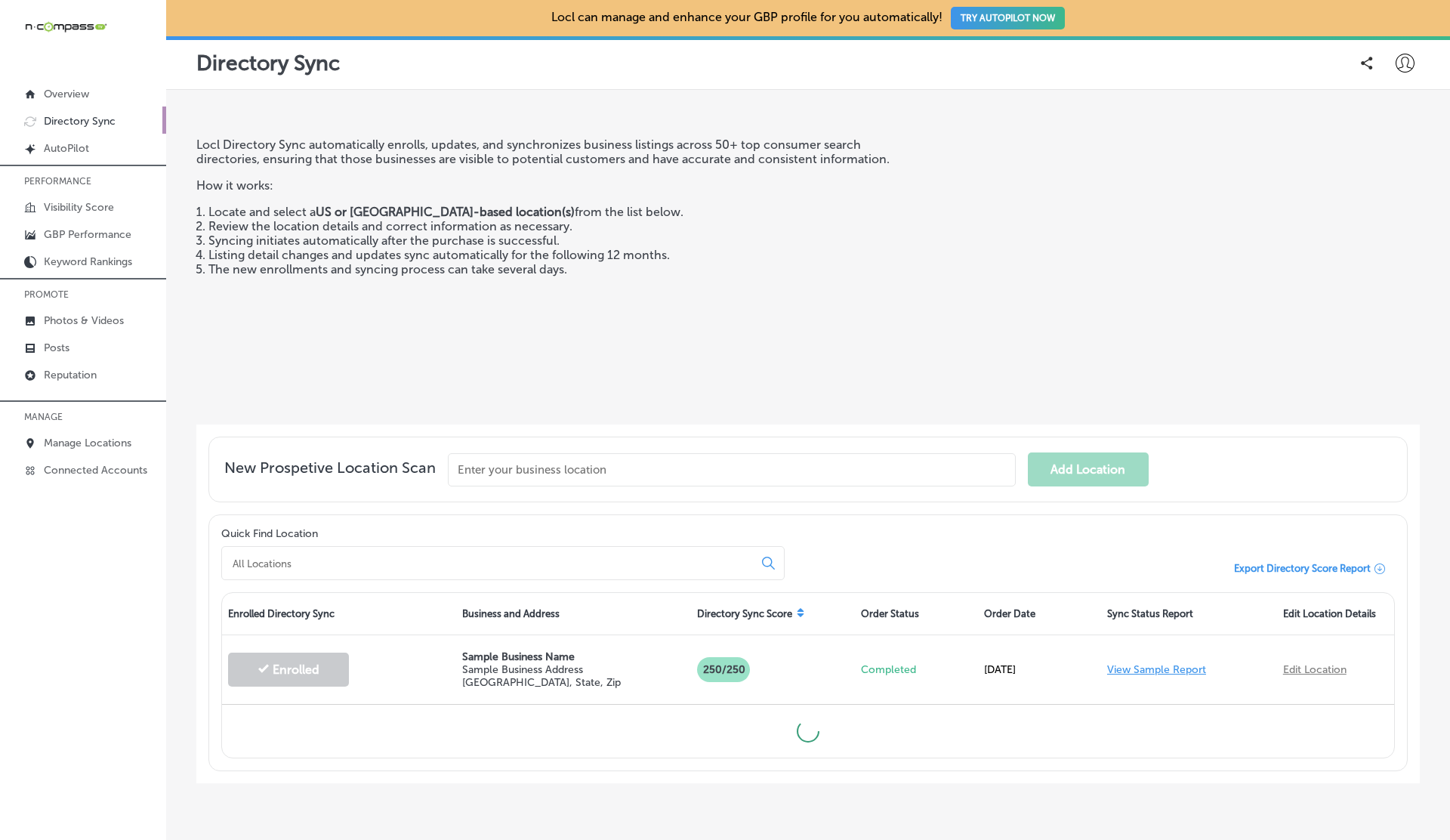
click at [325, 557] on input at bounding box center [490, 563] width 519 height 14
paste input "The Landscaping Company"
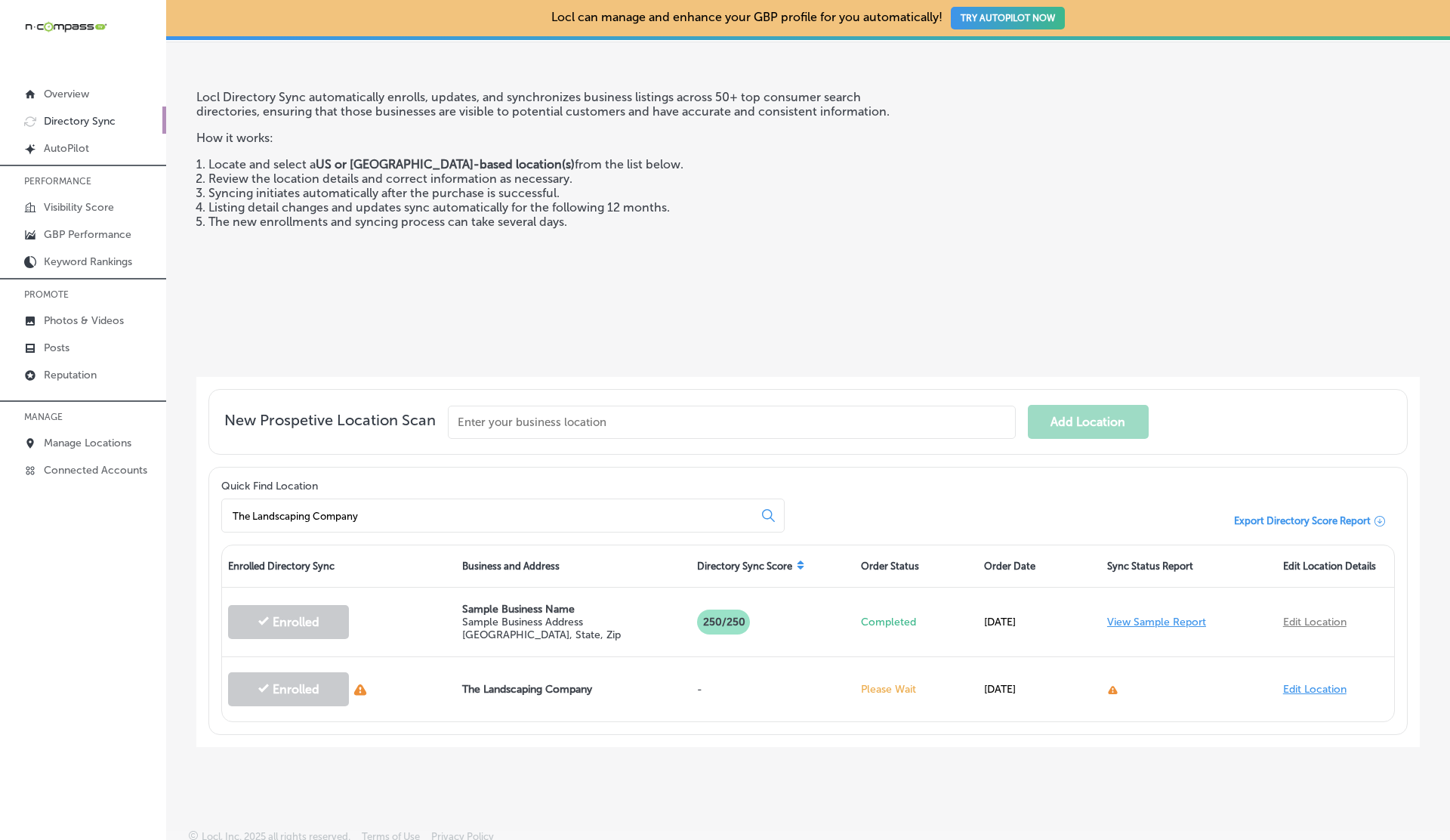
scroll to position [57, 0]
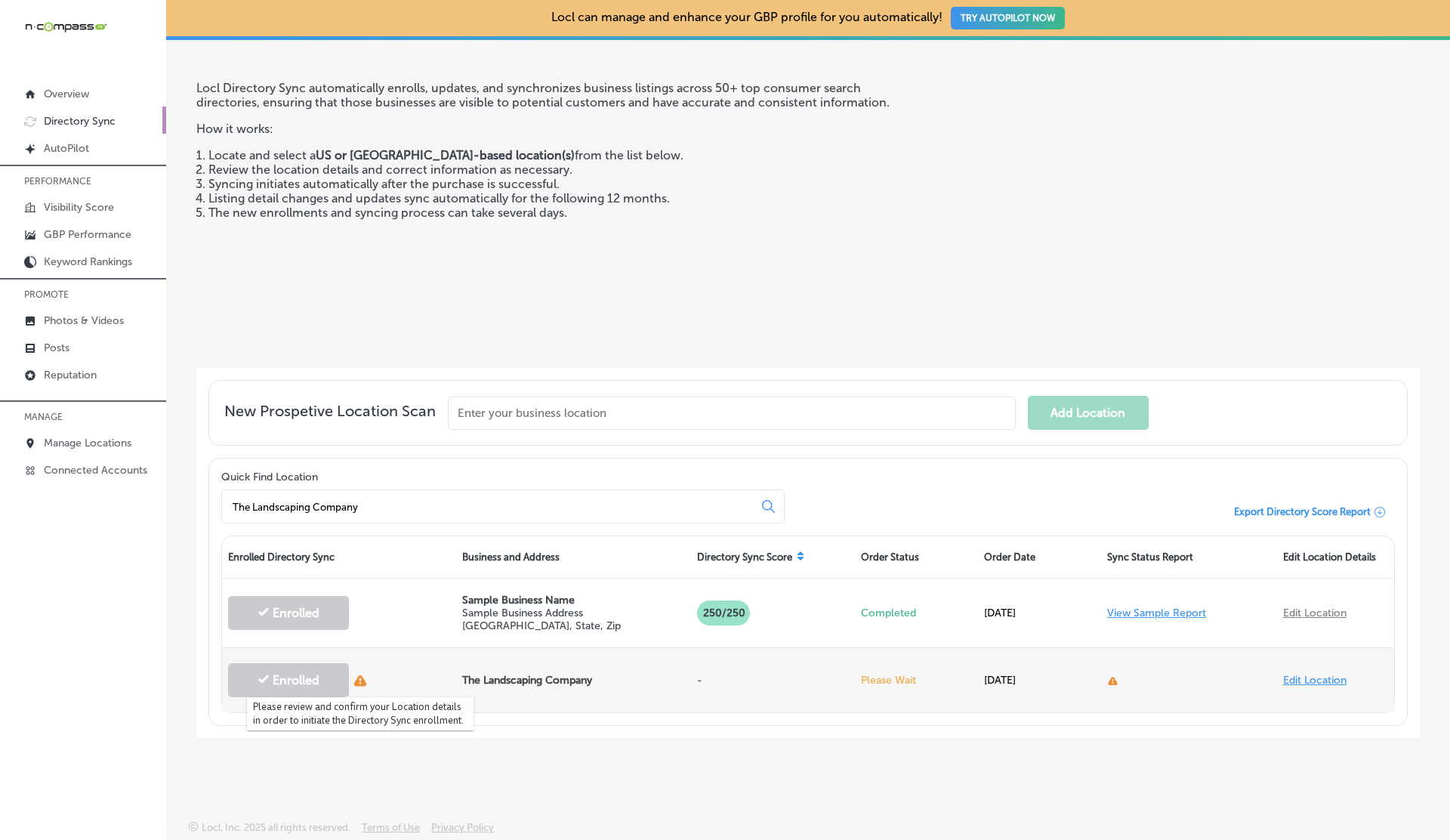
type input "The Landscaping Company"
click at [358, 682] on icon "button" at bounding box center [360, 680] width 12 height 11
click at [1113, 680] on icon "button" at bounding box center [1113, 682] width 9 height 9
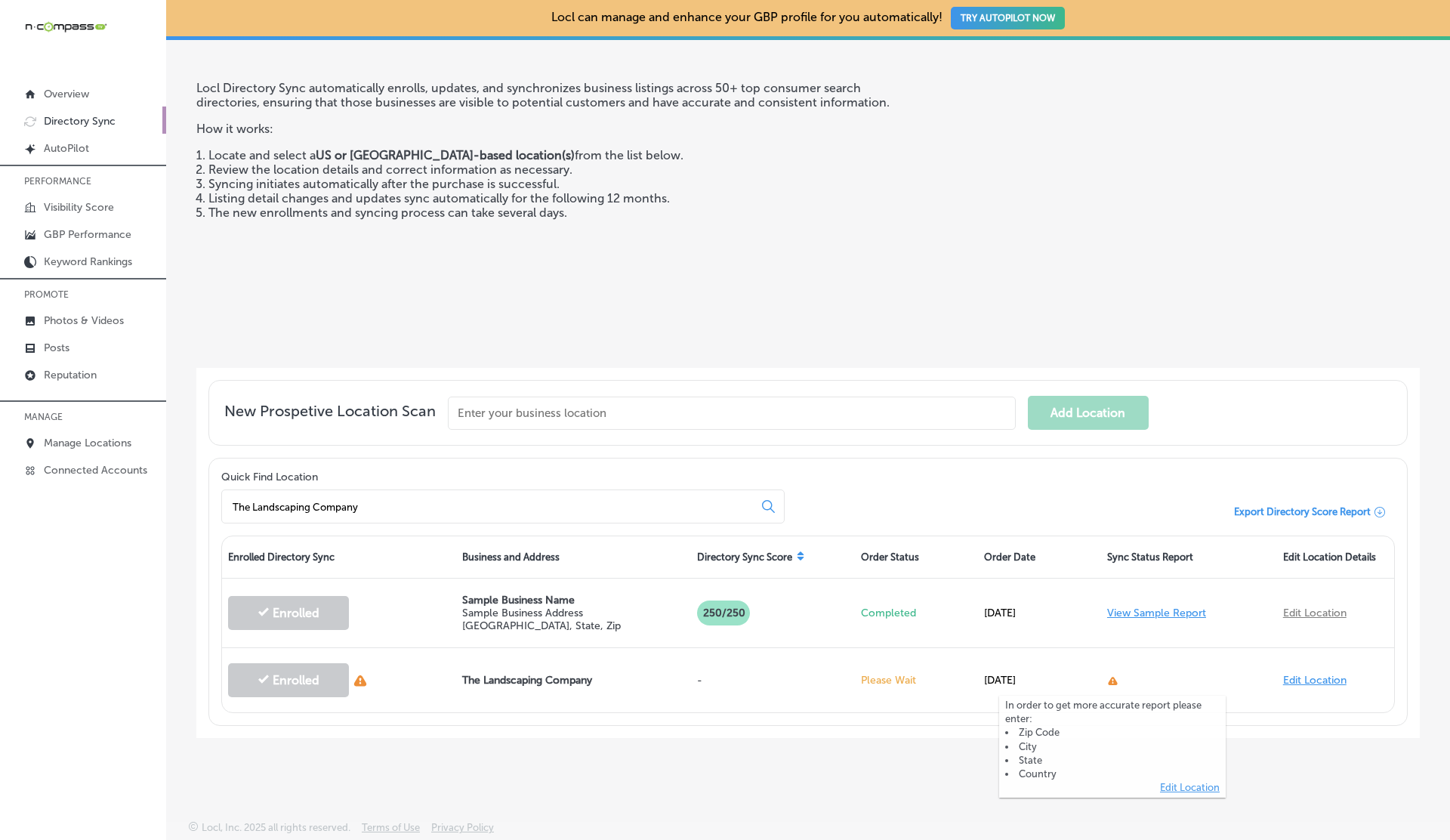
click at [1177, 790] on link "Edit Location" at bounding box center [1190, 786] width 60 height 11
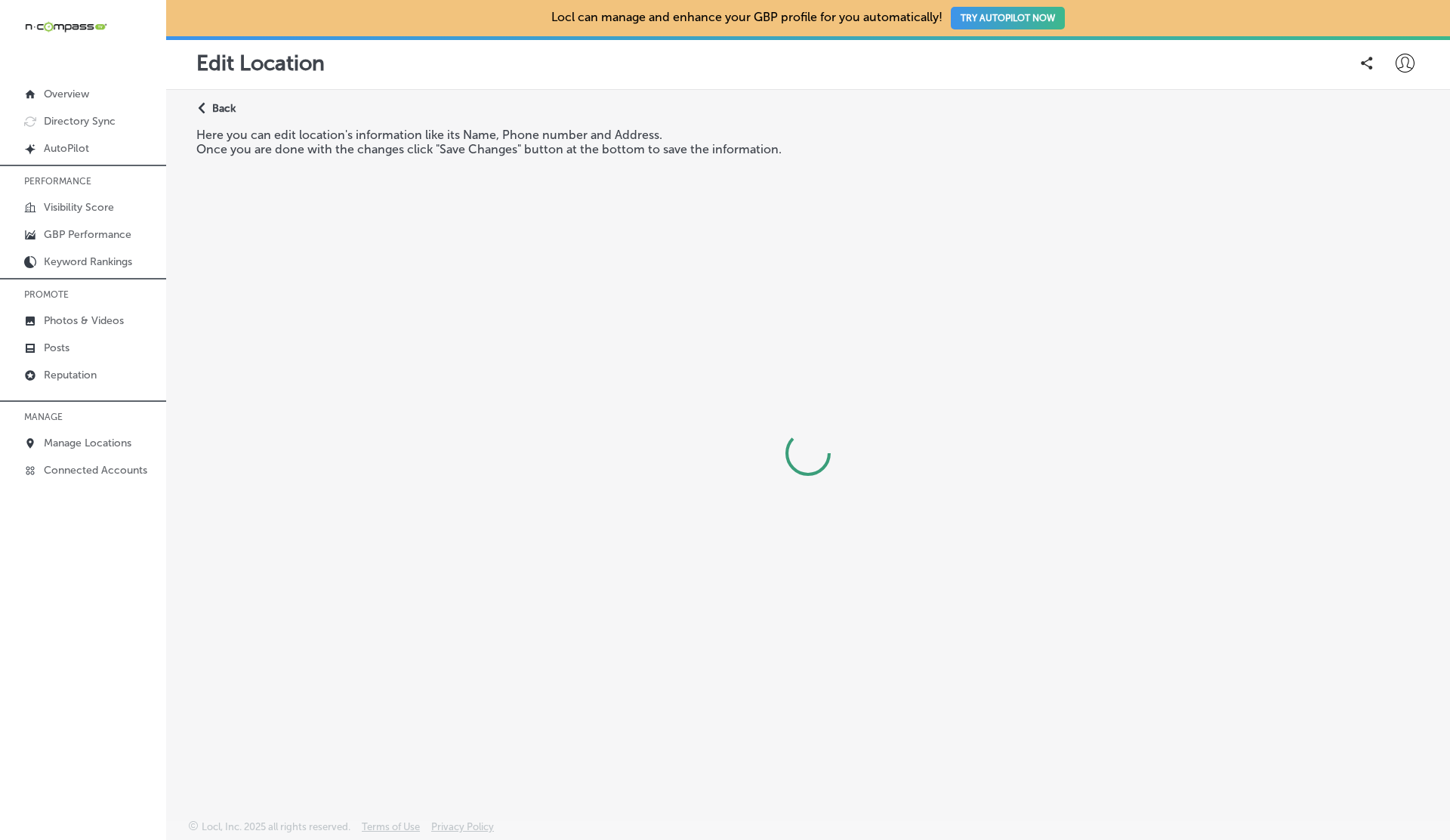
select select "US"
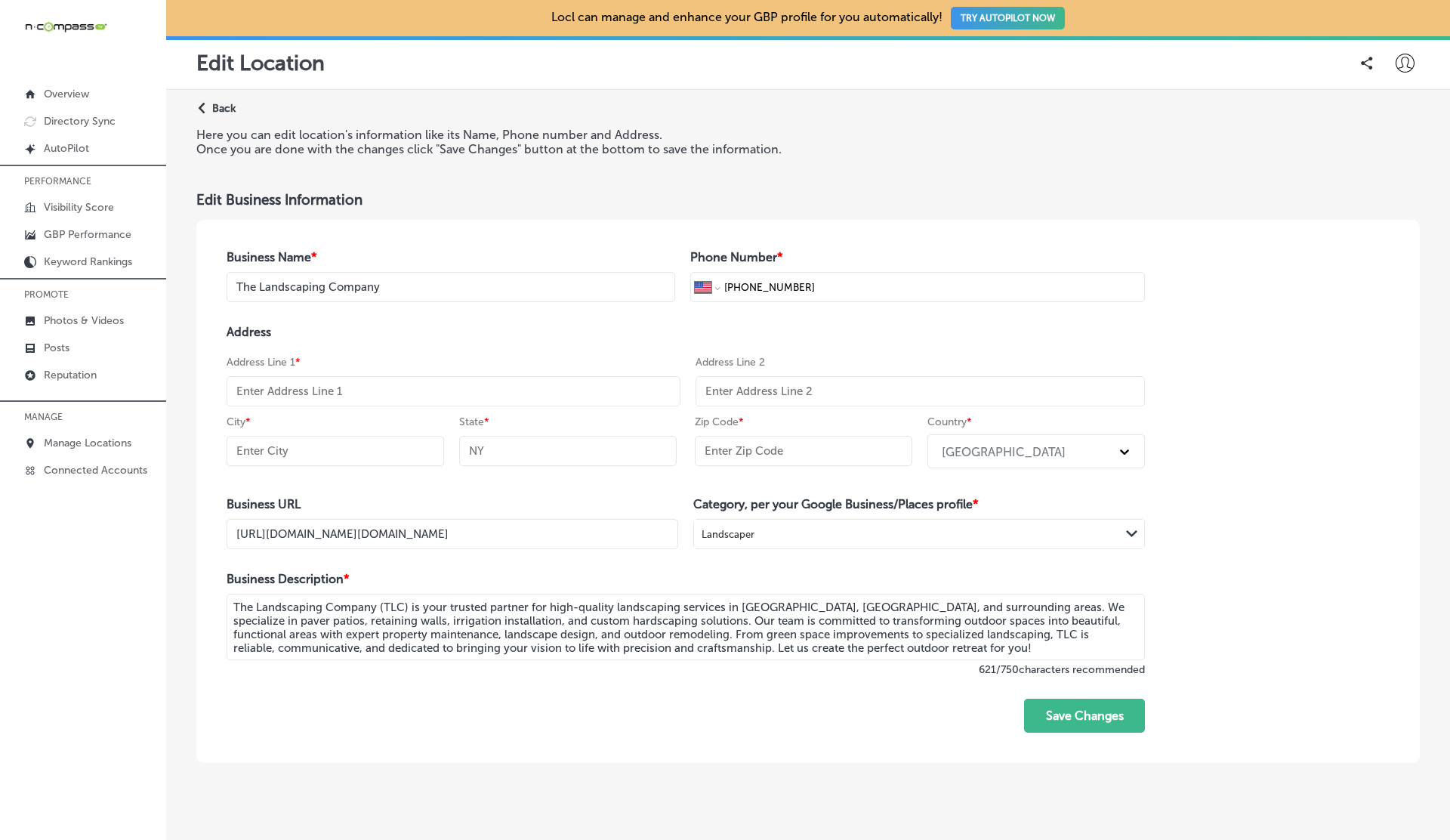
click at [215, 103] on p "Back" at bounding box center [224, 108] width 24 height 13
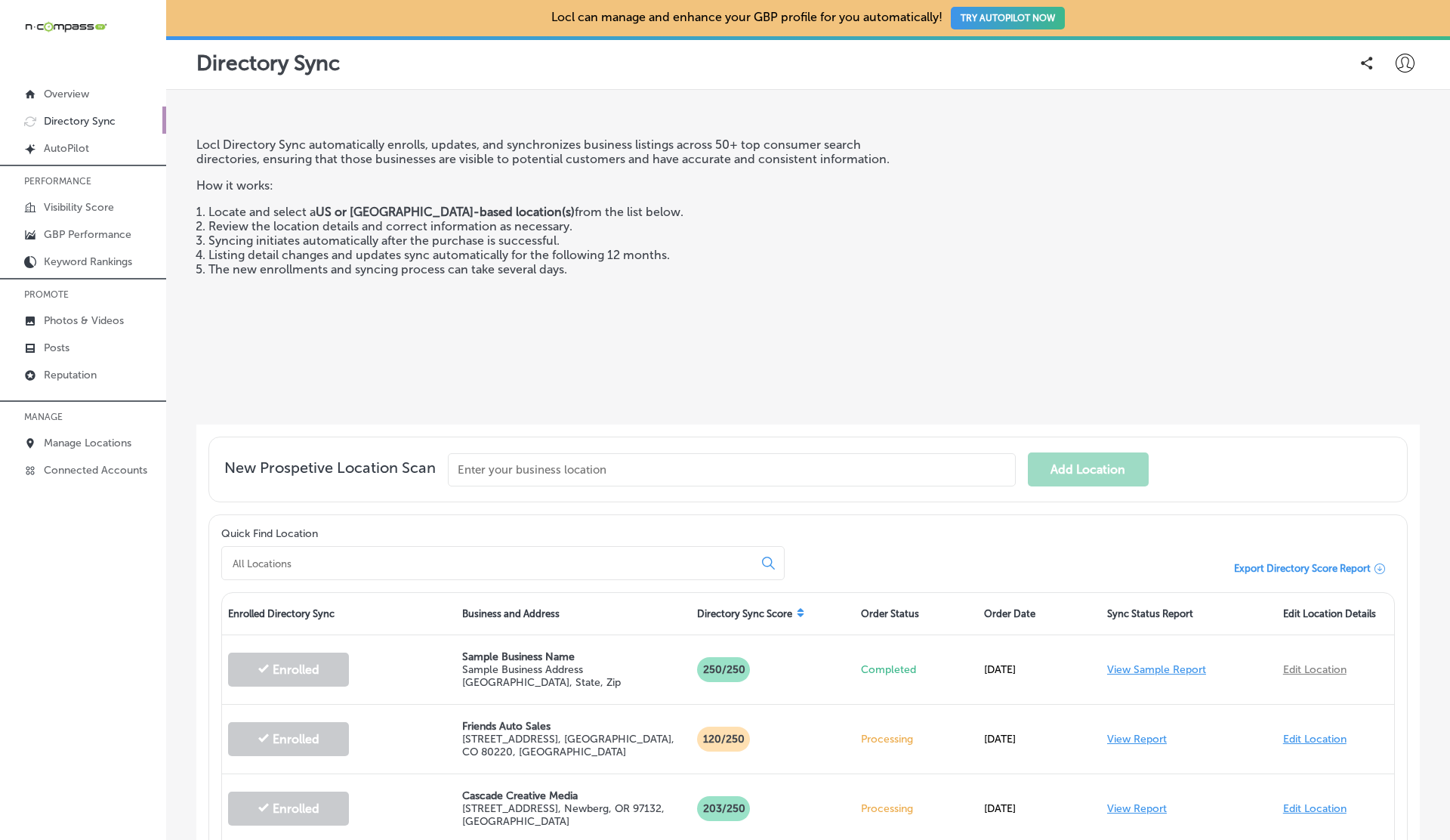
click at [1399, 61] on icon at bounding box center [1406, 63] width 19 height 19
click at [1376, 181] on li "Log Out" at bounding box center [1378, 194] width 104 height 35
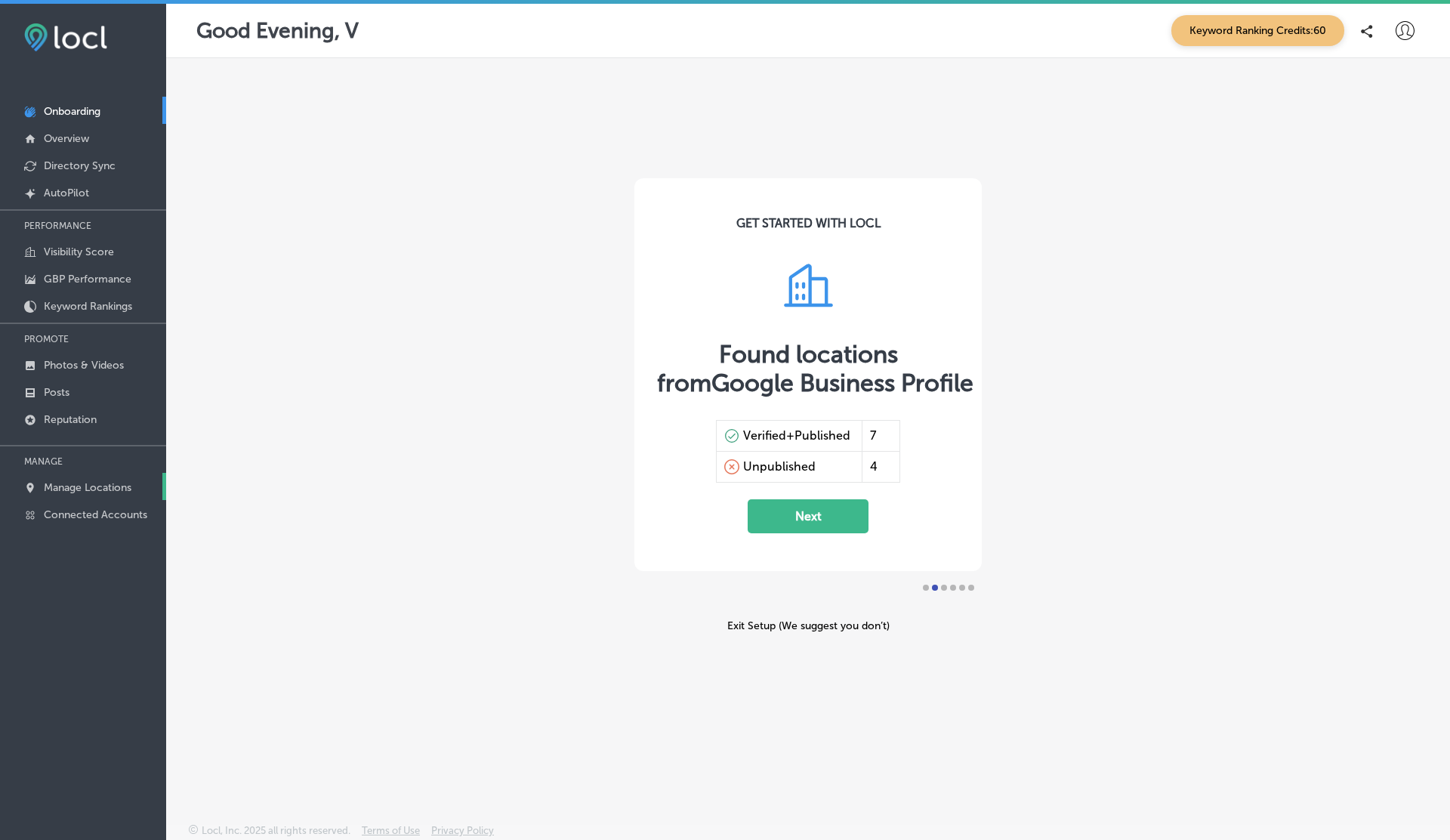
click at [76, 485] on p "Manage Locations" at bounding box center [87, 487] width 88 height 13
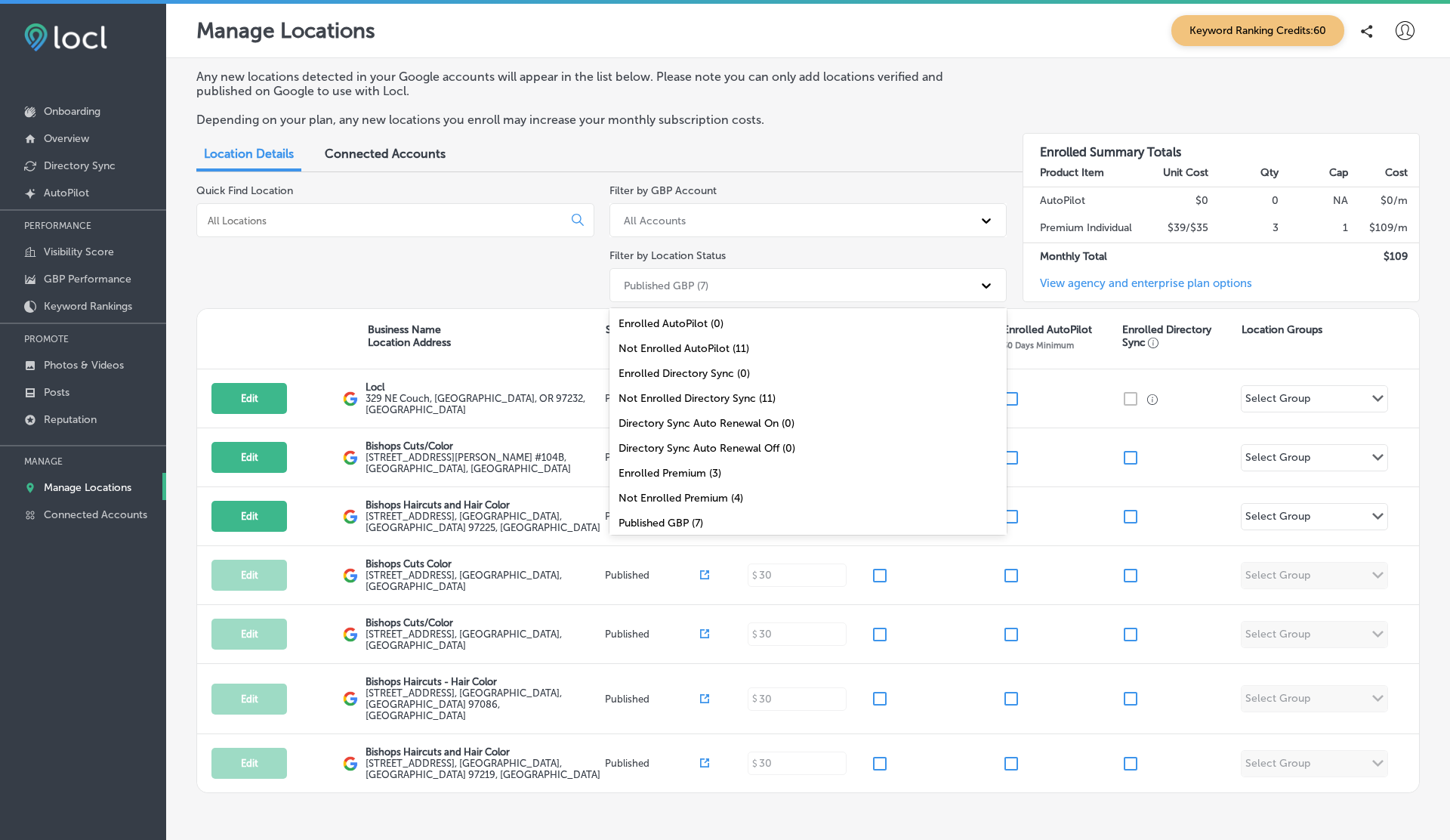
click at [725, 286] on div "Published GBP (7)" at bounding box center [795, 284] width 358 height 25
click at [702, 346] on div "Not Enrolled AutoPilot (11)" at bounding box center [809, 348] width 398 height 25
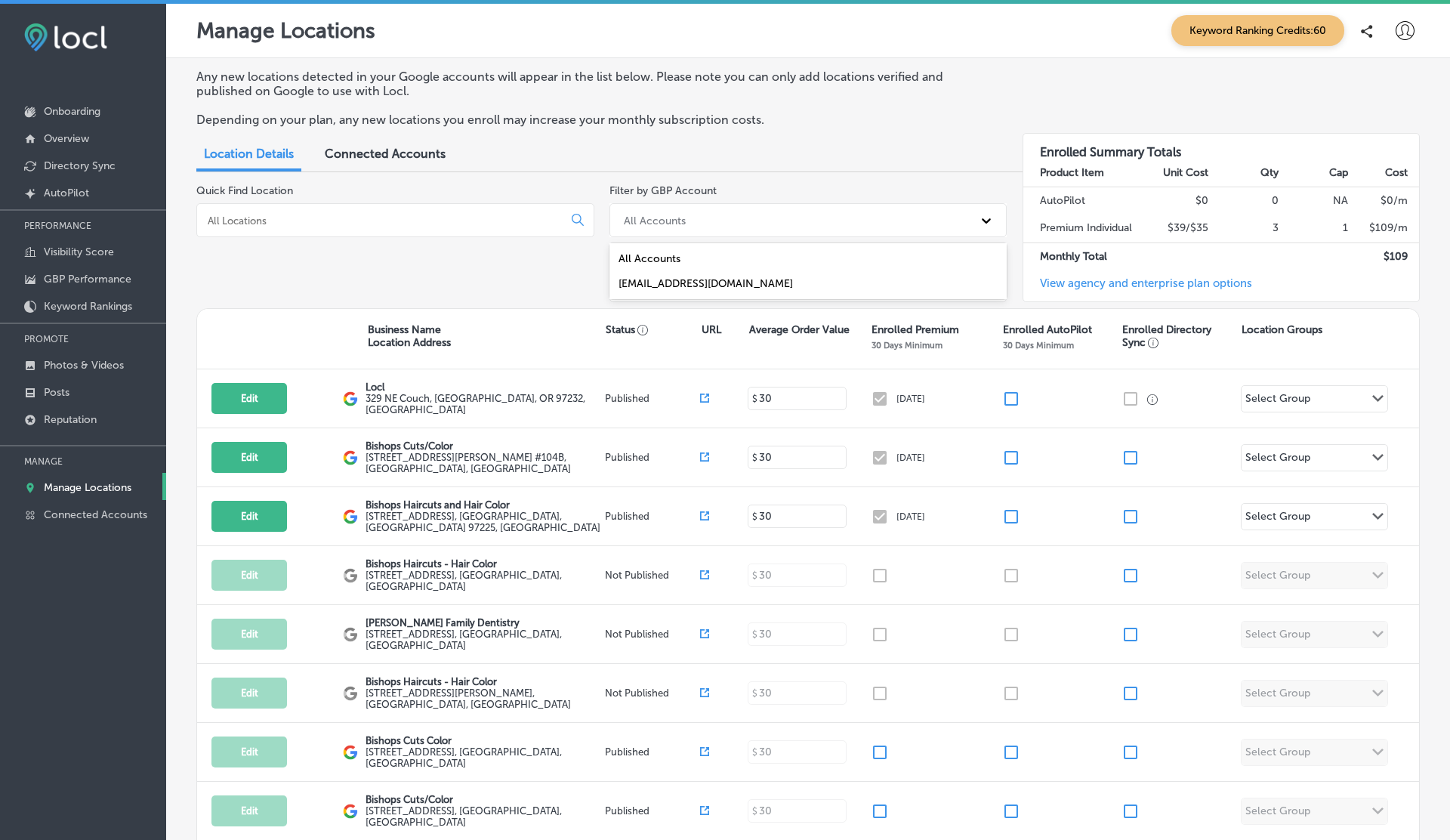
click at [714, 211] on div "All Accounts" at bounding box center [795, 220] width 358 height 25
click at [675, 287] on div "localtraffic@gift2grow.com" at bounding box center [809, 283] width 398 height 25
click at [1410, 37] on icon at bounding box center [1406, 31] width 19 height 19
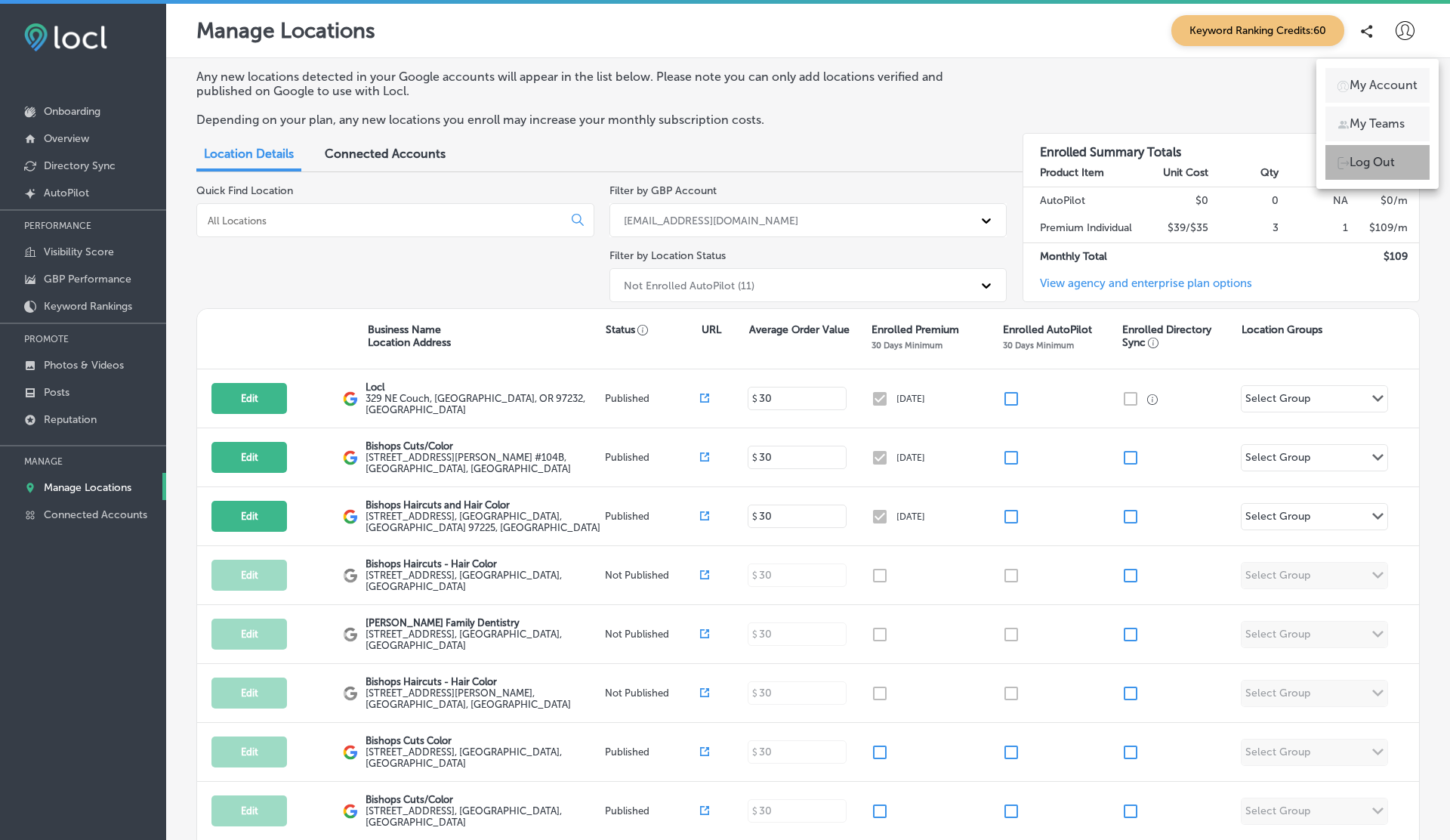
click at [1356, 162] on p "Log Out" at bounding box center [1372, 162] width 45 height 18
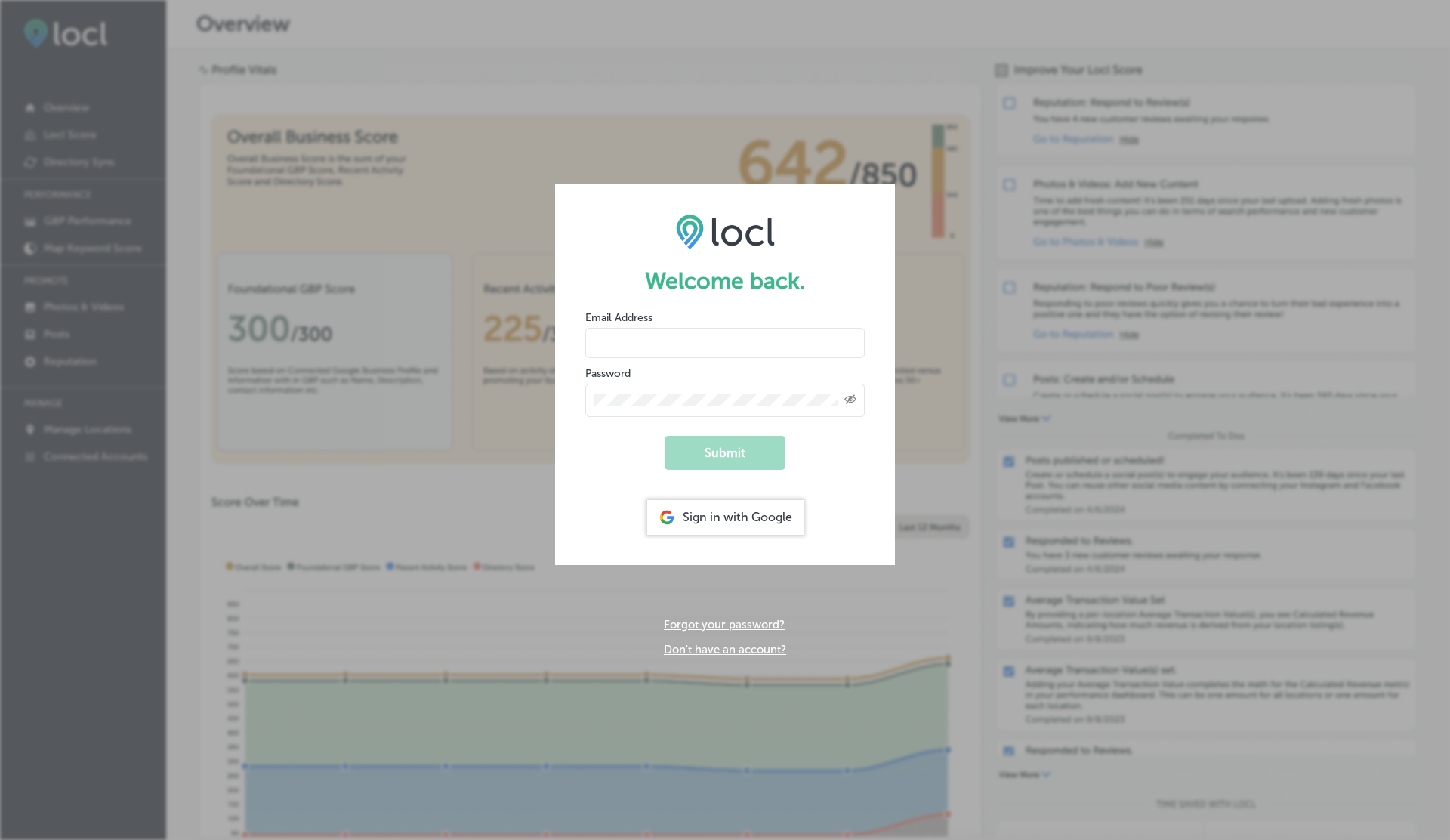
click at [663, 340] on input "email" at bounding box center [725, 342] width 279 height 30
type input "vasilikigreece69+ap01@gmail.com"
click at [665, 436] on button "Submit" at bounding box center [725, 453] width 121 height 34
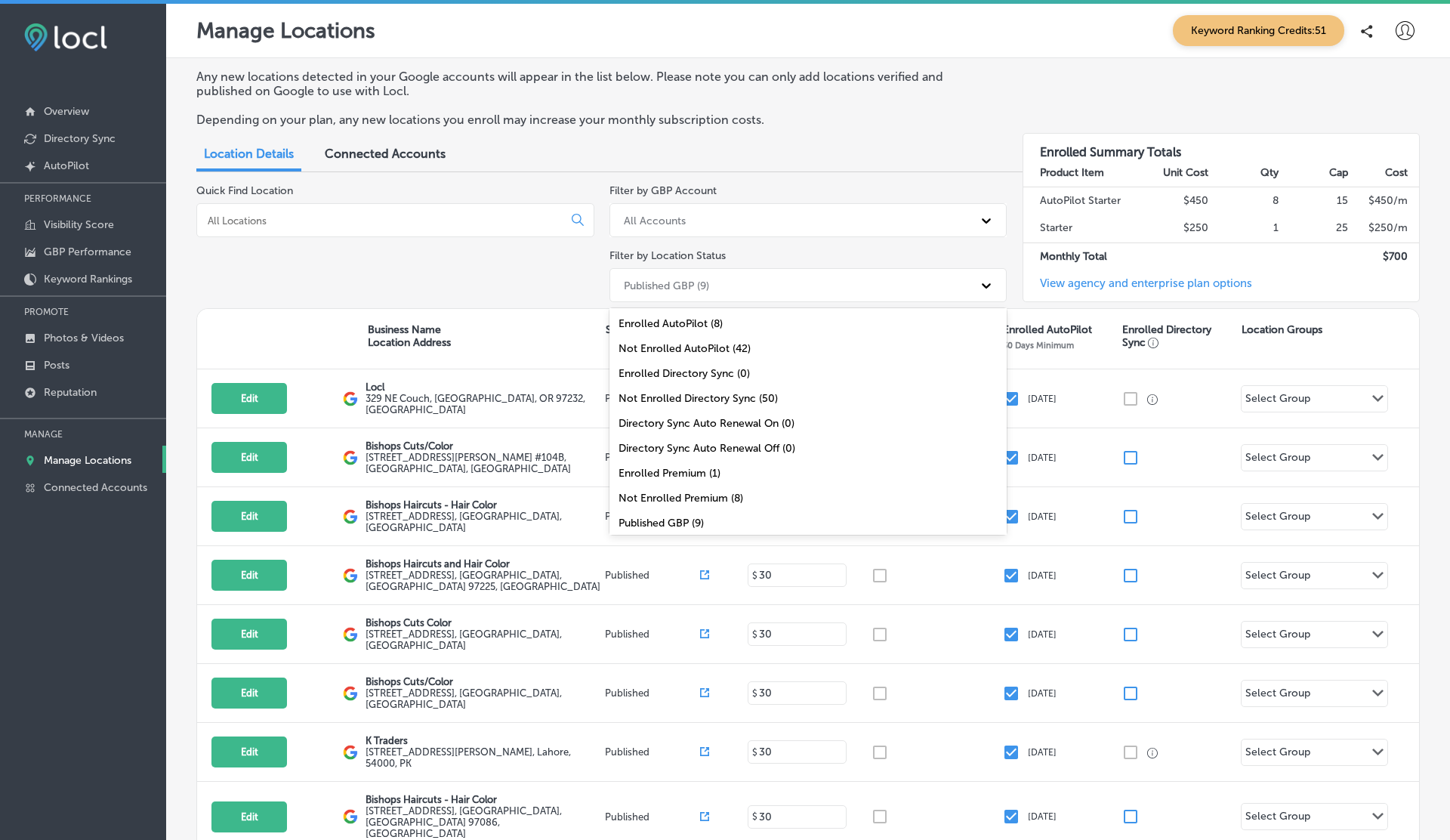
click at [714, 294] on div "Published GBP (9)" at bounding box center [795, 284] width 358 height 25
click at [710, 326] on div "Enrolled AutoPilot (8)" at bounding box center [809, 323] width 398 height 25
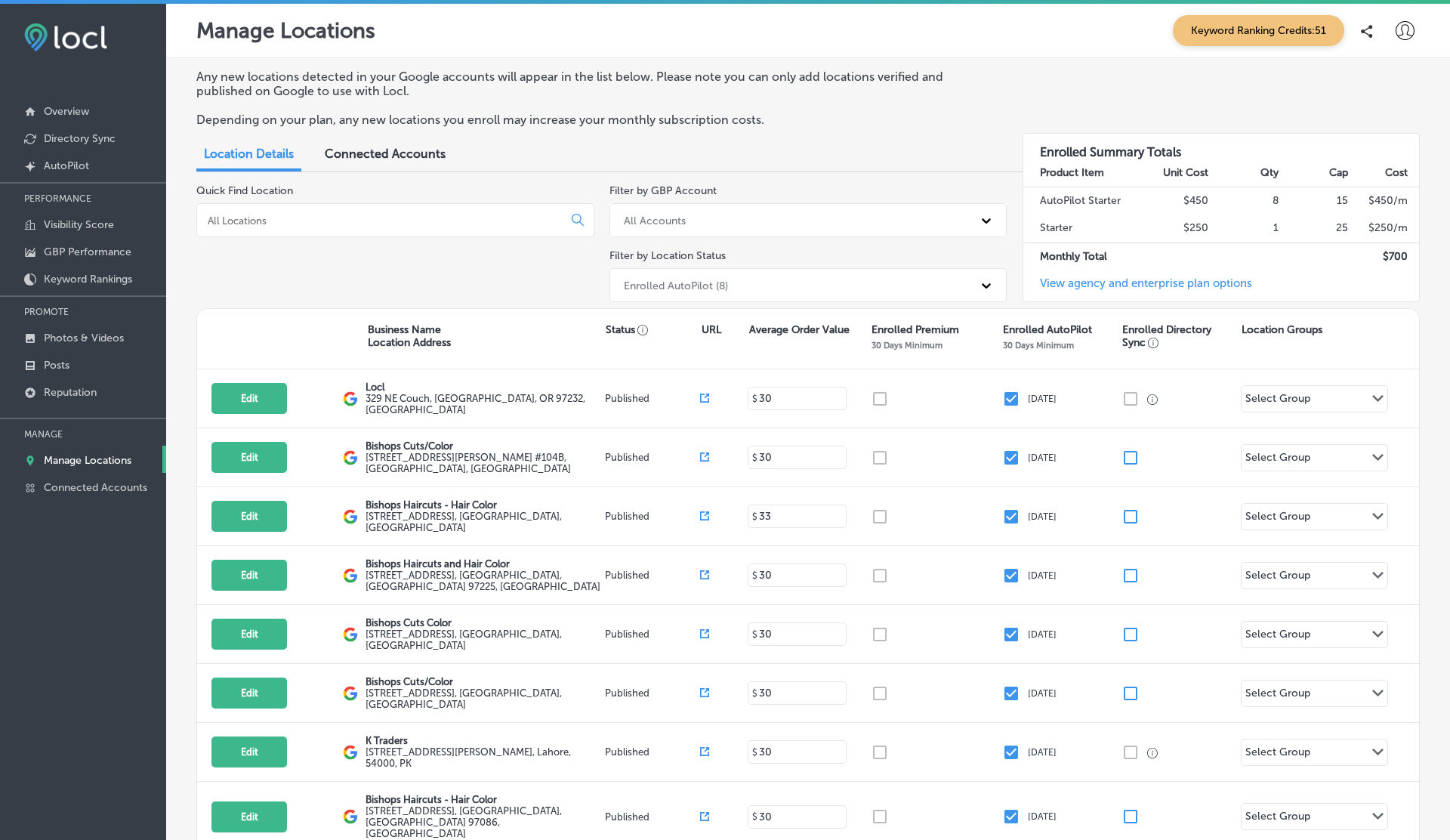
click at [742, 225] on div "All Accounts" at bounding box center [795, 220] width 358 height 25
click at [703, 300] on div "illyas.esketchers@gmail.com" at bounding box center [809, 308] width 398 height 25
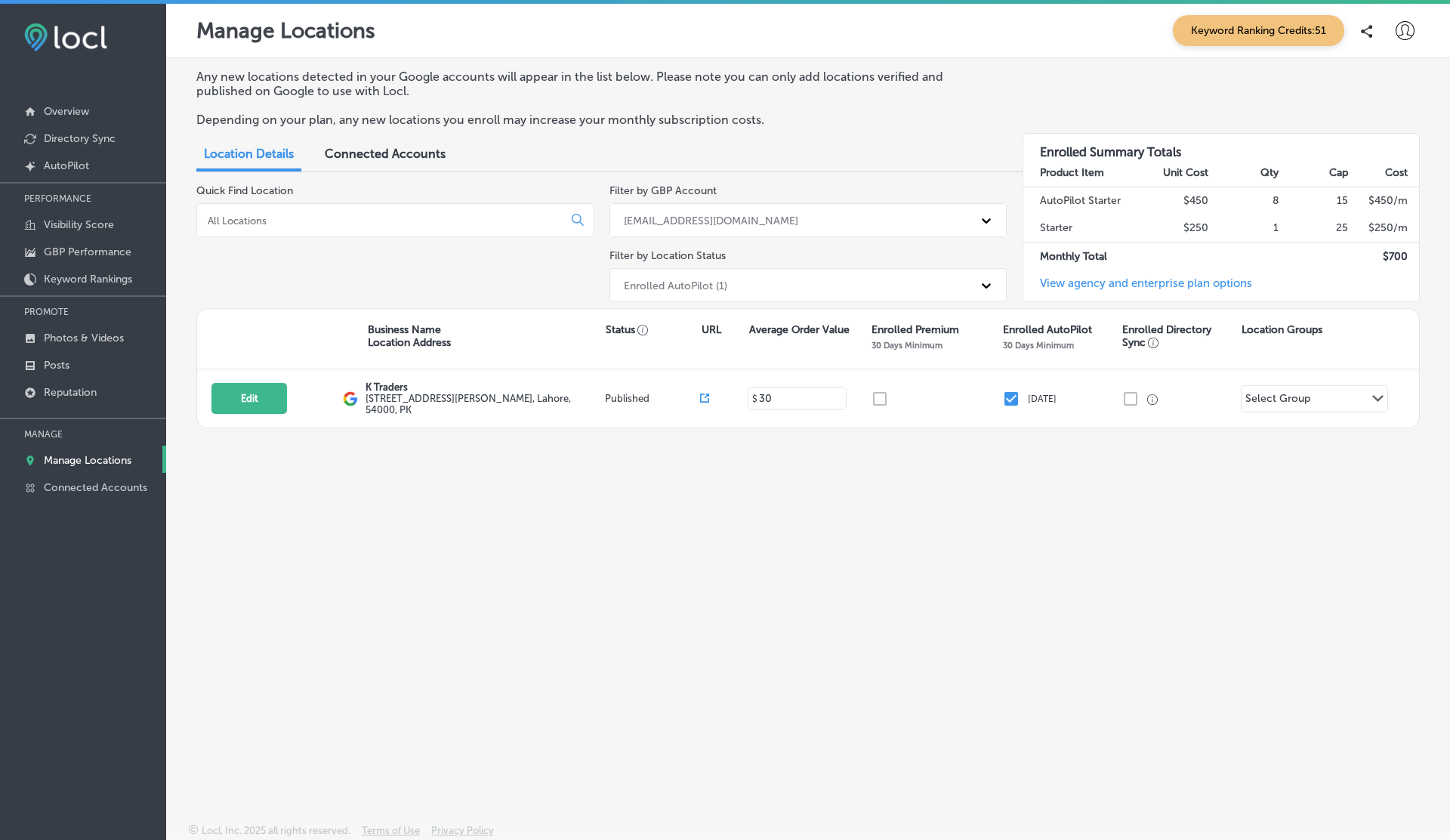
click at [729, 223] on div "illyas.esketchers@gmail.com" at bounding box center [711, 220] width 175 height 13
click at [650, 260] on div "All Accounts" at bounding box center [809, 258] width 398 height 25
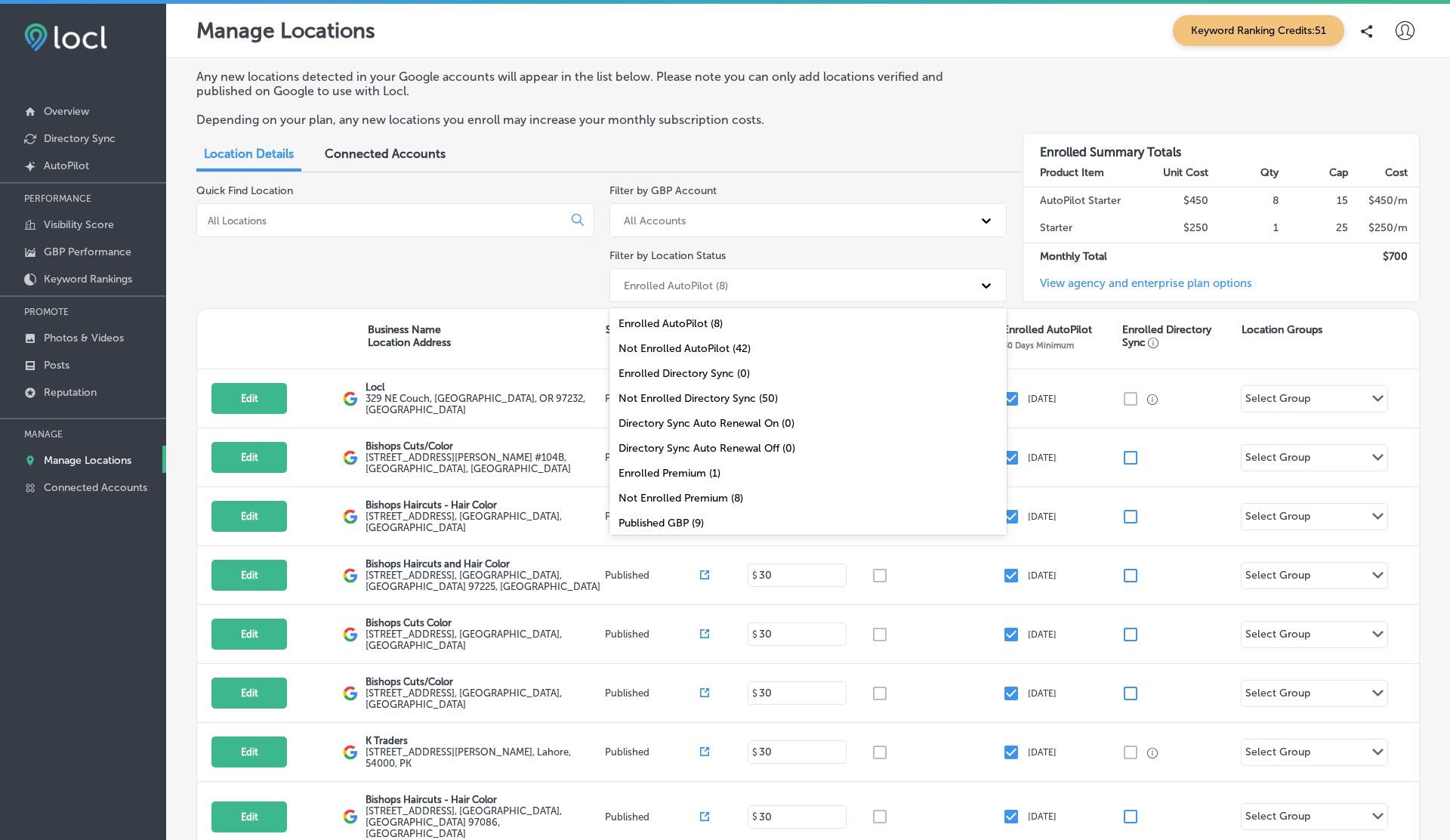
click at [695, 289] on div "Enrolled AutoPilot (8)" at bounding box center [676, 284] width 104 height 13
click at [704, 387] on div "Not Enrolled Directory Sync (50)" at bounding box center [809, 397] width 398 height 25
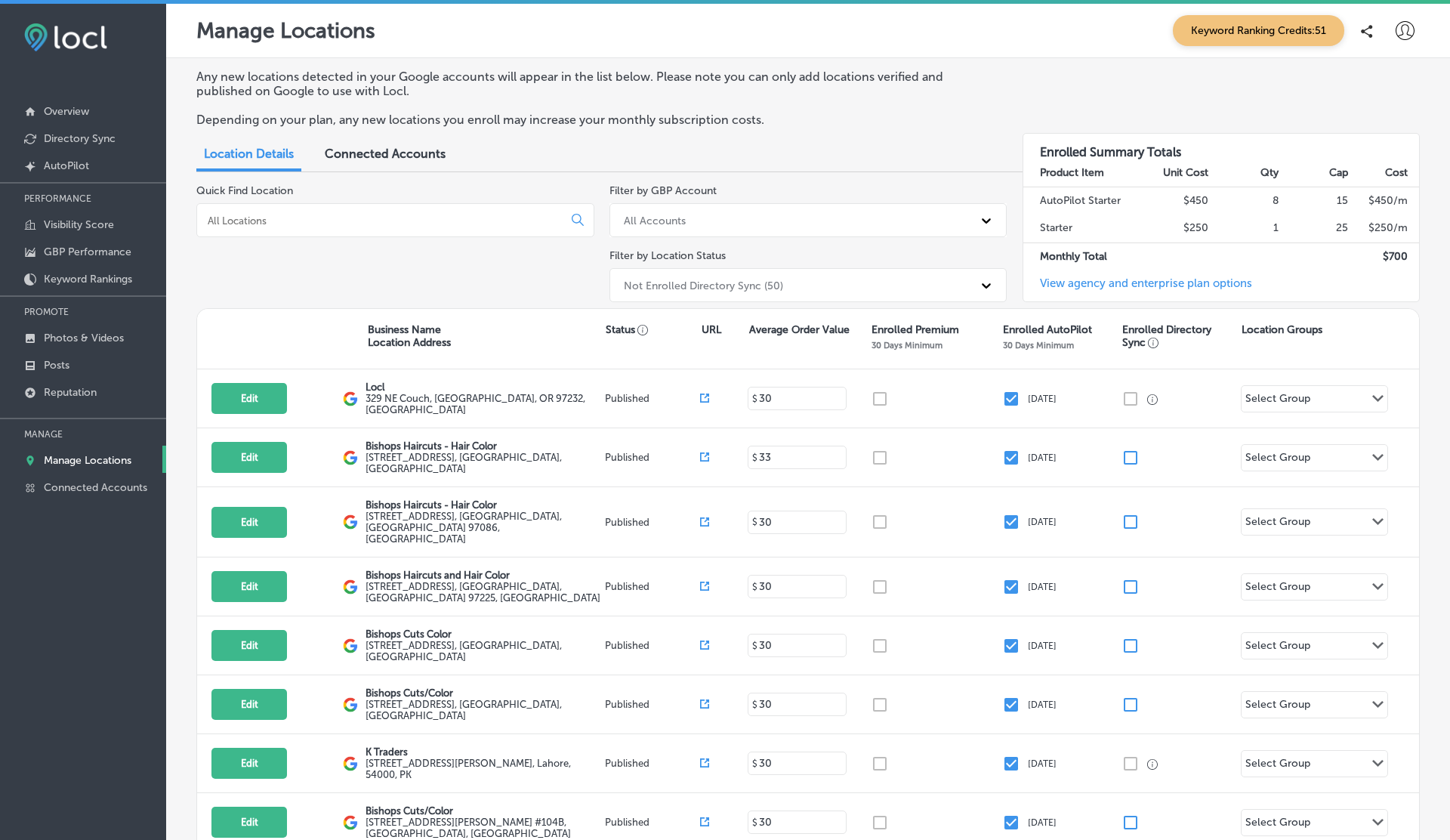
click at [800, 216] on div "All Accounts" at bounding box center [795, 220] width 358 height 25
click at [720, 282] on div "localtraffic@gift2grow.com" at bounding box center [809, 283] width 398 height 25
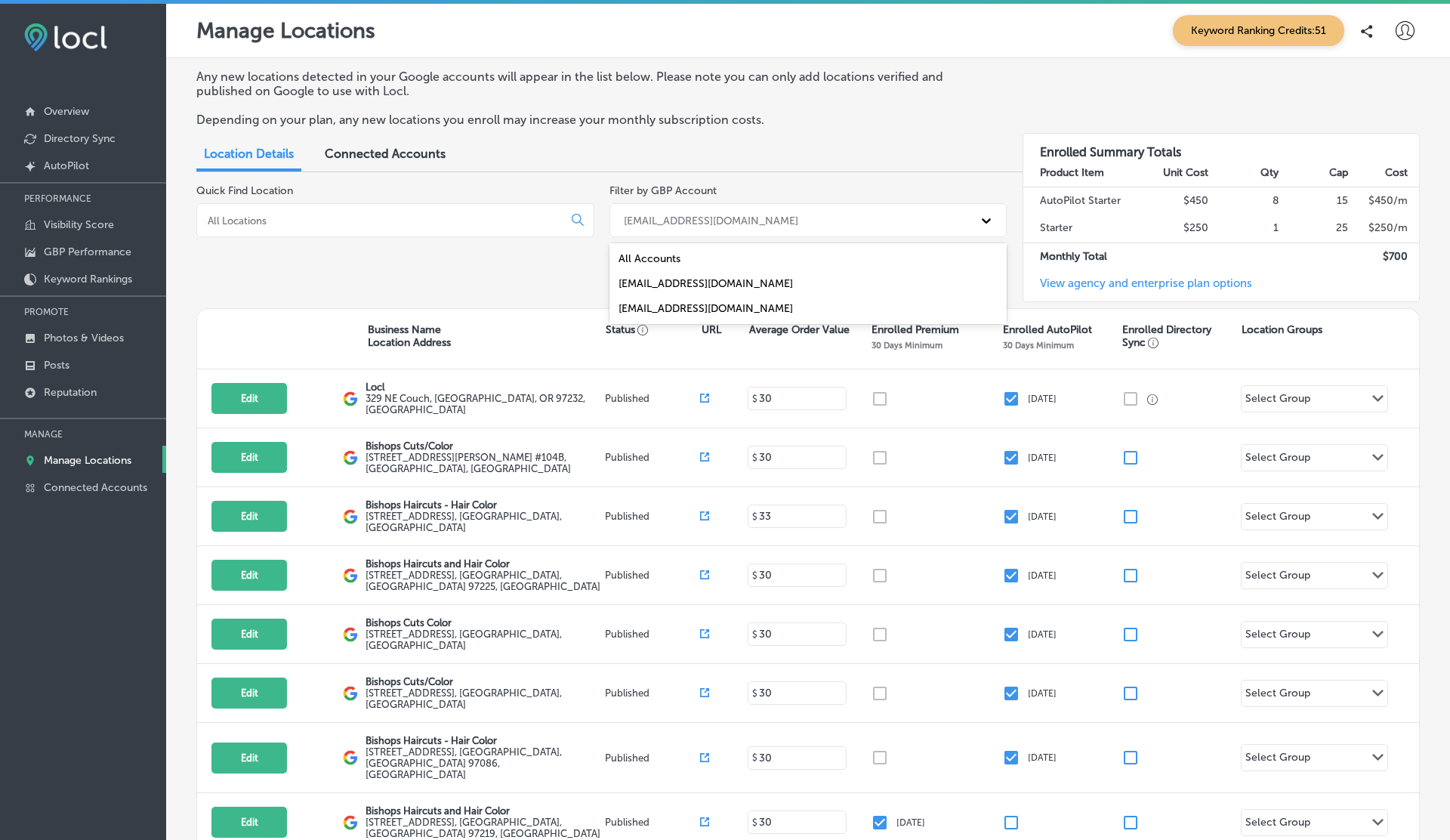
click at [727, 220] on div "localtraffic@gift2grow.com" at bounding box center [711, 220] width 175 height 13
click at [727, 303] on div "illyas.esketchers@gmail.com" at bounding box center [809, 308] width 398 height 25
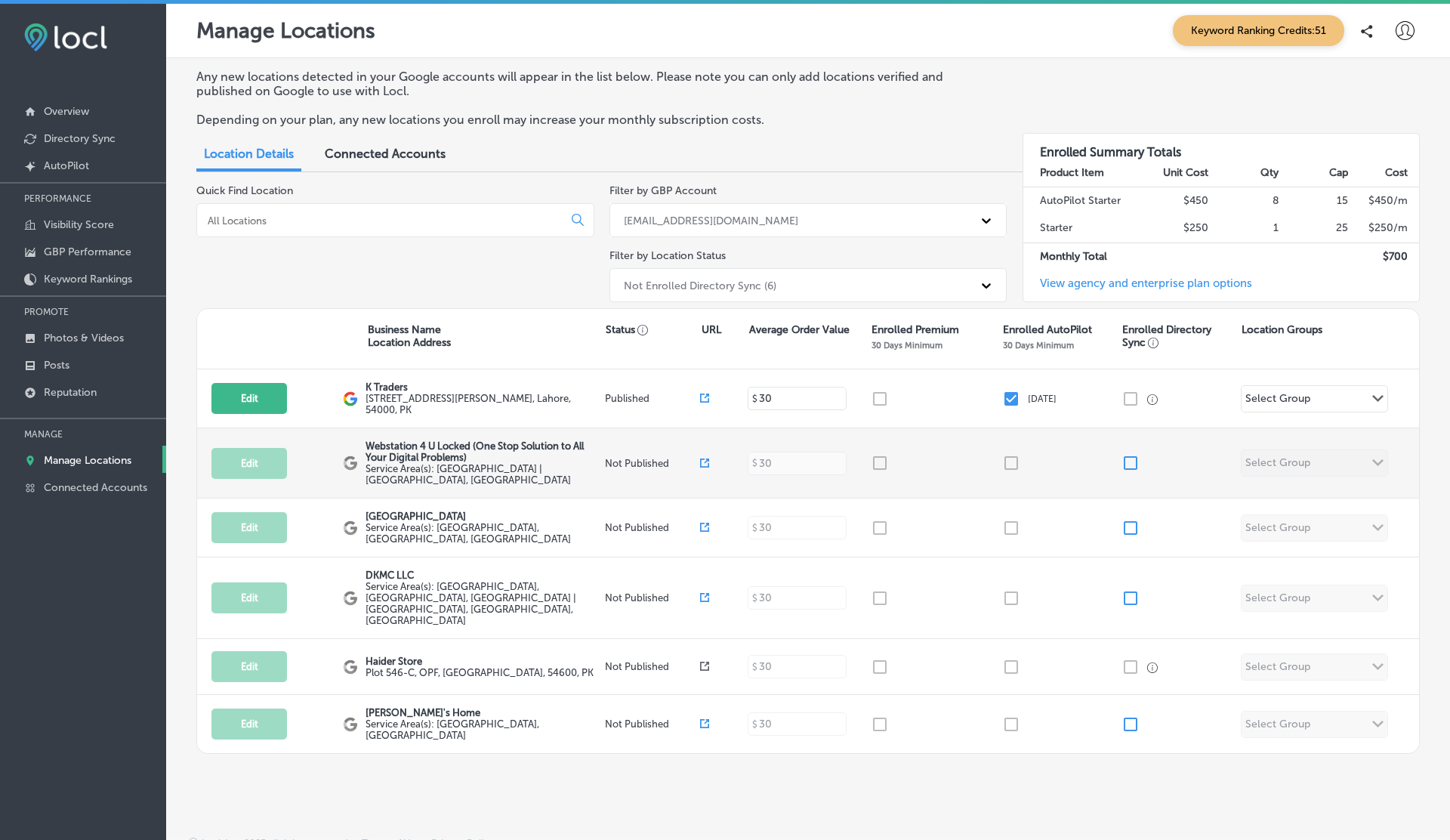
click at [703, 459] on icon at bounding box center [704, 463] width 9 height 9
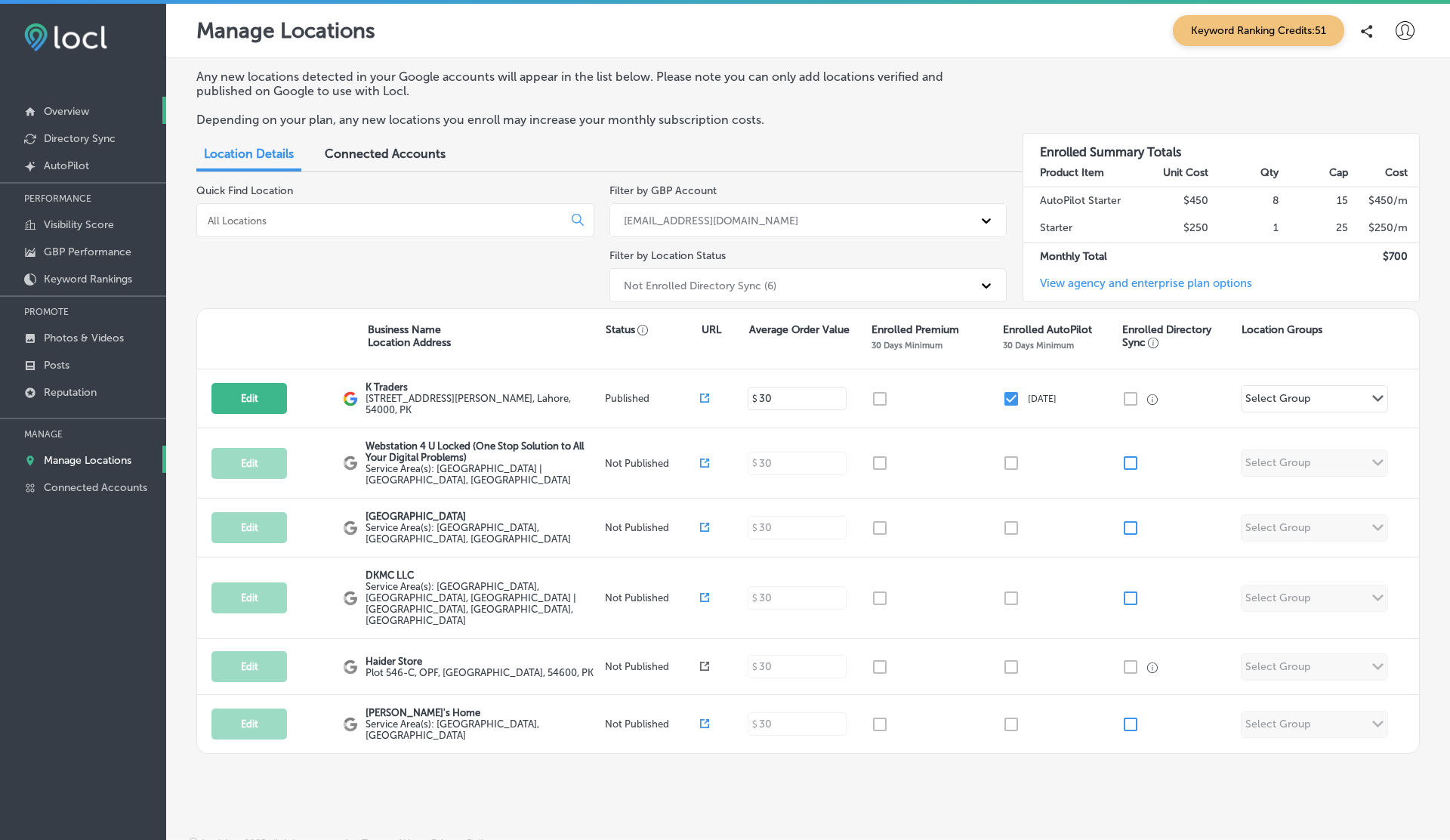
click at [87, 108] on p "Overview" at bounding box center [66, 111] width 45 height 13
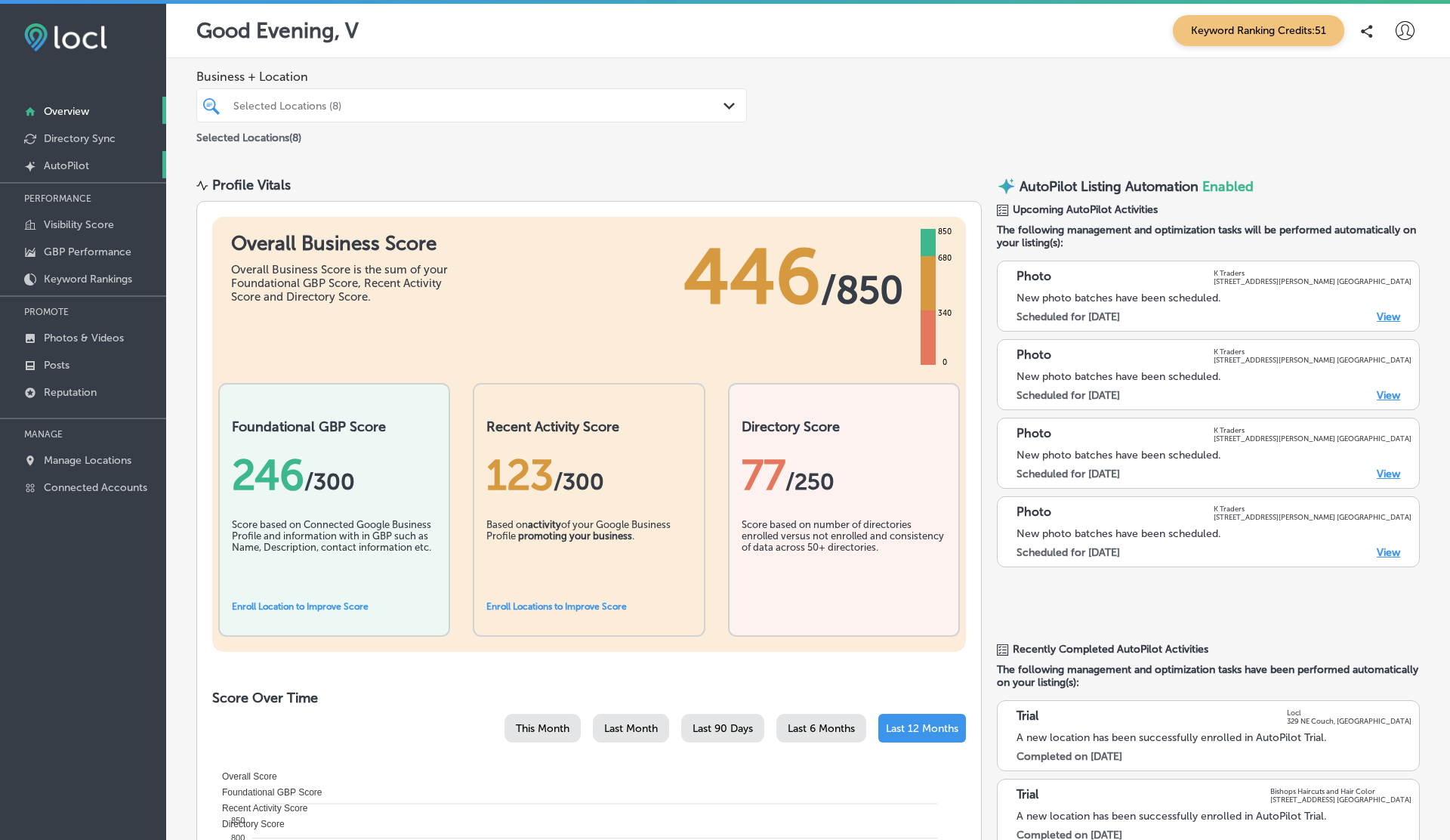
click at [71, 164] on p "AutoPilot" at bounding box center [66, 165] width 45 height 13
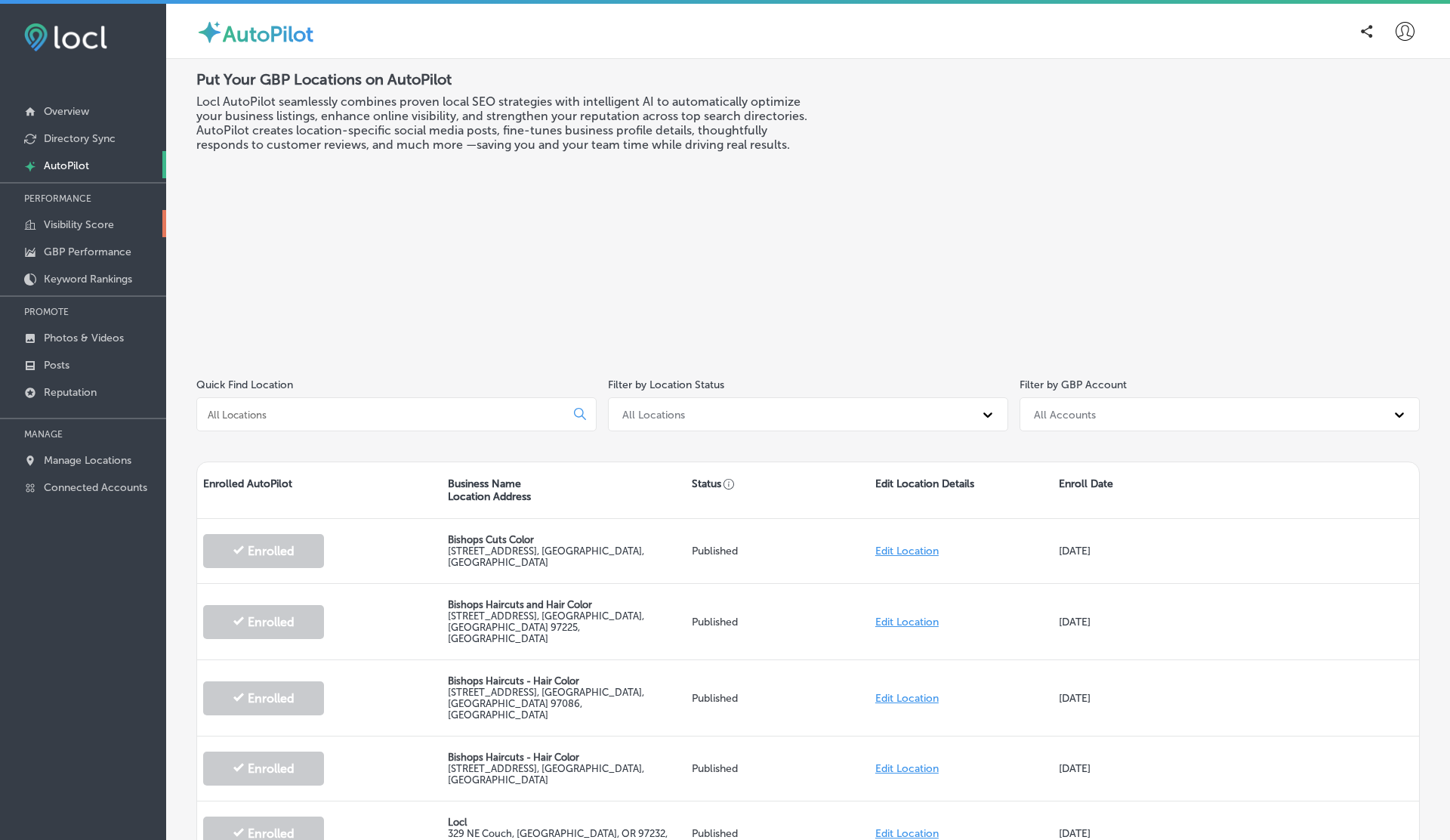
click at [71, 218] on p "Visibility Score" at bounding box center [78, 224] width 71 height 13
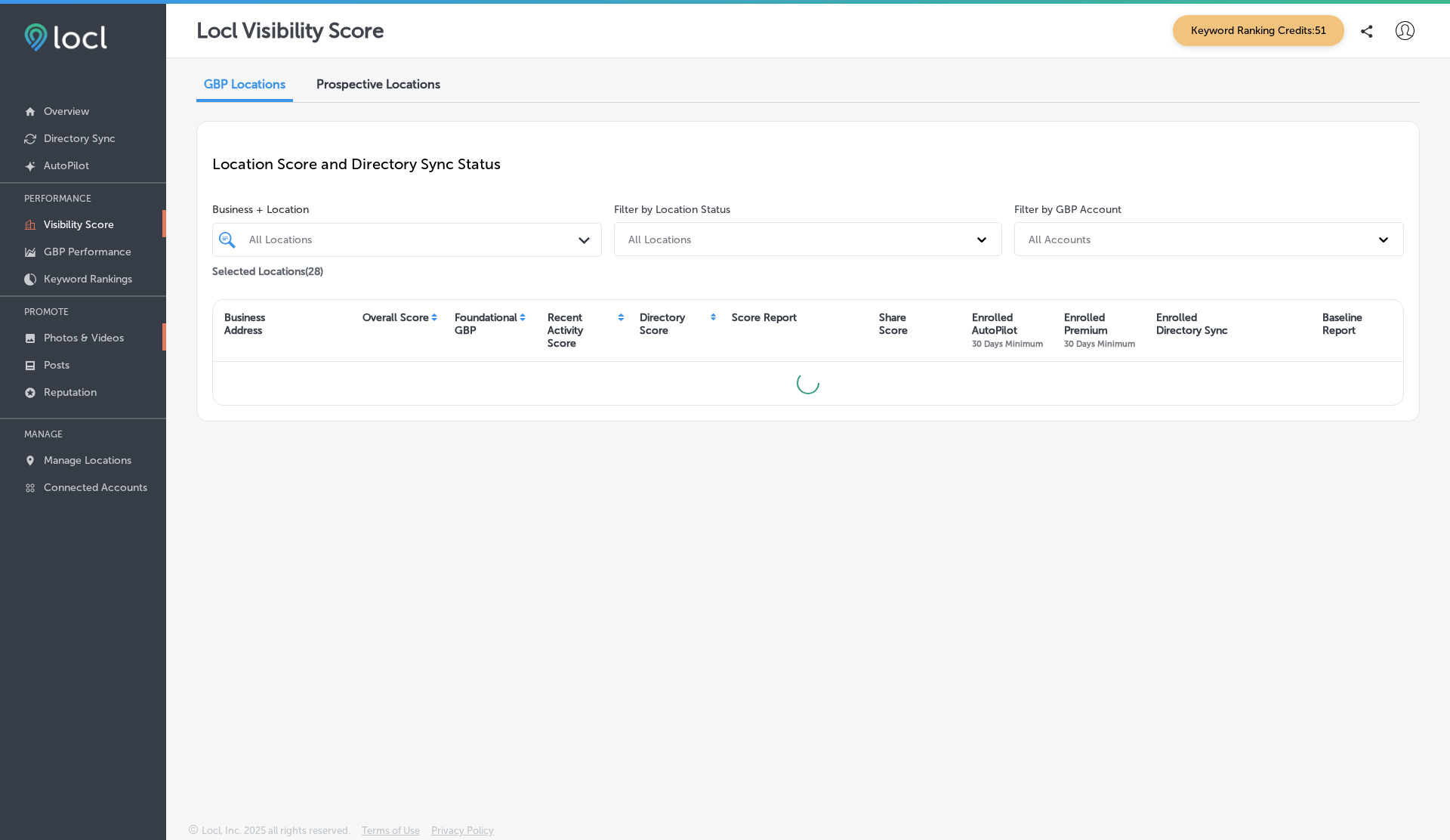
click at [75, 340] on p "Photos & Videos" at bounding box center [83, 337] width 80 height 13
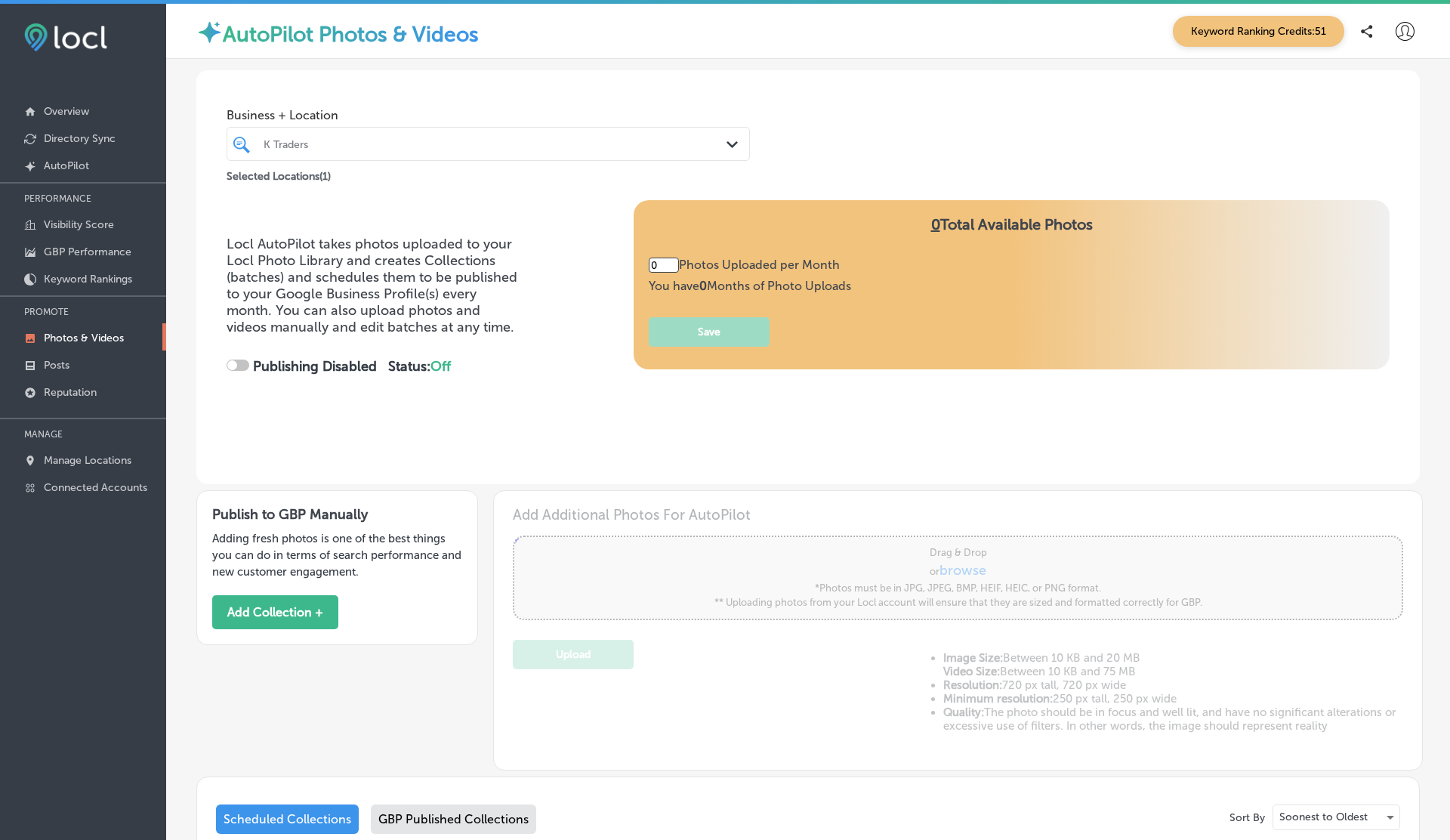
type input "5"
checkbox input "true"
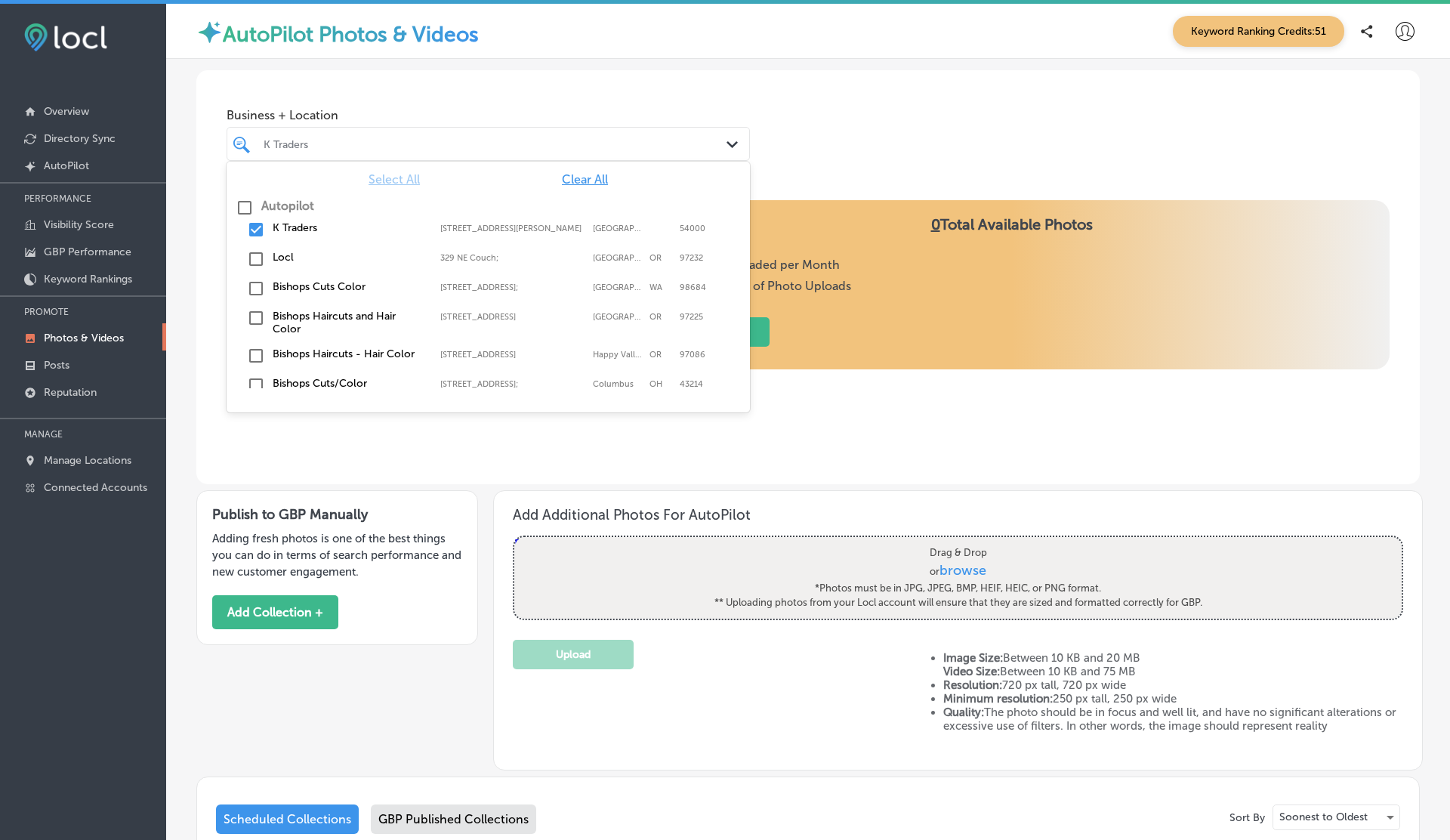
click at [419, 156] on div "K Traders Path Created with Sketch." at bounding box center [488, 144] width 524 height 34
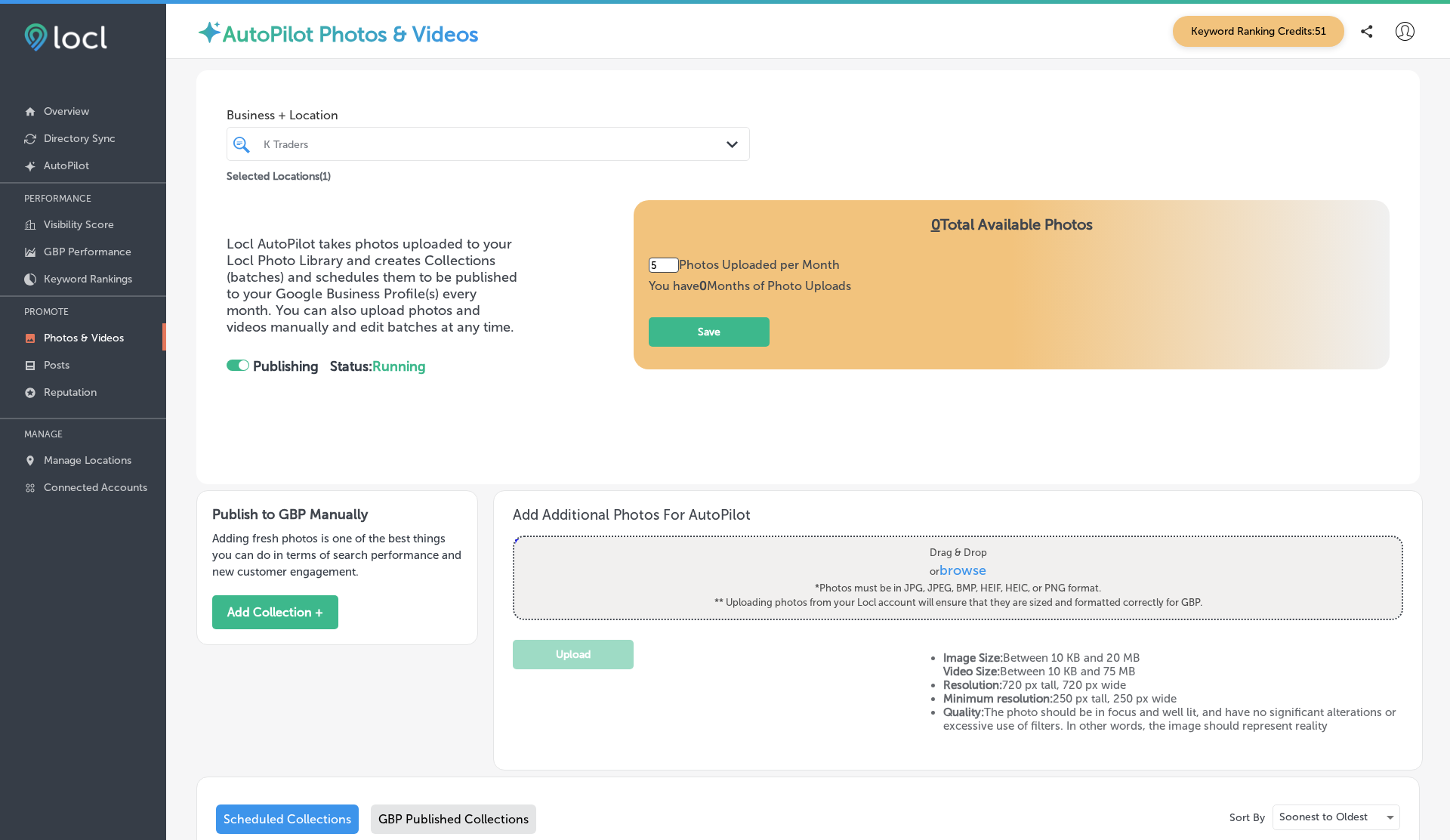
click at [489, 97] on div "Business + Location K Traders Path Created with Sketch. Selected Locations ( 1 )" at bounding box center [808, 128] width 1224 height 115
click at [54, 362] on p "Posts" at bounding box center [56, 364] width 26 height 13
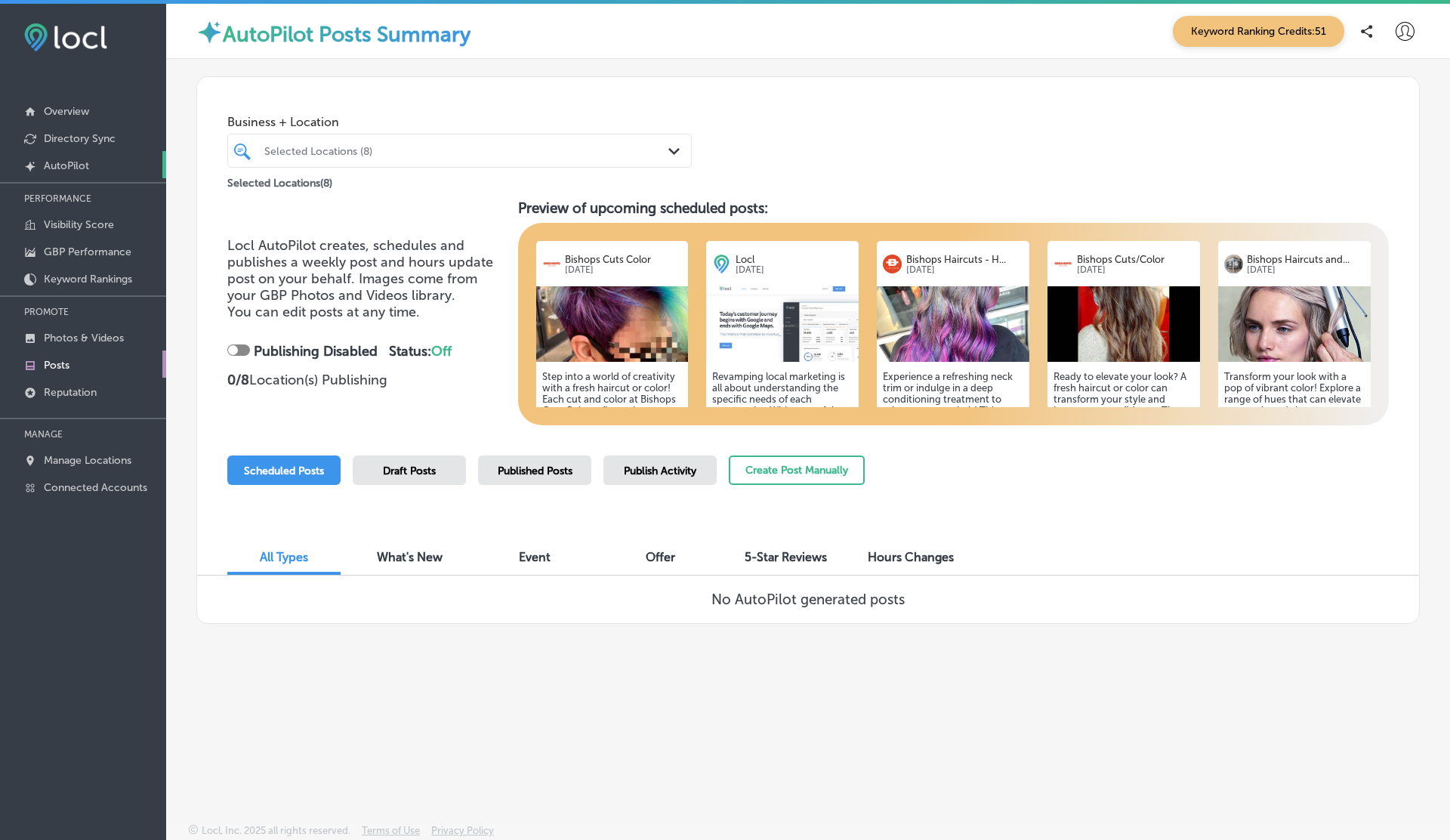
click at [83, 170] on p "AutoPilot" at bounding box center [66, 165] width 45 height 13
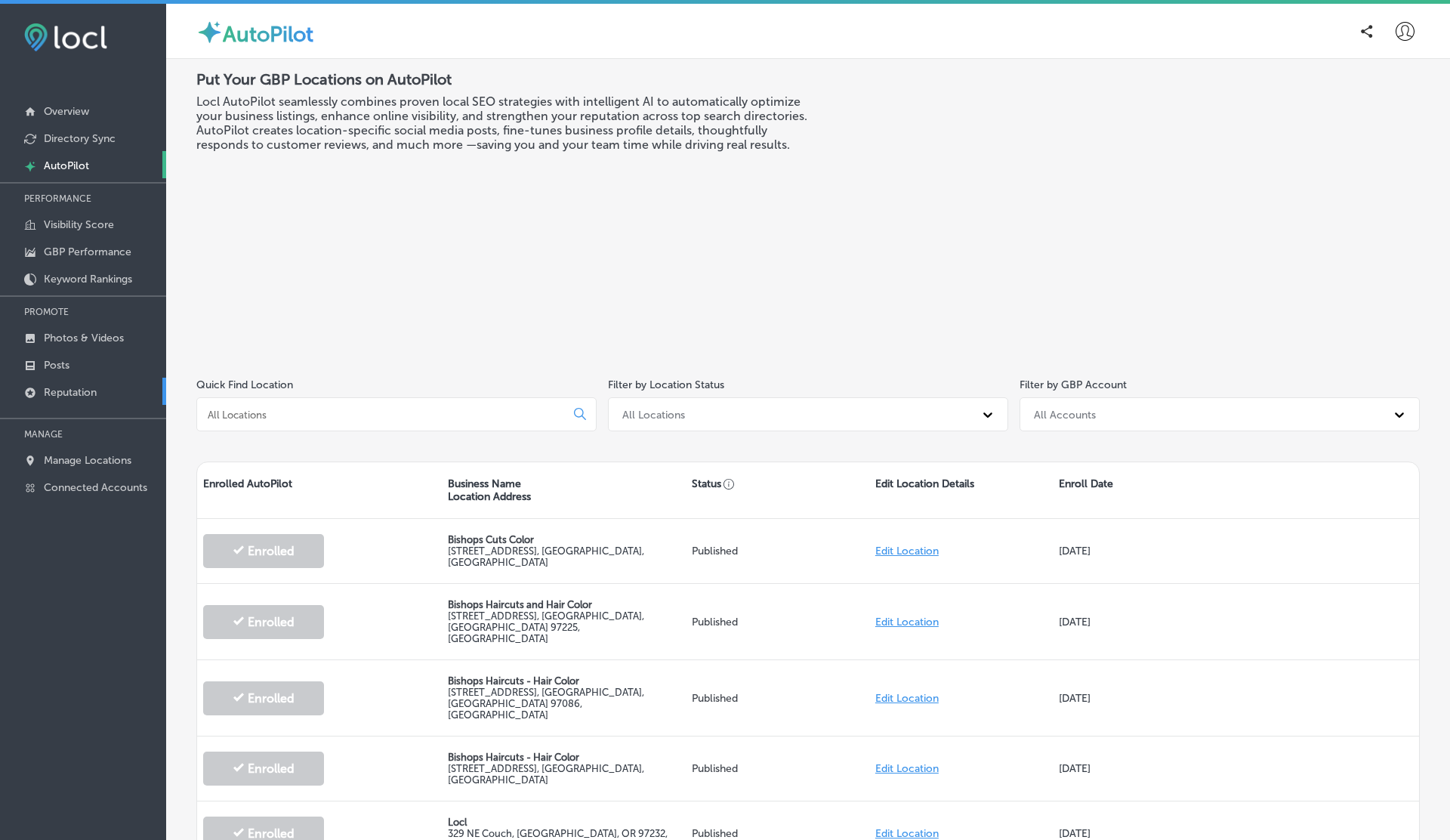
click at [86, 386] on p "Reputation" at bounding box center [70, 391] width 53 height 13
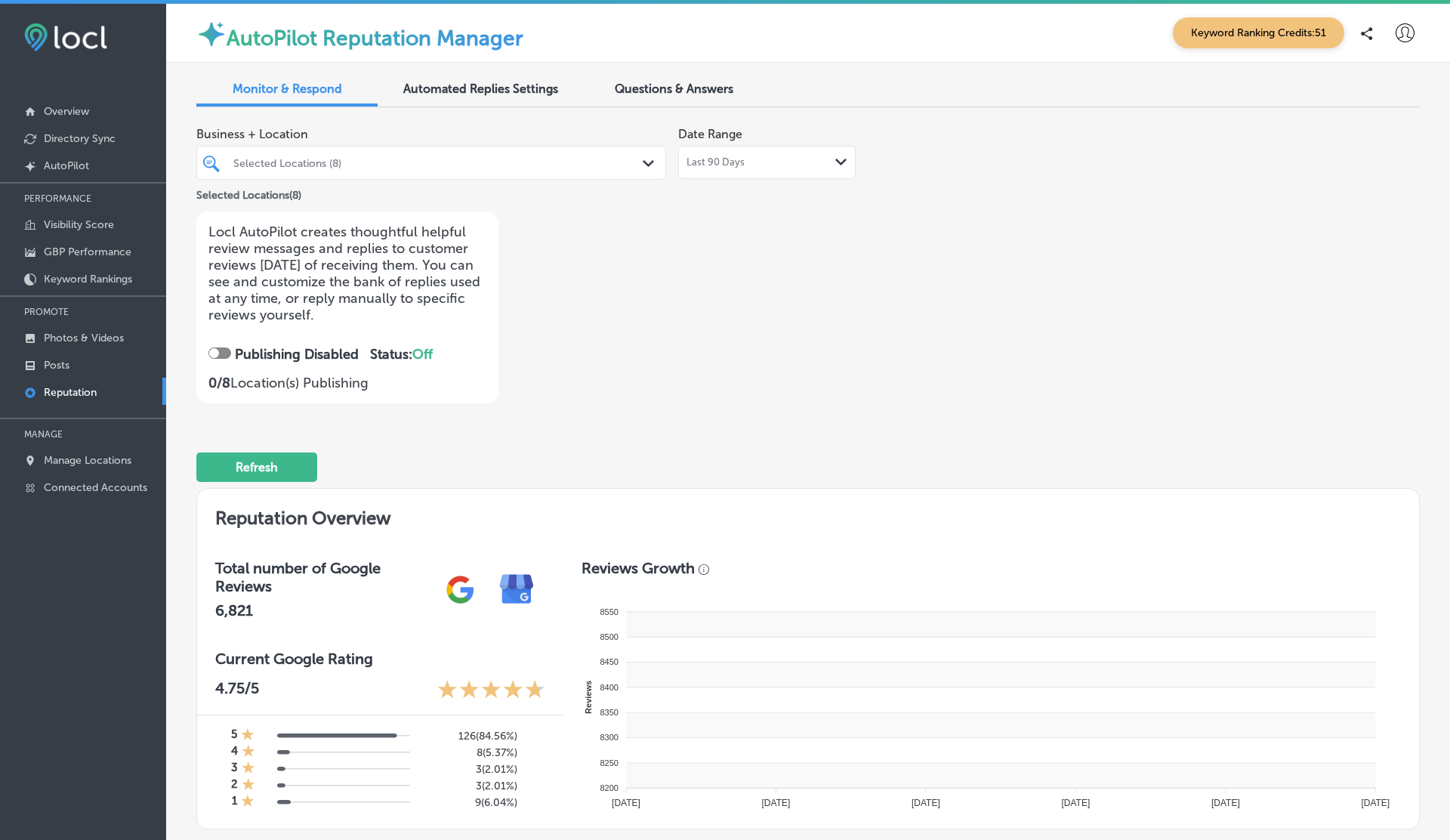
click at [506, 84] on span "Automated Replies Settings" at bounding box center [481, 89] width 155 height 14
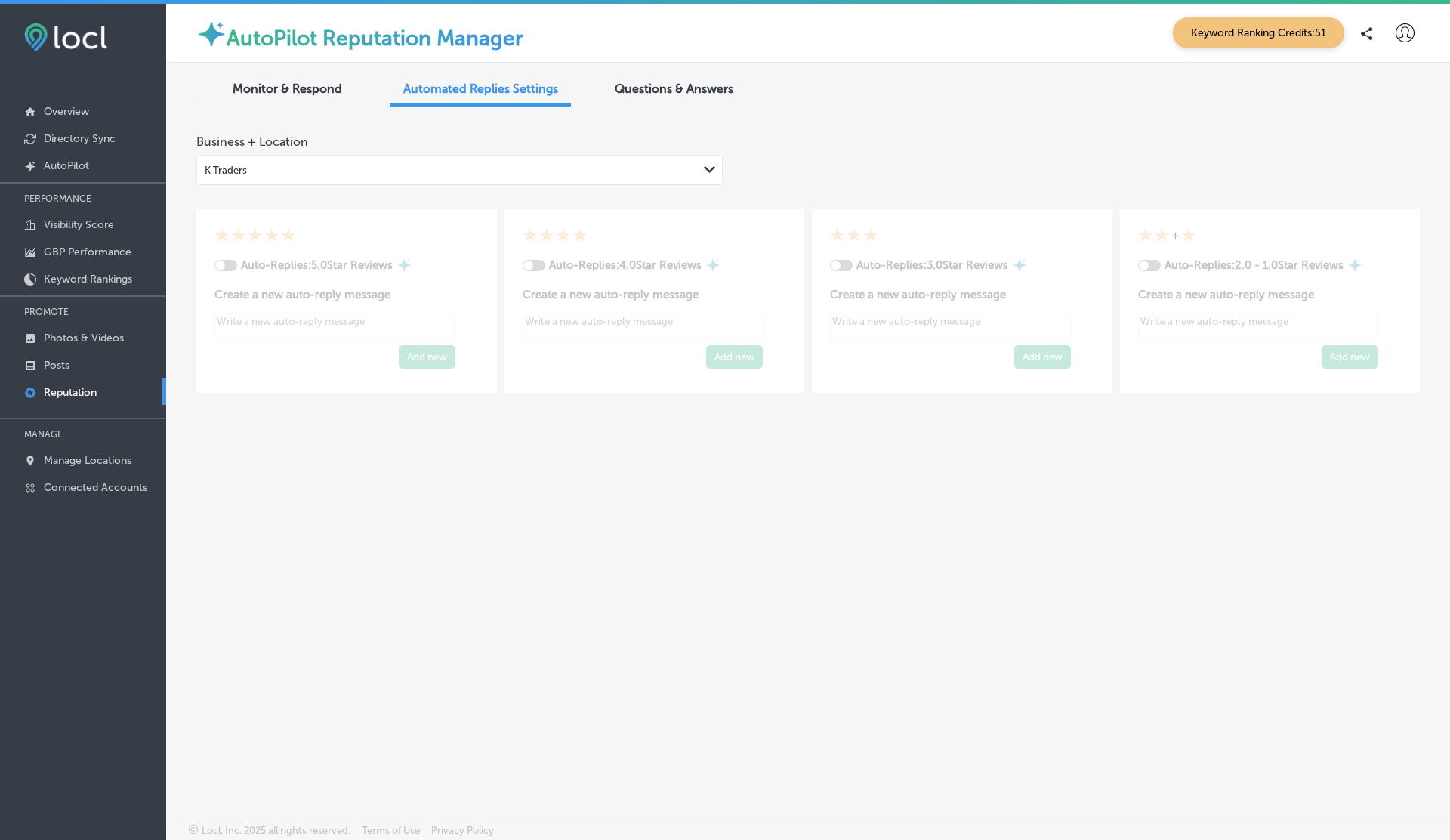
type textarea "x"
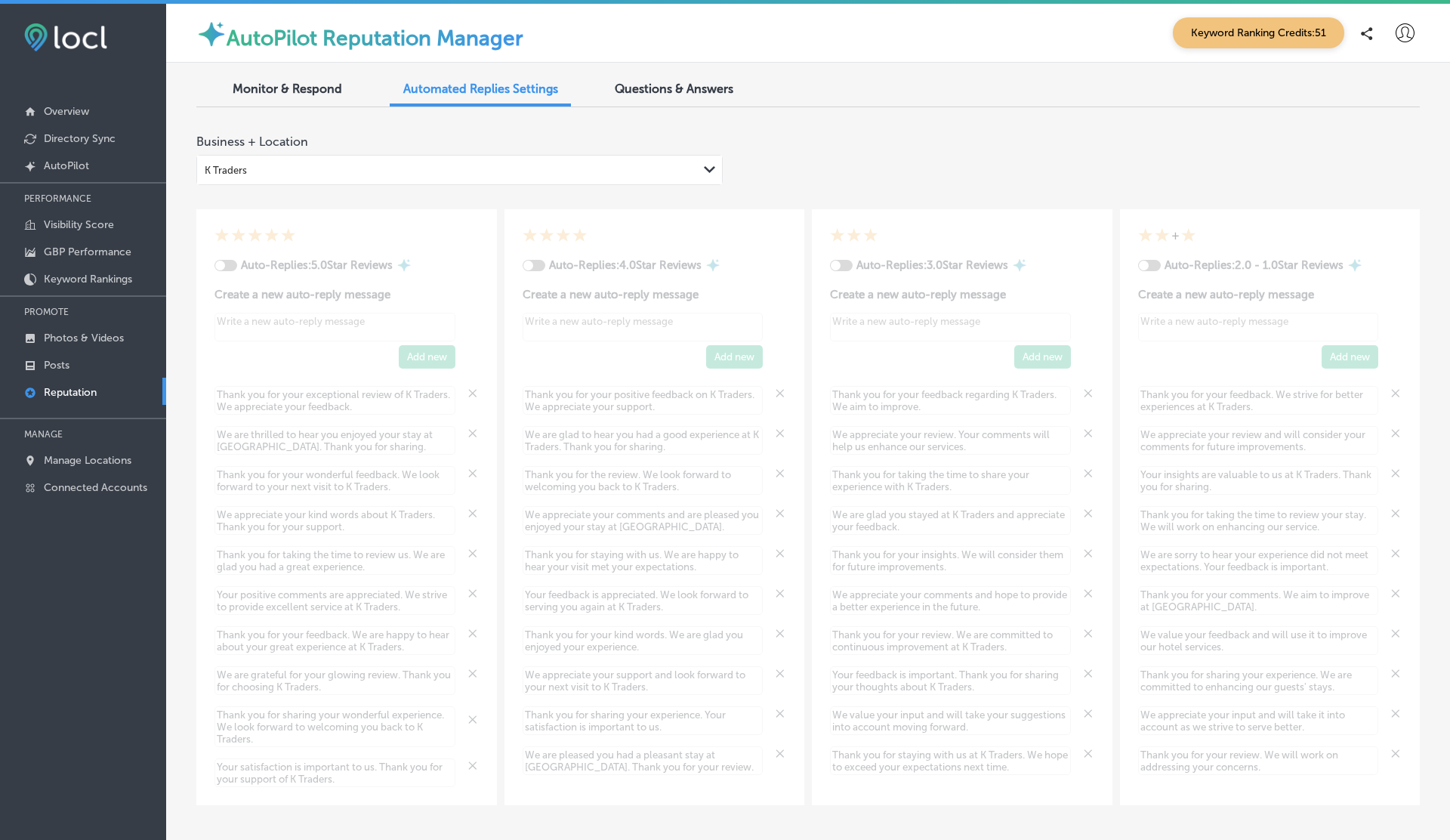
click at [691, 90] on span "Questions & Answers" at bounding box center [673, 89] width 118 height 14
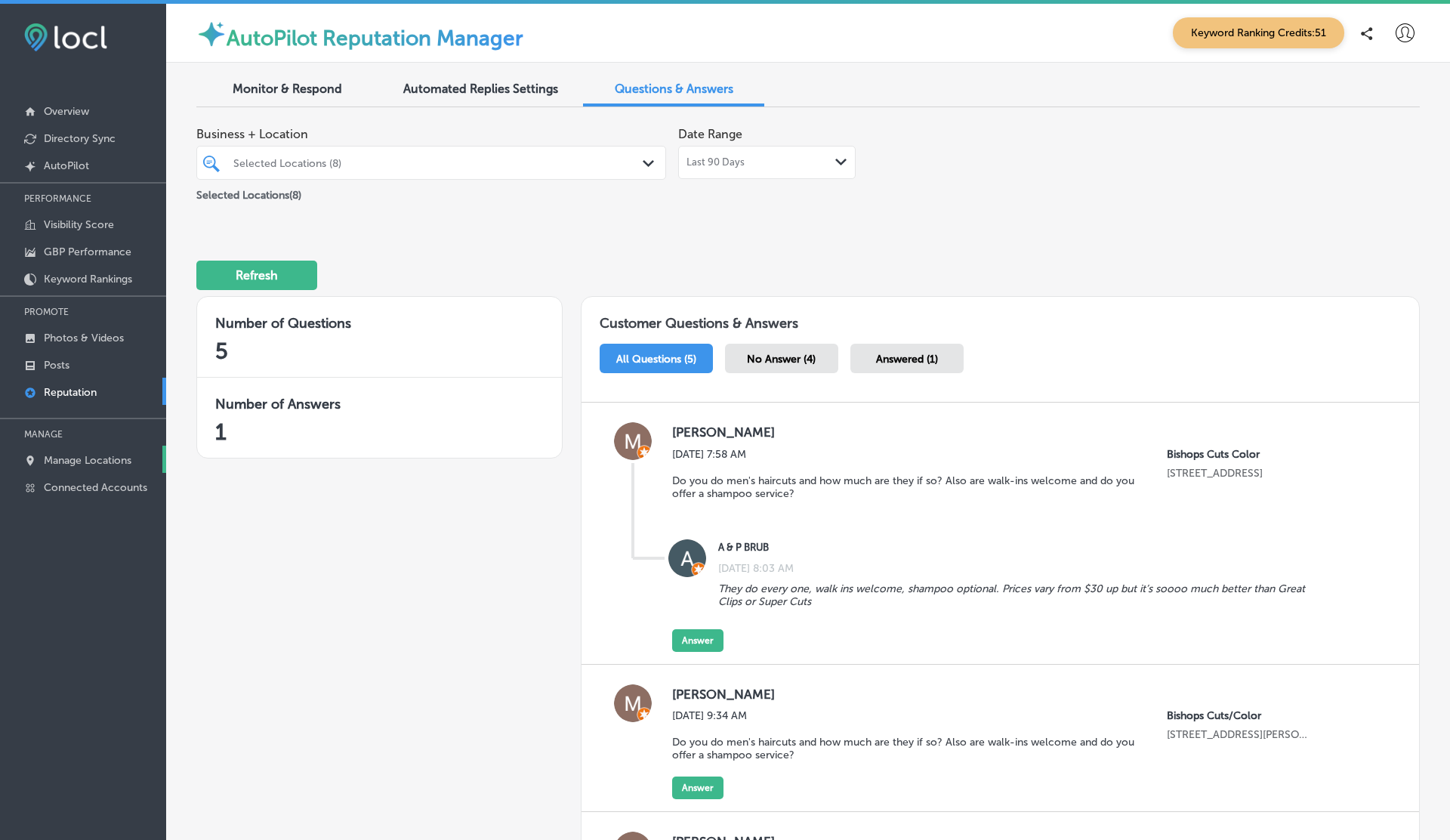
click at [83, 462] on p "Manage Locations" at bounding box center [87, 460] width 88 height 13
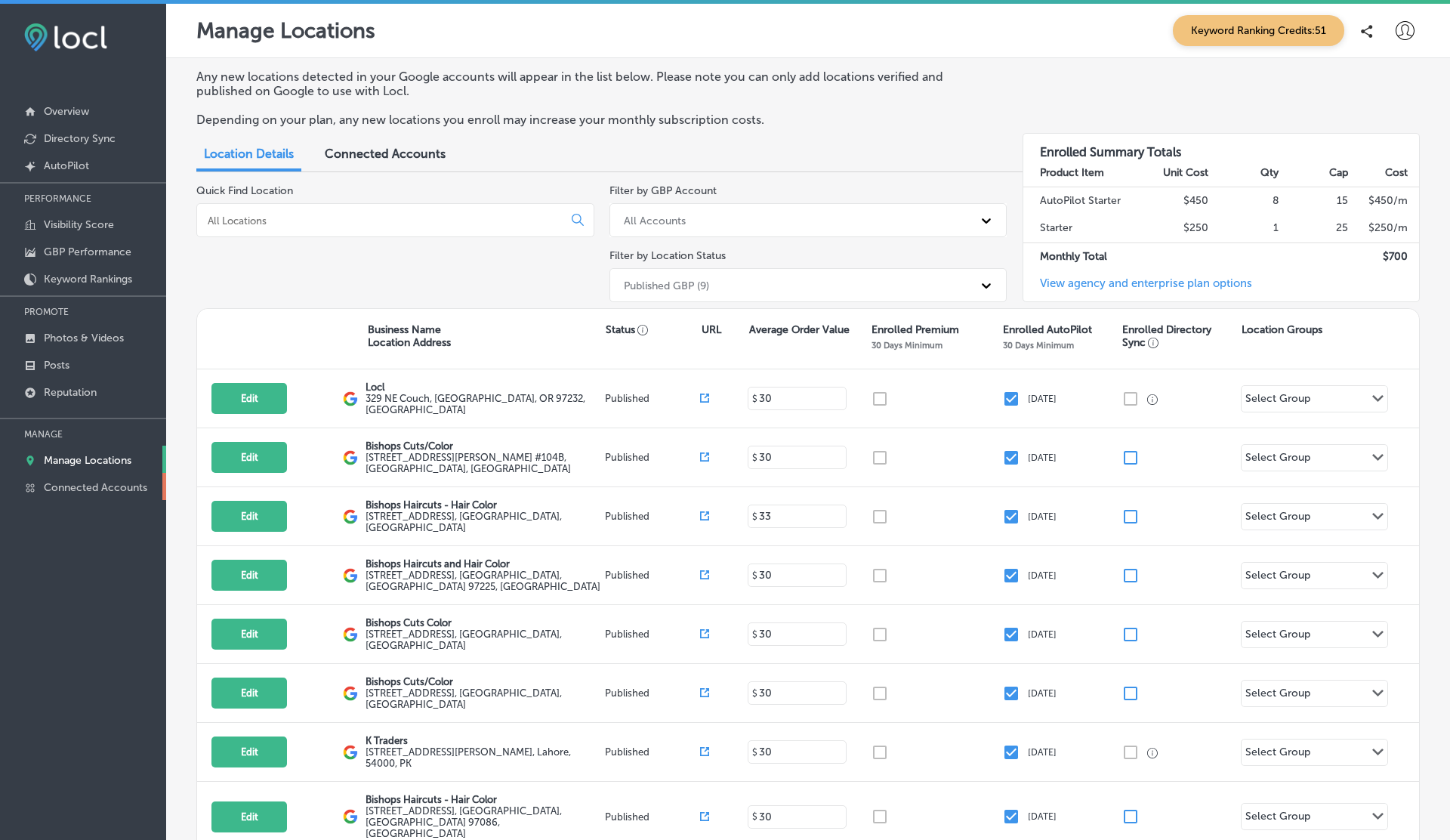
click at [87, 483] on p "Connected Accounts" at bounding box center [95, 487] width 104 height 13
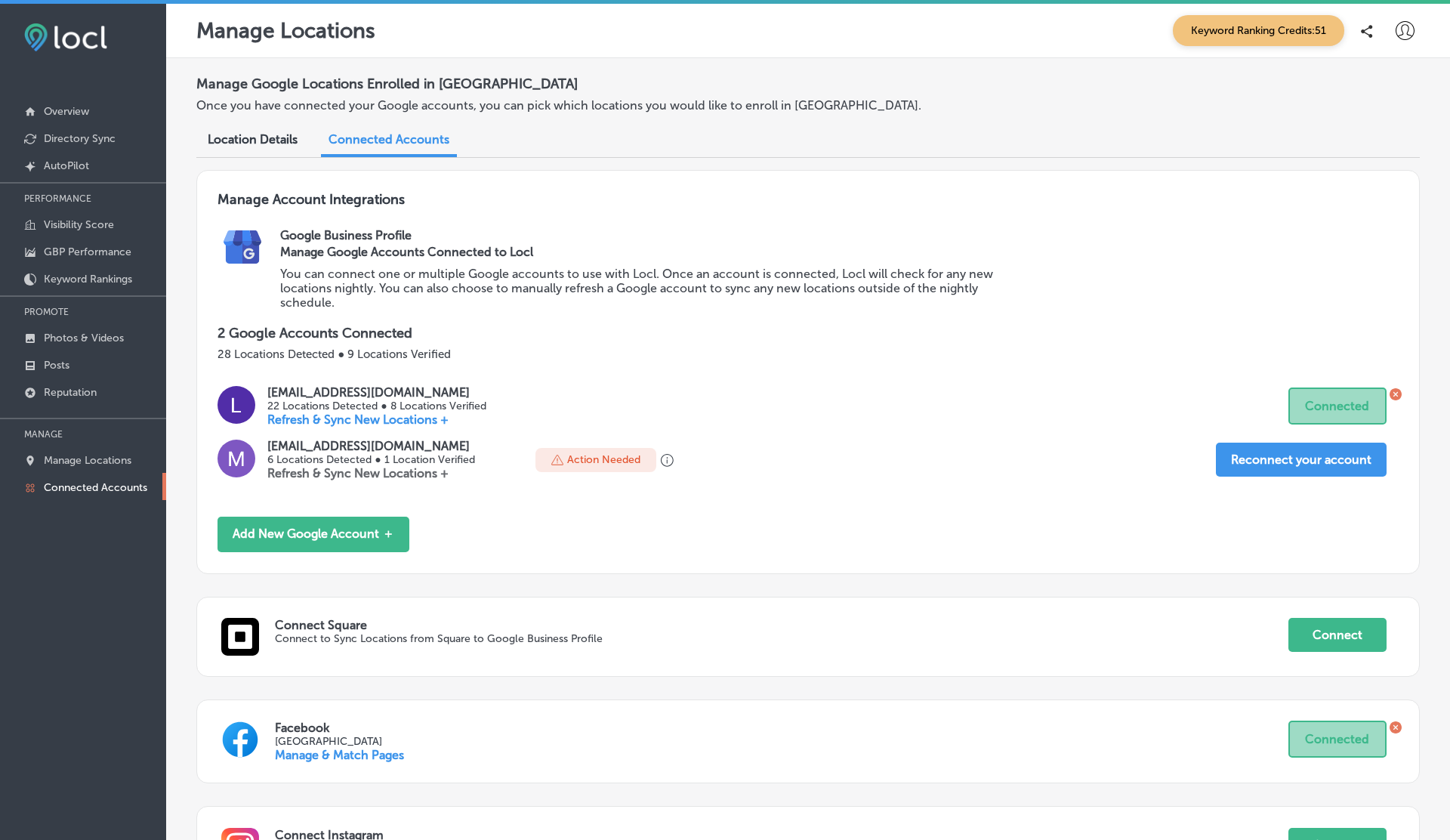
click at [1407, 26] on icon at bounding box center [1406, 31] width 19 height 19
click at [1390, 72] on li "My Account" at bounding box center [1378, 85] width 104 height 35
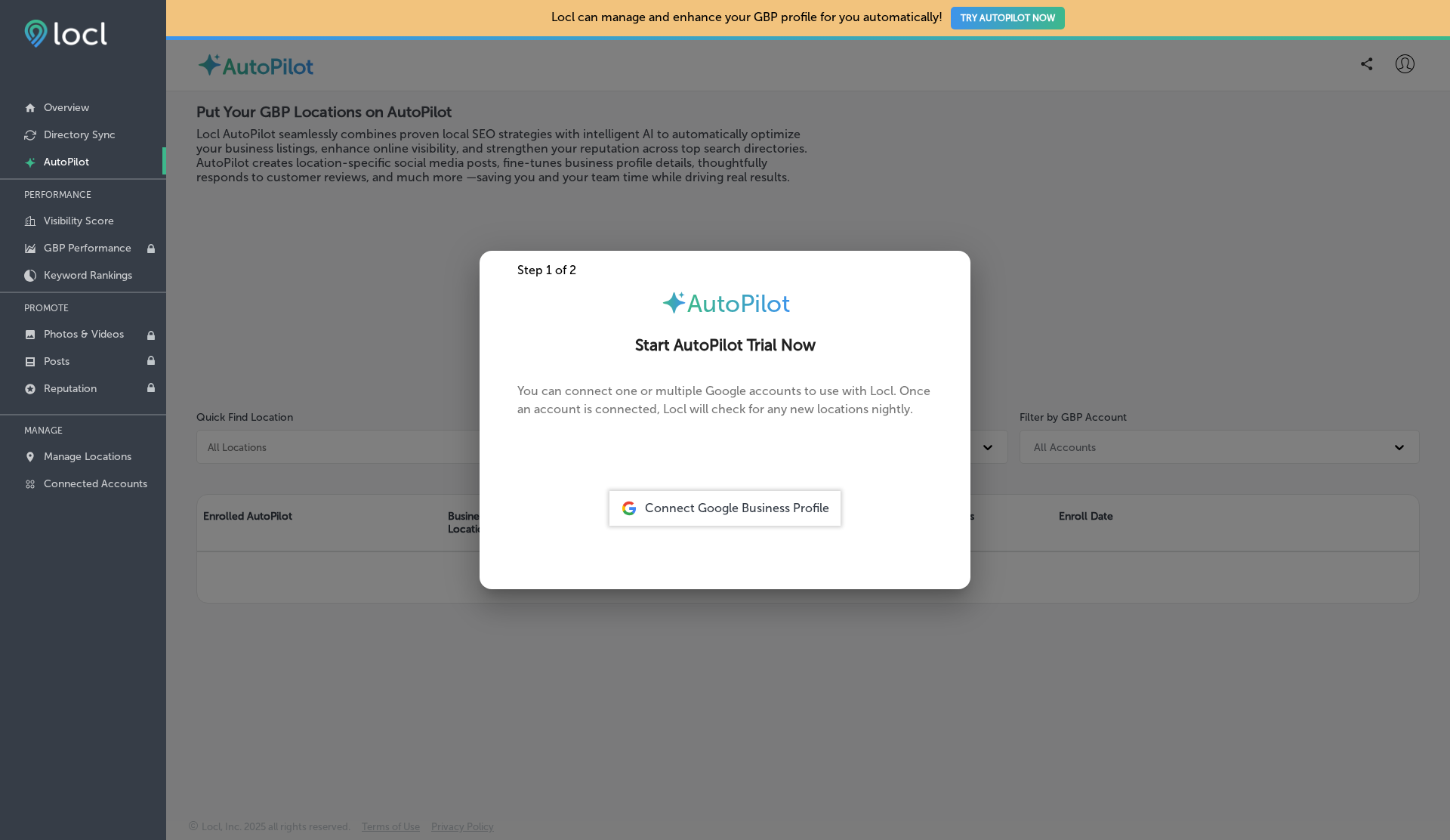
click at [1411, 63] on div at bounding box center [725, 420] width 1450 height 840
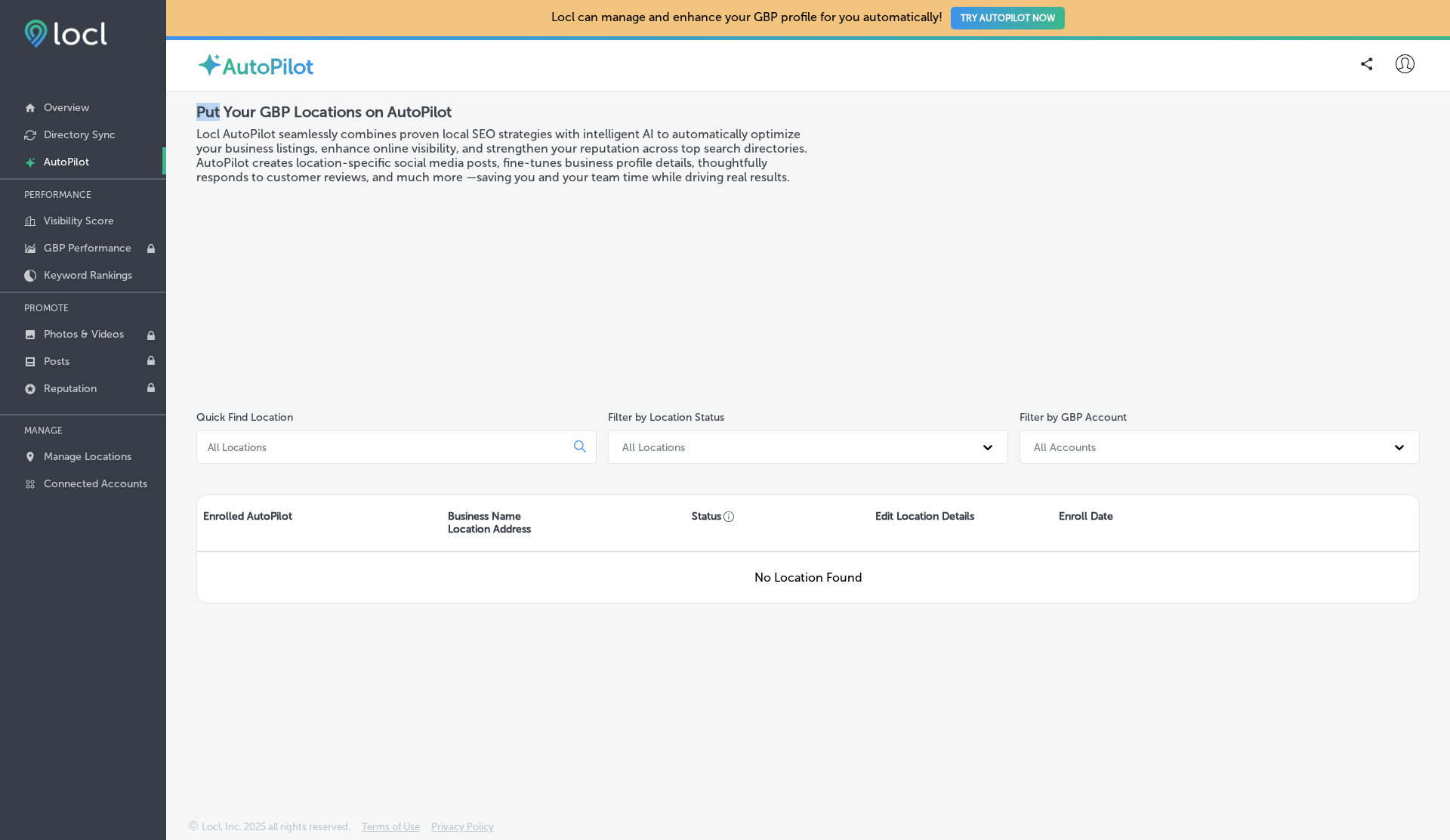
click at [1411, 63] on icon at bounding box center [1406, 64] width 19 height 19
click at [1396, 107] on li "My Account" at bounding box center [1378, 117] width 104 height 35
select select "US"
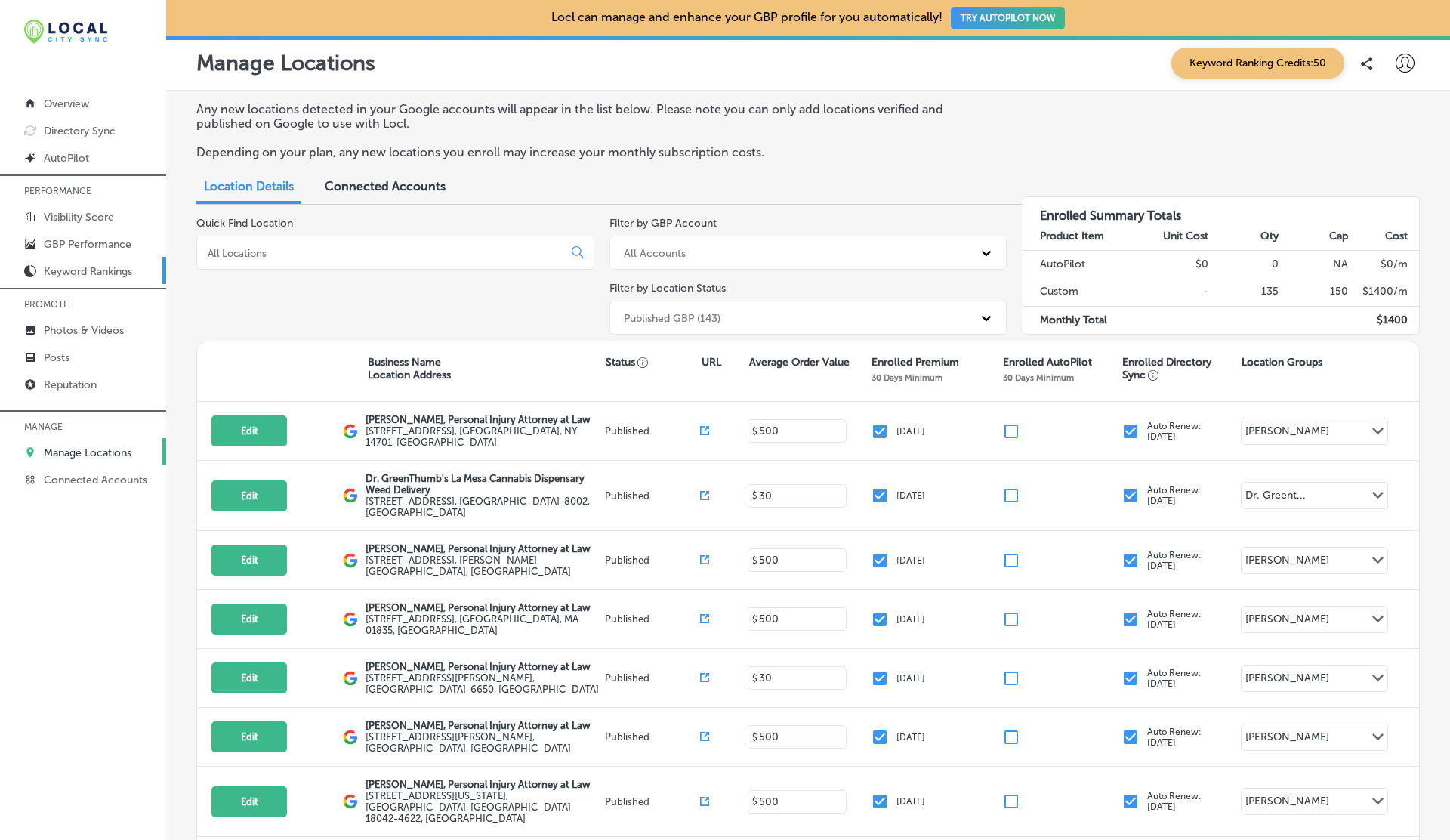
click at [95, 271] on p "Keyword Rankings" at bounding box center [88, 271] width 89 height 13
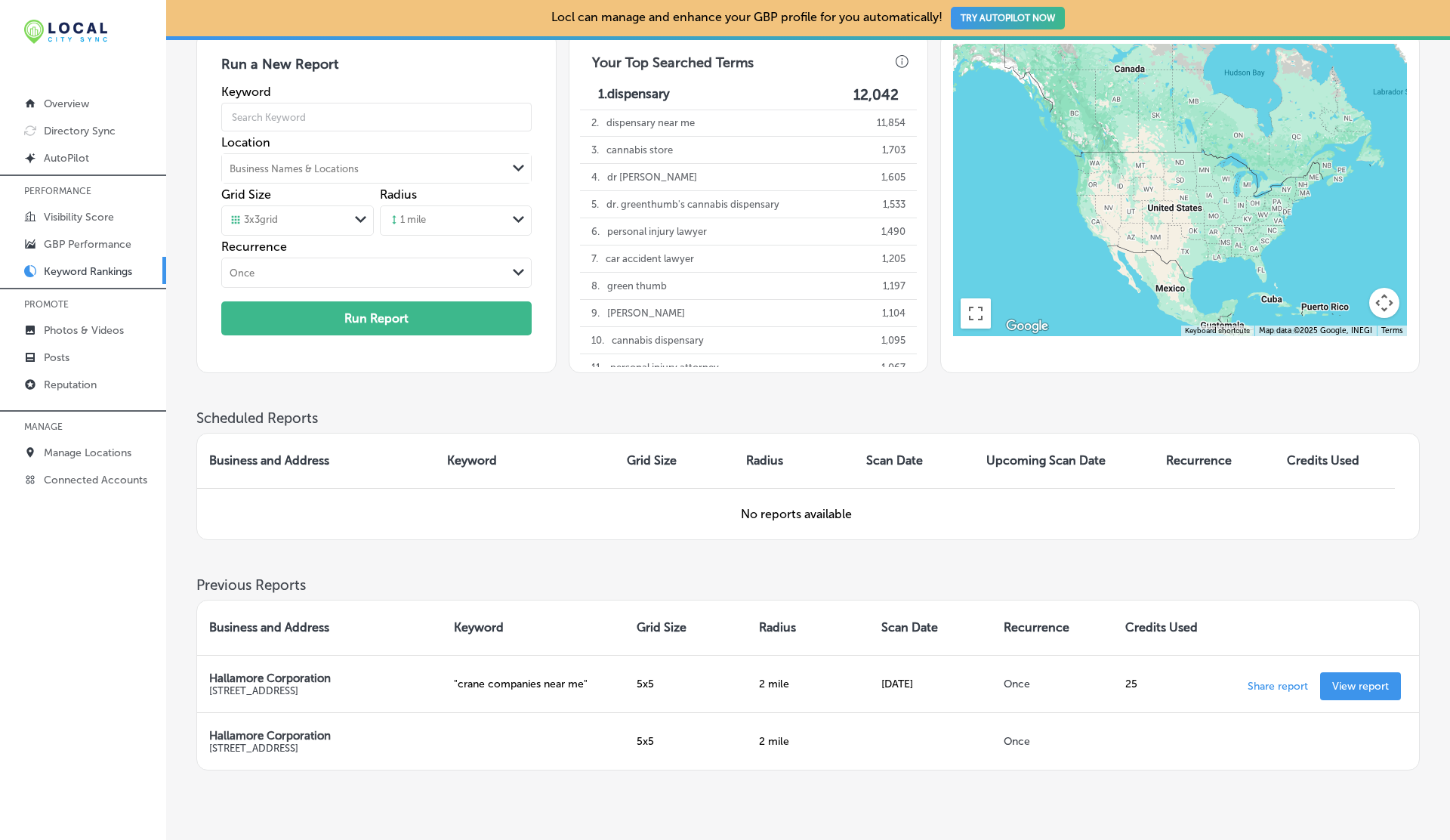
scroll to position [138, 0]
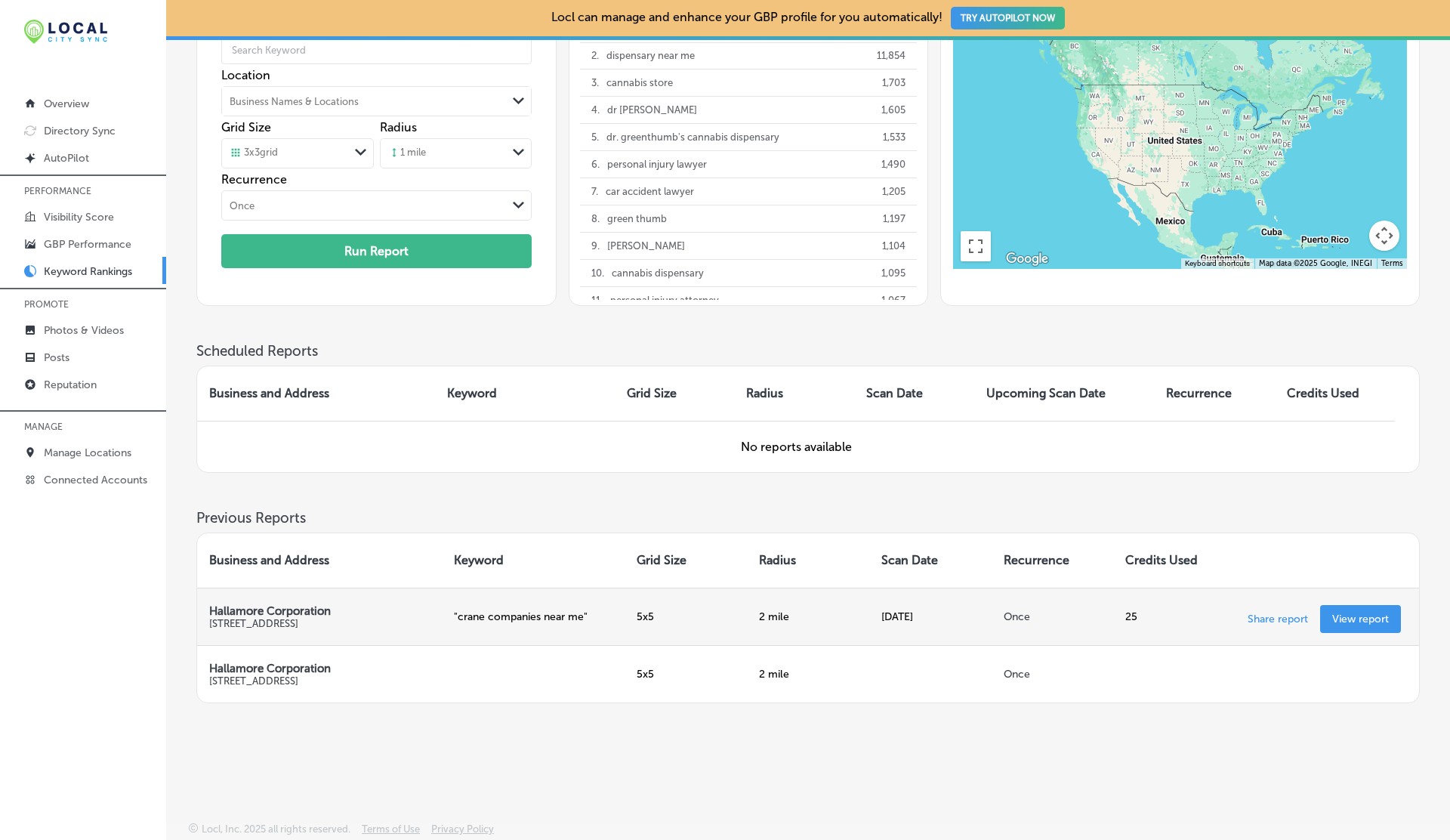
click at [1359, 598] on td "Share report View report" at bounding box center [1327, 615] width 184 height 57
click at [1359, 601] on td "Share report View report" at bounding box center [1327, 615] width 184 height 57
click at [1360, 613] on p "View report" at bounding box center [1361, 619] width 57 height 13
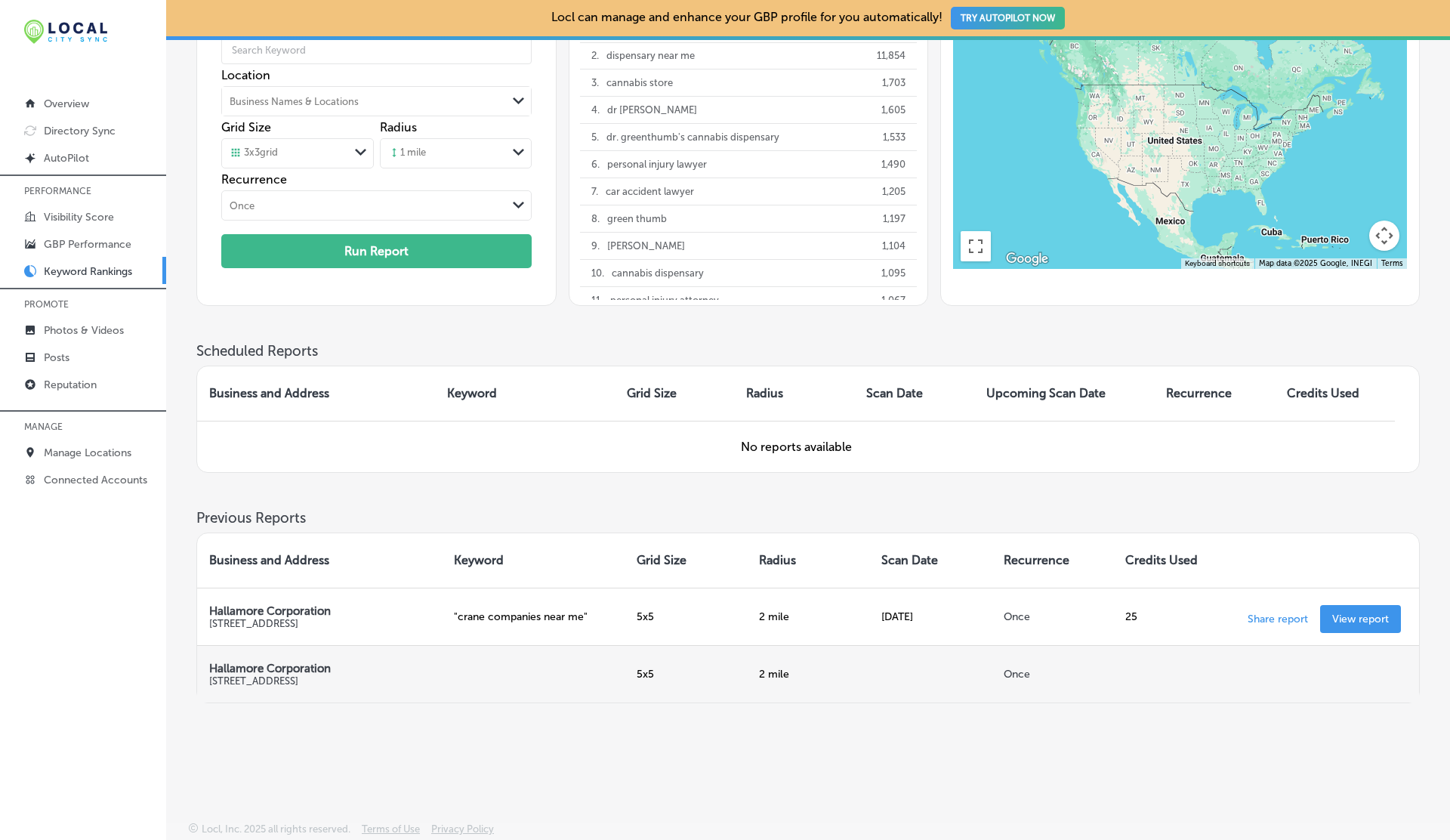
click at [1119, 666] on td at bounding box center [1175, 673] width 123 height 57
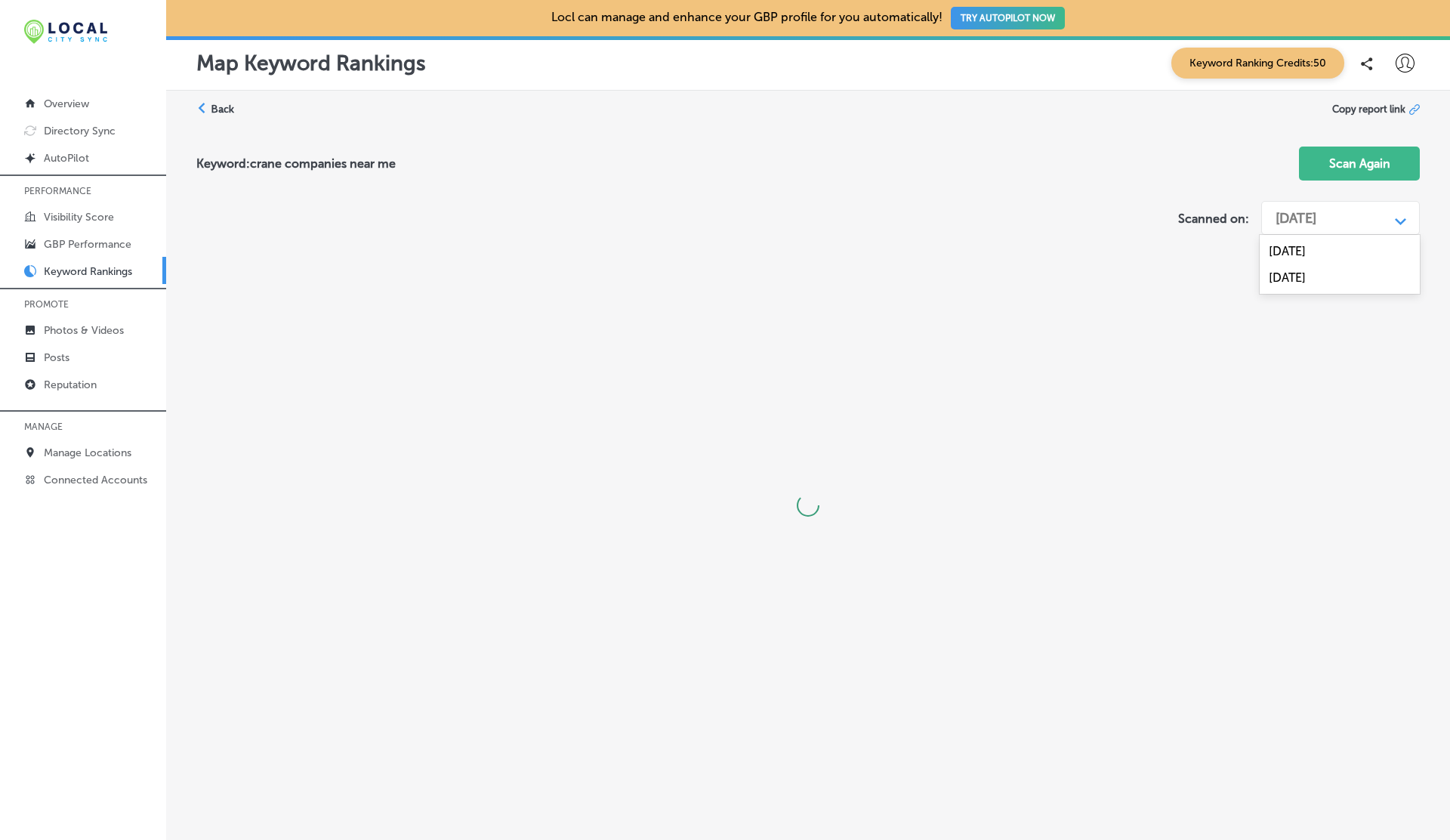
click at [1363, 215] on div "[DATE]" at bounding box center [1329, 219] width 121 height 29
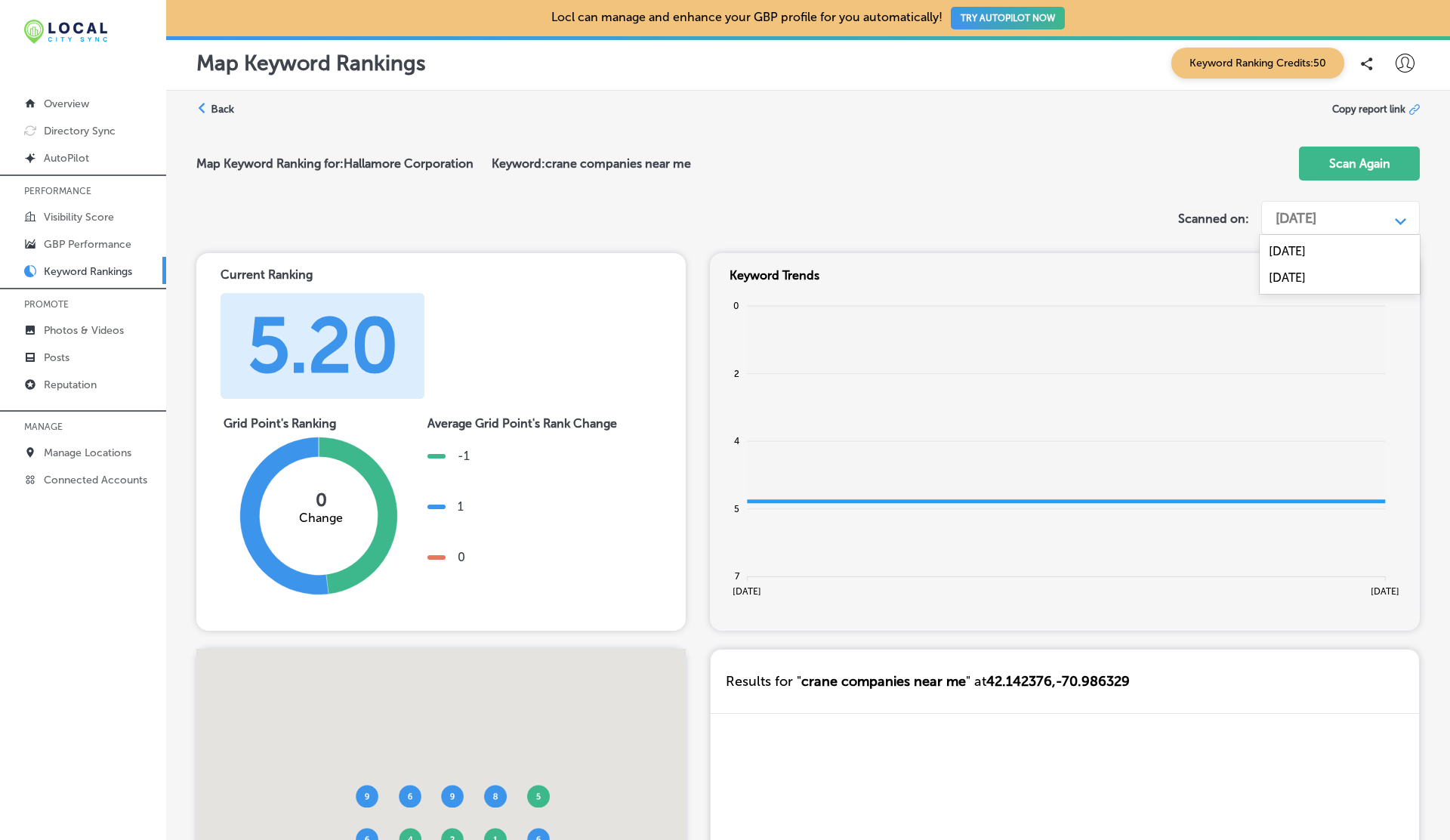
click at [1322, 244] on div "[DATE]" at bounding box center [1340, 250] width 160 height 26
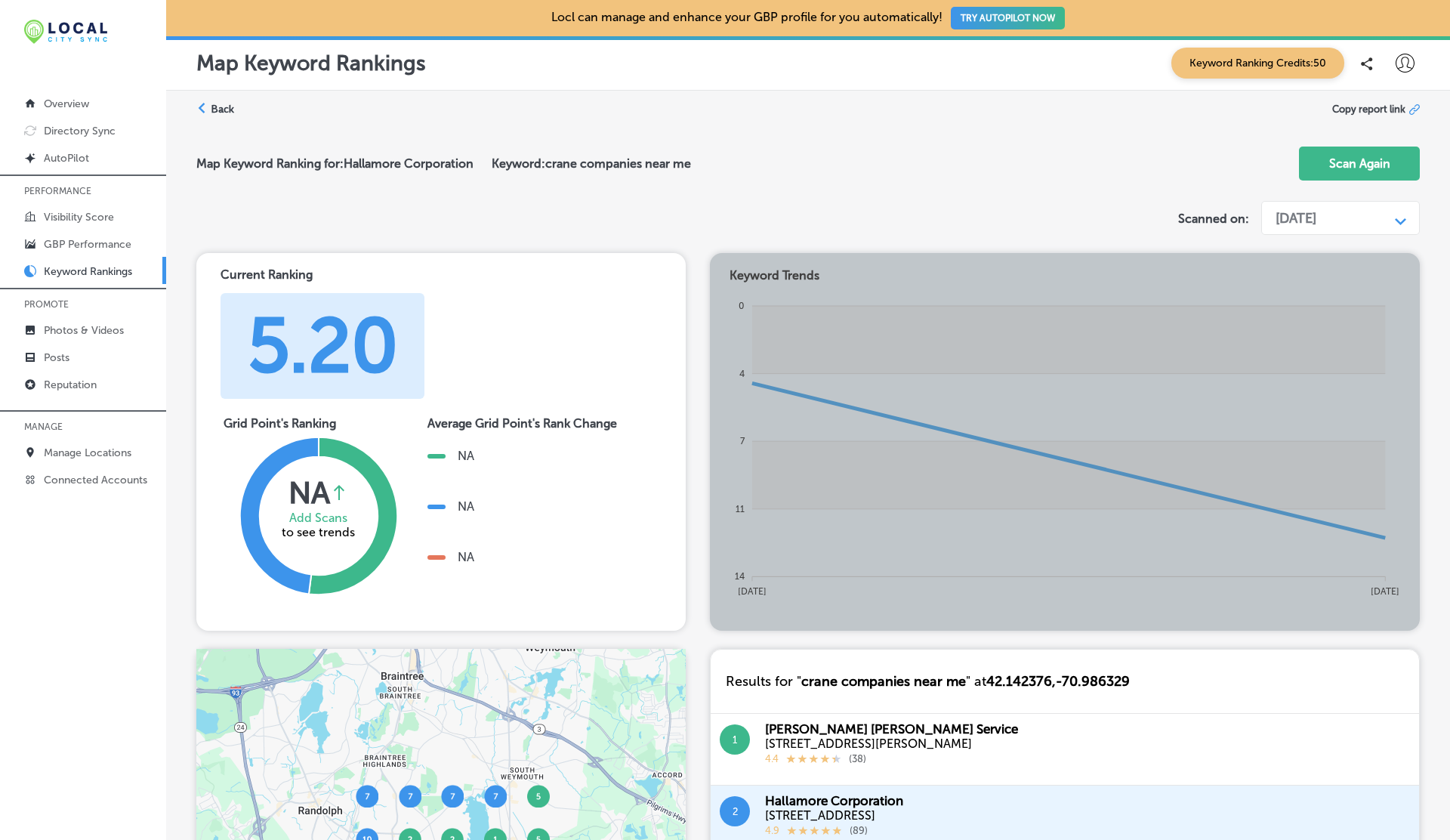
click at [1303, 215] on div "[DATE]" at bounding box center [1297, 219] width 41 height 17
click at [1297, 254] on div "[DATE]" at bounding box center [1340, 250] width 160 height 26
click at [1316, 216] on div "[DATE]" at bounding box center [1297, 219] width 41 height 17
click at [1302, 276] on div "Aug 21, 2025" at bounding box center [1340, 277] width 160 height 26
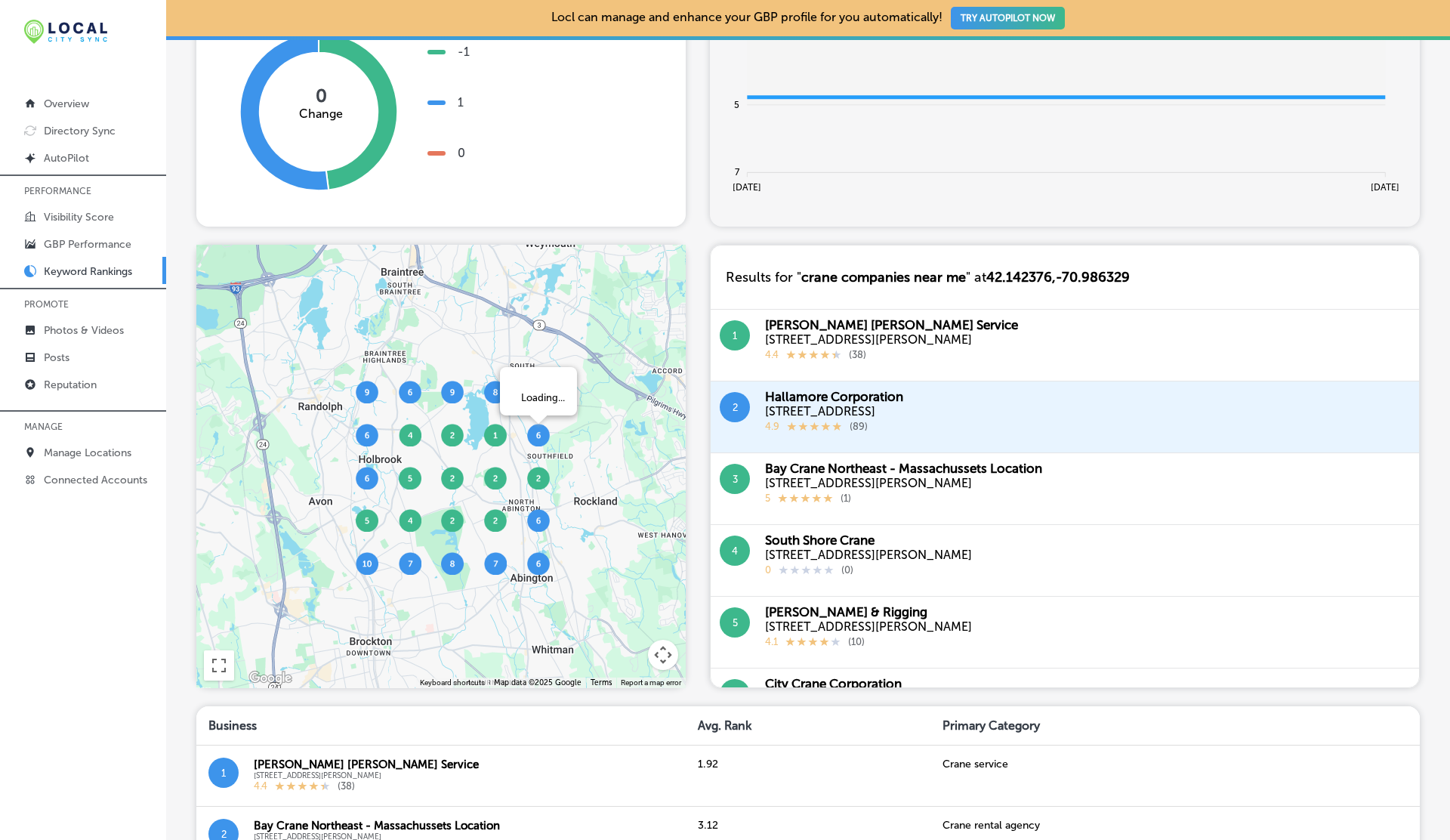
click at [532, 431] on img at bounding box center [538, 435] width 23 height 23
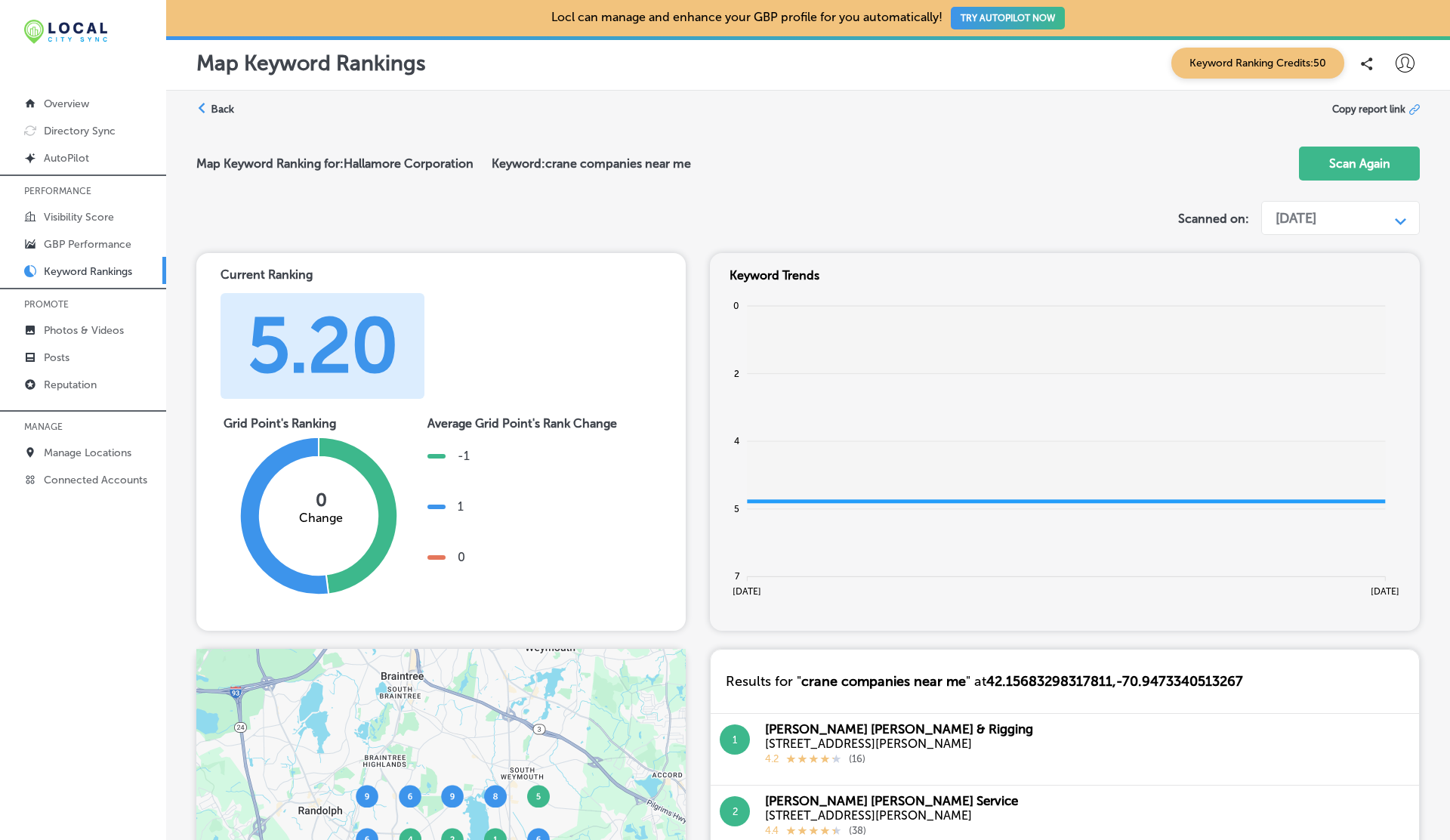
click at [1333, 226] on div "Aug 21, 2025" at bounding box center [1329, 219] width 121 height 29
click at [1297, 246] on div "Sep 30, 2024" at bounding box center [1340, 250] width 160 height 26
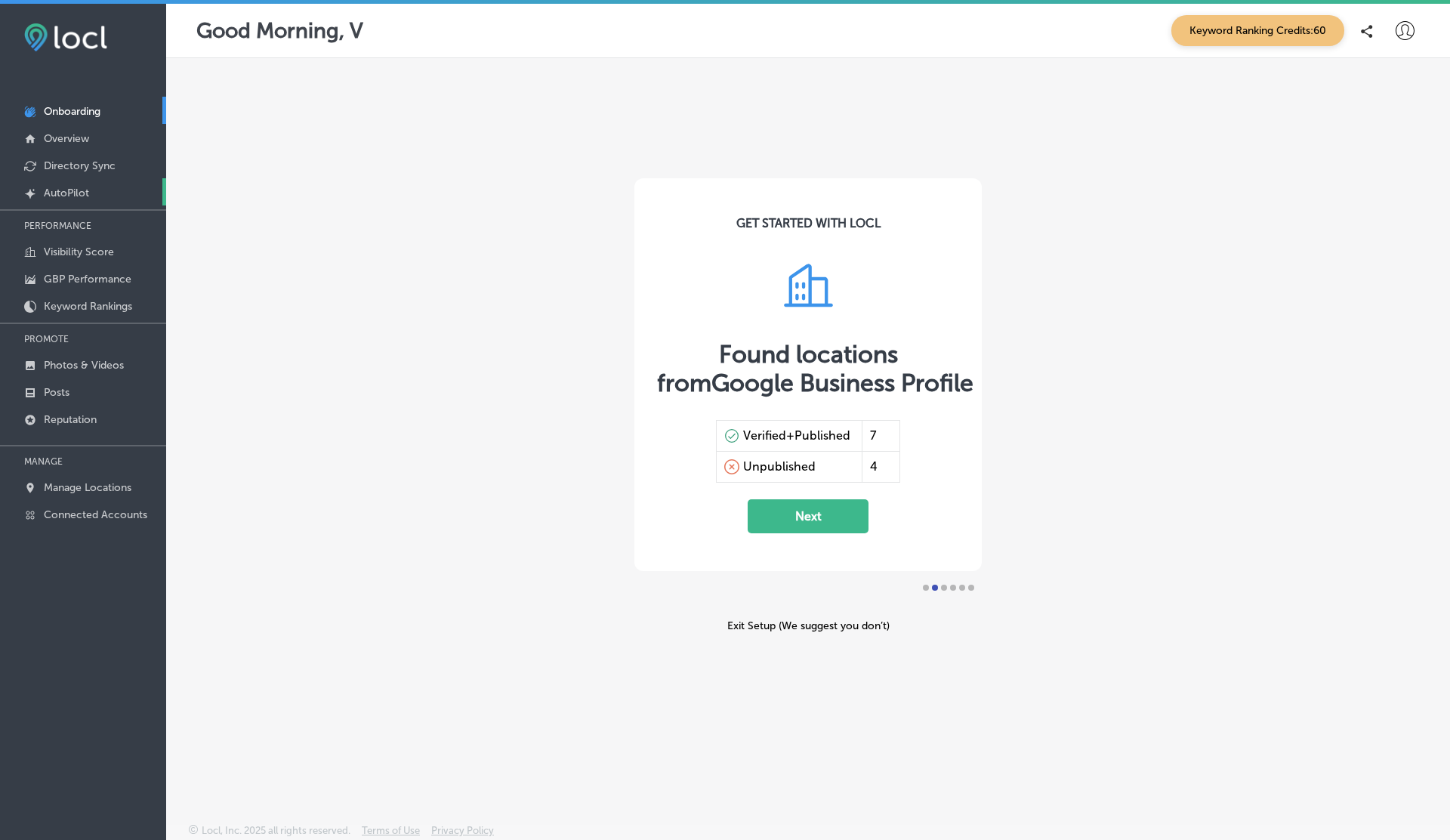
click at [91, 193] on link "Created by potrace 1.10, written by [PERSON_NAME] [DATE]-[DATE] AutoPilot" at bounding box center [83, 191] width 166 height 27
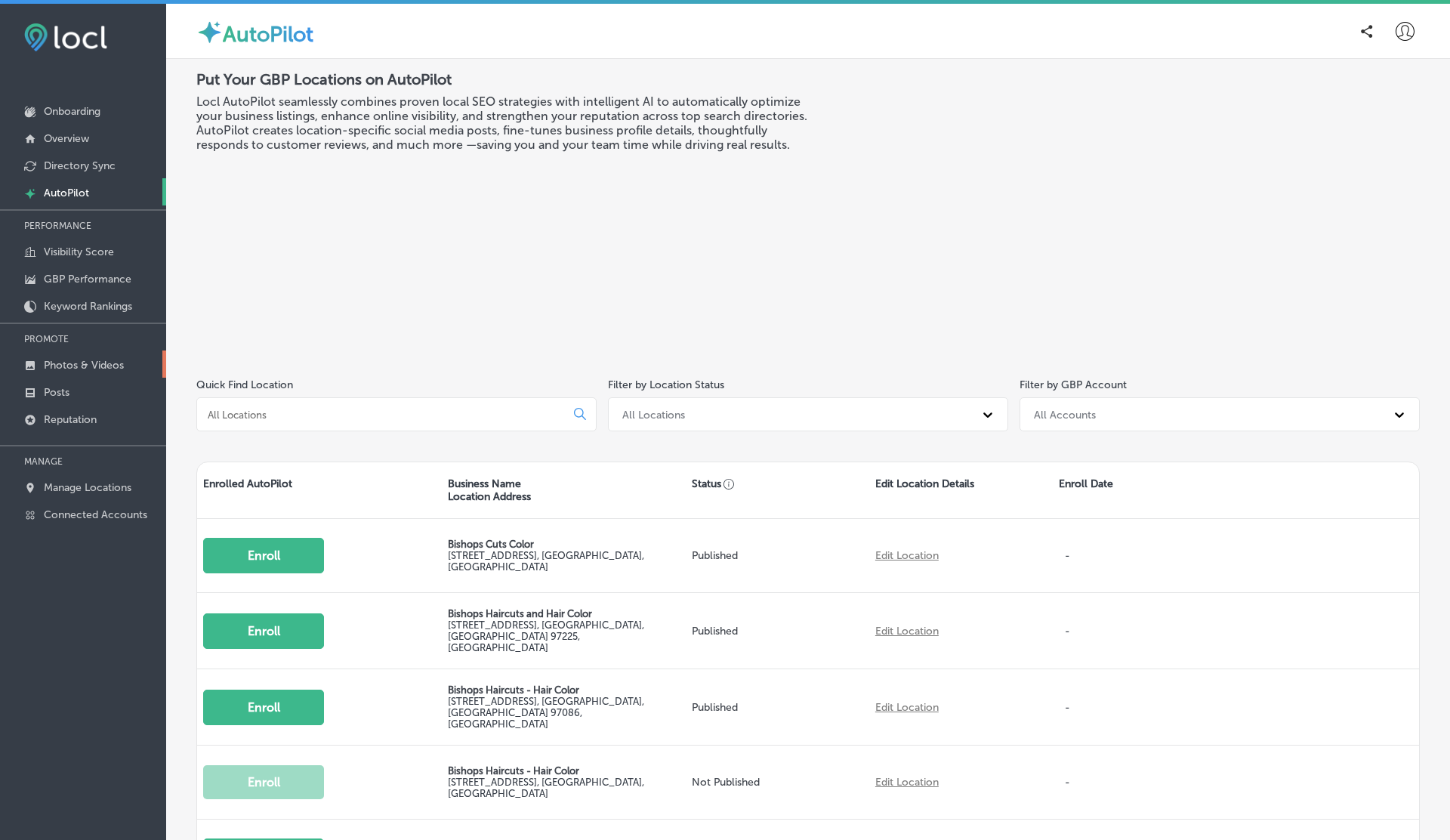
click at [72, 364] on p "Photos & Videos" at bounding box center [83, 364] width 80 height 13
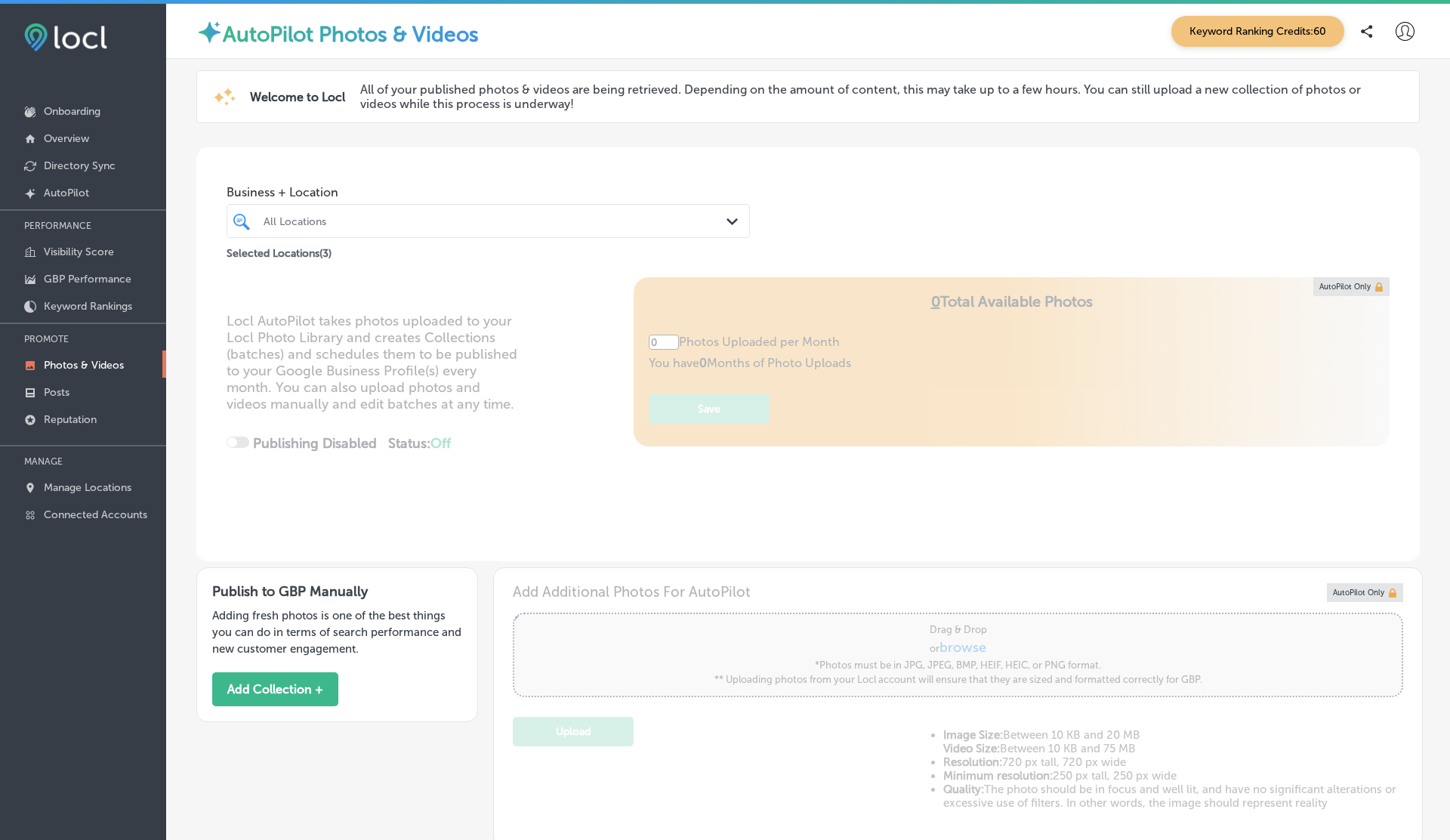
type input "5"
click at [490, 218] on div "All Locations" at bounding box center [496, 220] width 465 height 13
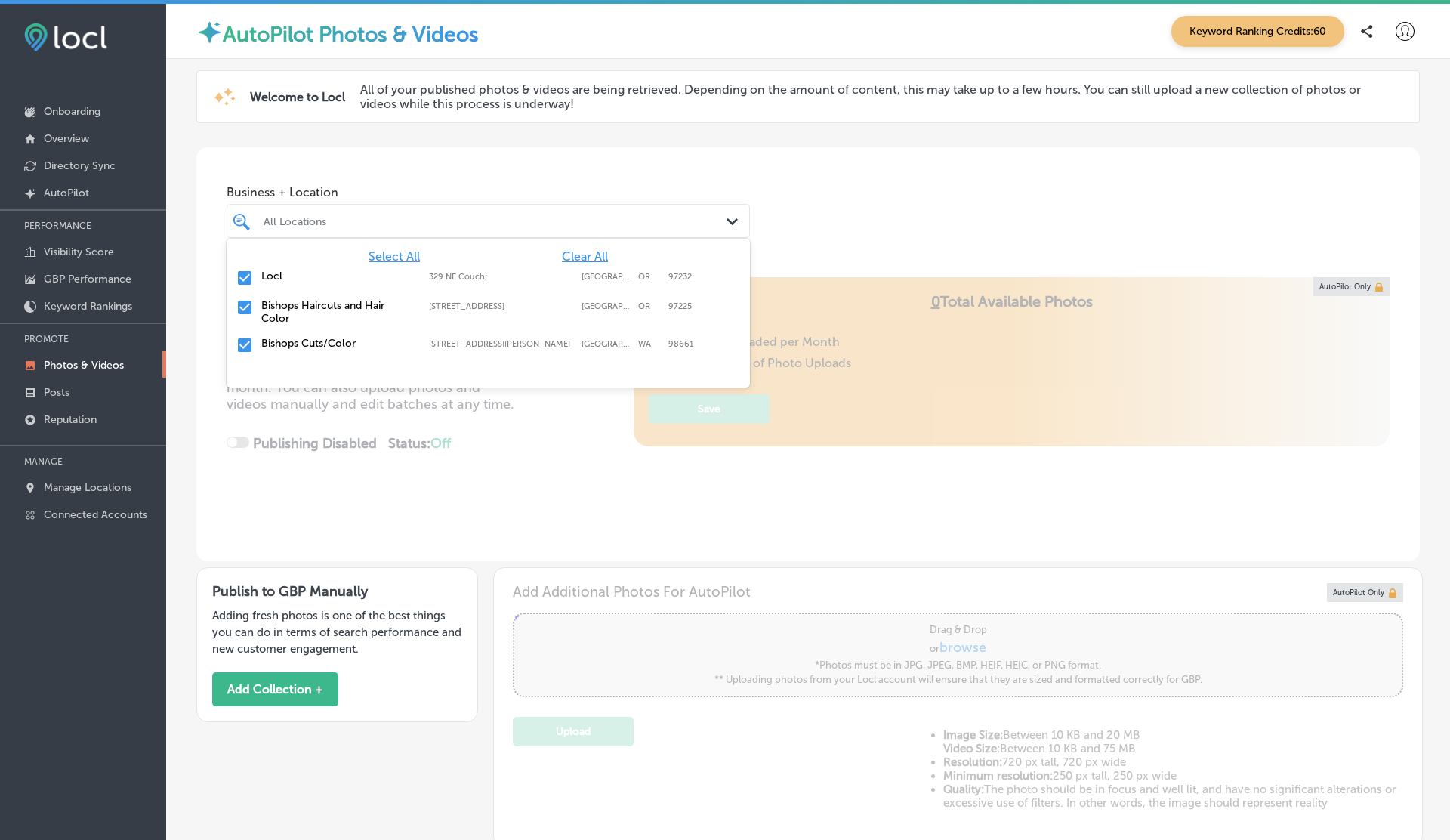
click at [490, 218] on div "All Locations" at bounding box center [496, 220] width 465 height 13
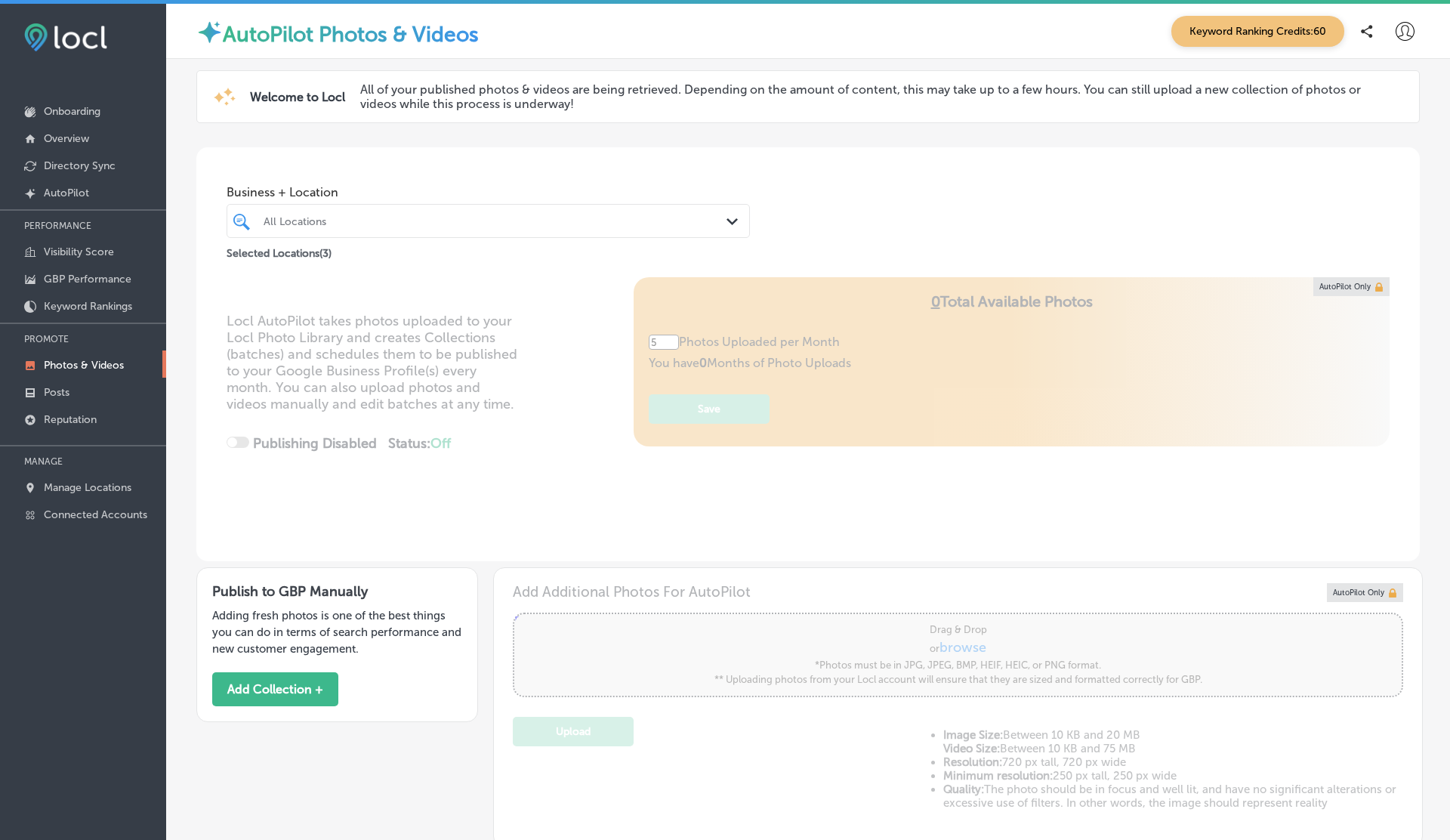
click at [490, 218] on div "All Locations" at bounding box center [496, 220] width 465 height 13
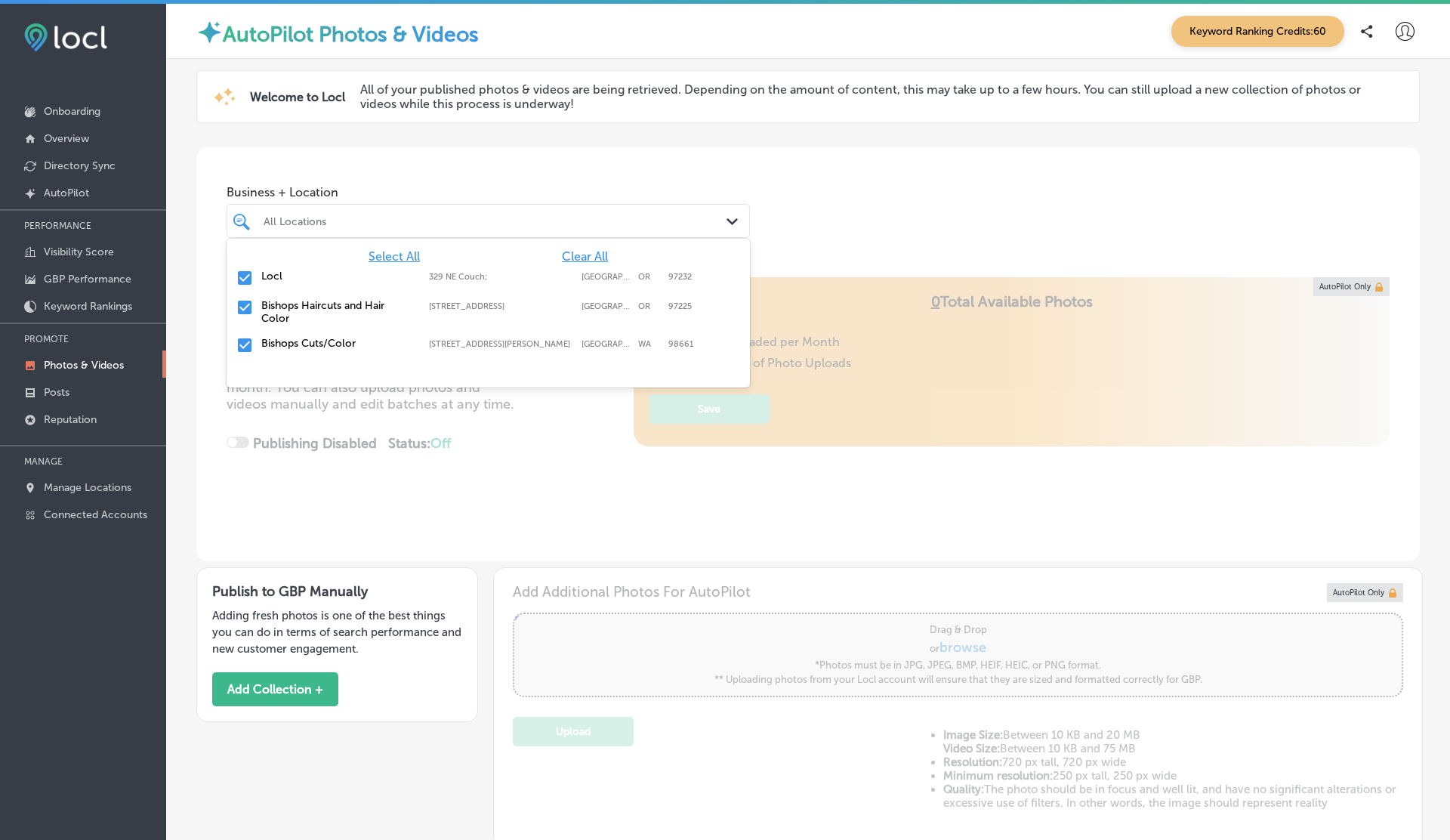
click at [490, 218] on div "All Locations" at bounding box center [496, 220] width 465 height 13
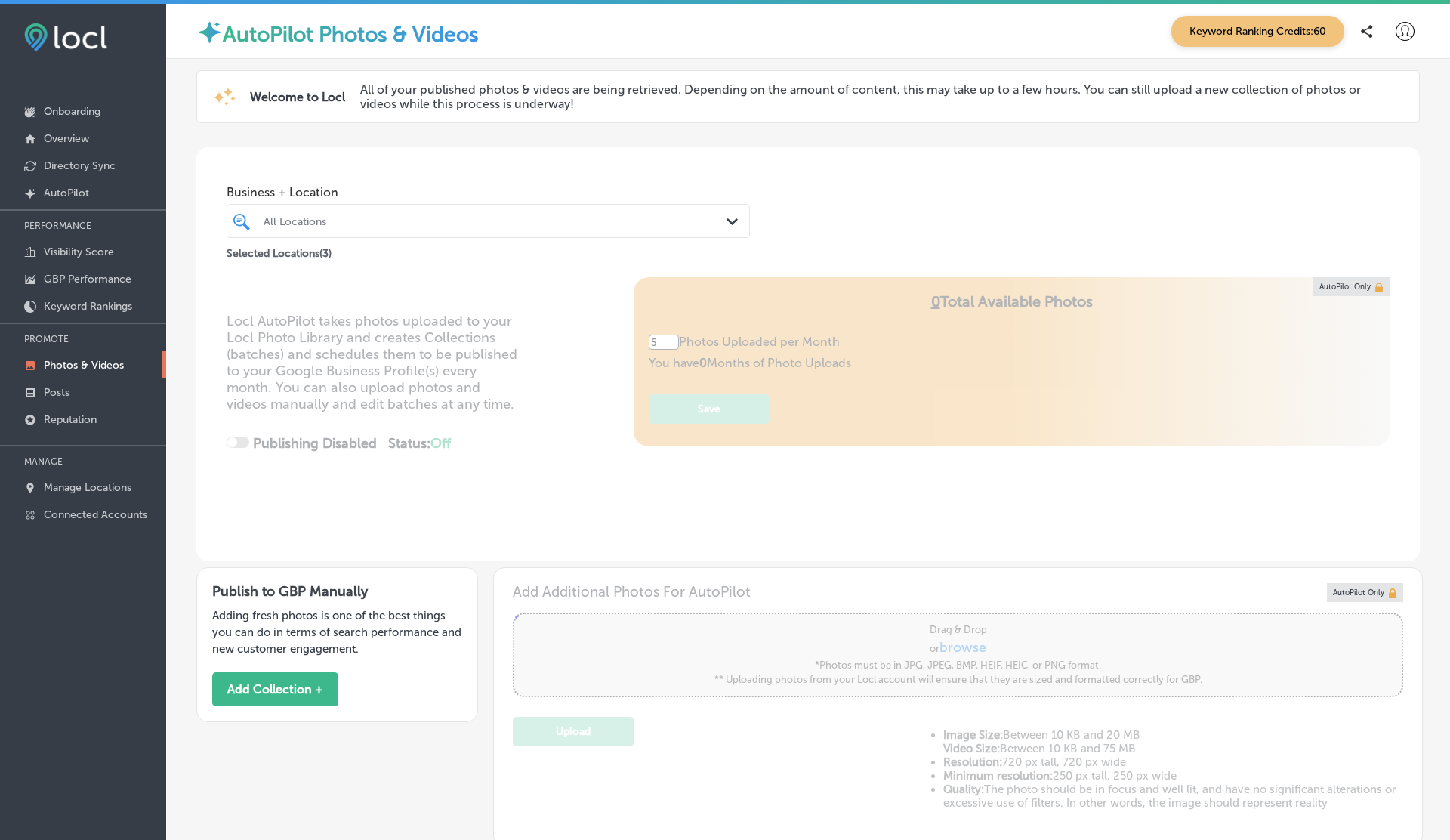
click at [1401, 35] on icon at bounding box center [1406, 31] width 19 height 19
click at [1367, 156] on p "Log Out" at bounding box center [1372, 162] width 45 height 18
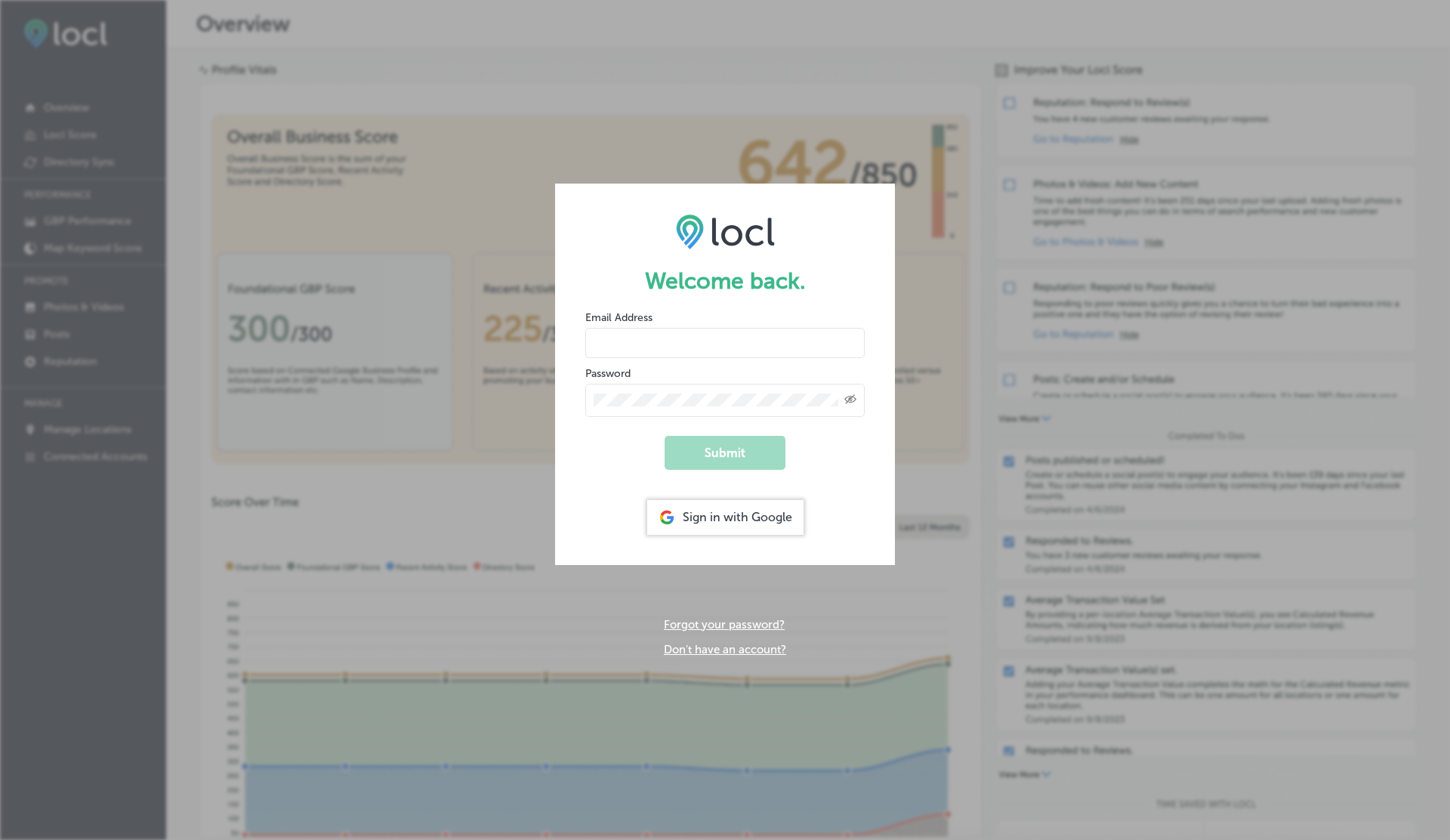
click at [673, 331] on input "email" at bounding box center [725, 342] width 279 height 30
type input "vasilikigreece69+ap01@gmail.com"
click at [665, 436] on button "Submit" at bounding box center [725, 453] width 121 height 34
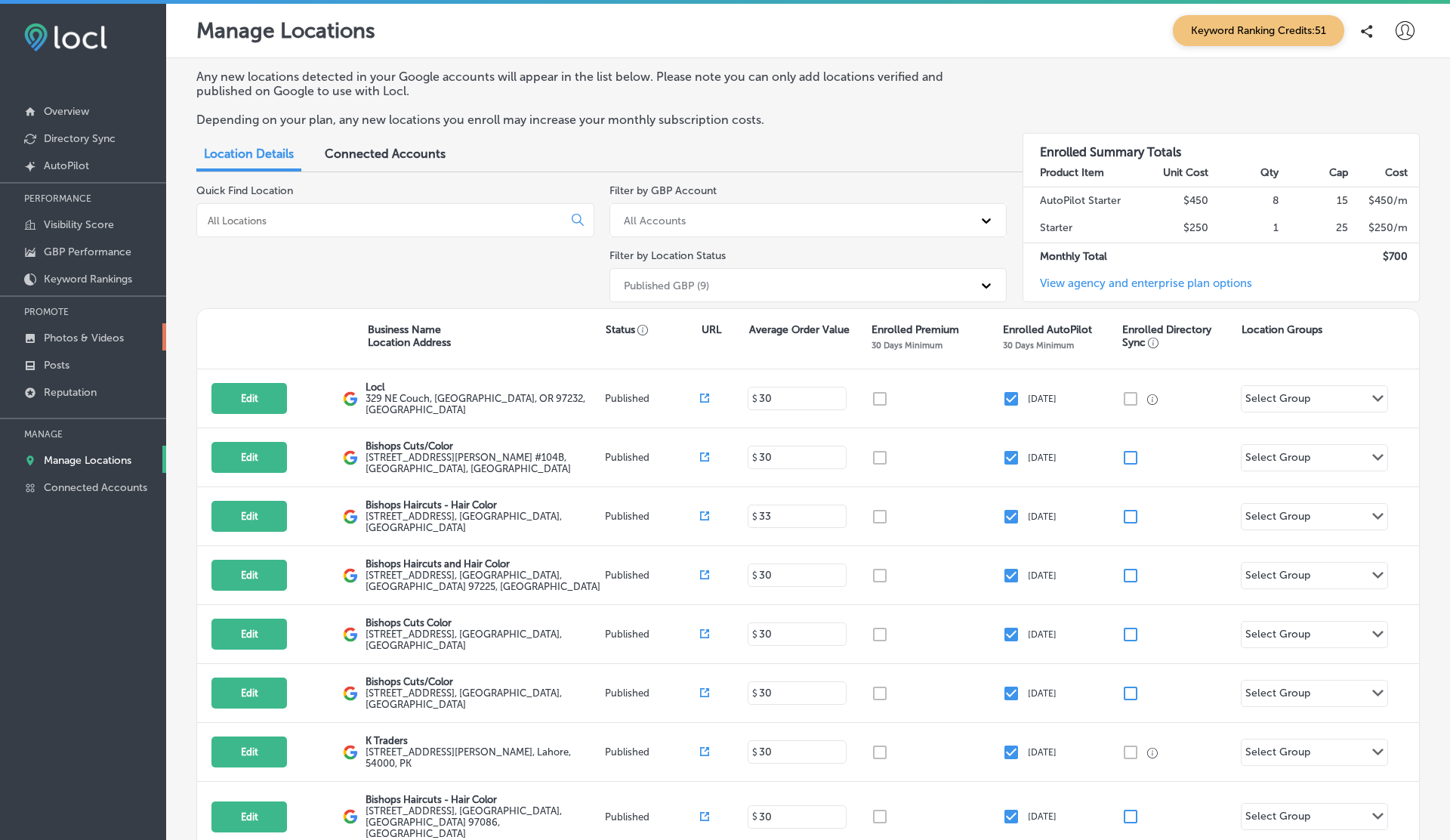
click at [82, 334] on p "Photos & Videos" at bounding box center [83, 337] width 80 height 13
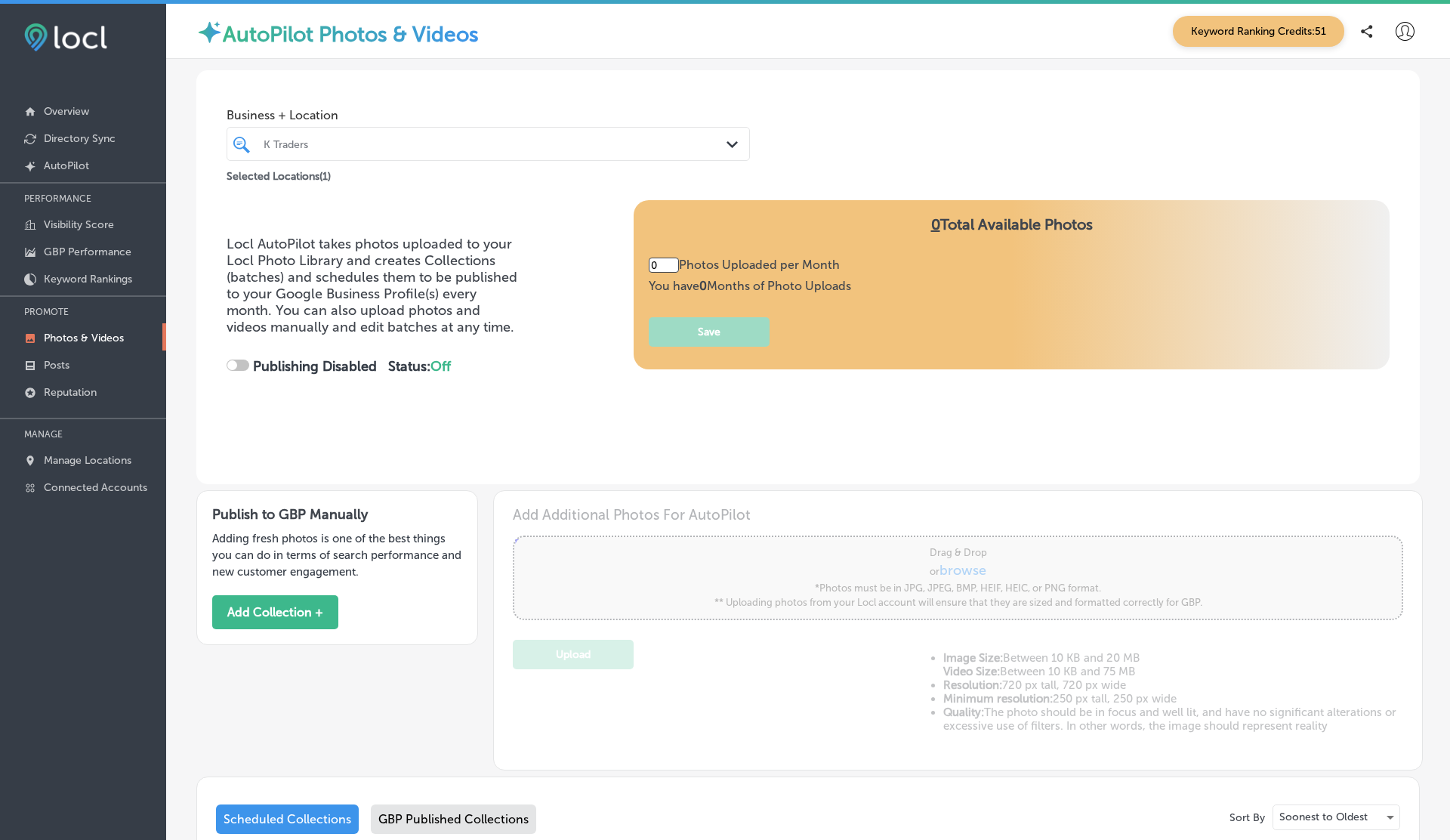
type input "5"
checkbox input "true"
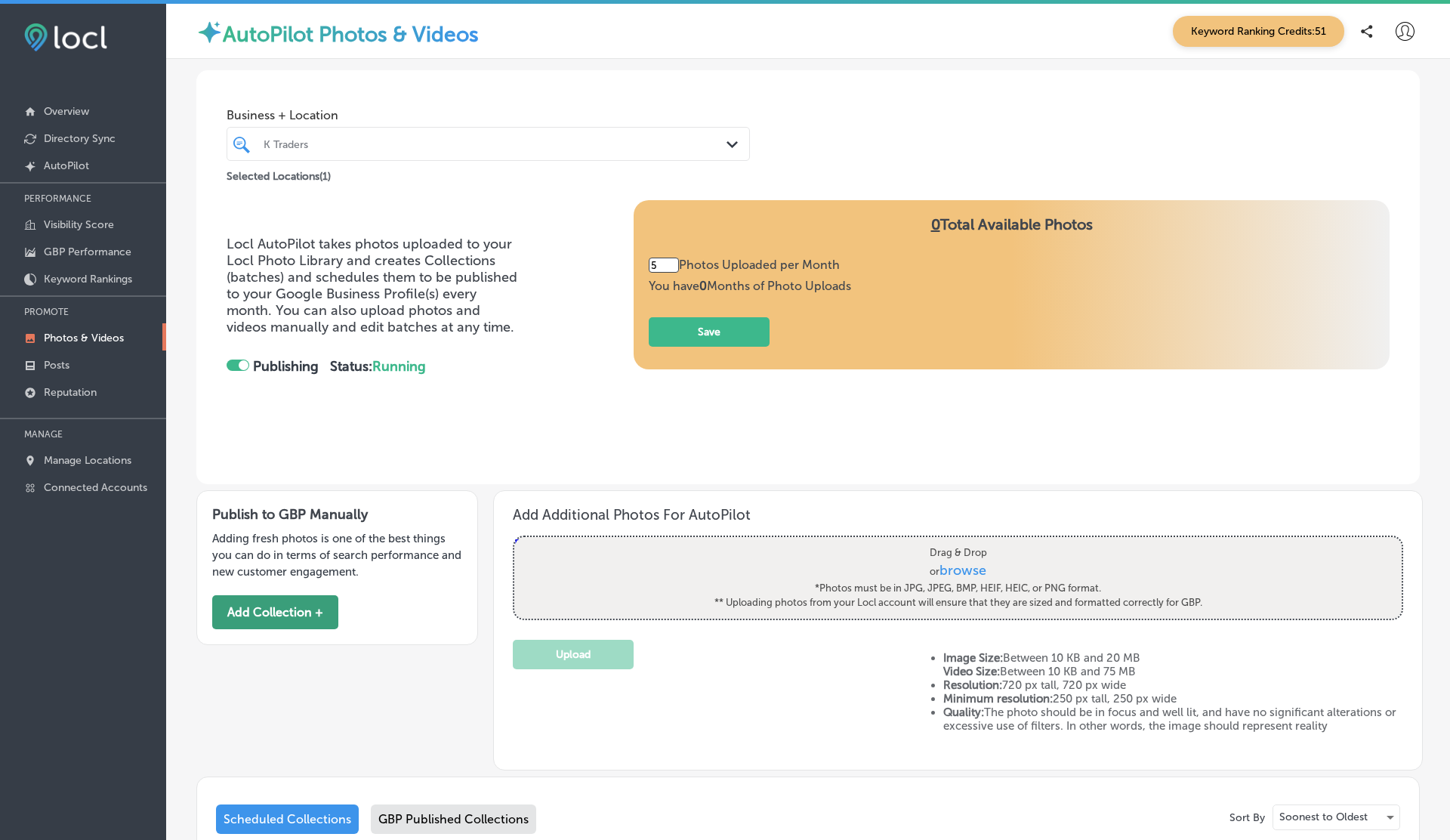
click at [293, 619] on button "Add Collection +" at bounding box center [275, 612] width 126 height 34
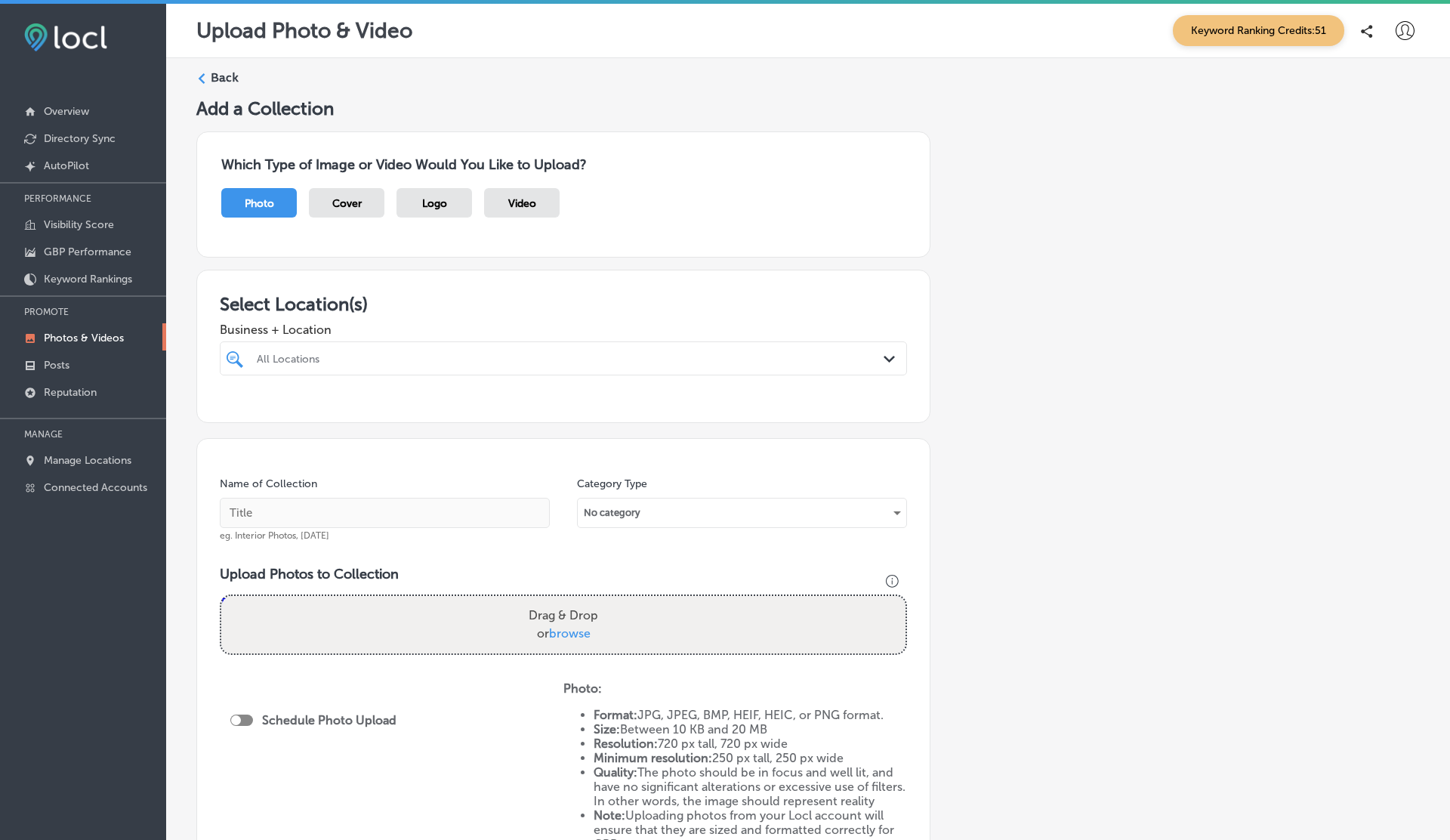
click at [358, 197] on span "Cover" at bounding box center [347, 203] width 30 height 13
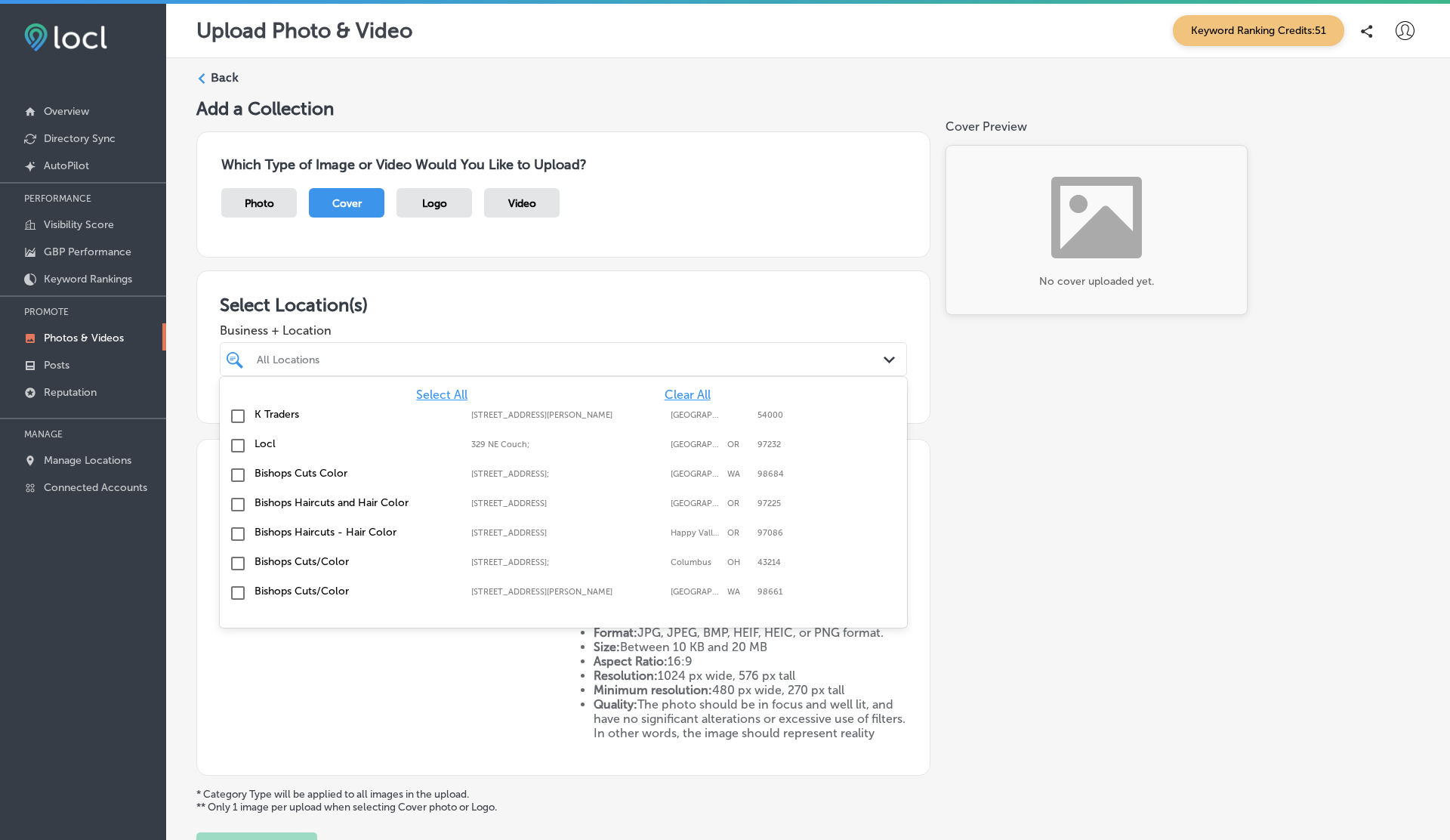
click at [394, 352] on div "All Locations" at bounding box center [571, 358] width 628 height 13
click at [277, 408] on label "K Traders" at bounding box center [355, 414] width 202 height 13
click at [703, 179] on div "Which Type of Image or Video Would You Like to Upload? Photo Cover Logo Video" at bounding box center [564, 194] width 734 height 126
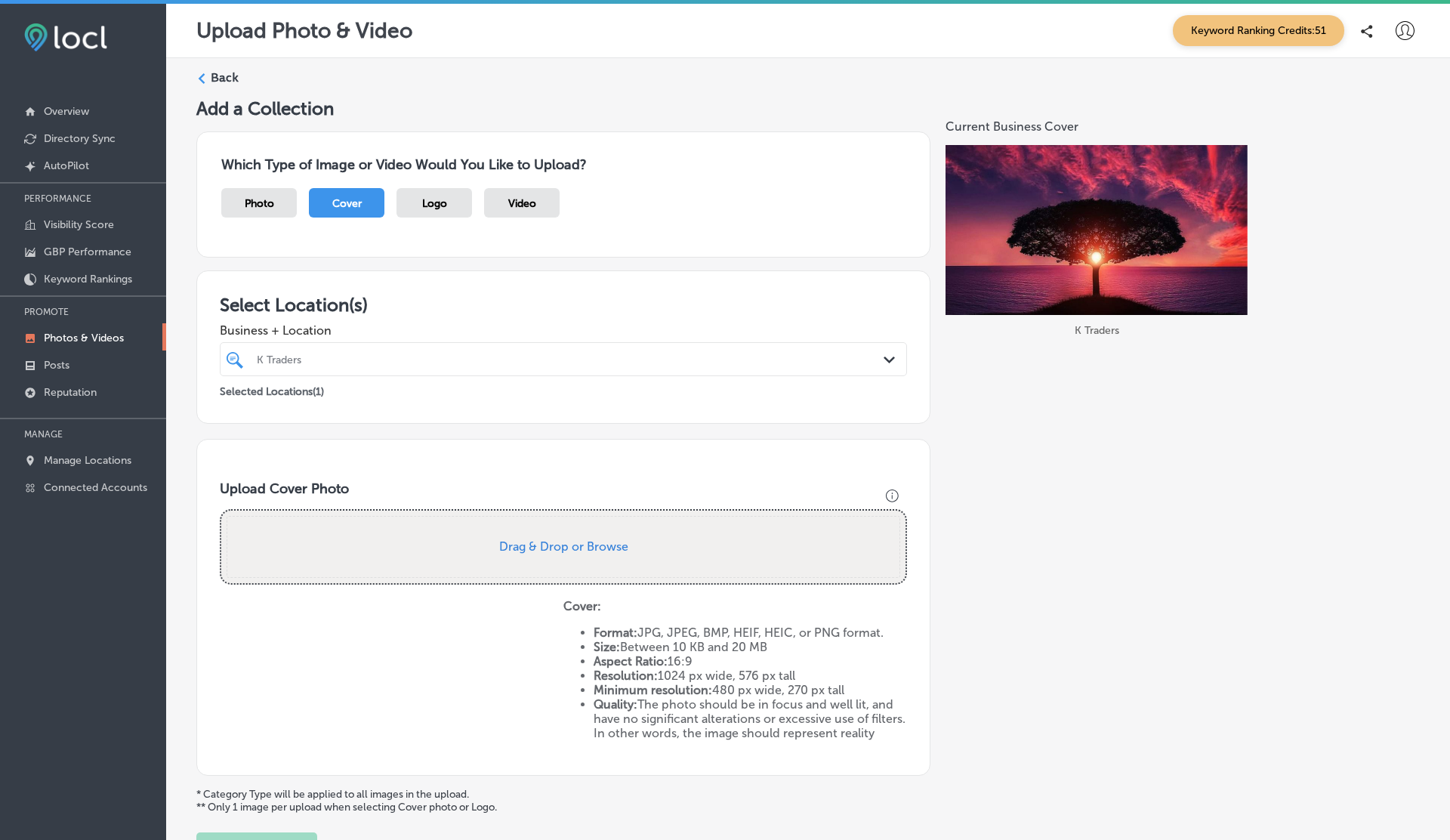
click at [344, 373] on div "K Traders Path Created with Sketch." at bounding box center [563, 359] width 687 height 34
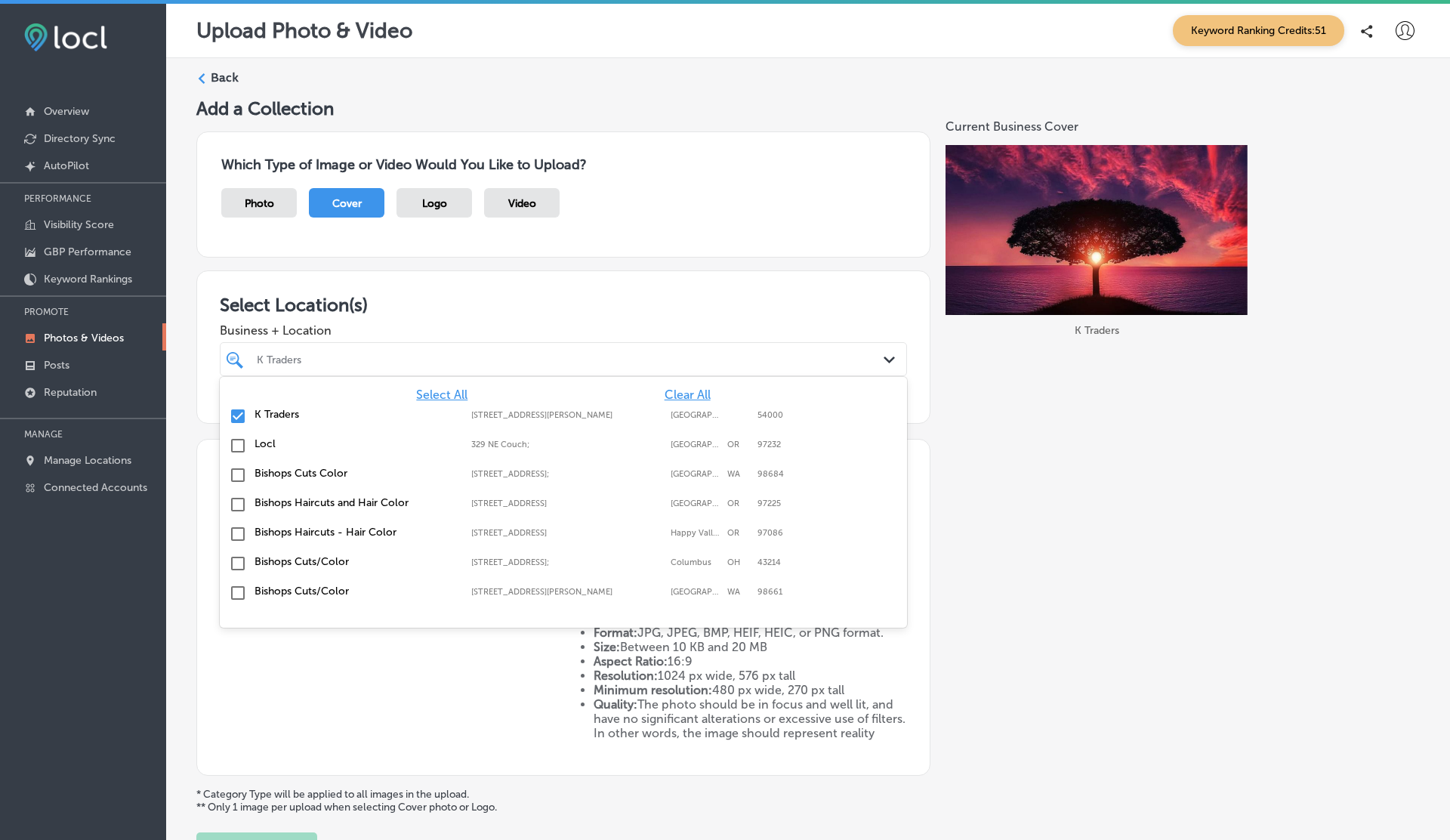
click at [255, 447] on label "Locl" at bounding box center [355, 443] width 202 height 13
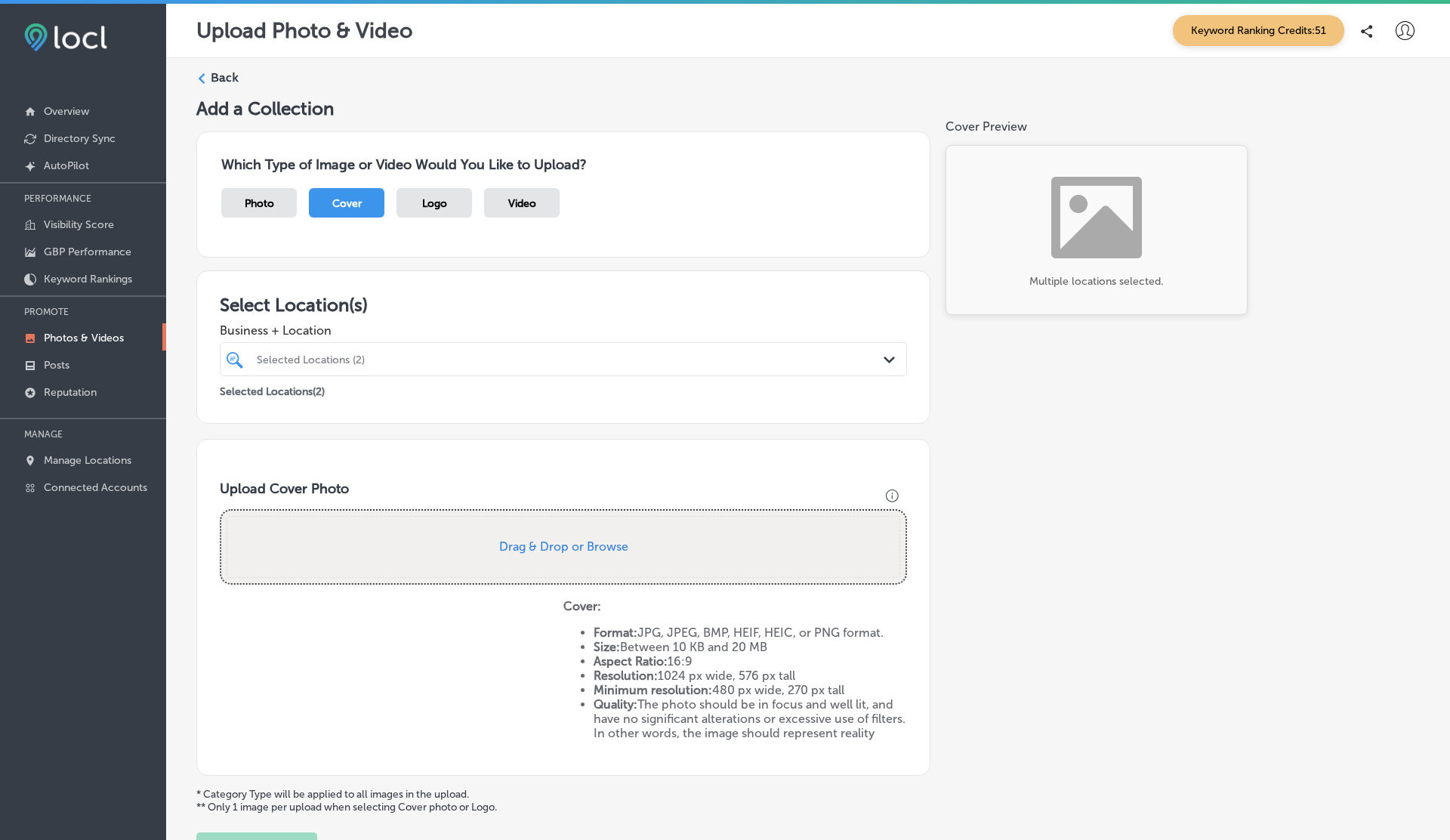
click at [580, 283] on div "Select Location(s) Business + Location Selected Locations (2) Path Created with…" at bounding box center [564, 347] width 734 height 153
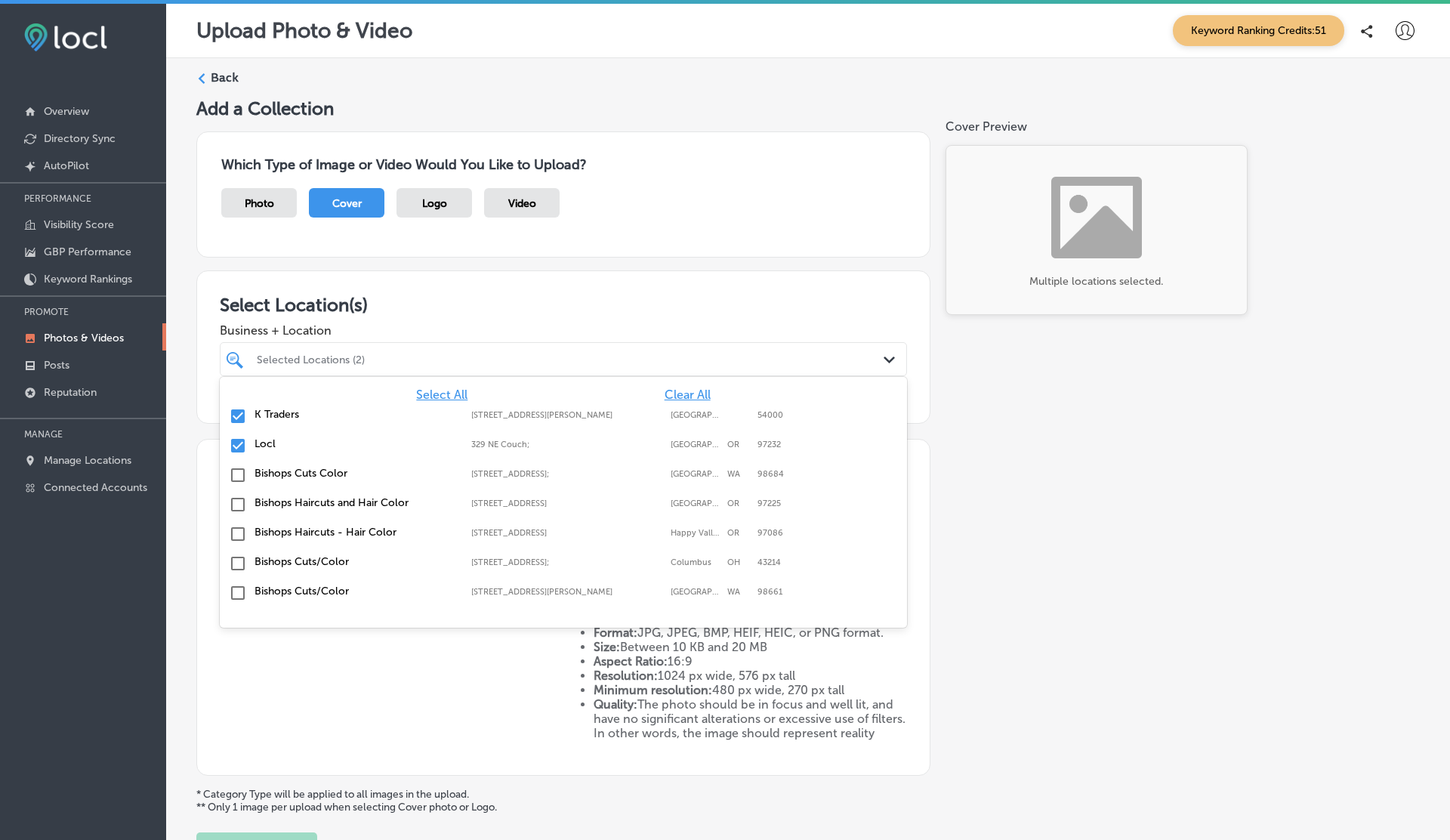
click at [372, 362] on div "Selected Locations (2)" at bounding box center [571, 358] width 628 height 13
click at [276, 419] on label "K Traders" at bounding box center [355, 414] width 202 height 13
click at [753, 221] on div "Photo Cover Logo Video" at bounding box center [564, 210] width 685 height 44
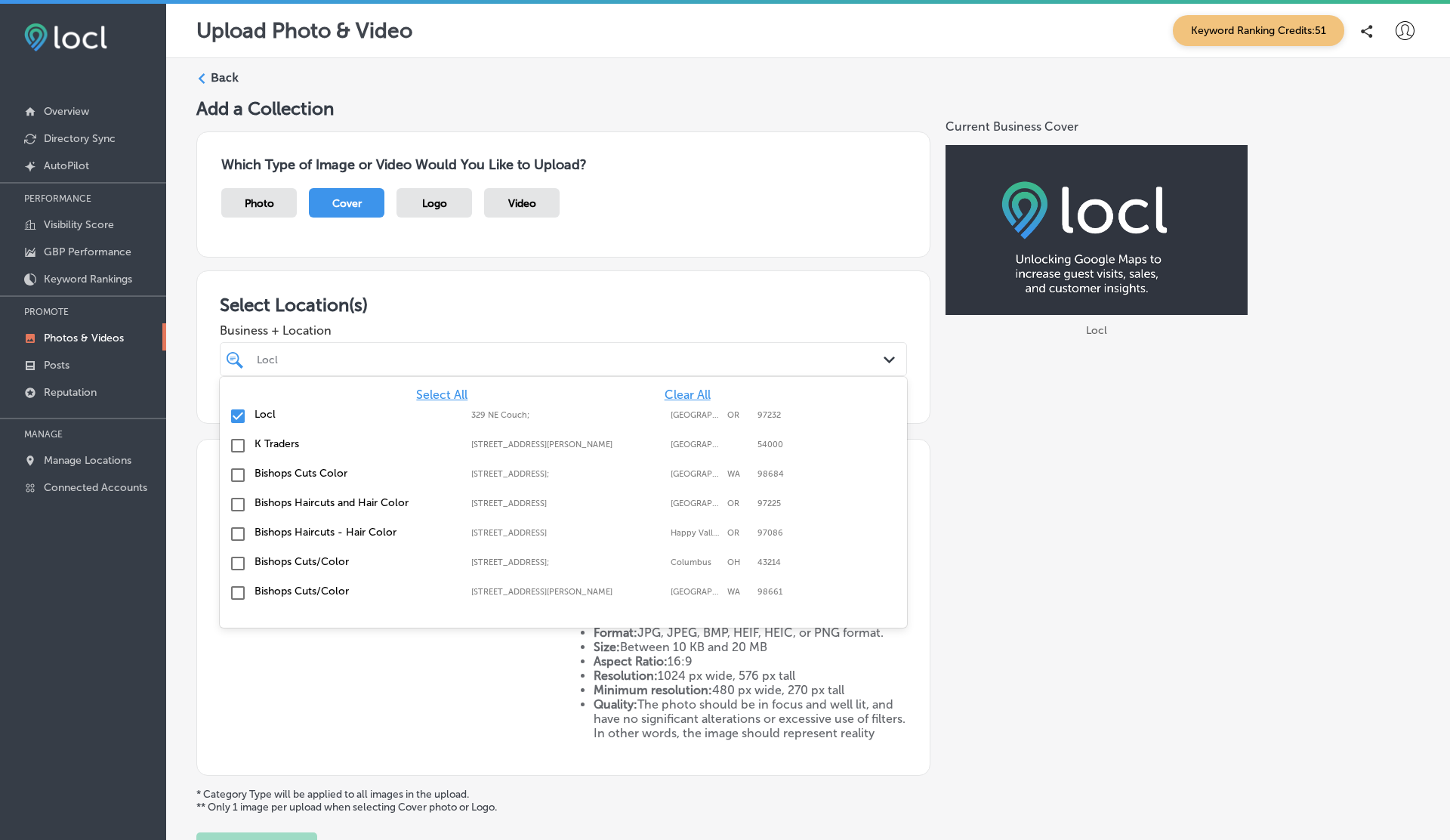
click at [381, 369] on div "Locl" at bounding box center [564, 359] width 628 height 24
click at [265, 445] on label "K Traders" at bounding box center [355, 443] width 202 height 13
click at [632, 294] on h3 "Select Location(s)" at bounding box center [563, 305] width 687 height 22
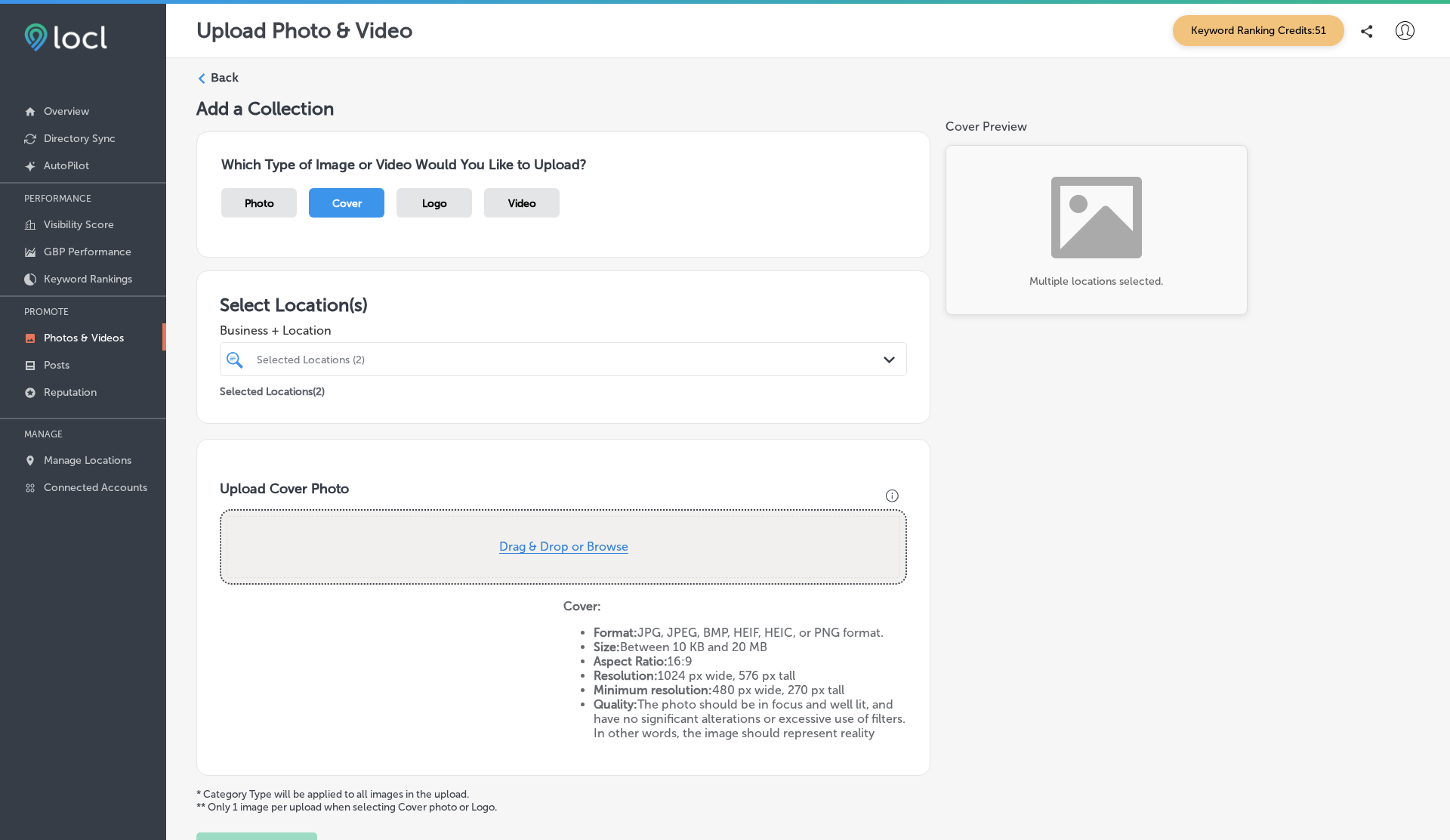
click at [580, 544] on button "Drag & Drop or Browse" at bounding box center [564, 546] width 129 height 13
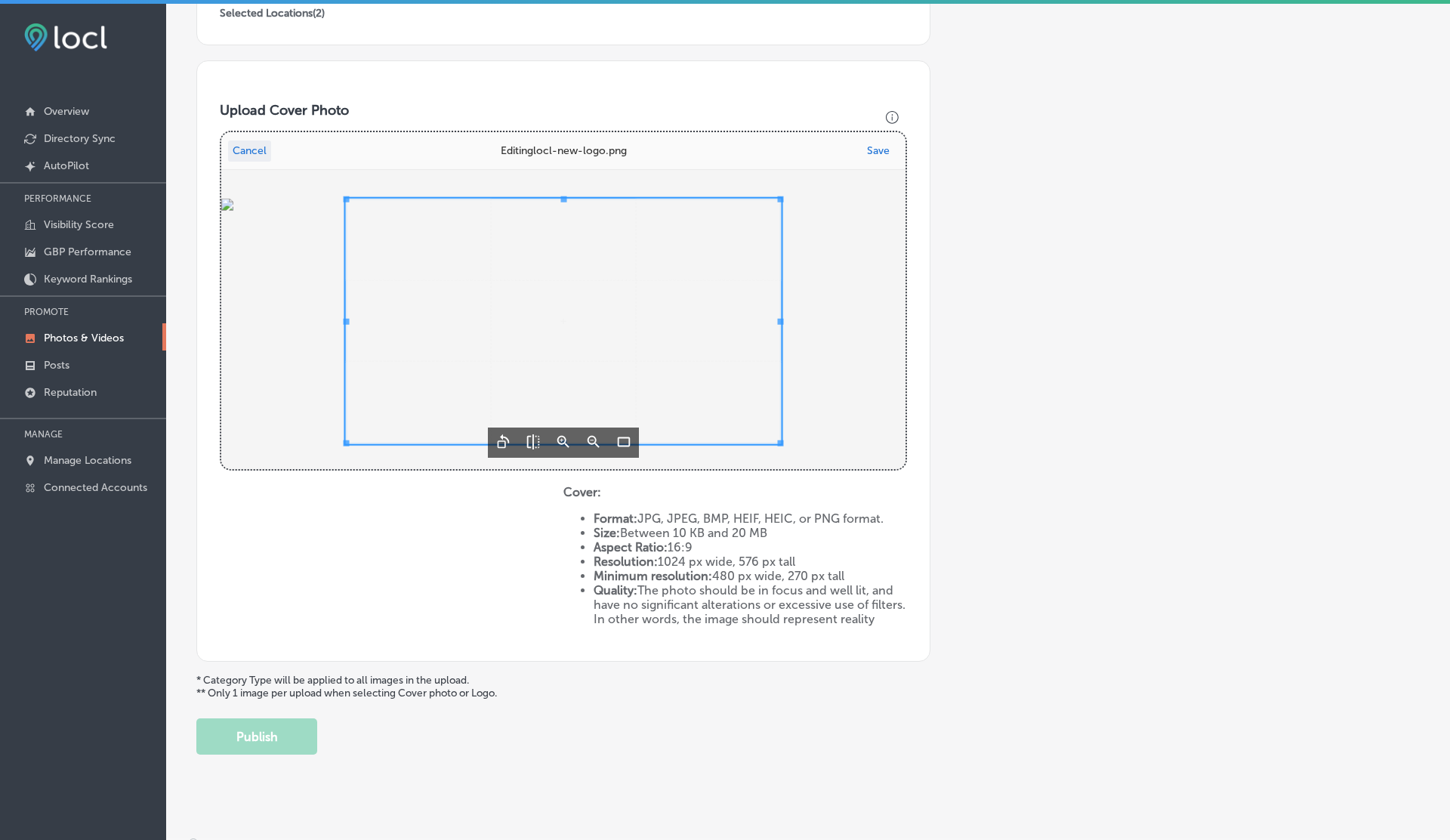
scroll to position [391, 0]
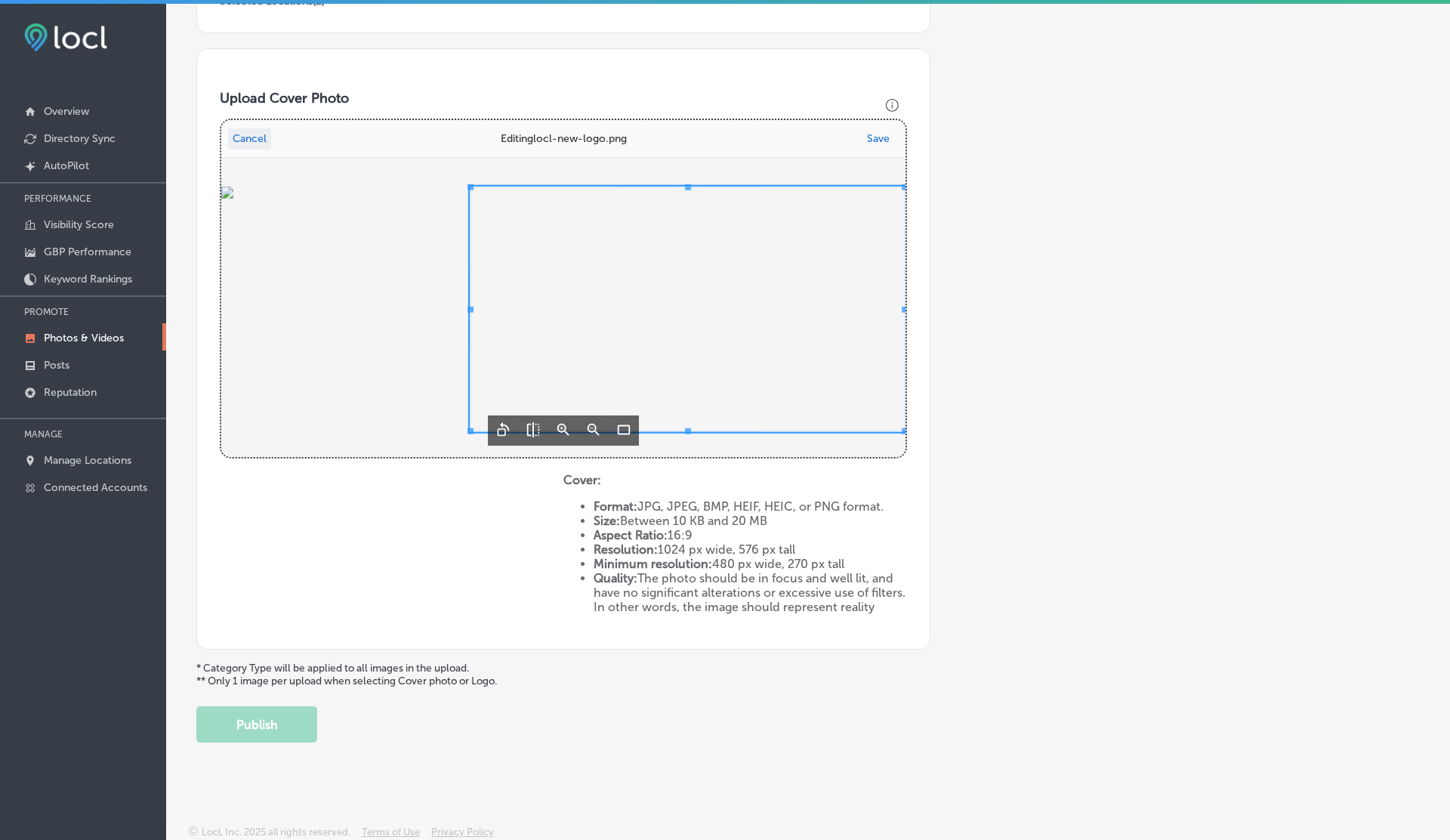
click at [737, 337] on span "Uppy Dashboard" at bounding box center [688, 309] width 436 height 245
click at [878, 131] on button "Save" at bounding box center [878, 139] width 32 height 21
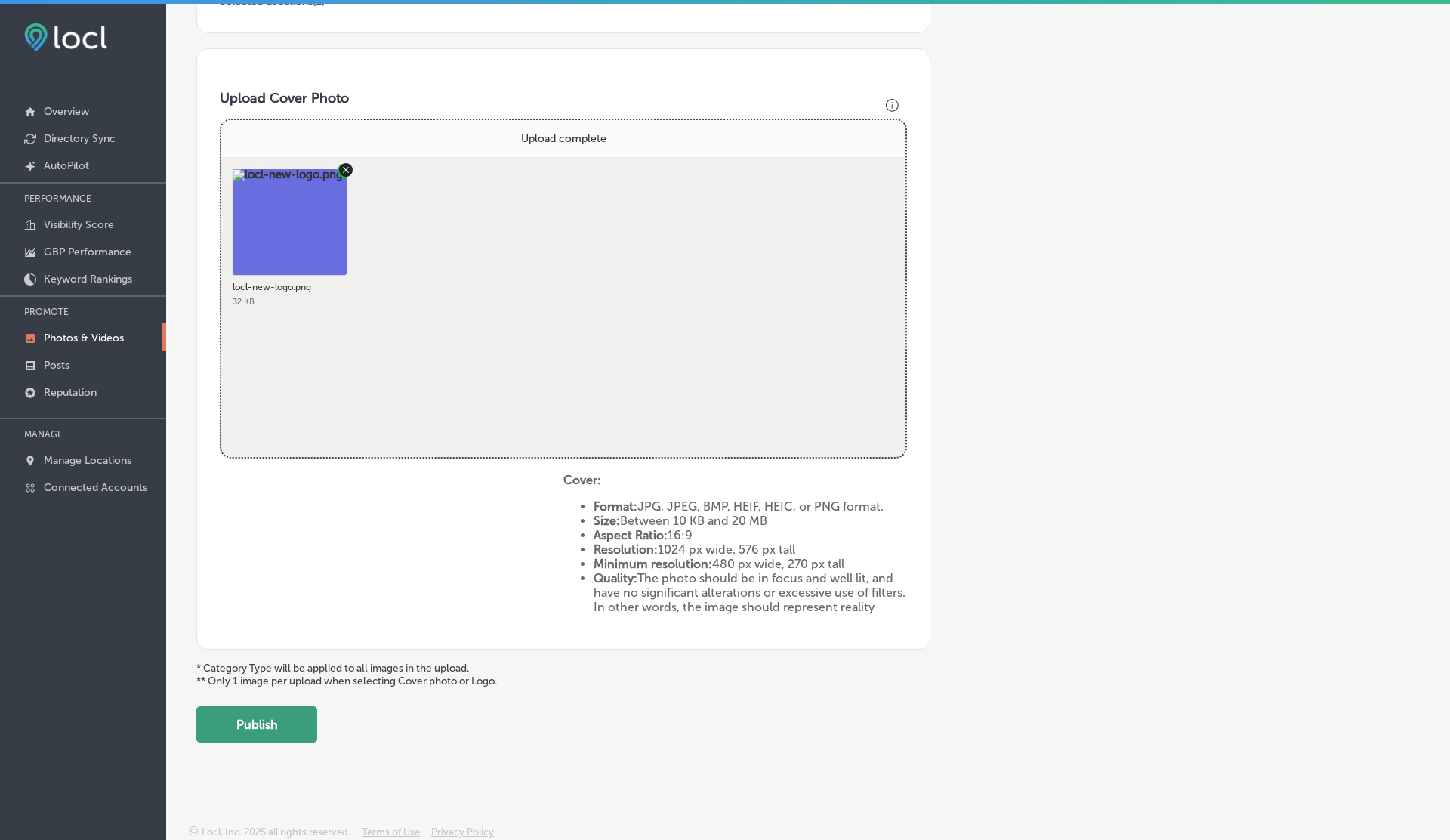
click at [249, 706] on button "Publish" at bounding box center [257, 724] width 121 height 37
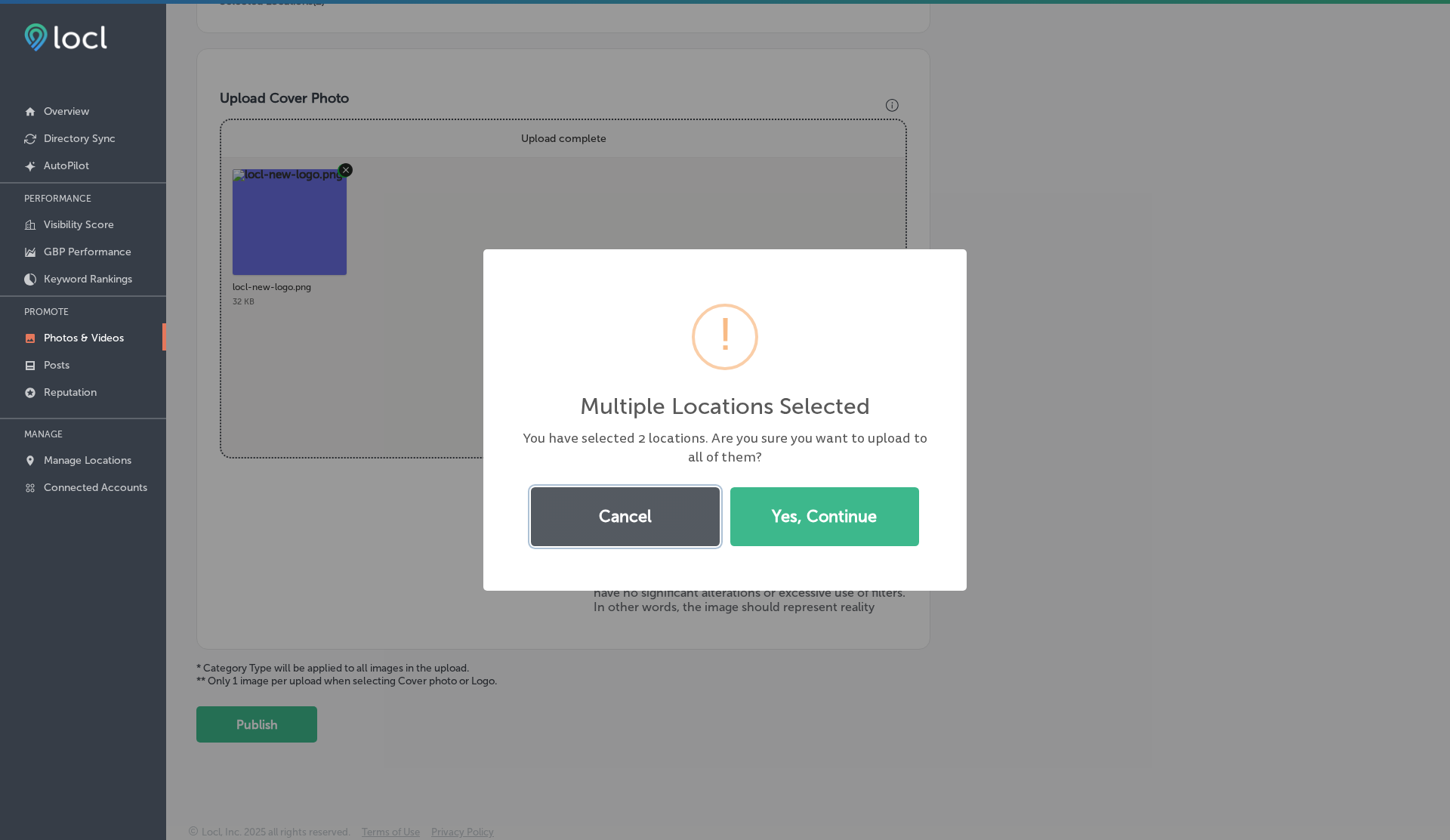
click at [646, 510] on button "Cancel" at bounding box center [626, 516] width 189 height 59
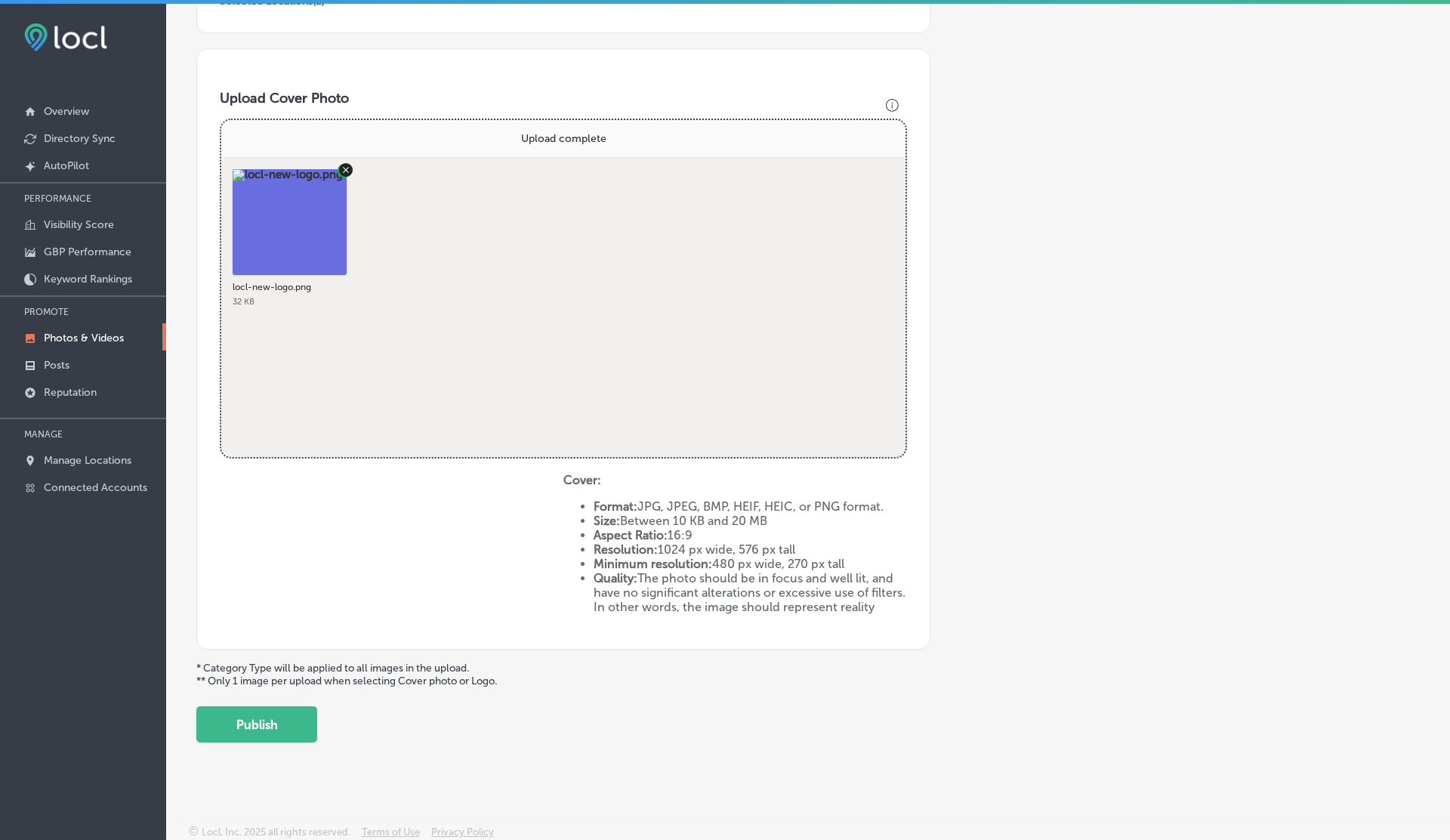
scroll to position [0, 0]
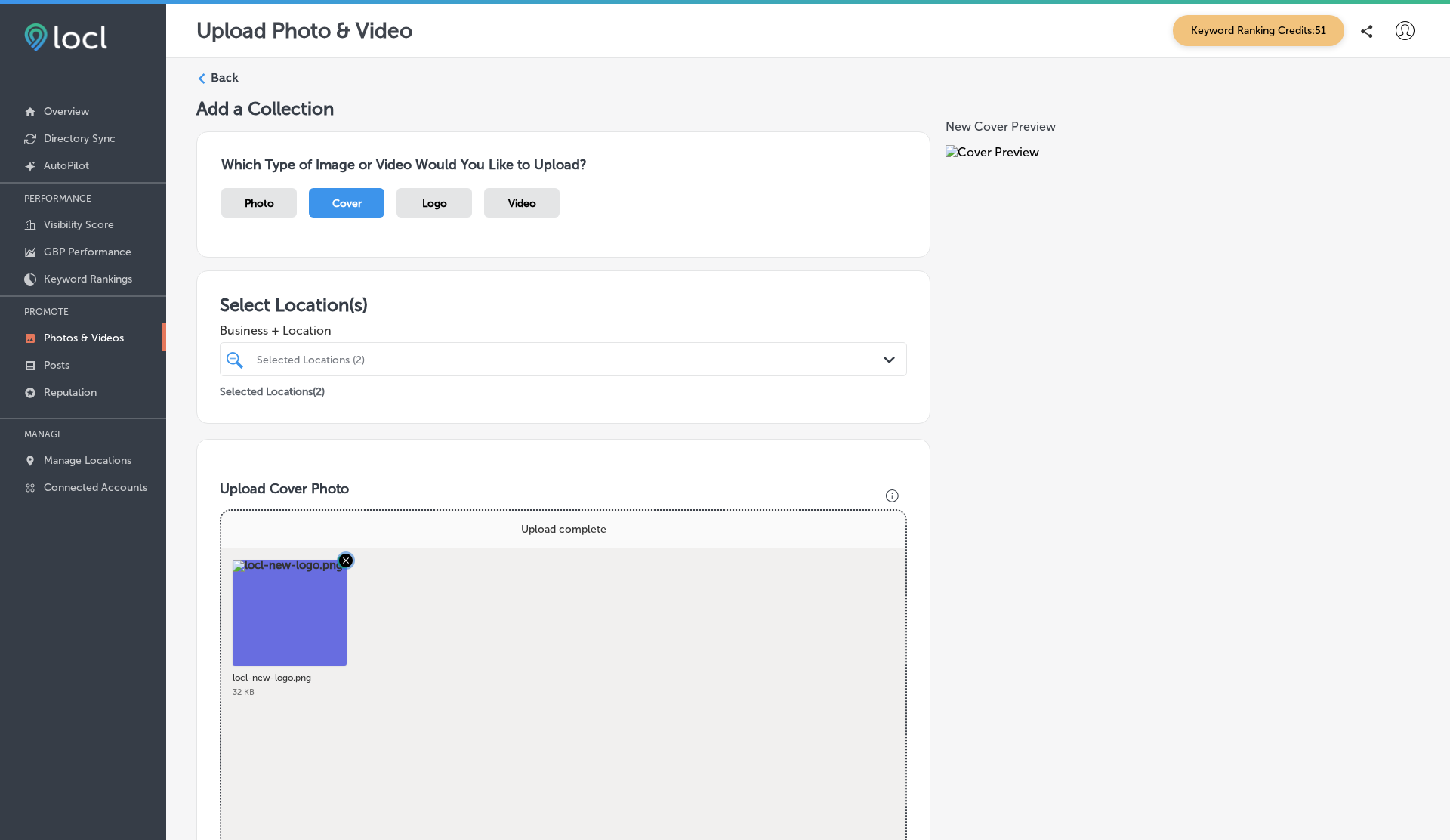
click at [339, 558] on icon "Remove file" at bounding box center [346, 560] width 14 height 14
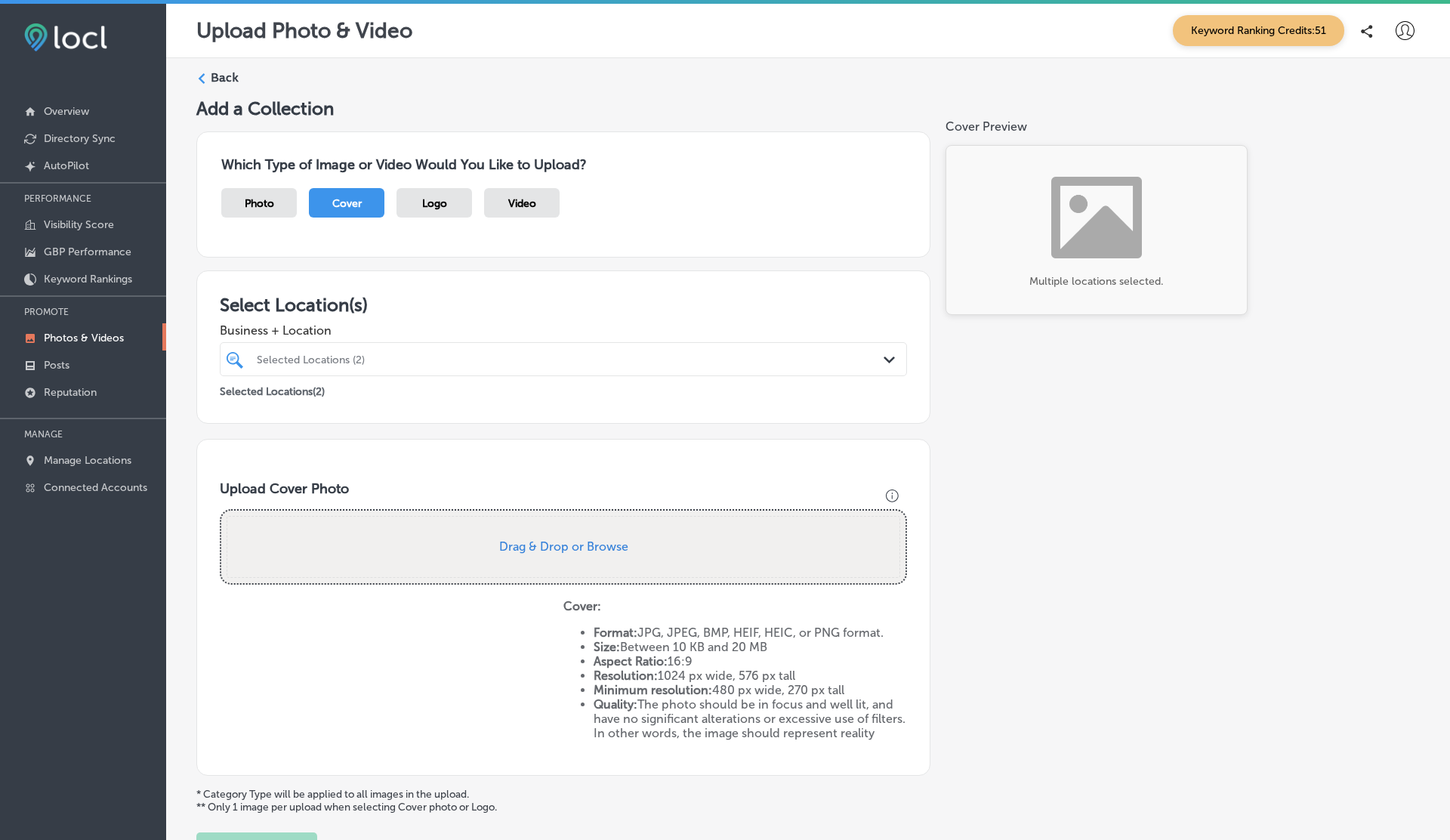
click at [361, 349] on div at bounding box center [532, 359] width 554 height 20
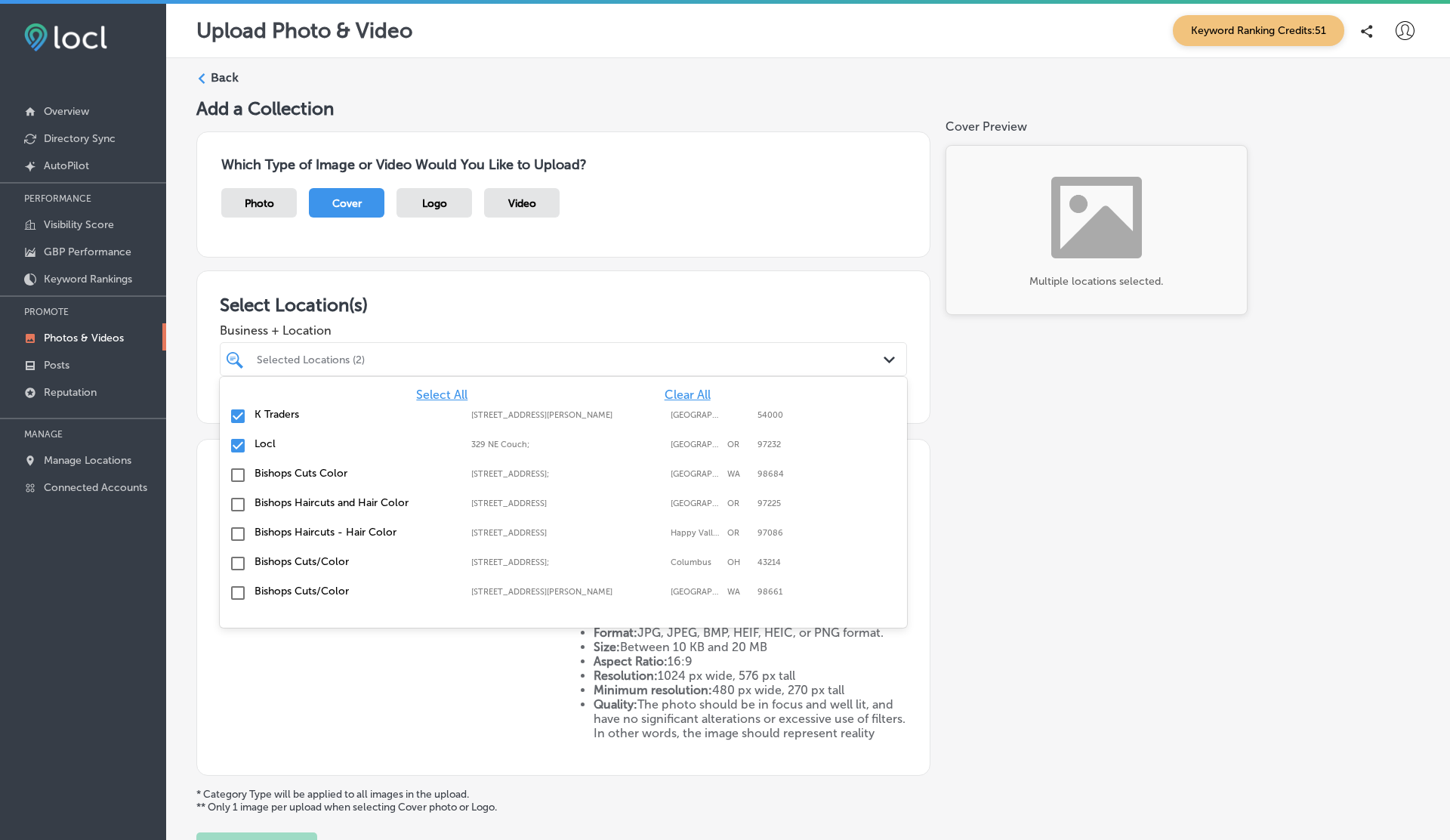
click at [253, 445] on div "Locl 329 NE Couch;, Portland, OR, 97232 329 NE Couch; Portland OR 97232" at bounding box center [563, 446] width 675 height 24
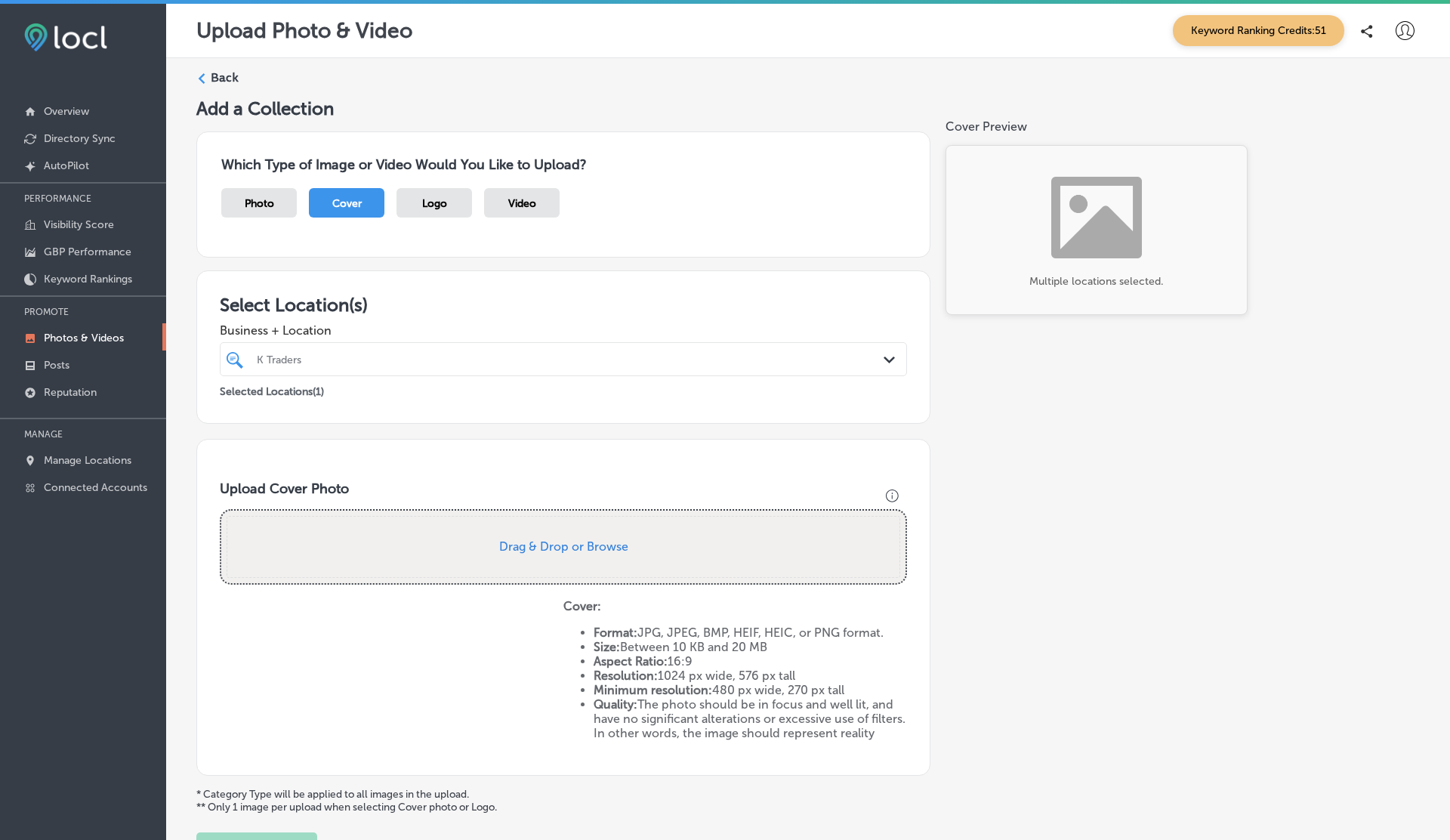
click at [580, 245] on div "Which Type of Image or Video Would You Like to Upload? Photo Cover Logo Video" at bounding box center [564, 194] width 734 height 126
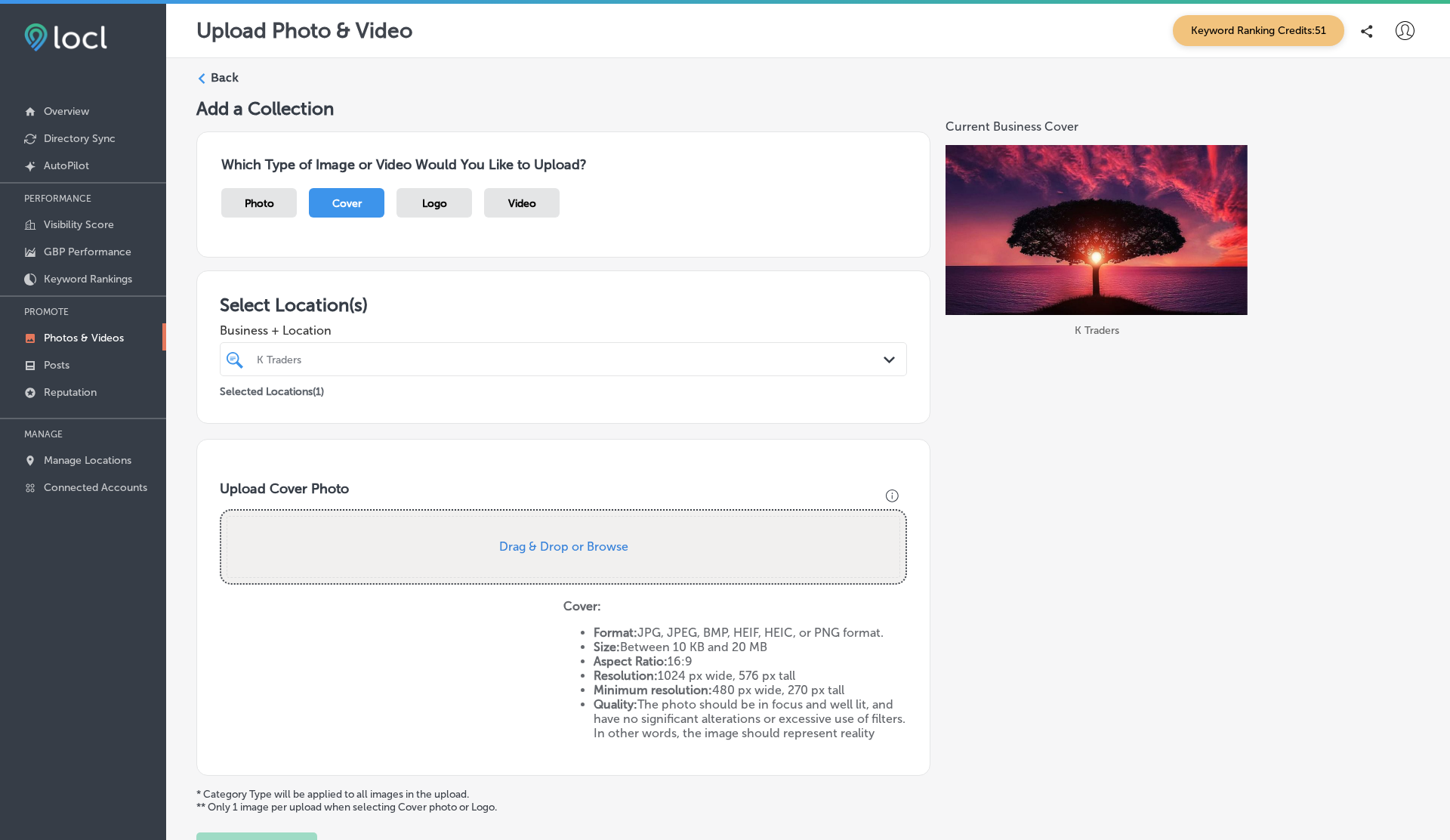
click at [438, 206] on span "Logo" at bounding box center [434, 203] width 25 height 13
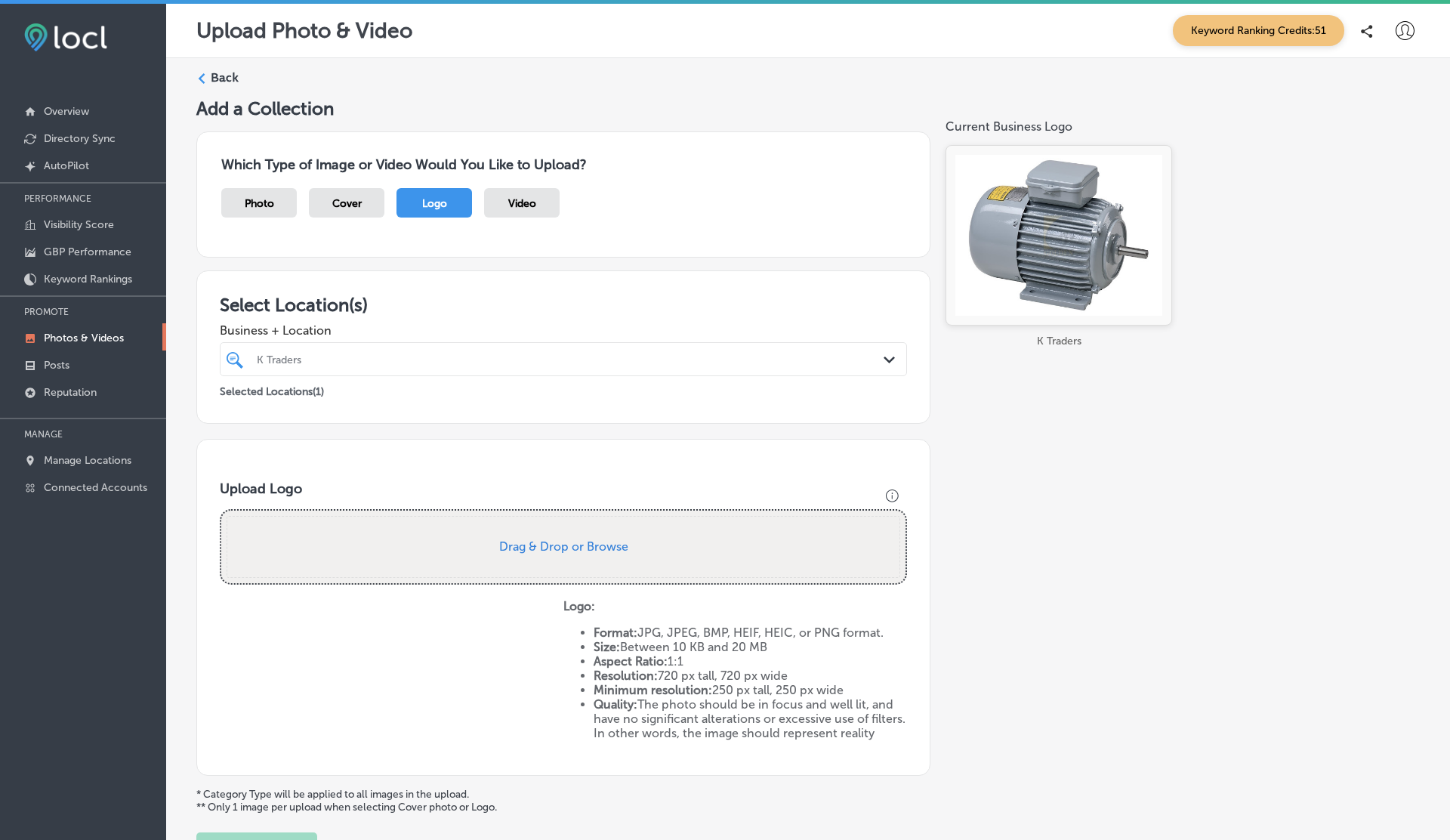
click at [341, 195] on div "Cover" at bounding box center [347, 203] width 76 height 30
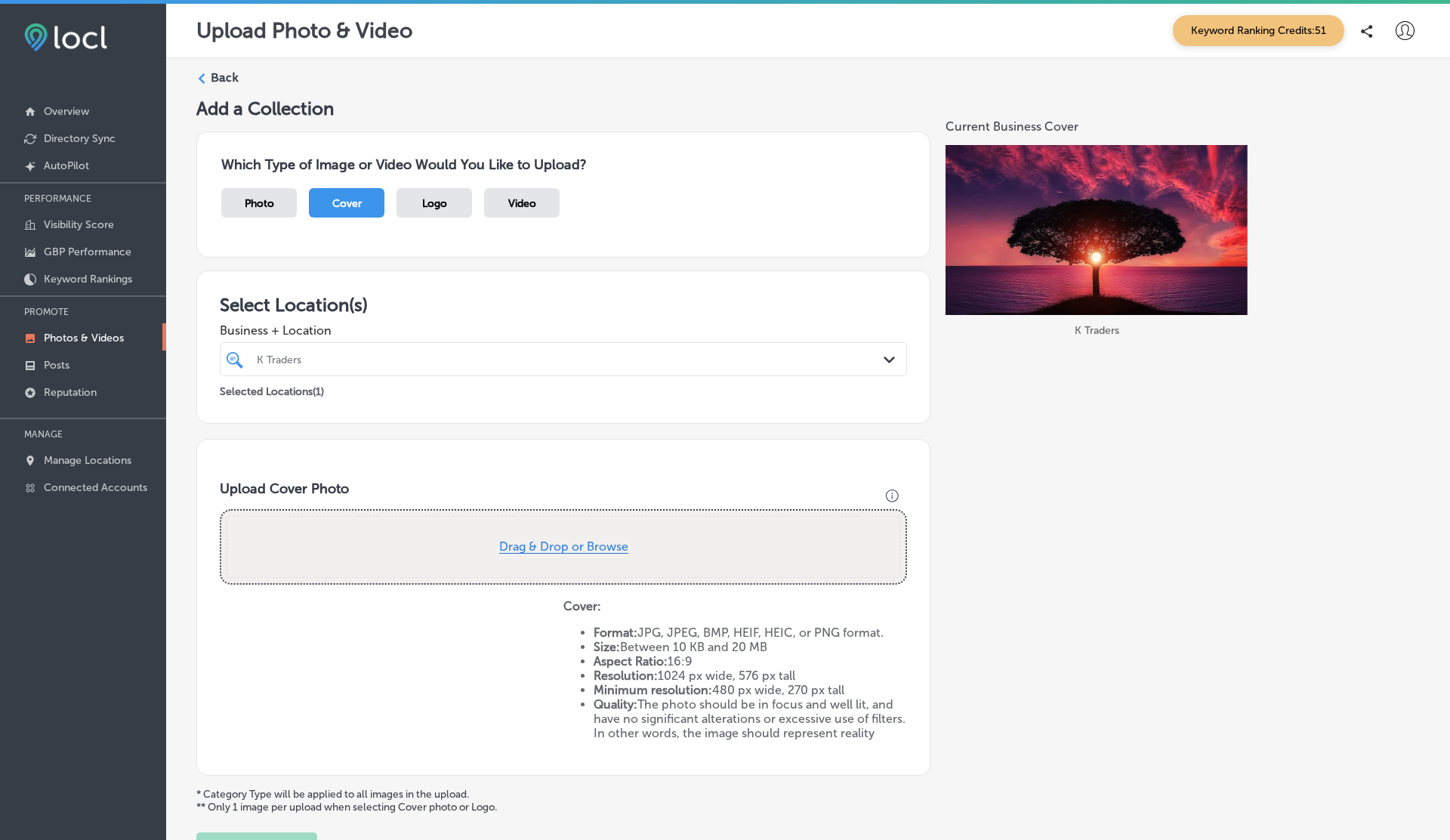
click at [582, 548] on button "Drag & Drop or Browse" at bounding box center [564, 546] width 129 height 13
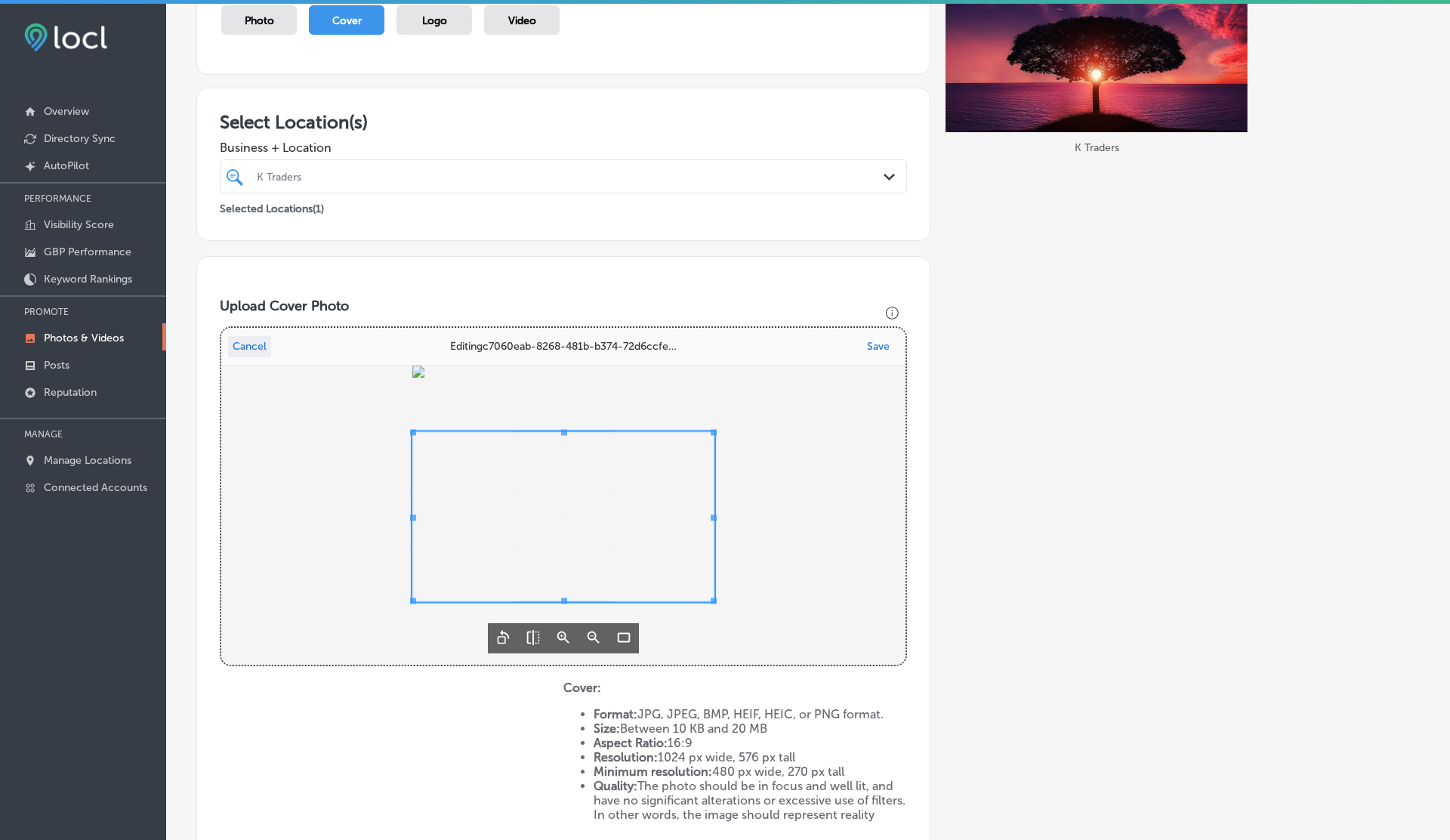
scroll to position [204, 0]
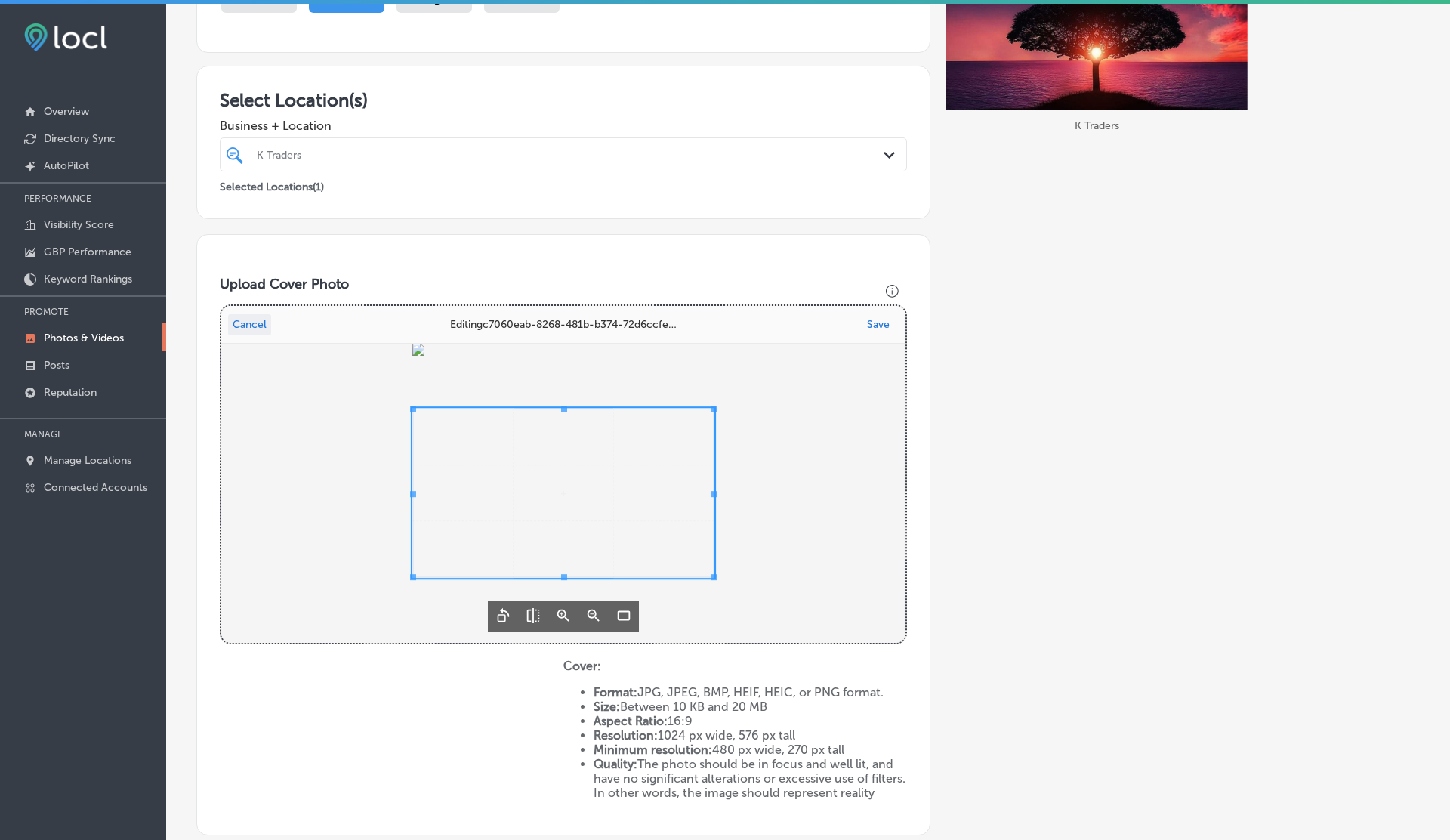
click at [592, 484] on span "Uppy Dashboard" at bounding box center [563, 493] width 302 height 170
click at [627, 620] on icon "Crop landscape (16:9)" at bounding box center [623, 614] width 18 height 18
click at [593, 614] on icon "Zoom out" at bounding box center [593, 614] width 18 height 18
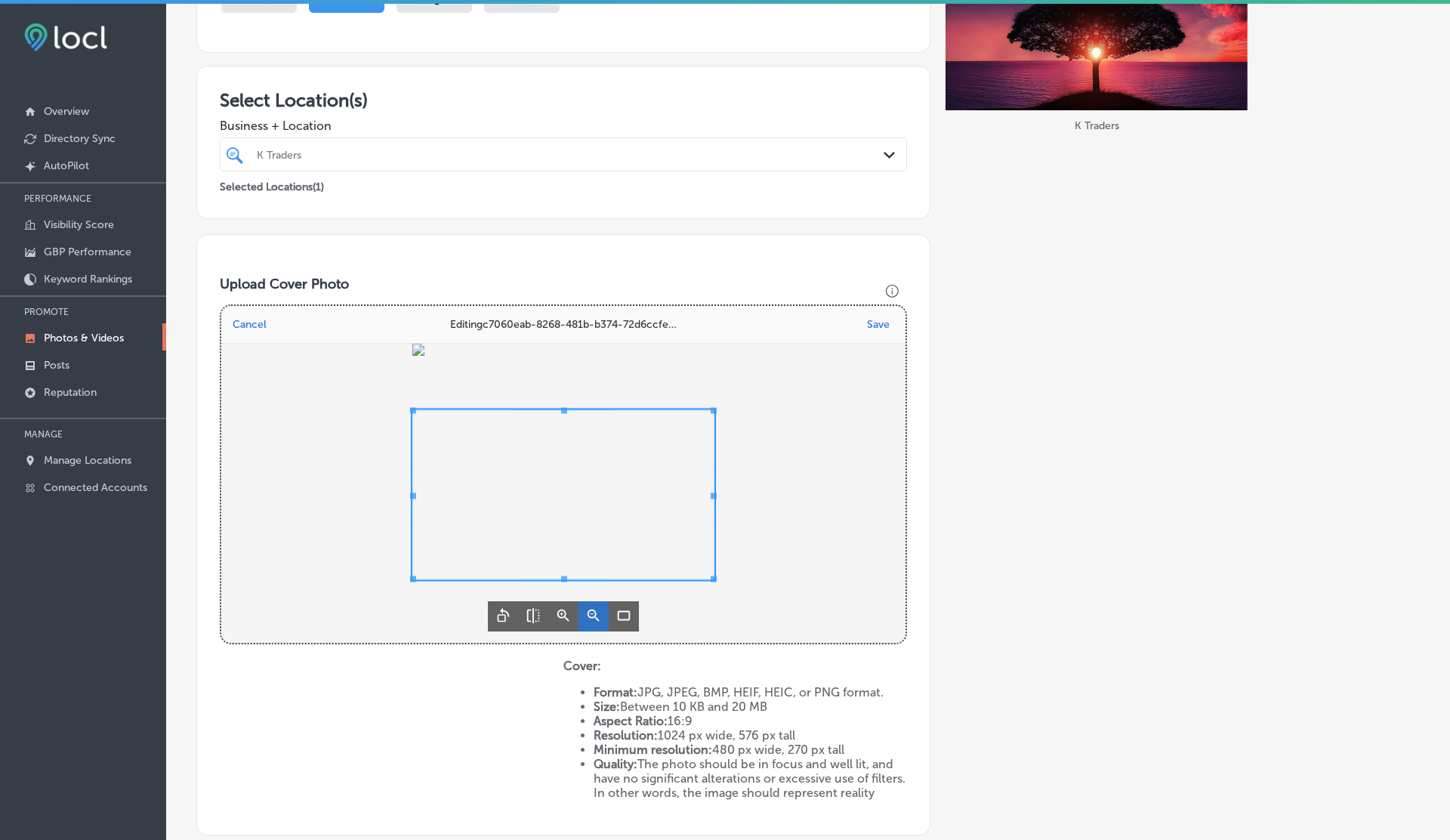
click at [593, 614] on icon "Zoom out" at bounding box center [593, 614] width 18 height 18
click at [532, 614] on icon "Flip horizontal" at bounding box center [533, 614] width 18 height 18
click at [499, 615] on icon "Rotate" at bounding box center [504, 614] width 12 height 14
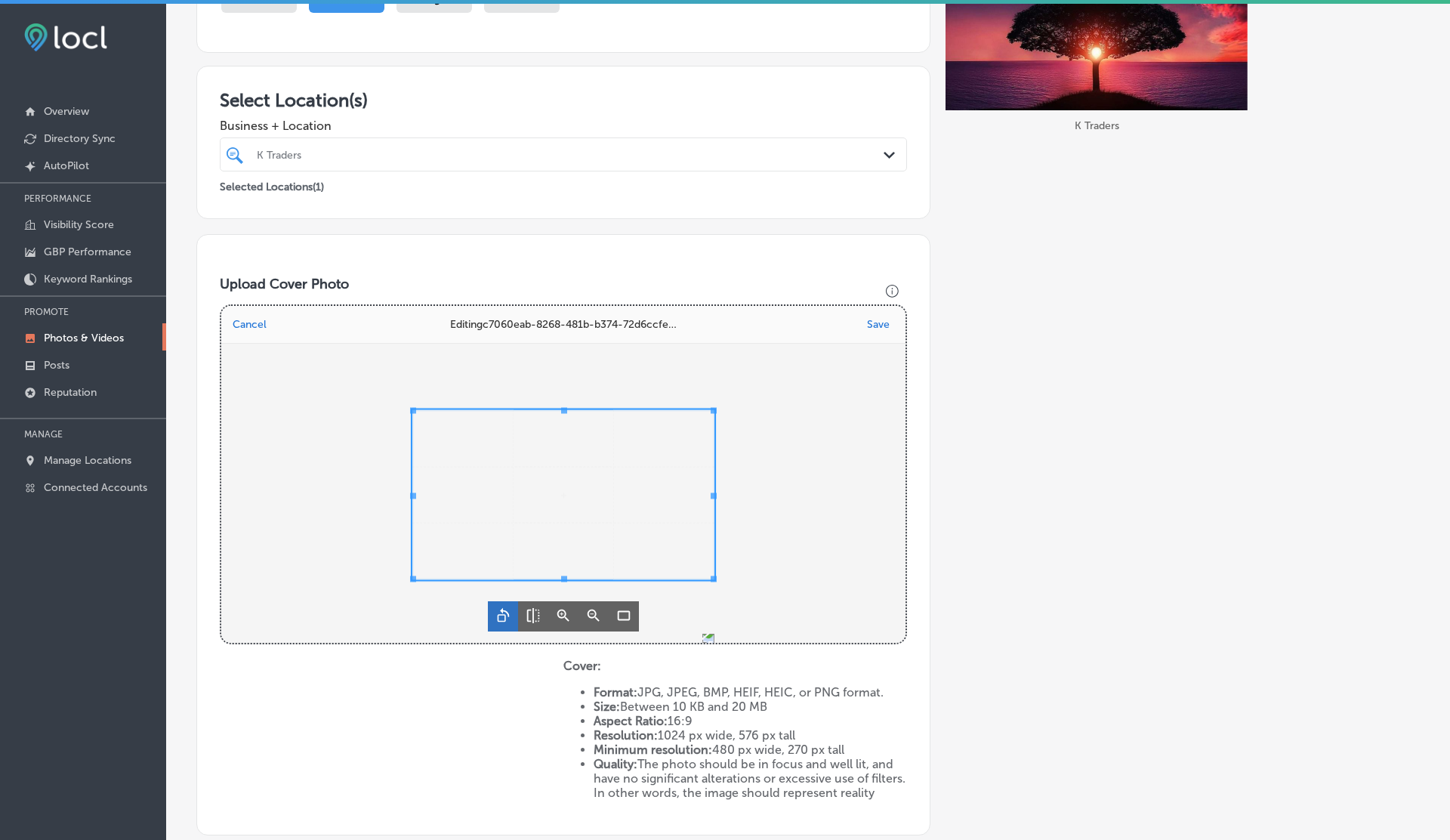
click at [499, 615] on icon "Rotate" at bounding box center [504, 614] width 12 height 14
click at [531, 560] on div "Uppy Dashboard" at bounding box center [563, 495] width 302 height 170
click at [520, 485] on div "Uppy Dashboard" at bounding box center [563, 495] width 302 height 170
click at [564, 466] on div "Uppy Dashboard" at bounding box center [563, 495] width 302 height 170
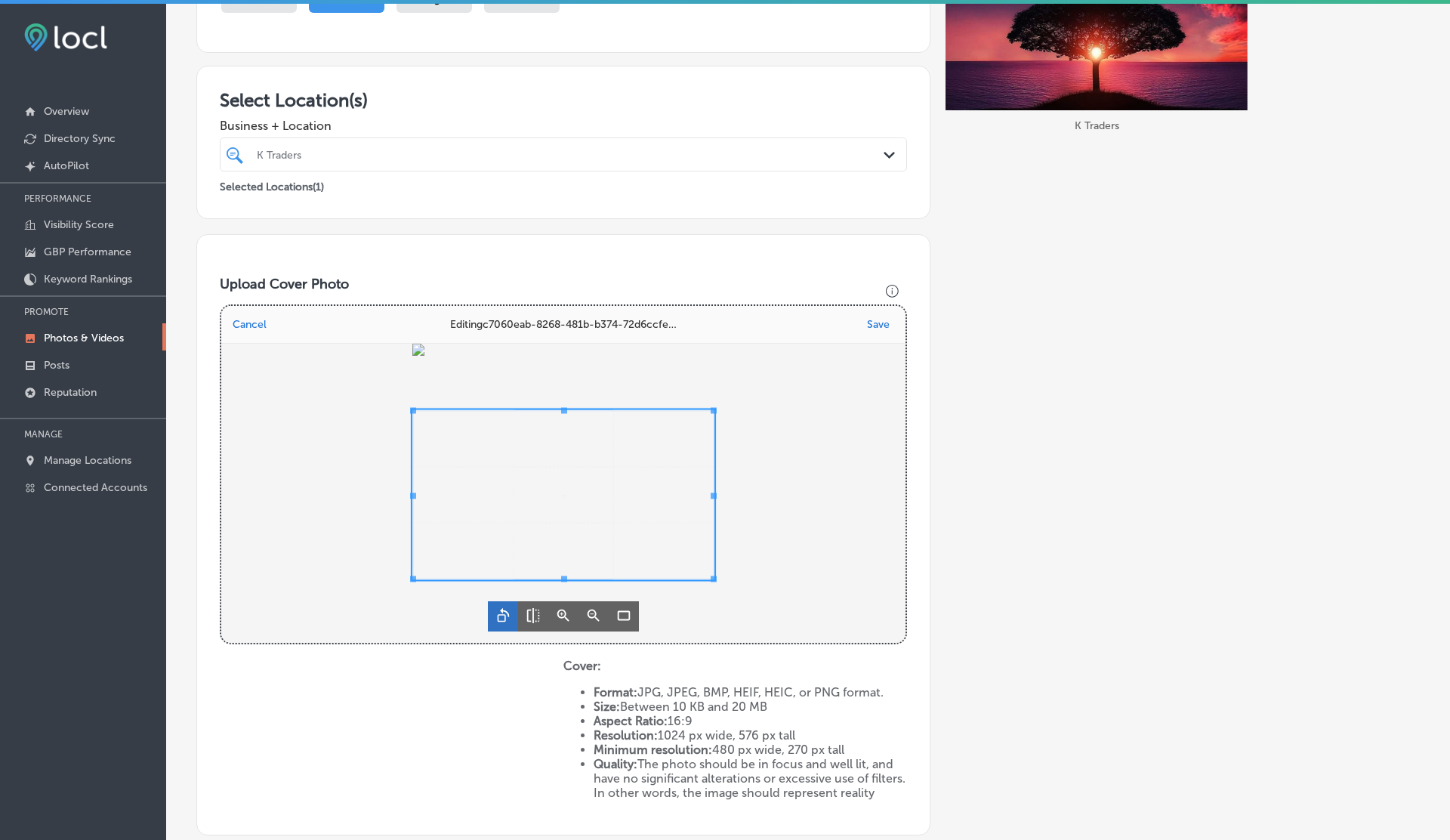
click at [582, 500] on div "Uppy Dashboard" at bounding box center [563, 495] width 302 height 170
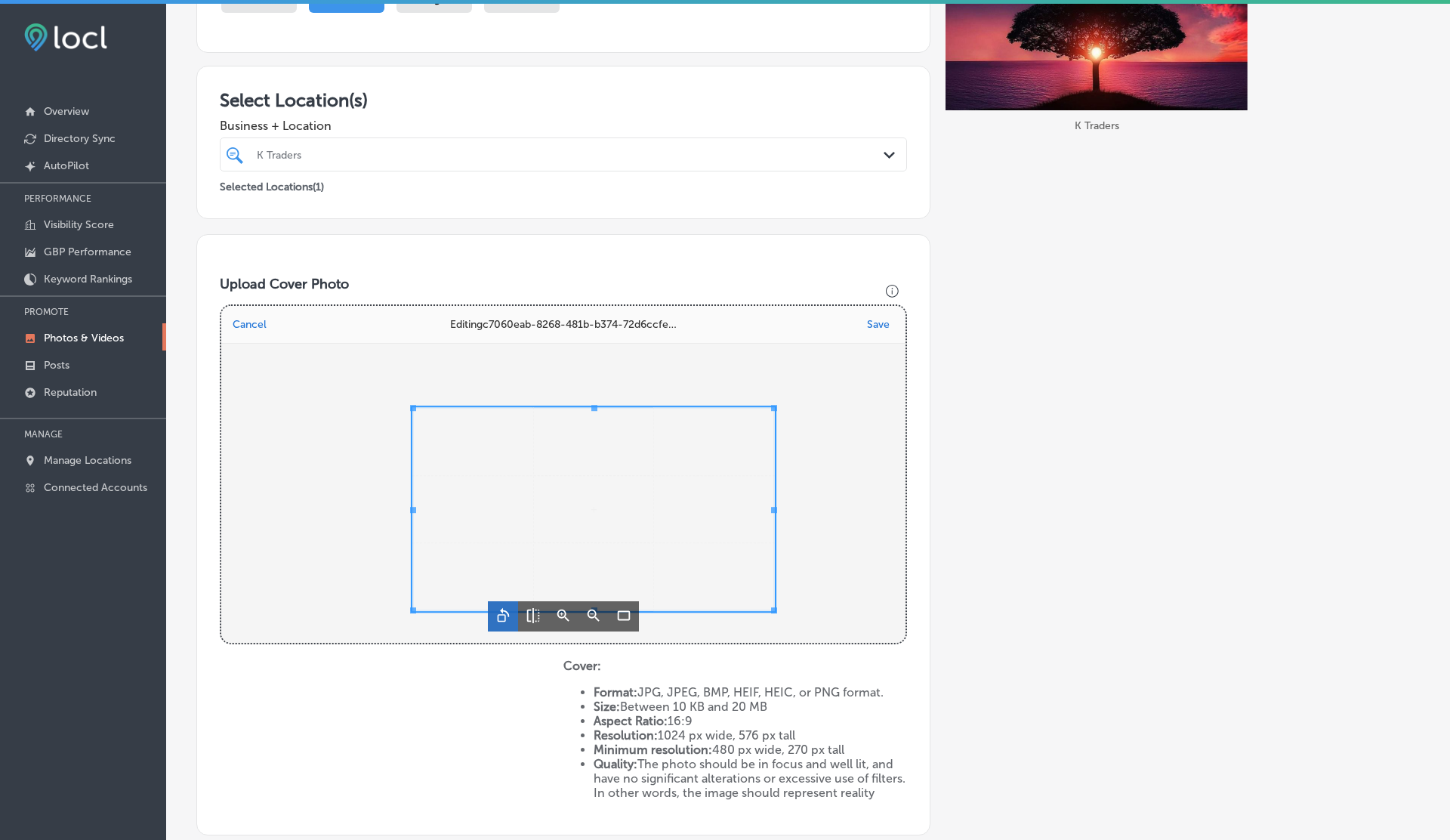
click at [510, 554] on div "Uppy Dashboard" at bounding box center [593, 509] width 363 height 204
click at [285, 756] on div "Upload Cover Photo Drop your files here Cancel 1 cover selected c7060eab-8268-.…" at bounding box center [564, 534] width 734 height 601
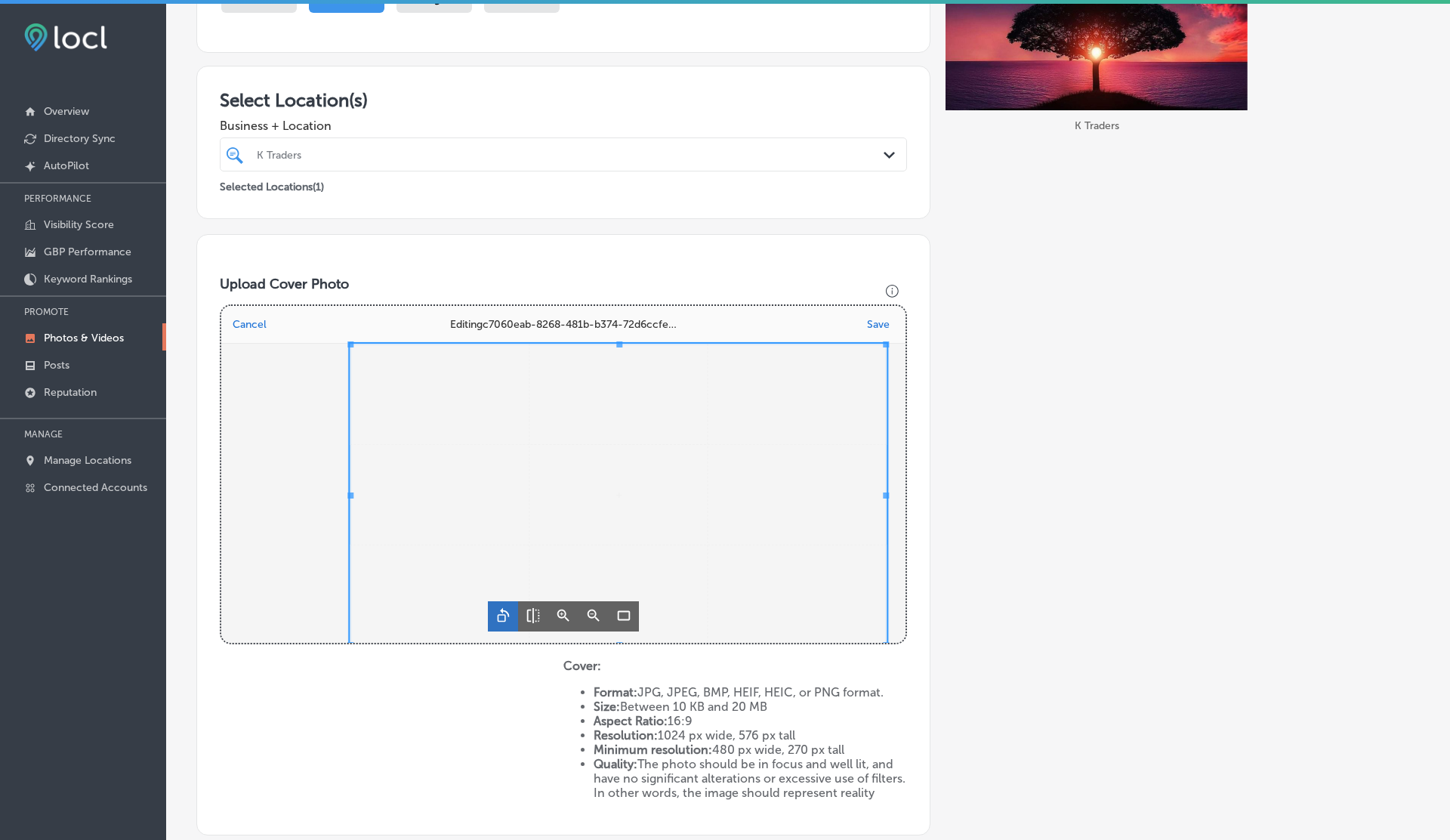
click at [886, 306] on div "Editing c7060eab-8268-481b-b374-72d6ccfe26102.png Cancel Save" at bounding box center [564, 474] width 685 height 337
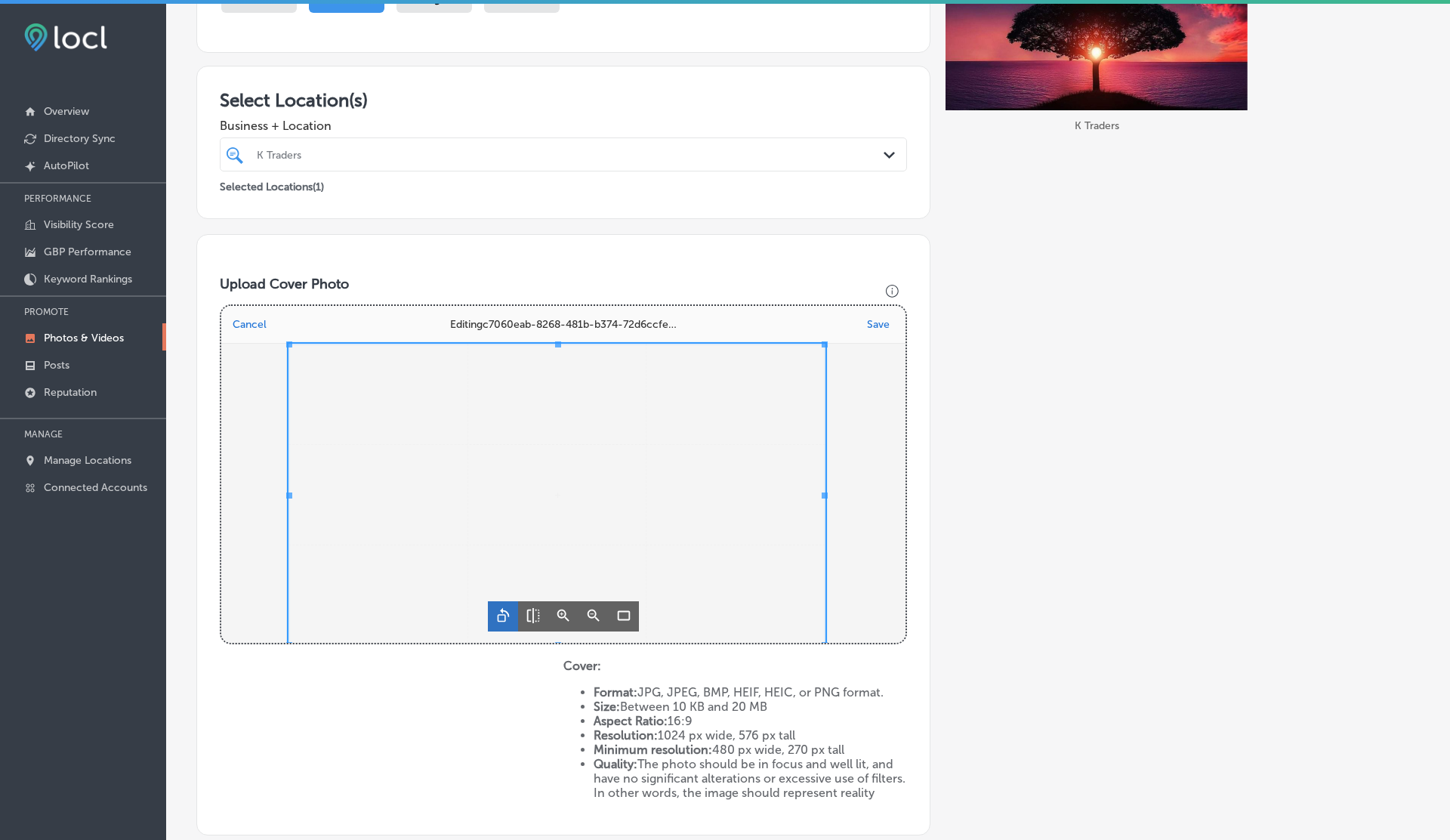
click at [522, 443] on span "Uppy Dashboard" at bounding box center [557, 494] width 537 height 302
click at [629, 620] on icon "Crop landscape (16:9)" at bounding box center [623, 614] width 18 height 18
click at [623, 476] on span "Uppy Dashboard" at bounding box center [563, 494] width 537 height 302
click at [621, 612] on icon "Crop landscape (16:9)" at bounding box center [623, 614] width 18 height 18
click at [661, 466] on span "Uppy Dashboard" at bounding box center [567, 494] width 537 height 302
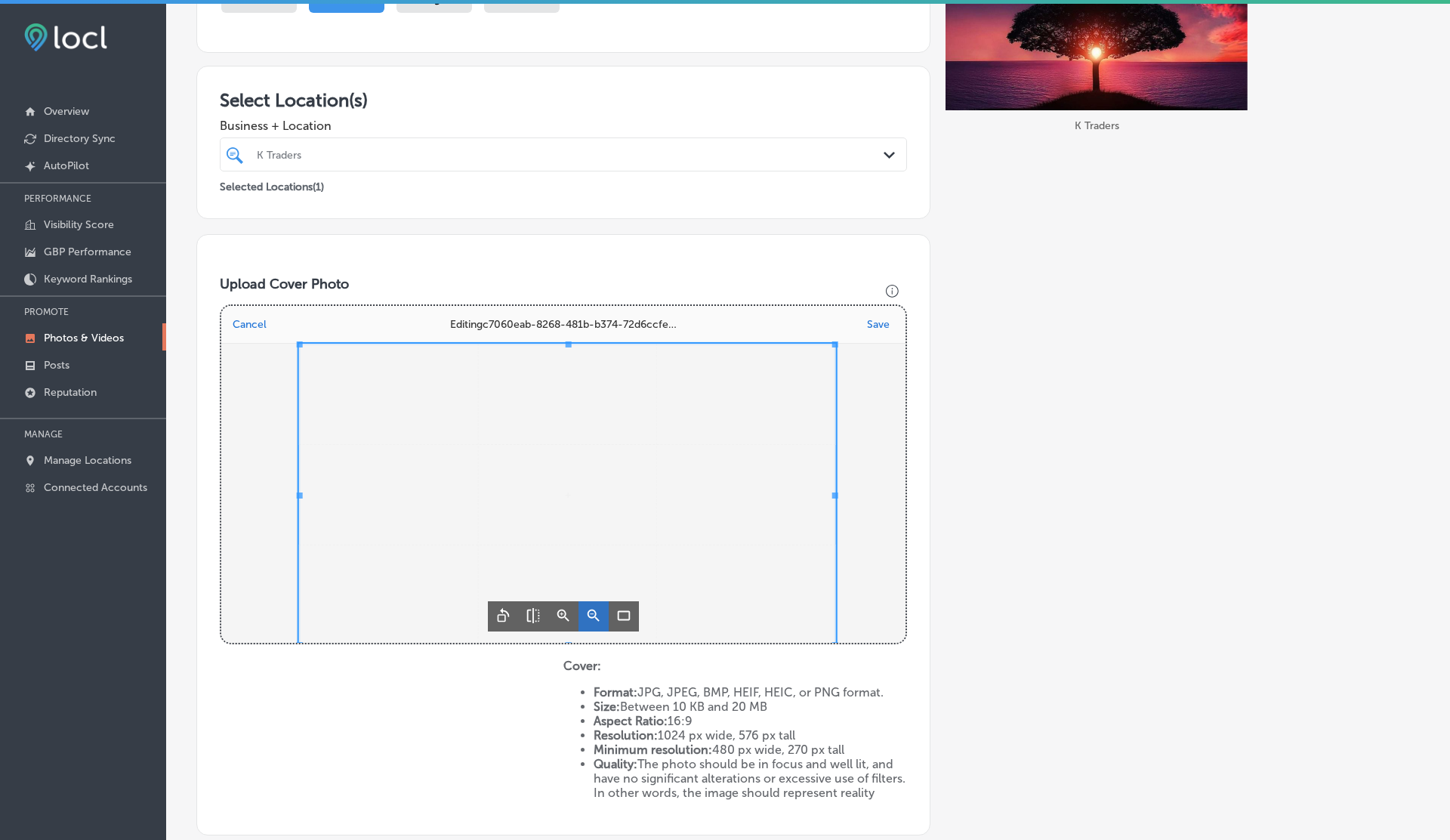
click at [593, 616] on icon "Zoom out" at bounding box center [593, 614] width 12 height 12
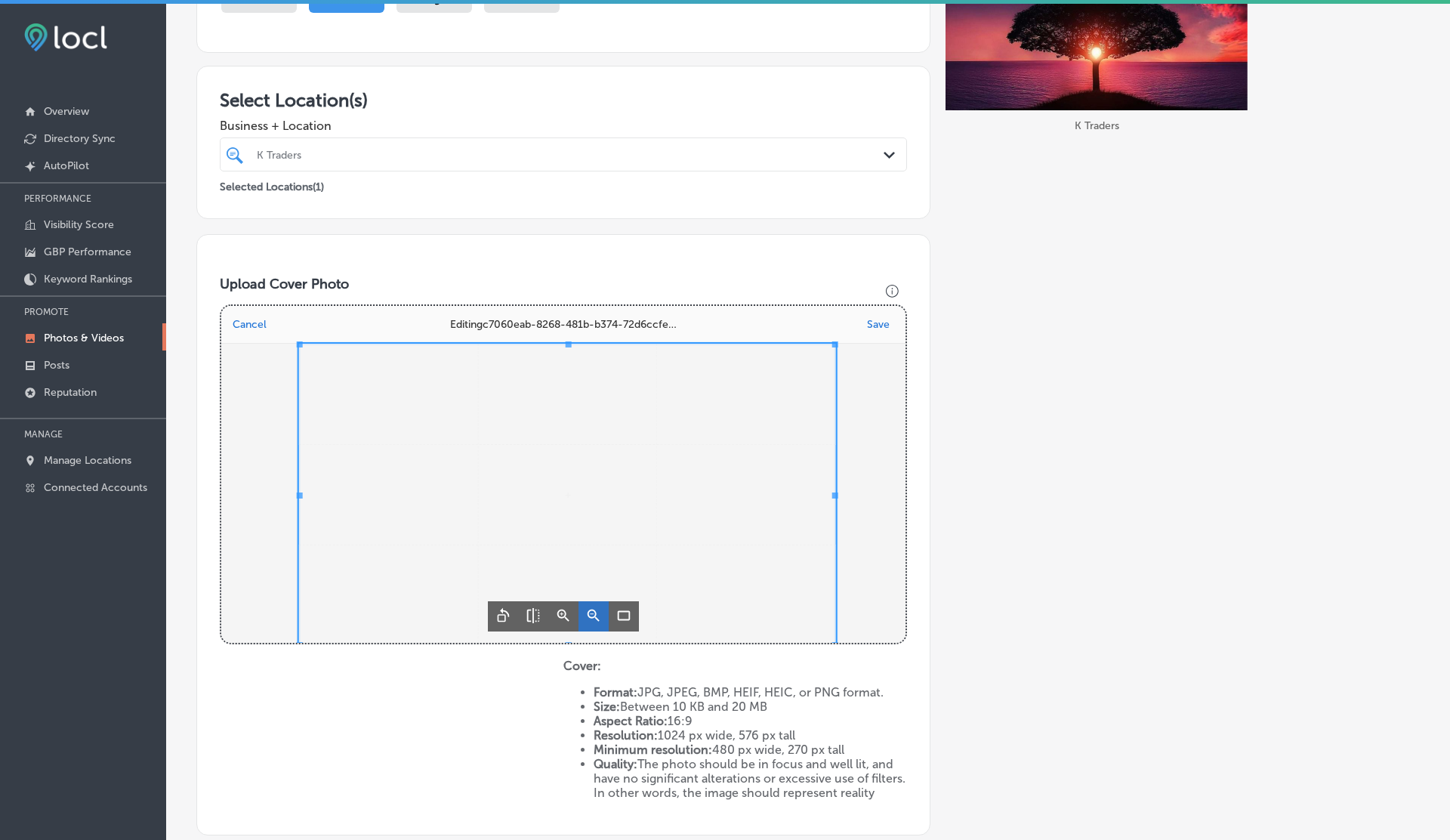
click at [593, 616] on icon "Zoom out" at bounding box center [593, 614] width 12 height 12
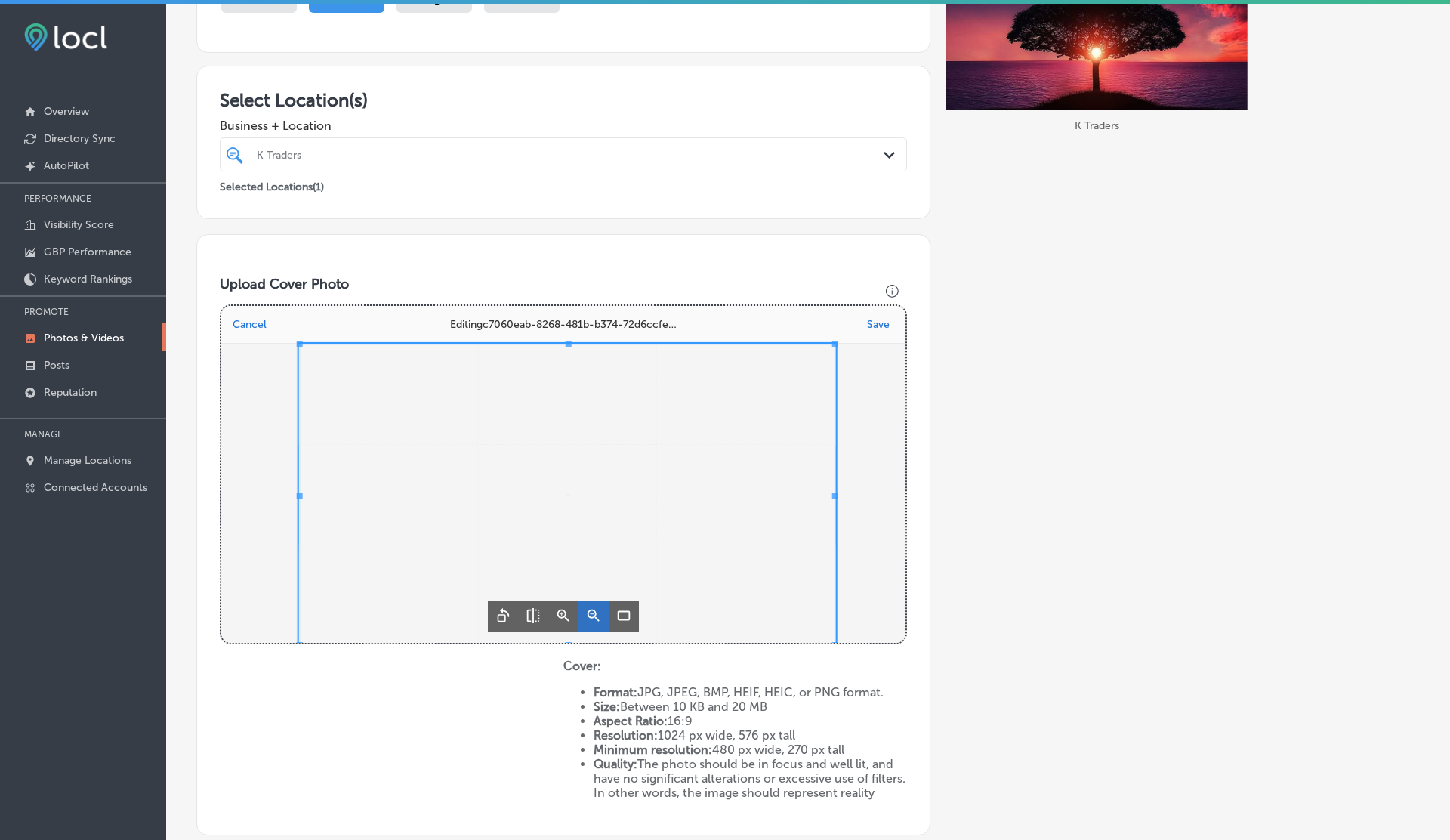
click at [593, 616] on icon "Zoom out" at bounding box center [593, 614] width 12 height 12
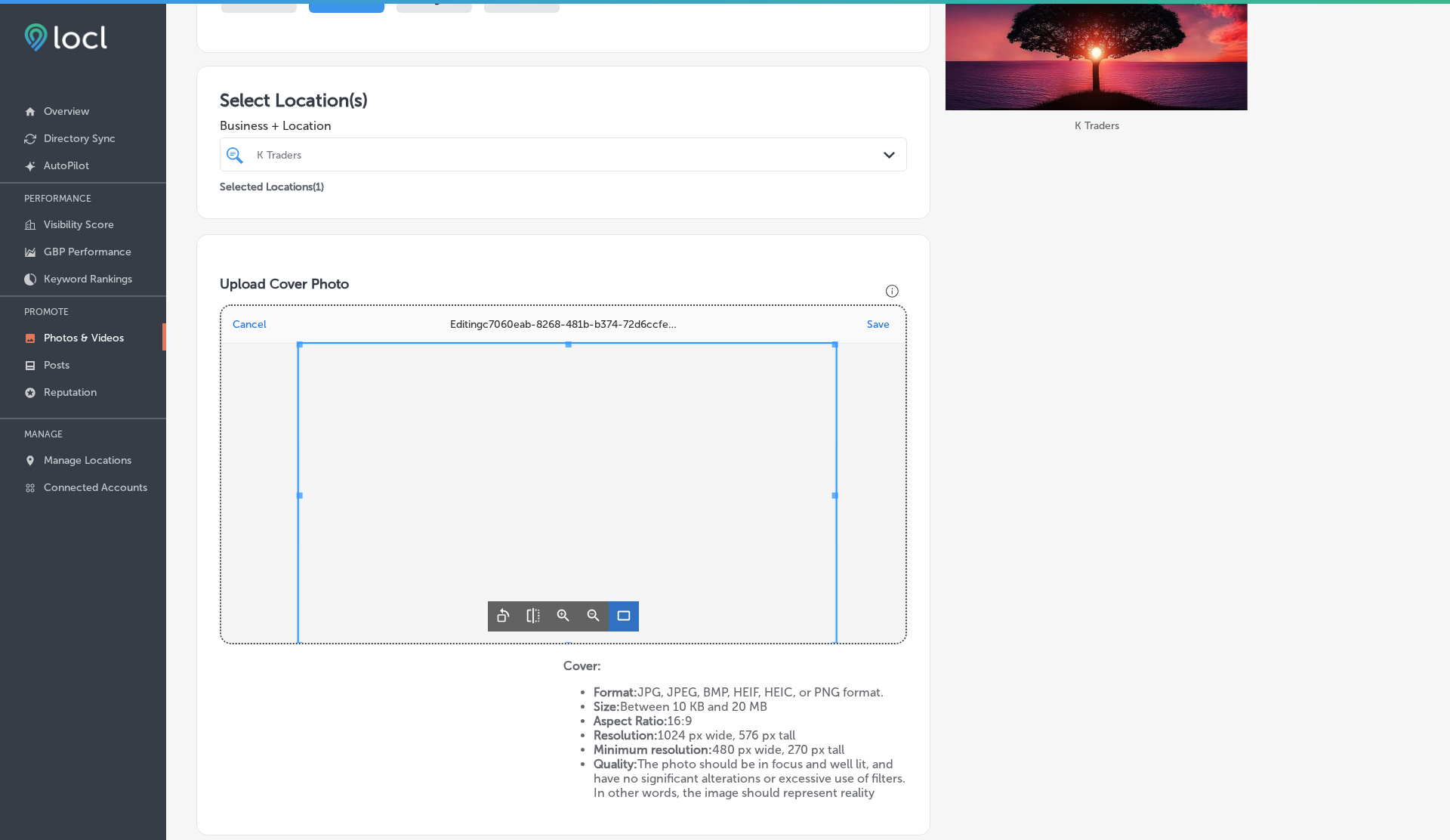
click at [625, 616] on icon "Crop landscape (16:9)" at bounding box center [623, 614] width 18 height 18
click at [265, 326] on button "Cancel" at bounding box center [249, 324] width 43 height 21
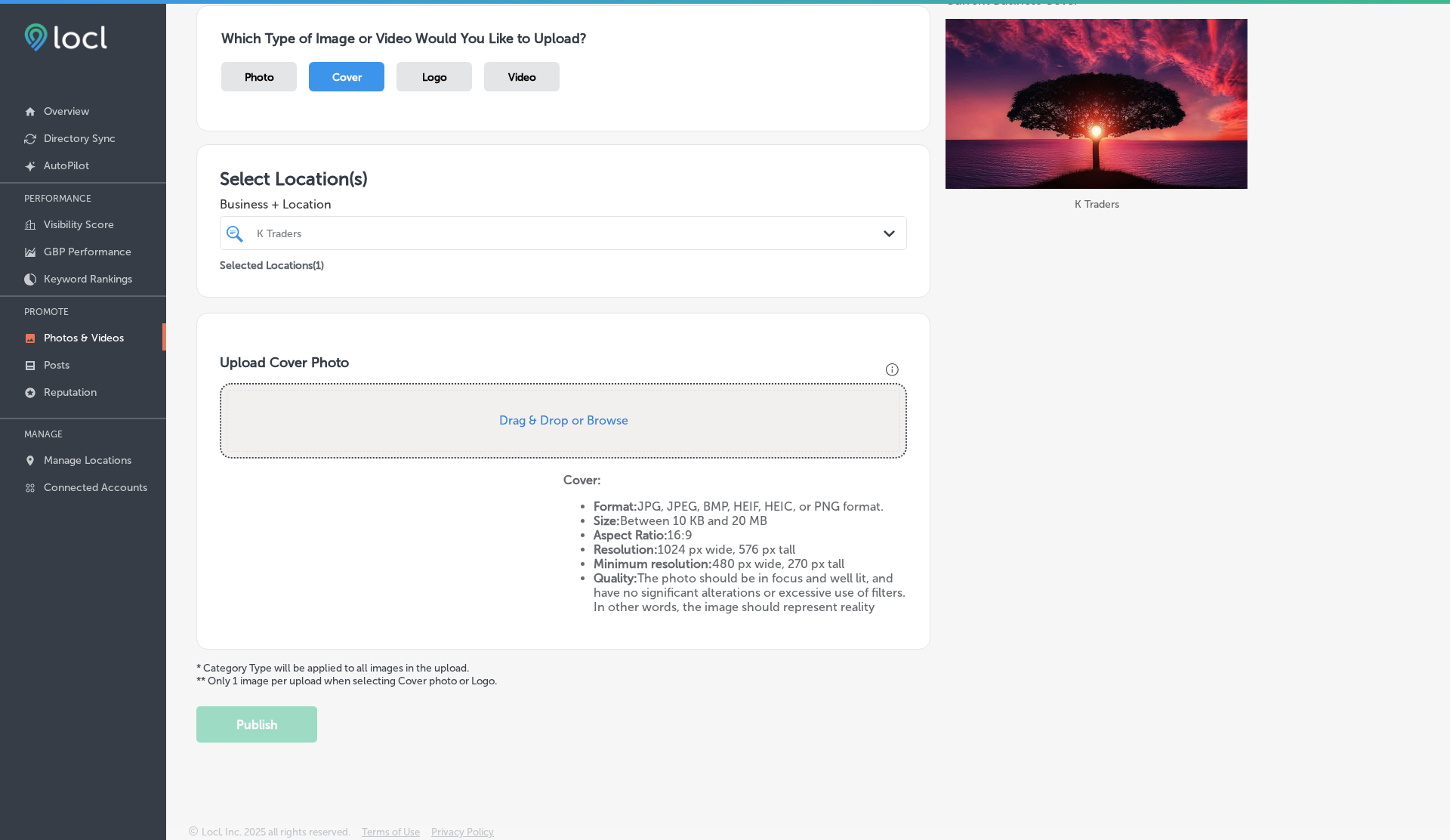
click at [53, 339] on p "Photos & Videos" at bounding box center [83, 337] width 80 height 13
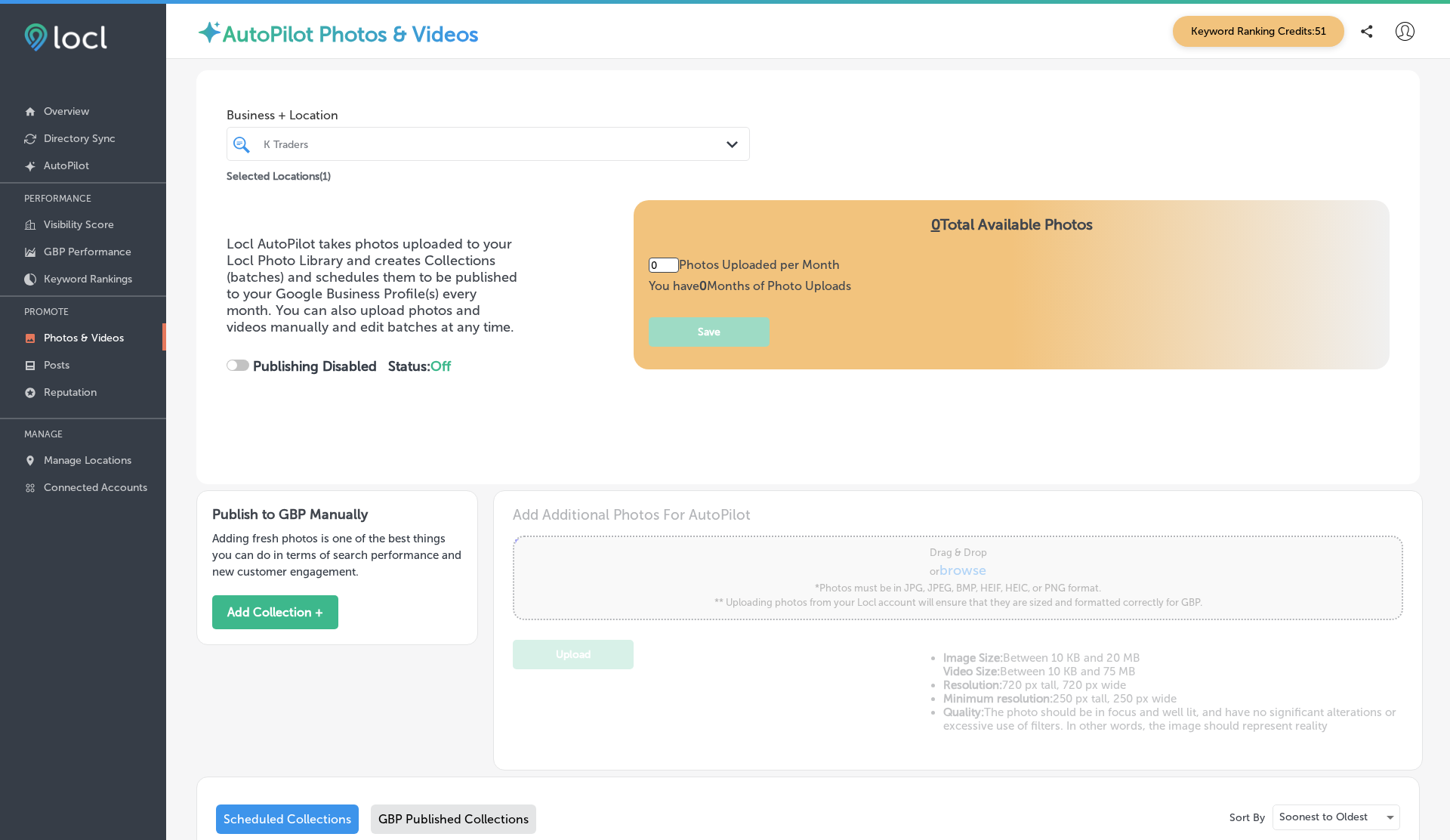
type input "5"
checkbox input "true"
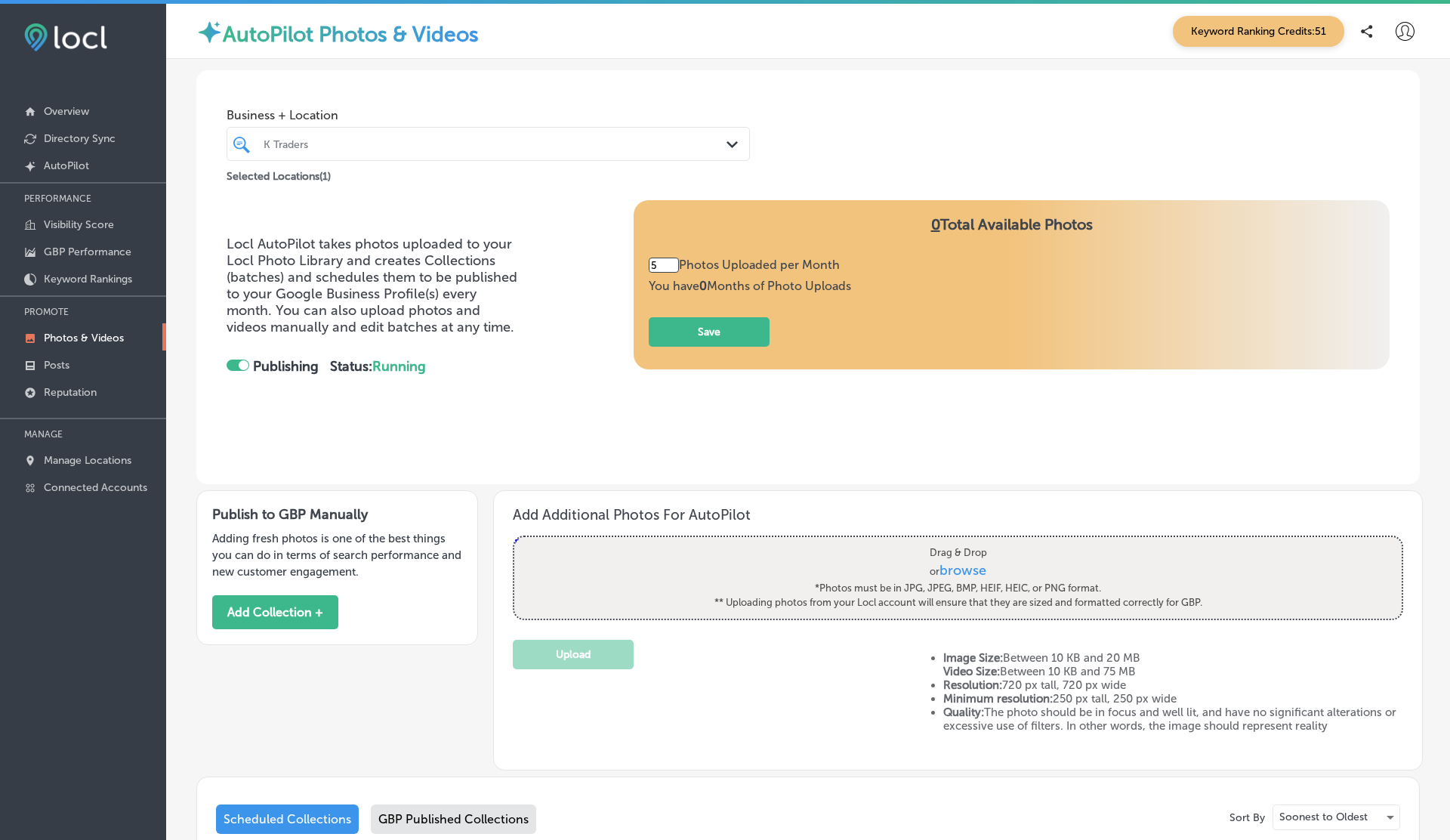
click at [972, 568] on span "browse" at bounding box center [963, 570] width 47 height 17
click at [972, 541] on input "Drag & Drop or browse *Photos must be in JPG, JPEG, BMP, HEIF, HEIC, or PNG for…" at bounding box center [958, 539] width 887 height 4
type input "C:\fakepath\download.png"
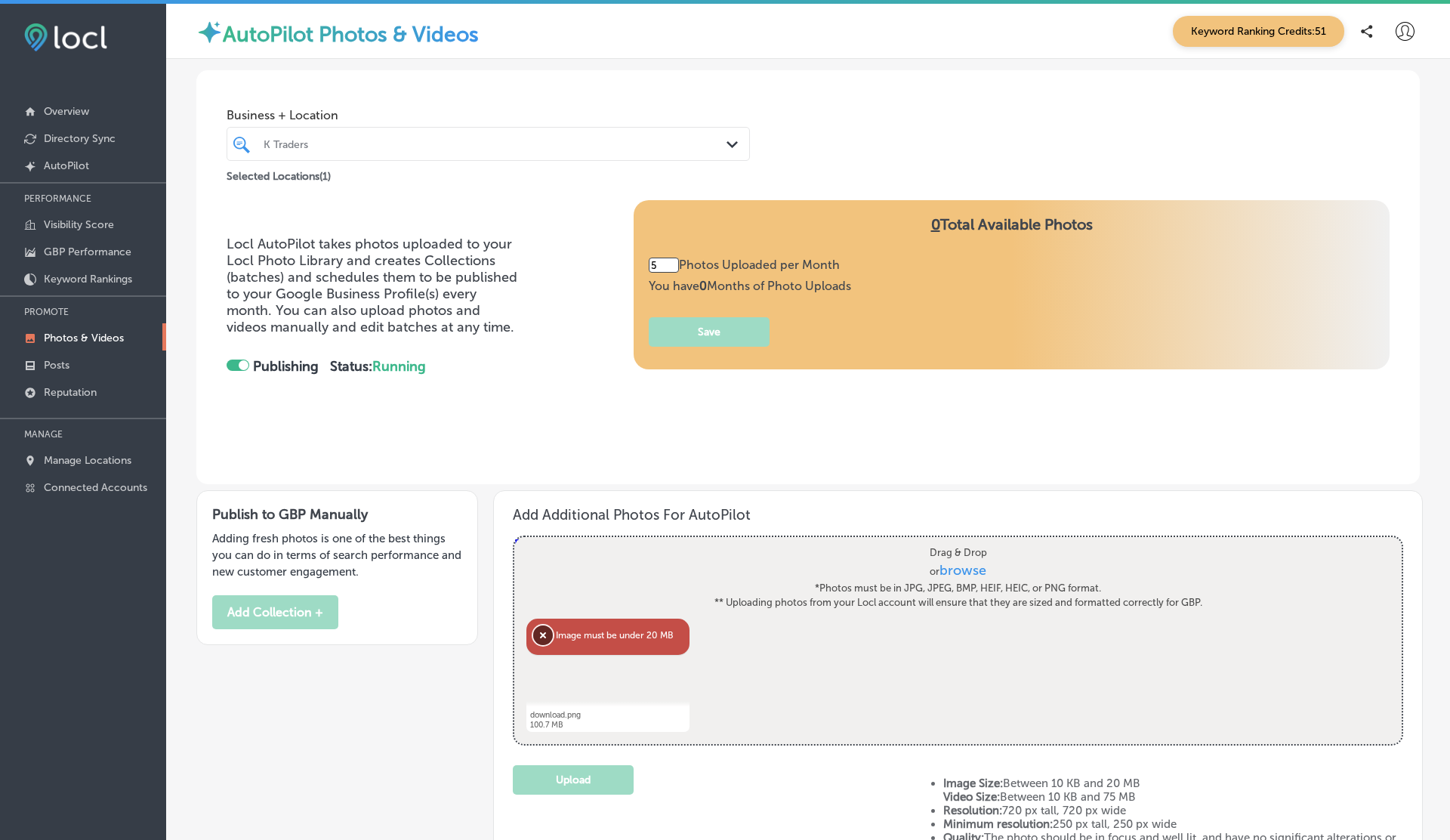
click at [542, 632] on button "Remove" at bounding box center [542, 635] width 20 height 20
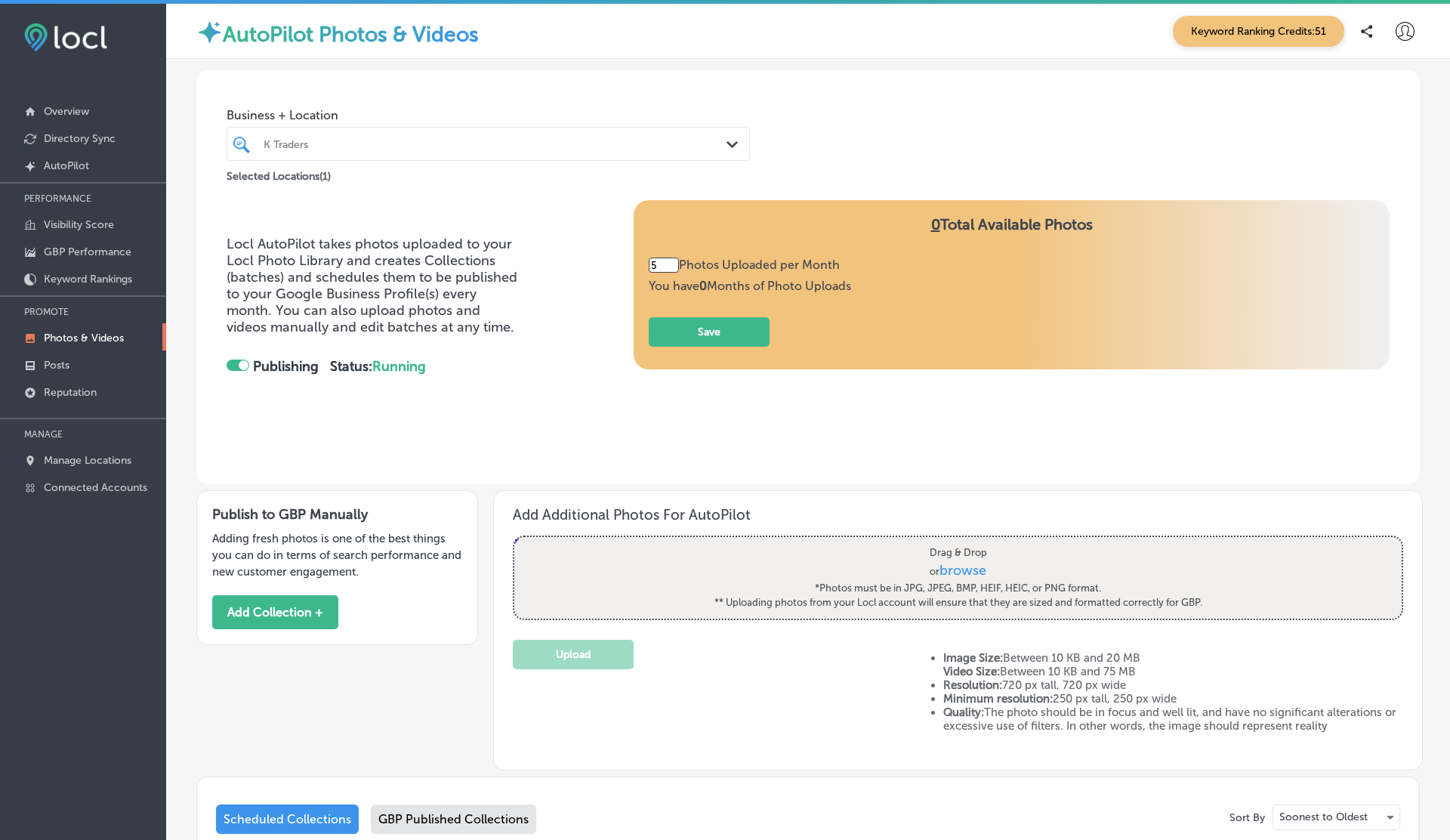
click at [946, 567] on span "browse" at bounding box center [963, 570] width 47 height 17
click at [946, 541] on input "Drag & Drop or browse *Photos must be in JPG, JPEG, BMP, HEIF, HEIC, or PNG for…" at bounding box center [958, 539] width 887 height 4
click at [943, 575] on span "browse" at bounding box center [963, 570] width 47 height 17
click at [943, 541] on input "Drag & Drop or browse *Photos must be in JPG, JPEG, BMP, HEIF, HEIC, or PNG for…" at bounding box center [958, 539] width 887 height 4
type input "C:\fakepath\samsung-galaxy-s24-2024-small copy.png"
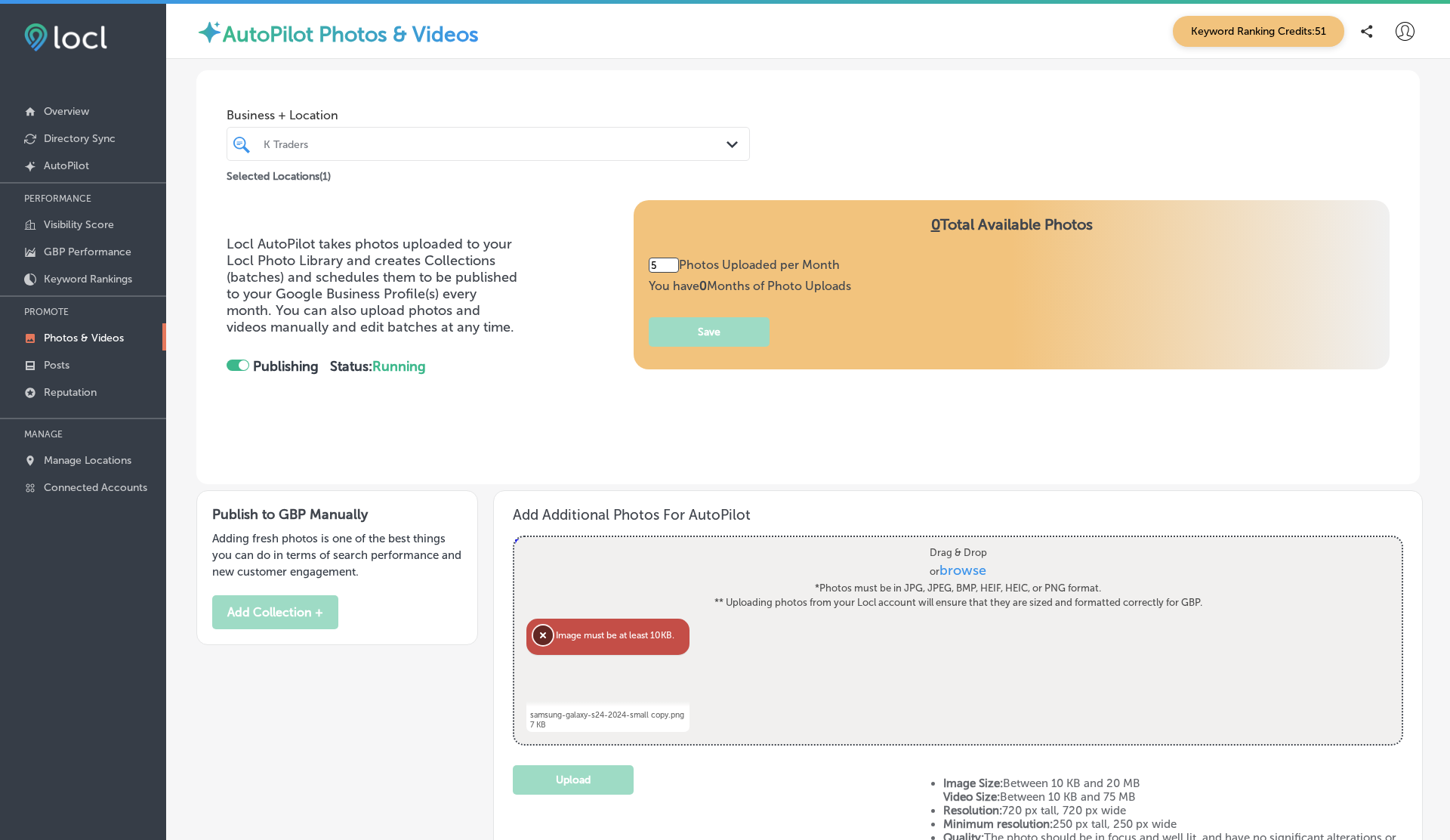
click at [539, 638] on button "Remove" at bounding box center [542, 635] width 20 height 20
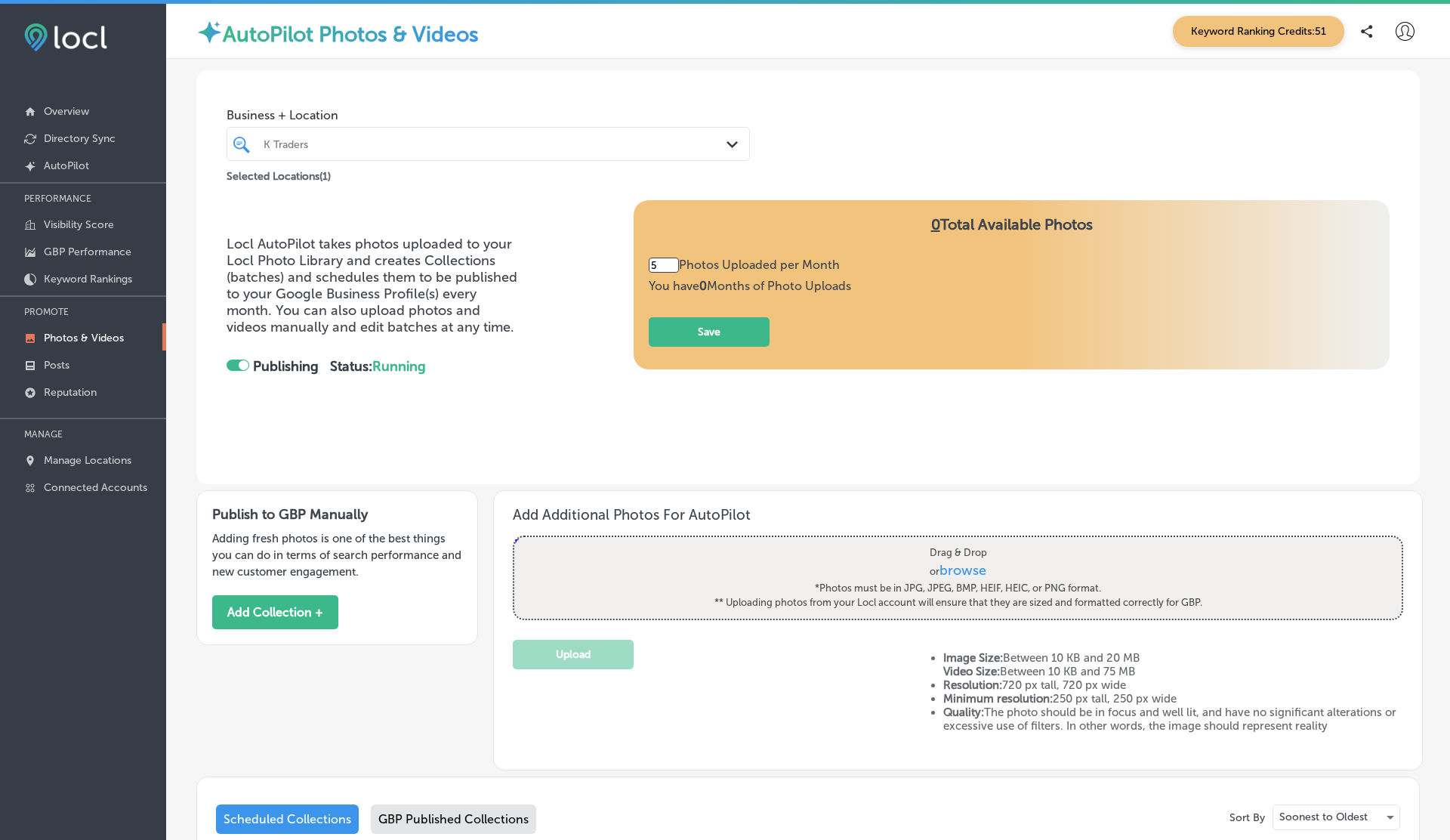
click at [957, 567] on span "browse" at bounding box center [963, 570] width 47 height 17
click at [957, 541] on input "Drag & Drop or browse *Photos must be in JPG, JPEG, BMP, HEIF, HEIC, or PNG for…" at bounding box center [958, 539] width 887 height 4
type input "C:\fakepath\samsung-galaxy-s24-2024-small.png"
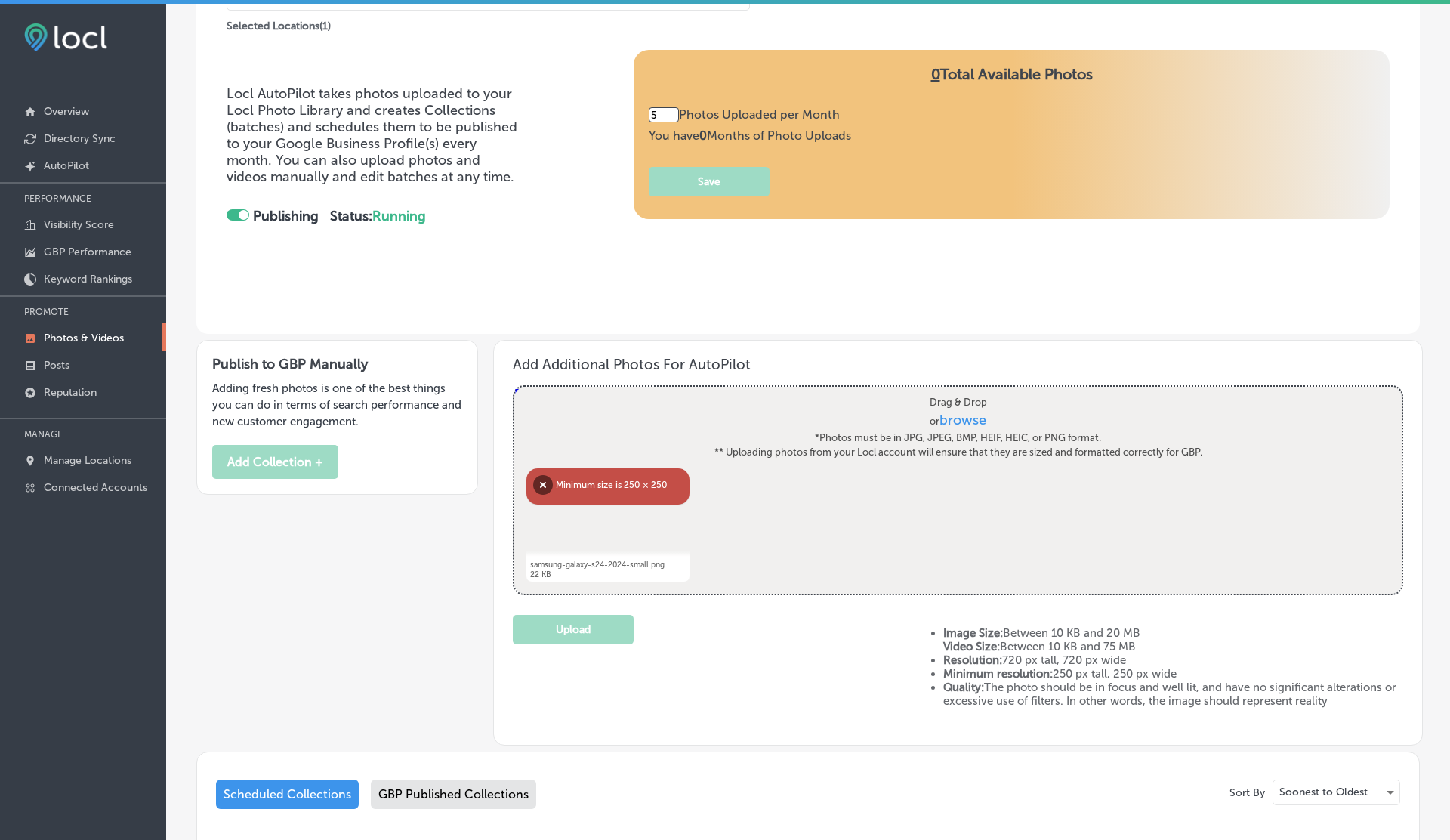
scroll to position [151, 0]
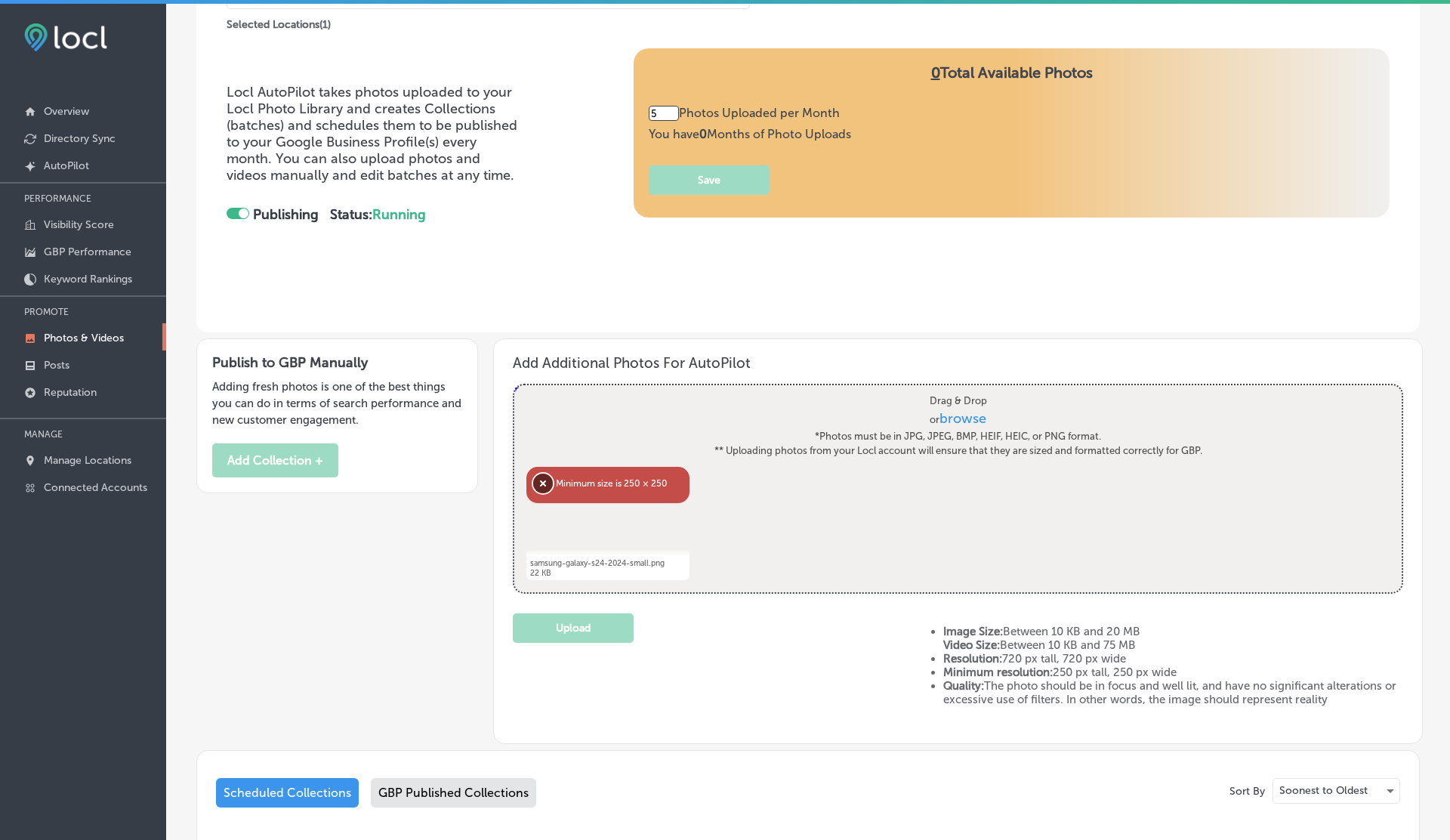
click at [539, 487] on button "Remove" at bounding box center [542, 483] width 20 height 20
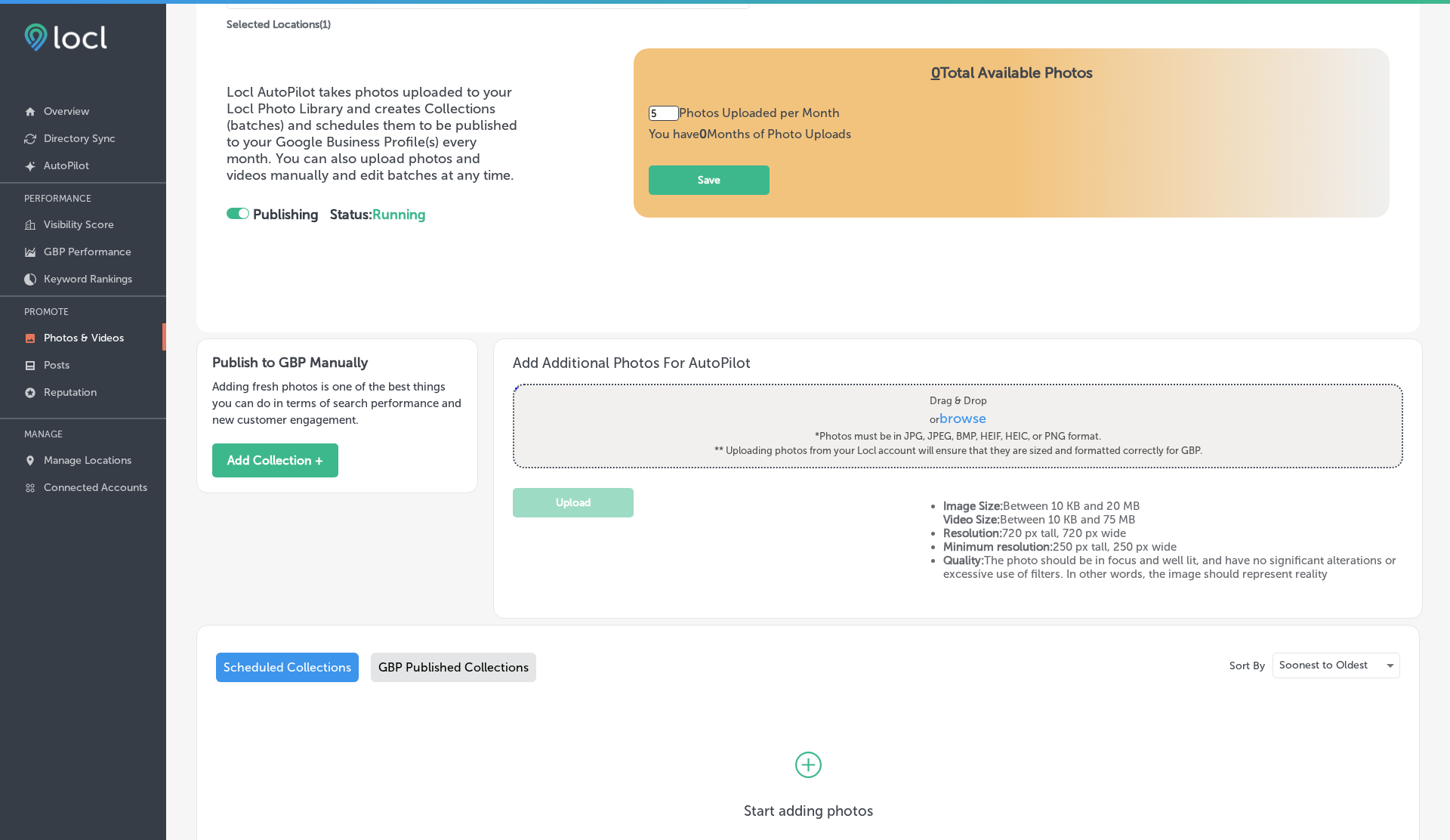
click at [954, 429] on label "Drag & Drop or browse *Photos must be in JPG, JPEG, BMP, HEIF, HEIC, or PNG for…" at bounding box center [958, 426] width 498 height 75
click at [954, 390] on input "Drag & Drop or browse *Photos must be in JPG, JPEG, BMP, HEIF, HEIC, or PNG for…" at bounding box center [958, 386] width 887 height 4
click at [968, 520] on strong "Video Size:" at bounding box center [971, 519] width 57 height 14
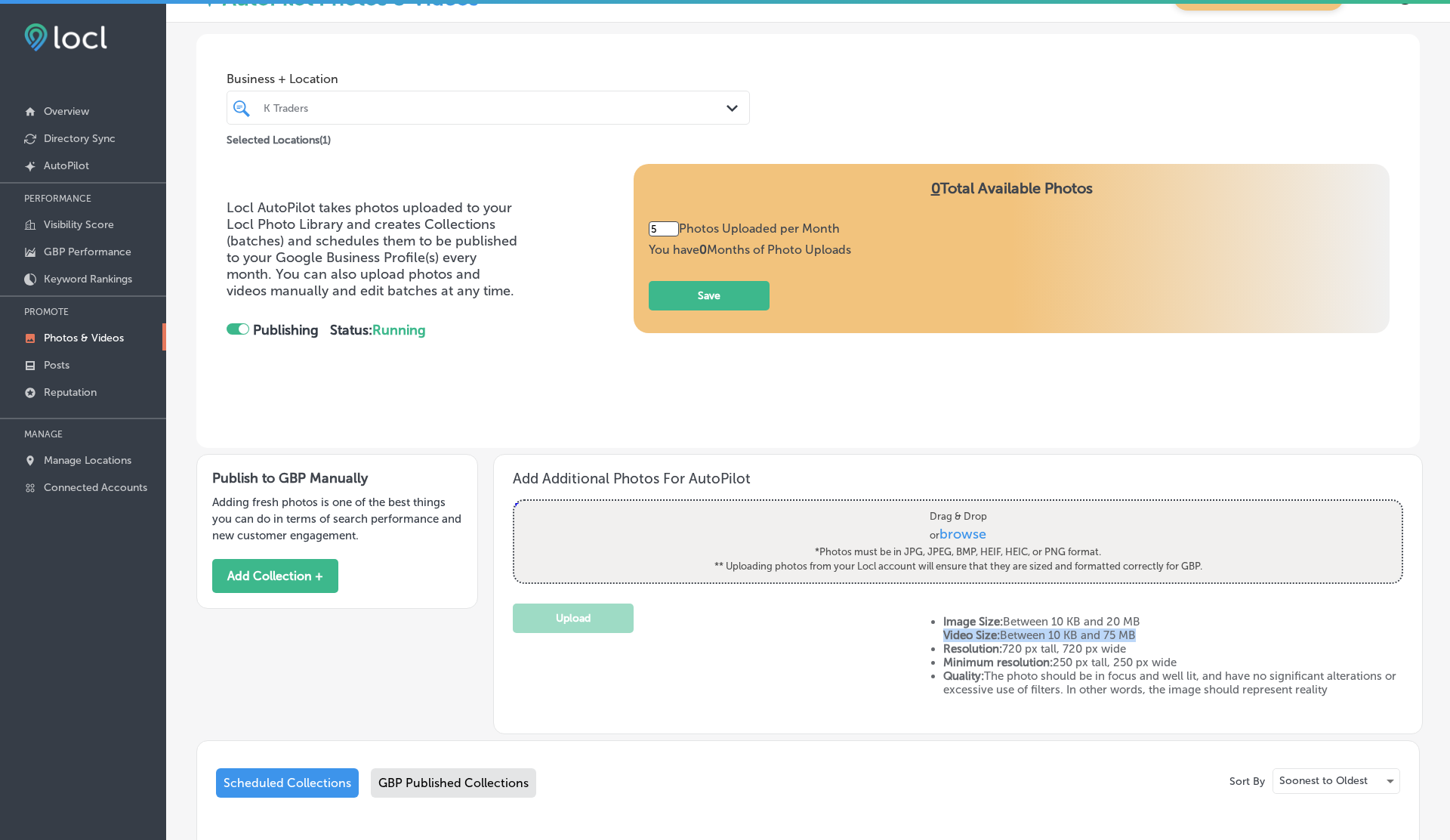
scroll to position [0, 0]
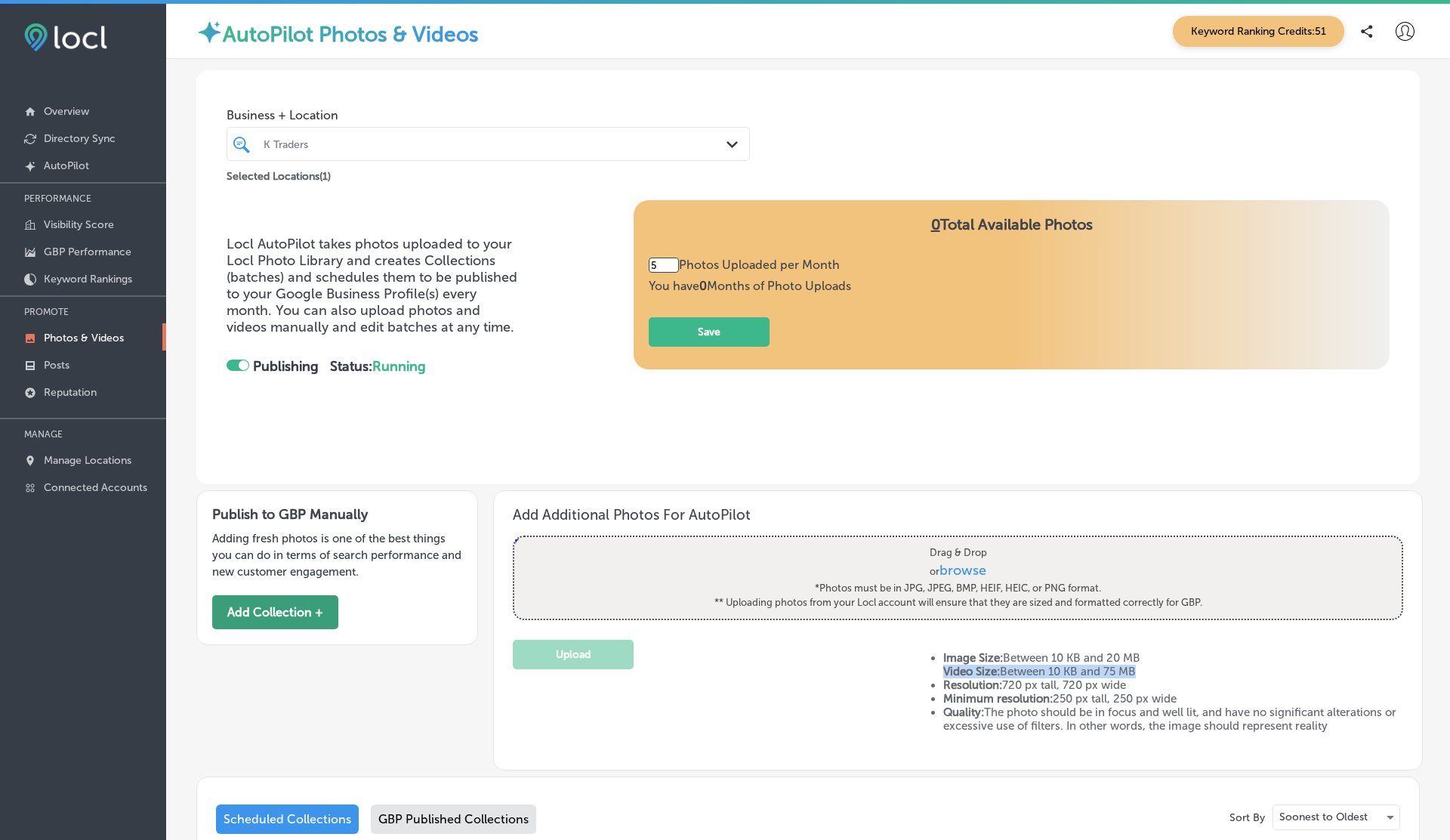
click at [295, 606] on button "Add Collection +" at bounding box center [275, 612] width 126 height 34
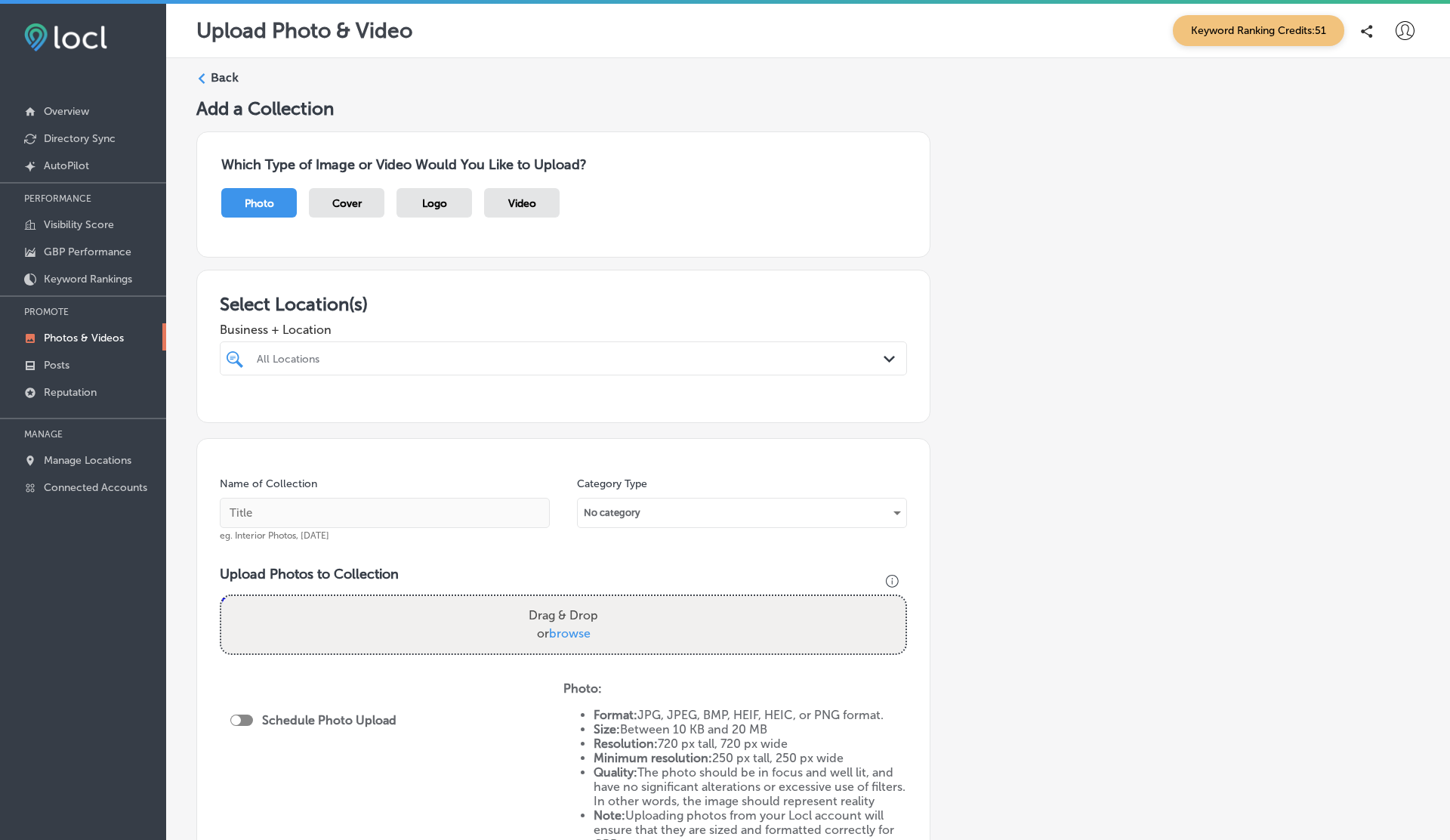
click at [537, 210] on div "Video" at bounding box center [522, 203] width 76 height 30
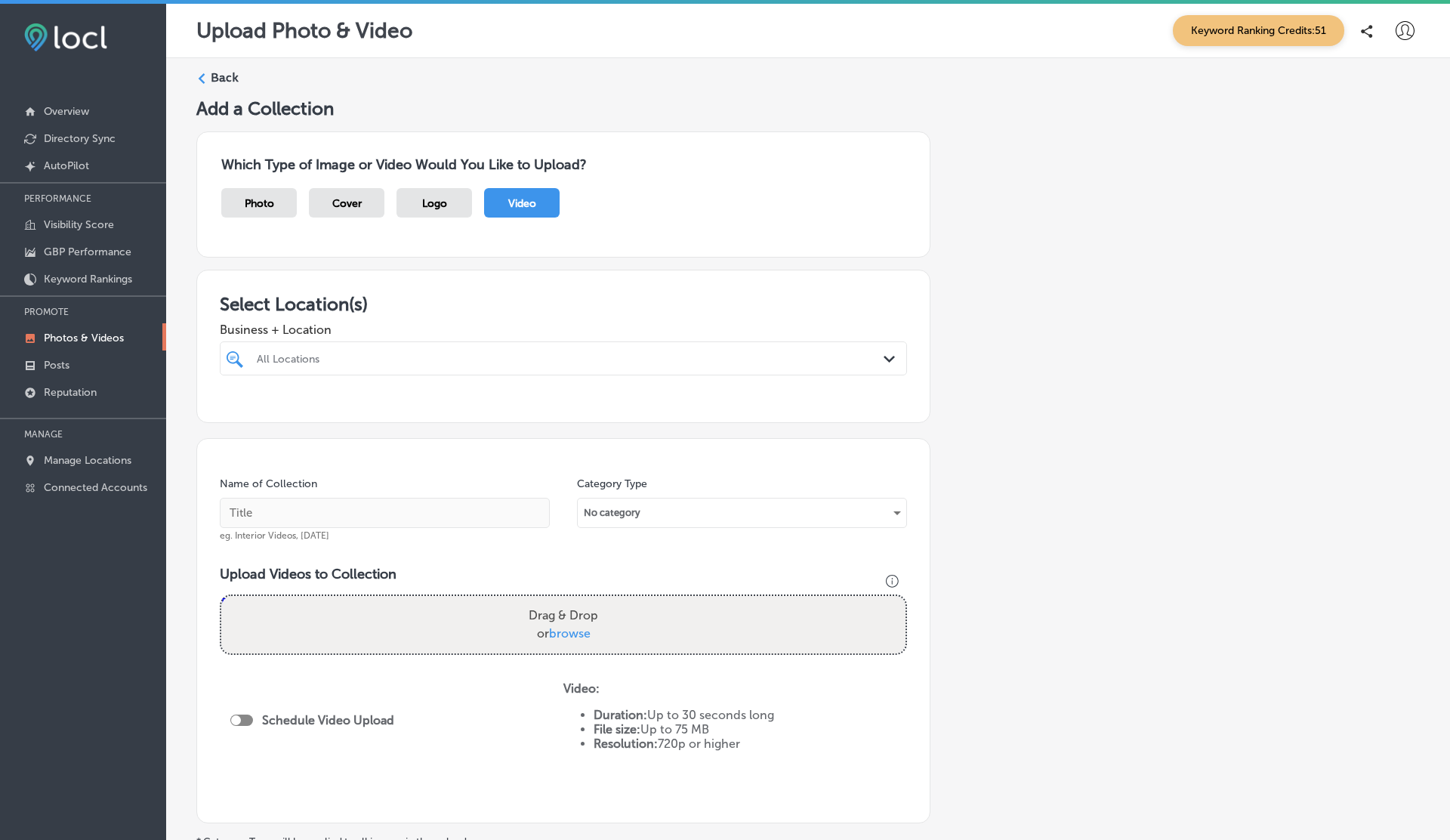
click at [95, 334] on p "Photos & Videos" at bounding box center [83, 337] width 80 height 13
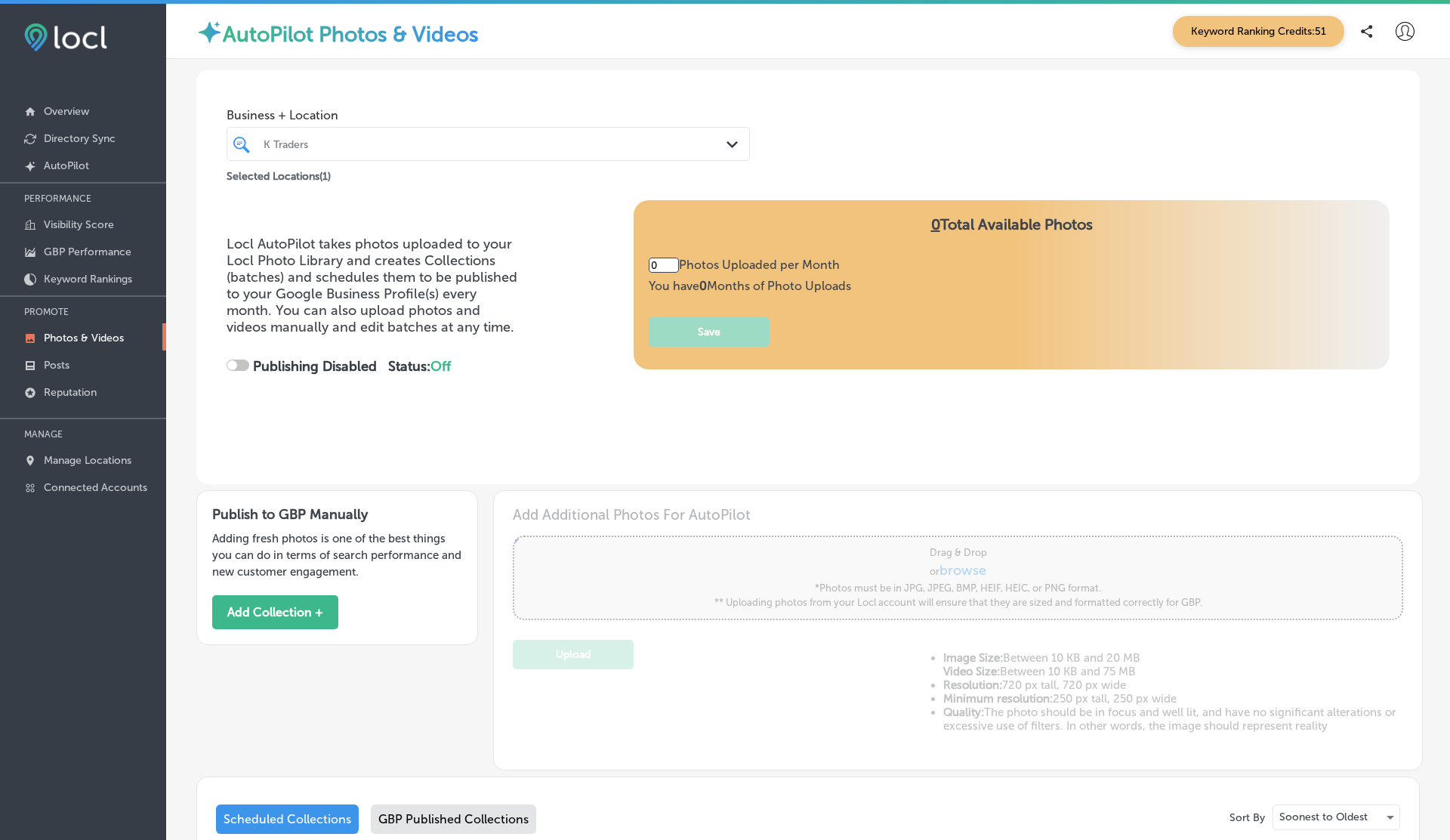
type input "5"
checkbox input "true"
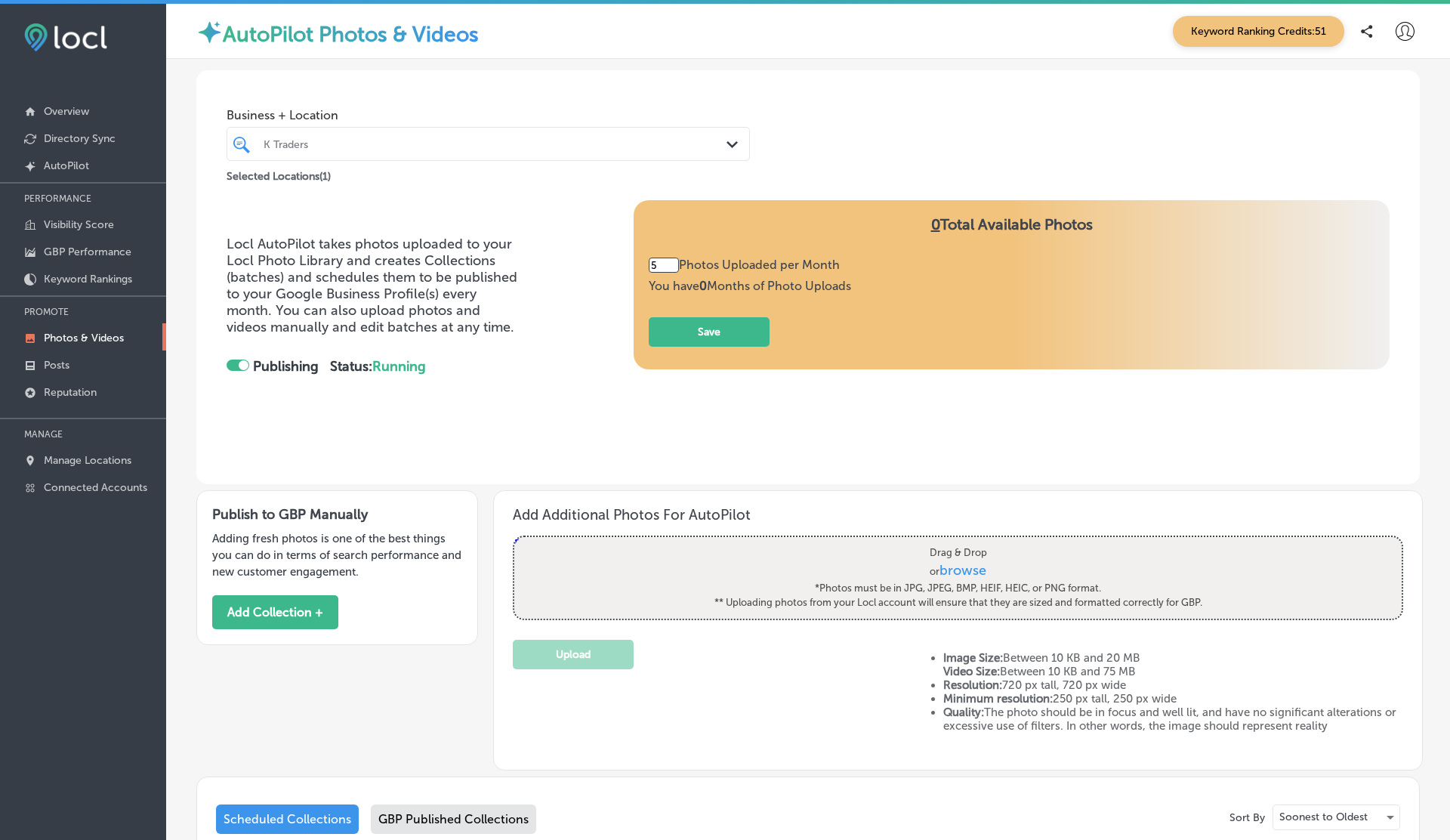
click at [979, 567] on span "browse" at bounding box center [963, 570] width 47 height 17
click at [979, 541] on input "Drag & Drop or browse *Photos must be in JPG, JPEG, BMP, HEIF, HEIC, or PNG for…" at bounding box center [958, 539] width 887 height 4
type input "C:\fakepath\IMG_0150.MOV"
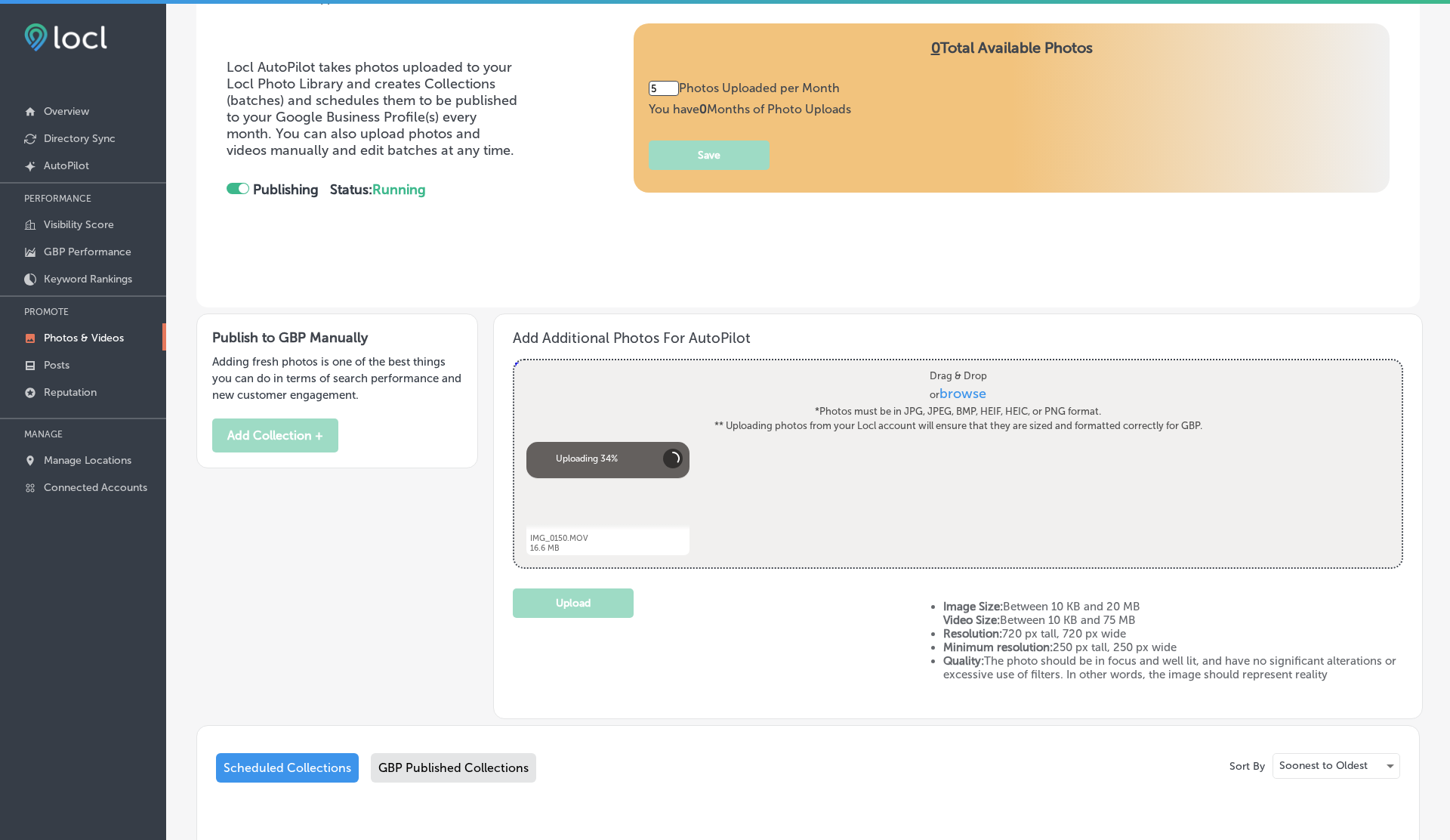
scroll to position [179, 0]
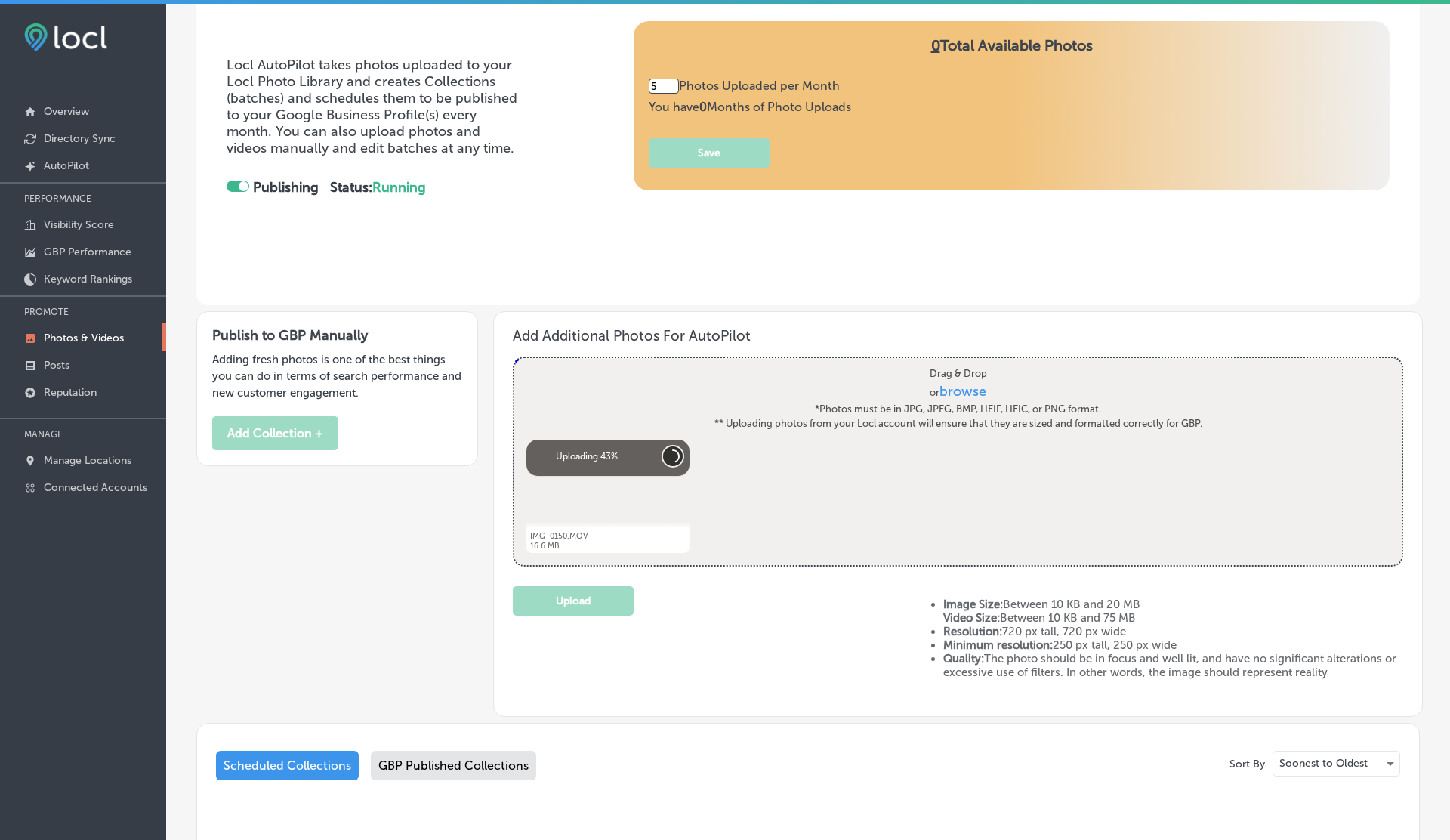
click at [676, 459] on button "Cancel" at bounding box center [673, 455] width 20 height 20
click at [64, 331] on p "Photos & Videos" at bounding box center [83, 337] width 80 height 13
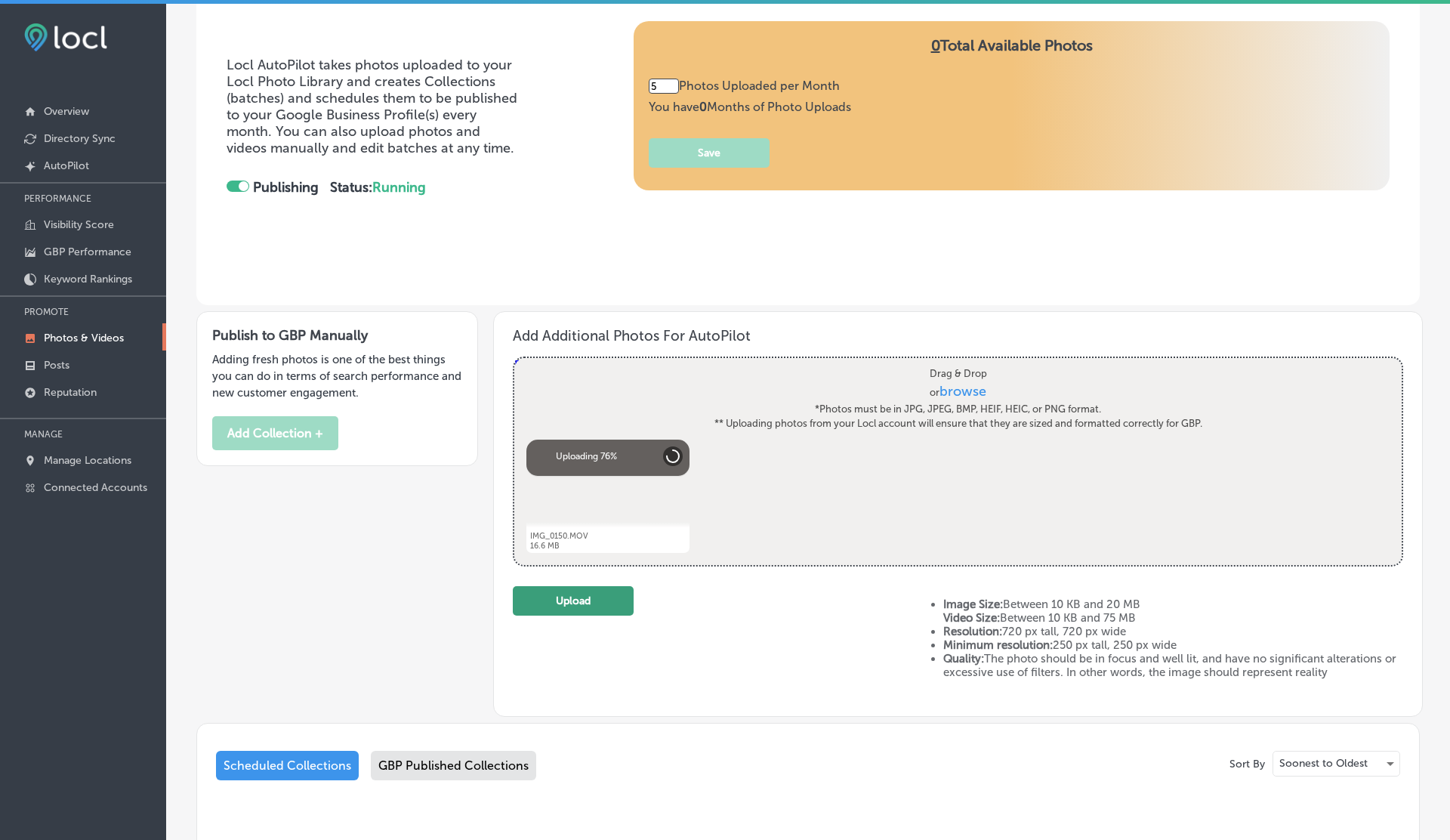
click at [582, 597] on button "Upload" at bounding box center [573, 600] width 121 height 30
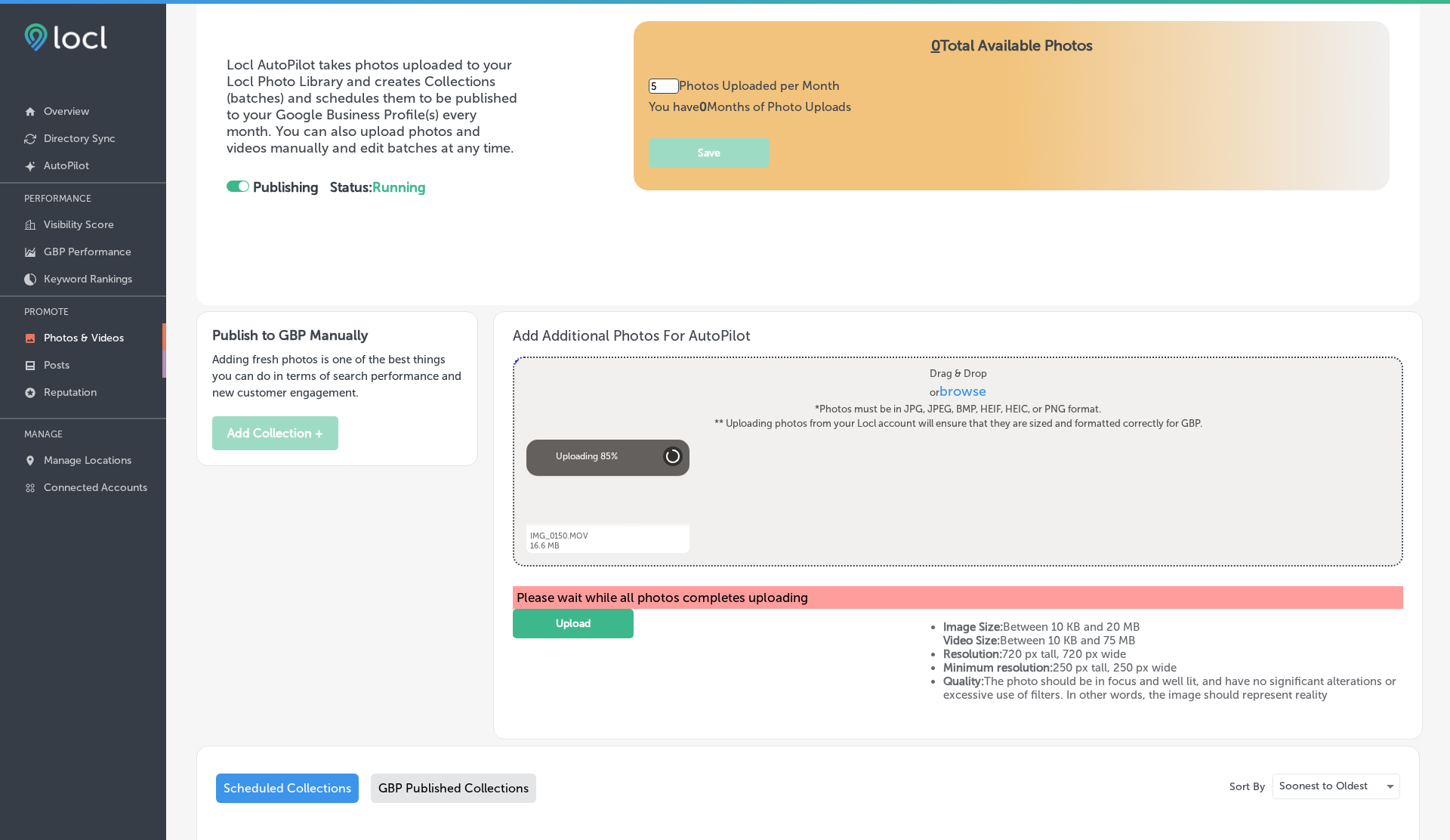
click at [80, 351] on link "Posts" at bounding box center [83, 364] width 166 height 27
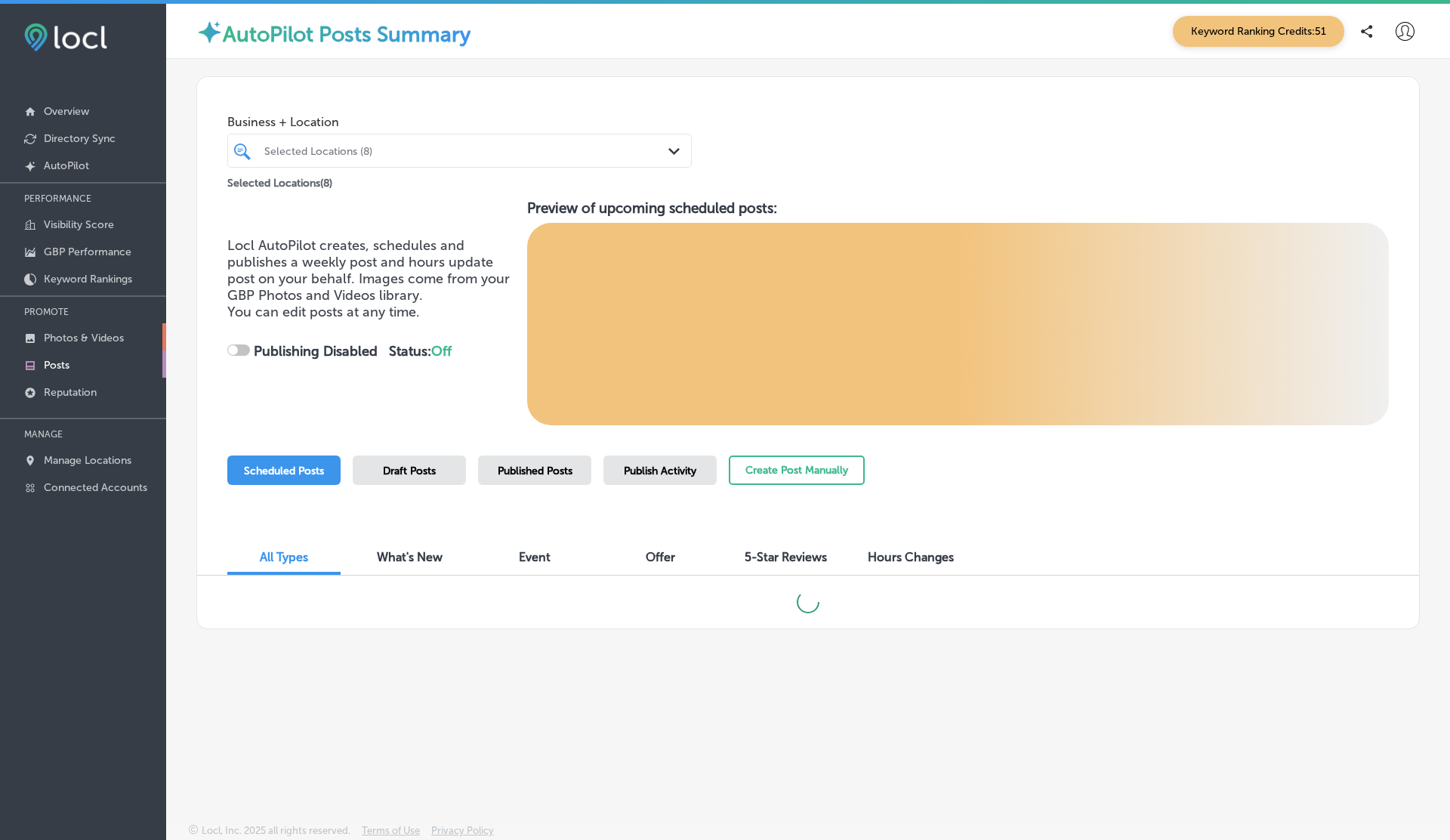
click at [80, 334] on p "Photos & Videos" at bounding box center [83, 337] width 80 height 13
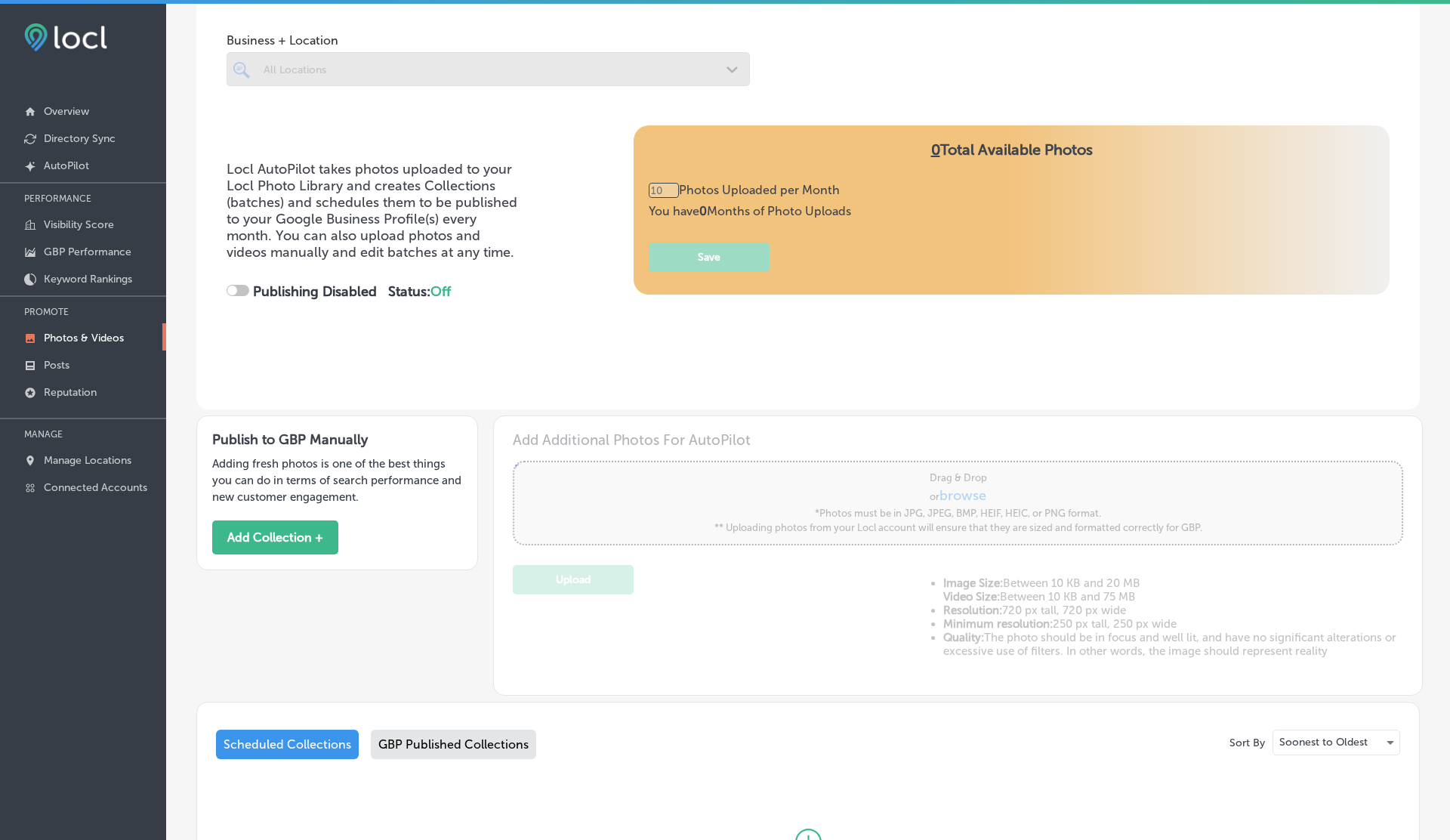
type input "0"
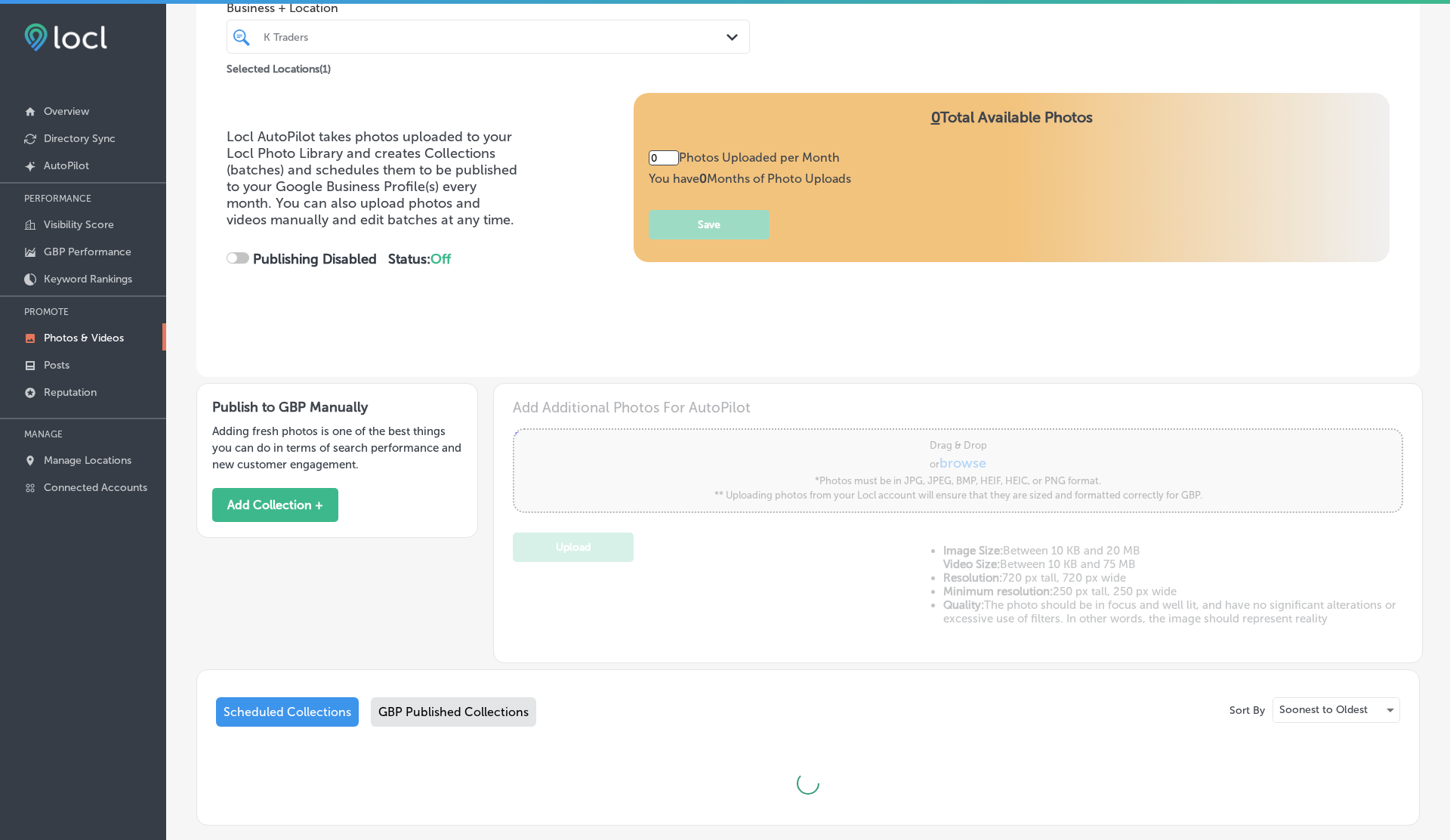
checkbox input "true"
type input "5"
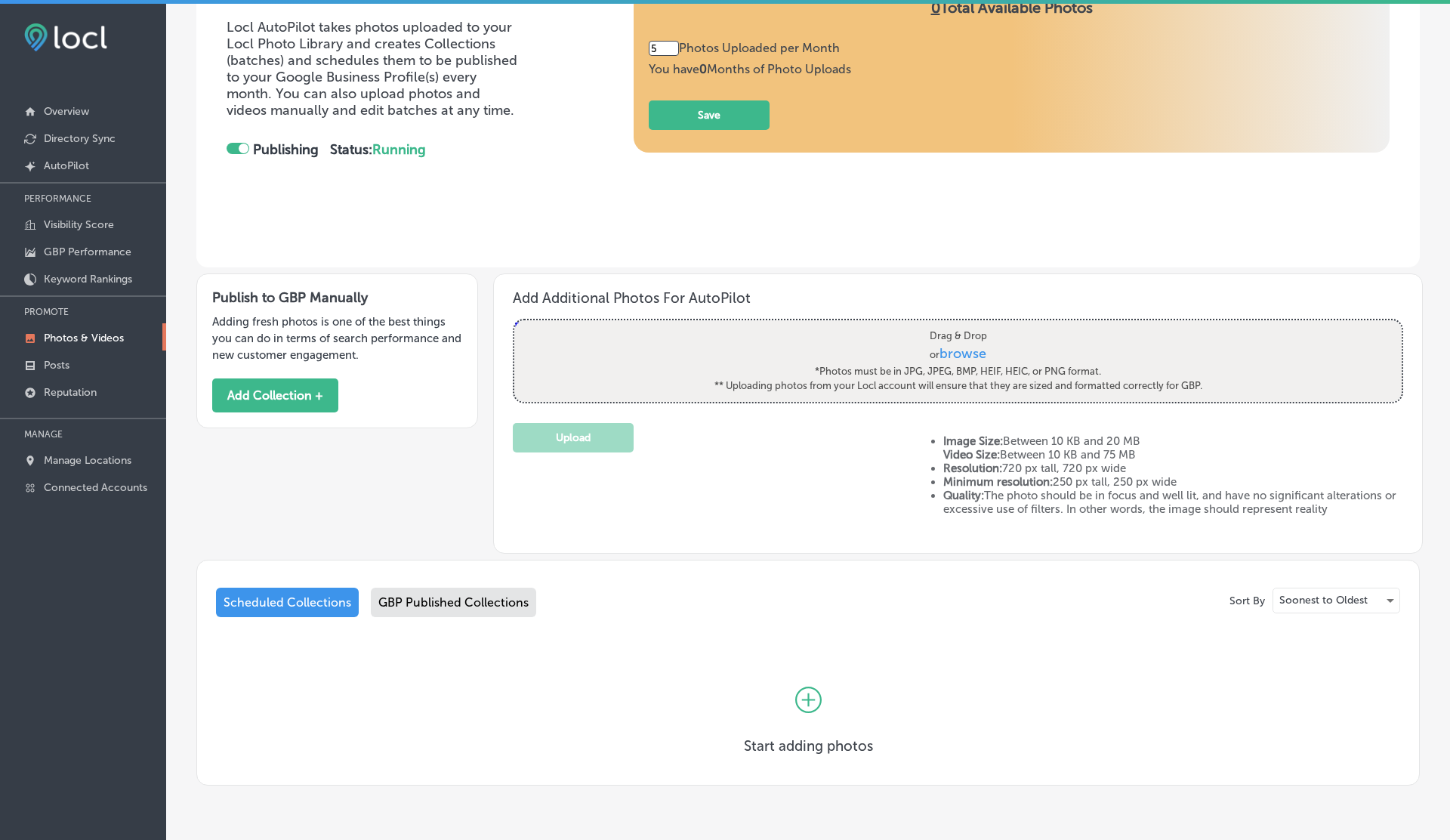
scroll to position [218, 0]
click at [960, 454] on strong "Video Size:" at bounding box center [971, 453] width 57 height 14
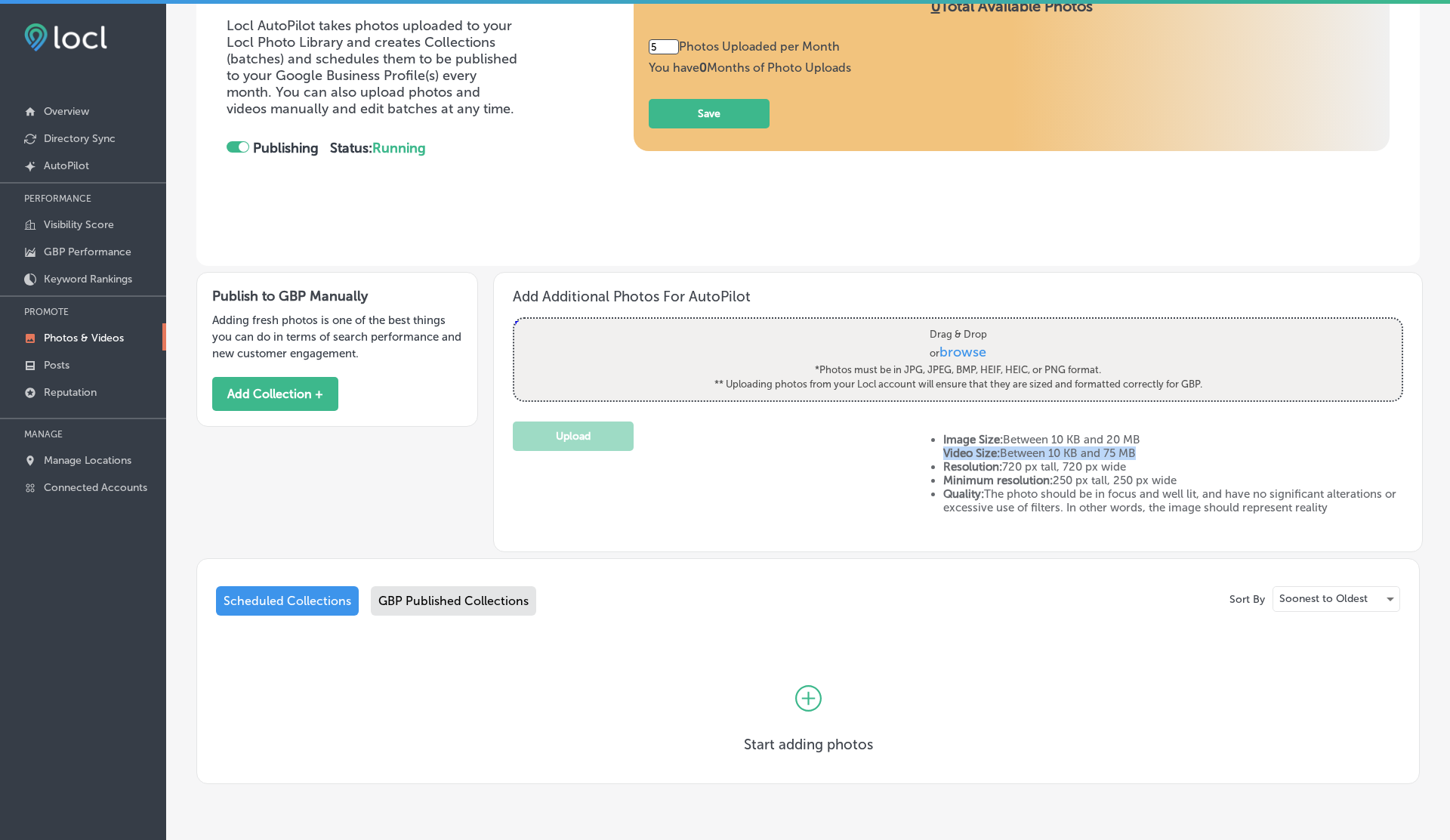
click at [960, 454] on strong "Video Size:" at bounding box center [971, 453] width 57 height 14
click at [704, 486] on div "Upload" at bounding box center [713, 478] width 401 height 115
click at [265, 397] on button "Add Collection +" at bounding box center [275, 394] width 126 height 34
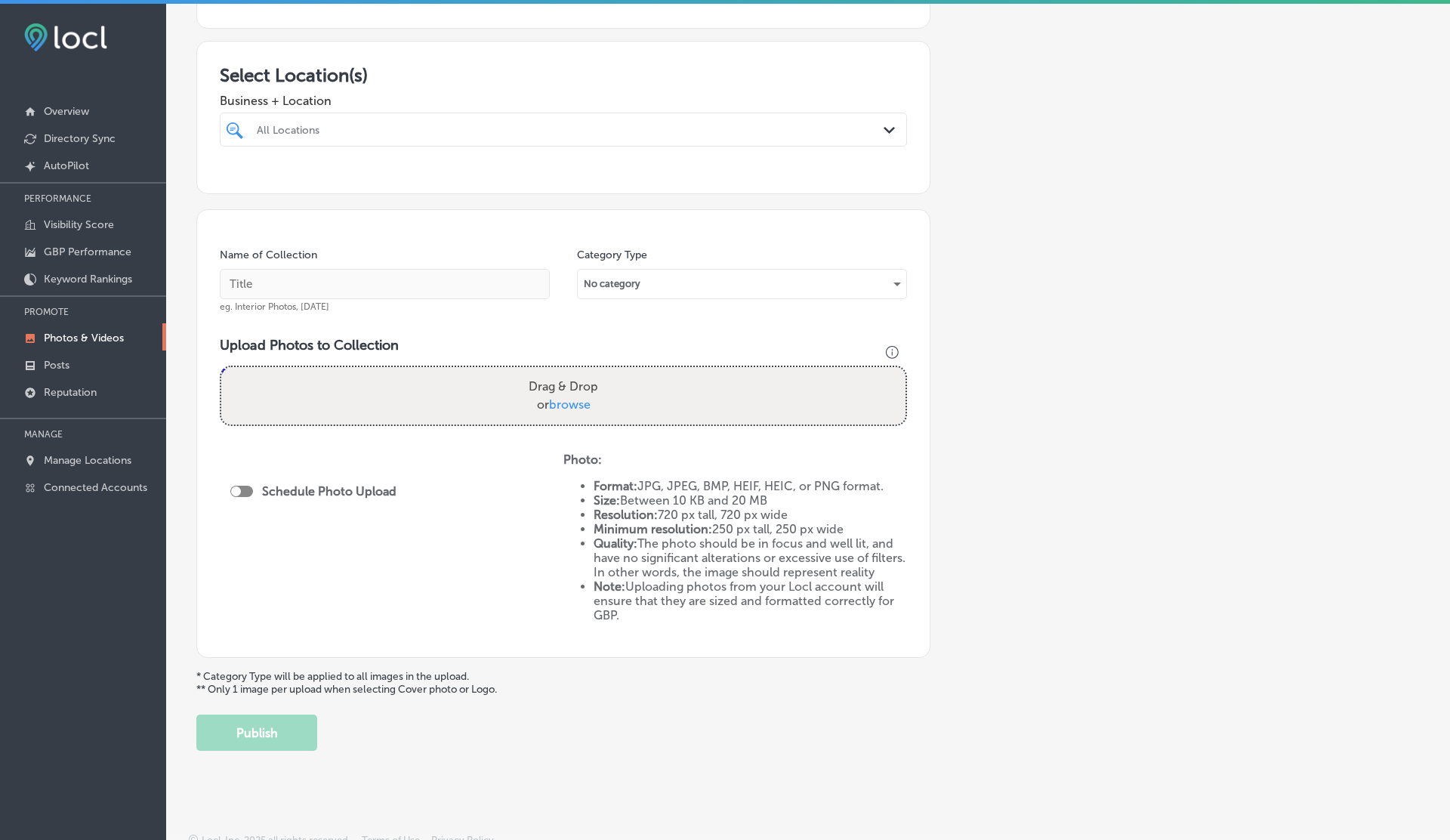
scroll to position [231, 0]
click at [63, 231] on link "Visibility Score" at bounding box center [83, 224] width 166 height 27
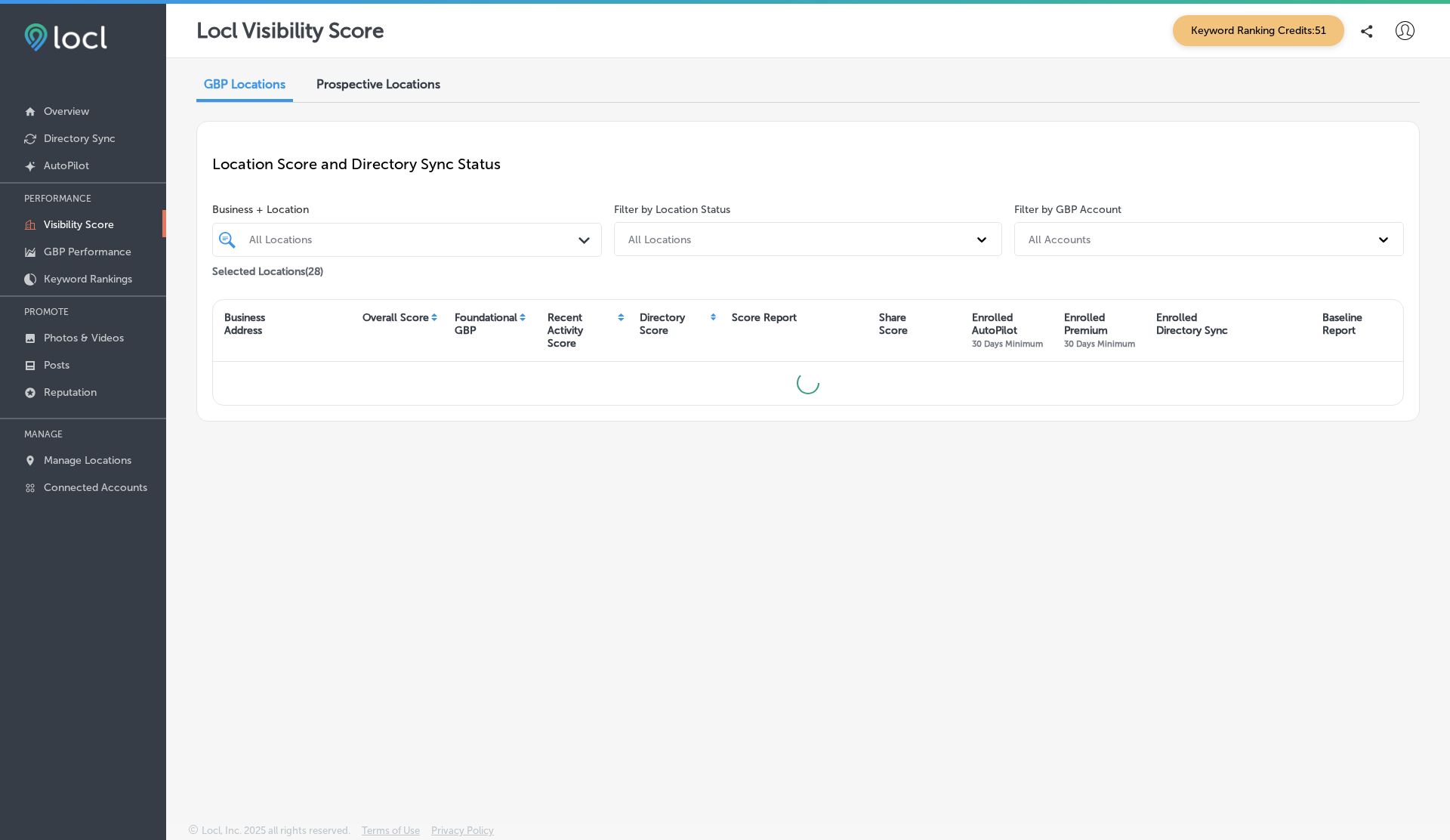
click at [346, 87] on span "Prospective Locations" at bounding box center [379, 83] width 124 height 14
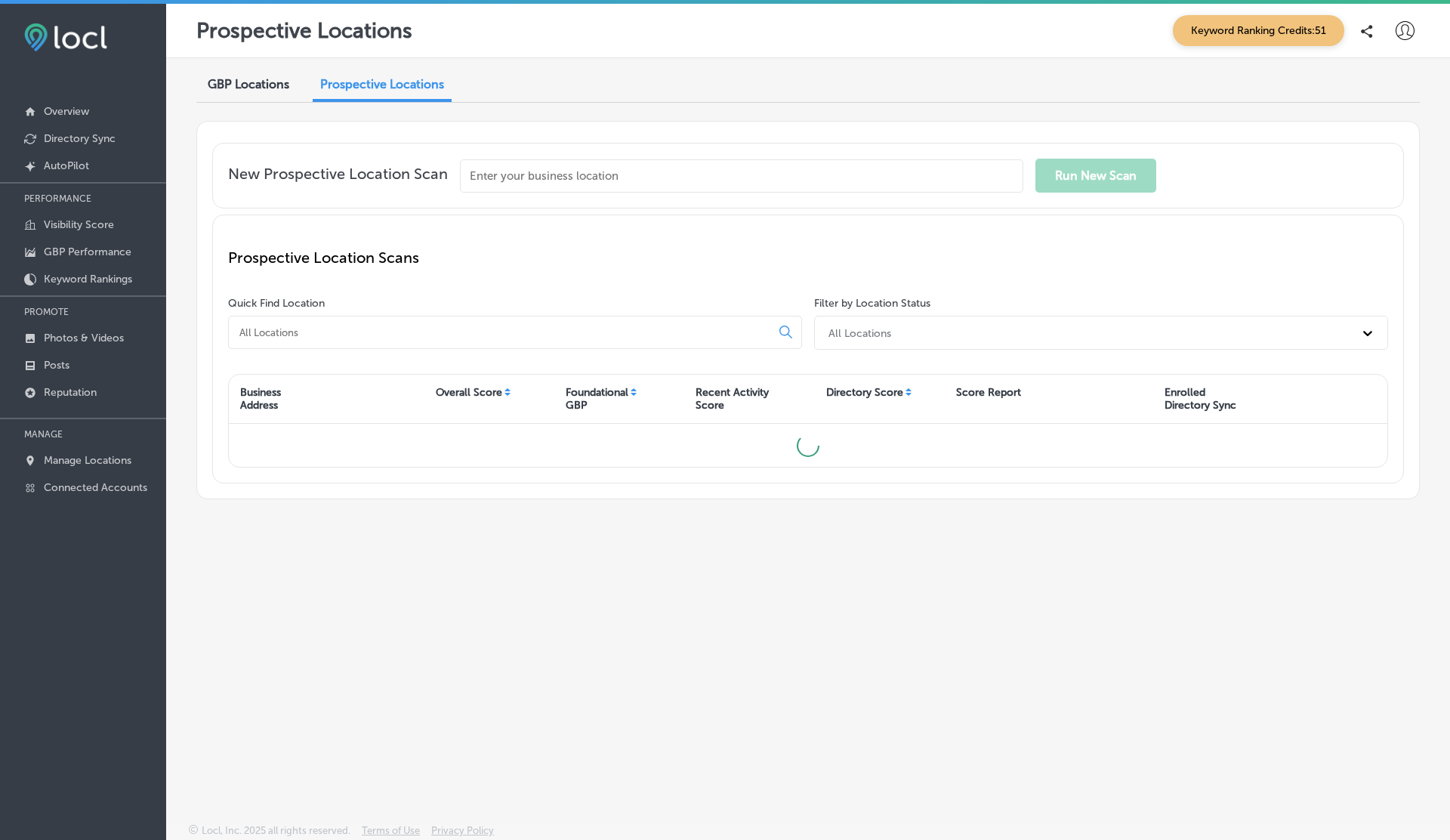
click at [499, 166] on input "text" at bounding box center [742, 175] width 564 height 33
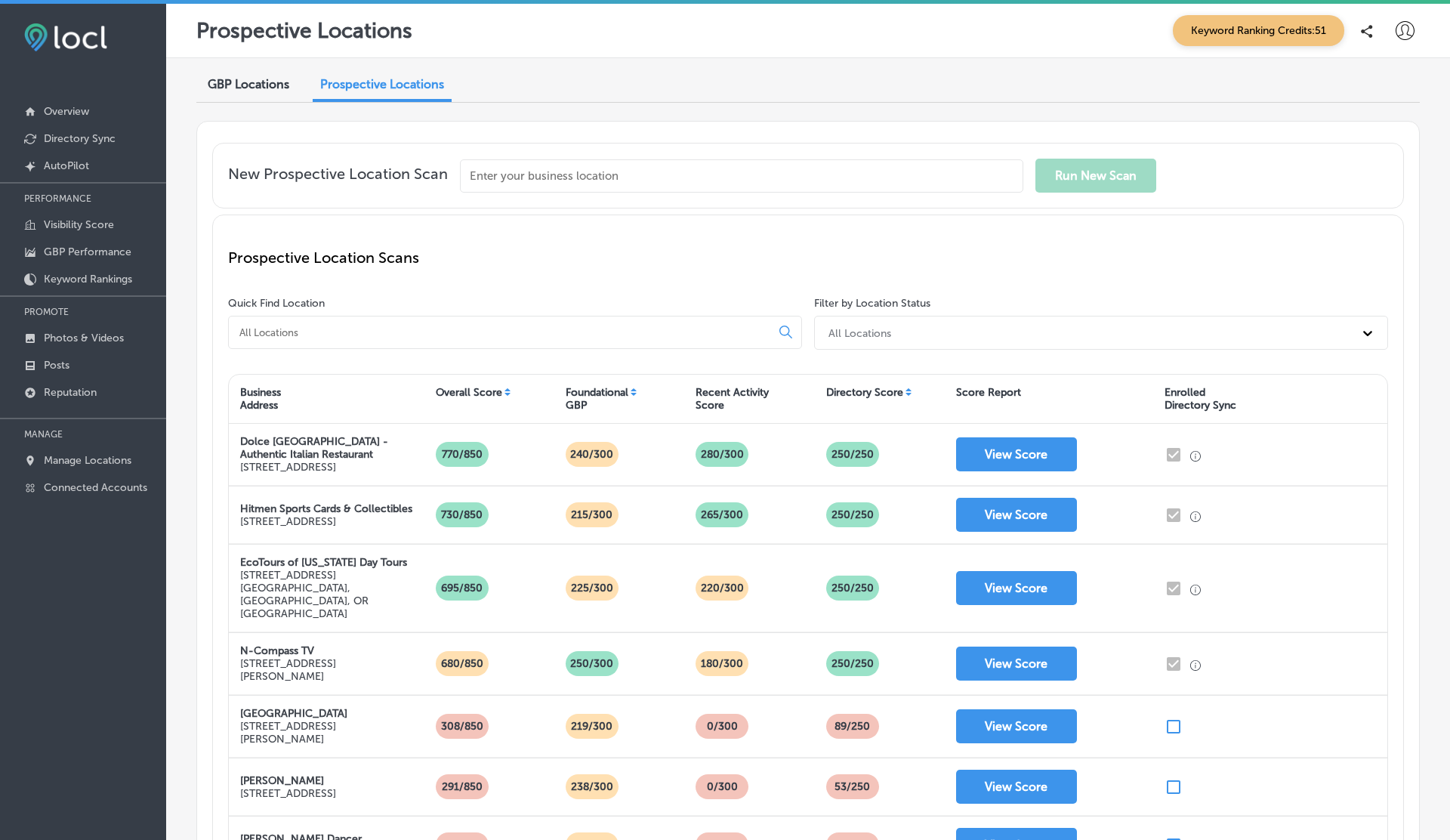
click at [542, 178] on input "text" at bounding box center [742, 175] width 564 height 33
paste input "Via D'sa Interior Design"
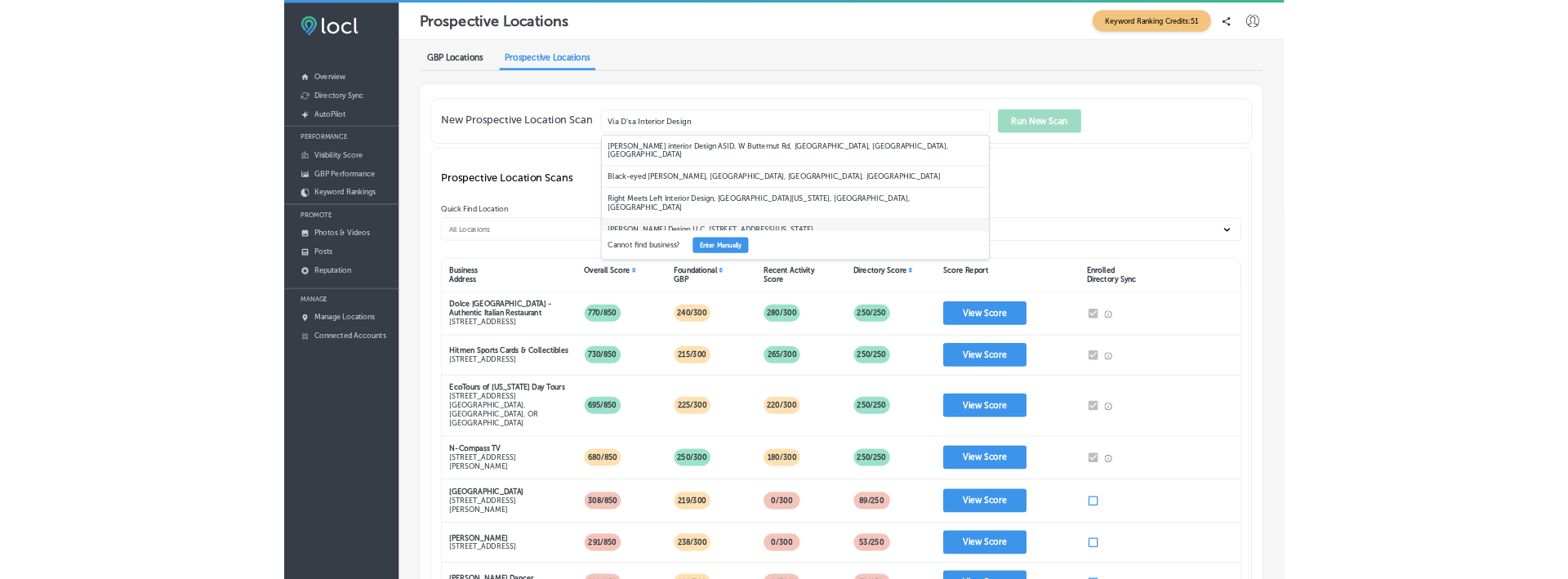
scroll to position [19, 0]
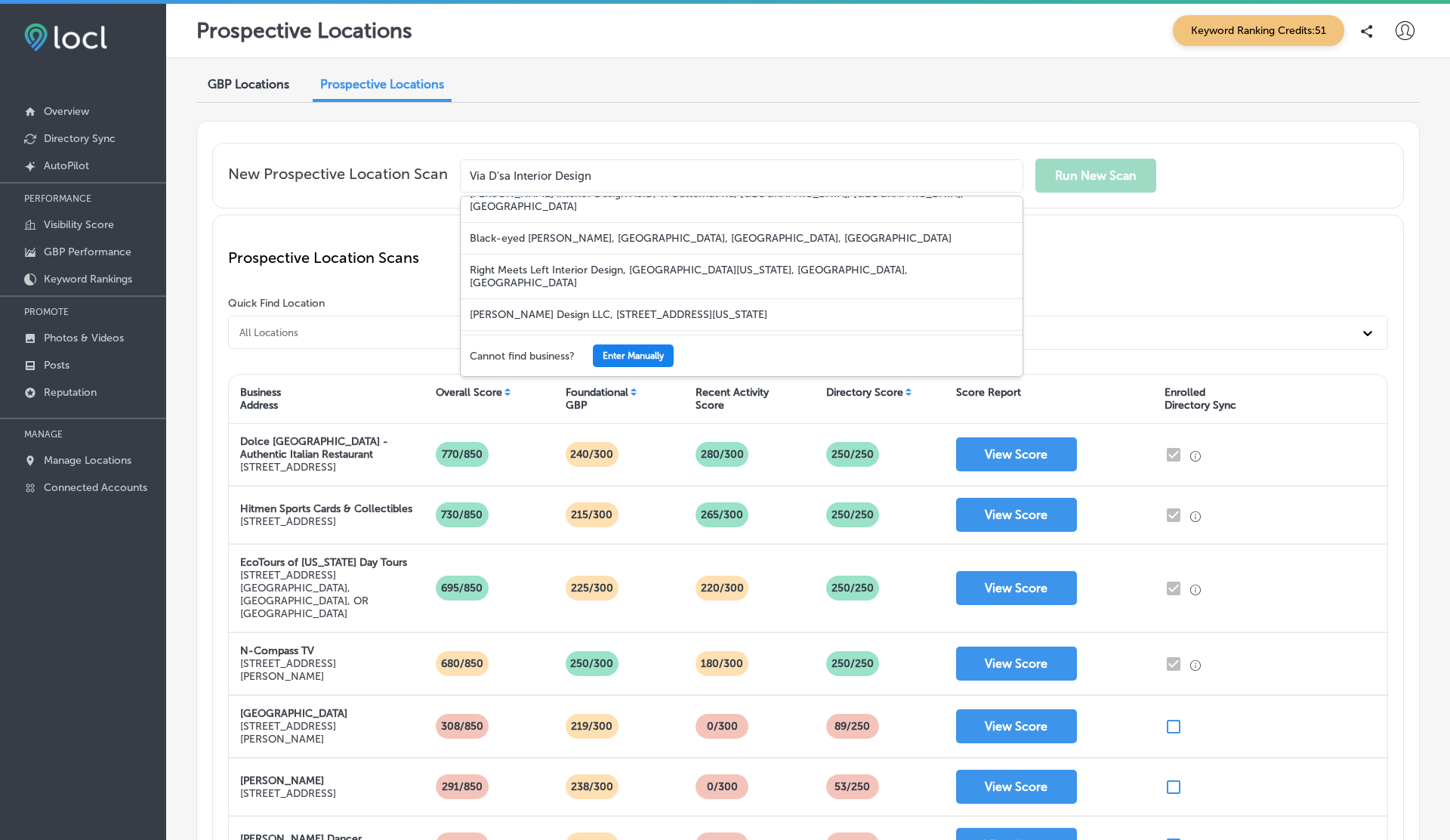
type input "Via D'sa Interior Design"
click at [639, 349] on button "Enter Manually" at bounding box center [633, 356] width 81 height 23
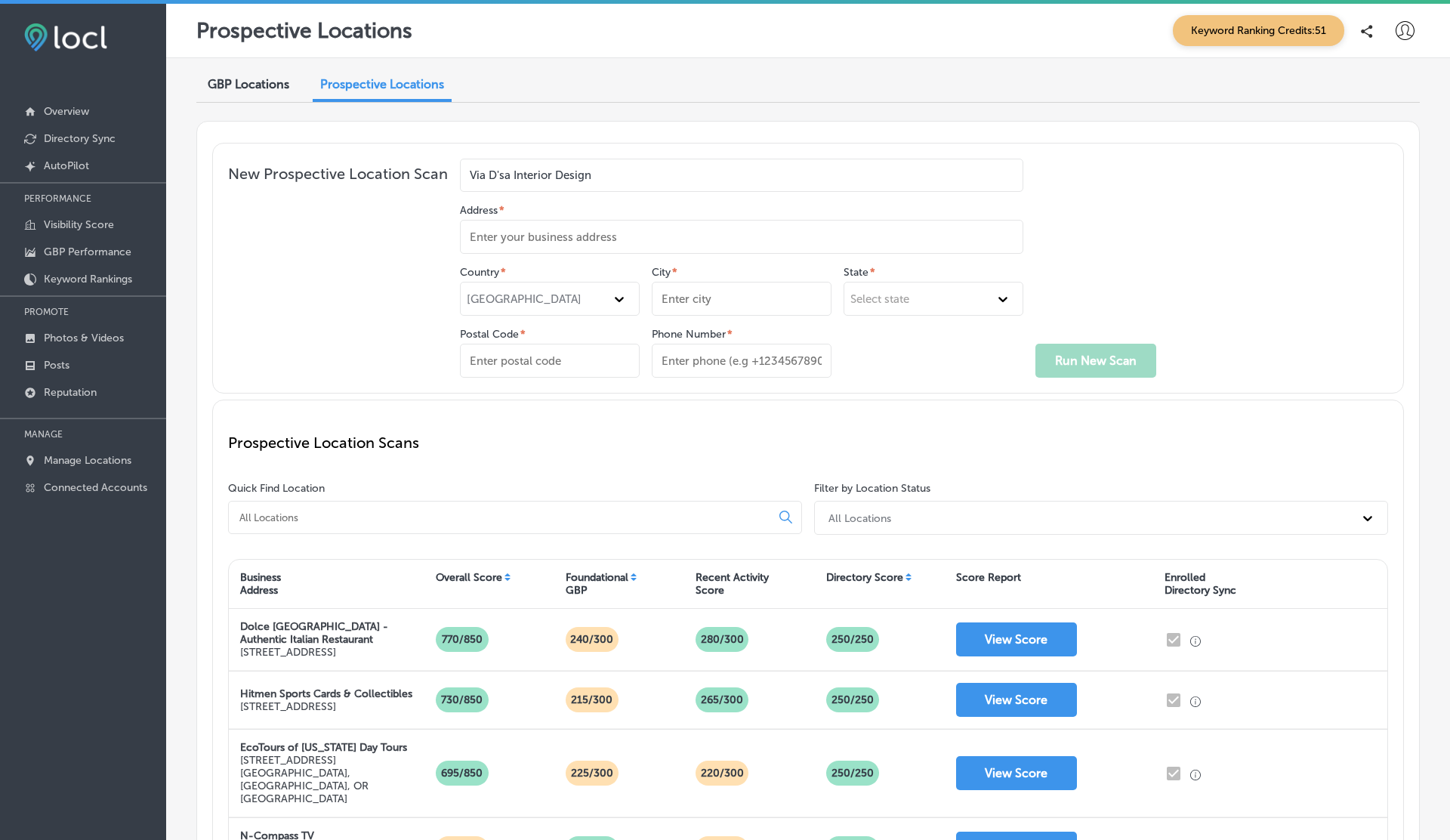
click at [691, 351] on input "Phone Number *" at bounding box center [742, 361] width 180 height 34
paste input "+14153402805"
type input "+14153402805"
click at [526, 358] on input "Postal Code *" at bounding box center [549, 361] width 180 height 34
type input "94114"
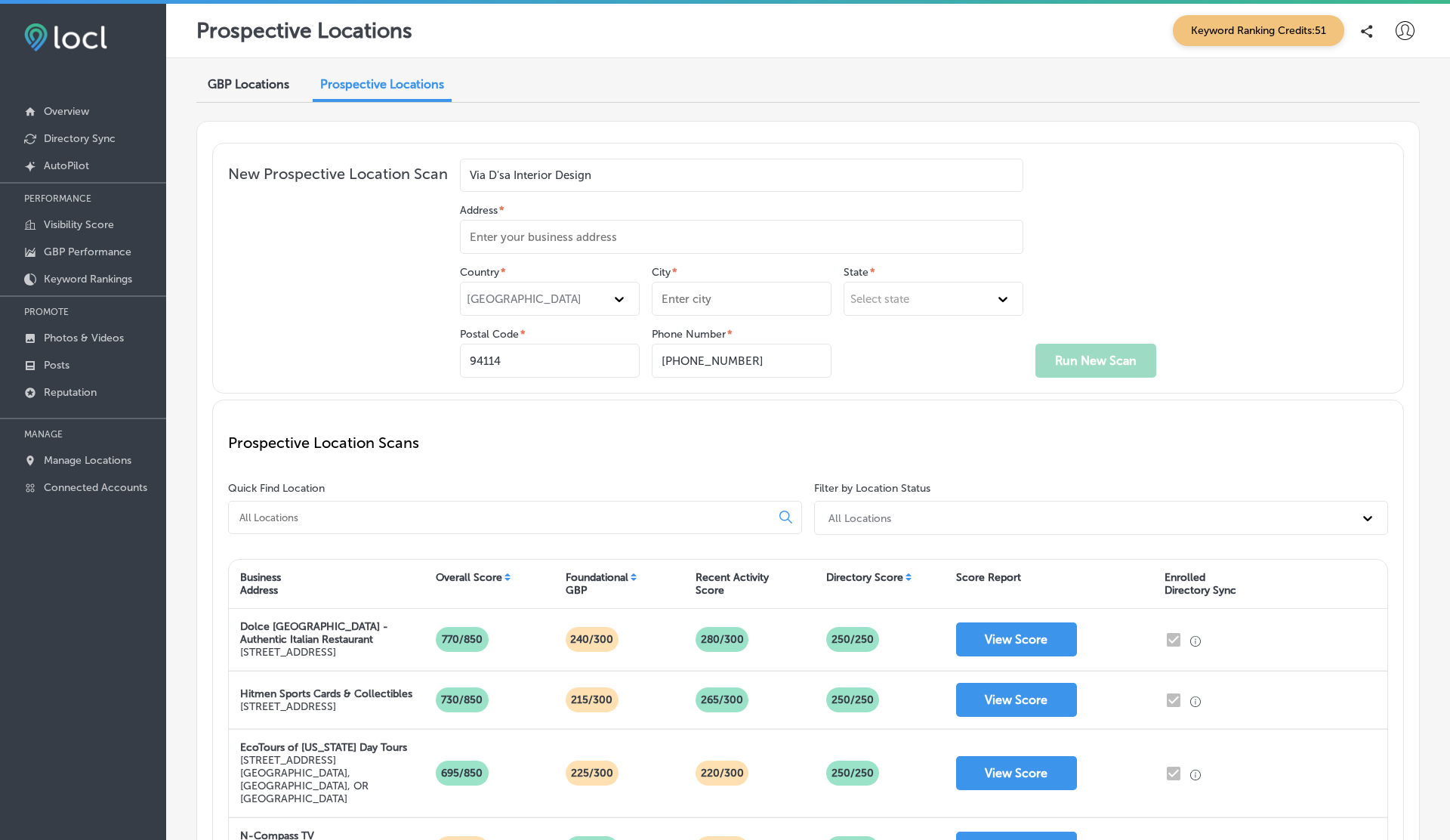
click at [521, 237] on input "Address *" at bounding box center [742, 237] width 564 height 34
paste input "Dwight D. Eisenhower Hwy"
type input "Dwight D. Eisenhower Hwy"
click at [690, 299] on input "City *" at bounding box center [742, 299] width 180 height 34
click at [703, 299] on input "City *" at bounding box center [742, 299] width 180 height 34
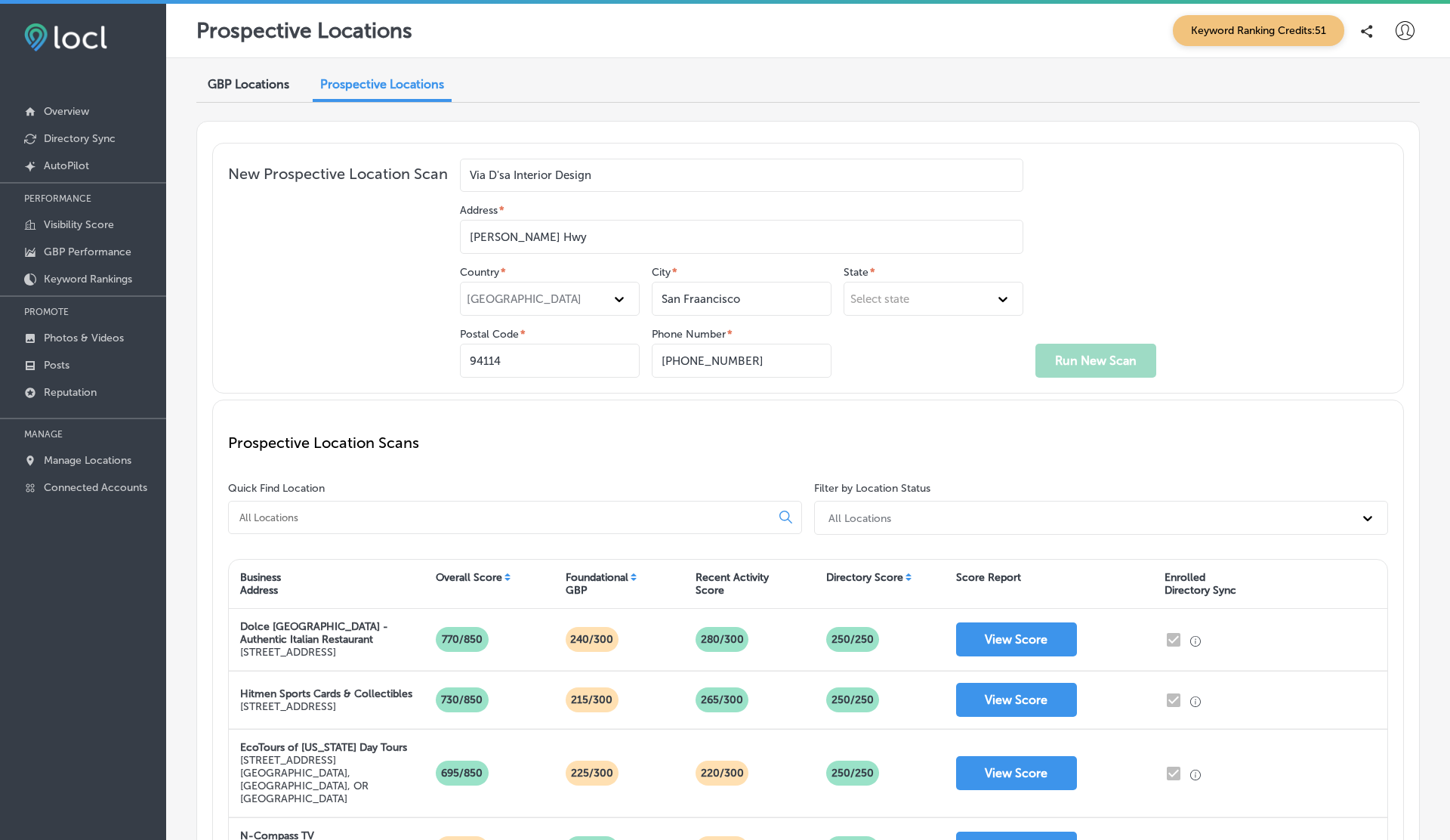
type input "San Fraancisco"
click at [876, 305] on div "Select state" at bounding box center [933, 299] width 180 height 34
click at [901, 442] on div "California" at bounding box center [933, 438] width 178 height 26
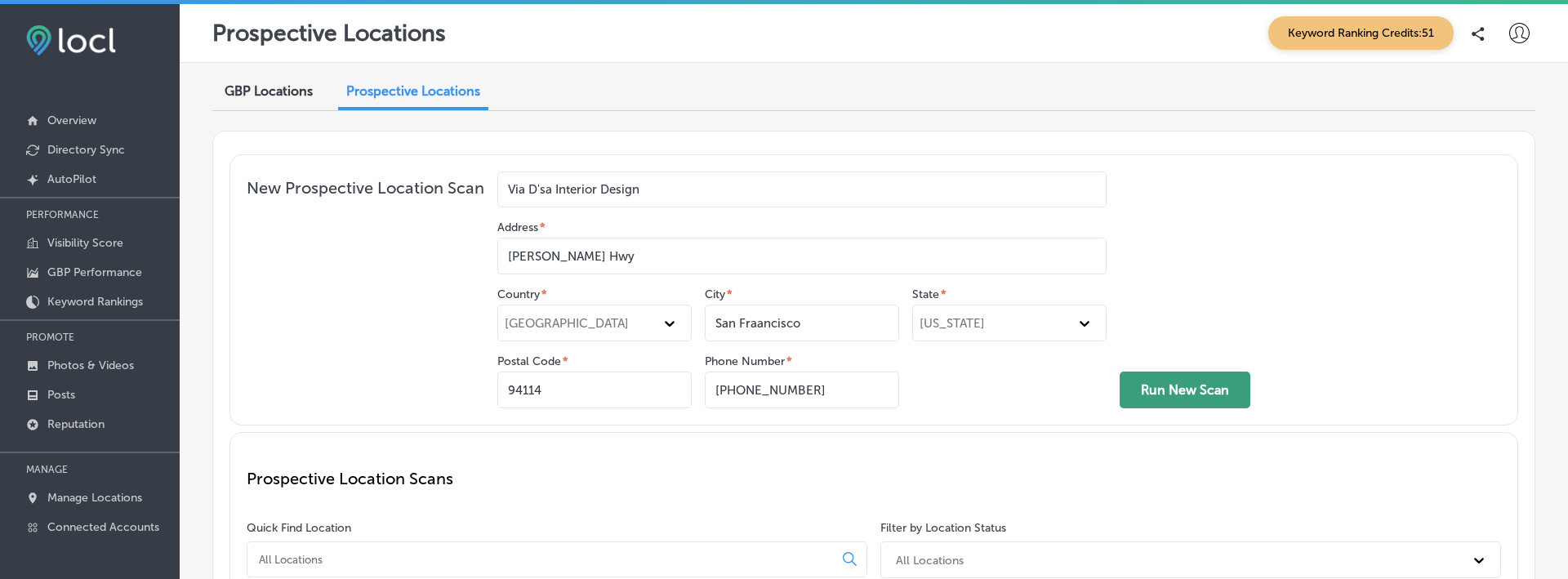
click at [1170, 386] on button "Run New Scan" at bounding box center [1185, 390] width 131 height 37
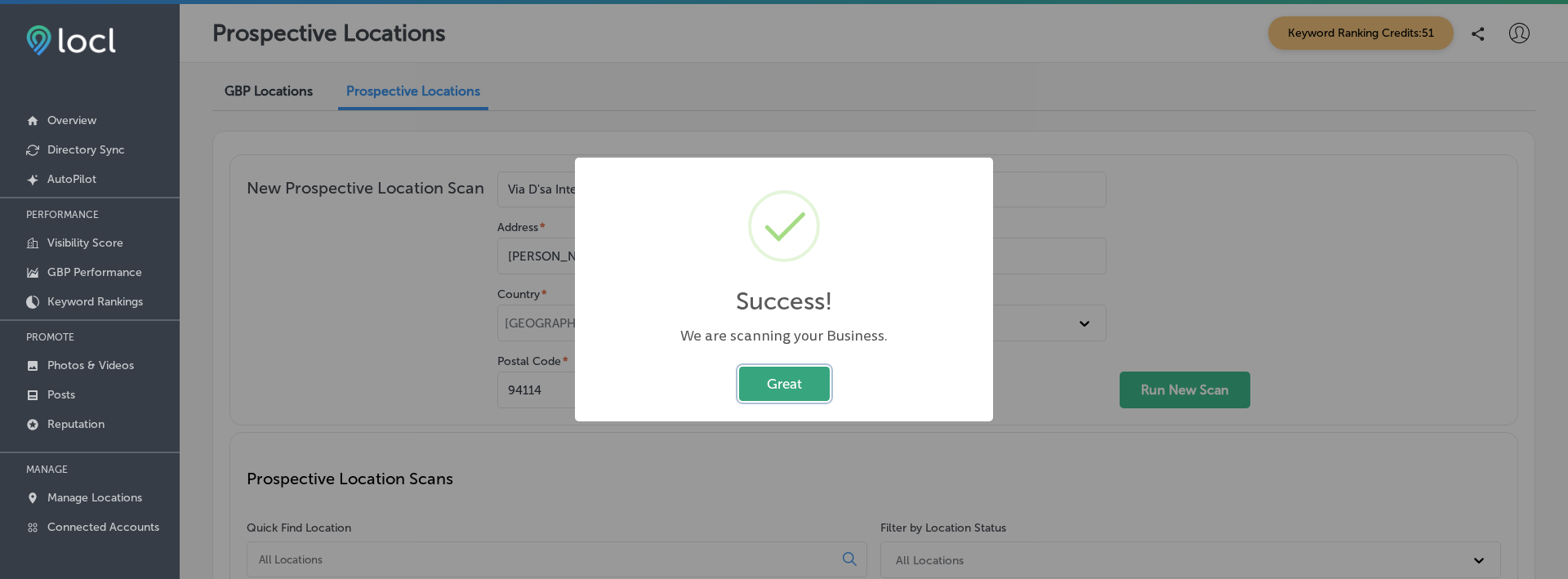
click at [773, 387] on button "Great" at bounding box center [784, 383] width 90 height 33
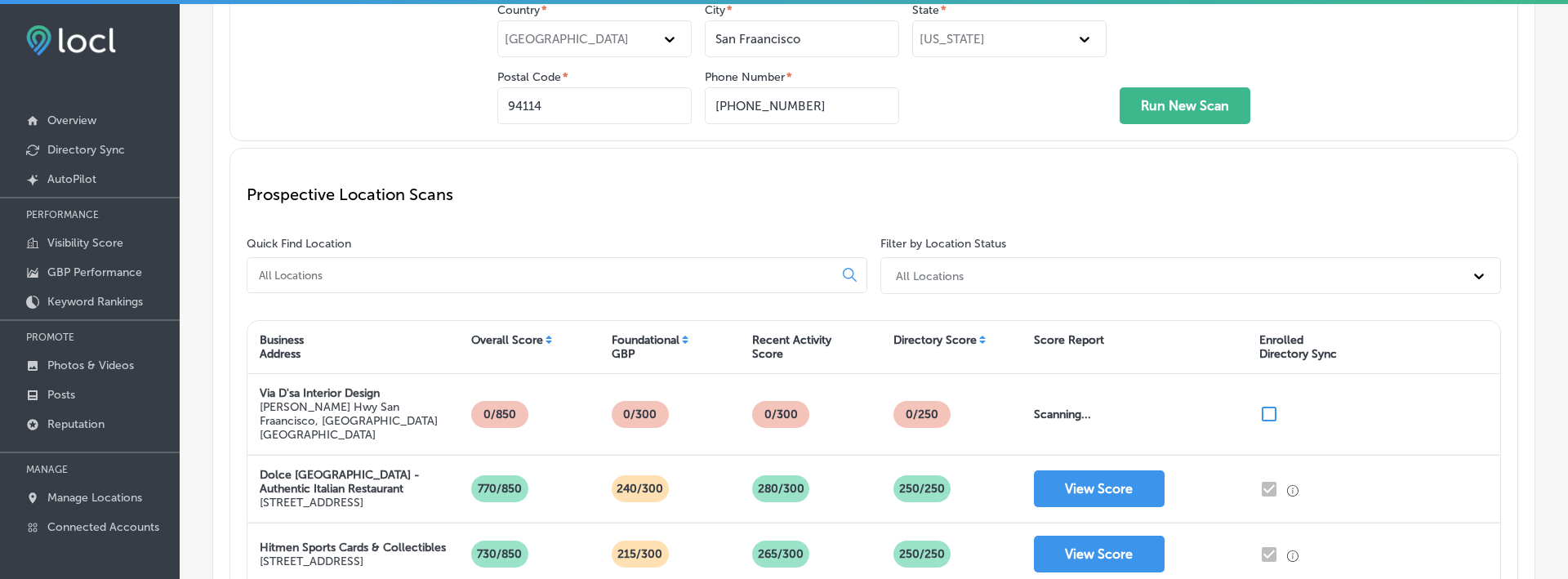
scroll to position [286, 0]
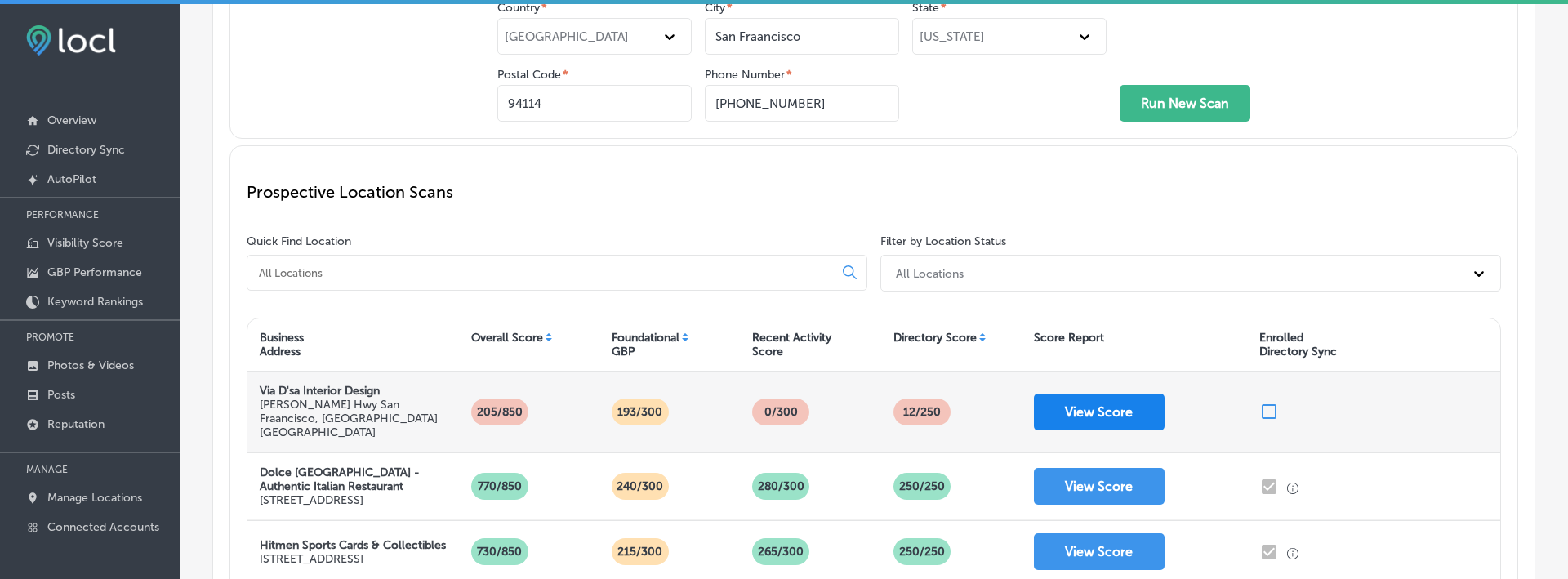
click at [1067, 401] on button "View Score" at bounding box center [1099, 412] width 131 height 37
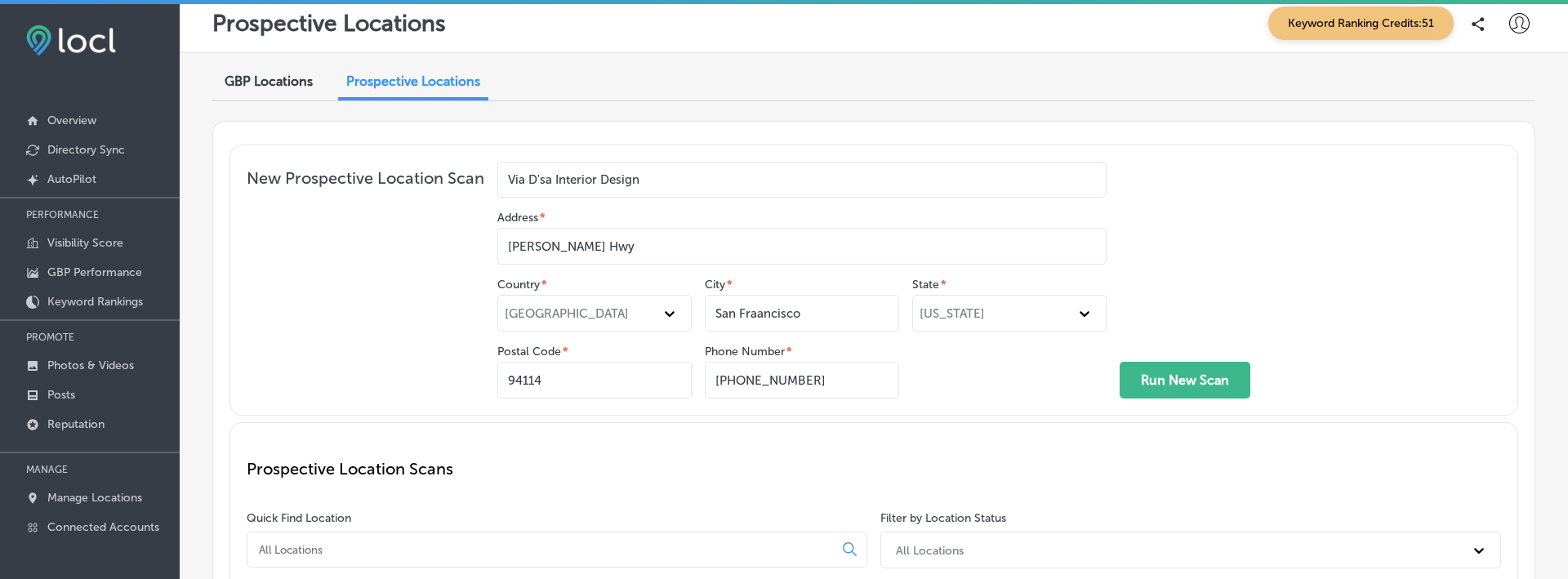
scroll to position [0, 0]
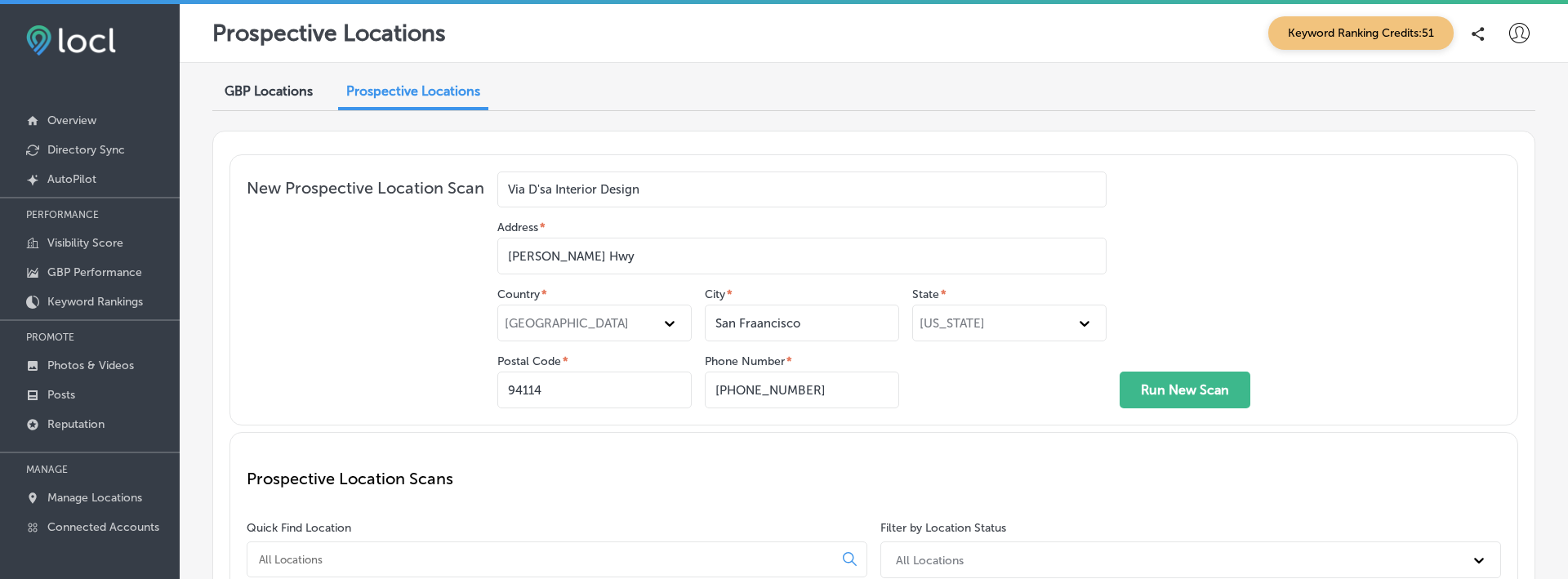
click at [598, 259] on input "Dwight D. Eisenhower Hwy" at bounding box center [802, 256] width 610 height 37
click at [621, 247] on input "Junipero" at bounding box center [802, 256] width 610 height 37
paste input "Serraa Fwy"
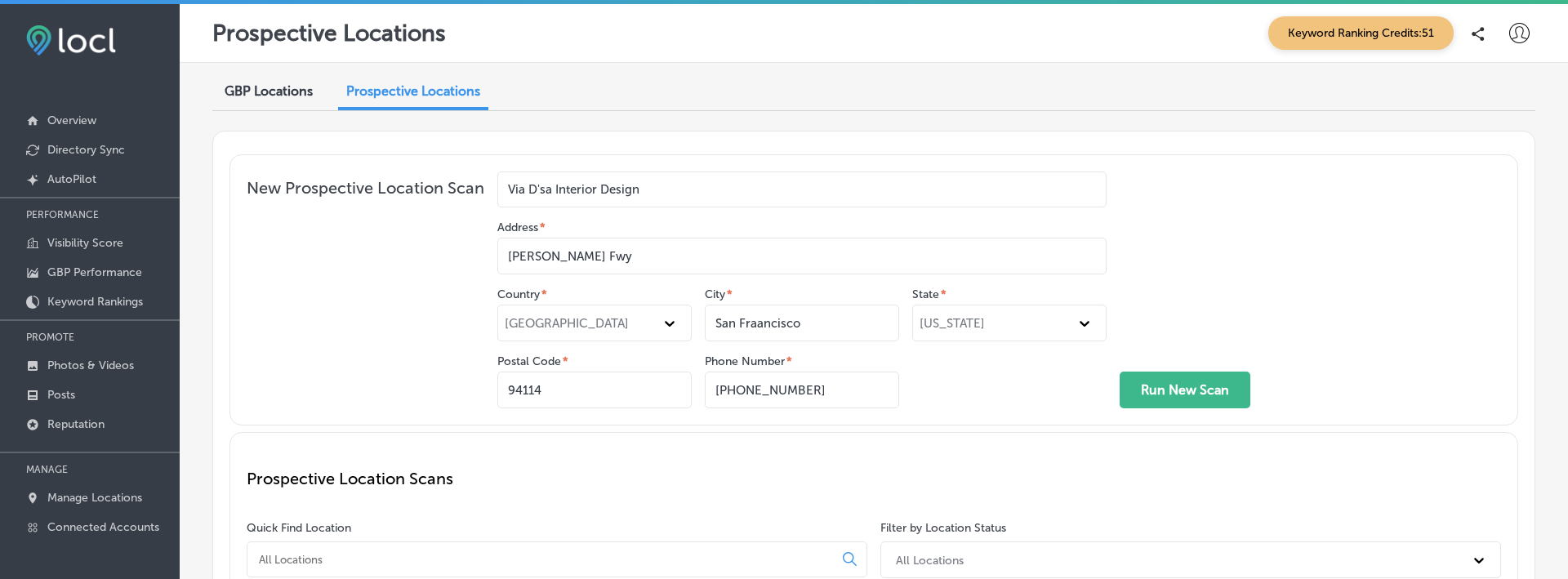
click at [591, 257] on input "Junipero Serraa Fwy" at bounding box center [802, 256] width 610 height 37
paste input "ohn F. Foran"
type input "John F. Foran Fwy"
click at [598, 385] on input "94114" at bounding box center [594, 390] width 194 height 37
type input "94117"
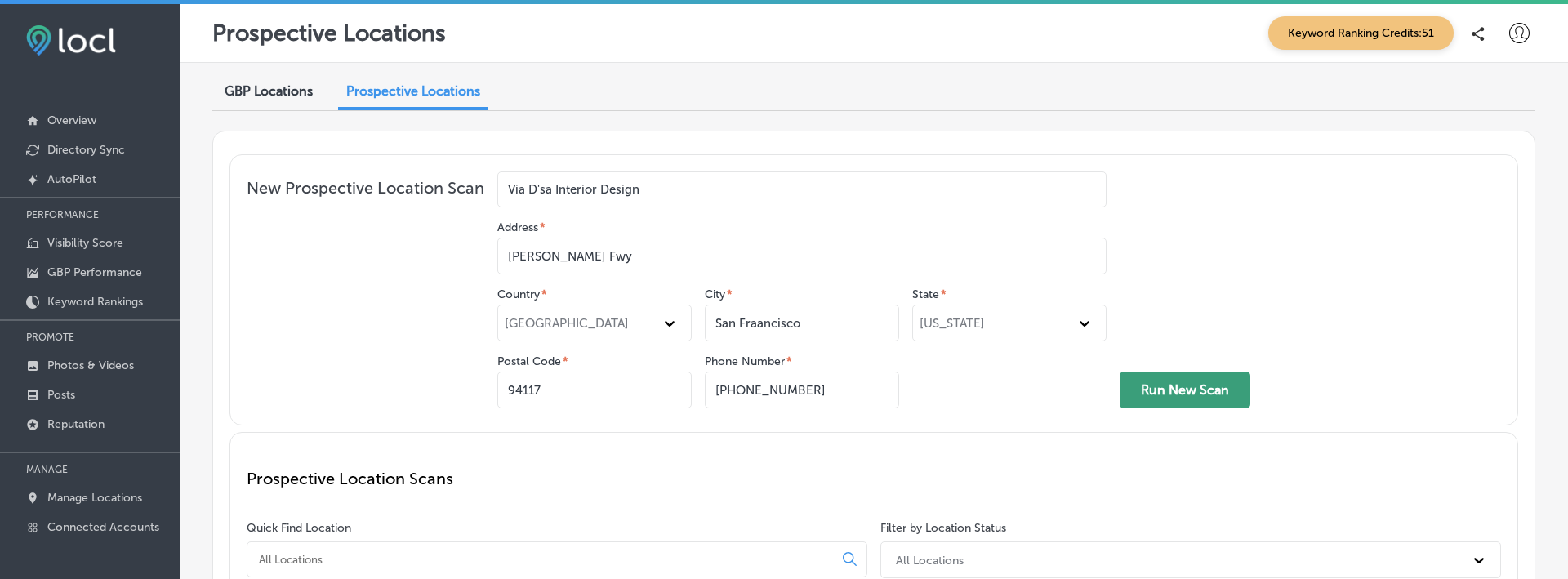
click at [1191, 383] on button "Run New Scan" at bounding box center [1185, 390] width 131 height 37
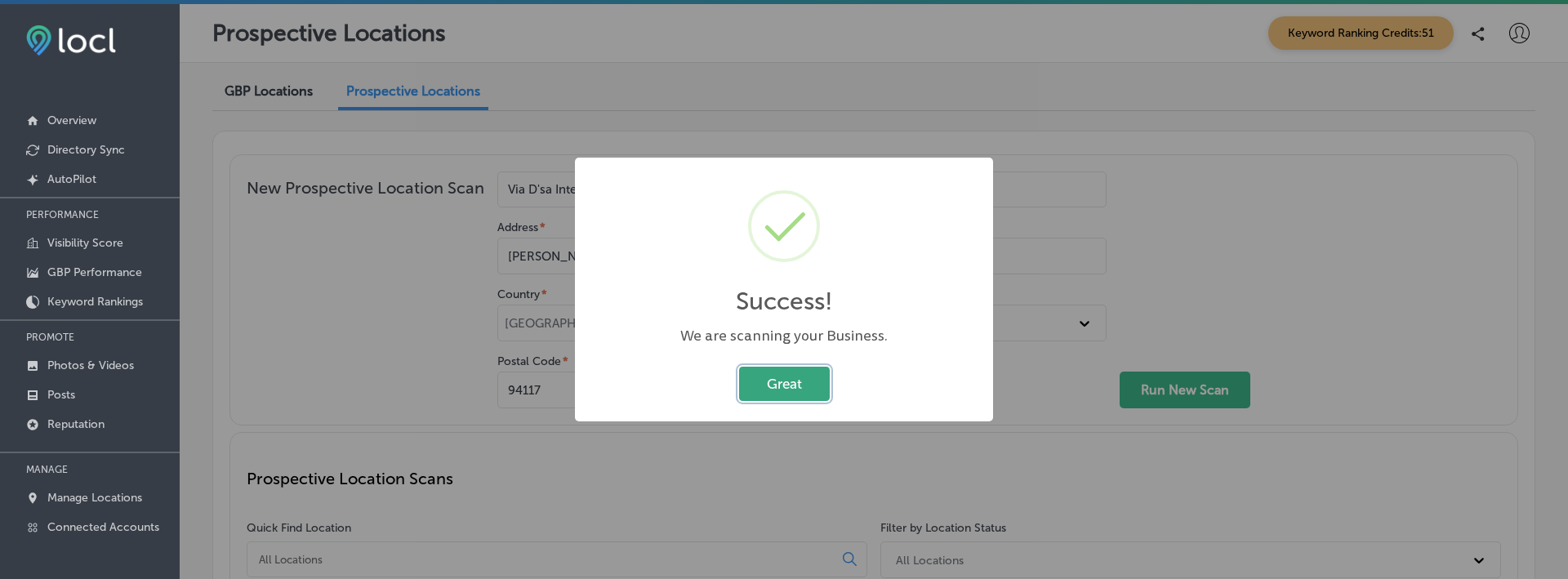
click at [773, 396] on button "Great" at bounding box center [784, 383] width 90 height 33
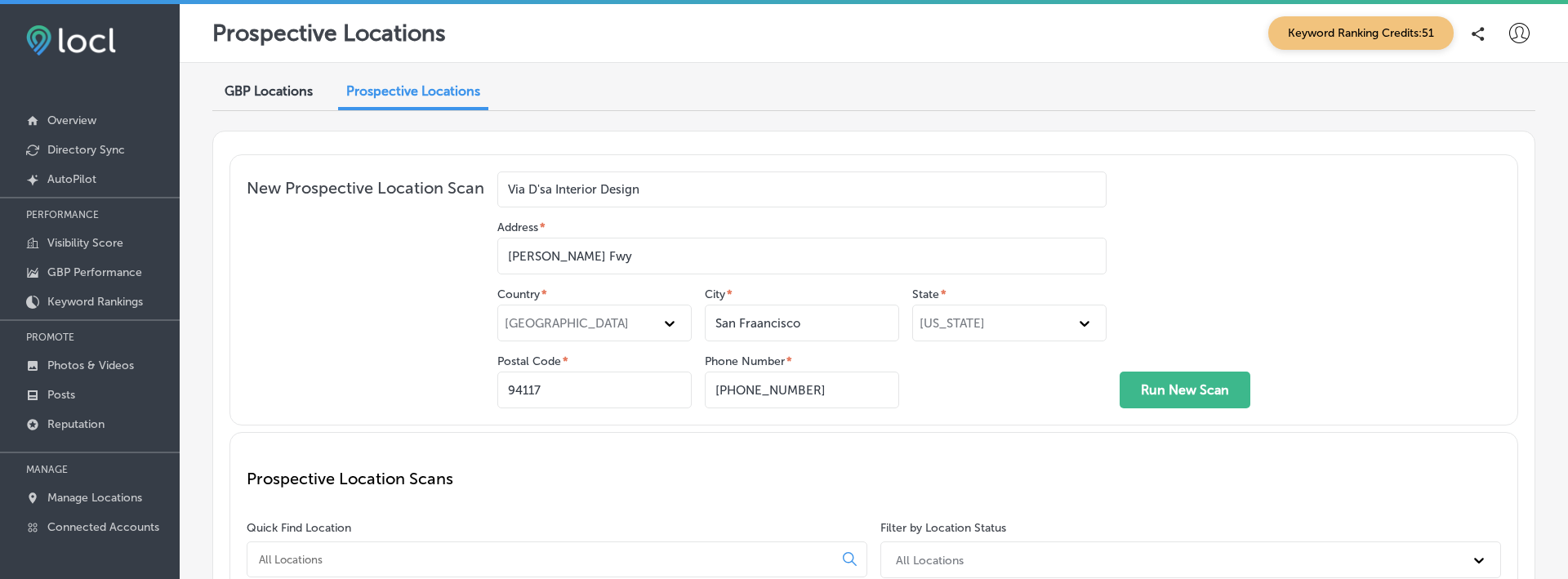
click at [289, 90] on span "GBP Locations" at bounding box center [269, 90] width 88 height 16
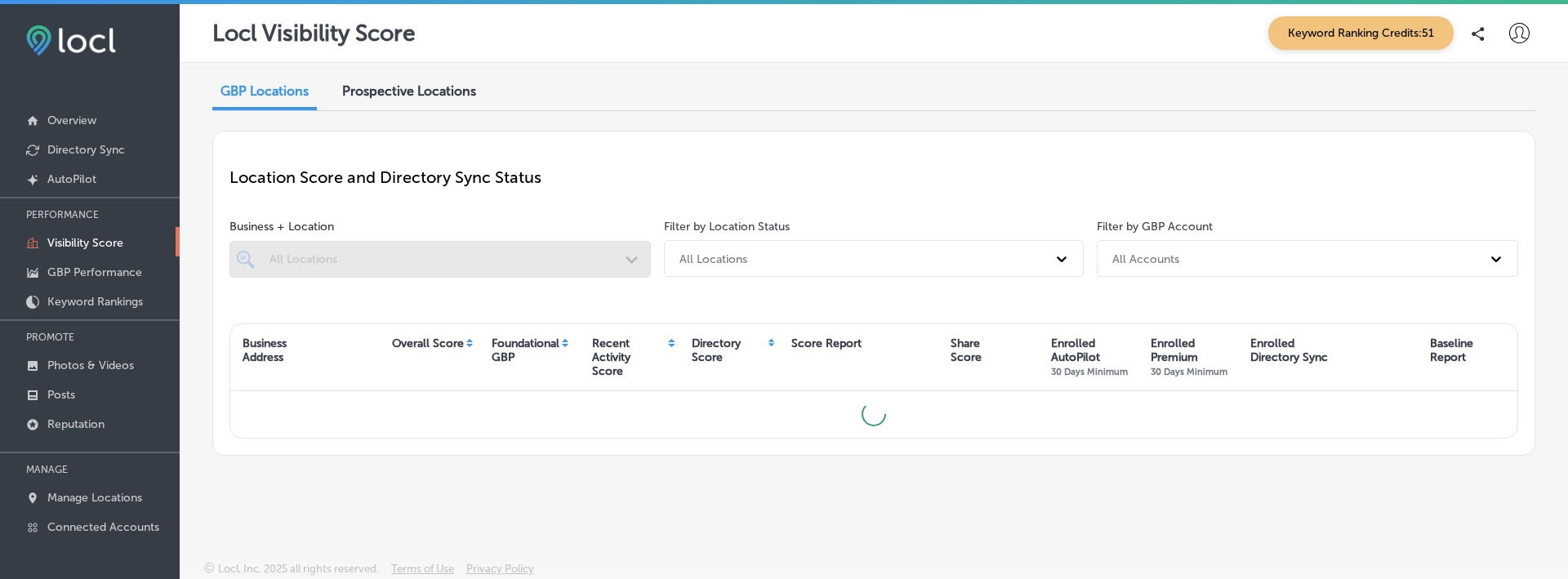
click at [401, 90] on span "Prospective Locations" at bounding box center [410, 90] width 134 height 16
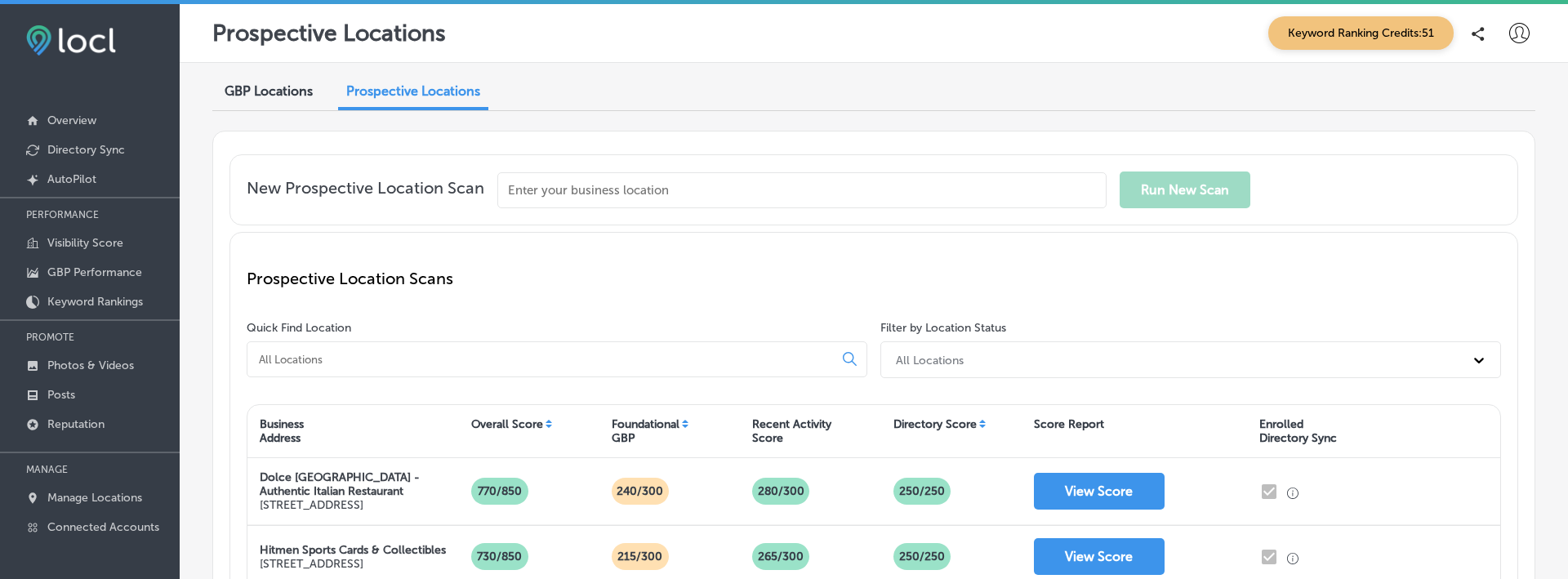
click at [389, 353] on input at bounding box center [543, 359] width 573 height 15
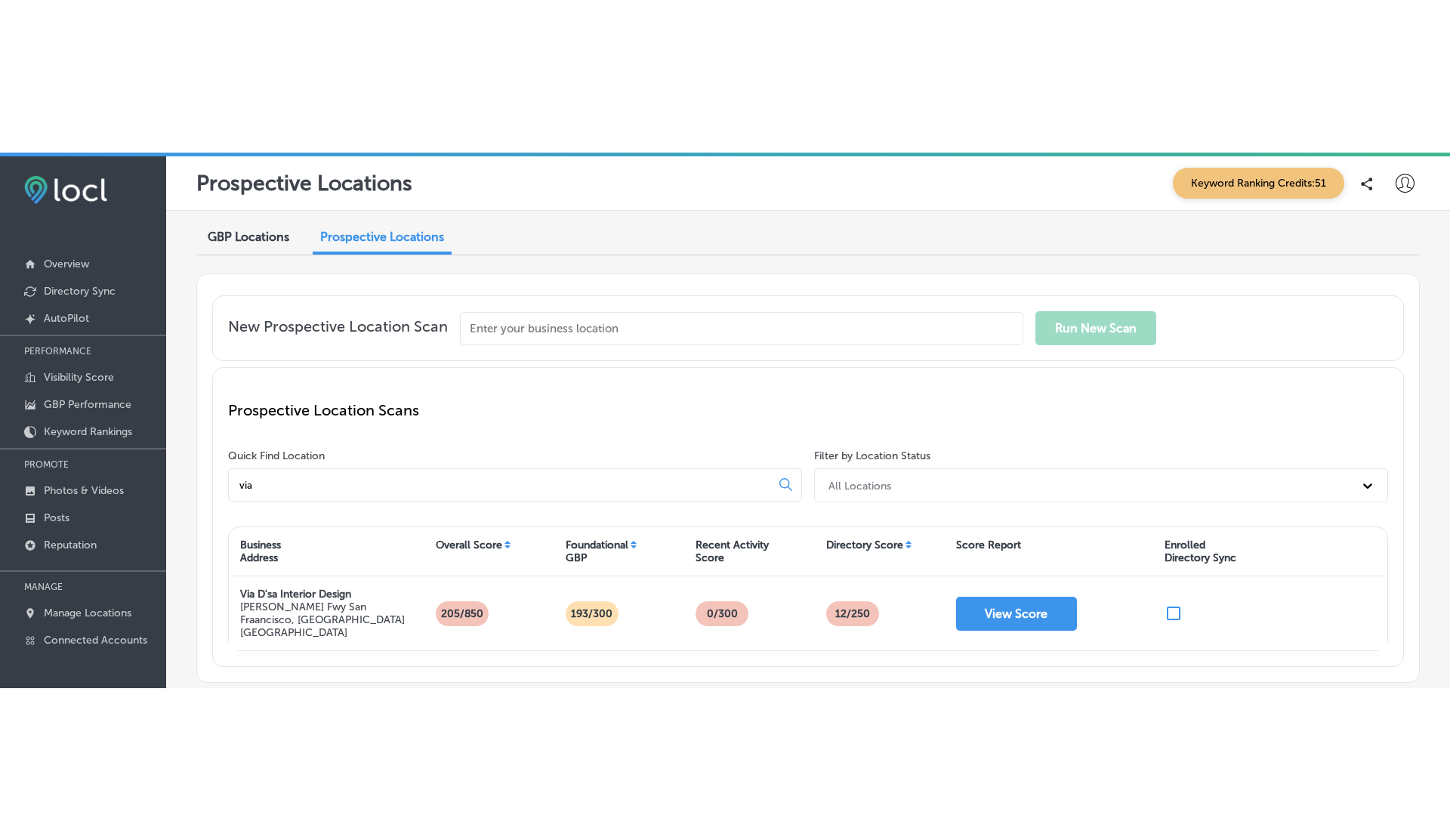
scroll to position [78, 0]
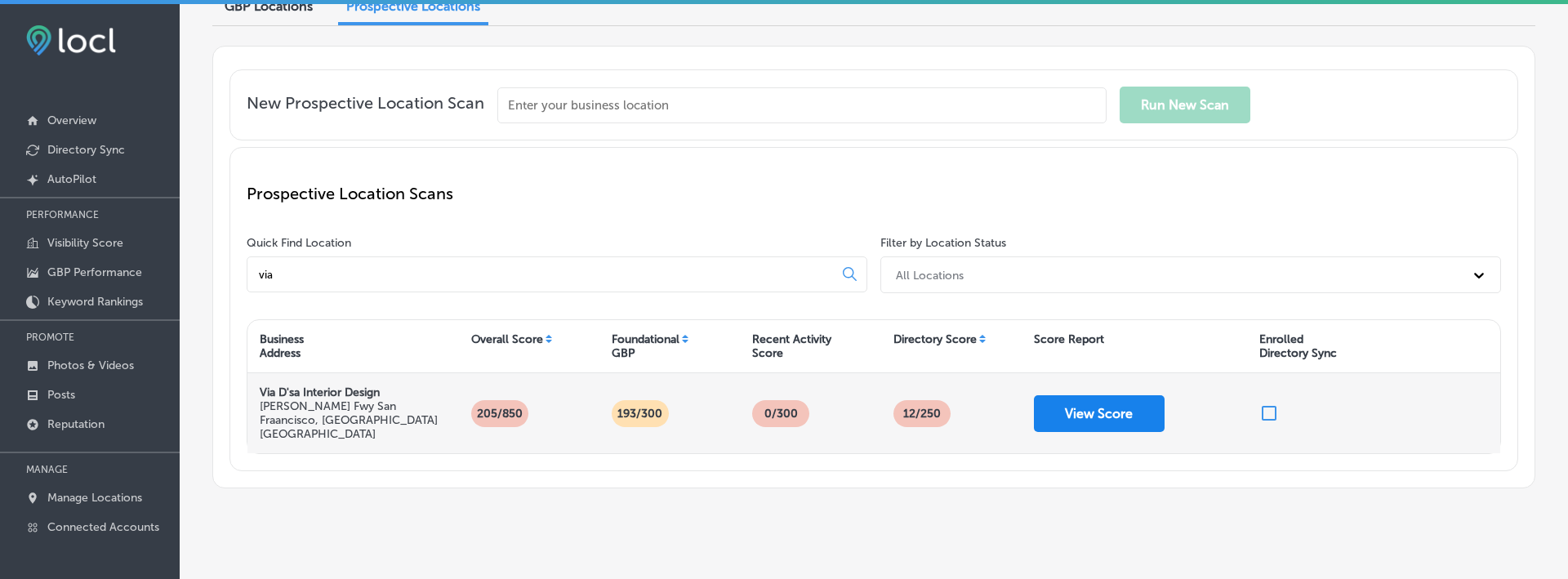
type input "via"
click at [1047, 405] on button "View Score" at bounding box center [1099, 413] width 131 height 37
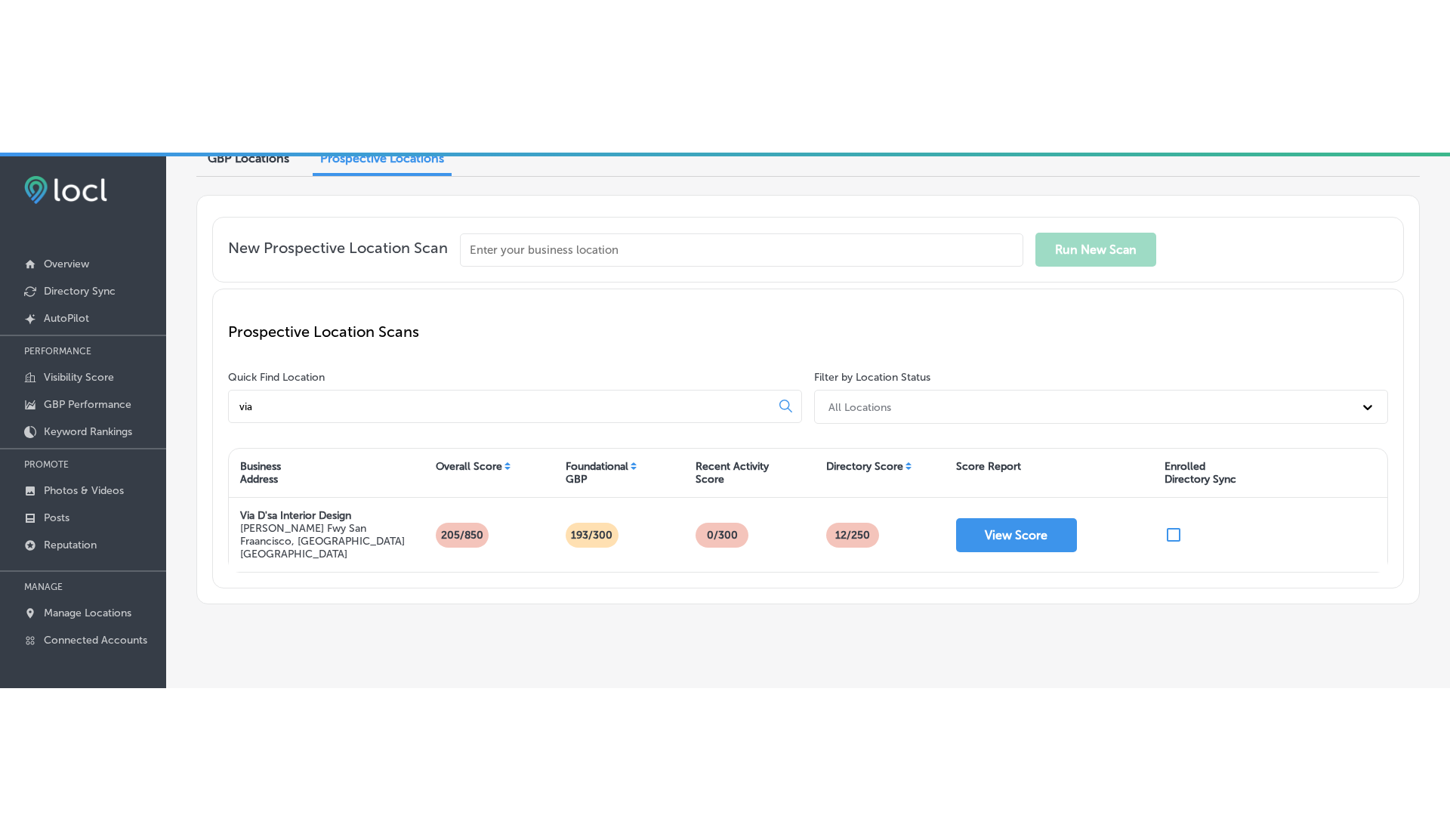
scroll to position [0, 0]
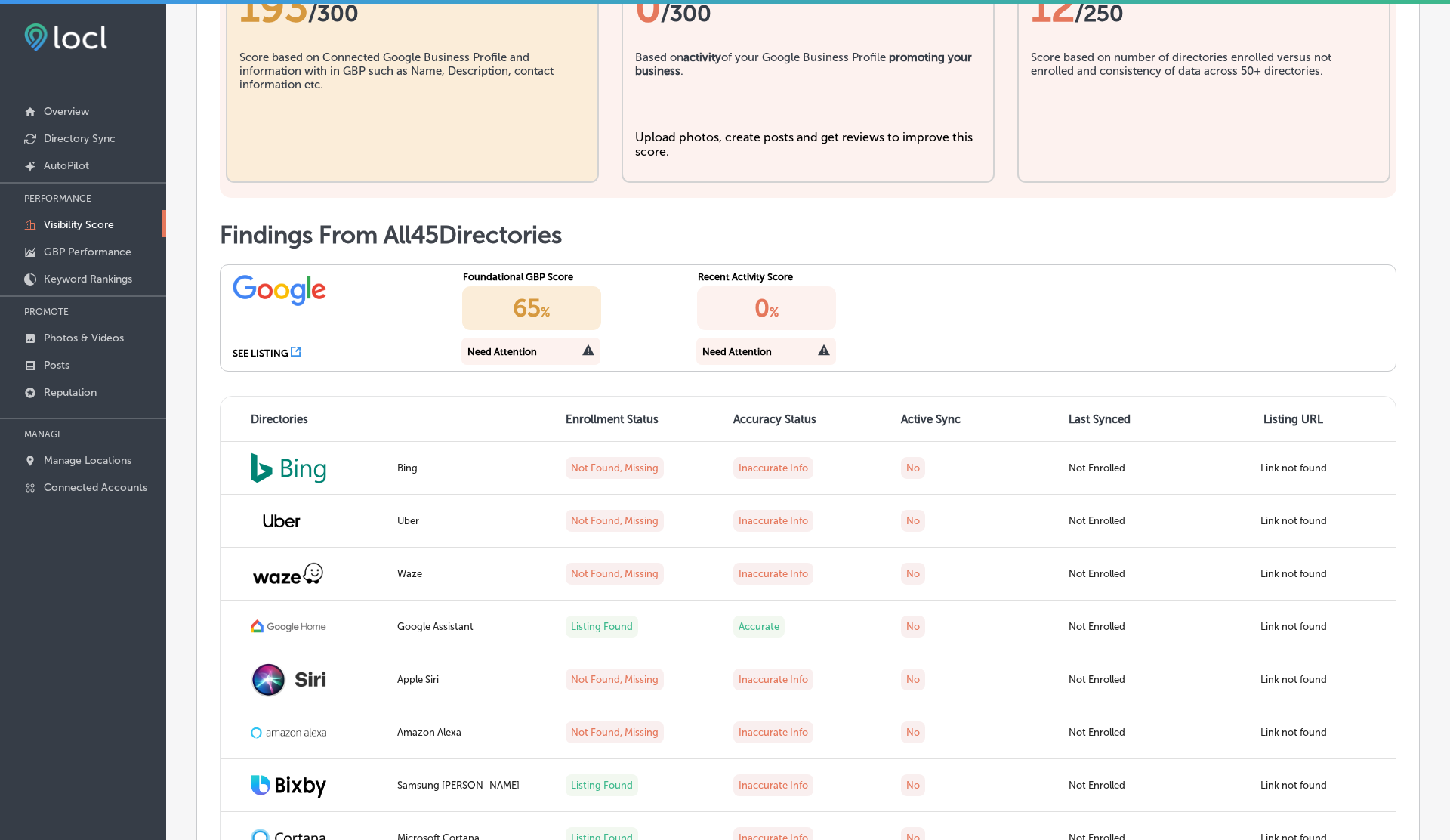
scroll to position [622, 0]
click at [297, 350] on icon at bounding box center [296, 350] width 10 height 10
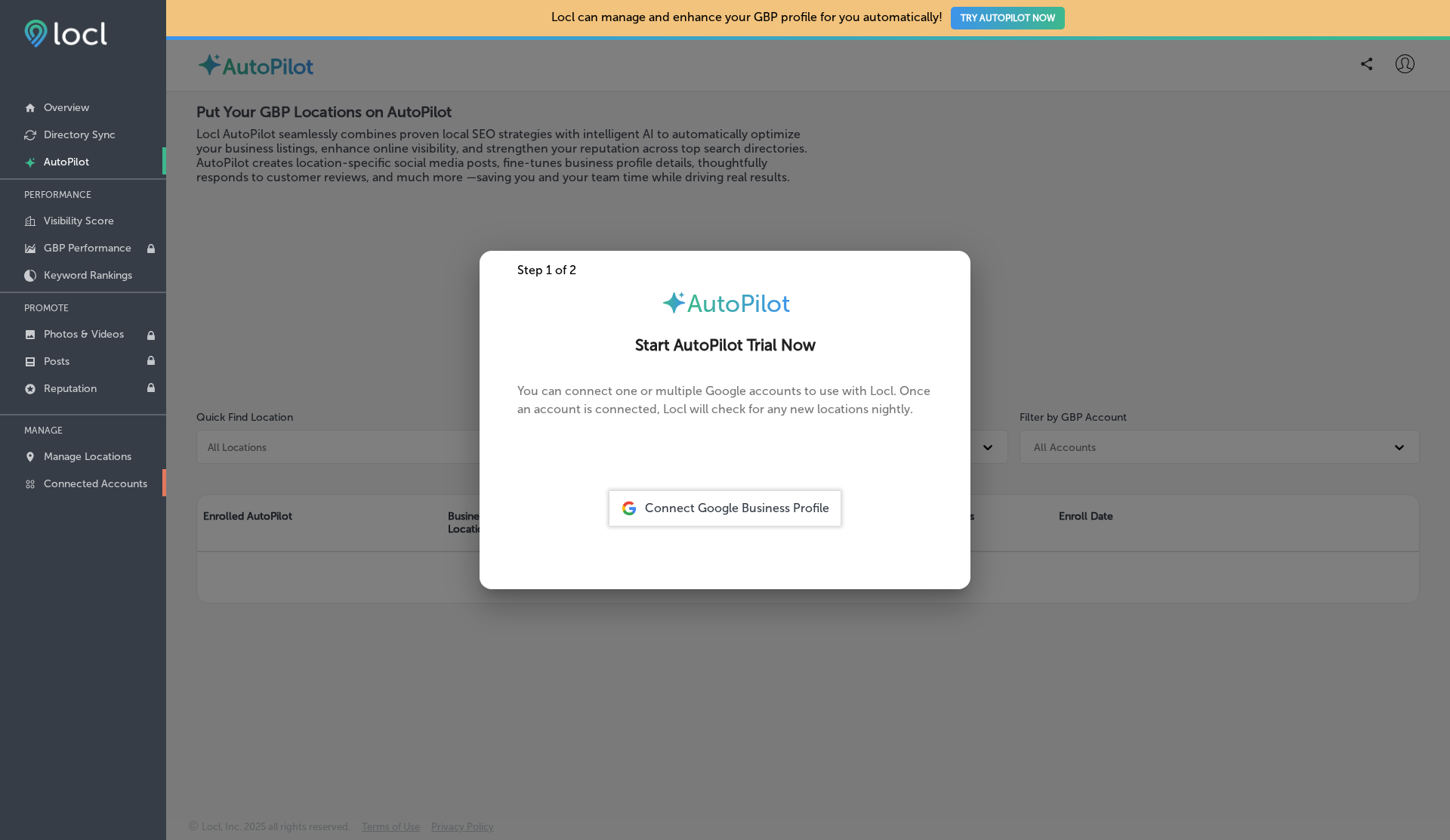
click at [77, 471] on link "Connected Accounts" at bounding box center [83, 483] width 166 height 27
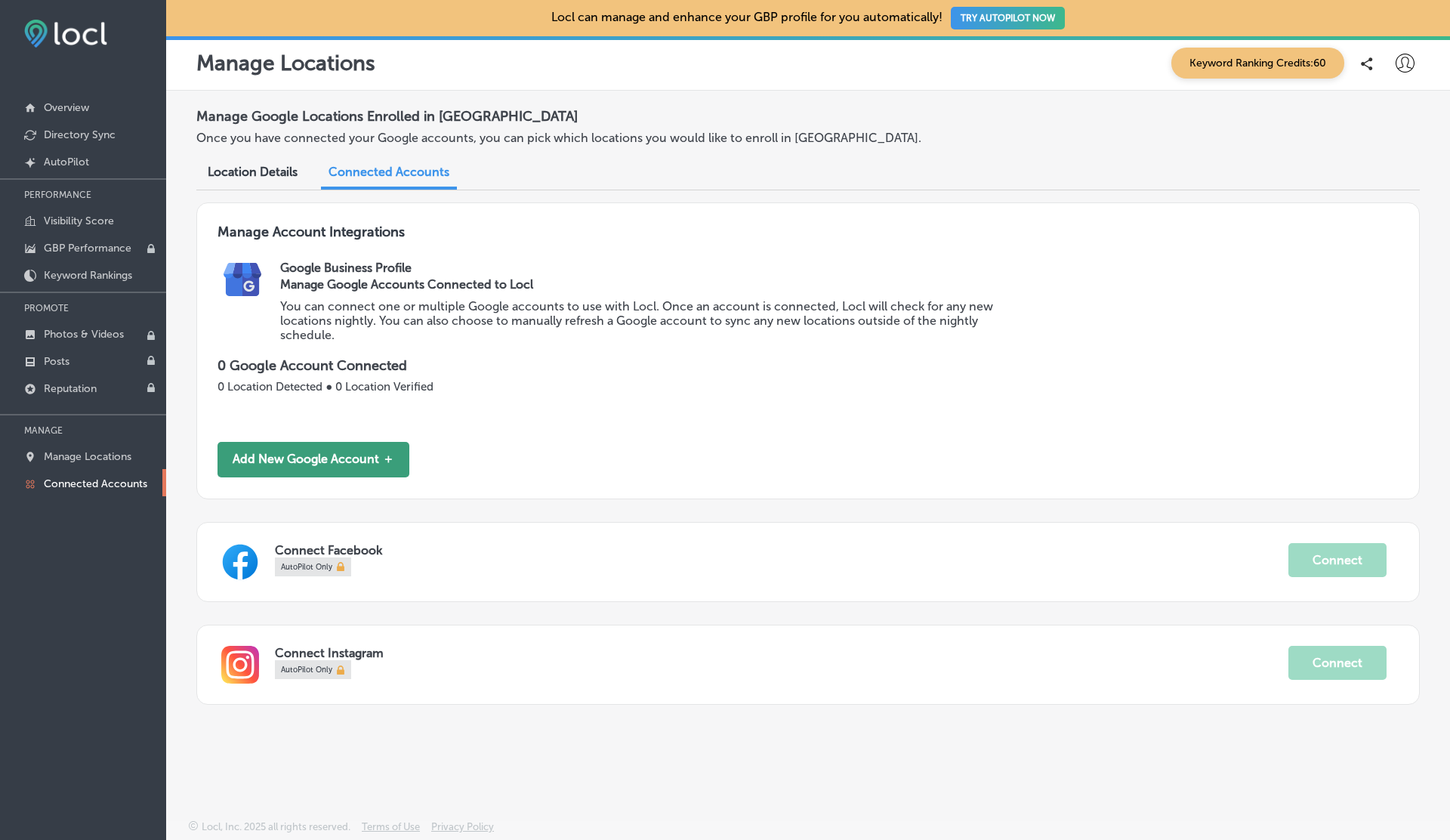
click at [318, 454] on button "Add New Google Account ＋" at bounding box center [313, 460] width 192 height 36
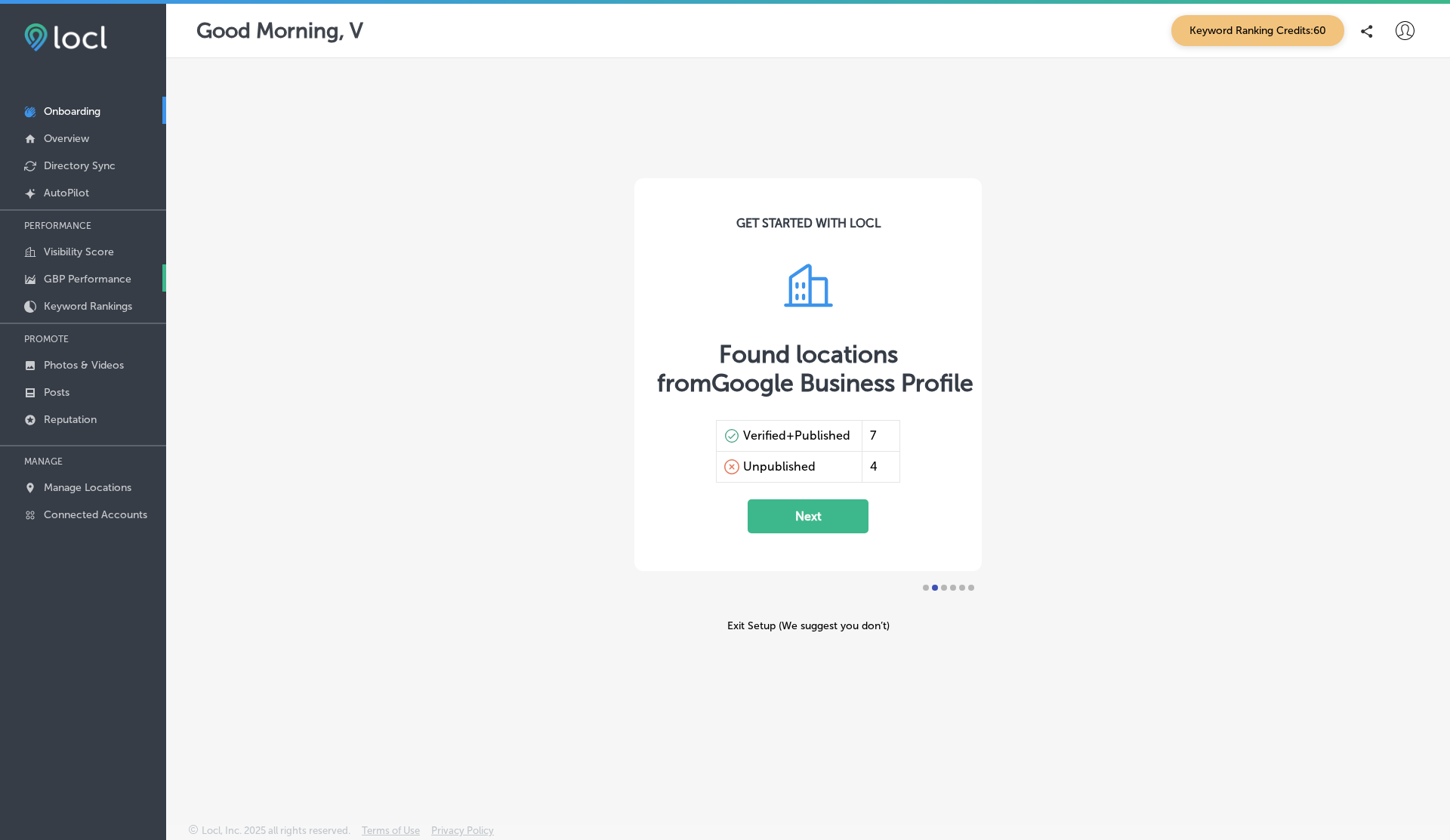
click at [87, 272] on p "GBP Performance" at bounding box center [87, 278] width 88 height 13
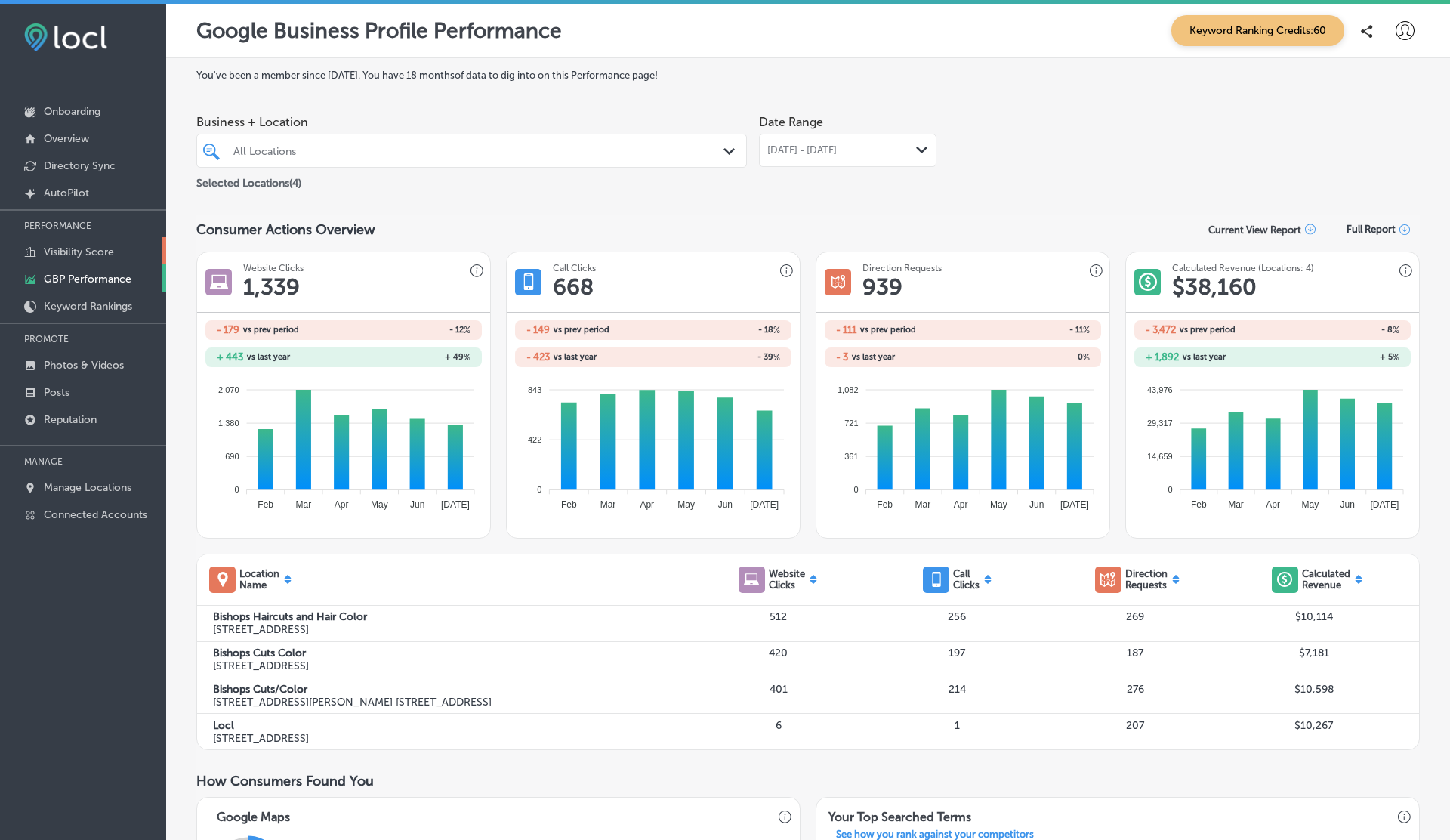
click at [78, 252] on p "Visibility Score" at bounding box center [78, 251] width 71 height 13
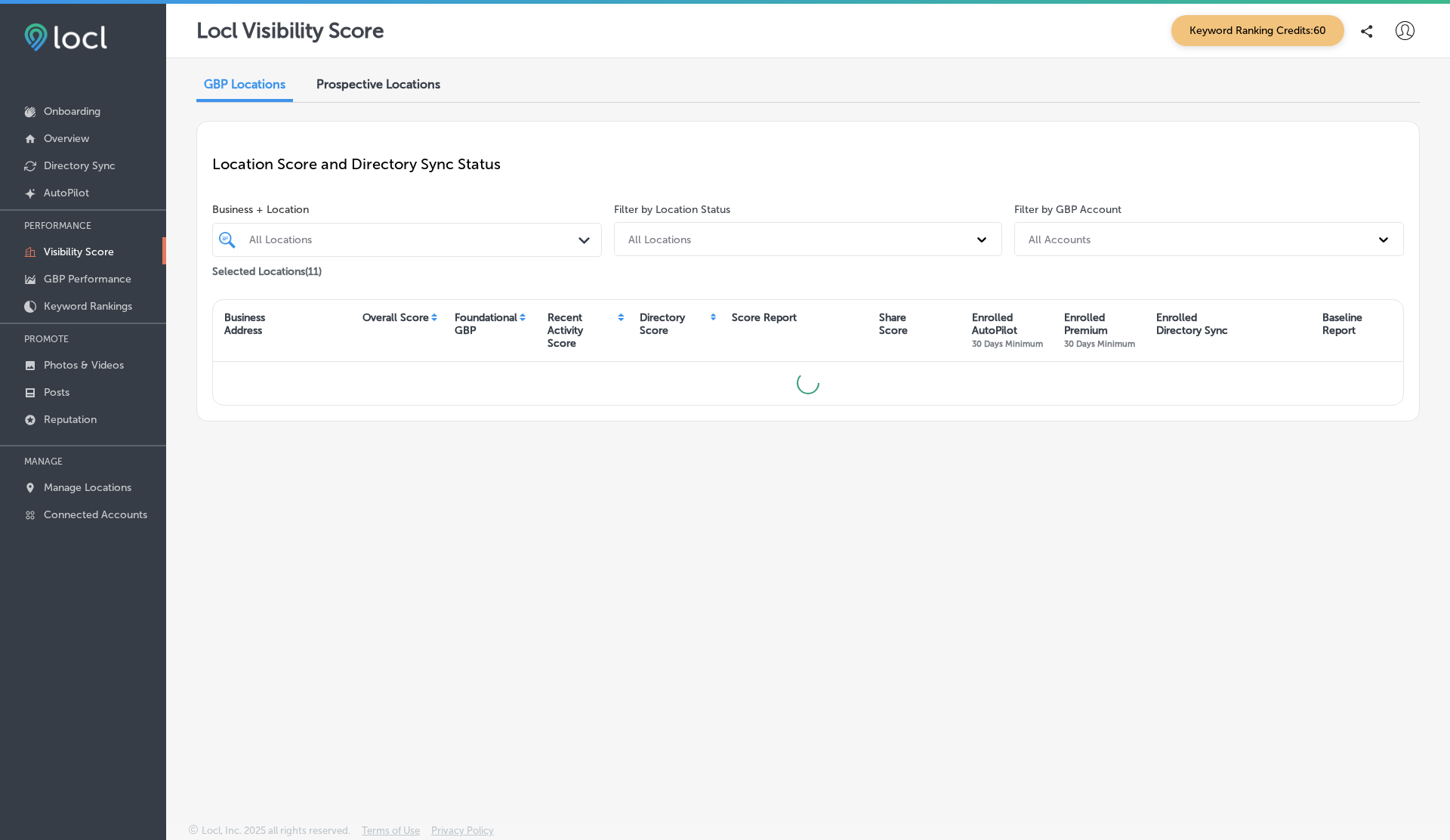
click at [388, 226] on div "All Locations Path Created with Sketch." at bounding box center [407, 240] width 390 height 34
click at [365, 74] on div "Prospective Locations" at bounding box center [378, 86] width 146 height 32
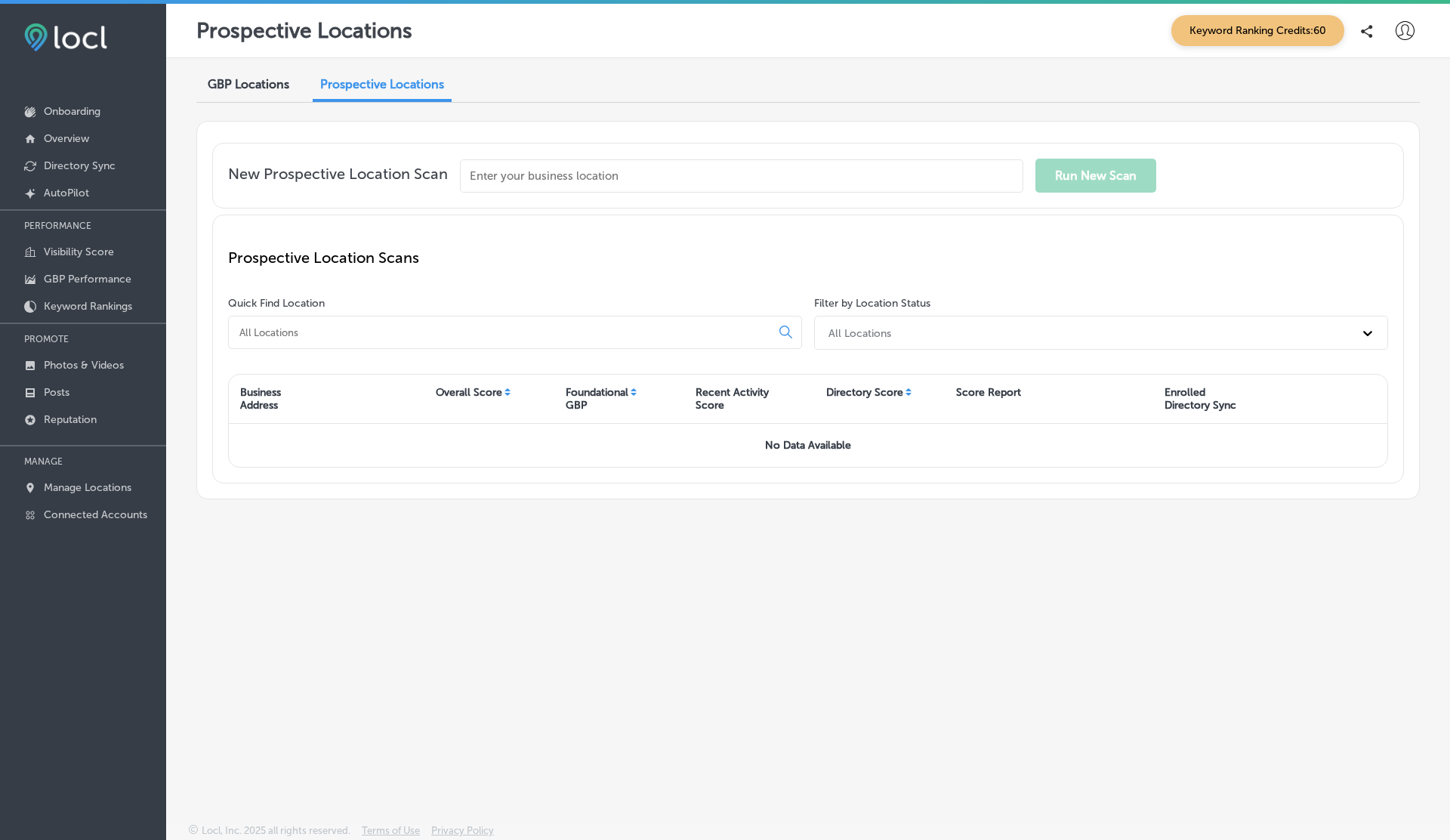
click at [1397, 27] on icon at bounding box center [1406, 31] width 19 height 19
click at [1343, 163] on icon at bounding box center [1344, 163] width 12 height 12
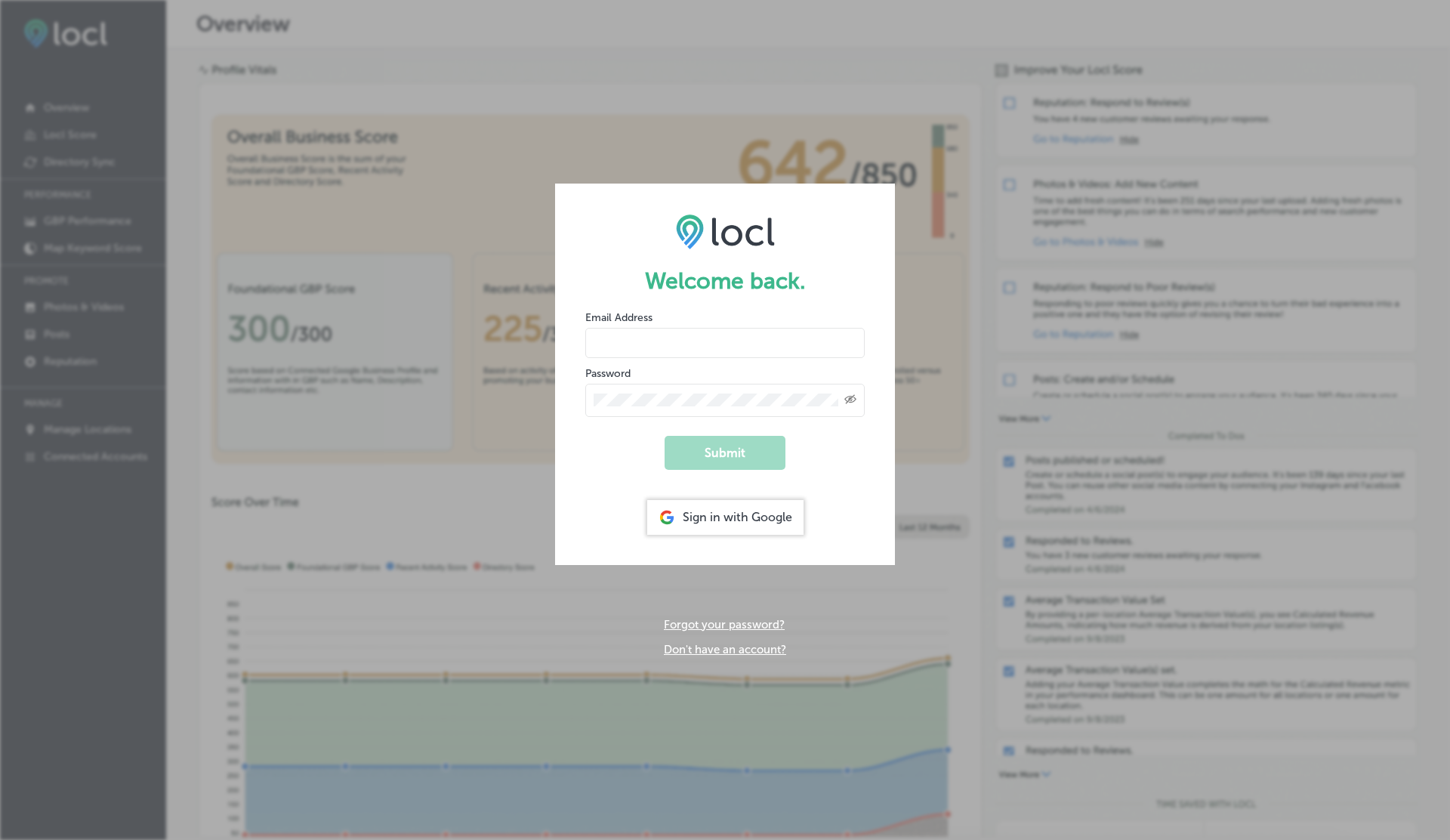
click at [633, 338] on input "email" at bounding box center [725, 342] width 279 height 30
type input "vasilikigreece69+ap01@gmail.com"
click at [665, 436] on button "Submit" at bounding box center [725, 453] width 121 height 34
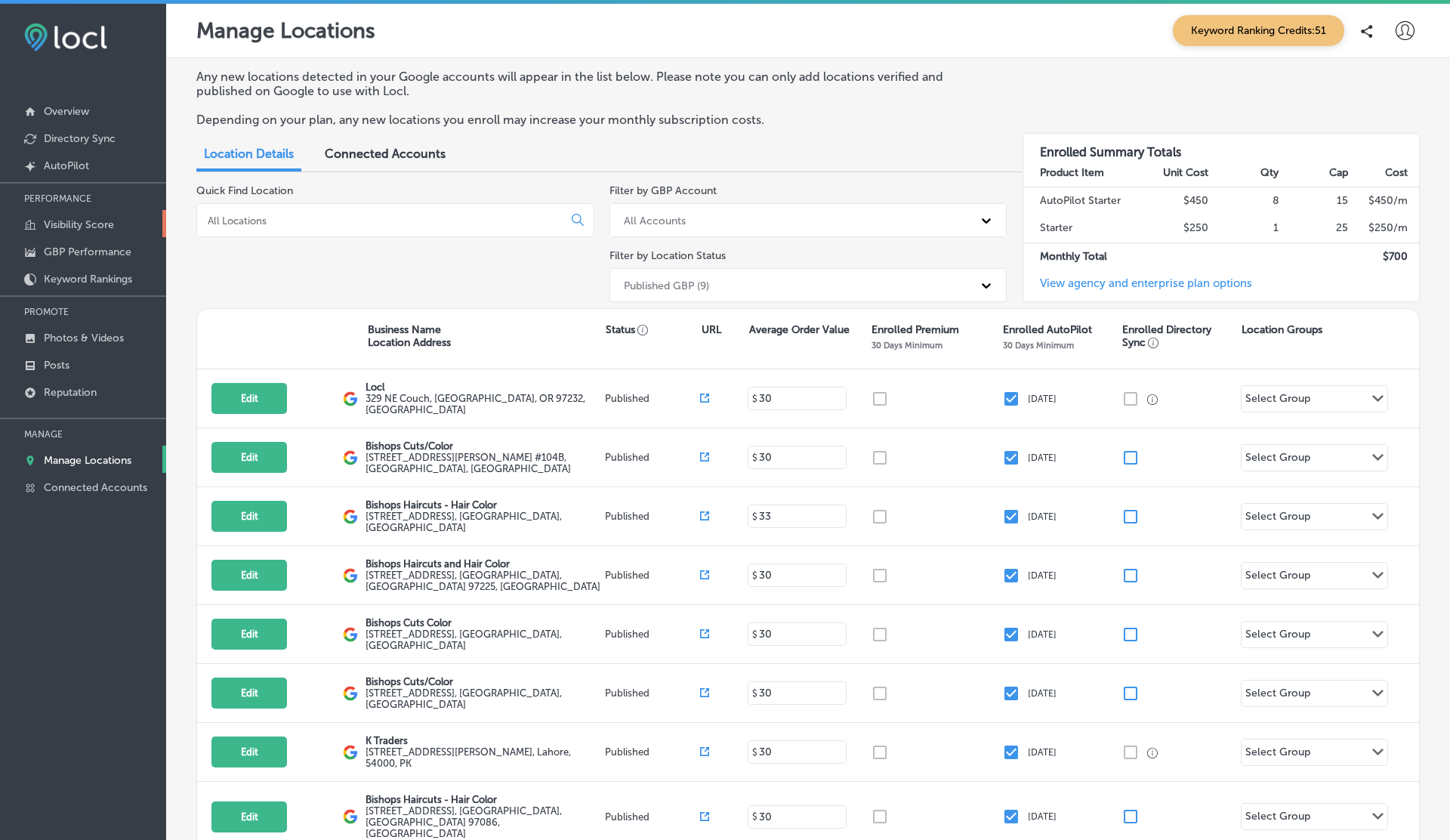
click at [69, 223] on p "Visibility Score" at bounding box center [78, 224] width 71 height 13
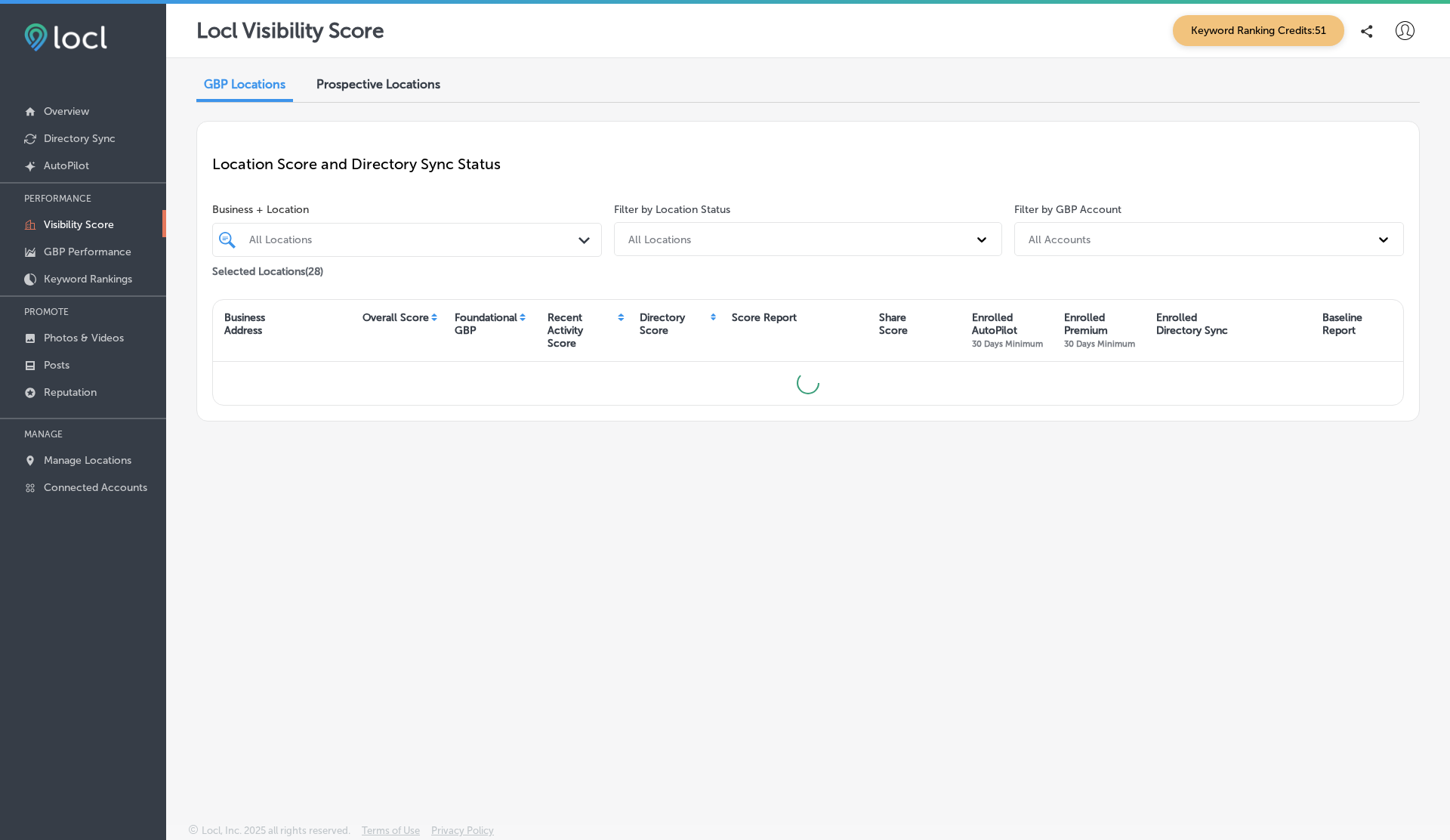
click at [366, 91] on div "Prospective Locations" at bounding box center [378, 86] width 146 height 32
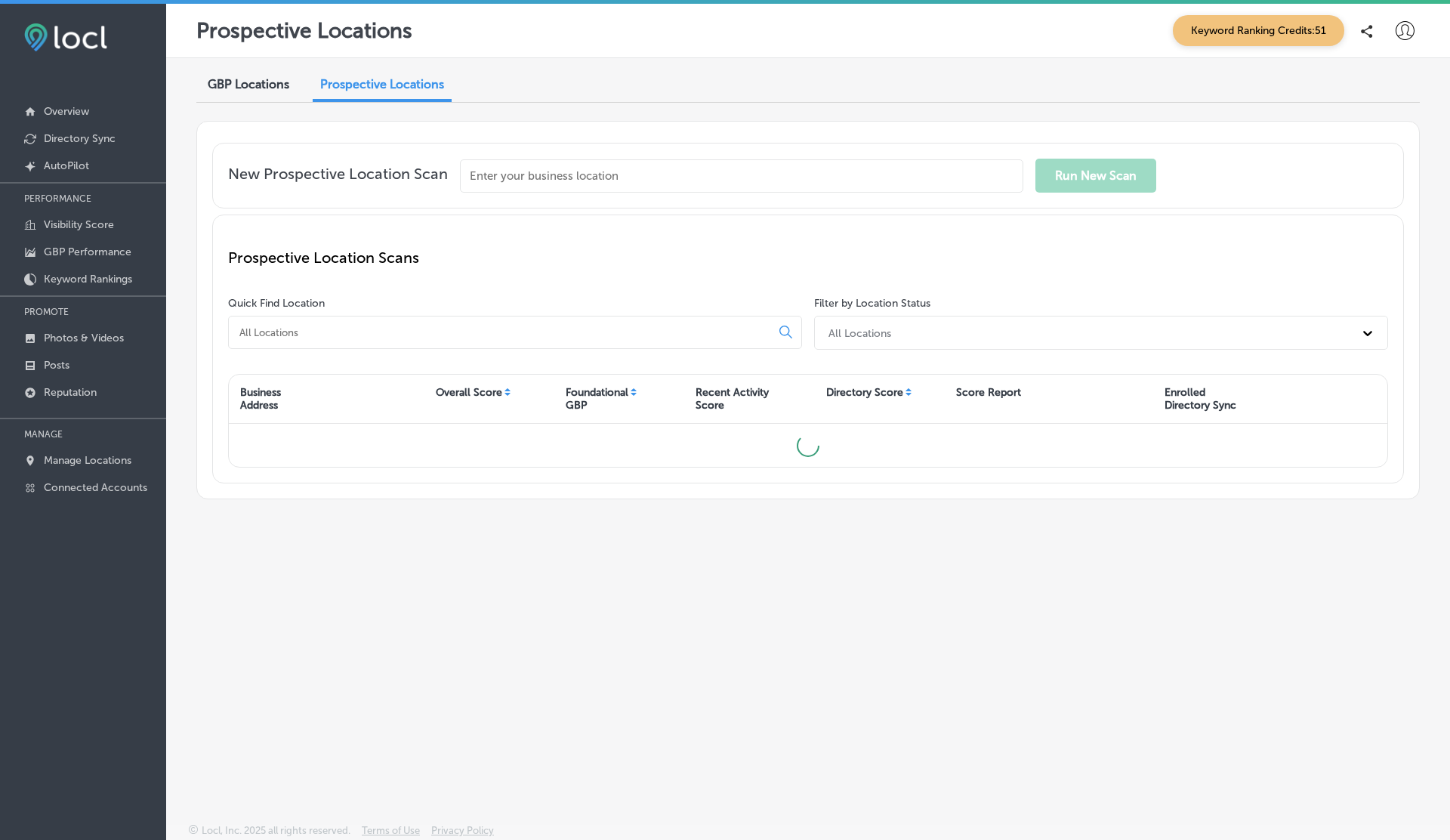
click at [366, 334] on input at bounding box center [502, 332] width 530 height 14
type input "v"
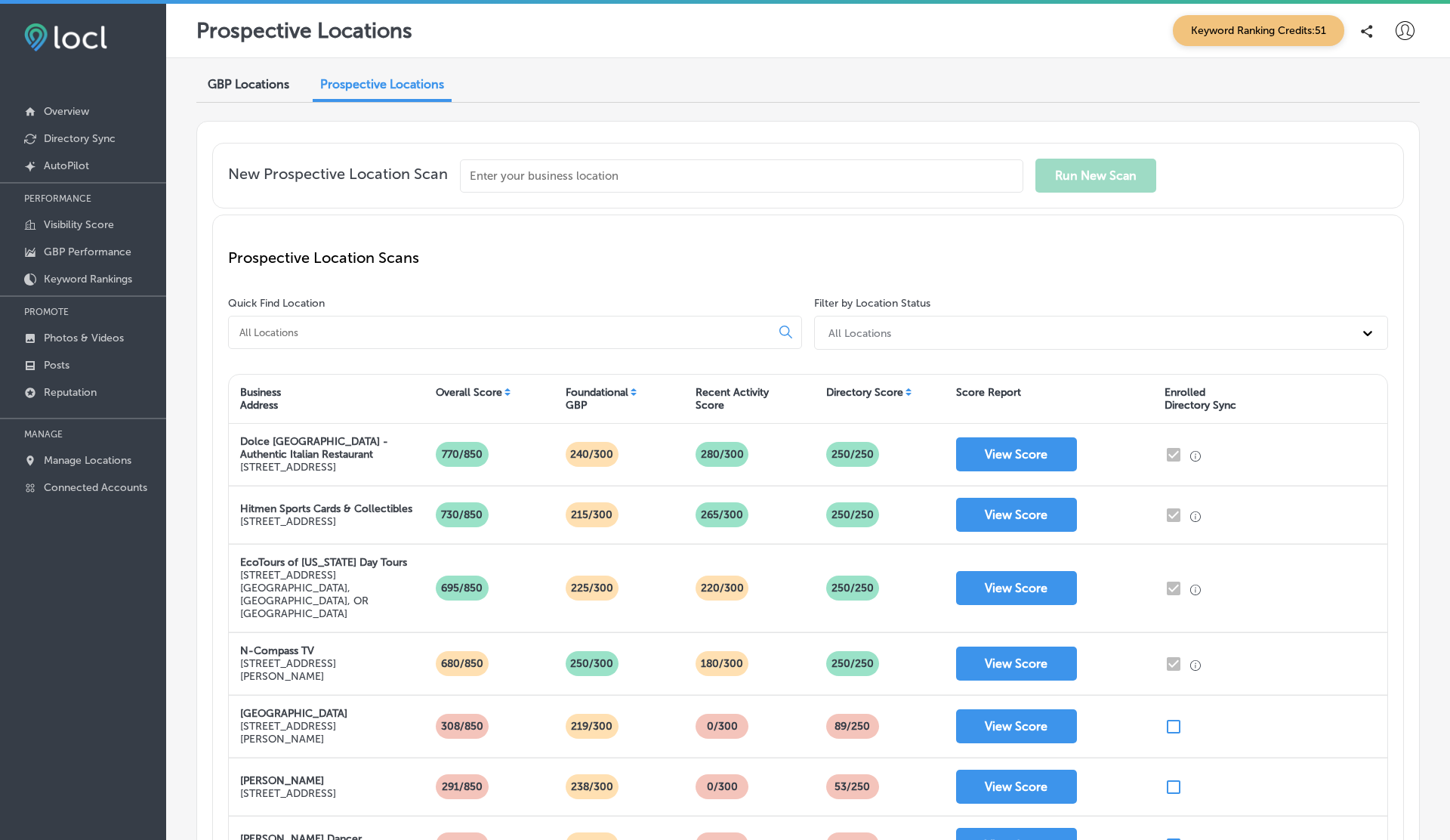
click at [605, 386] on div "Foundational GBP" at bounding box center [598, 398] width 63 height 26
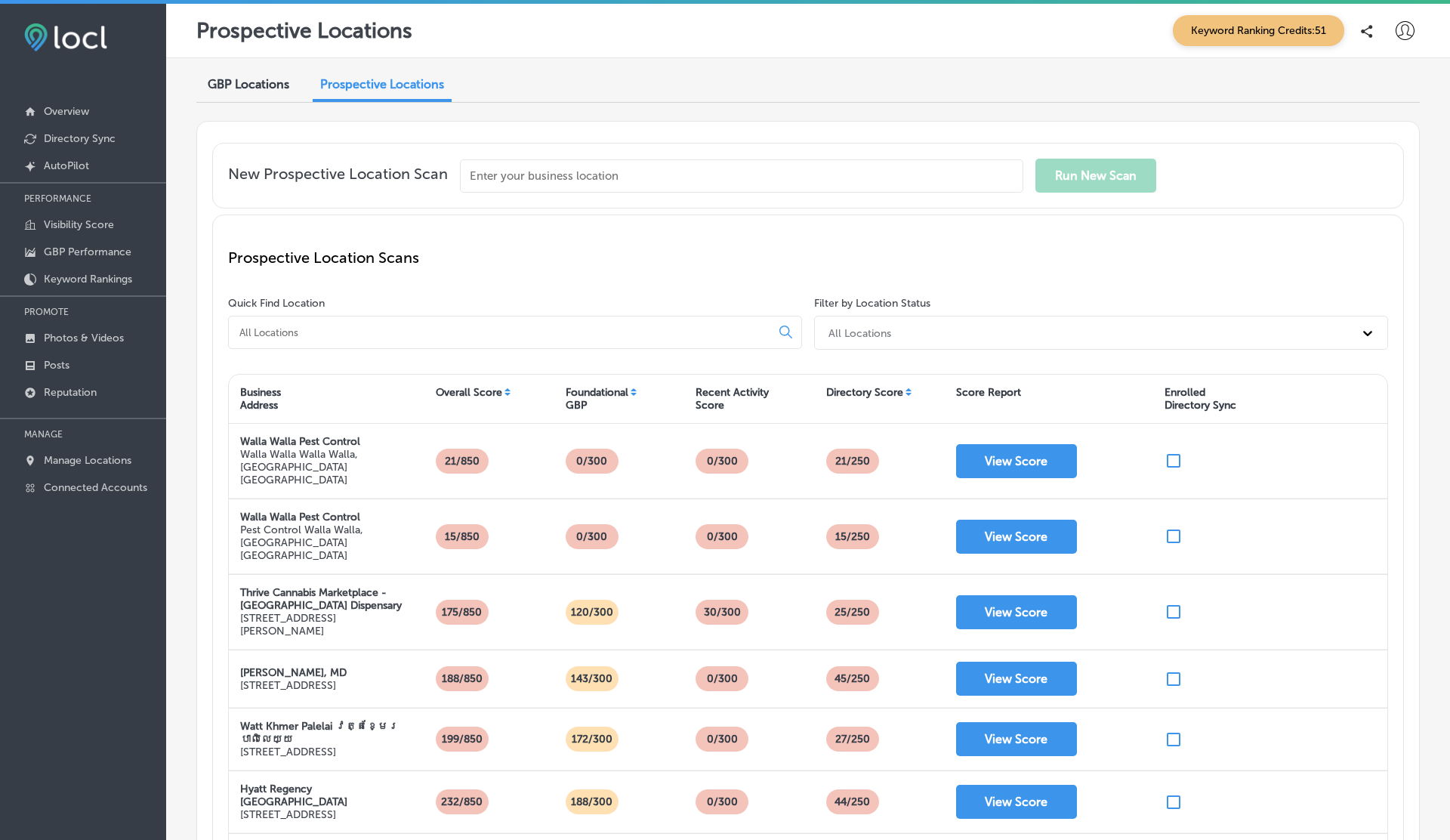
click at [605, 386] on div "Foundational GBP" at bounding box center [598, 398] width 63 height 26
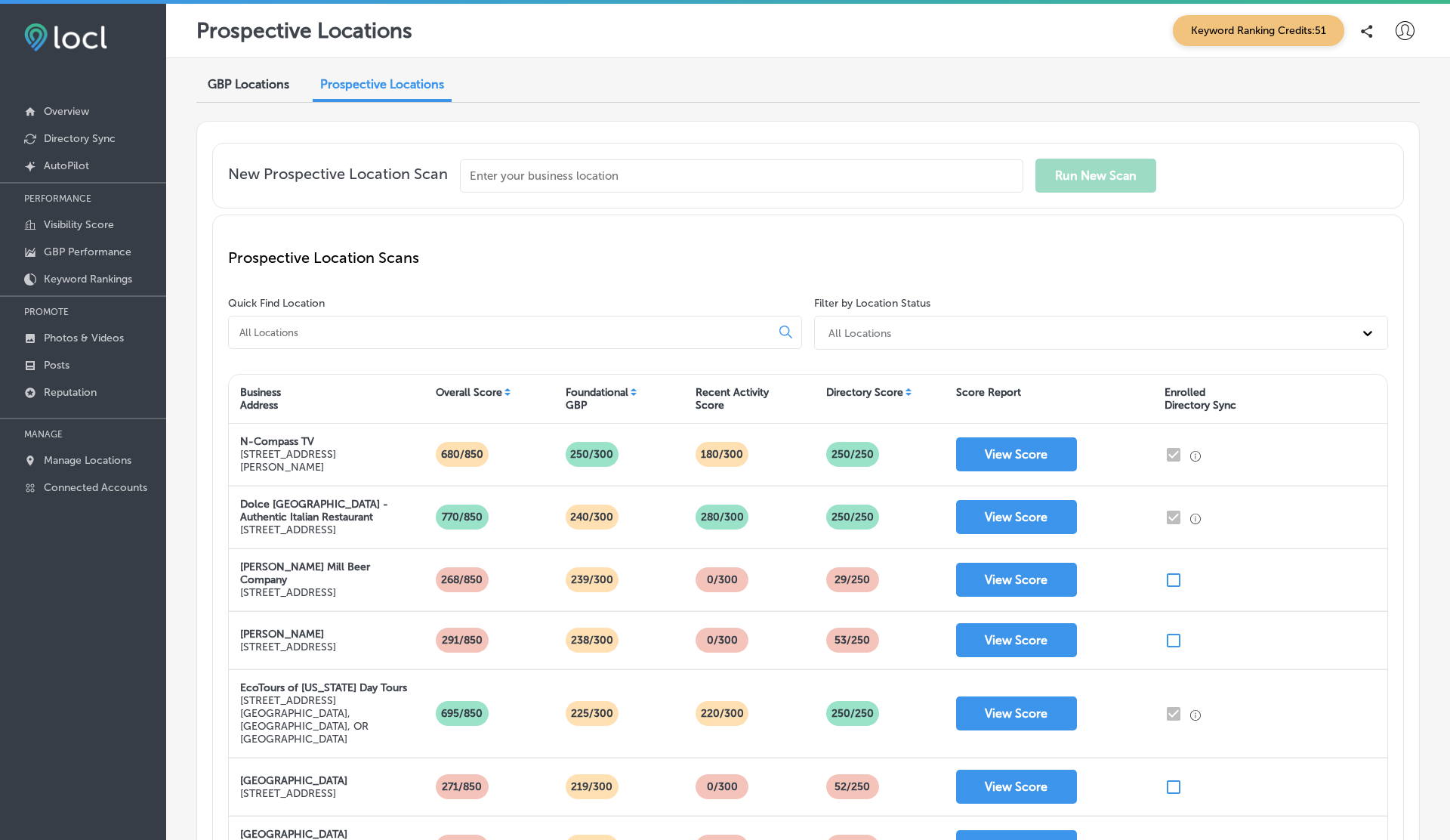
click at [240, 78] on span "GBP Locations" at bounding box center [249, 83] width 82 height 14
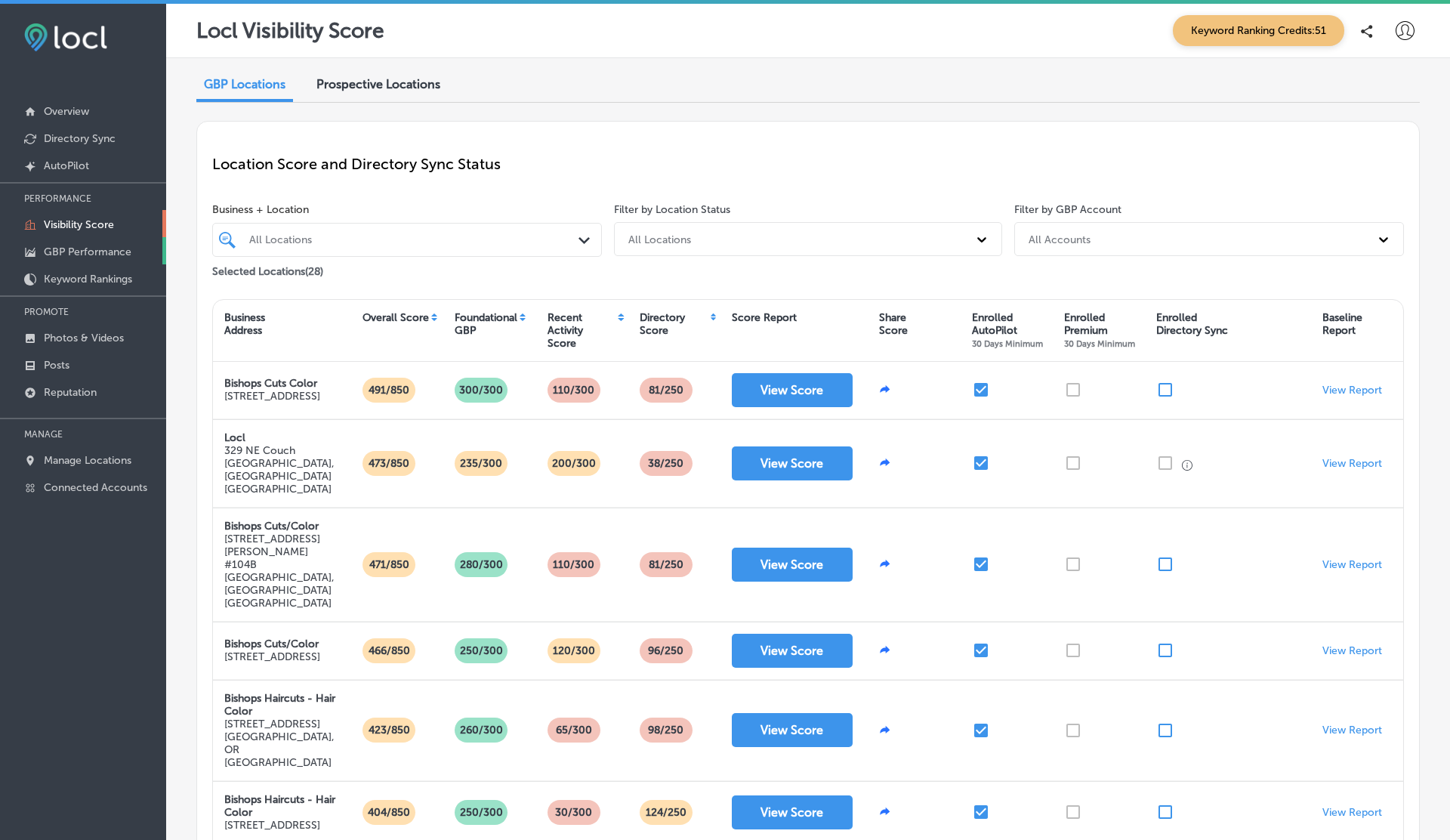
click at [82, 247] on p "GBP Performance" at bounding box center [87, 251] width 88 height 13
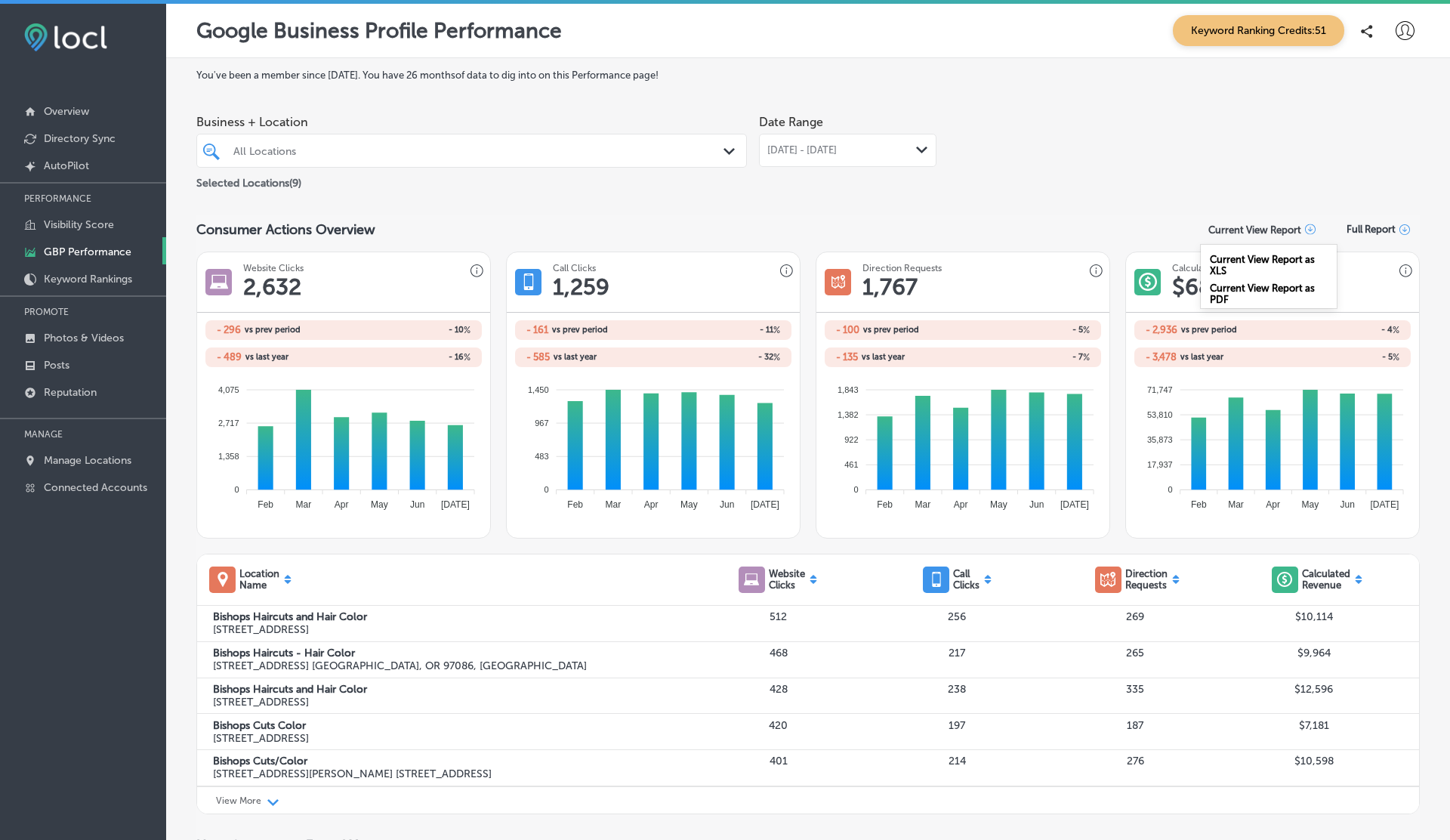
click at [1252, 232] on p "Current View Report" at bounding box center [1255, 230] width 93 height 11
click at [1241, 249] on div "Current View Report as XLS" at bounding box center [1269, 262] width 136 height 29
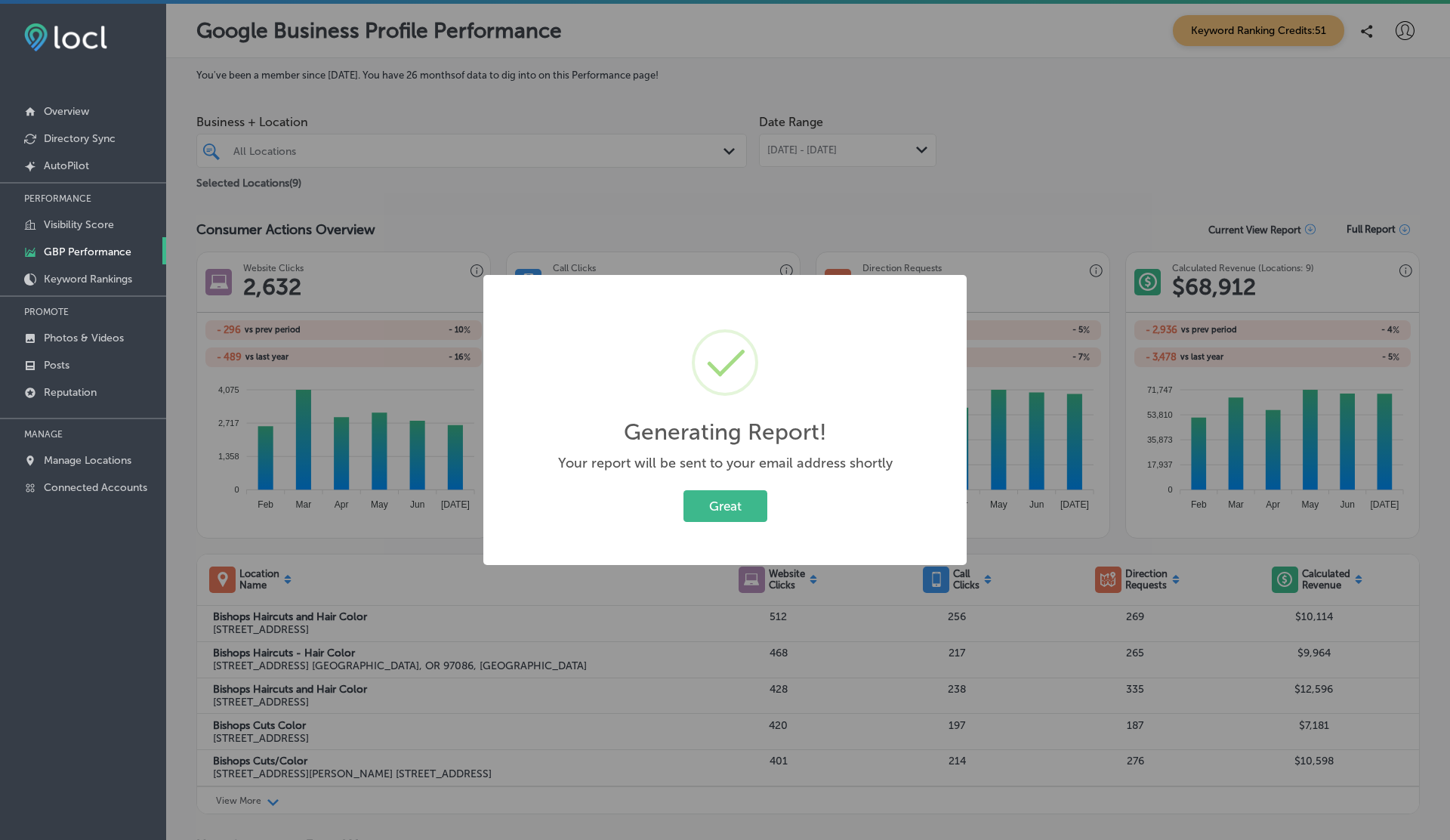
click at [1275, 225] on div "Generating Report! × Your report will be sent to your email address shortly Gre…" at bounding box center [725, 420] width 1450 height 840
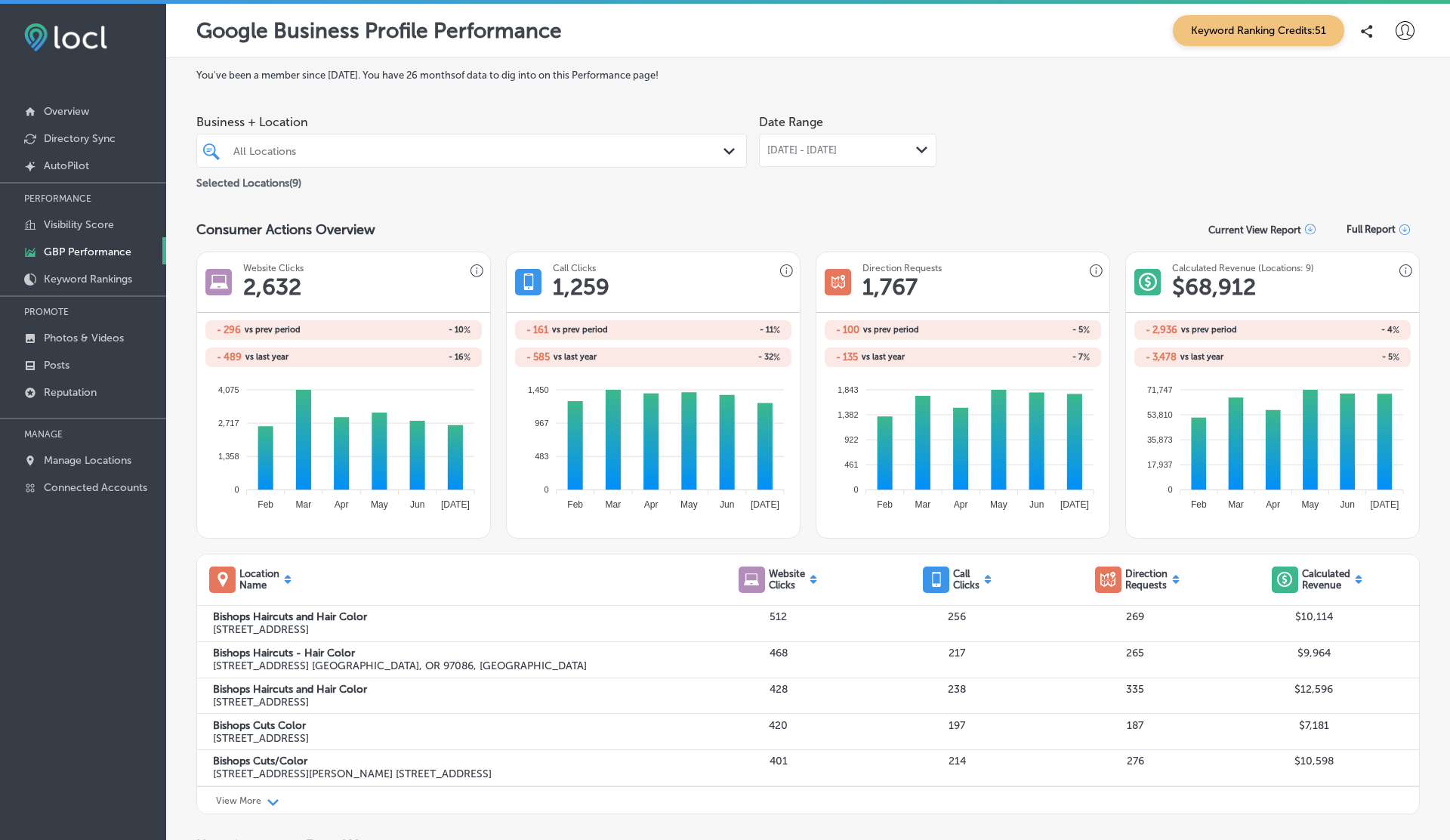
click at [1267, 225] on p "Current View Report" at bounding box center [1255, 230] width 93 height 11
click at [1229, 291] on div "Current View Report as PDF" at bounding box center [1269, 291] width 136 height 29
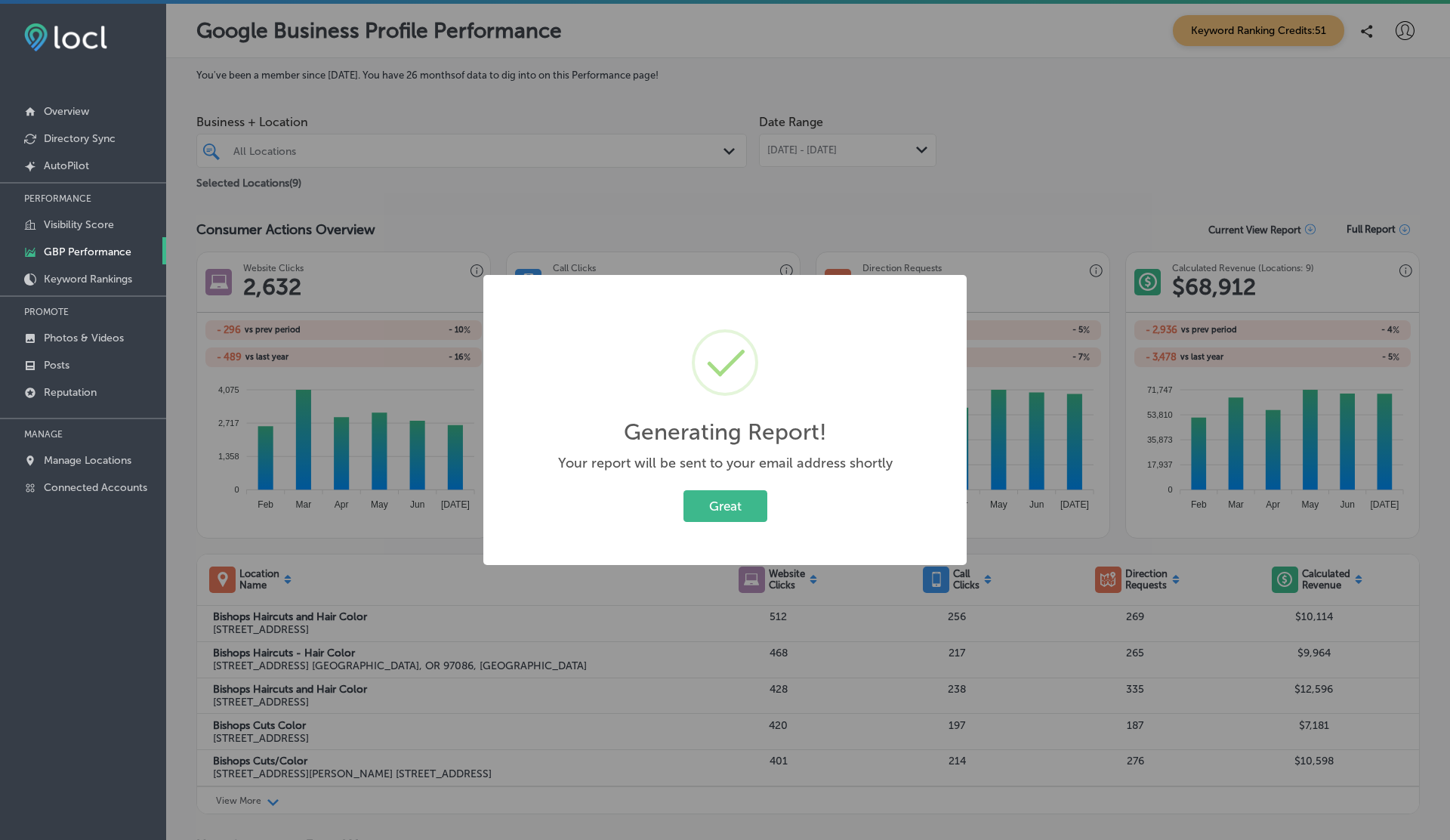
click at [1310, 206] on div "Generating Report! × Your report will be sent to your email address shortly Gre…" at bounding box center [725, 420] width 1450 height 840
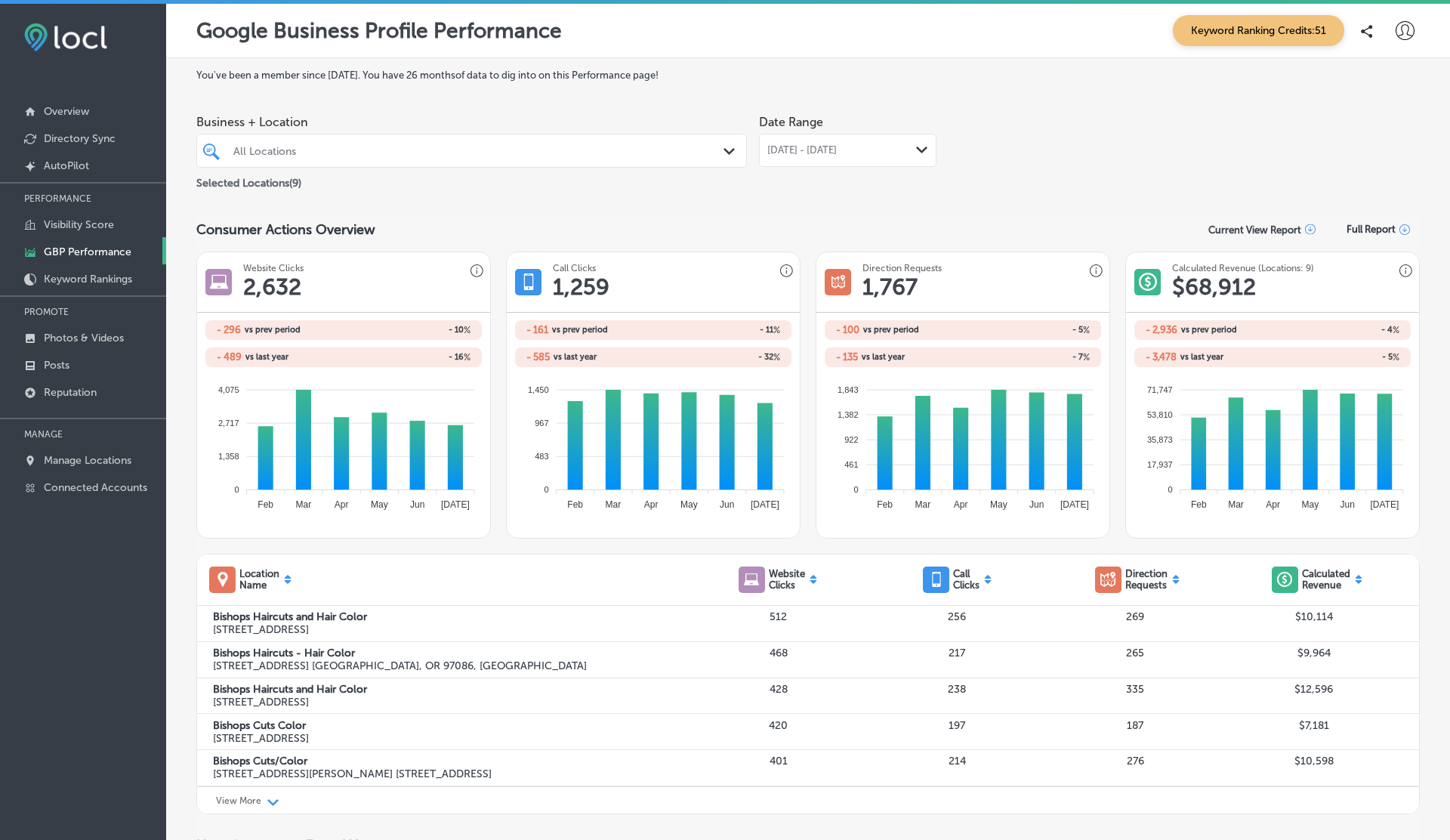
click at [1350, 221] on div "Full Report" at bounding box center [1378, 229] width 83 height 30
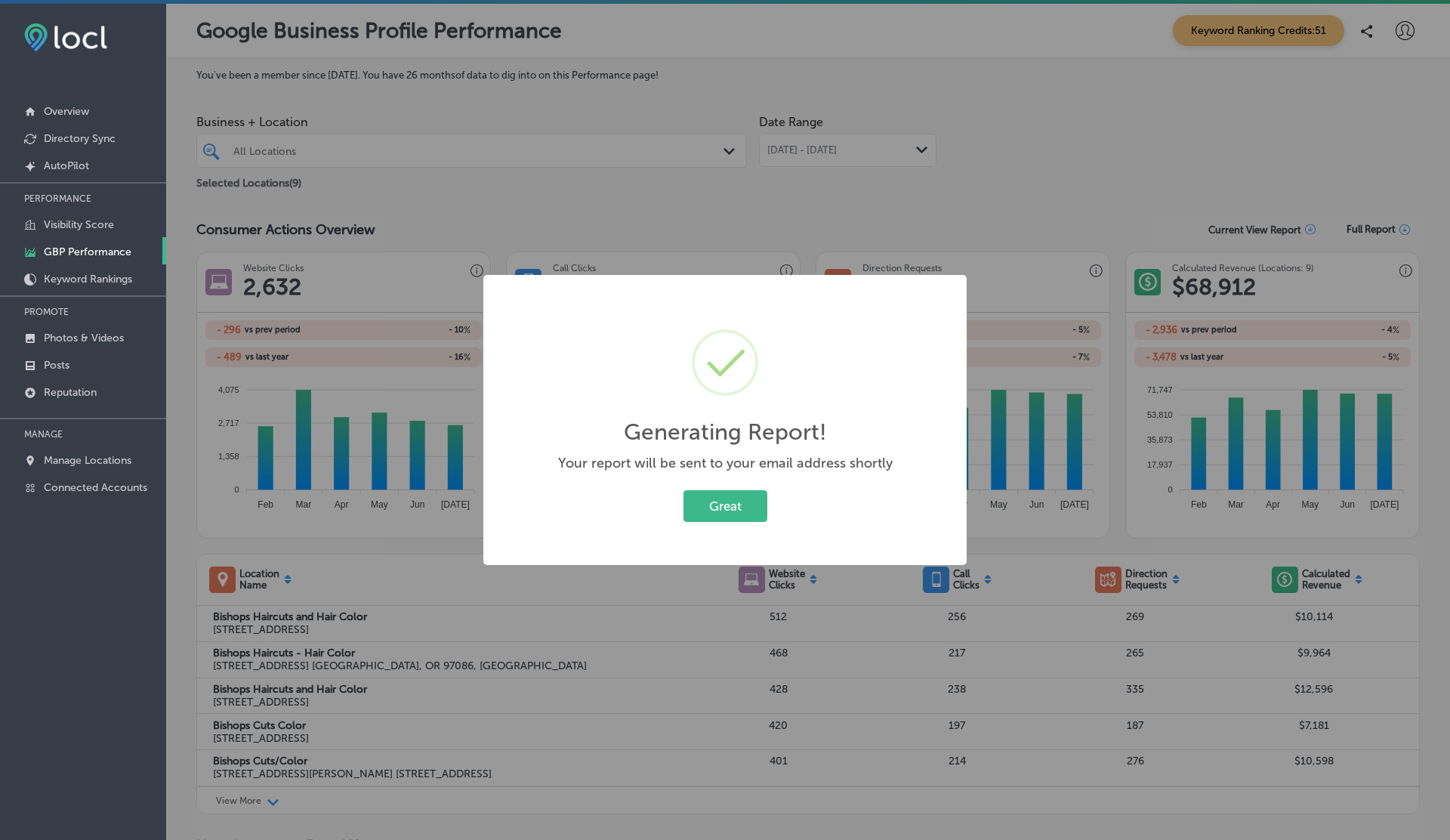
click at [978, 137] on div "Generating Report! × Your report will be sent to your email address shortly Gre…" at bounding box center [725, 420] width 1450 height 840
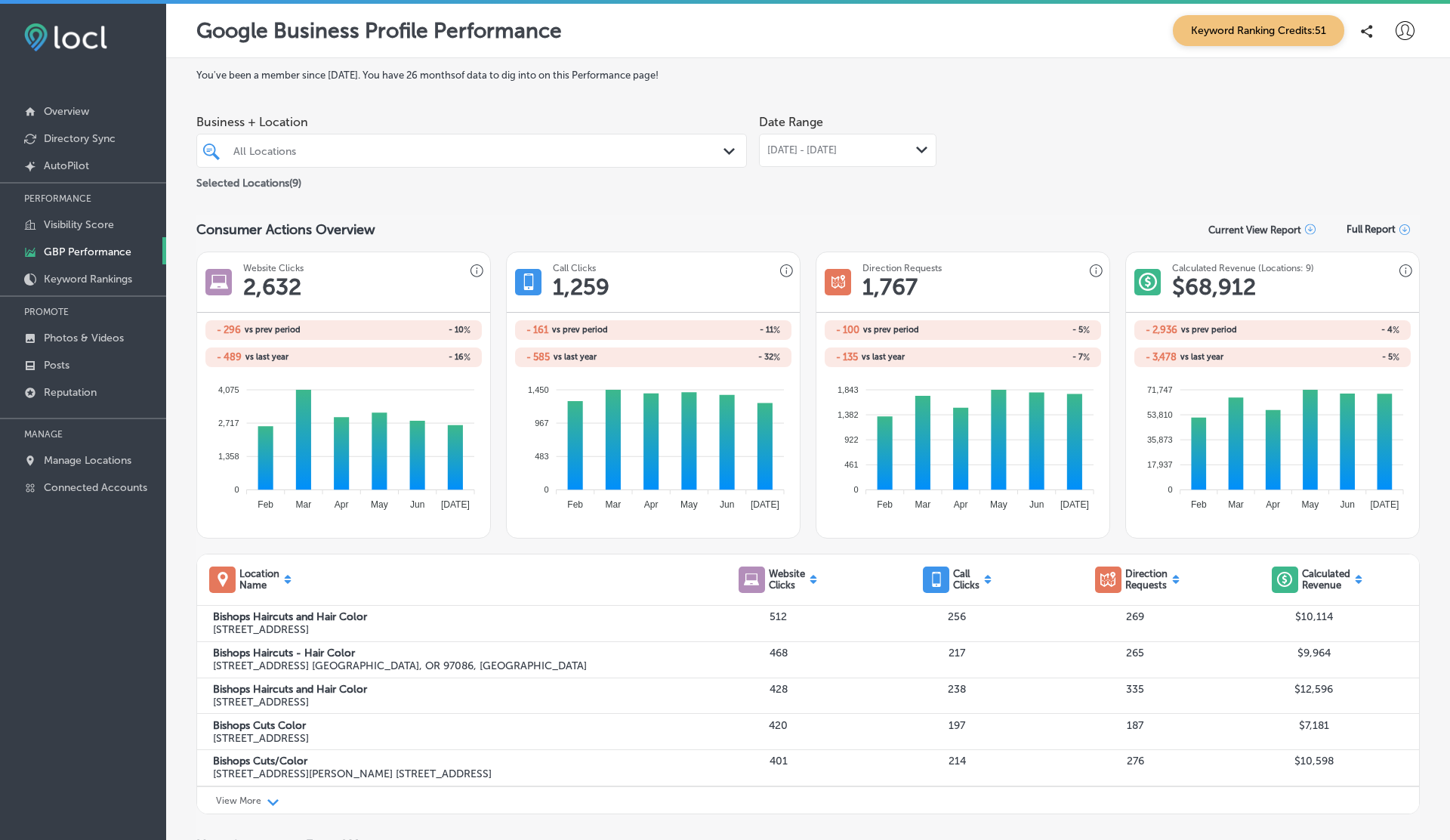
click at [1412, 26] on icon at bounding box center [1406, 31] width 19 height 19
click at [1350, 91] on p "My Account" at bounding box center [1384, 85] width 68 height 18
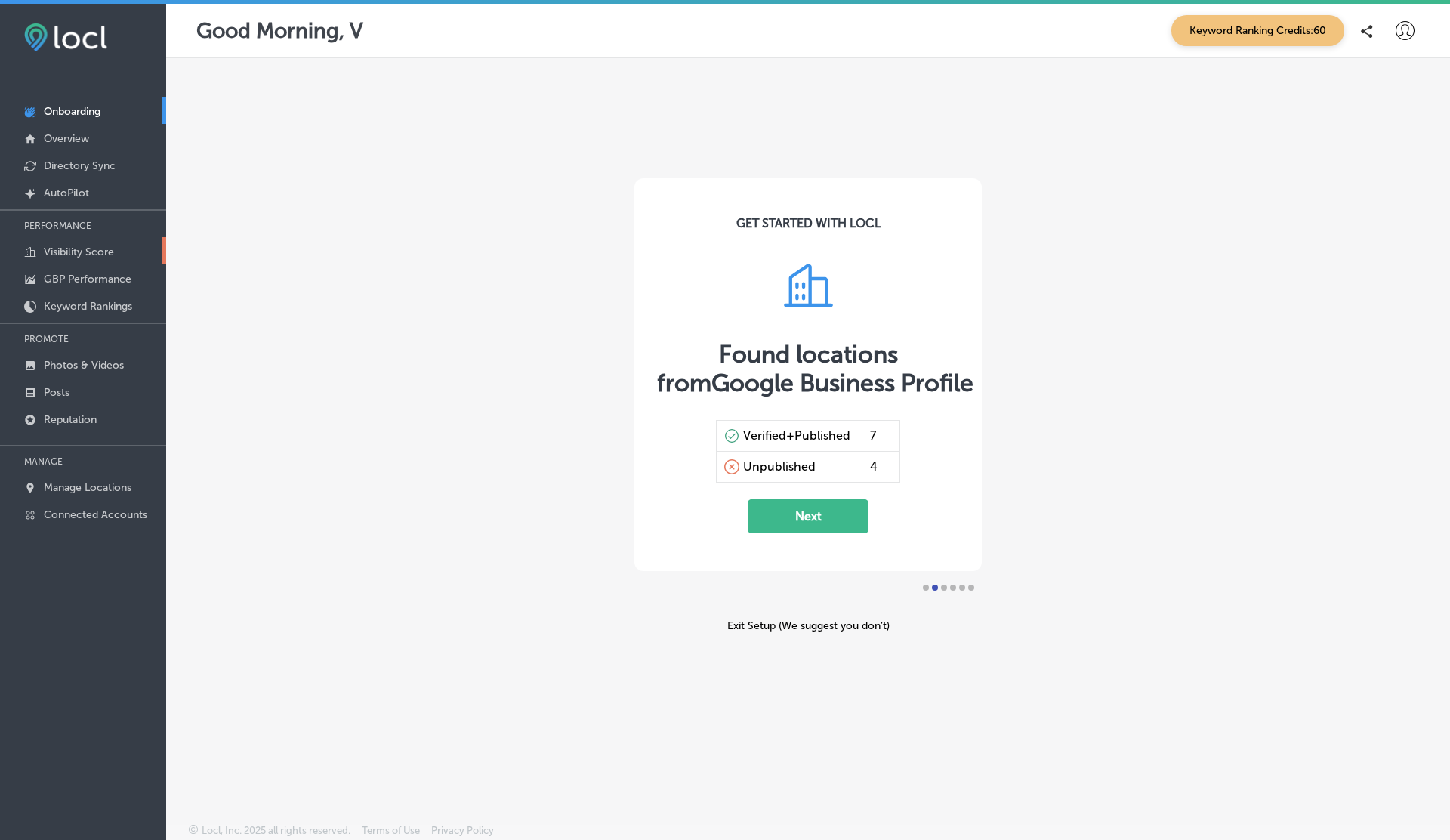
click at [91, 243] on link "Visibility Score" at bounding box center [83, 251] width 166 height 27
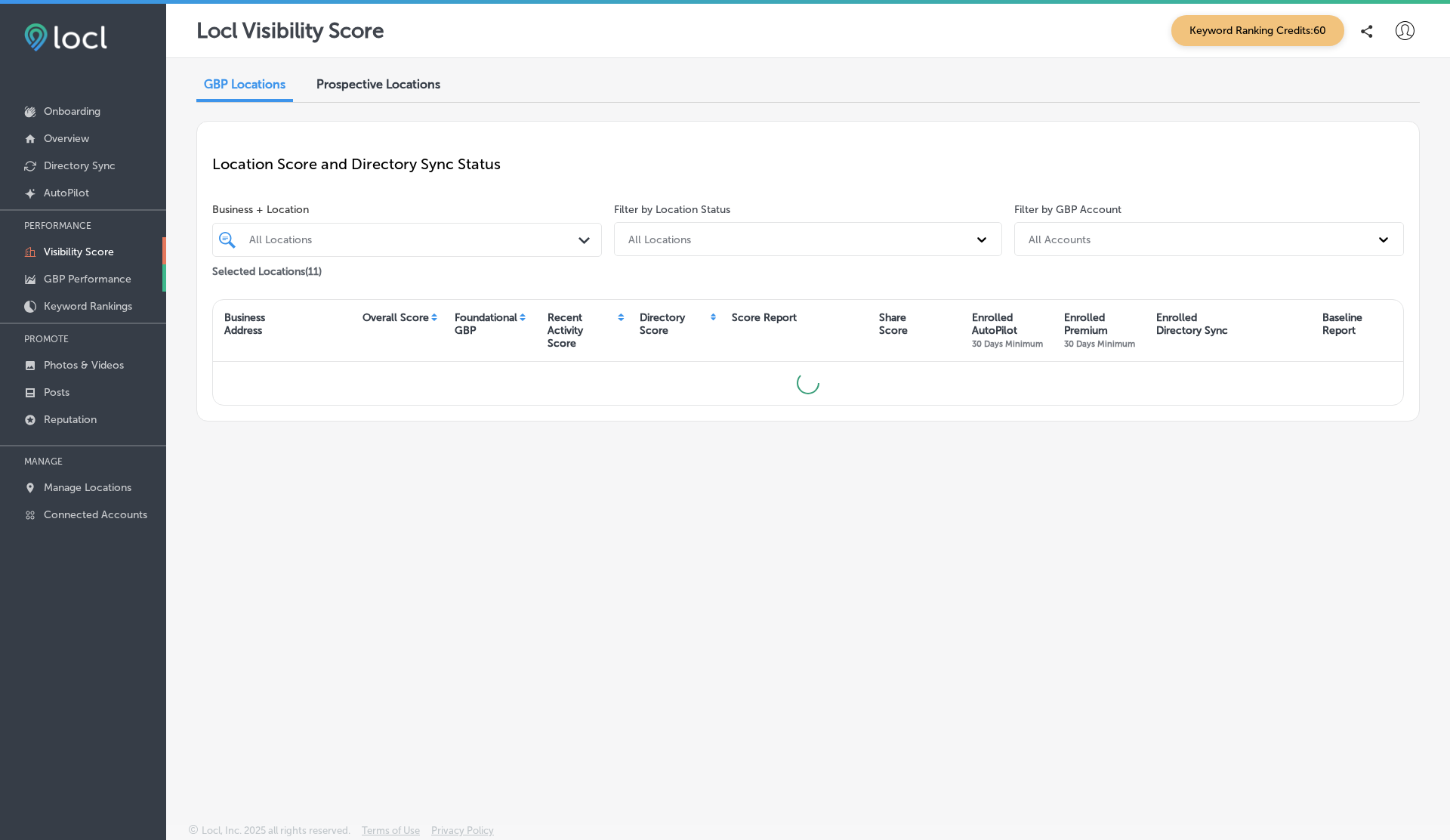
click at [77, 277] on p "GBP Performance" at bounding box center [87, 278] width 88 height 13
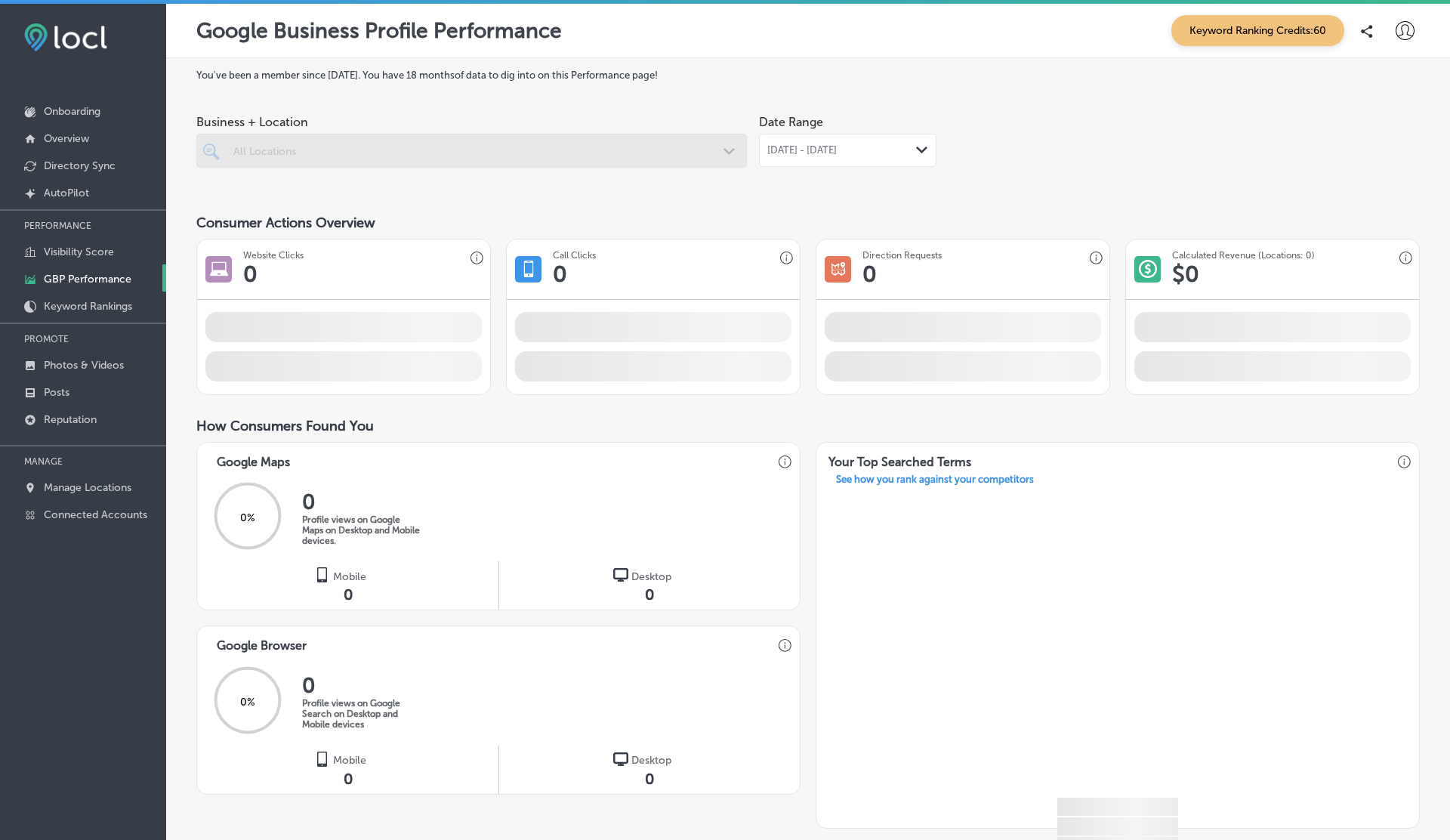
click at [656, 157] on div at bounding box center [472, 151] width 551 height 34
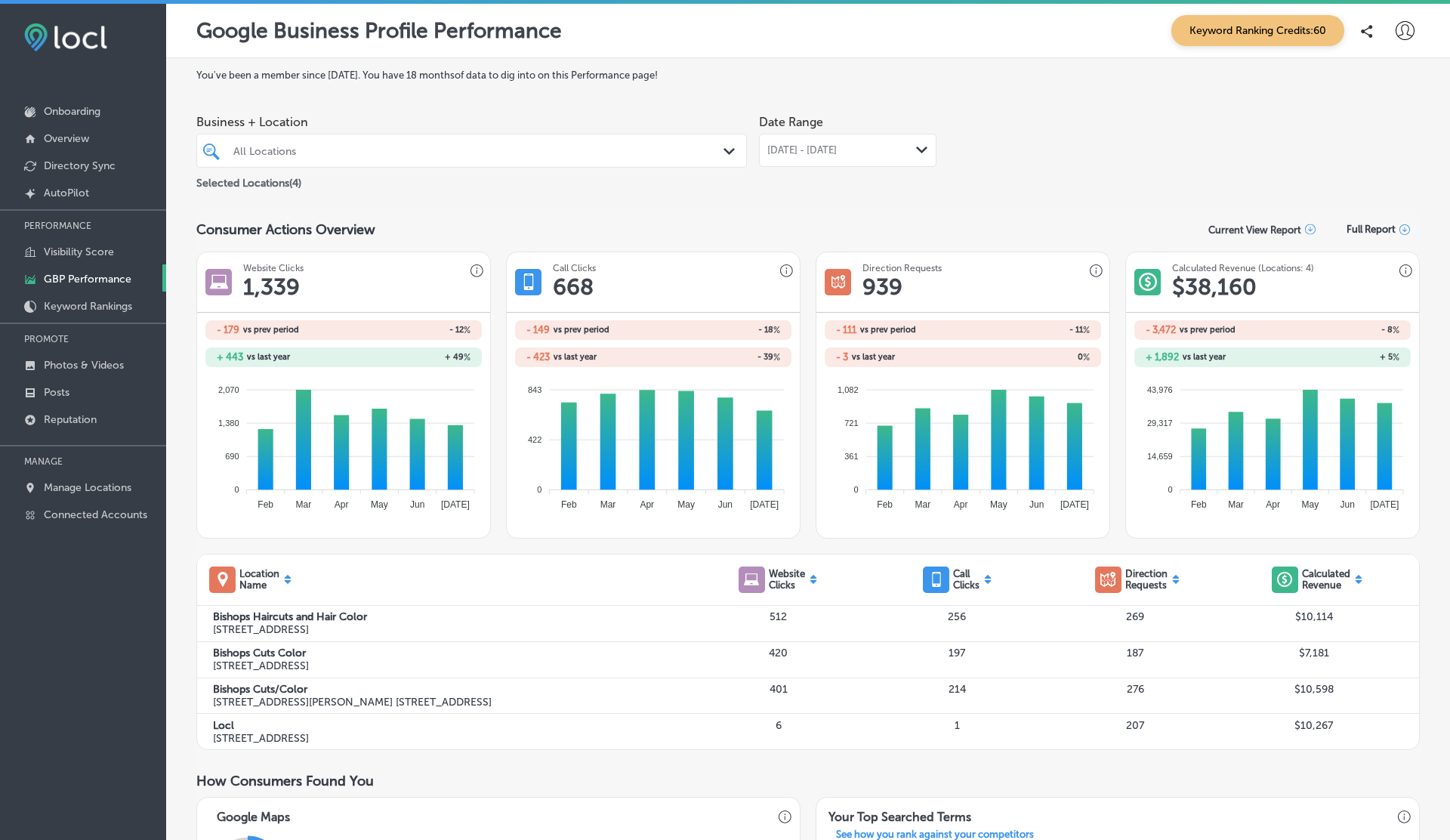
click at [1235, 223] on div "Current View Report" at bounding box center [1269, 230] width 136 height 14
click at [1231, 259] on div "Current View Report as XLS" at bounding box center [1269, 262] width 136 height 29
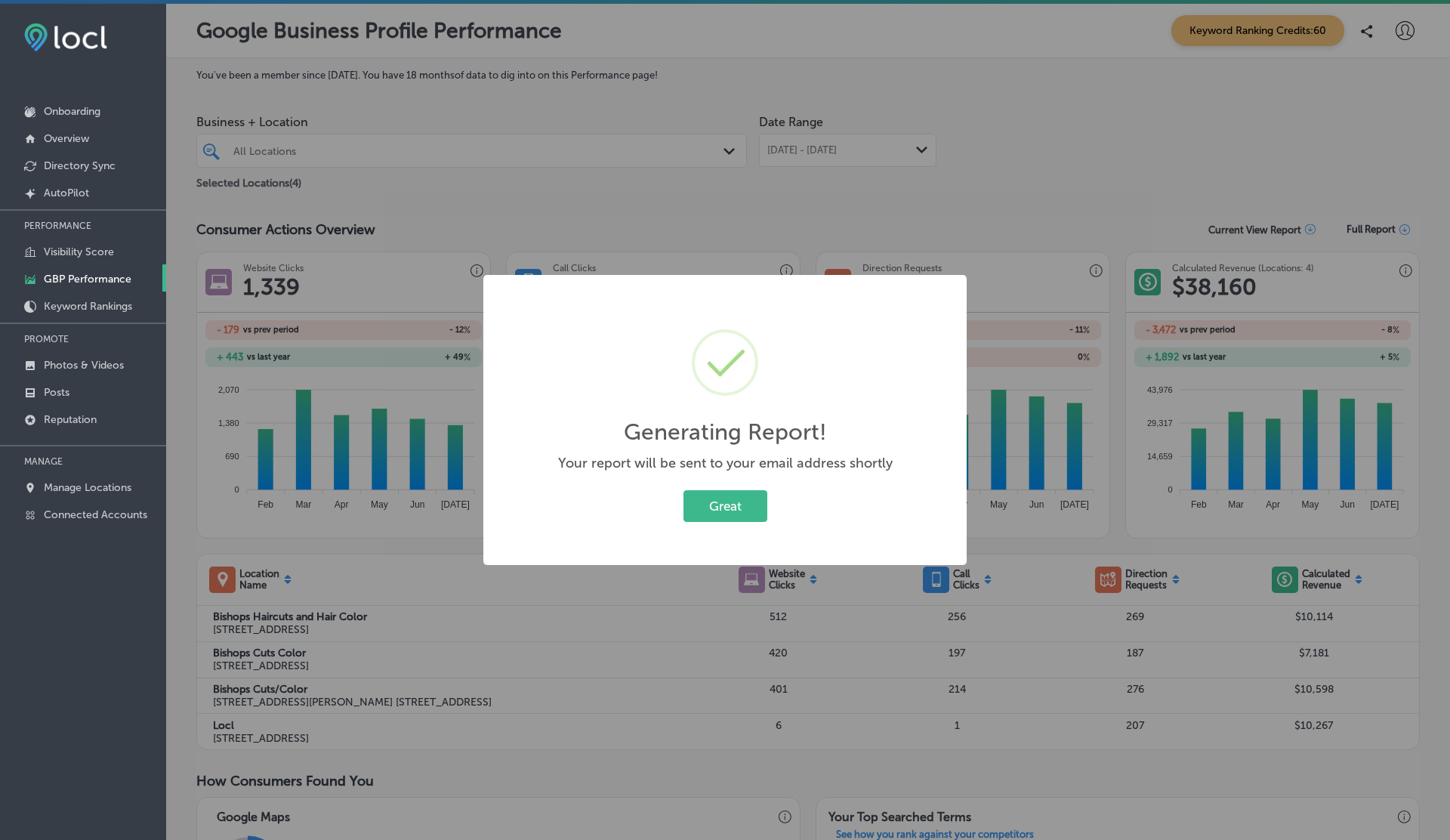
click at [1384, 228] on div "Generating Report! × Your report will be sent to your email address shortly Gre…" at bounding box center [725, 420] width 1450 height 840
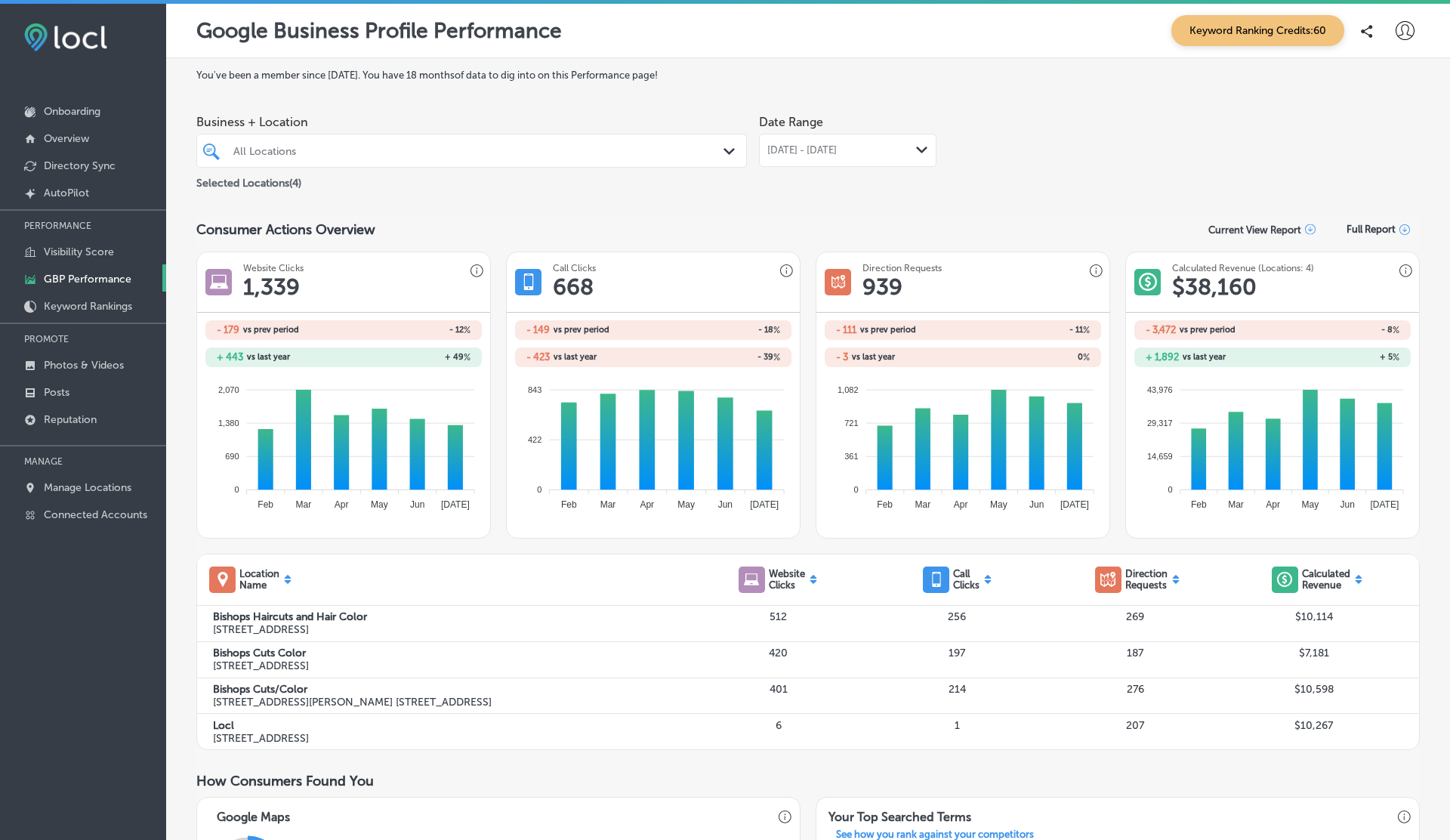
click at [1378, 228] on span "Full Report" at bounding box center [1372, 229] width 49 height 11
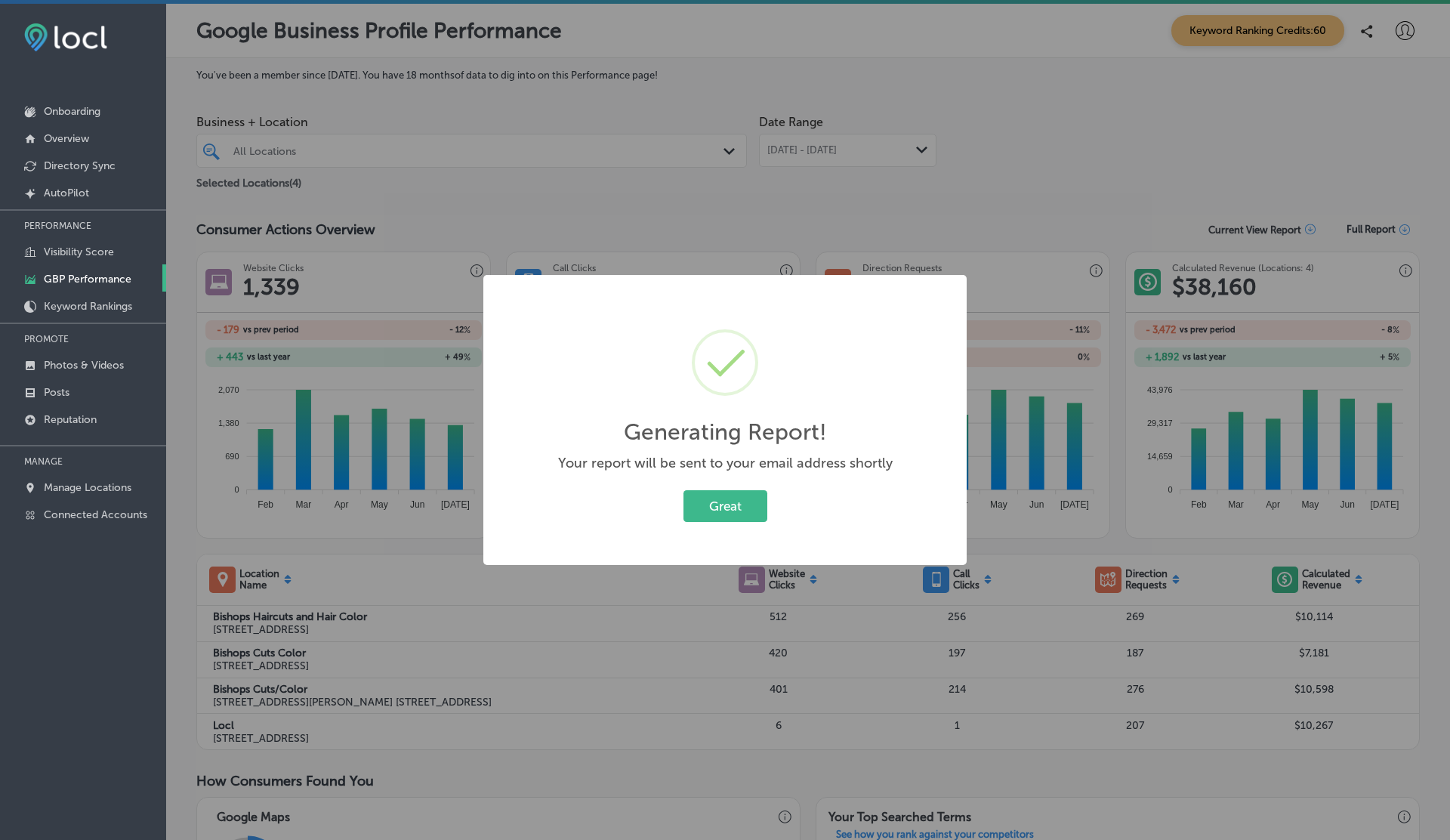
click at [1268, 226] on div "Generating Report! × Your report will be sent to your email address shortly Gre…" at bounding box center [725, 420] width 1450 height 840
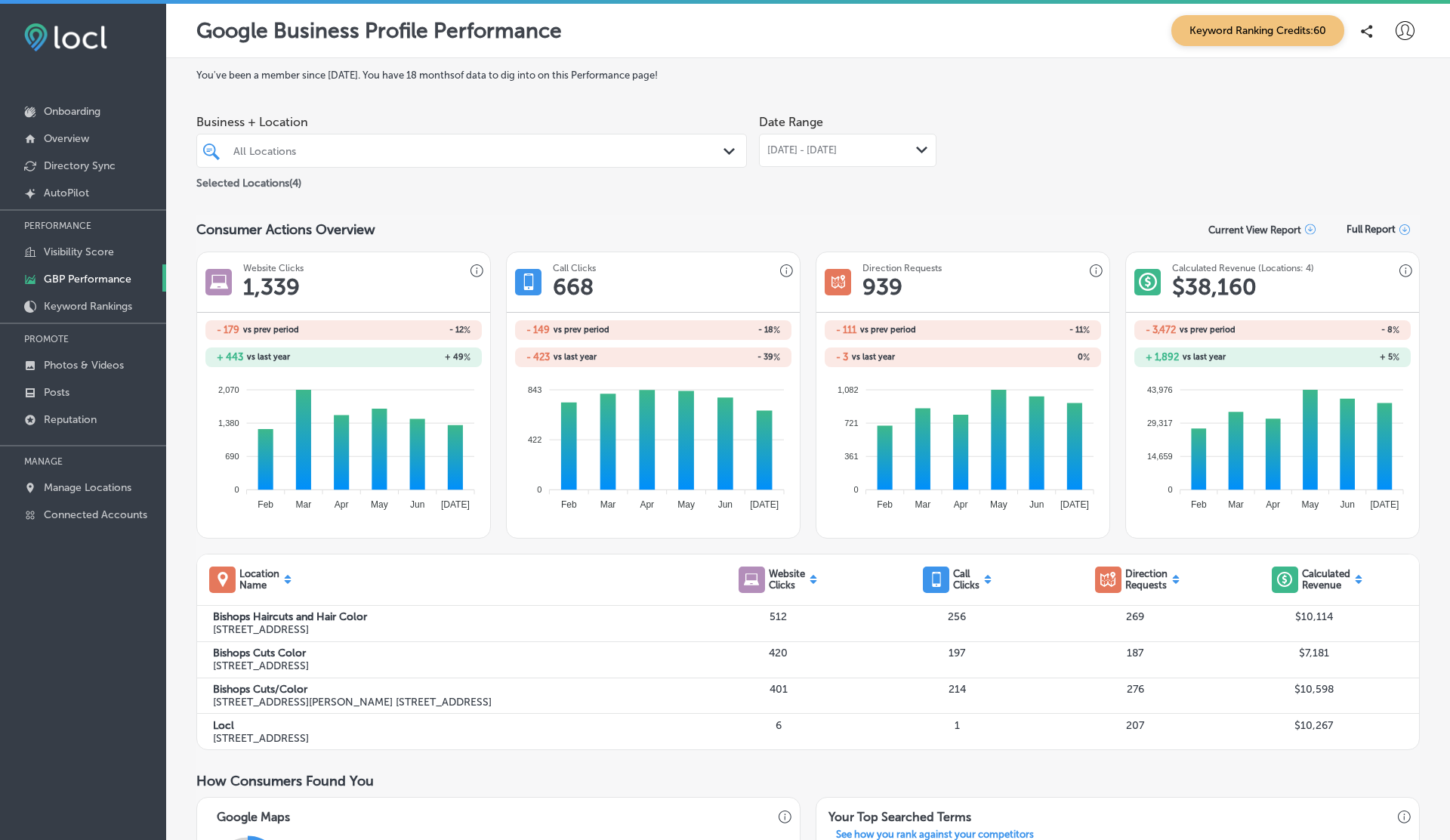
click at [1260, 231] on p "Current View Report" at bounding box center [1255, 230] width 93 height 11
click at [1233, 289] on div "Current View Report as PDF" at bounding box center [1269, 291] width 136 height 29
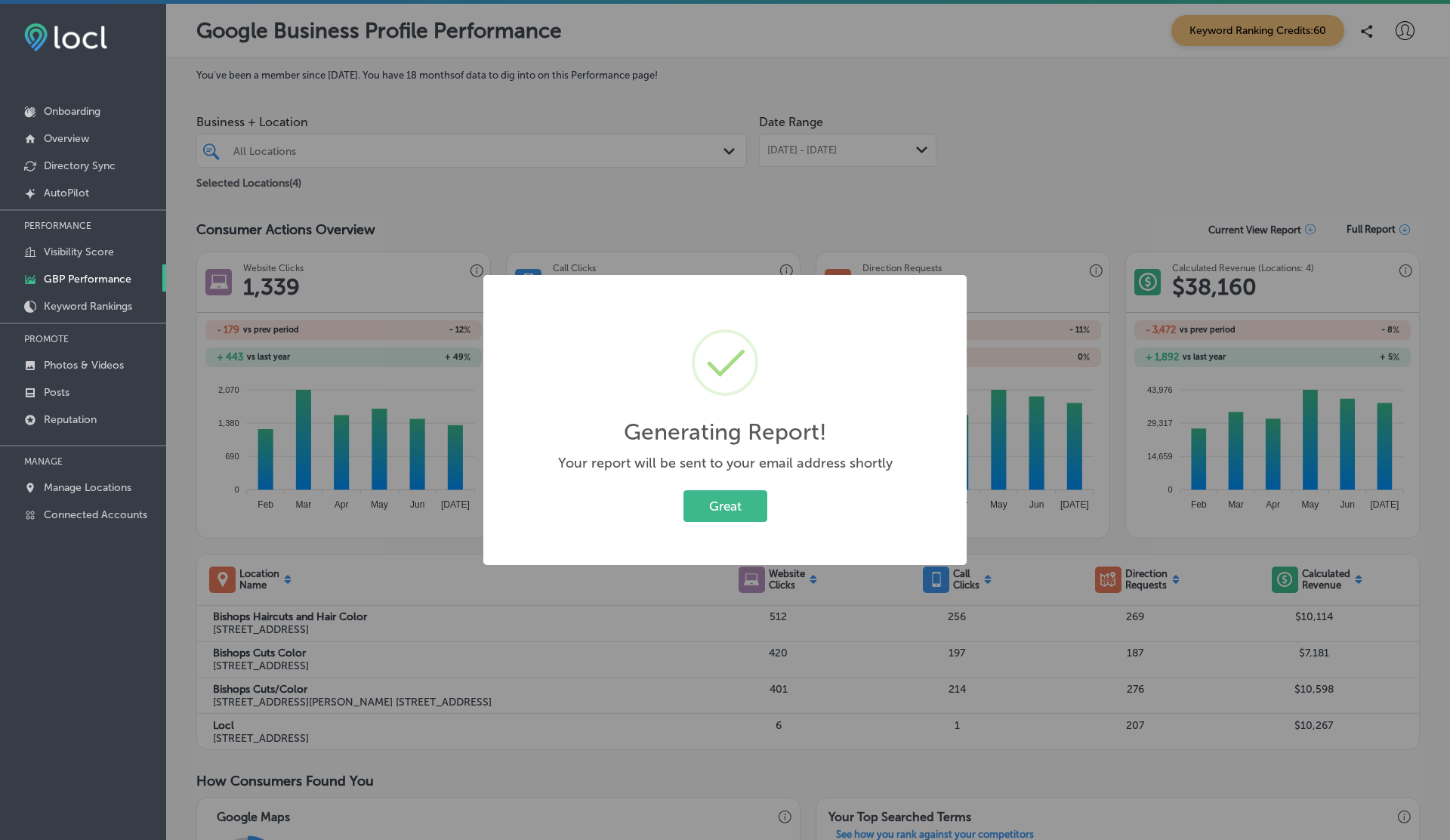
click at [684, 490] on button "Great" at bounding box center [725, 506] width 83 height 31
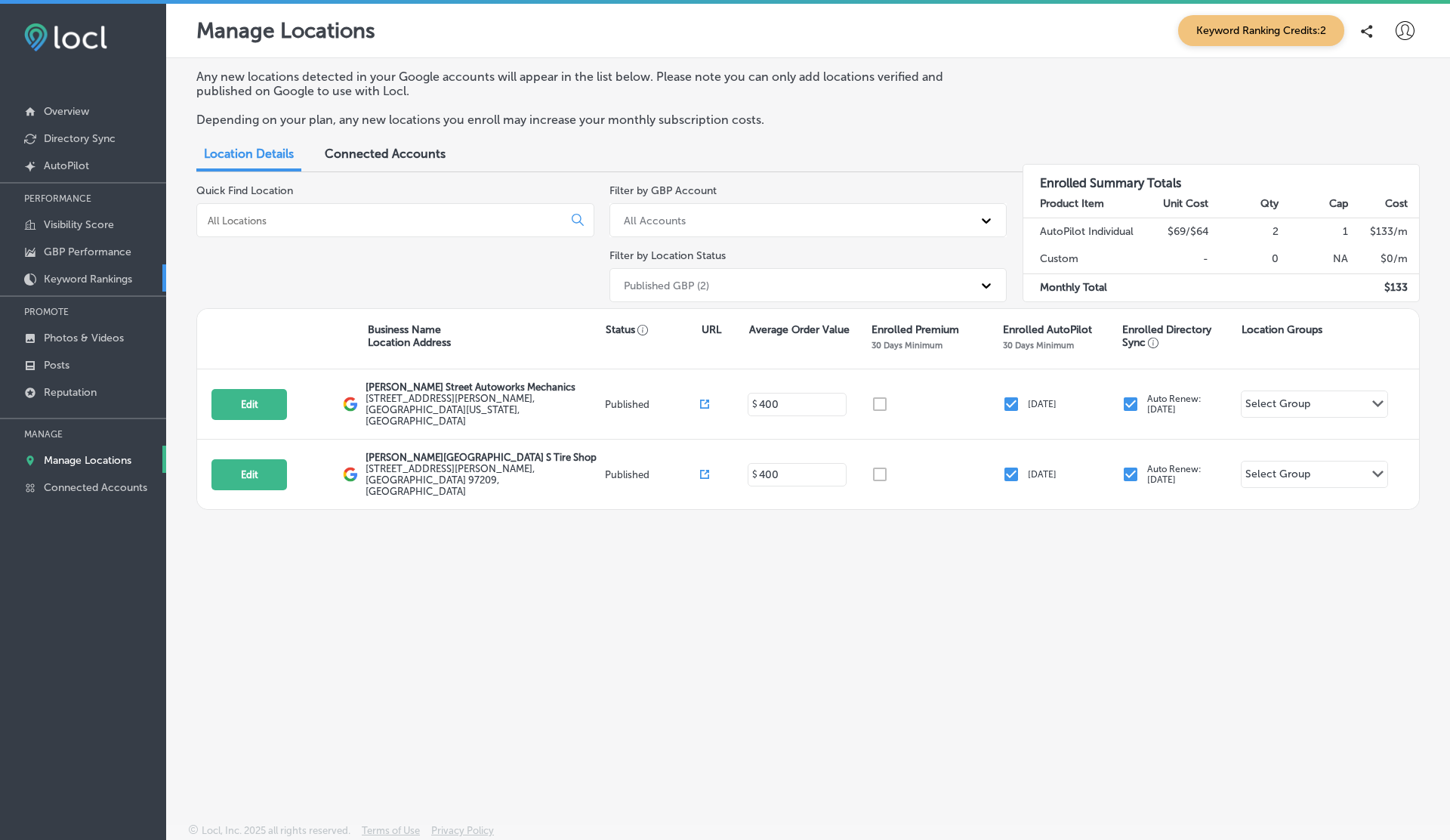
click at [80, 272] on p "Keyword Rankings" at bounding box center [88, 278] width 89 height 13
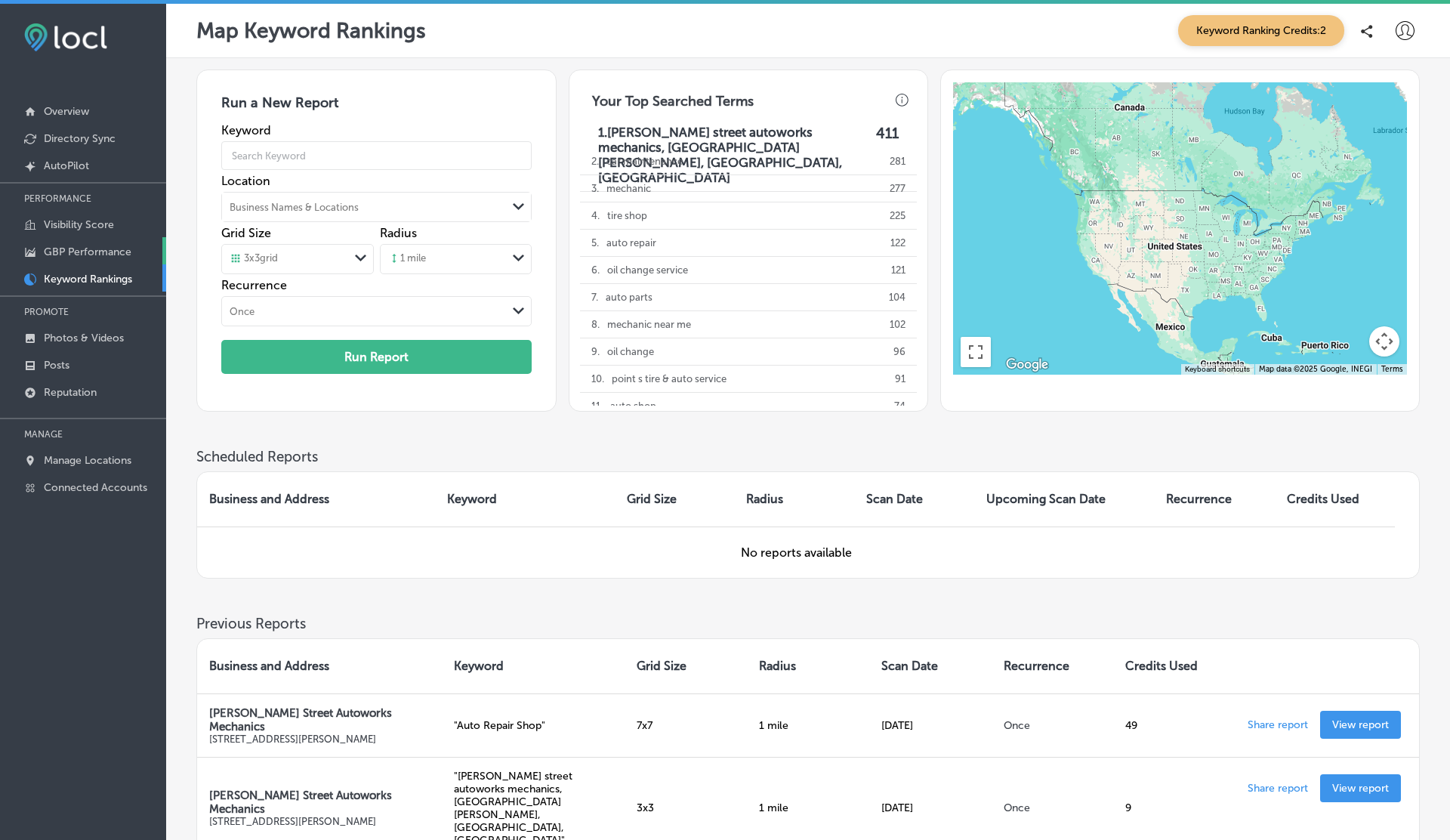
click at [81, 247] on p "GBP Performance" at bounding box center [87, 251] width 88 height 13
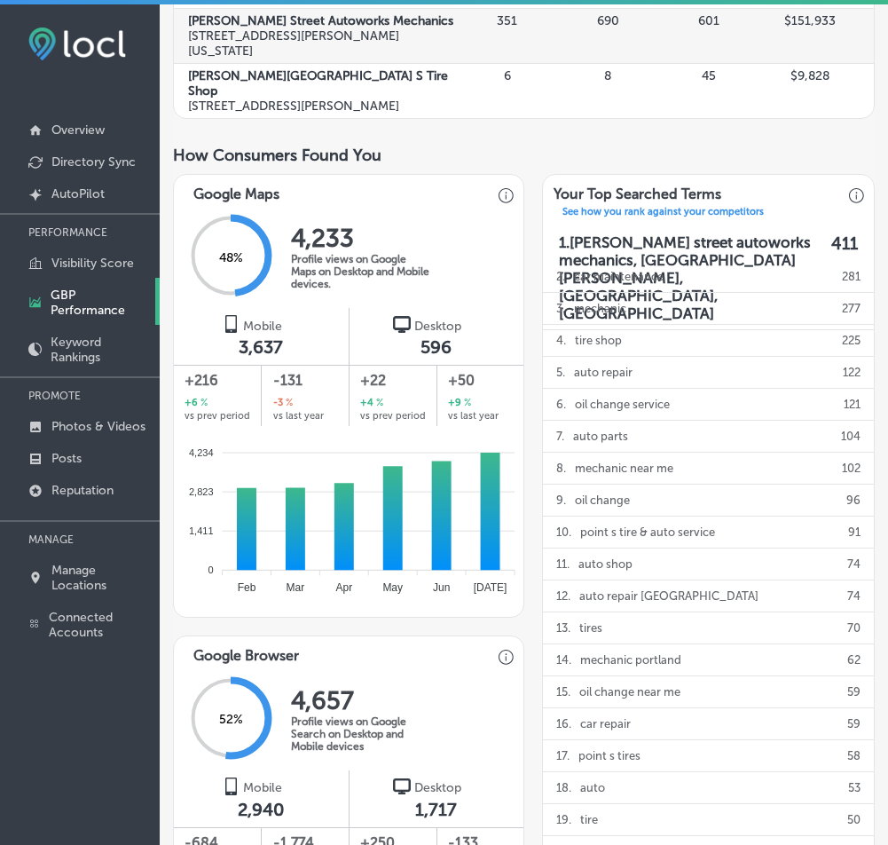
scroll to position [658, 0]
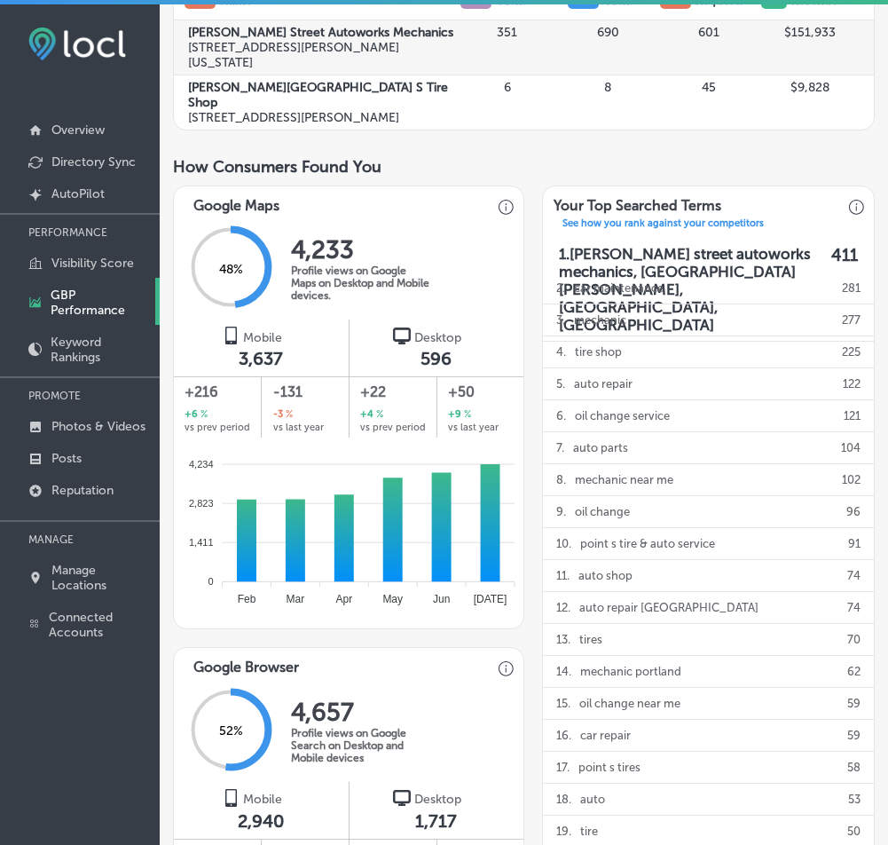
click at [82, 344] on p "Keyword Rankings" at bounding box center [101, 349] width 100 height 30
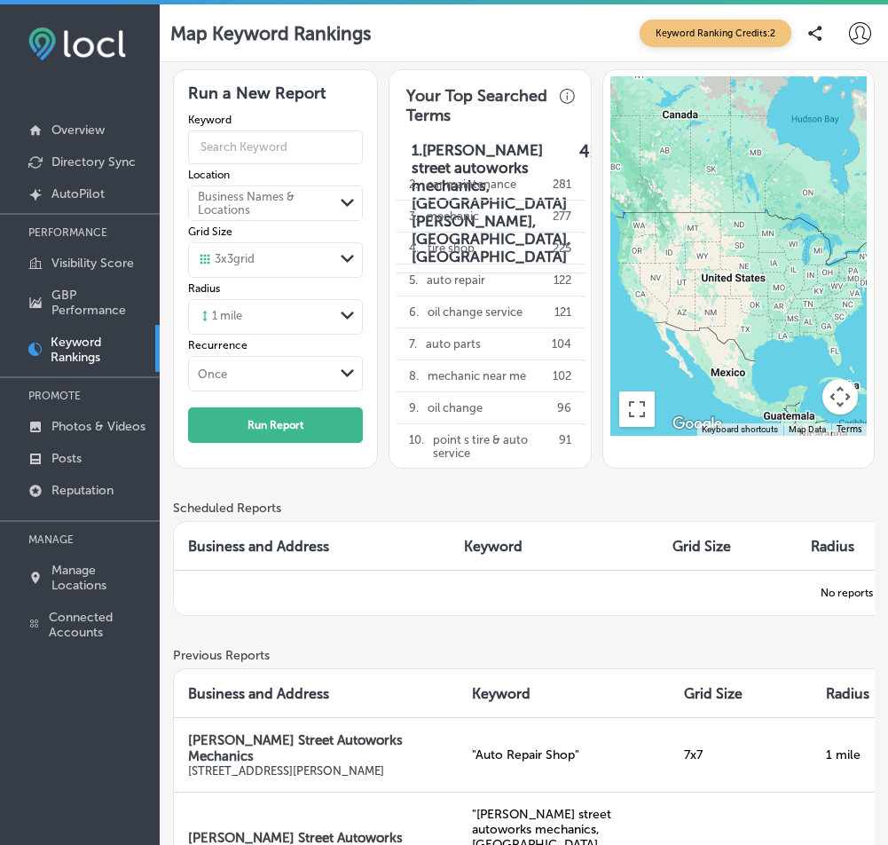
click at [75, 303] on p "GBP Performance" at bounding box center [100, 302] width 99 height 30
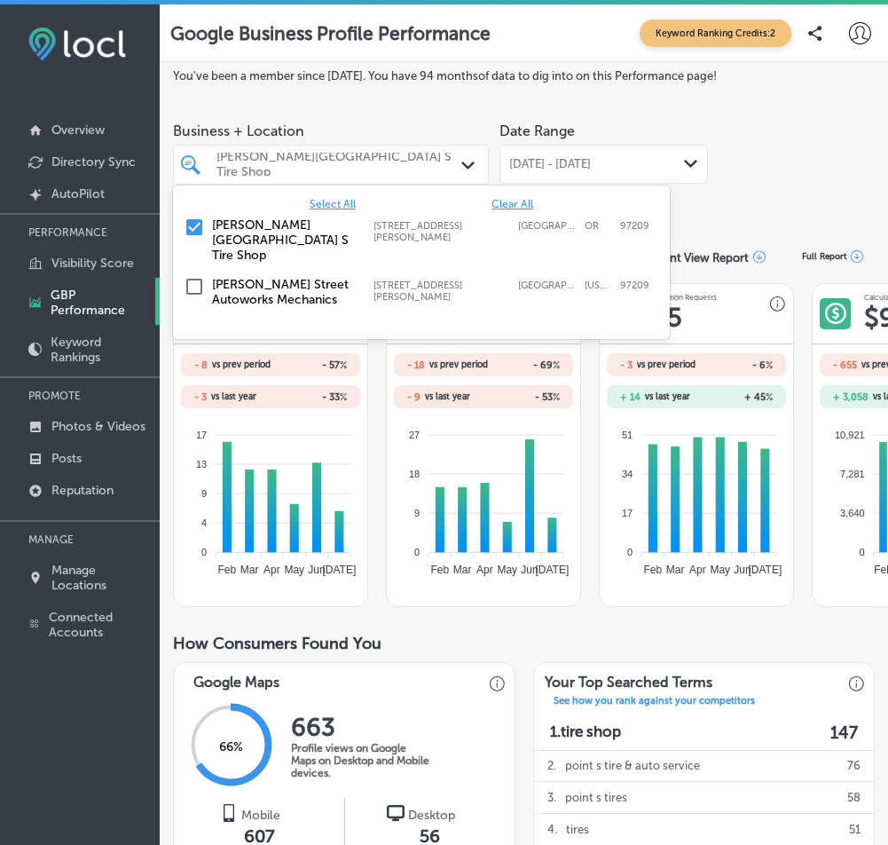
click at [247, 232] on label "[PERSON_NAME][GEOGRAPHIC_DATA] S Tire Shop" at bounding box center [284, 239] width 144 height 45
click at [237, 277] on label "[PERSON_NAME] Street Autoworks Mechanics" at bounding box center [284, 292] width 144 height 30
click at [799, 174] on div "Business + Location option [STREET_ADDRESS][PERSON_NAME], deselected. option [S…" at bounding box center [524, 163] width 702 height 99
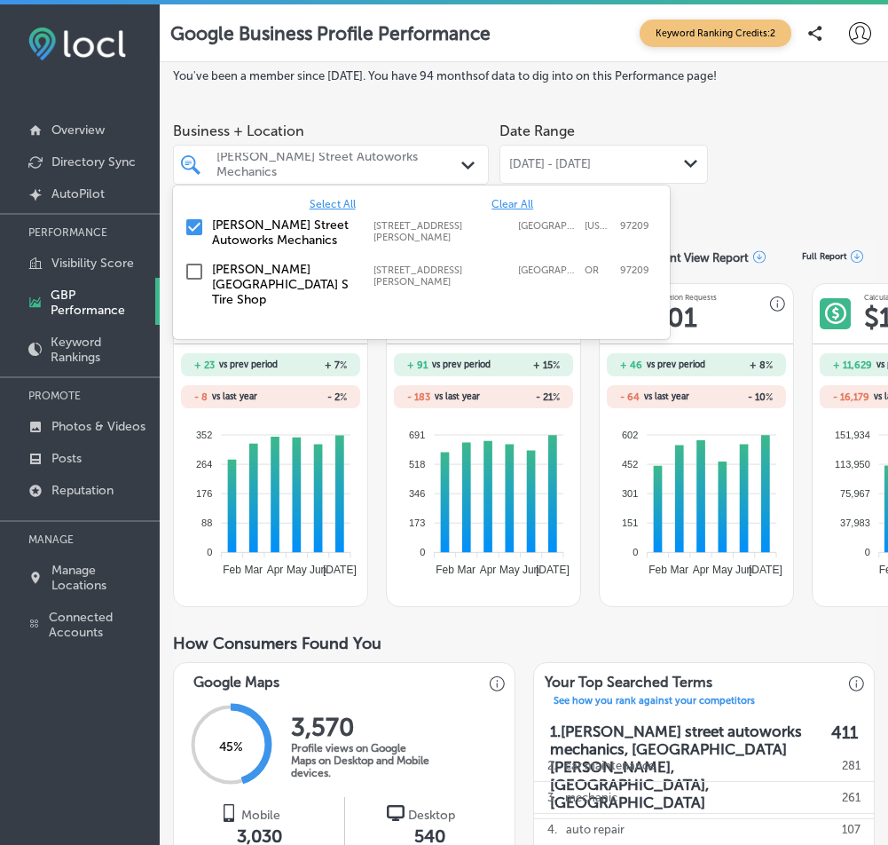
click at [70, 578] on p "Manage Locations" at bounding box center [100, 578] width 99 height 30
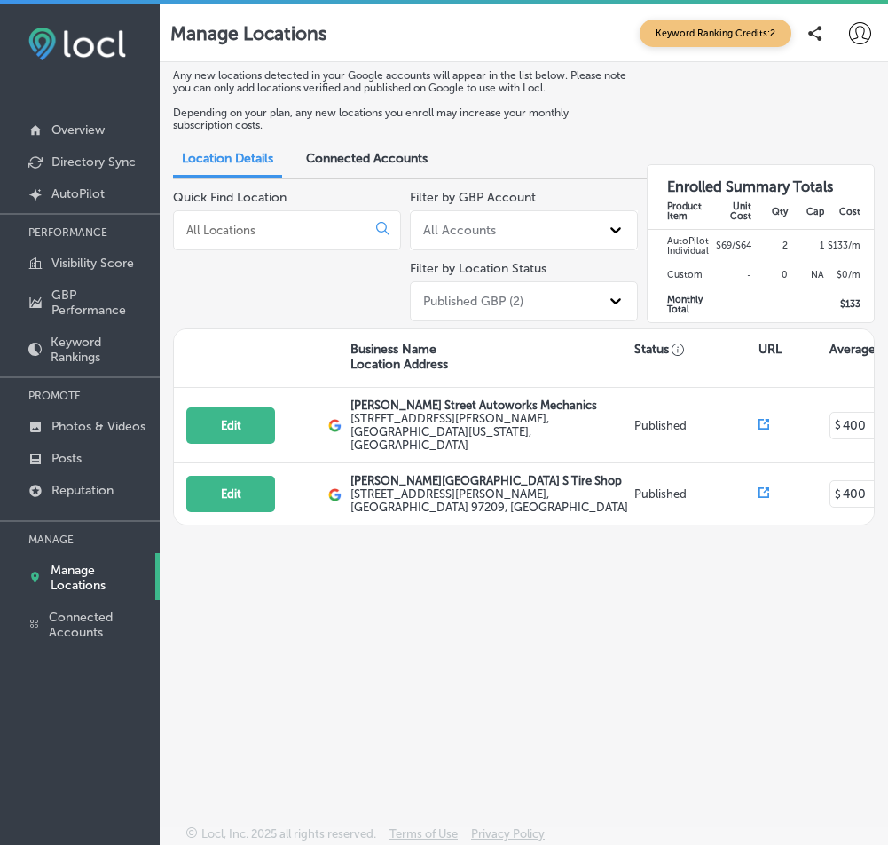
click at [442, 405] on p "[PERSON_NAME] Street Autoworks Mechanics" at bounding box center [489, 404] width 279 height 13
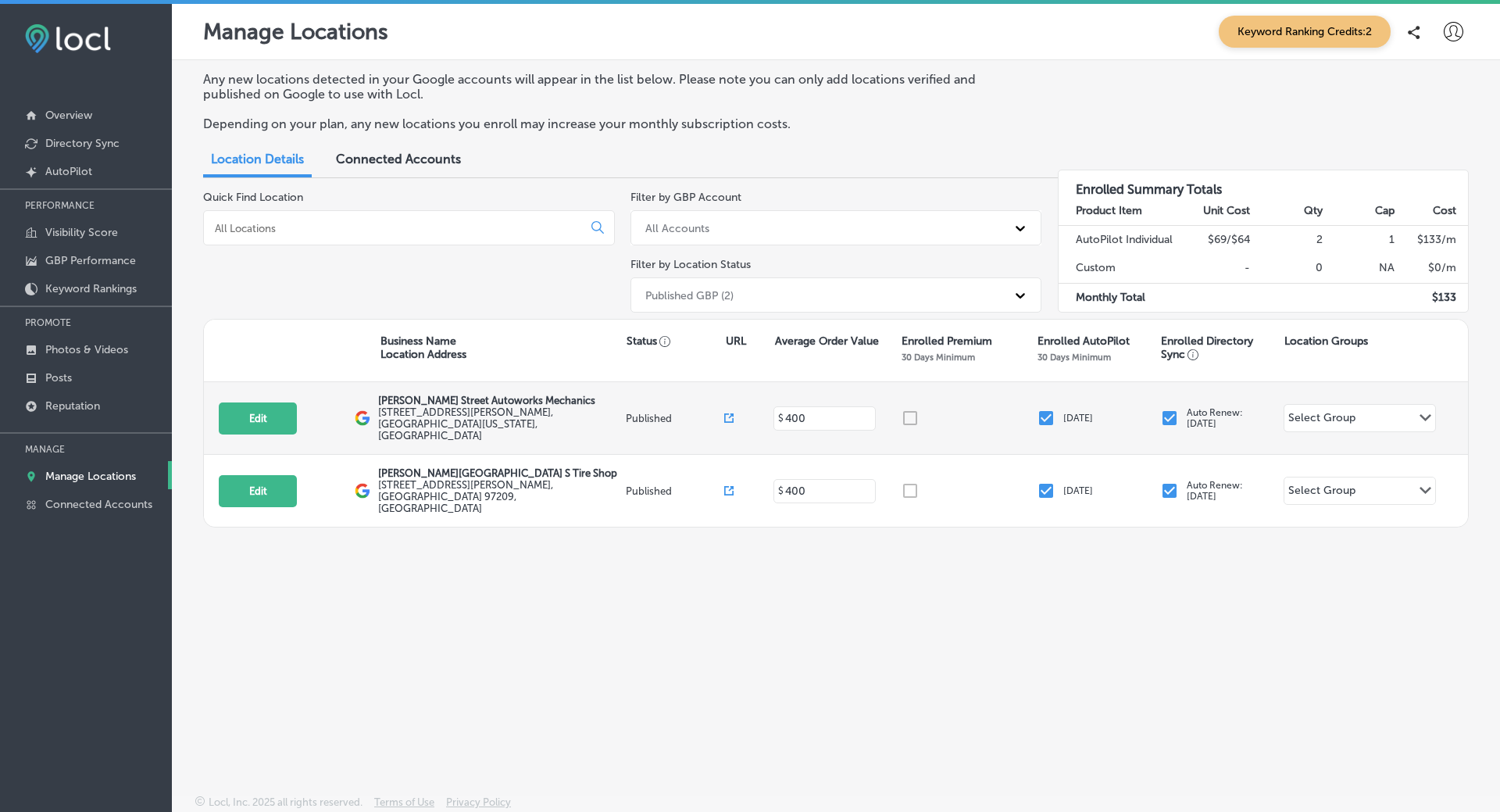
click at [418, 399] on p "[PERSON_NAME] Street Autoworks Mechanics" at bounding box center [499, 400] width 244 height 11
copy div "[PERSON_NAME] Street Autoworks Mechanics"
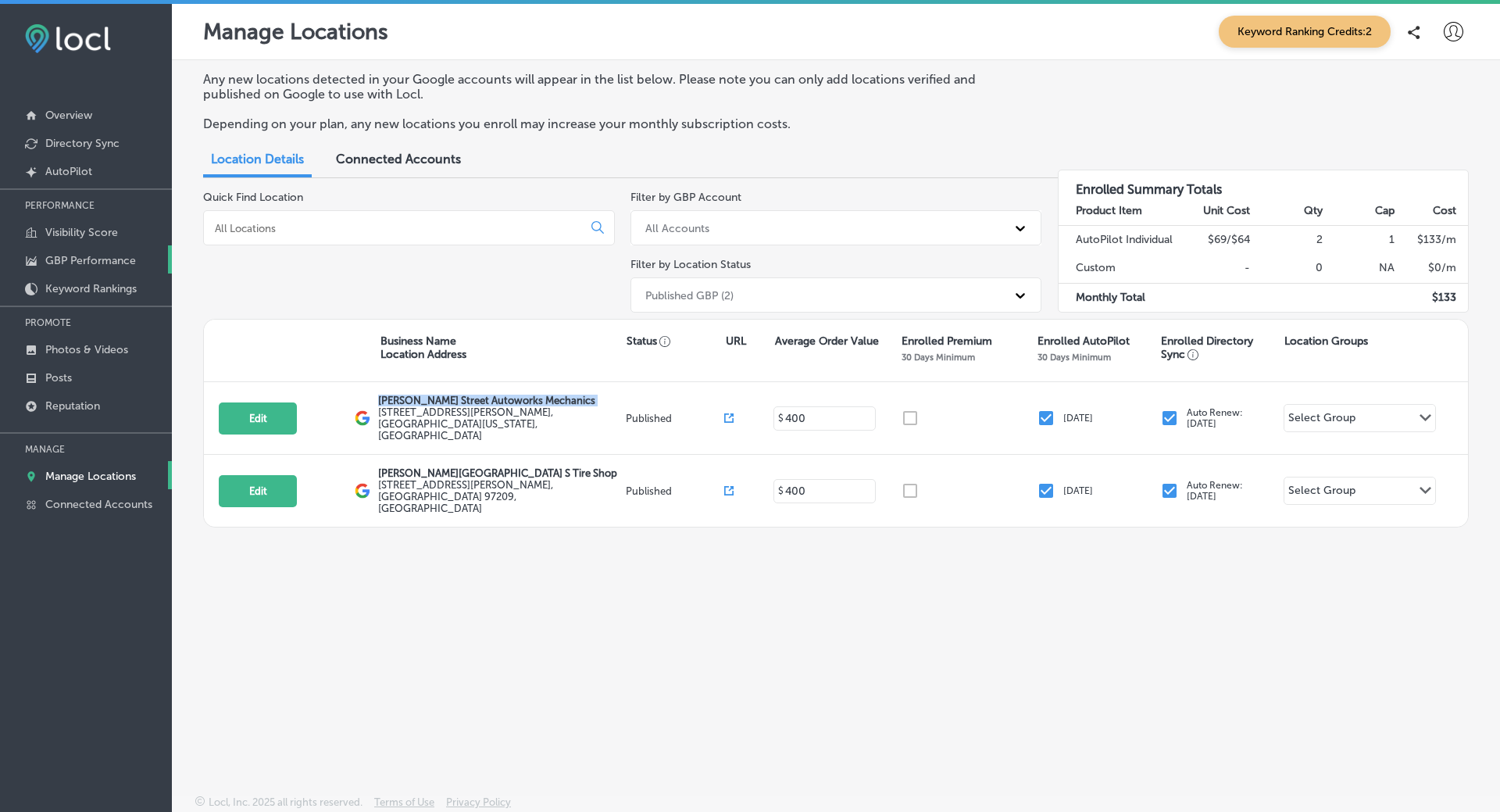
click at [92, 260] on p "GBP Performance" at bounding box center [90, 260] width 91 height 13
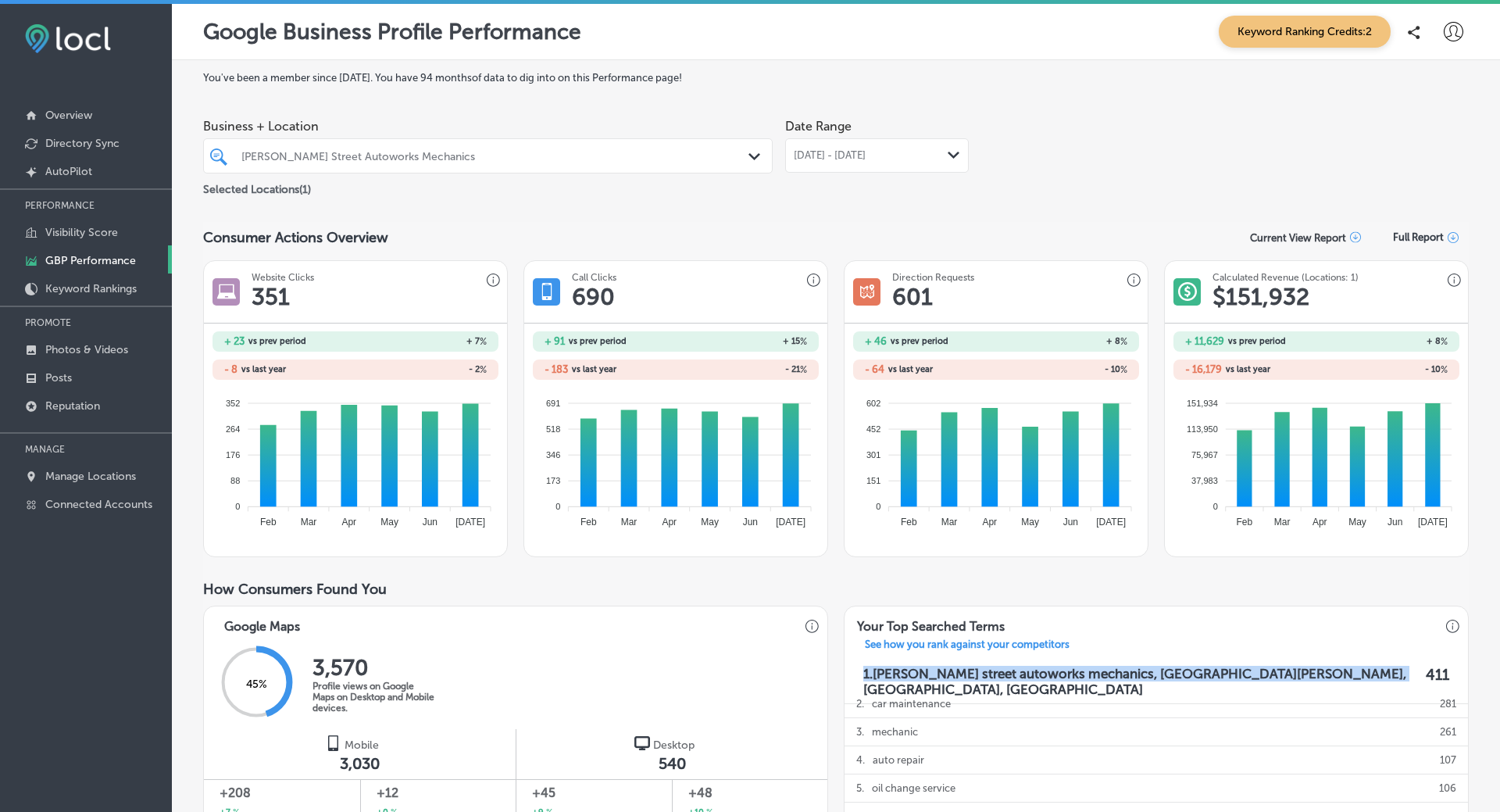
drag, startPoint x: 880, startPoint y: 662, endPoint x: 1334, endPoint y: 670, distance: 454.1
click at [1334, 670] on div "1. [PERSON_NAME][GEOGRAPHIC_DATA] autoworks mechanics, [GEOGRAPHIC_DATA][PERSON…" at bounding box center [1156, 682] width 624 height 45
copy p "1. [PERSON_NAME][GEOGRAPHIC_DATA] autoworks mechanics, [GEOGRAPHIC_DATA][PERSON…"
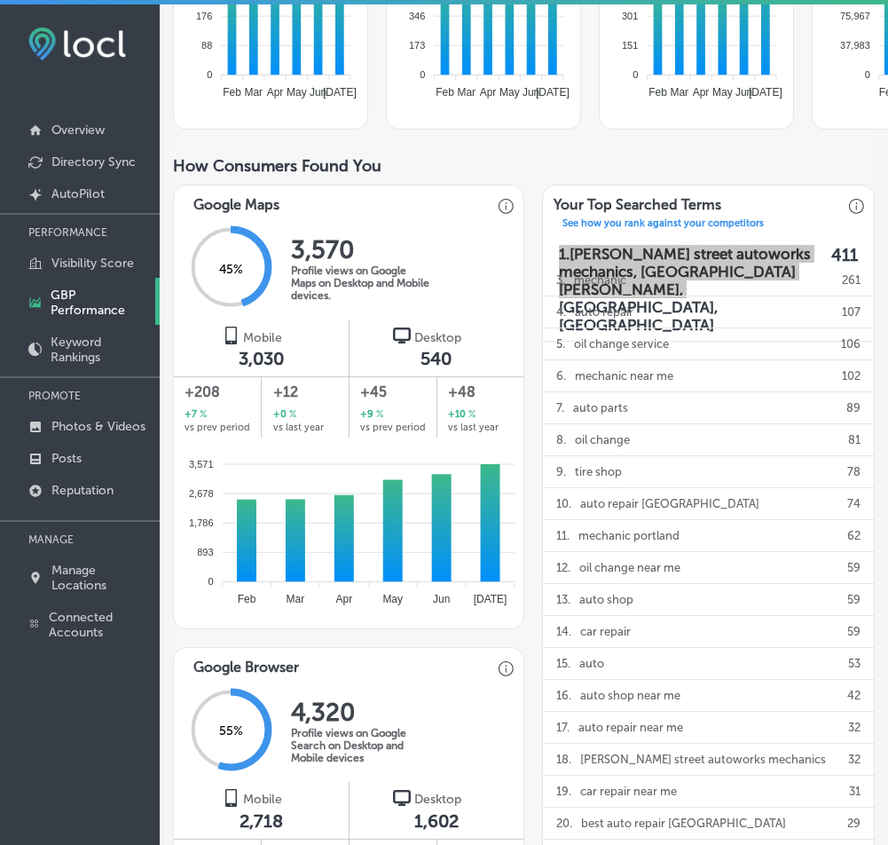
scroll to position [41, 0]
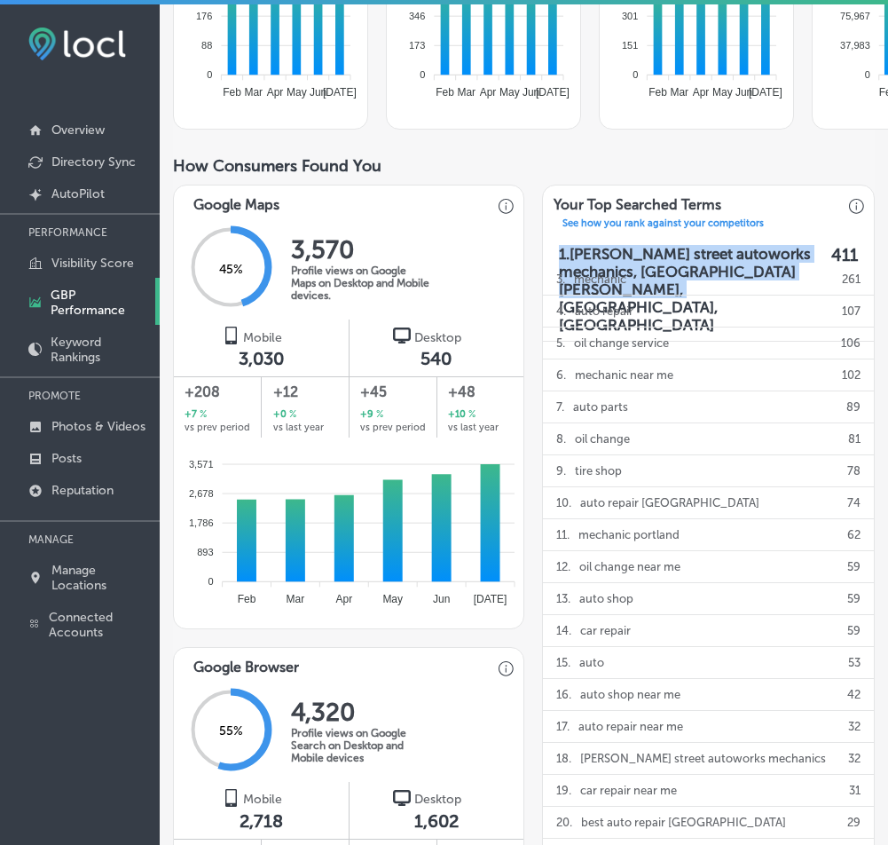
click at [788, 169] on div "How Consumers Found You" at bounding box center [524, 166] width 702 height 20
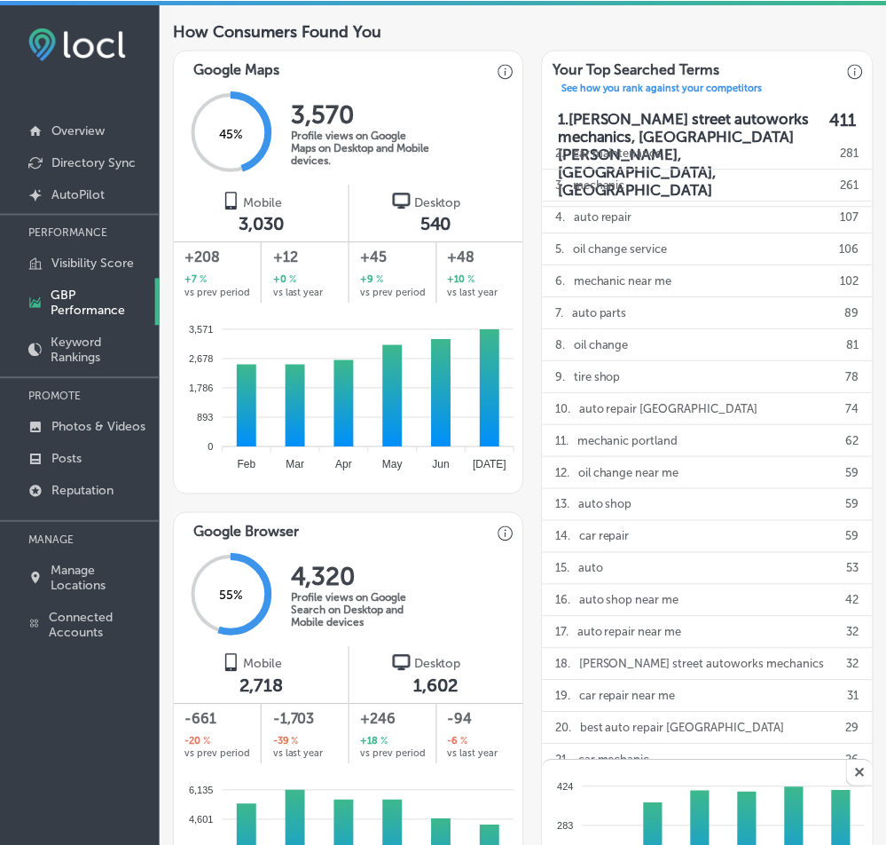
scroll to position [613, 0]
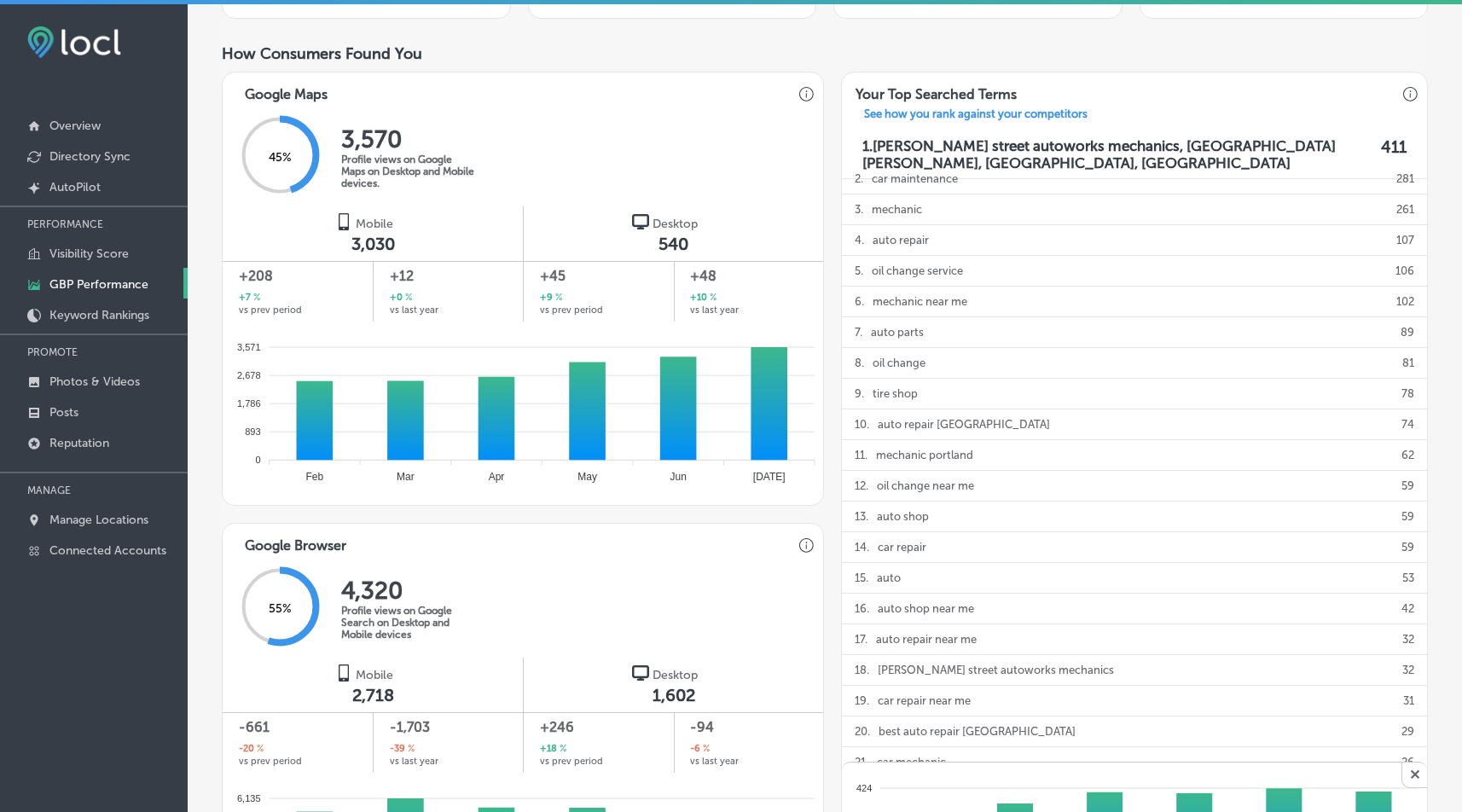
click at [71, 315] on p "Keyword Rankings" at bounding box center [99, 314] width 100 height 14
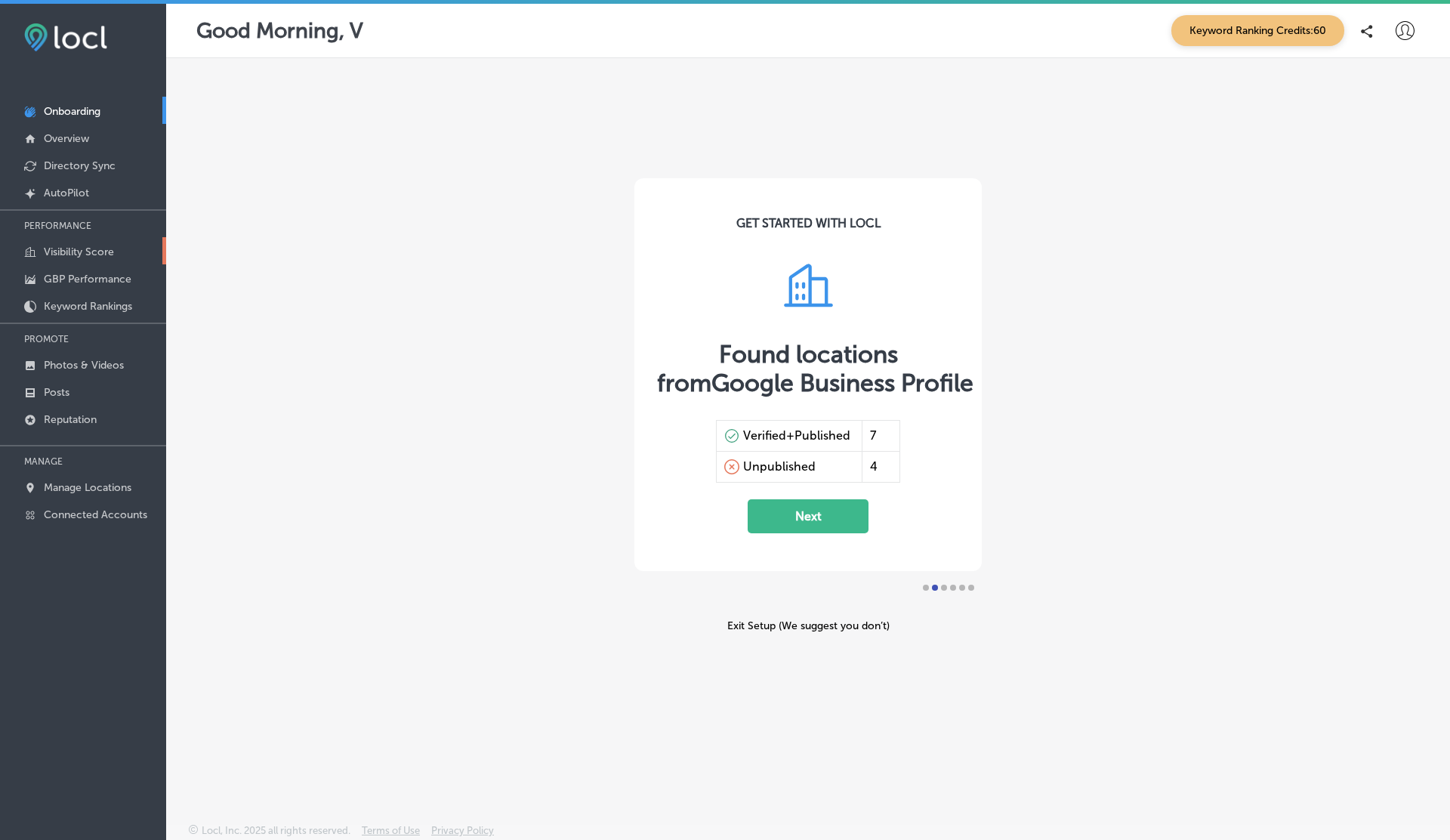
click at [75, 242] on link "Visibility Score" at bounding box center [83, 251] width 166 height 27
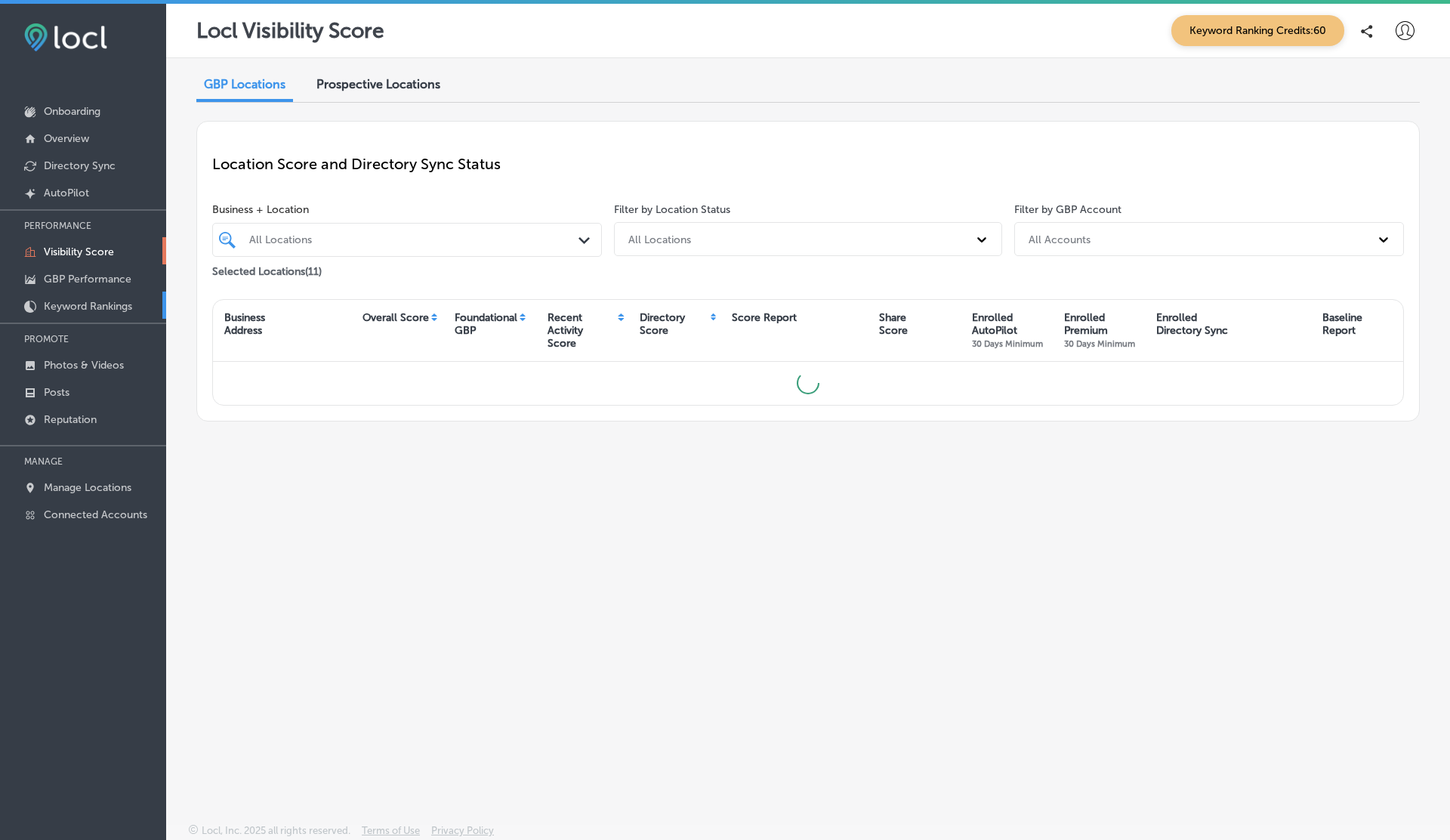
click at [94, 304] on p "Keyword Rankings" at bounding box center [88, 306] width 89 height 13
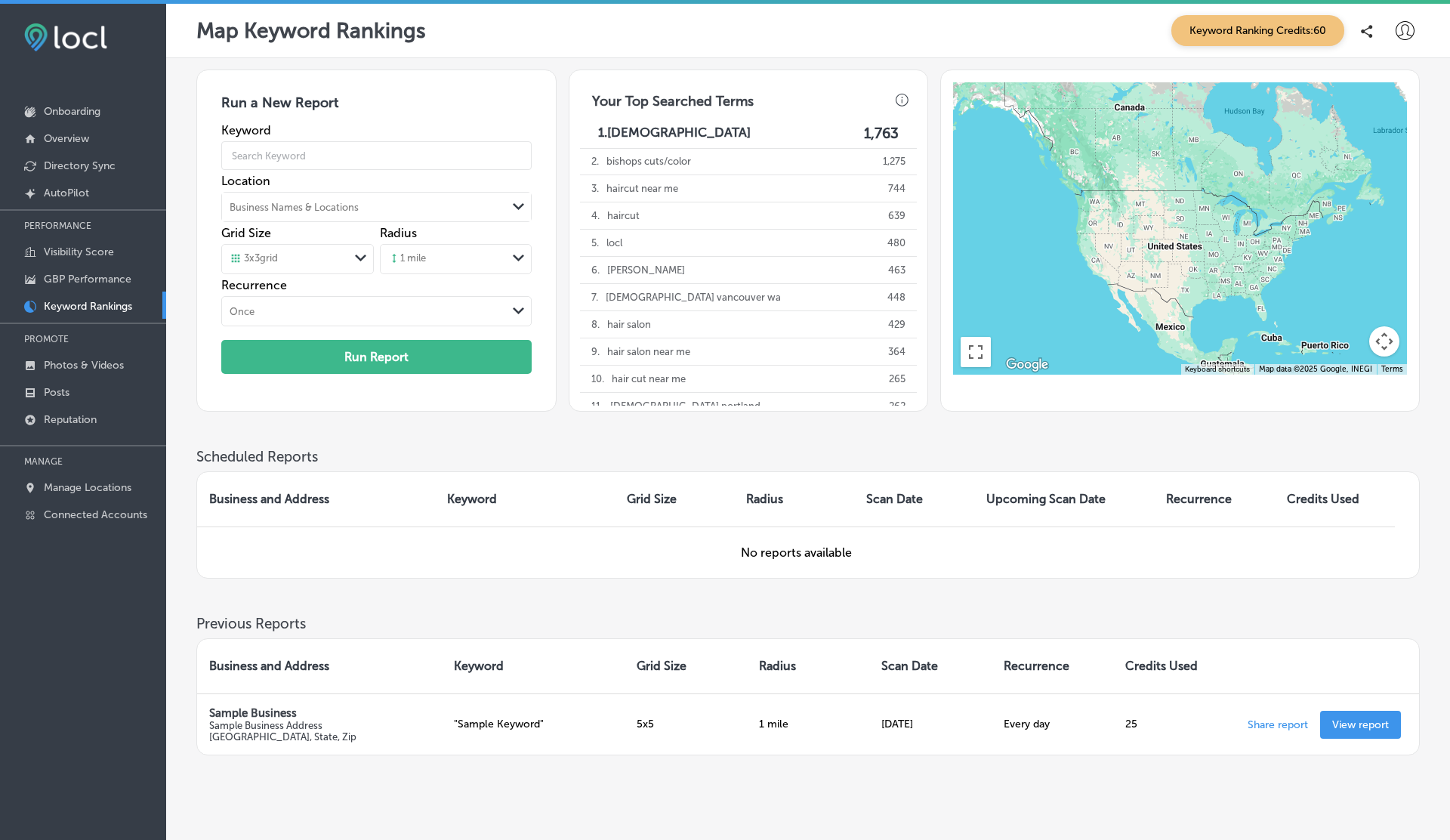
click at [351, 196] on div "Business Names & Locations" at bounding box center [364, 207] width 284 height 23
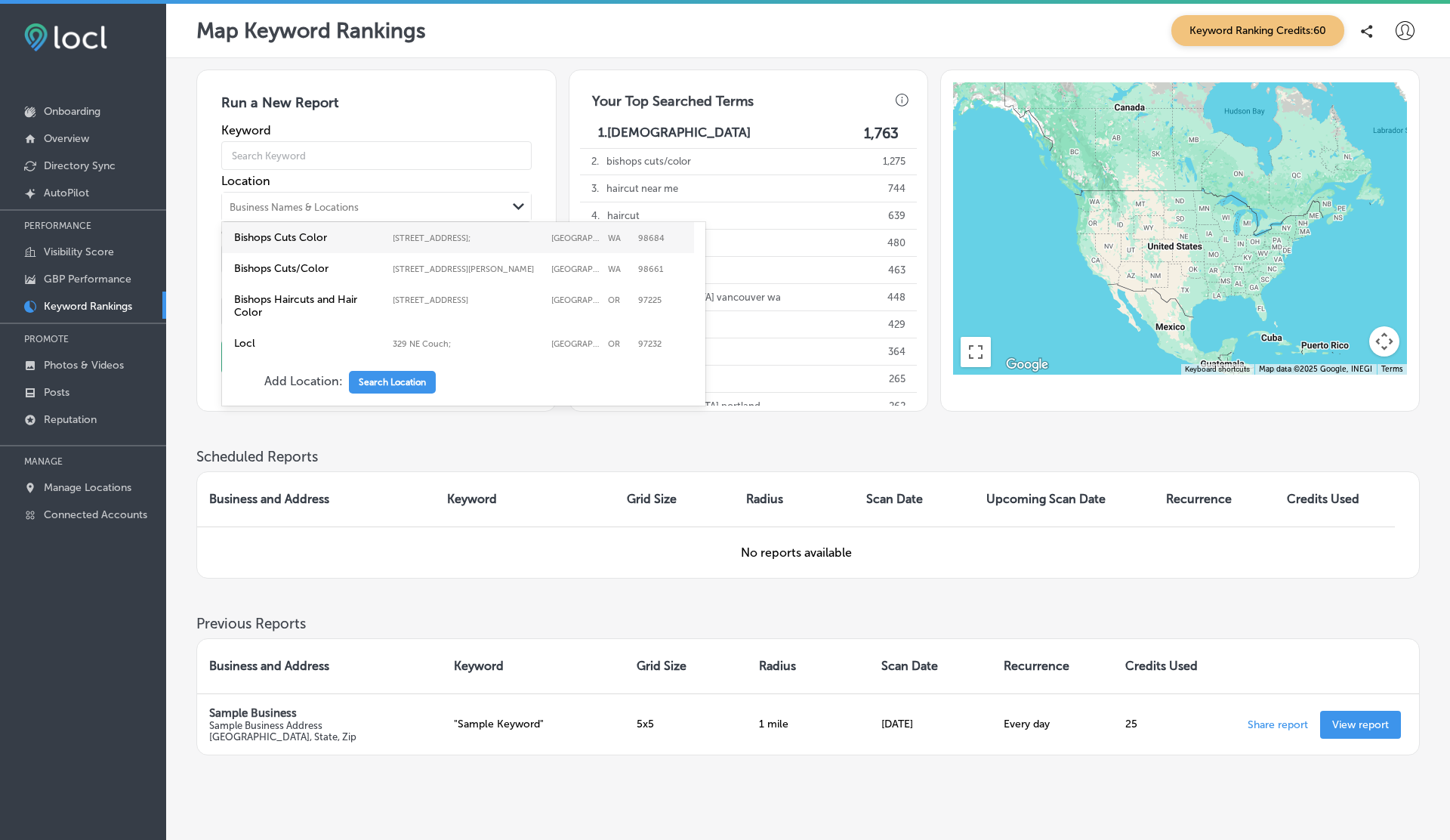
click at [351, 196] on div "Business Names & Locations" at bounding box center [364, 207] width 284 height 23
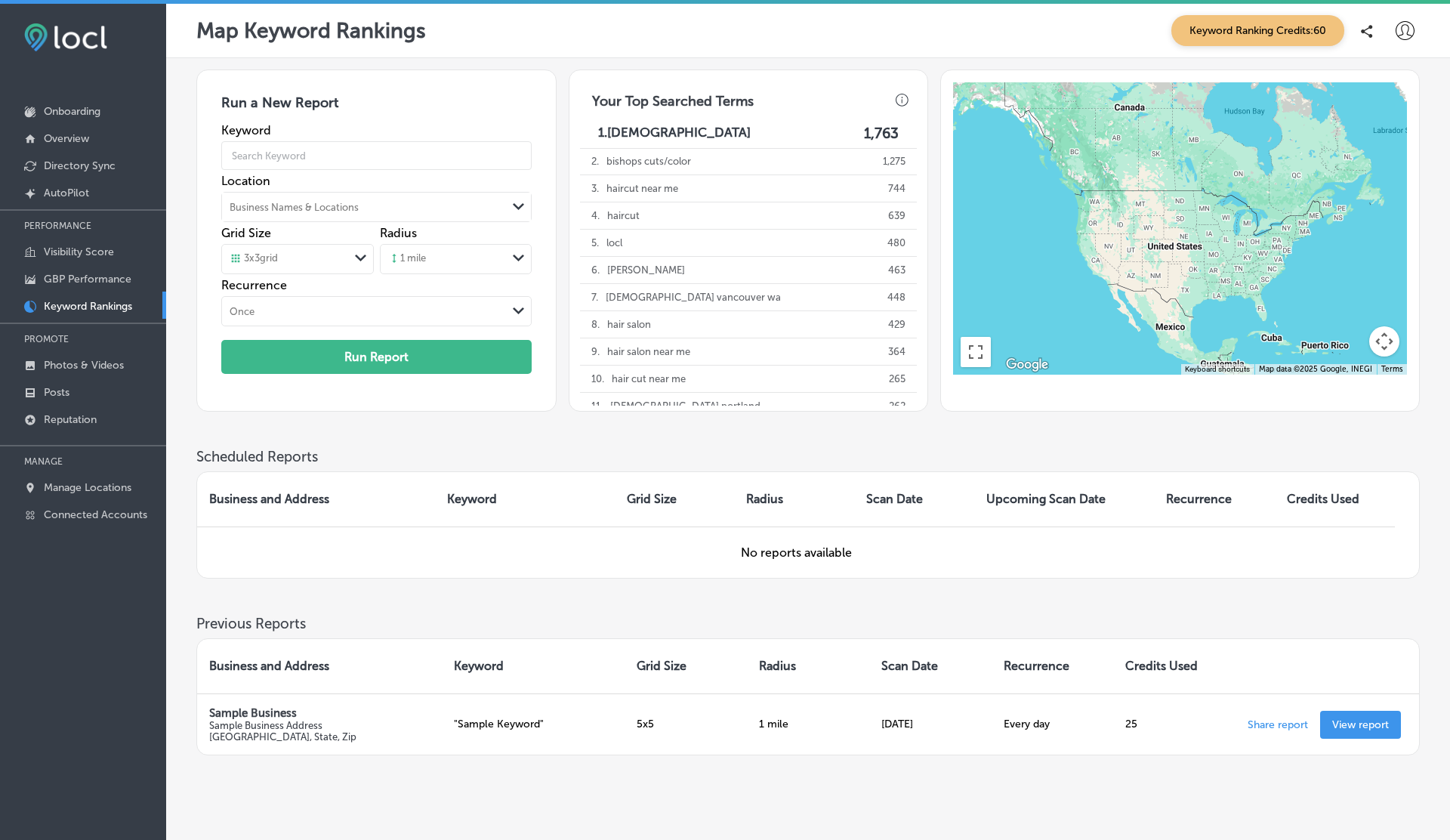
click at [351, 196] on div "Business Names & Locations" at bounding box center [364, 207] width 284 height 23
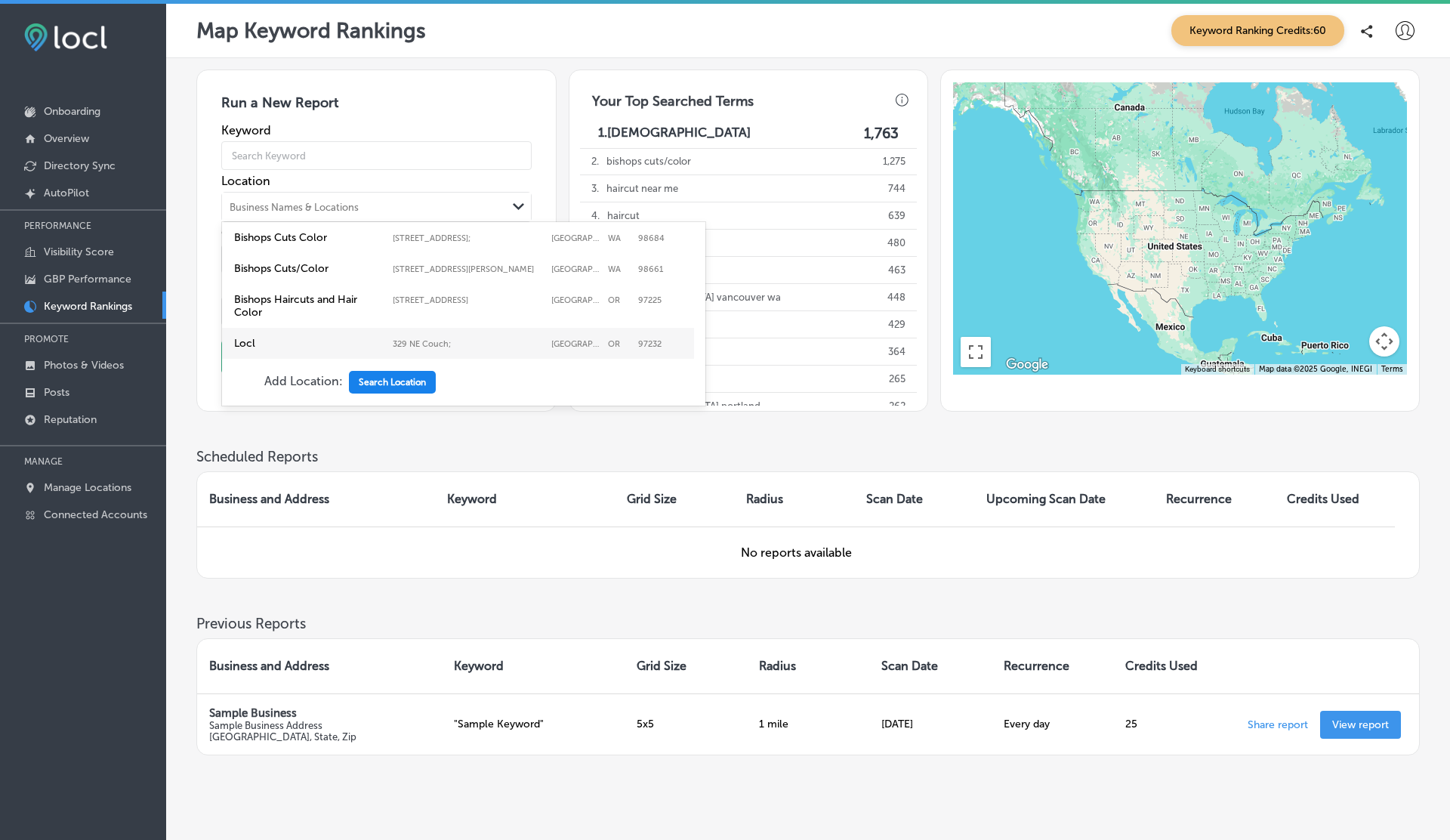
click at [370, 380] on button "Search Location" at bounding box center [393, 382] width 87 height 23
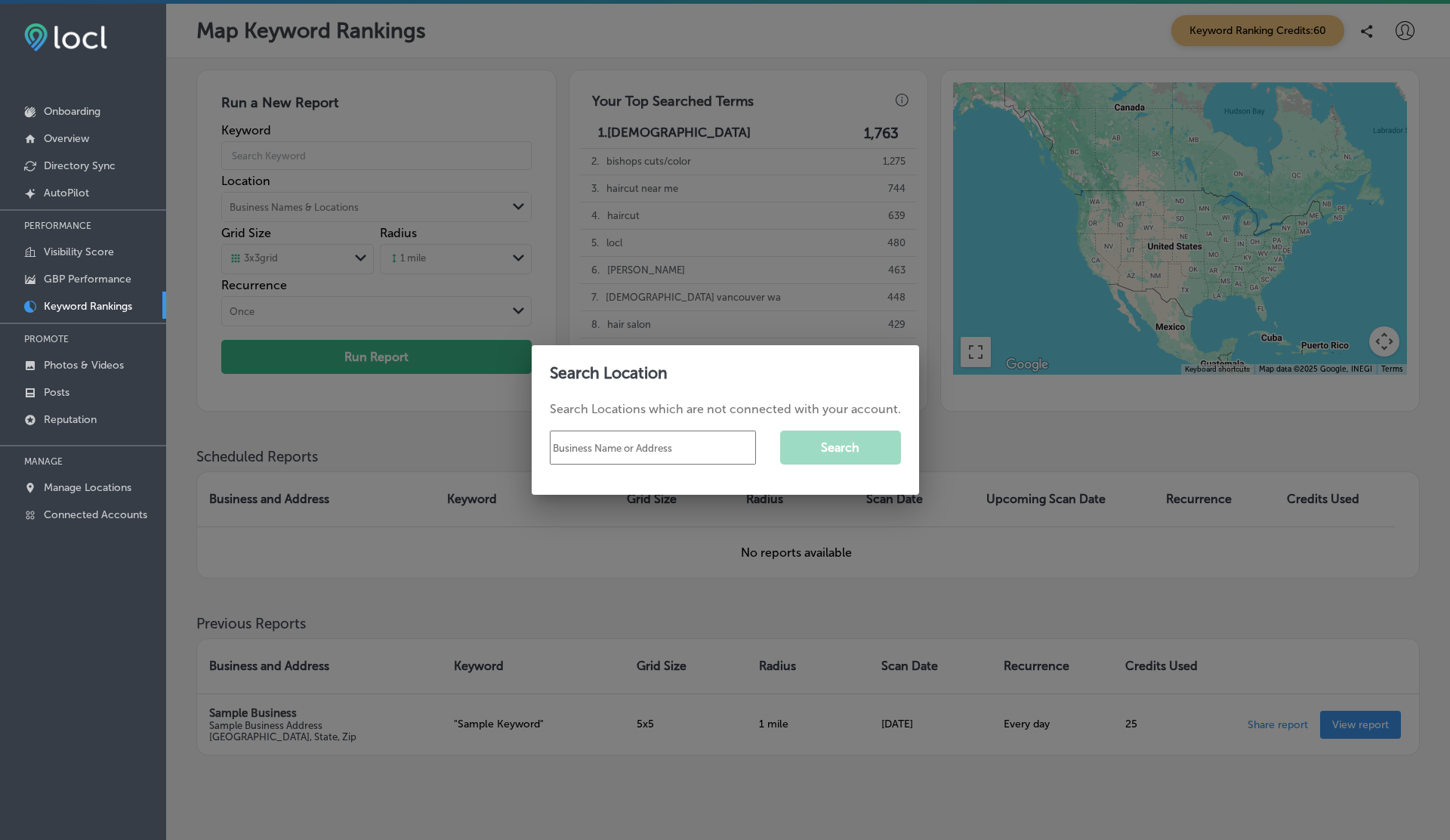
click at [584, 438] on input "text" at bounding box center [653, 448] width 206 height 34
type input "niagra falls"
click at [773, 452] on div "niagra falls Search" at bounding box center [725, 448] width 352 height 58
click at [866, 452] on button "Search" at bounding box center [841, 448] width 121 height 34
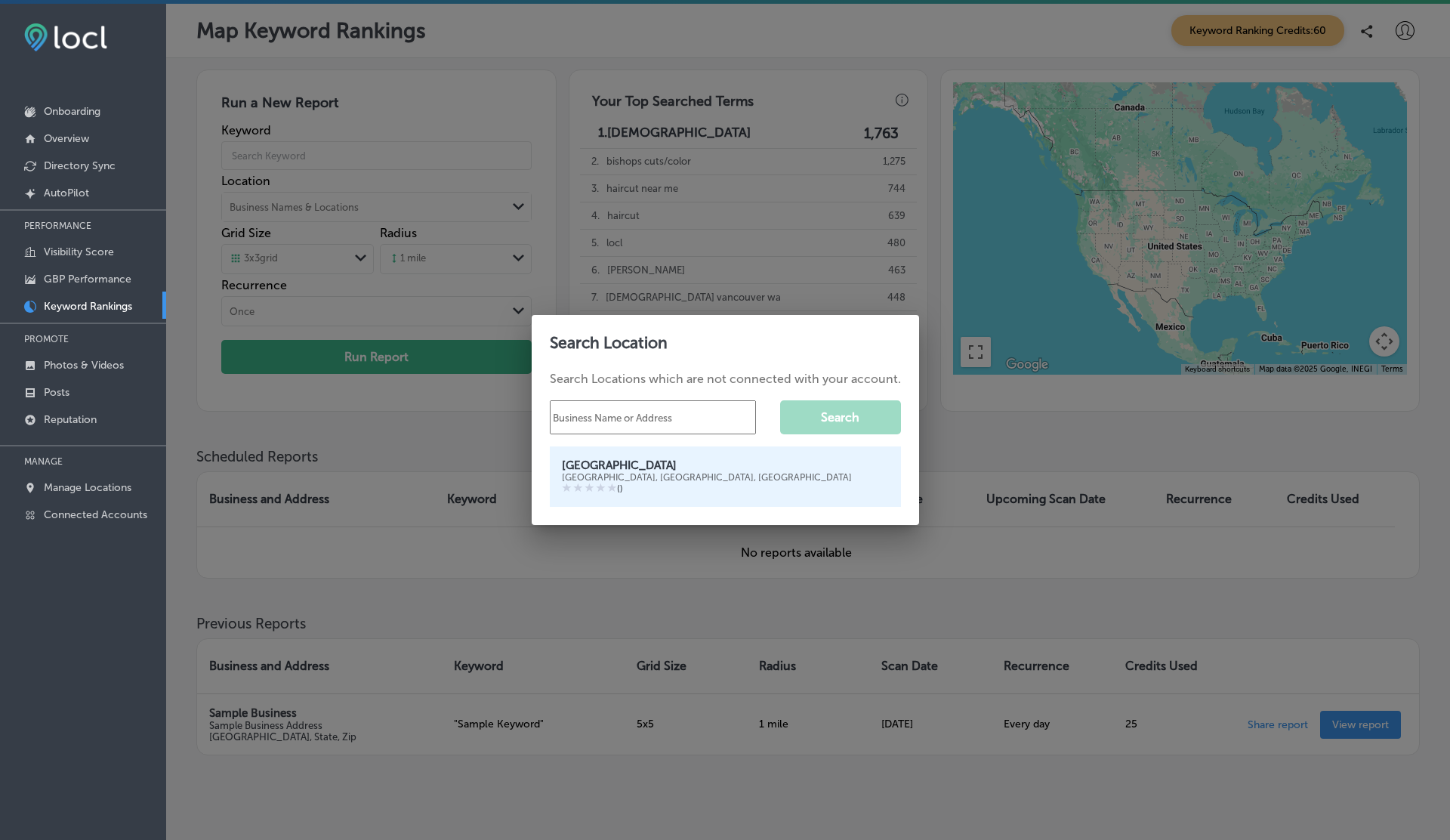
click at [699, 466] on div "[GEOGRAPHIC_DATA]" at bounding box center [725, 466] width 327 height 14
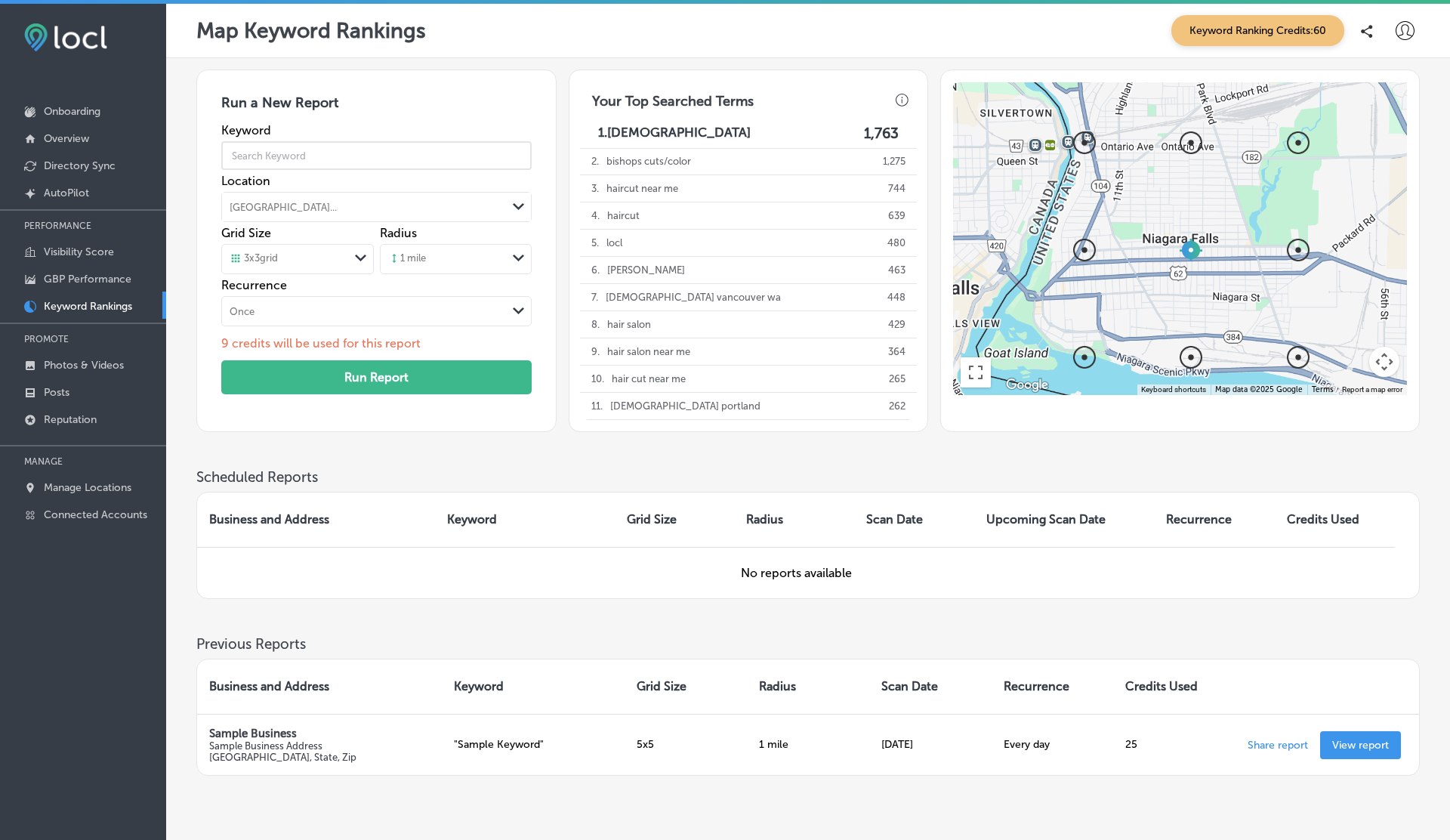
click at [315, 157] on input "text" at bounding box center [376, 156] width 310 height 43
type input "tourist"
click at [313, 251] on div "3 x 3 grid" at bounding box center [285, 260] width 126 height 17
click at [261, 317] on label "5 x 5 grid" at bounding box center [250, 317] width 39 height 14
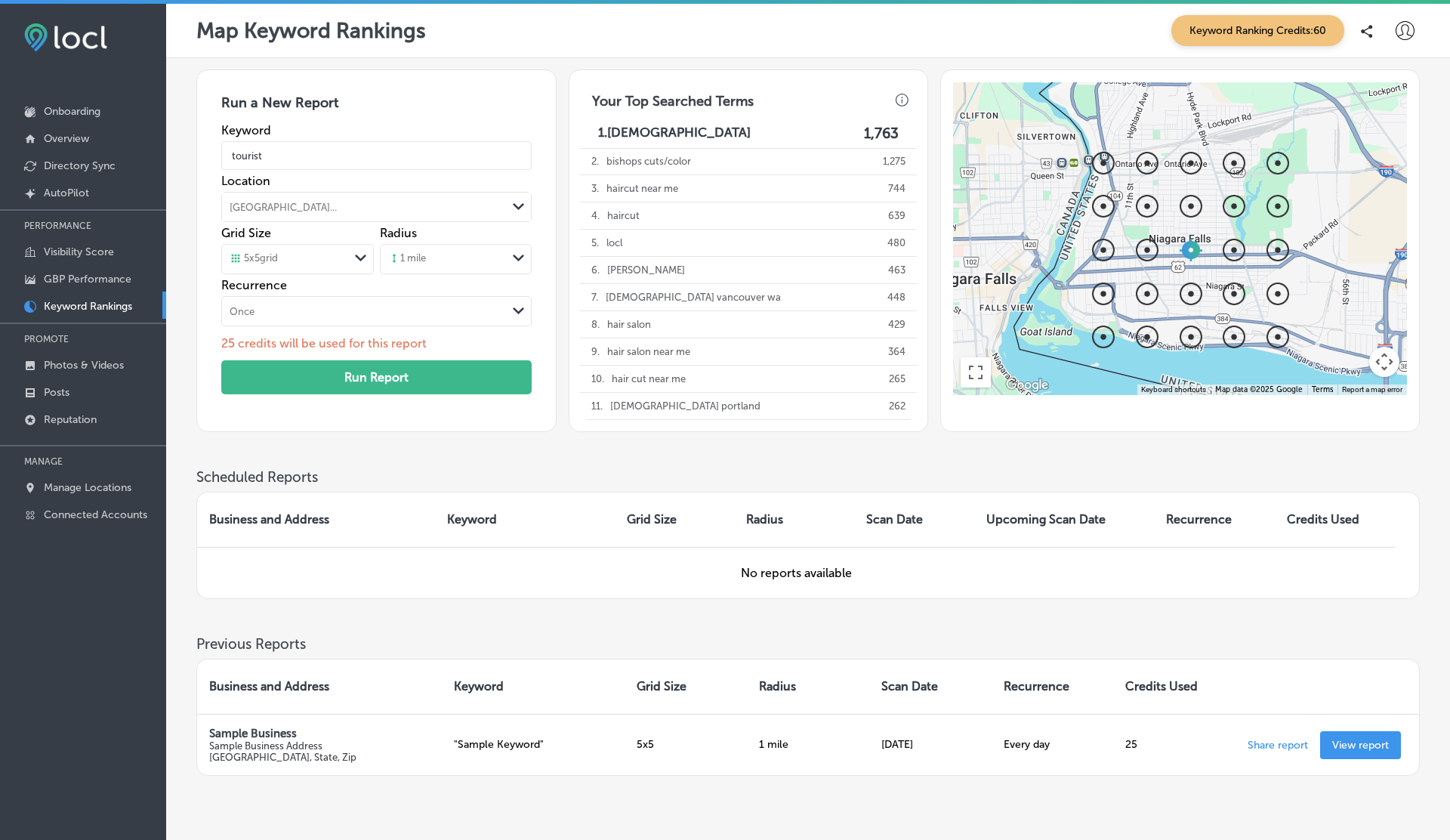
click at [420, 262] on div "1 mile" at bounding box center [407, 259] width 37 height 14
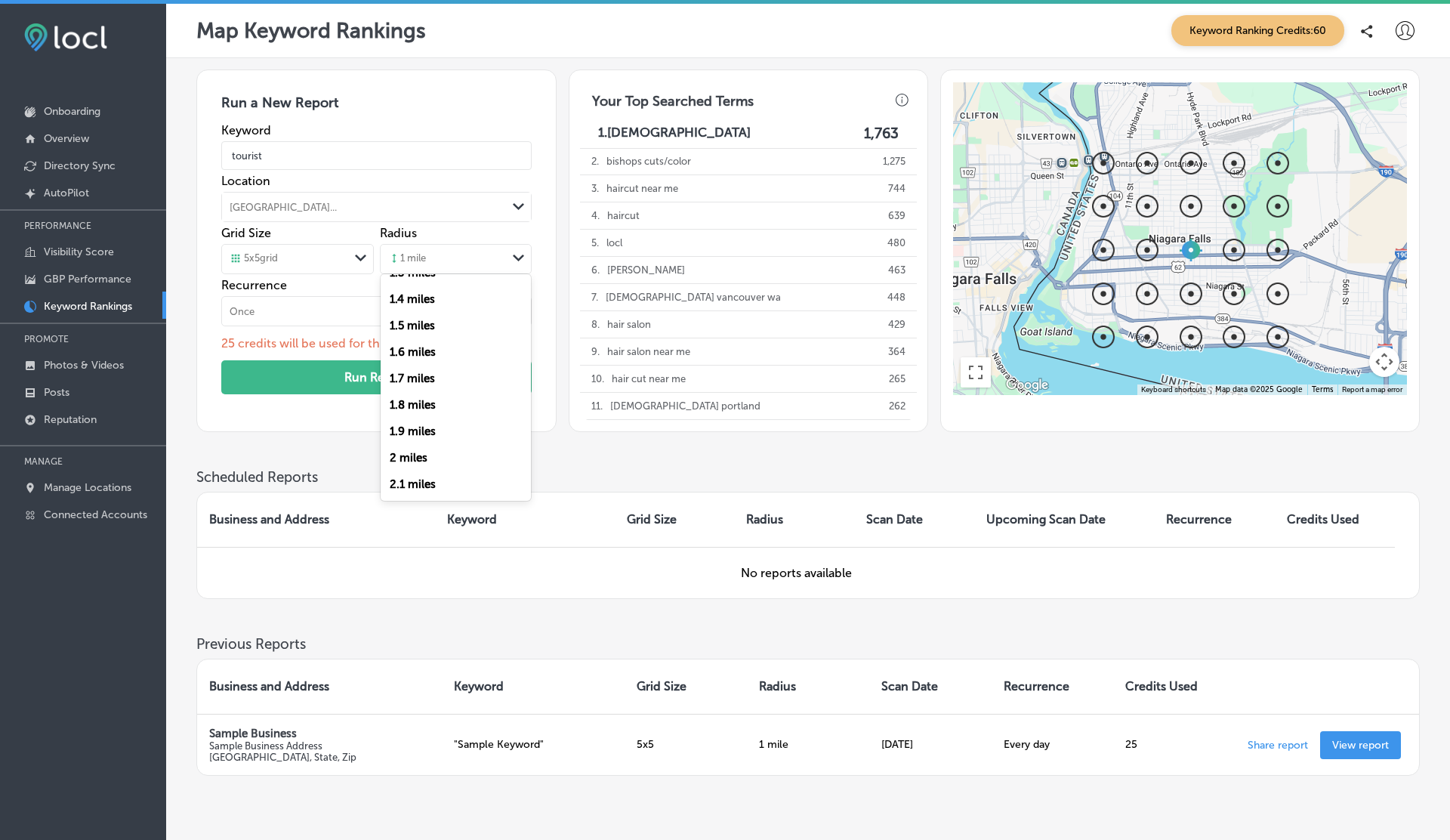
scroll to position [338, 0]
click at [410, 447] on div "2 miles" at bounding box center [456, 454] width 151 height 26
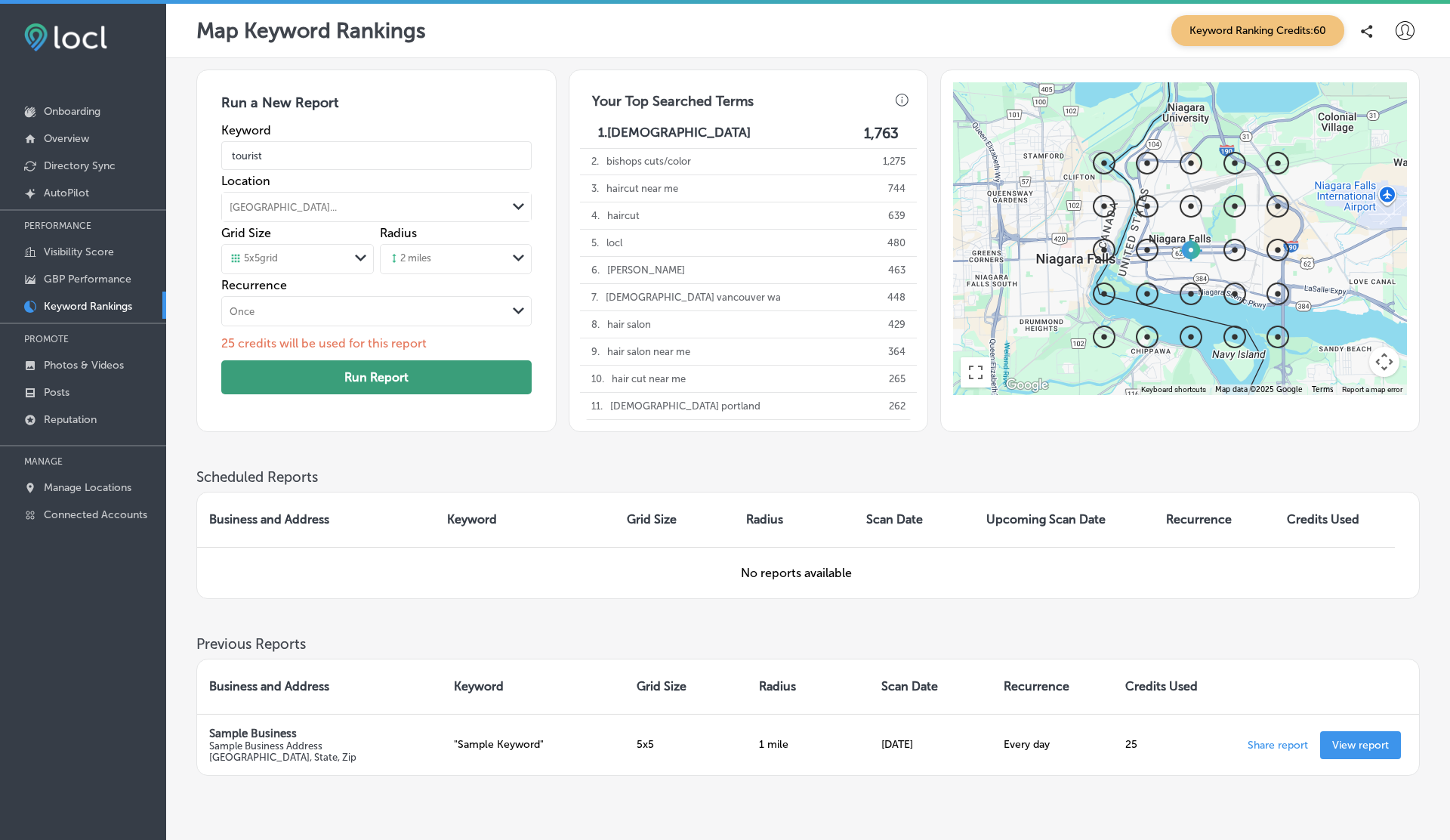
click at [372, 382] on button "Run Report" at bounding box center [376, 377] width 310 height 34
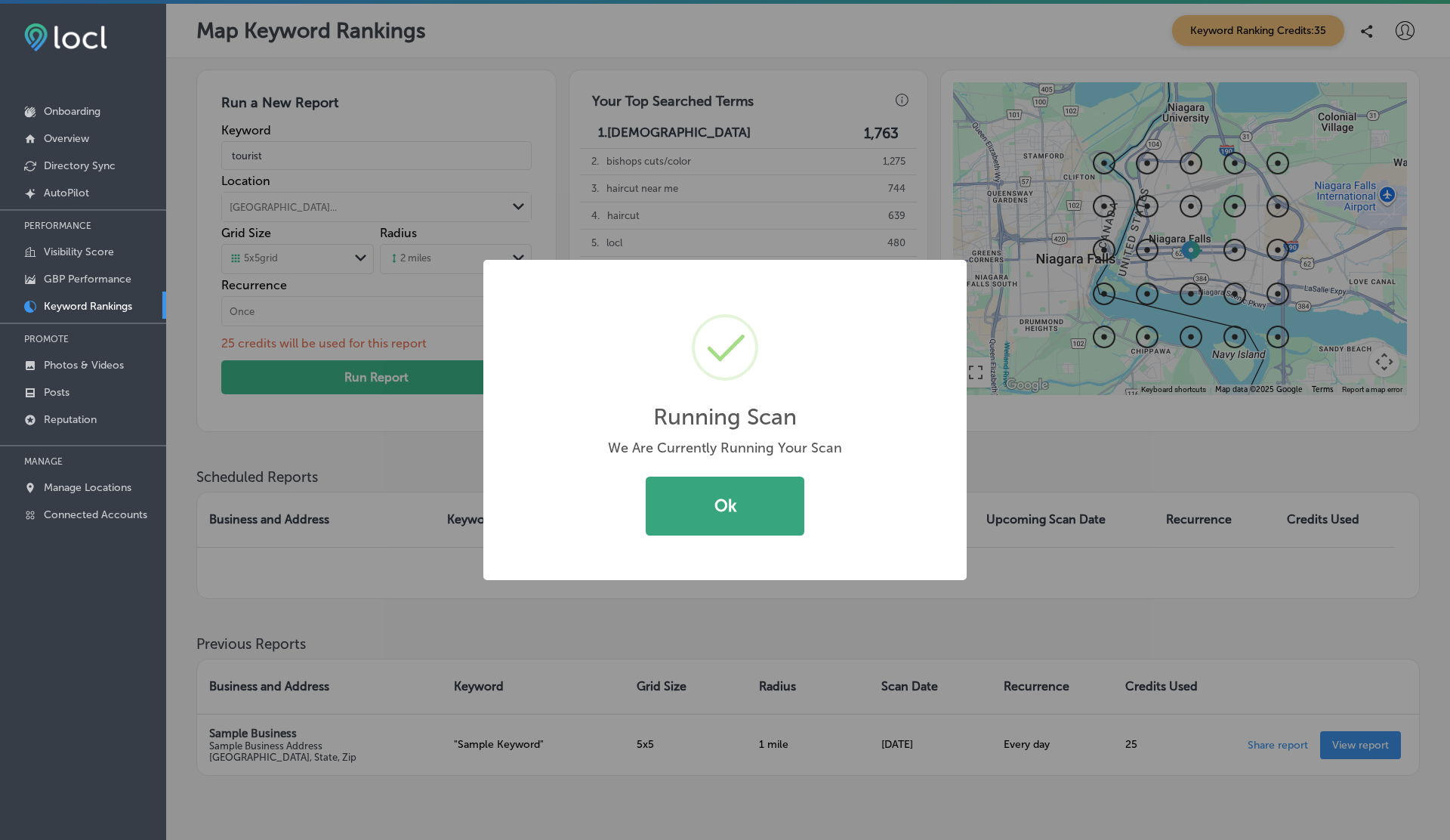
click at [687, 508] on button "Ok" at bounding box center [725, 506] width 158 height 59
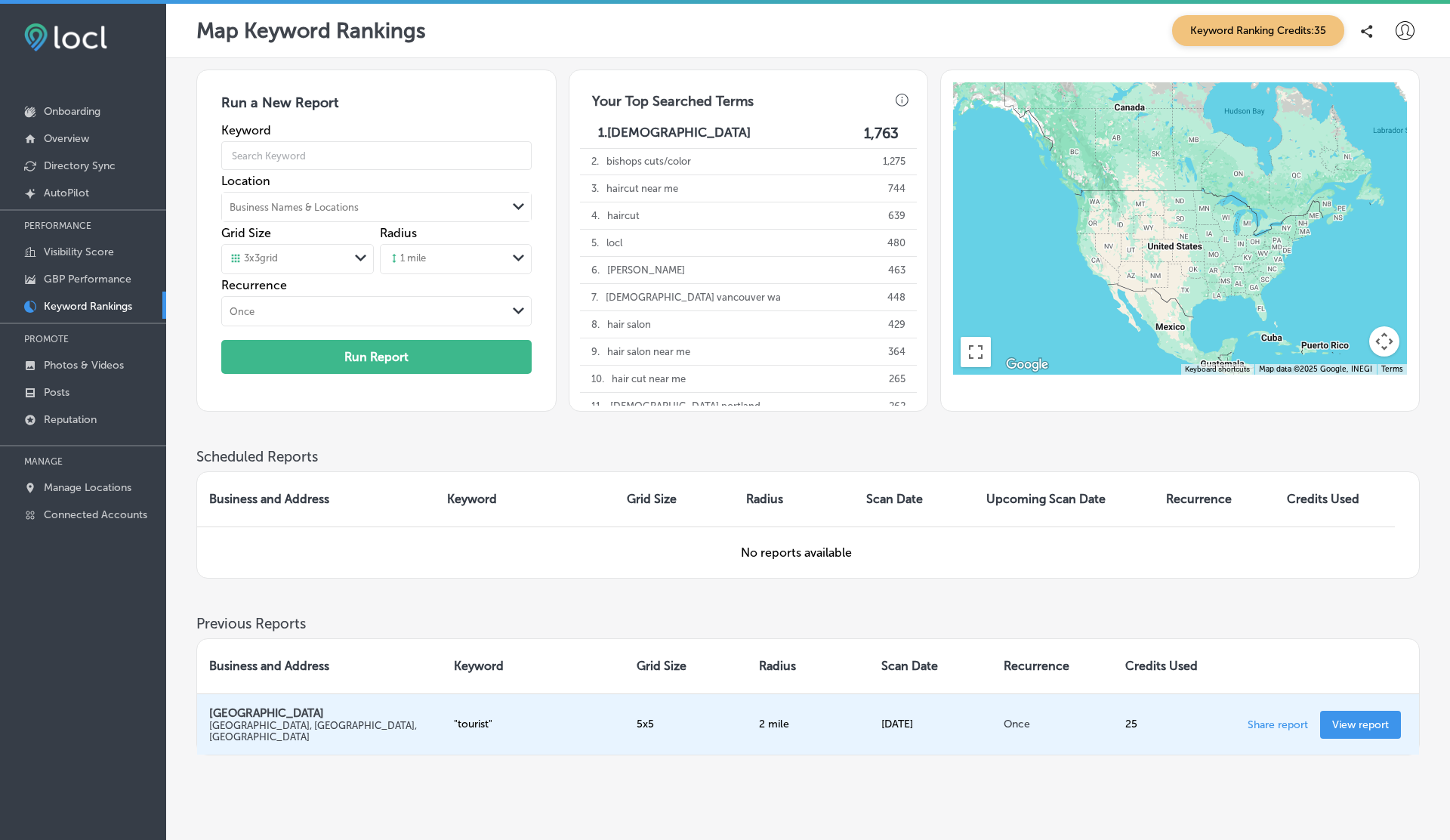
click at [1352, 723] on p "View report" at bounding box center [1361, 724] width 57 height 13
click at [106, 362] on p "Photos & Videos" at bounding box center [83, 364] width 80 height 13
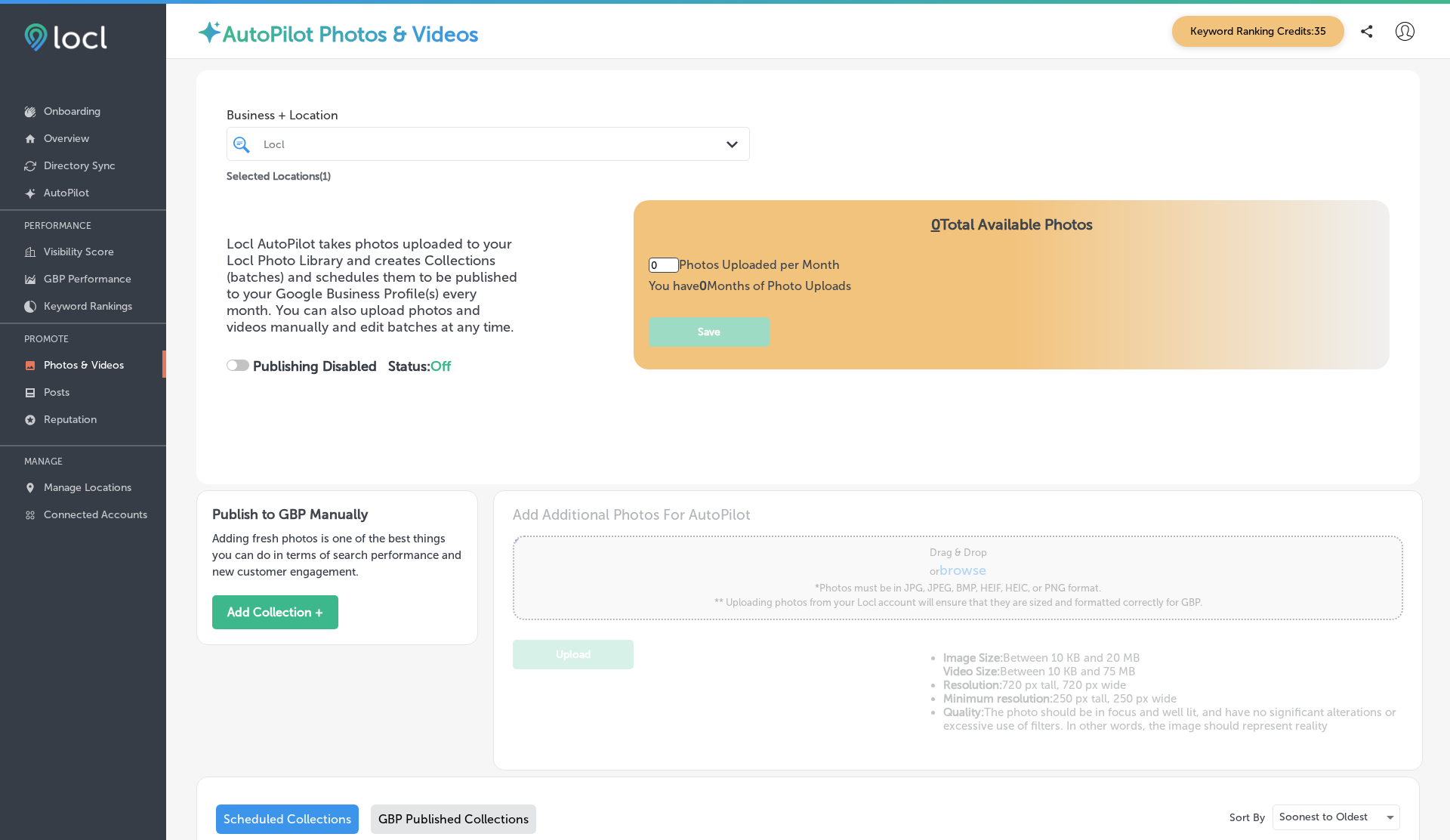
type input "5"
checkbox input "true"
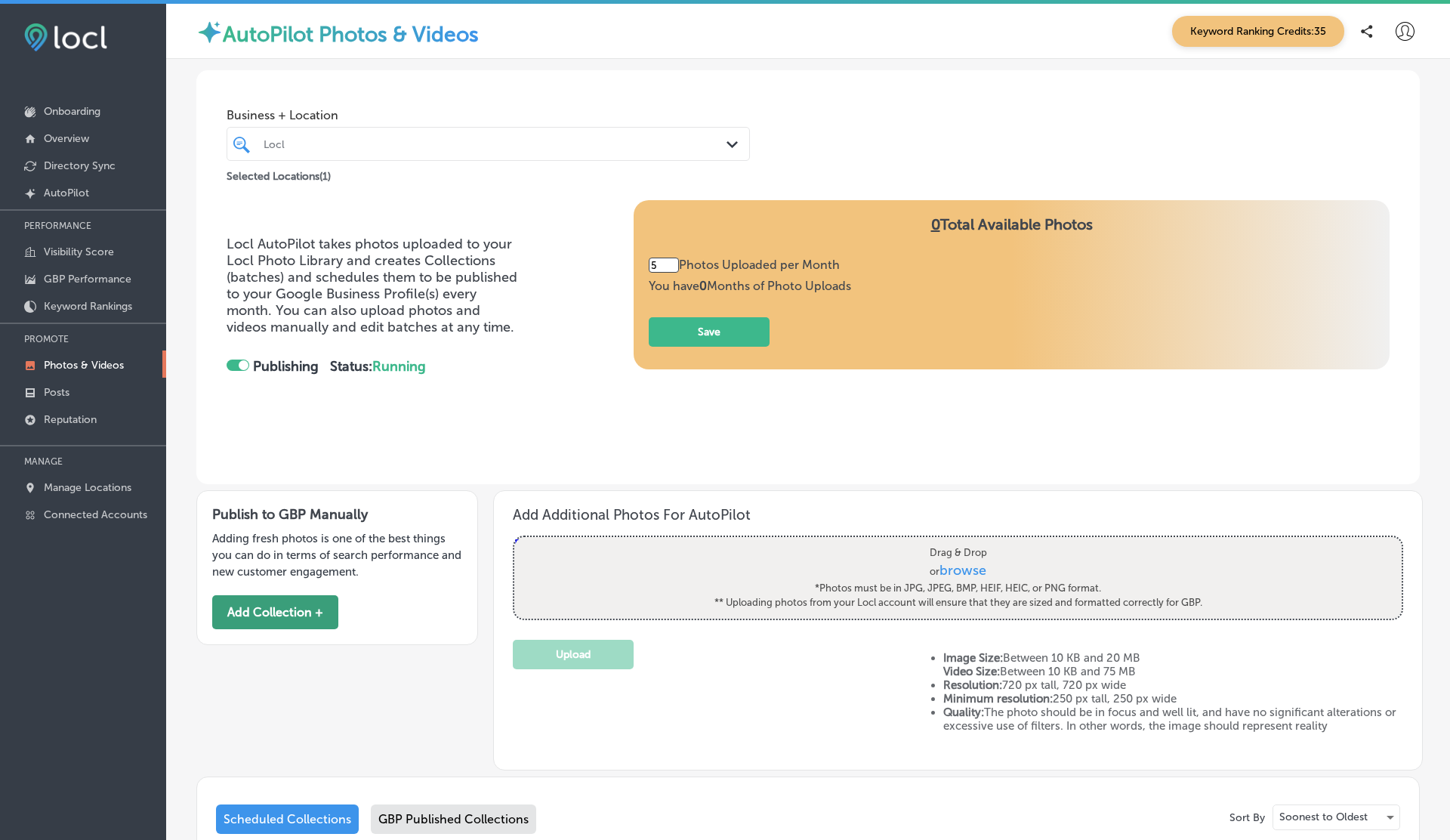
click at [258, 606] on button "Add Collection +" at bounding box center [275, 612] width 126 height 34
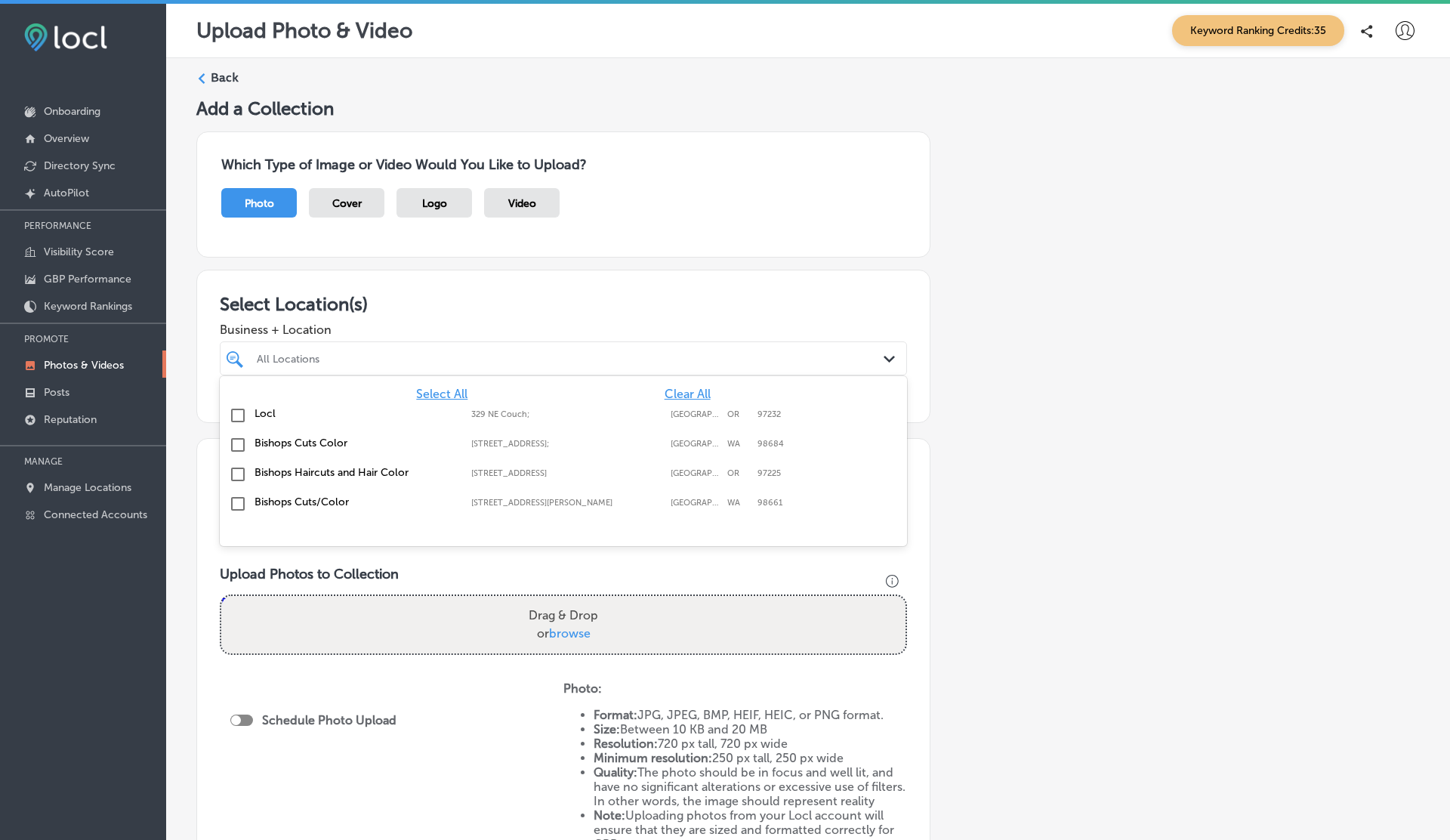
click at [486, 369] on div "All Locations Path Created with Sketch." at bounding box center [563, 358] width 687 height 34
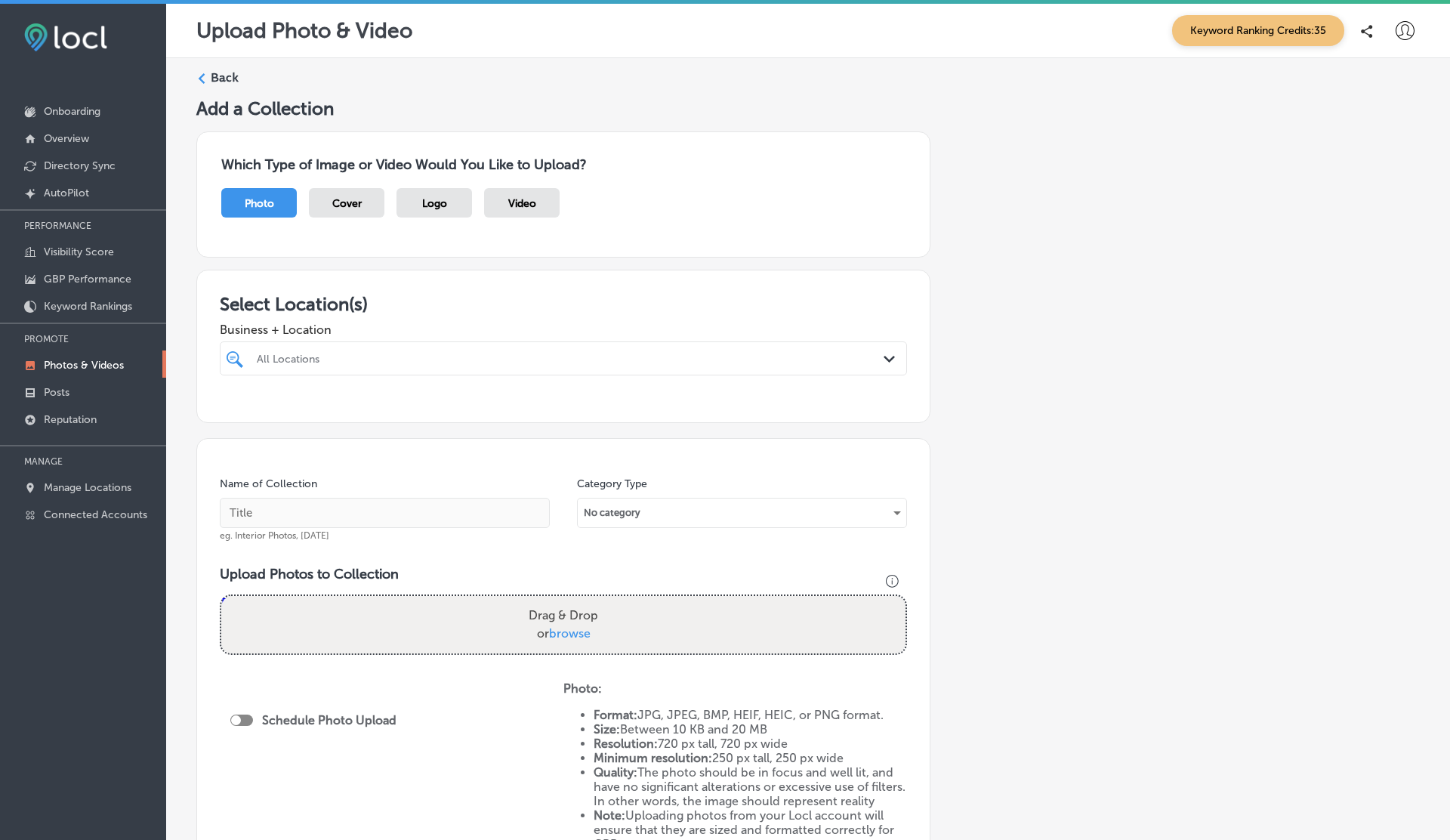
click at [623, 297] on h3 "Select Location(s)" at bounding box center [563, 304] width 687 height 22
click at [43, 391] on link "Posts" at bounding box center [83, 391] width 166 height 27
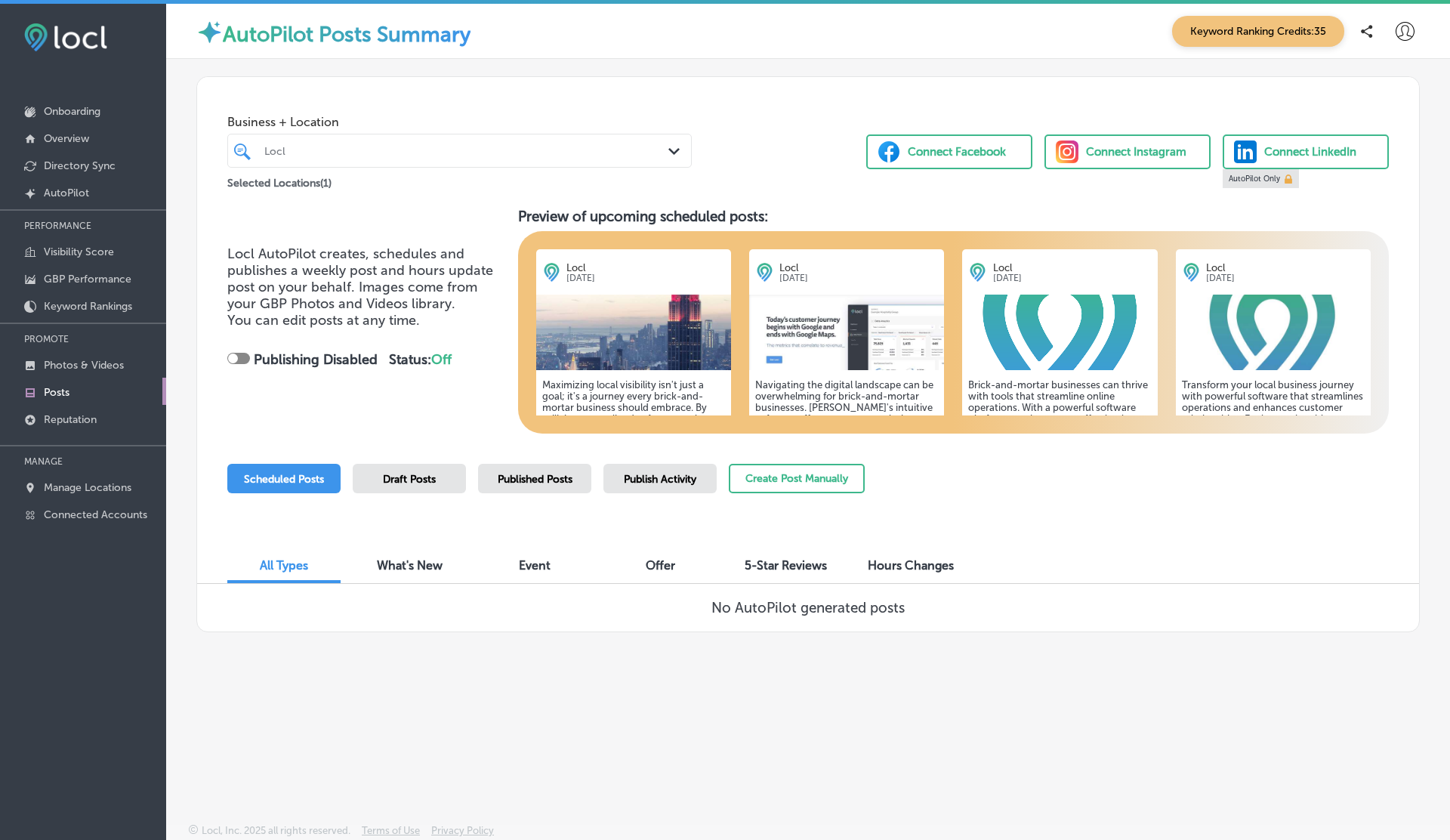
scroll to position [3, 0]
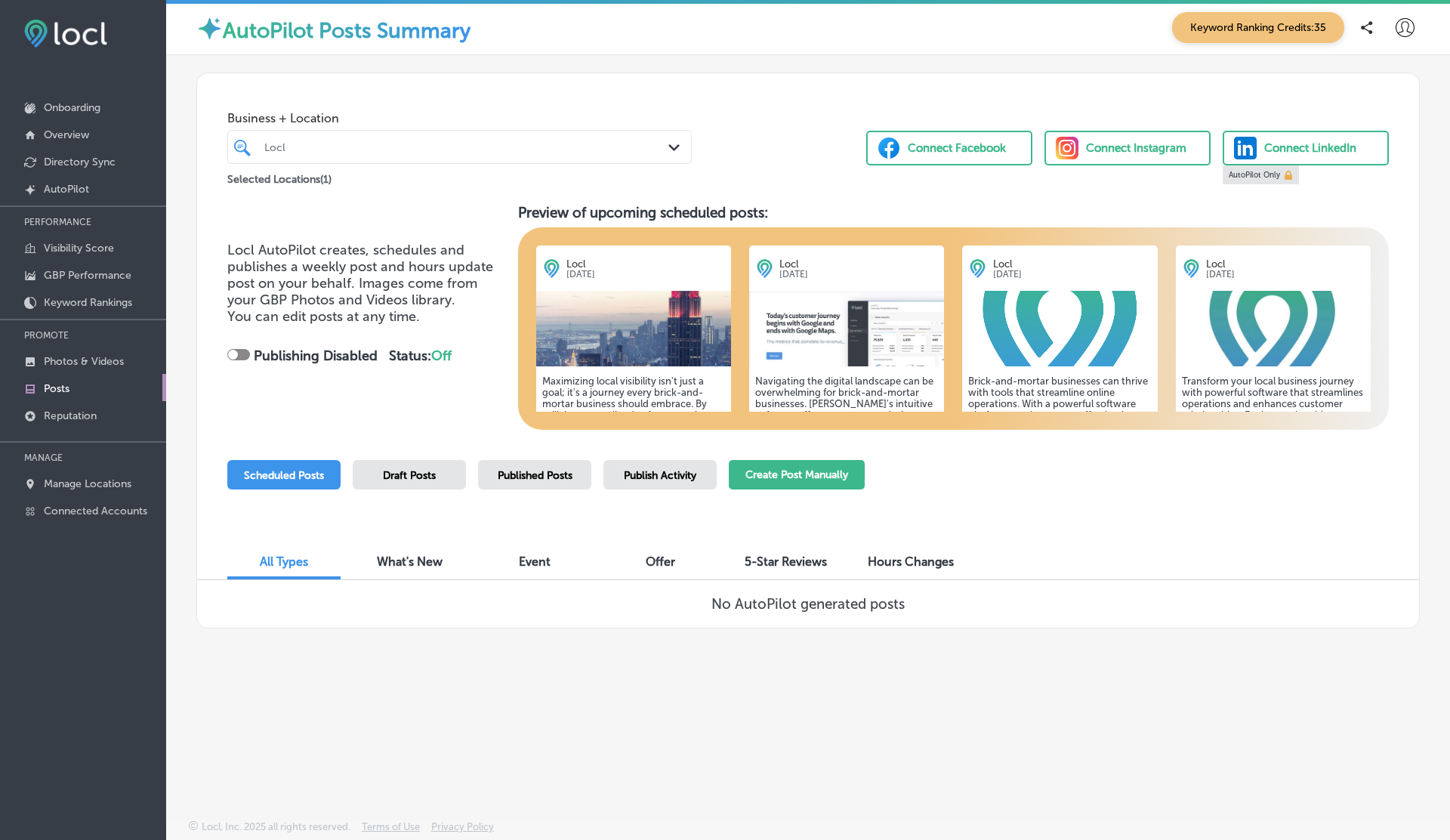
click at [800, 479] on button "Create Post Manually" at bounding box center [797, 474] width 136 height 30
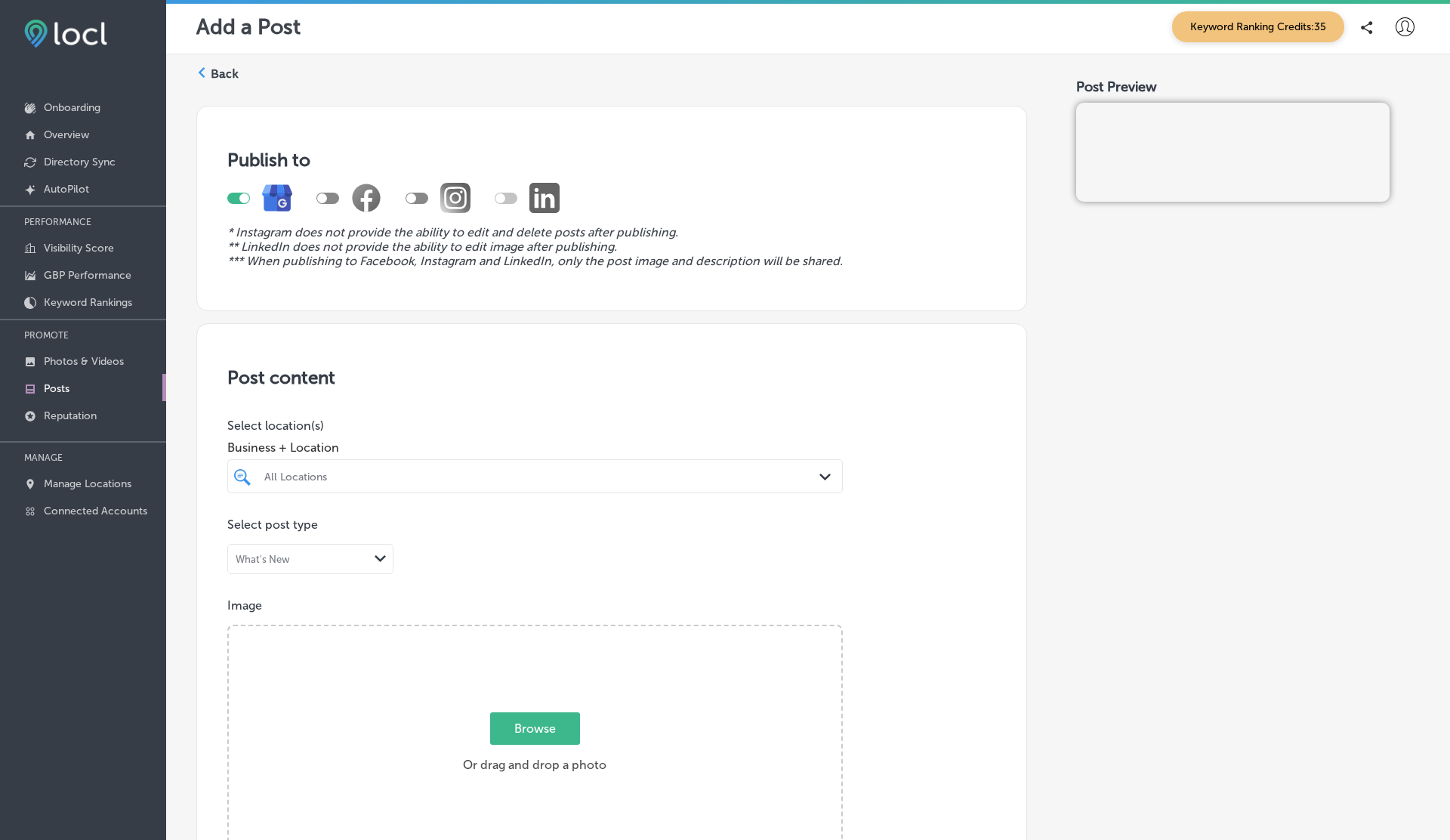
click at [502, 196] on div at bounding box center [501, 198] width 10 height 10
drag, startPoint x: 606, startPoint y: 10, endPoint x: 657, endPoint y: 186, distance: 183.2
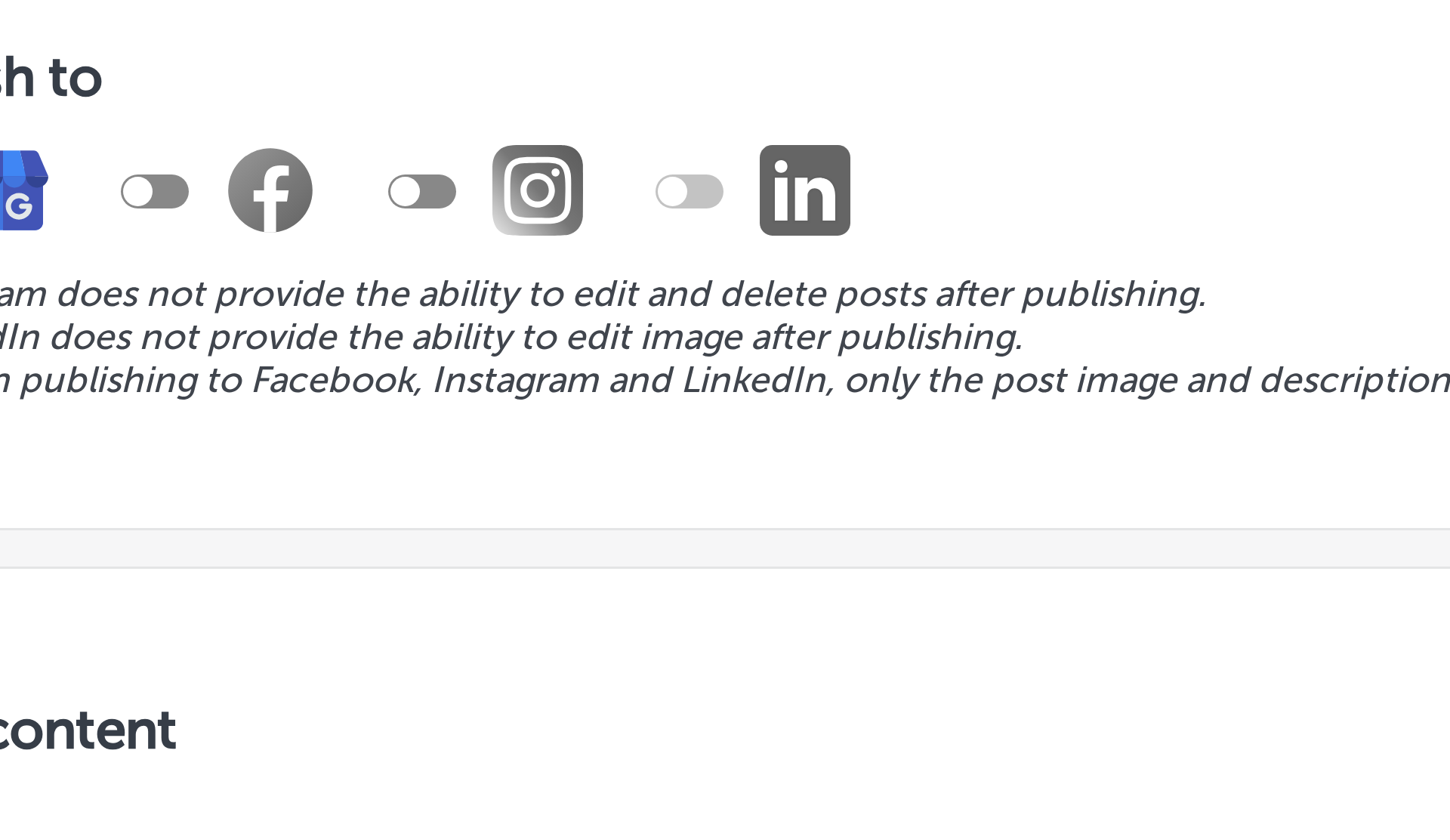
click at [432, 187] on div "248 Y ✕" at bounding box center [725, 191] width 1450 height 8
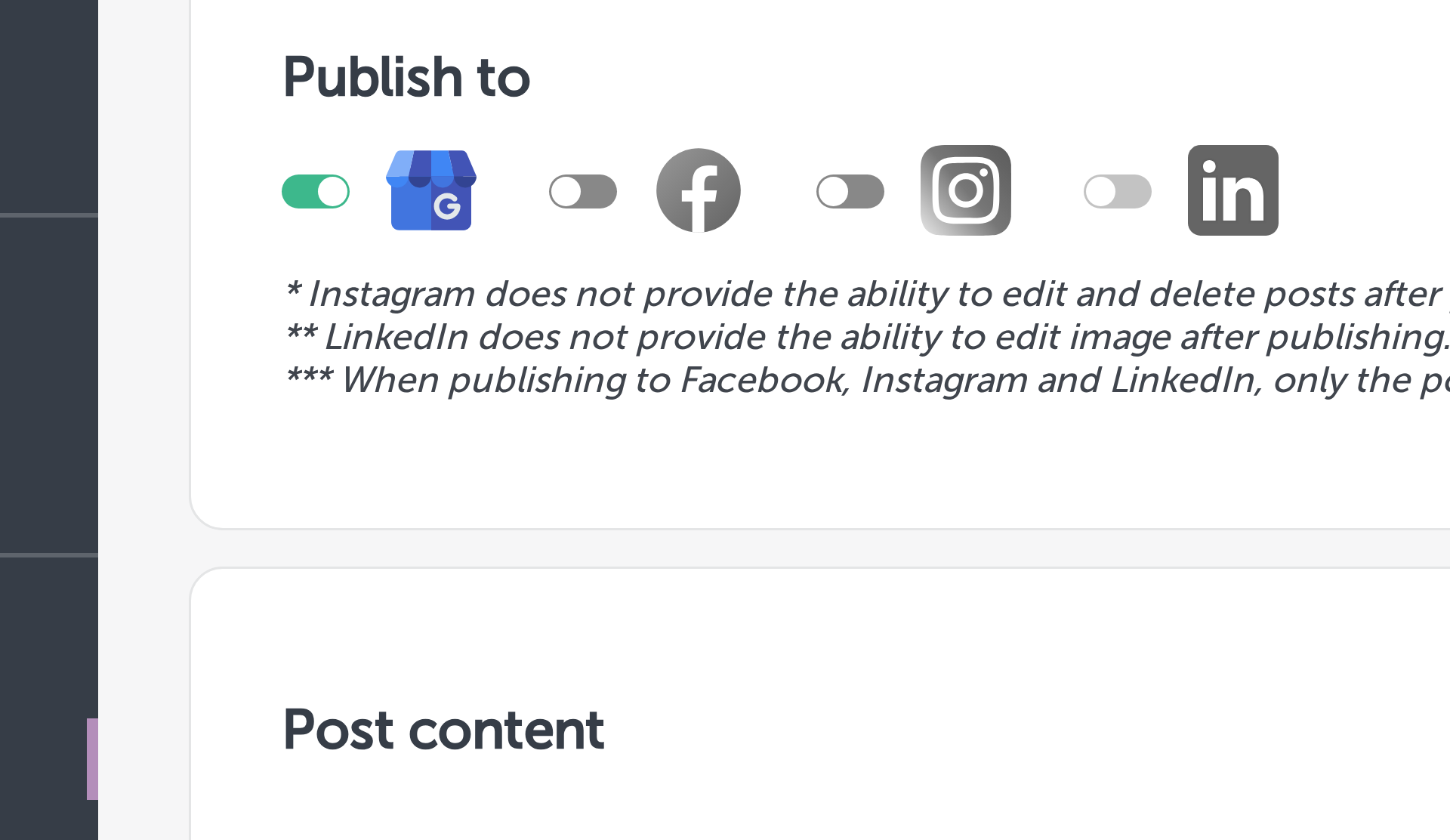
click at [346, 188] on div "249 Y ✕" at bounding box center [725, 191] width 1450 height 8
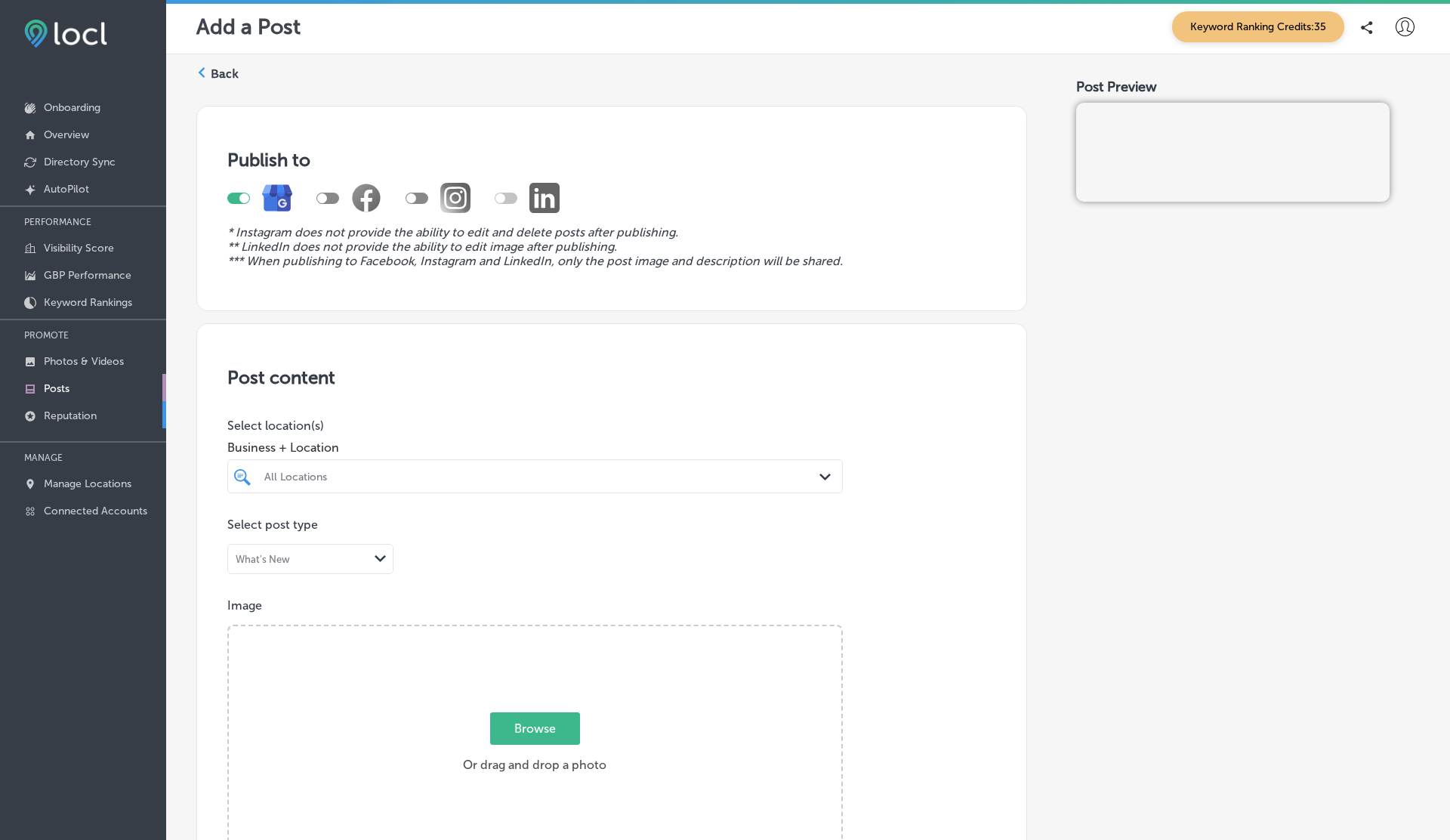
click at [60, 414] on p "Reputation" at bounding box center [70, 415] width 53 height 13
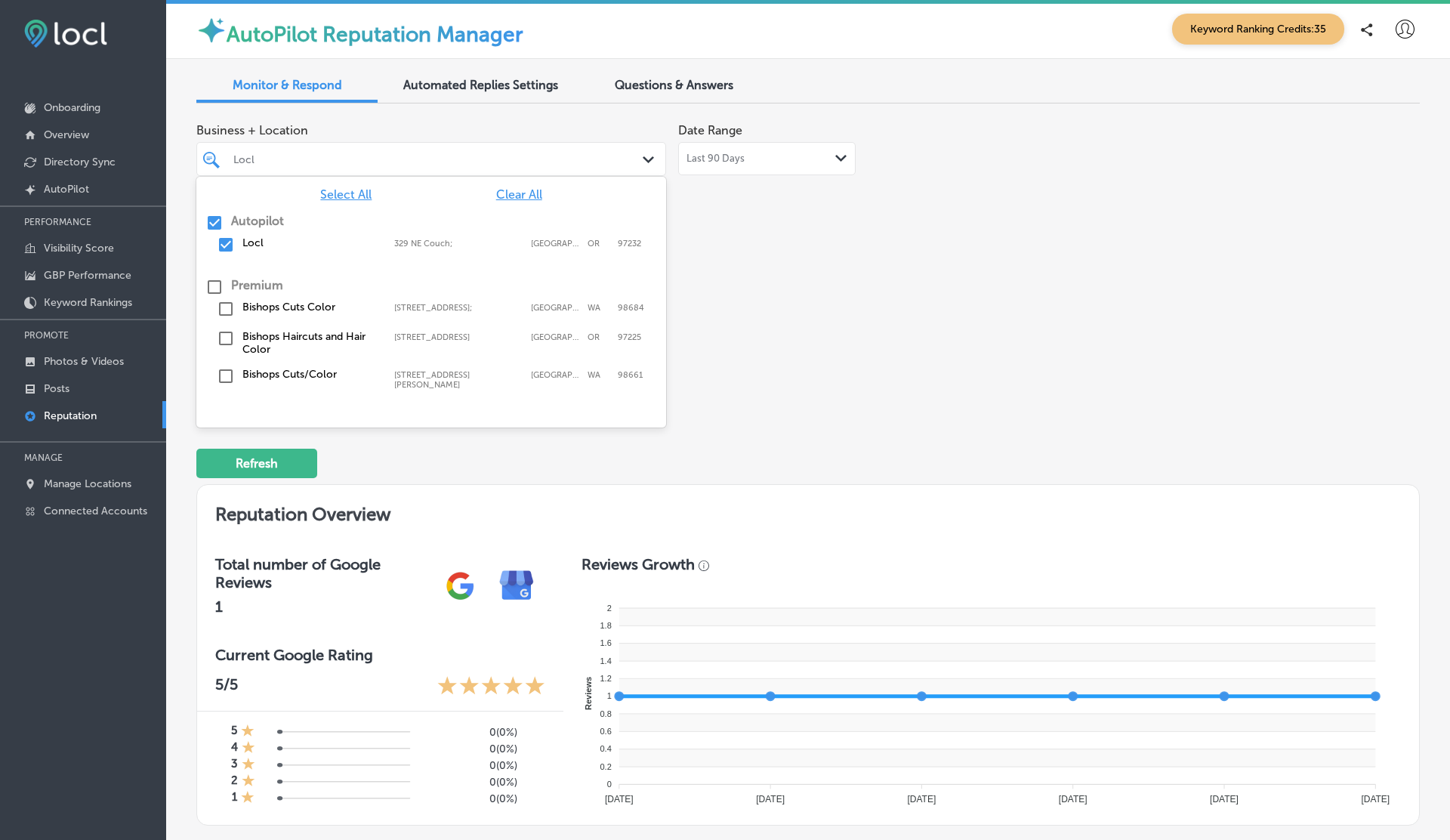
click at [402, 165] on div at bounding box center [410, 159] width 358 height 20
click at [340, 202] on div "Select All Clear All Autopilot Locl 329 NE Couch;, Portland, OR, 97232 329 NE C…" at bounding box center [432, 290] width 470 height 226
click at [338, 191] on span "Select All" at bounding box center [346, 194] width 51 height 14
click at [836, 258] on div "Business + Location option 329 NE Couch; focused, 0 of 3. 5 results available. …" at bounding box center [564, 258] width 734 height 284
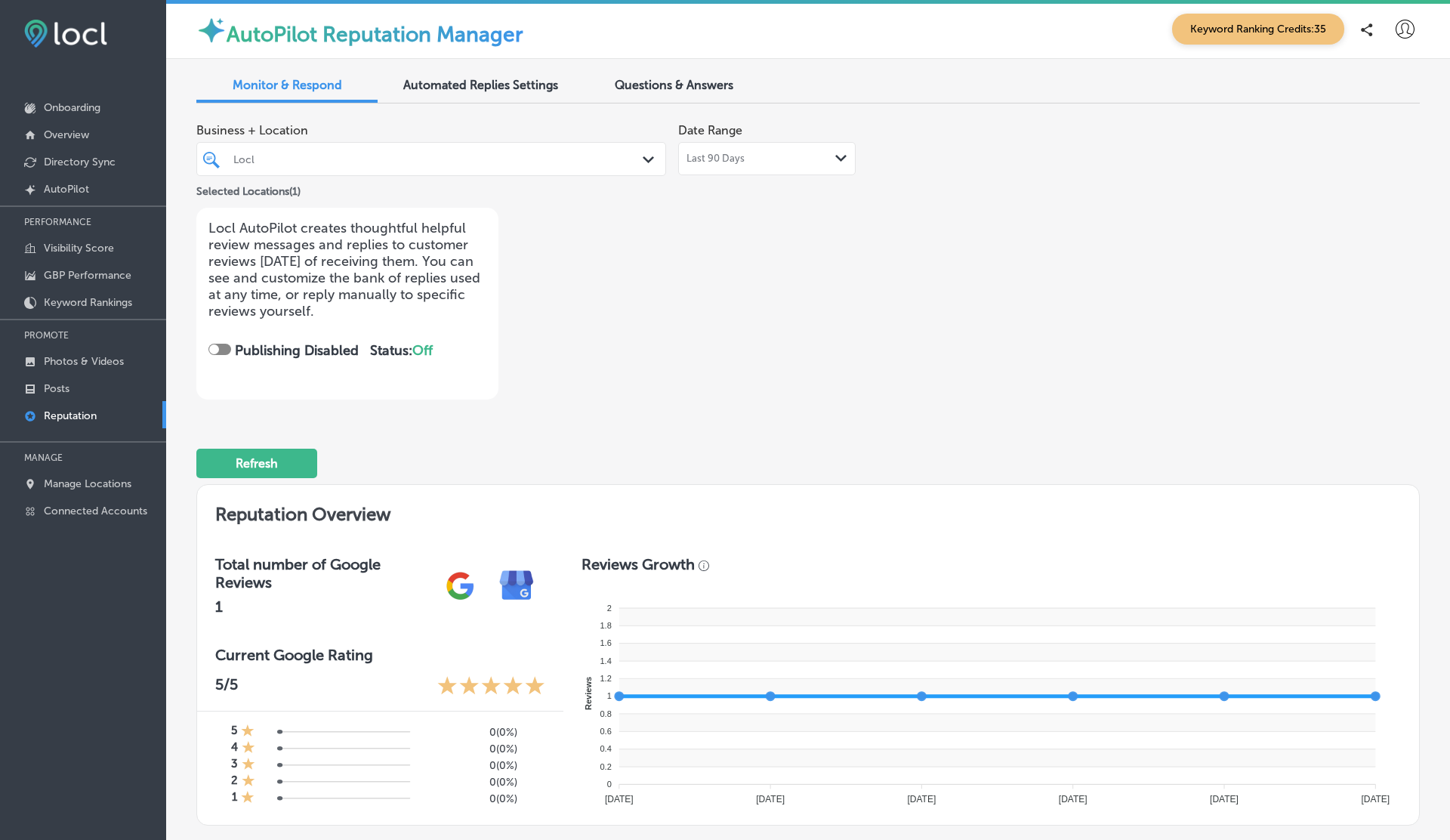
click at [314, 146] on div "Locl Path Created with Sketch." at bounding box center [432, 159] width 470 height 34
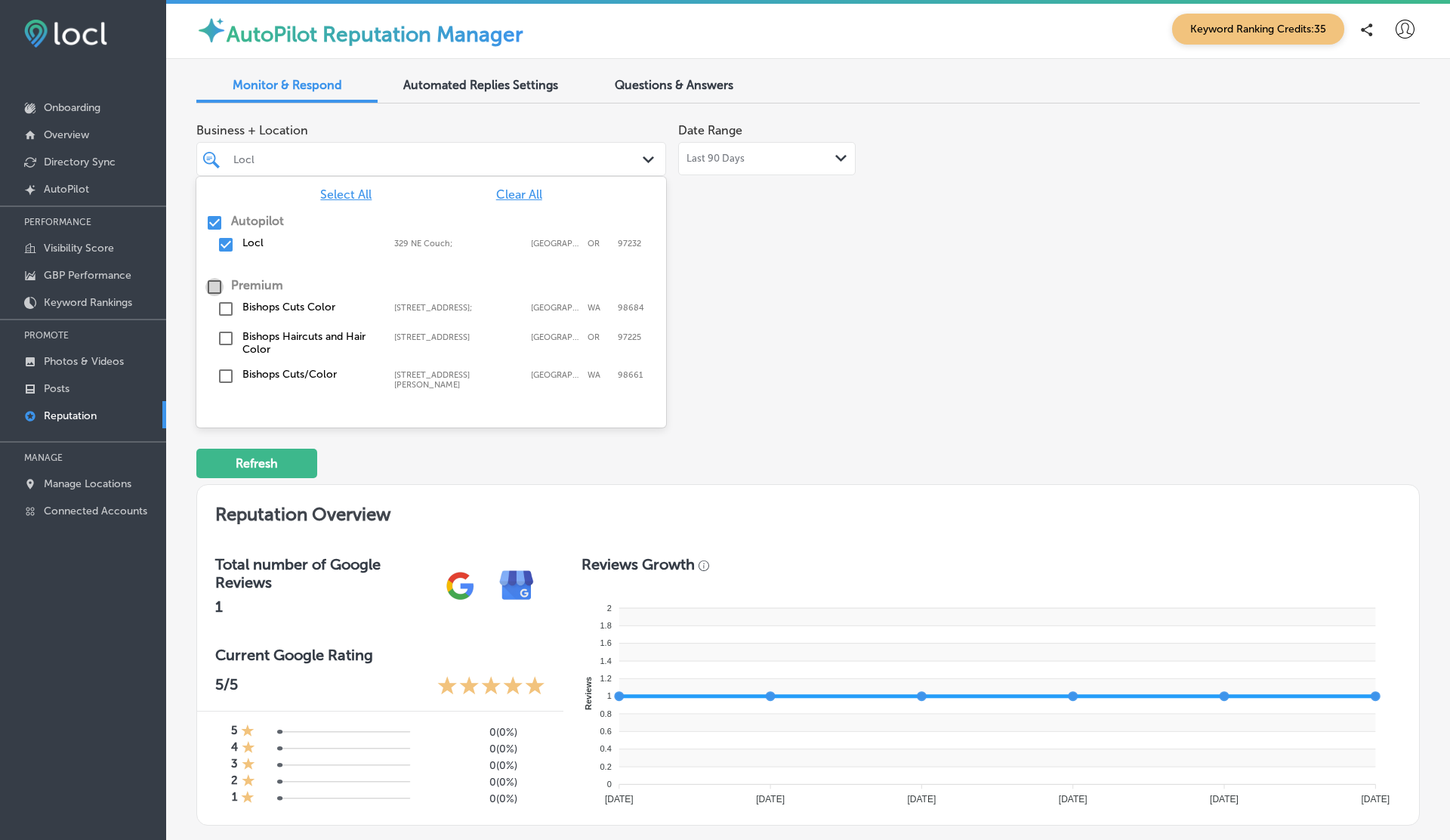
click at [211, 286] on input "checkbox" at bounding box center [214, 286] width 18 height 18
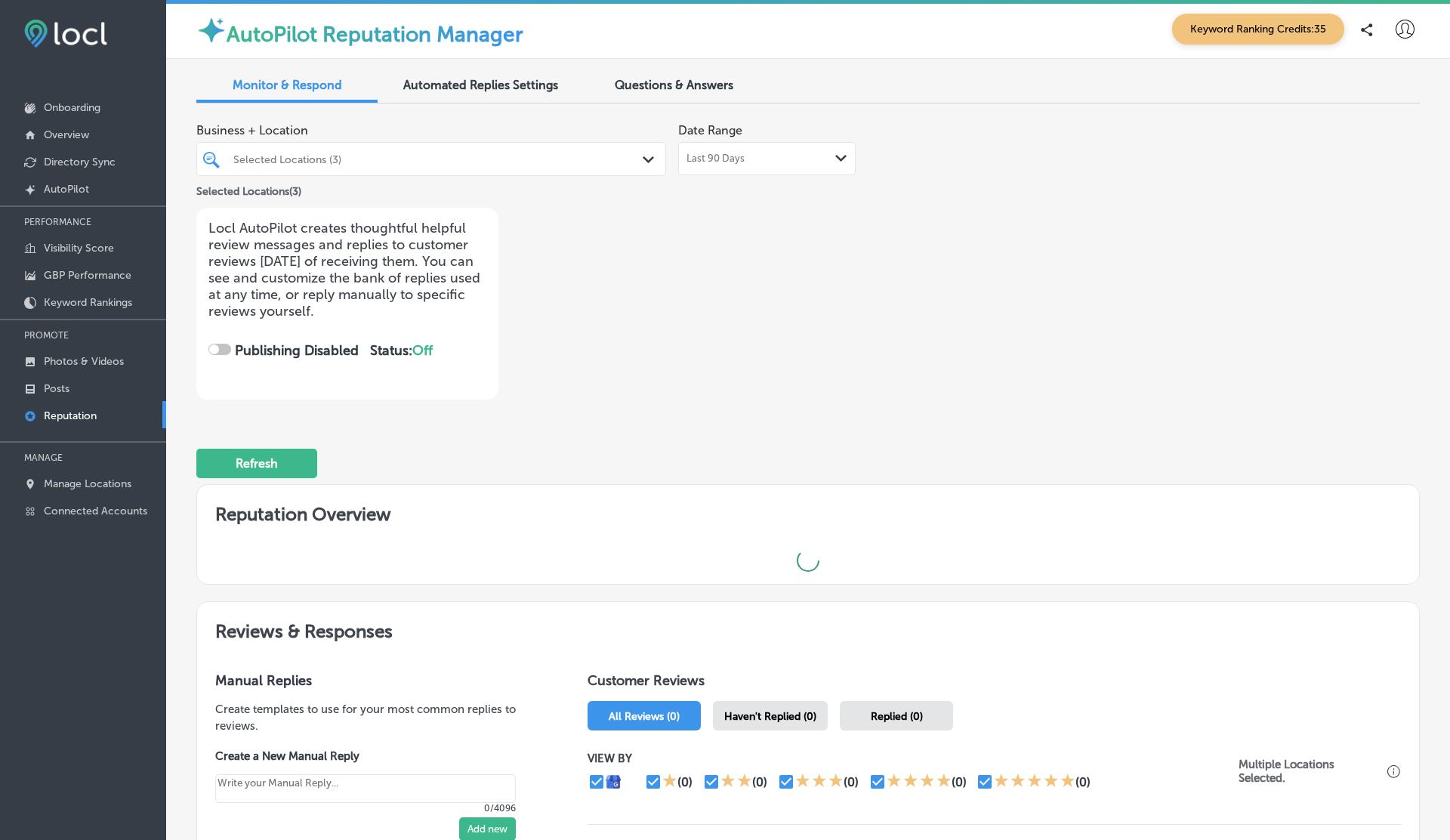
click at [819, 286] on div "Business + Location Selected Locations (3) Path Created with Sketch. Selected L…" at bounding box center [564, 258] width 734 height 284
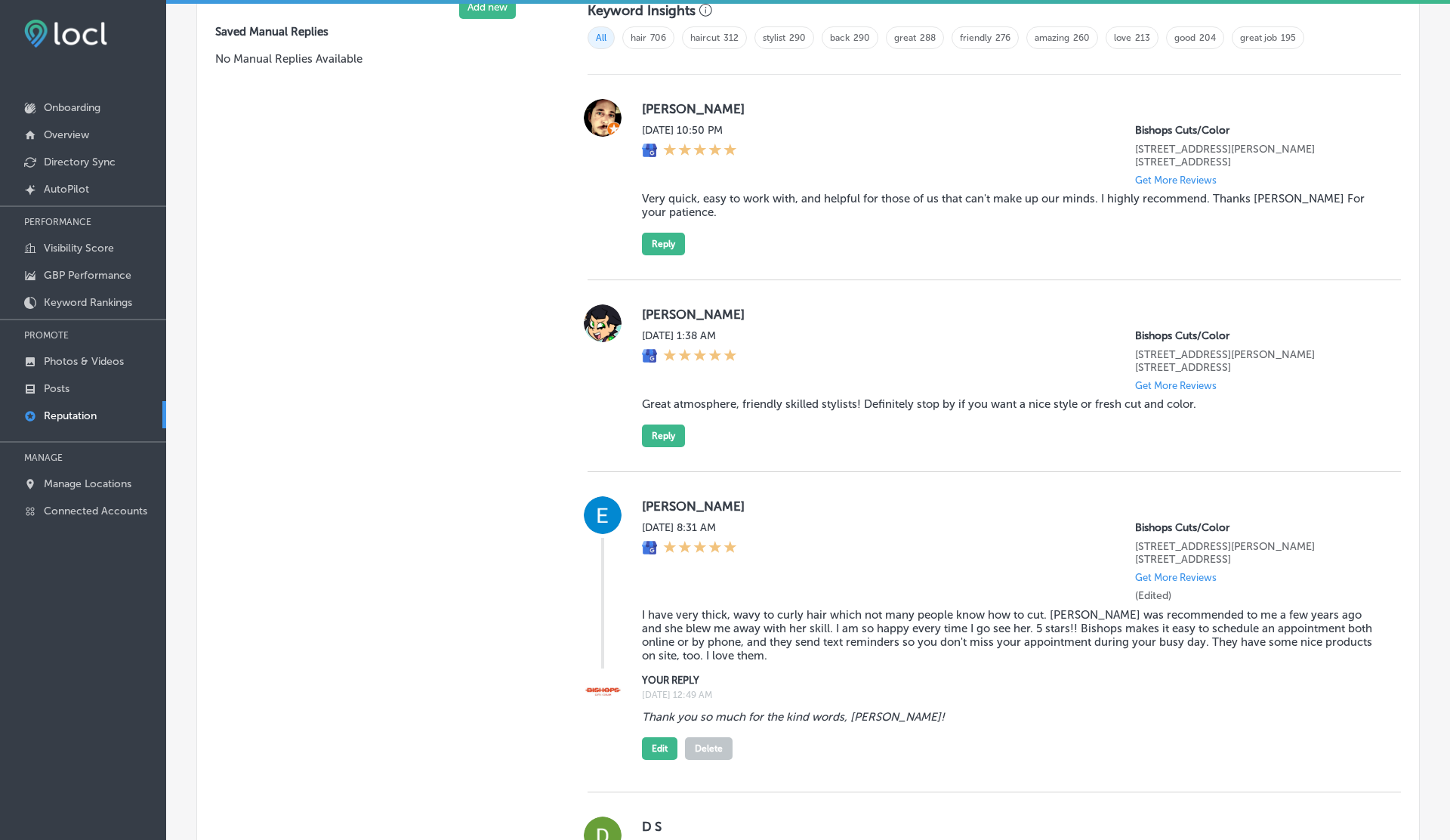
scroll to position [1058, 0]
click at [674, 438] on button "Reply" at bounding box center [663, 434] width 43 height 23
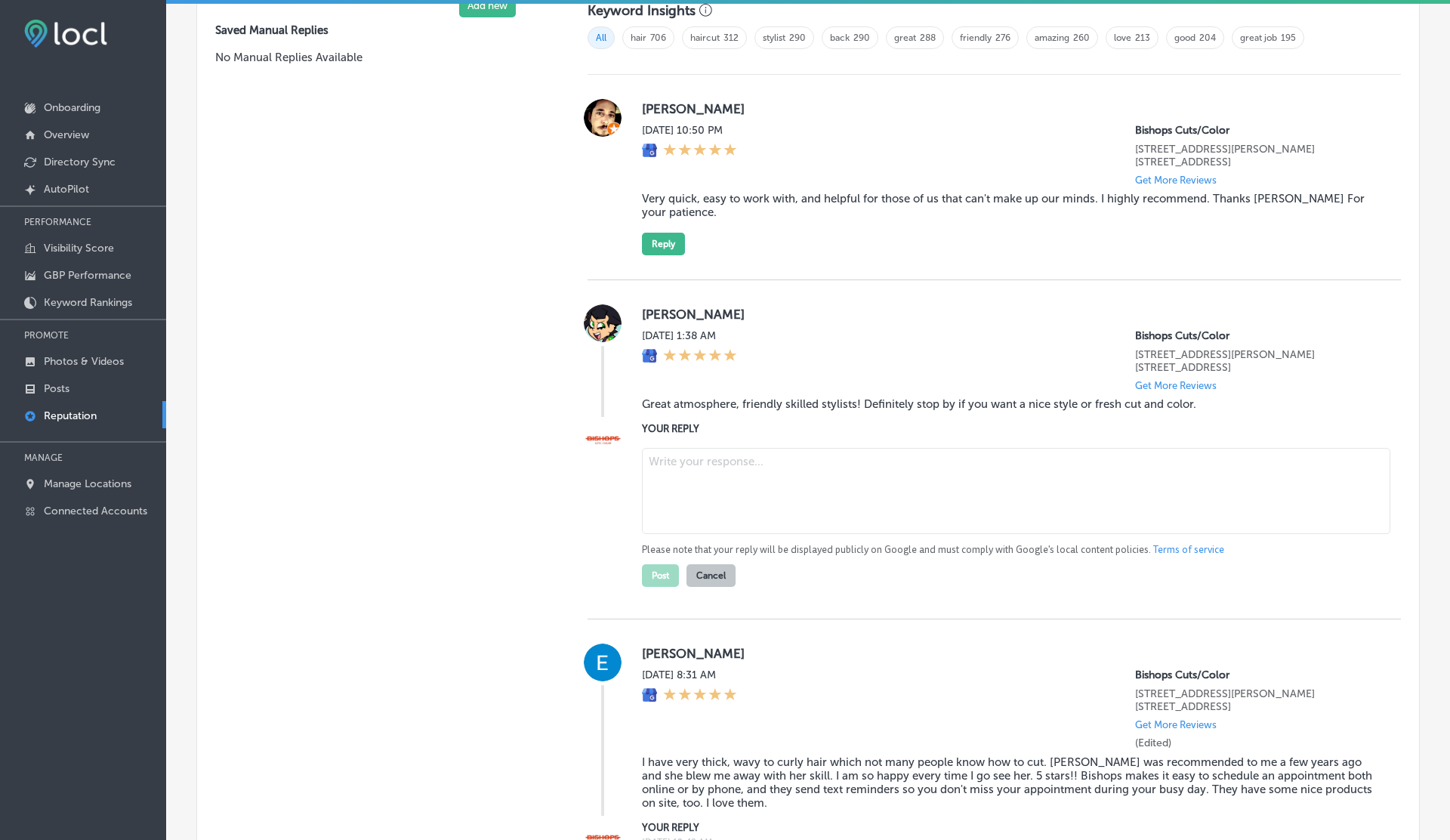
click at [686, 466] on textarea at bounding box center [1016, 490] width 748 height 86
type textarea "x"
type textarea "Thanks"
click at [662, 579] on button "Post" at bounding box center [660, 575] width 37 height 23
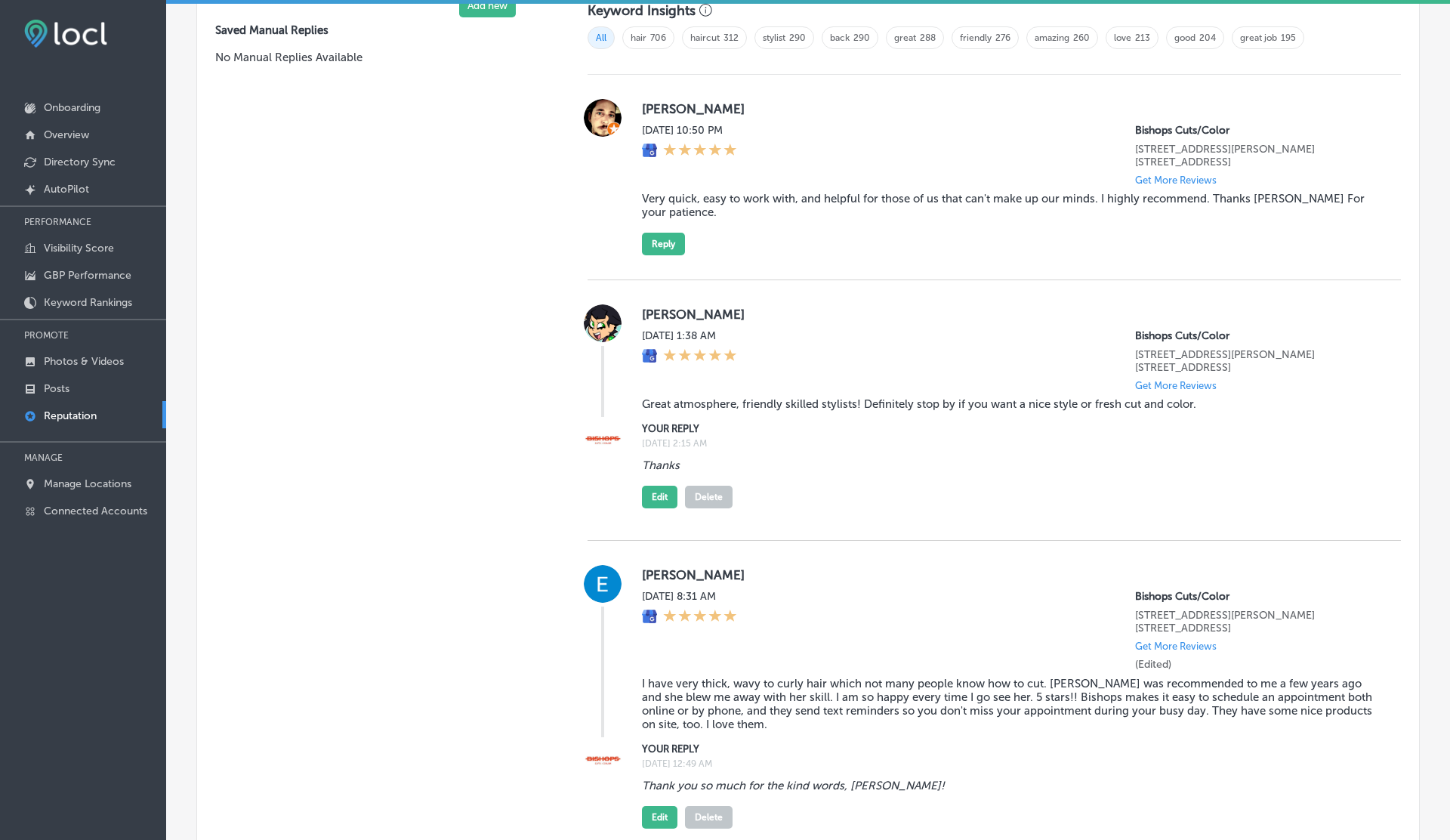
click at [705, 485] on button "Delete" at bounding box center [709, 496] width 48 height 23
type textarea "x"
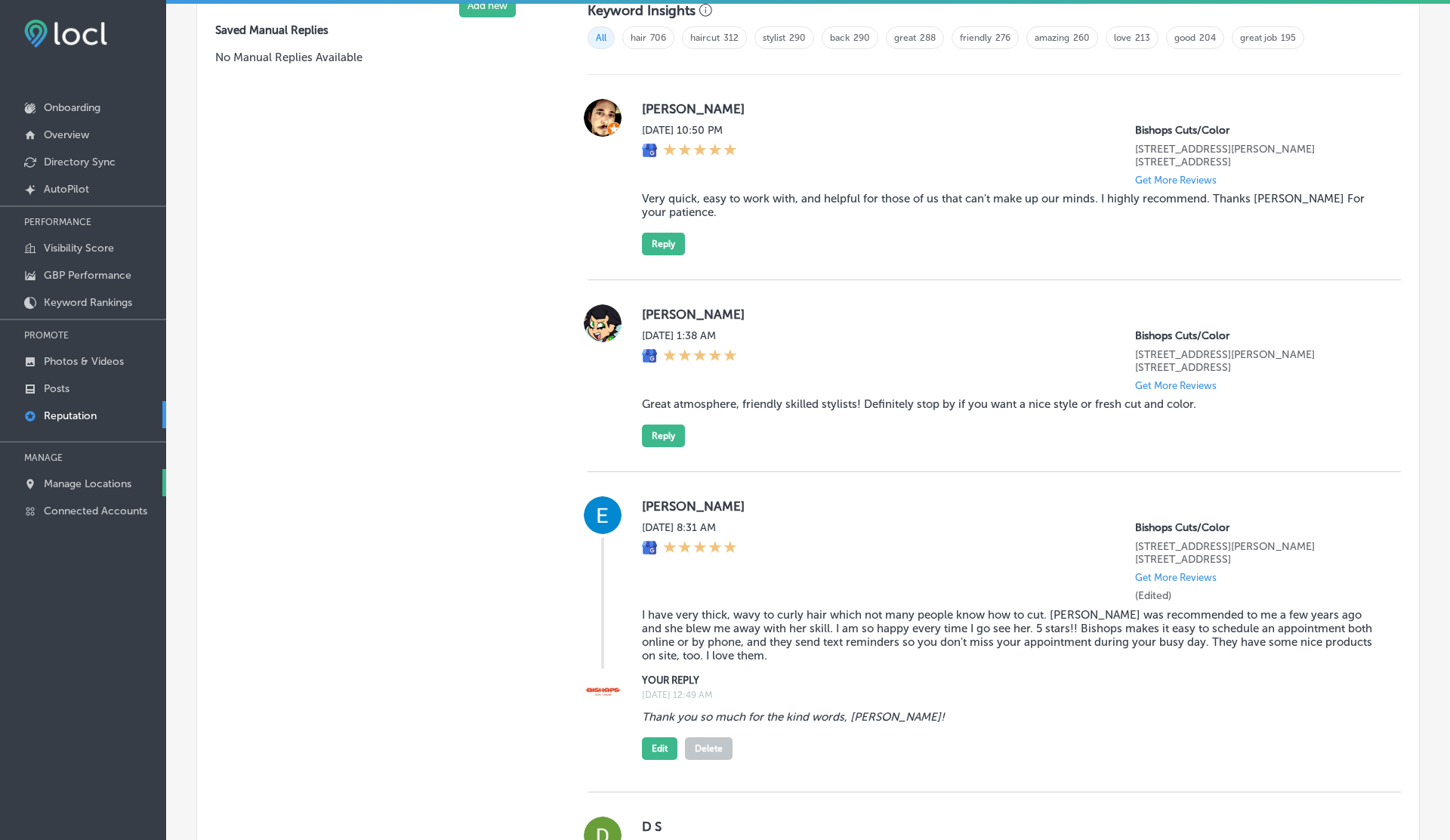
click at [112, 479] on p "Manage Locations" at bounding box center [87, 483] width 88 height 13
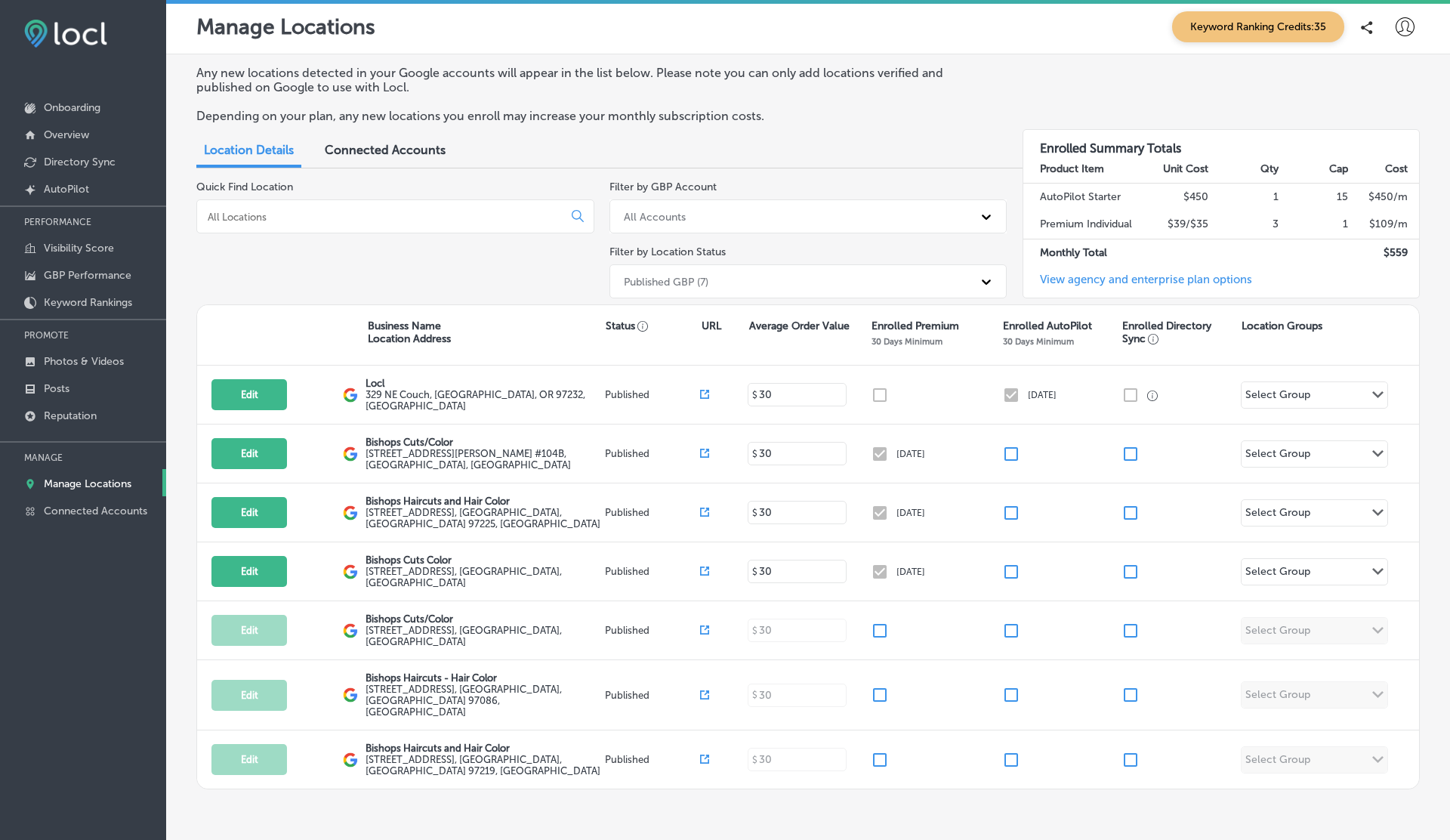
click at [683, 204] on div "All Accounts" at bounding box center [795, 216] width 358 height 25
click at [580, 272] on div "Quick Find Location" at bounding box center [396, 243] width 398 height 124
click at [679, 272] on div "Published GBP (7)" at bounding box center [795, 281] width 358 height 25
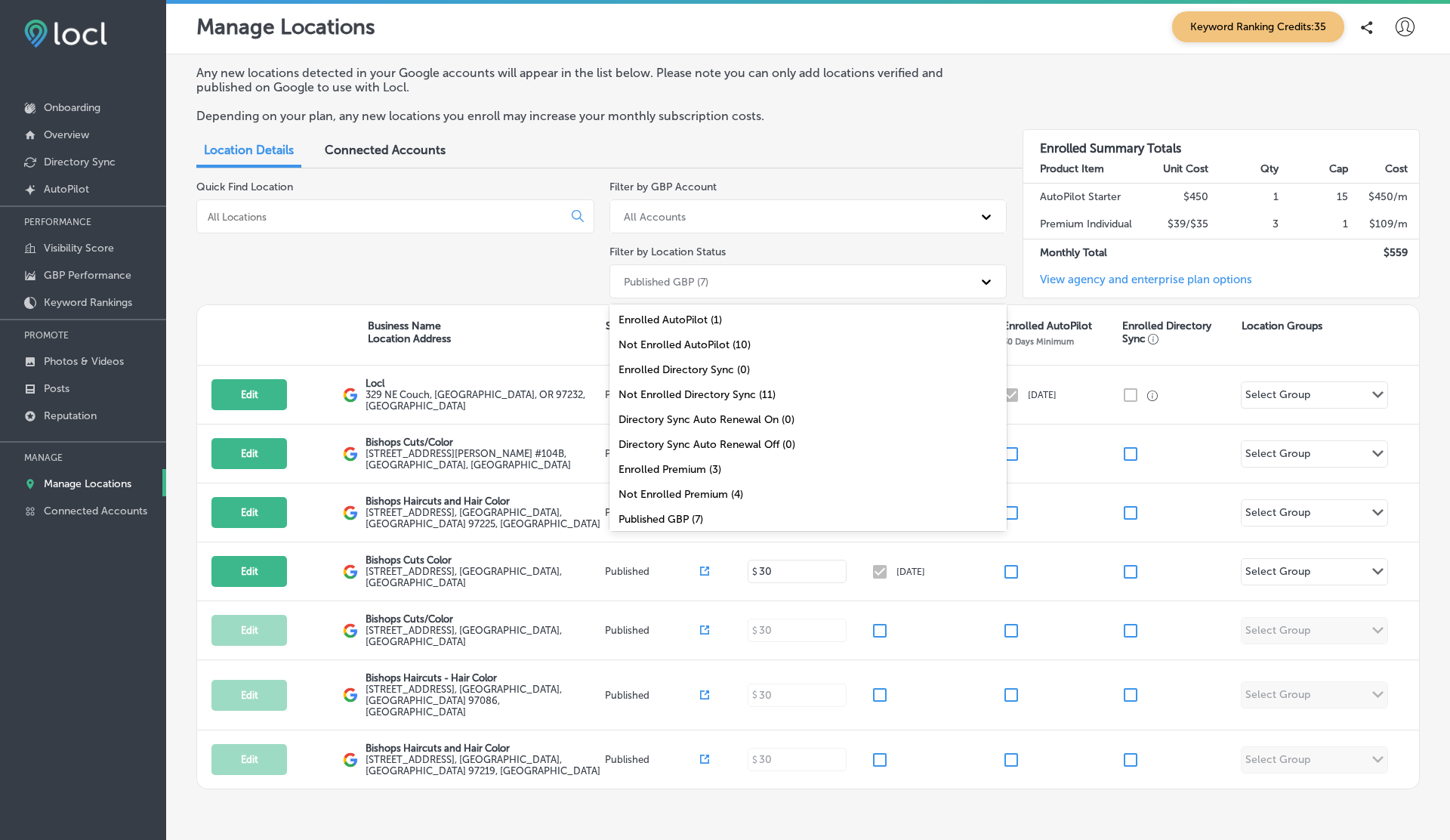
click at [668, 432] on div "Directory Sync Auto Renewal Off (0)" at bounding box center [809, 443] width 398 height 25
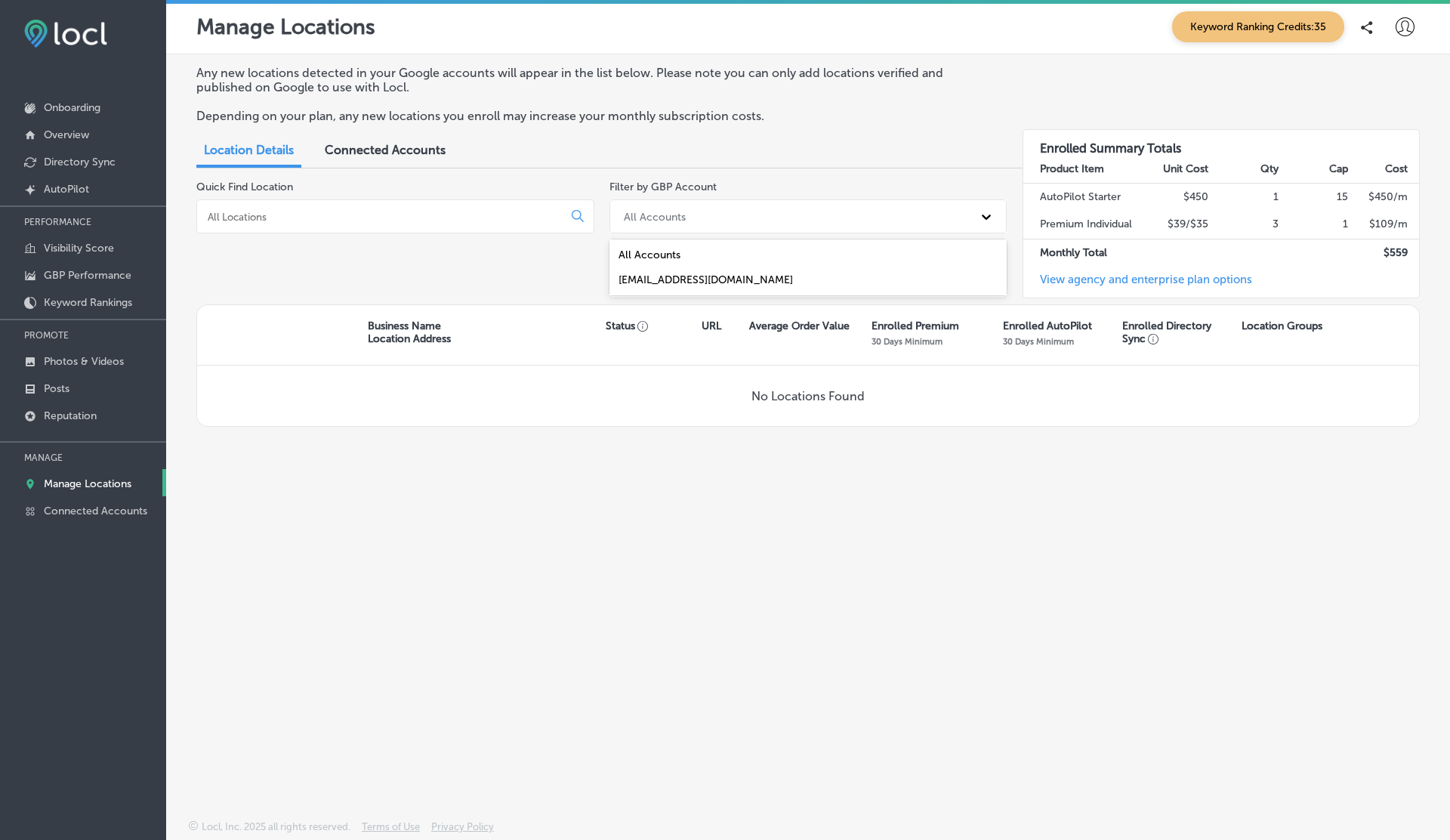
click at [673, 218] on div "All Accounts" at bounding box center [655, 216] width 62 height 13
click at [655, 277] on div "localtraffic@gift2grow.com" at bounding box center [809, 279] width 398 height 25
click at [694, 225] on div "localtraffic@gift2grow.com" at bounding box center [795, 216] width 358 height 25
click at [542, 287] on div "Quick Find Location" at bounding box center [396, 243] width 398 height 124
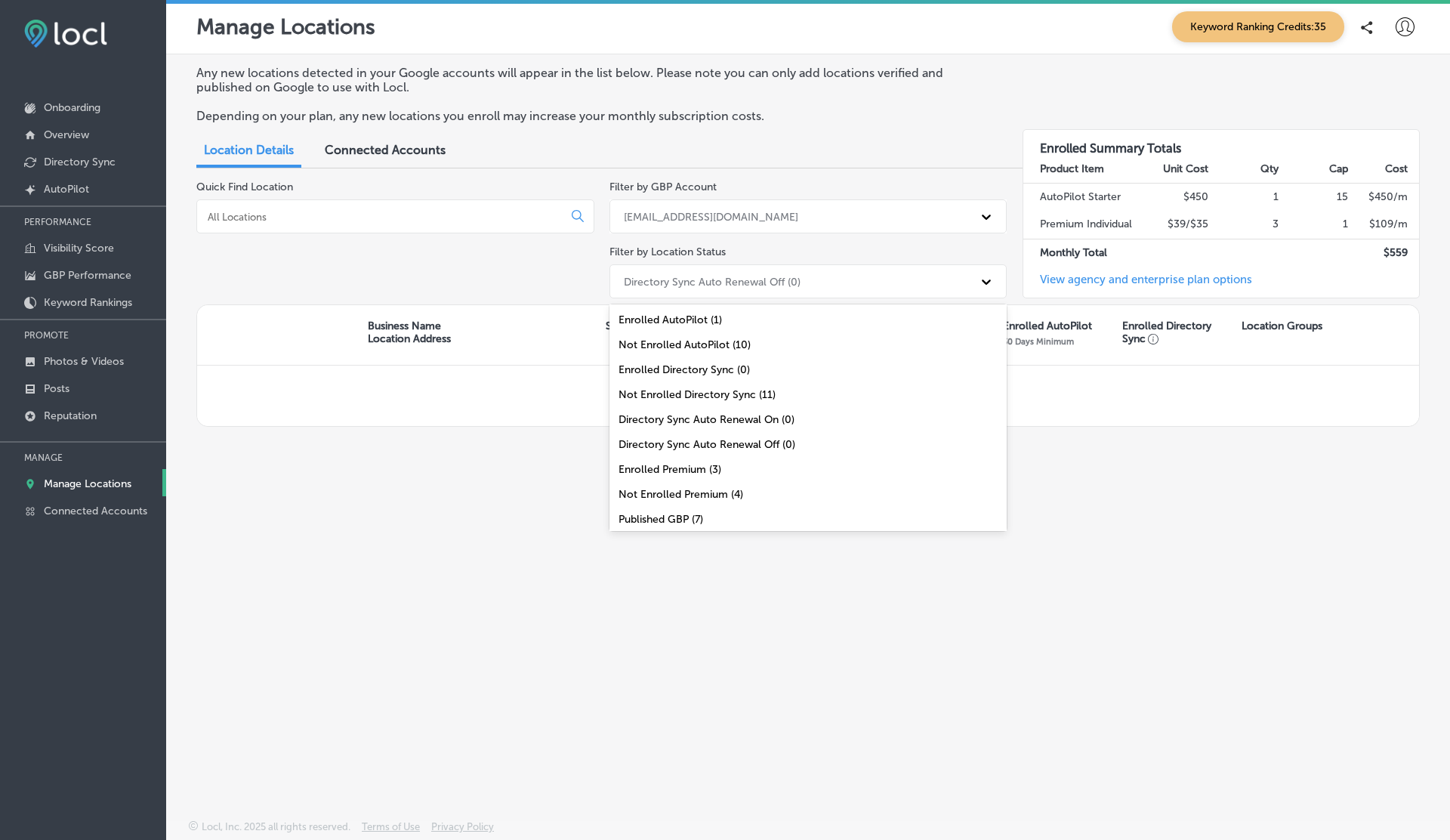
click at [651, 287] on div "Directory Sync Auto Renewal Off (0)" at bounding box center [795, 281] width 358 height 25
click at [658, 487] on div "Not Enrolled Premium (4)" at bounding box center [809, 494] width 398 height 25
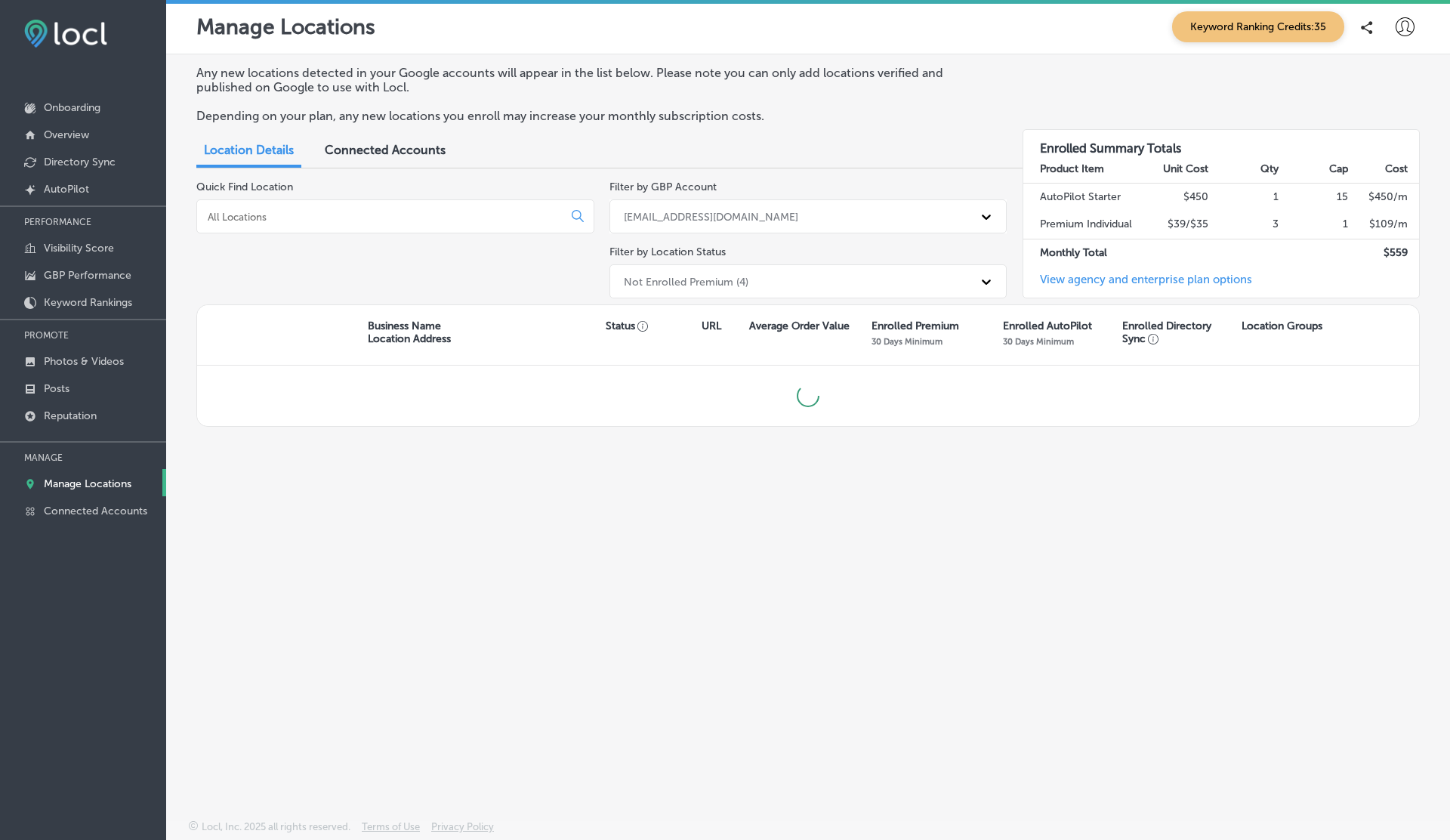
click at [694, 214] on div "localtraffic@gift2grow.com" at bounding box center [711, 216] width 175 height 13
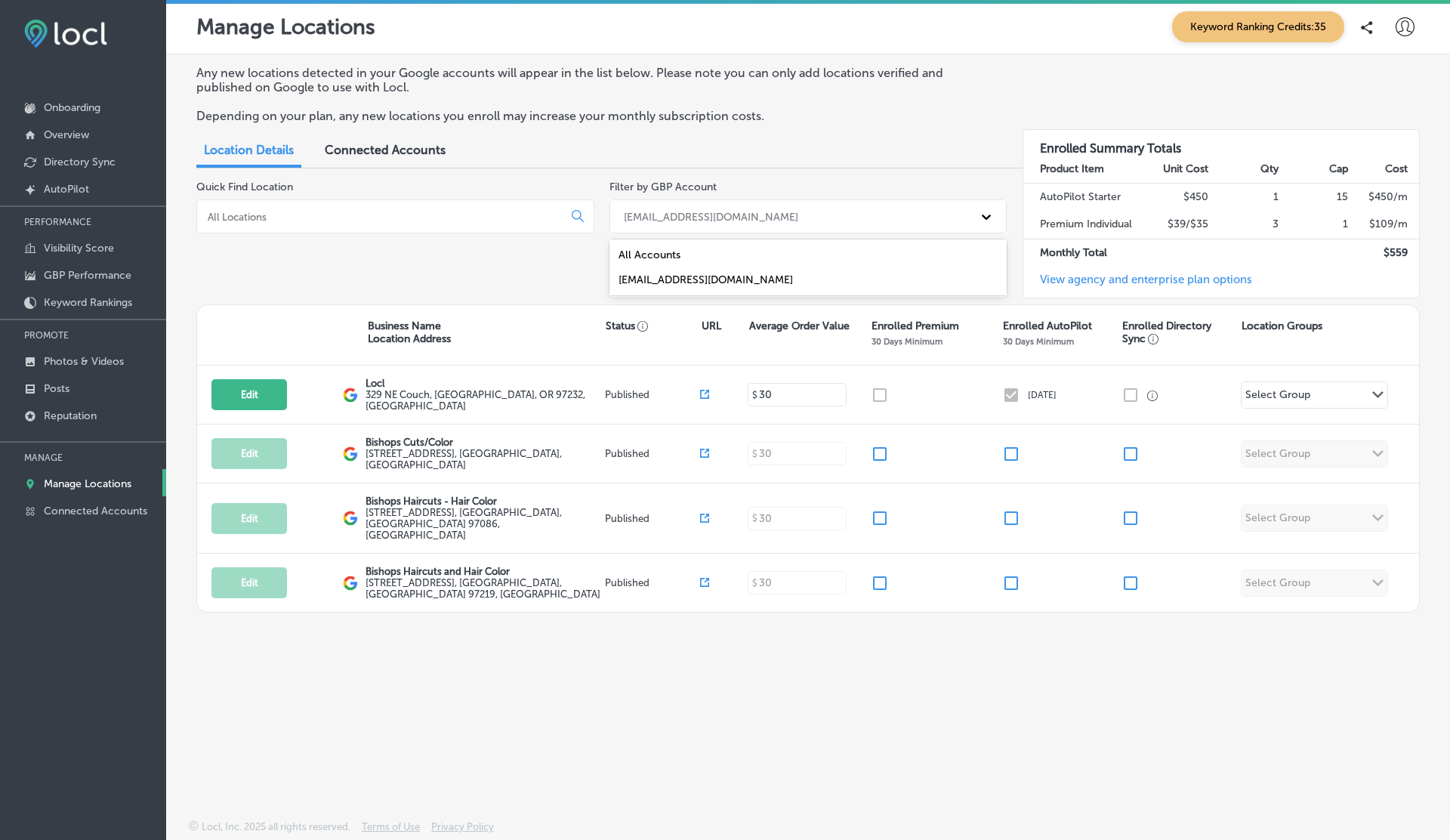
click at [666, 255] on div "All Accounts" at bounding box center [809, 254] width 398 height 25
click at [685, 218] on div "All Accounts" at bounding box center [655, 216] width 62 height 13
click at [677, 277] on div "localtraffic@gift2grow.com" at bounding box center [809, 279] width 398 height 25
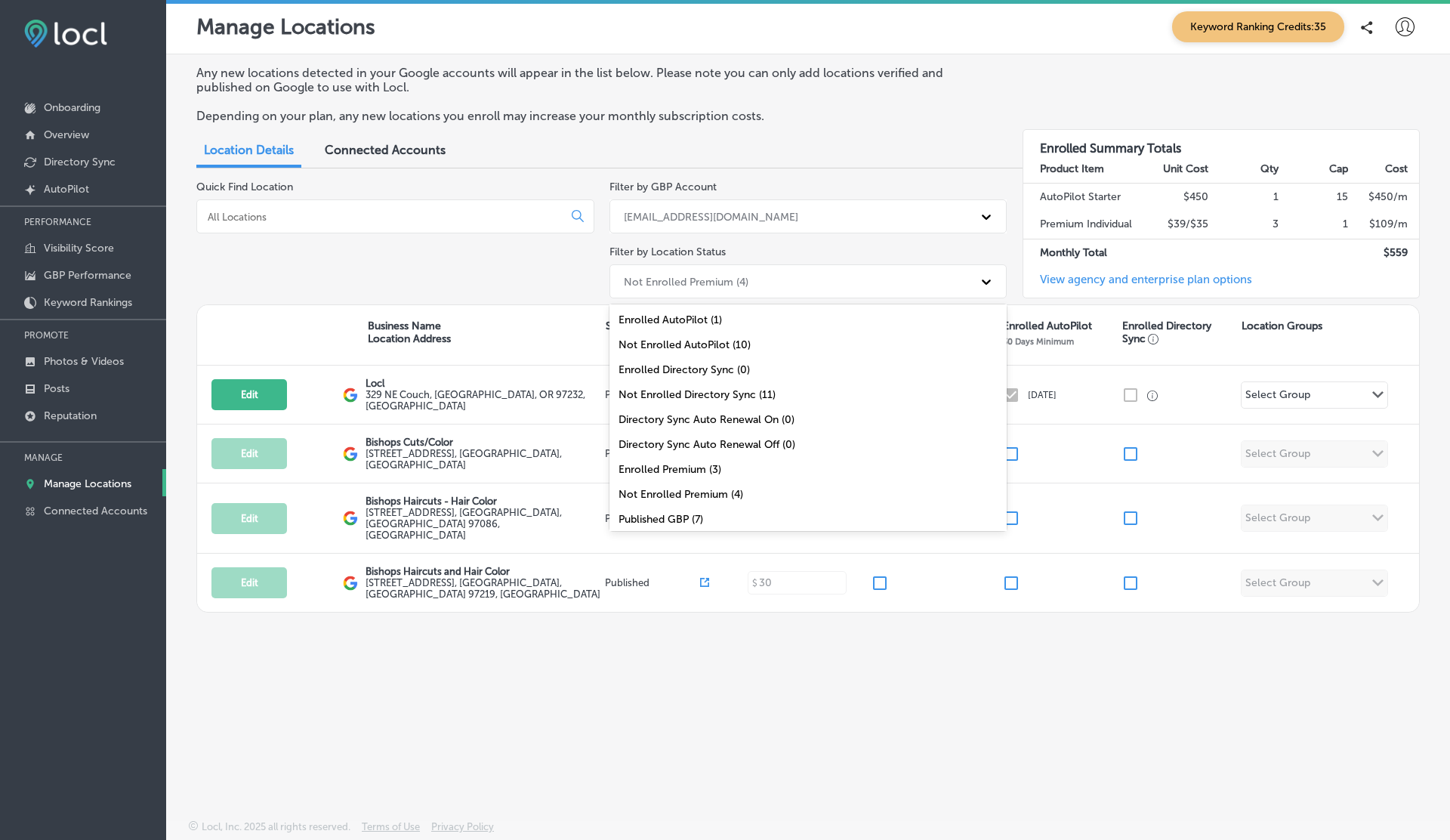
click at [747, 284] on div "Not Enrolled Premium (4)" at bounding box center [686, 281] width 124 height 13
click at [545, 243] on div "Quick Find Location" at bounding box center [396, 243] width 398 height 124
click at [727, 271] on div "Not Enrolled Premium (4)" at bounding box center [795, 281] width 358 height 25
click at [699, 320] on div "Enrolled AutoPilot (1)" at bounding box center [809, 319] width 398 height 25
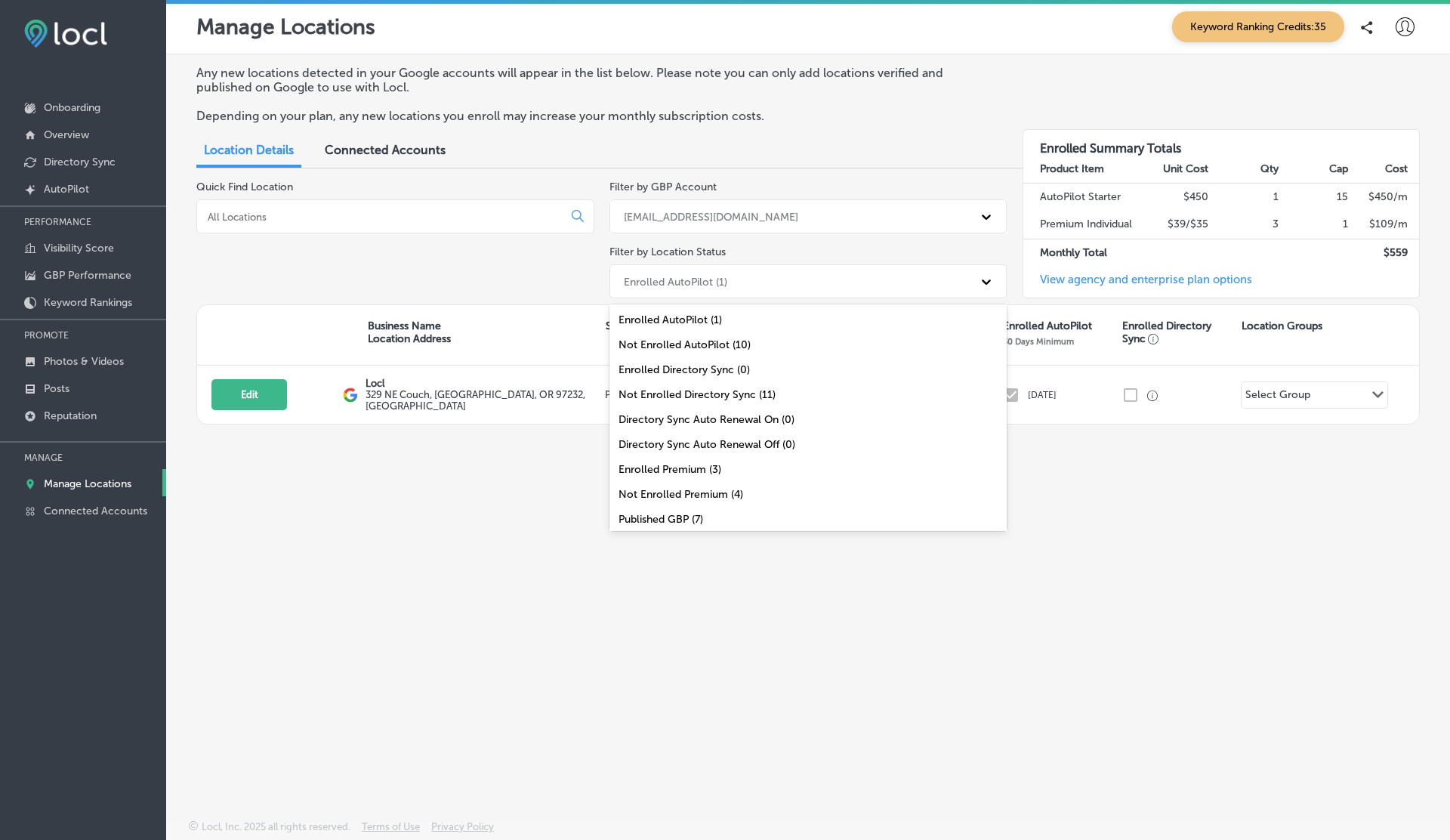
click at [690, 280] on div "Enrolled AutoPilot (1)" at bounding box center [676, 281] width 104 height 13
click at [686, 340] on div "Not Enrolled AutoPilot (10)" at bounding box center [809, 344] width 398 height 25
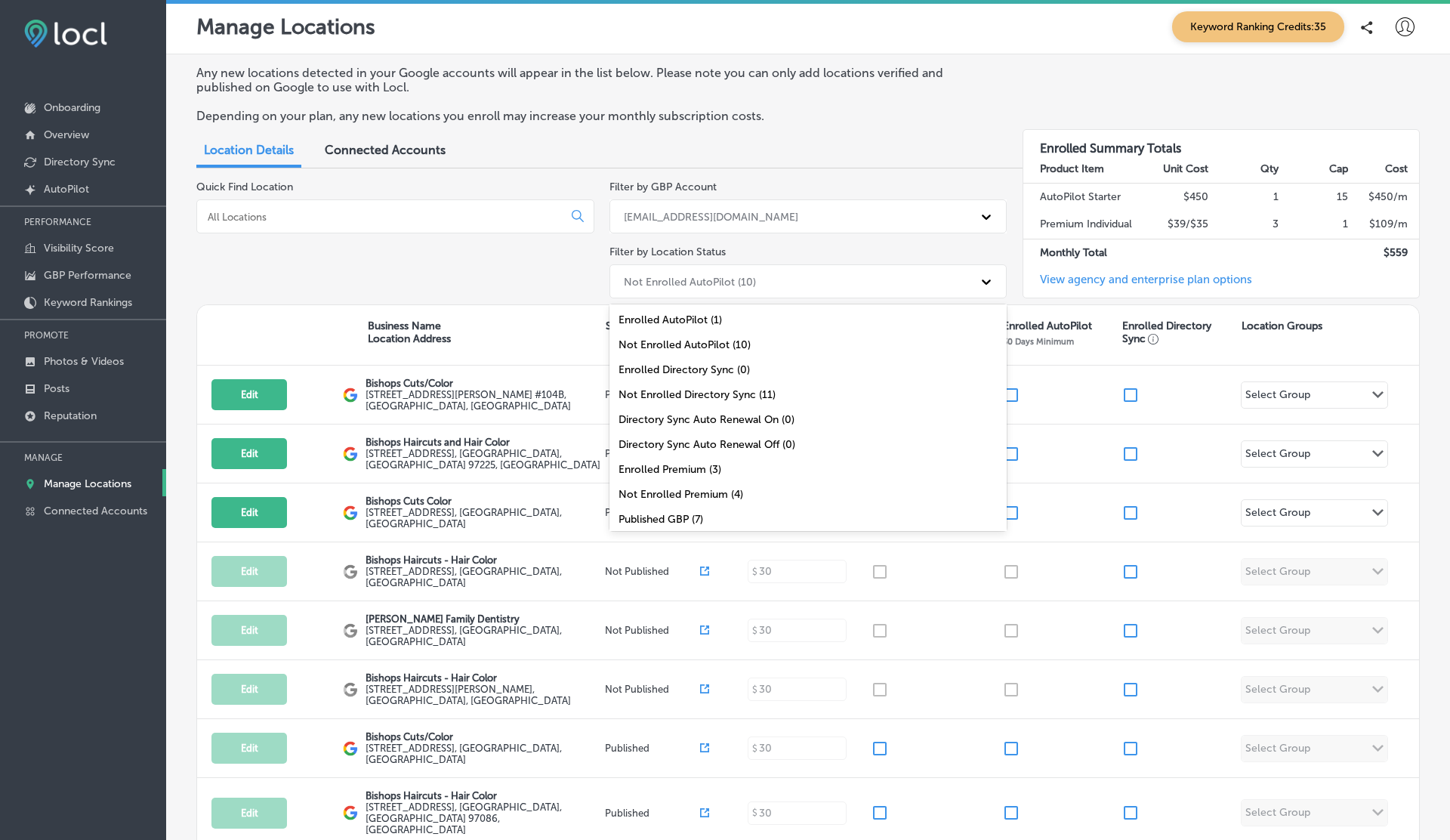
click at [679, 271] on div "Not Enrolled AutoPilot (10)" at bounding box center [795, 281] width 358 height 25
click at [673, 443] on div "Not Enrolled Premium (4)" at bounding box center [809, 444] width 398 height 25
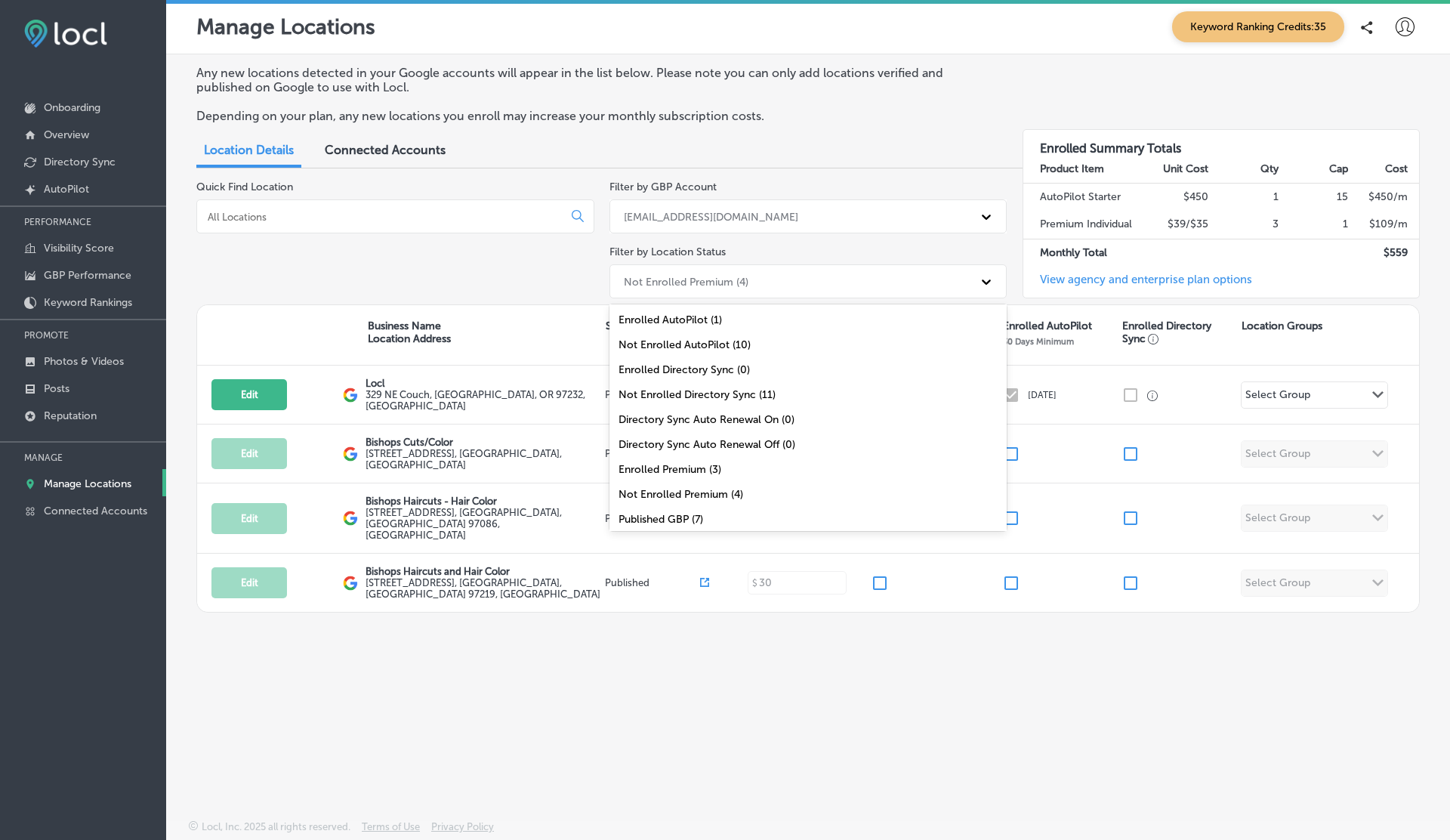
click at [697, 285] on div "Not Enrolled Premium (4)" at bounding box center [686, 281] width 124 height 13
click at [657, 525] on div "All Locations (11)" at bounding box center [809, 519] width 398 height 25
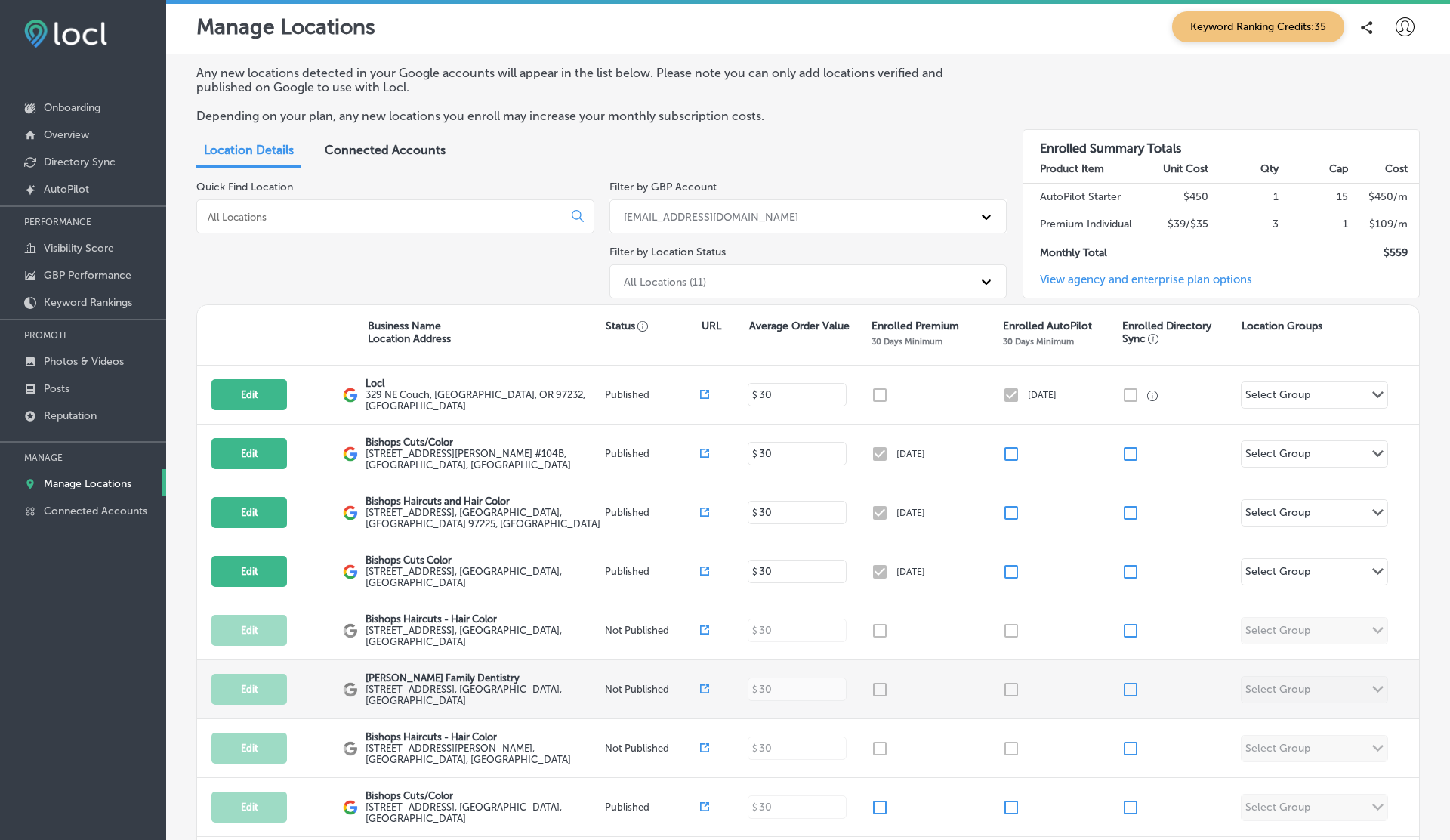
scroll to position [0, 0]
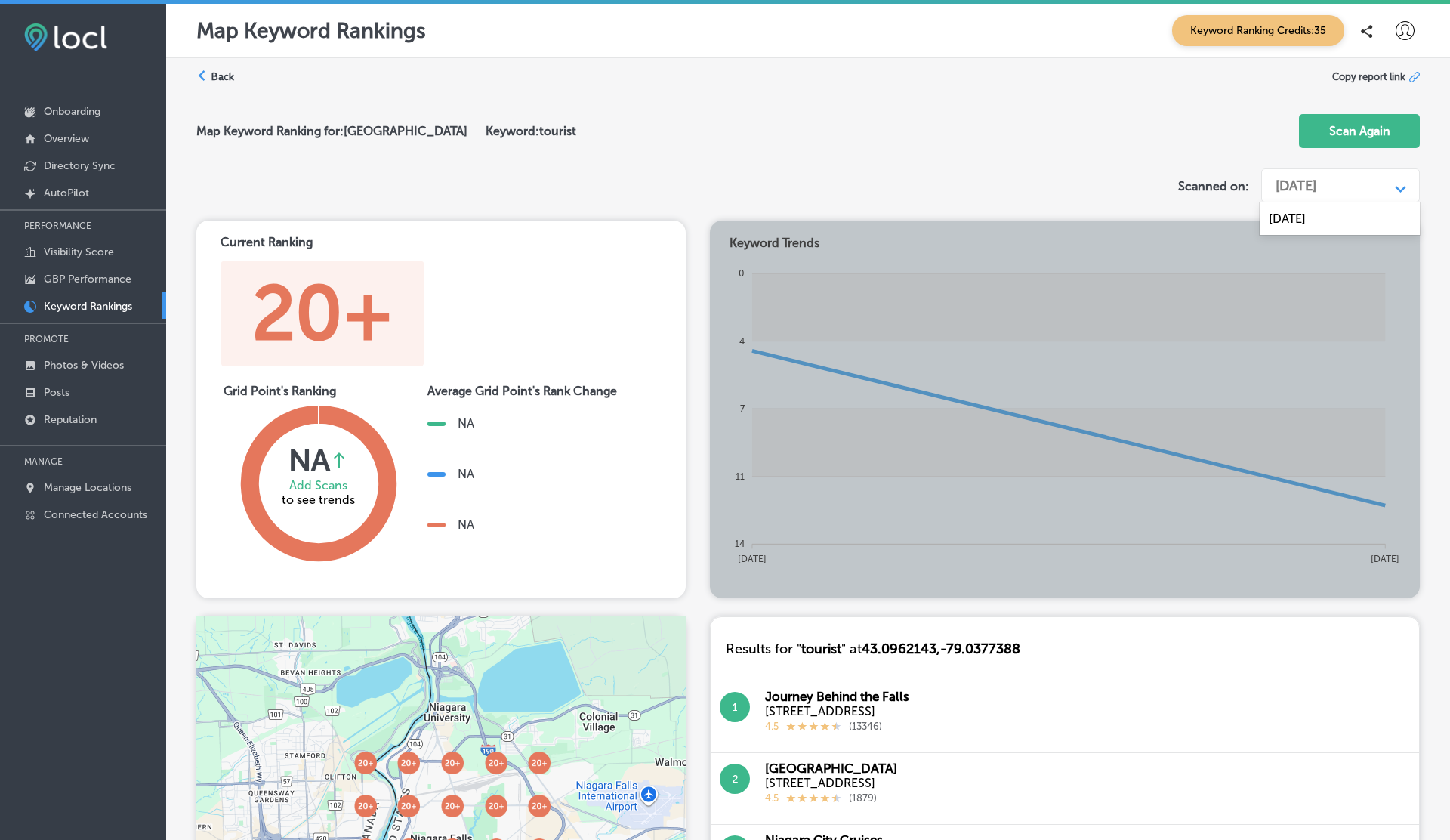
click at [1316, 184] on div "[DATE]" at bounding box center [1297, 186] width 41 height 17
click at [1350, 75] on span "Copy report link" at bounding box center [1369, 76] width 73 height 11
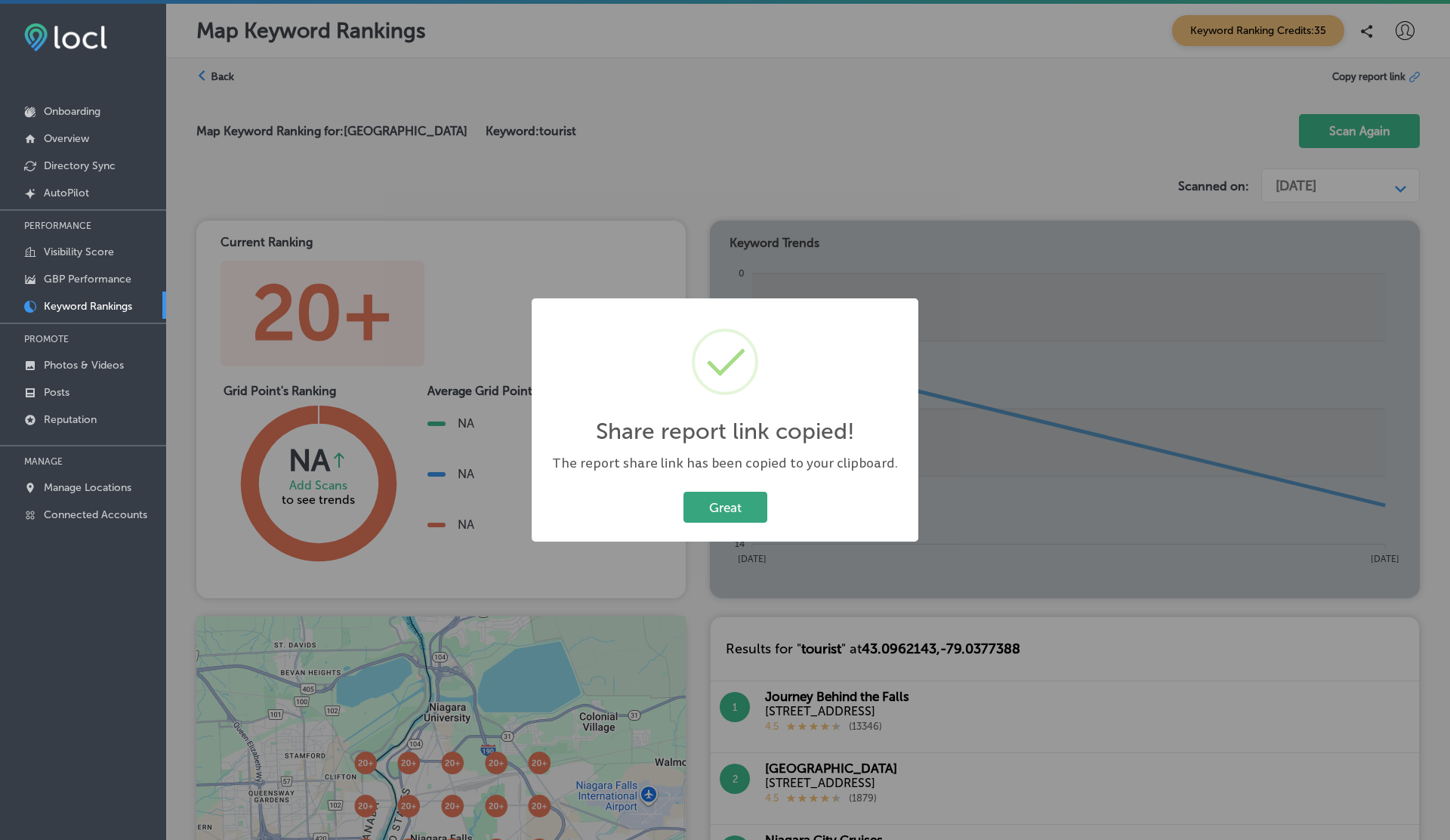
click at [751, 499] on button "Great" at bounding box center [725, 507] width 83 height 31
